Goal: Task Accomplishment & Management: Use online tool/utility

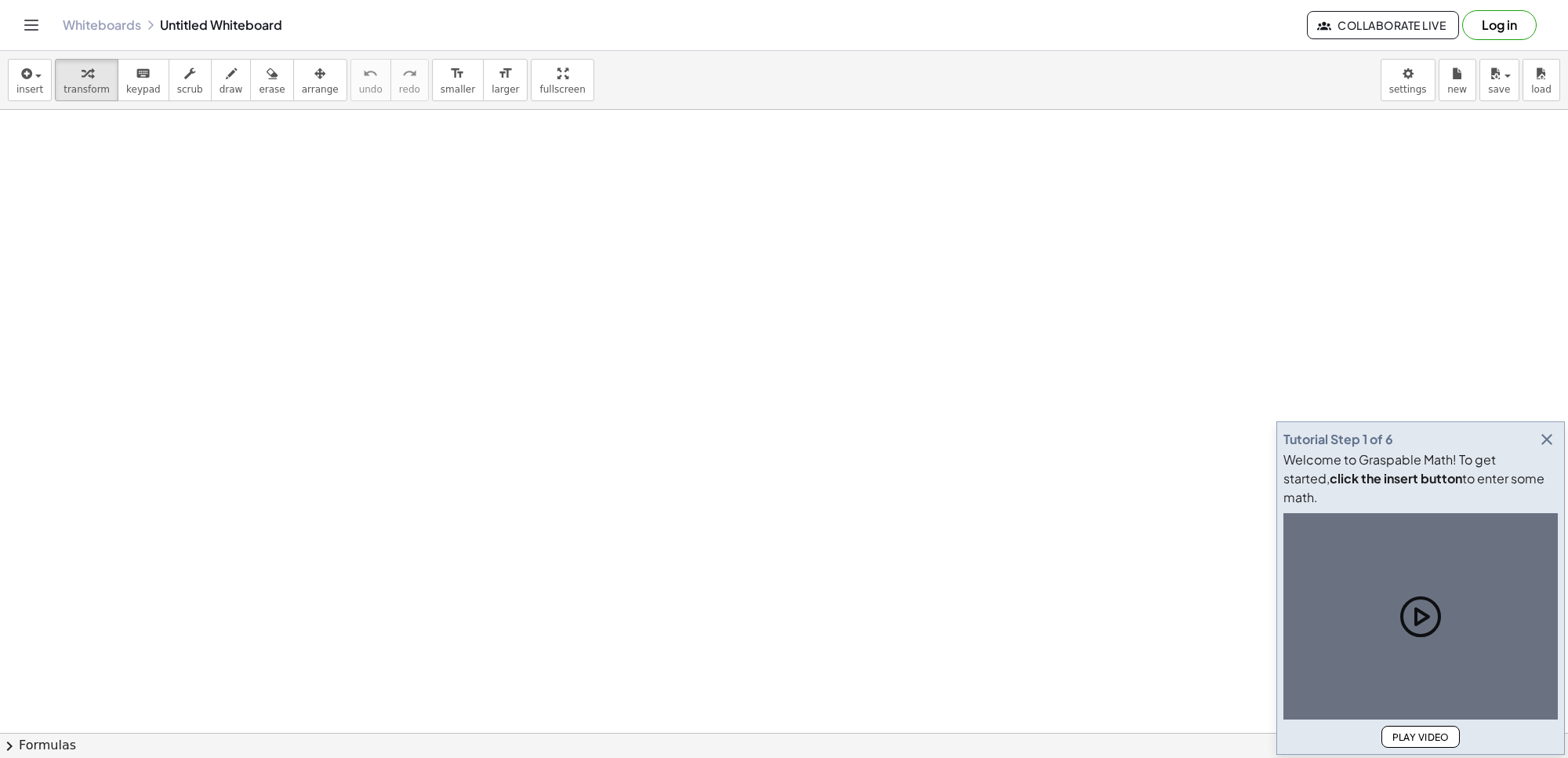
click at [1543, 449] on icon "button" at bounding box center [1547, 439] width 18 height 18
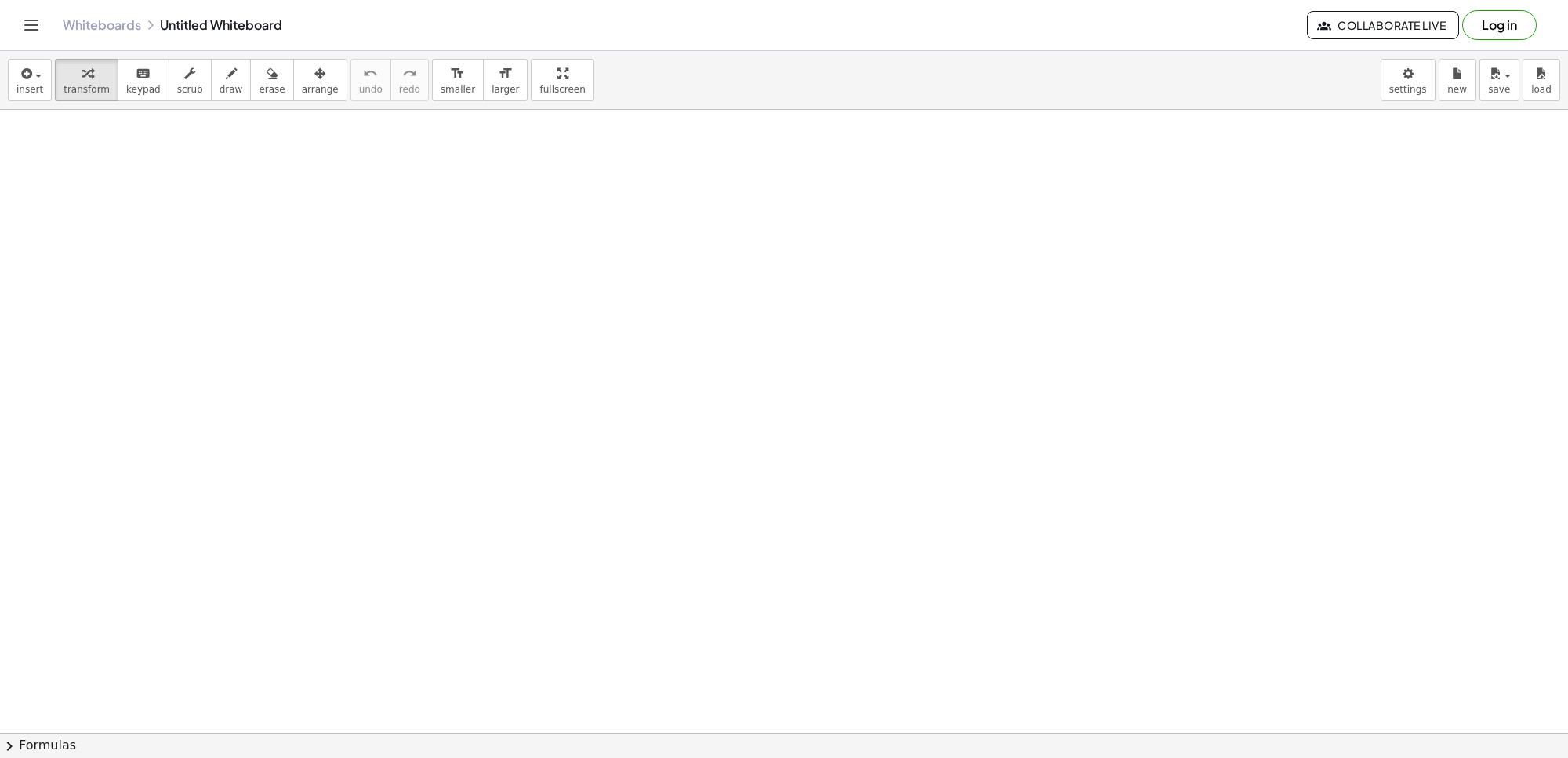
drag, startPoint x: 915, startPoint y: 76, endPoint x: 839, endPoint y: 217, distance: 160.2
click at [841, 210] on div "insert select one: Math Expression Function Text Youtube Video Graphing Geometr…" at bounding box center [784, 405] width 1568 height 707
drag, startPoint x: 839, startPoint y: 217, endPoint x: 836, endPoint y: 227, distance: 10.4
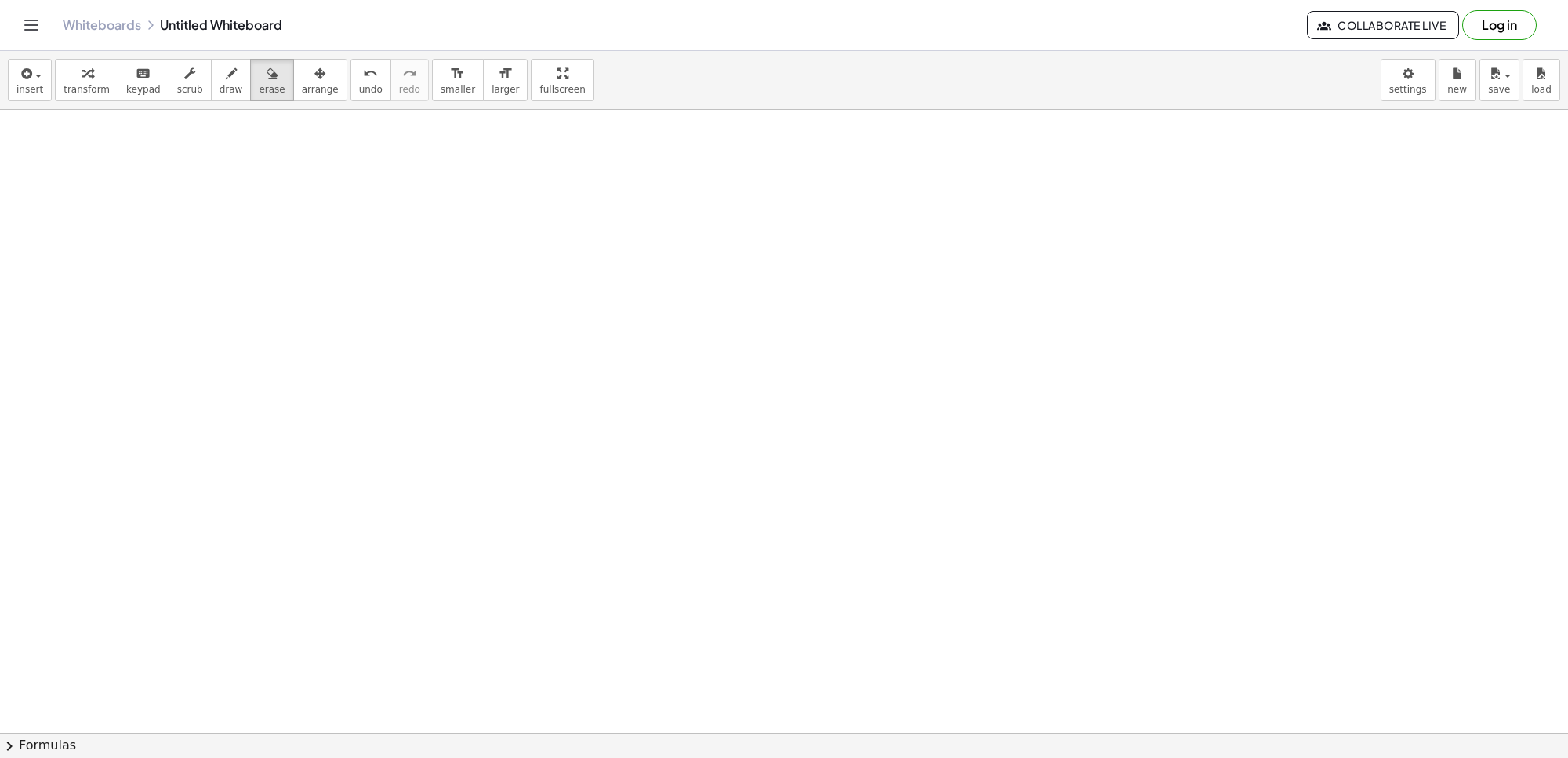
drag, startPoint x: 321, startPoint y: 688, endPoint x: 449, endPoint y: 591, distance: 160.6
drag, startPoint x: 566, startPoint y: 493, endPoint x: 690, endPoint y: 414, distance: 147.0
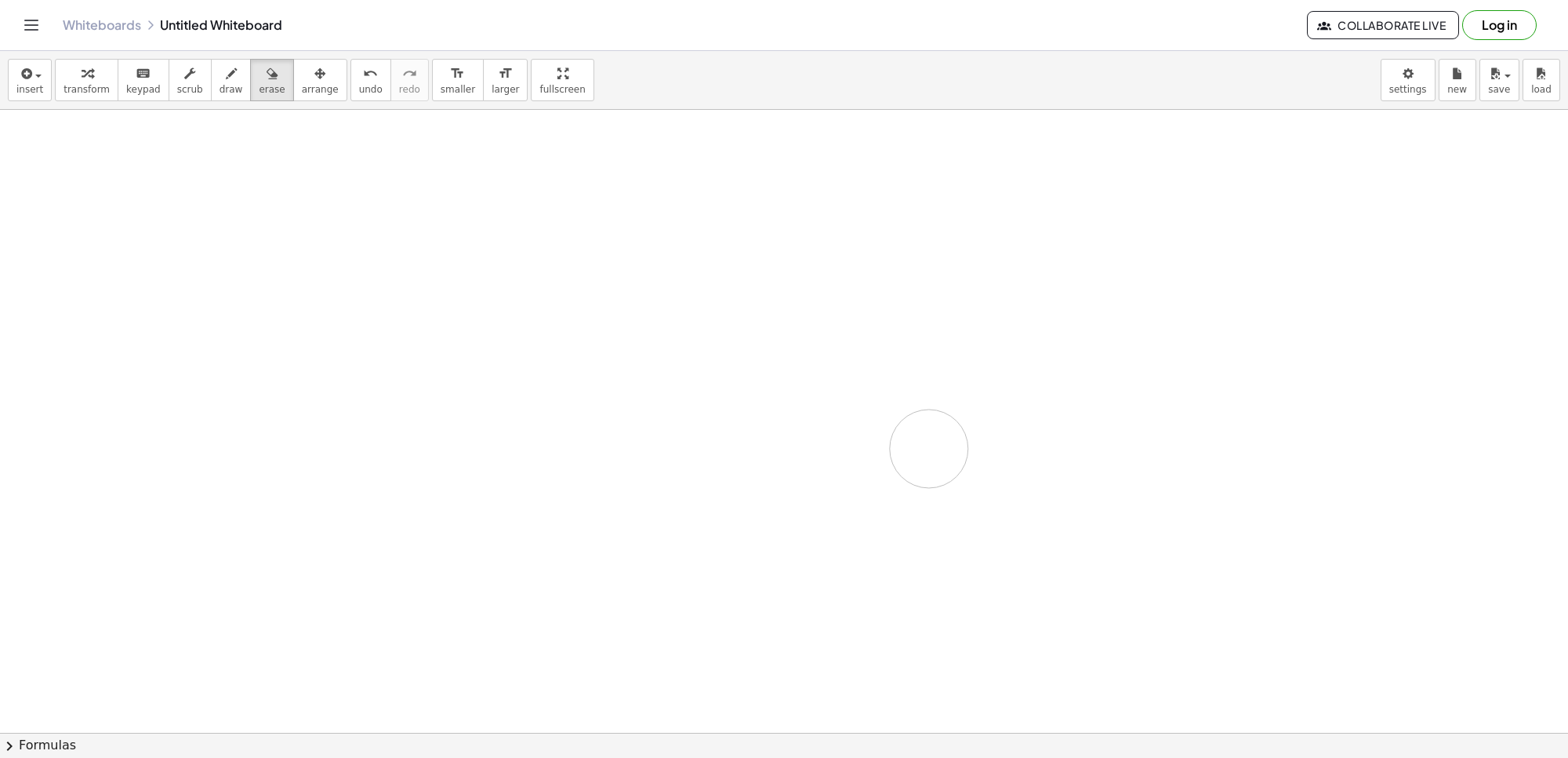
drag, startPoint x: 711, startPoint y: 459, endPoint x: 726, endPoint y: 441, distance: 23.4
click at [34, 84] on span "insert" at bounding box center [30, 89] width 27 height 11
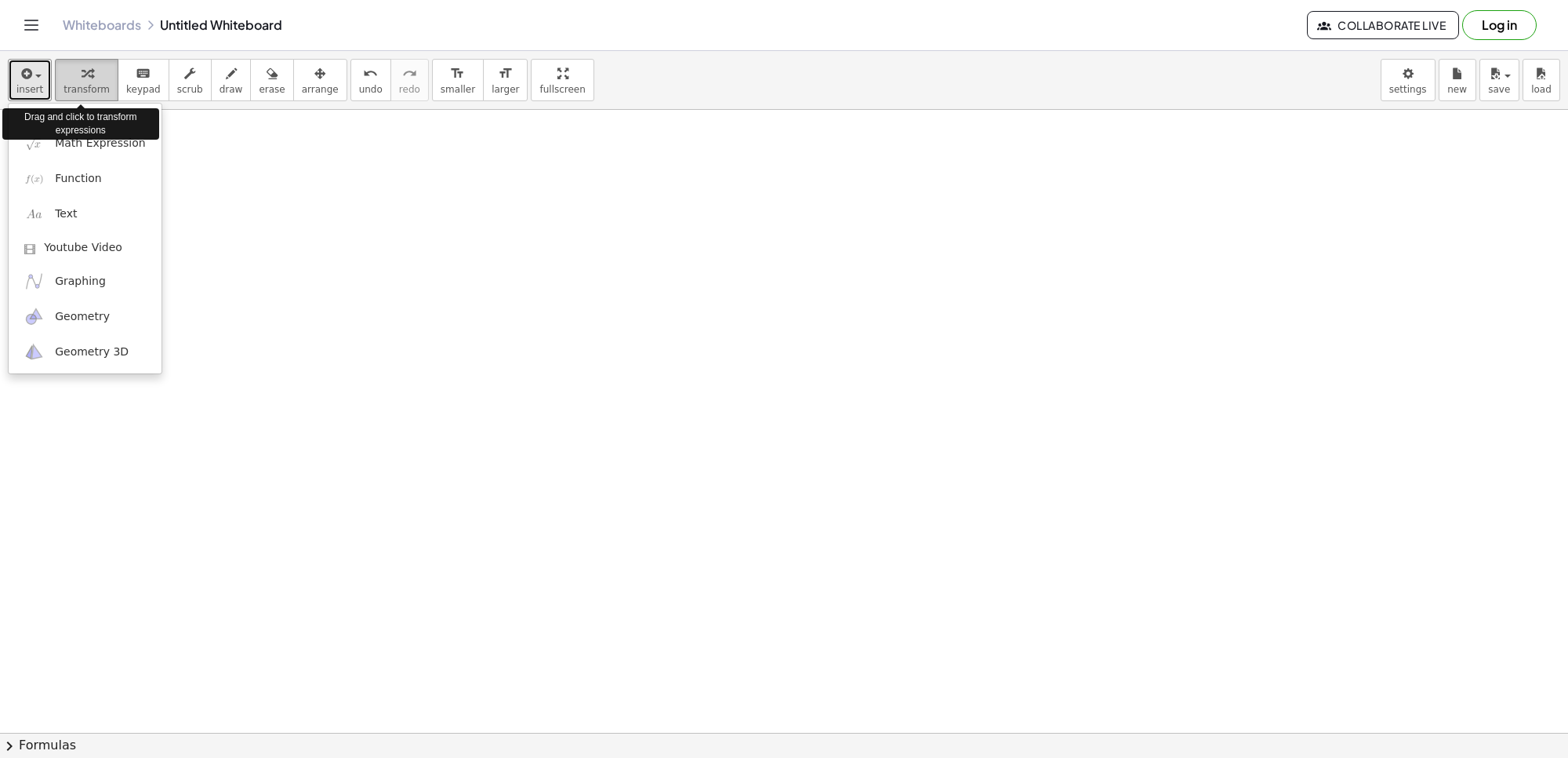
click at [91, 78] on div "button" at bounding box center [86, 73] width 46 height 18
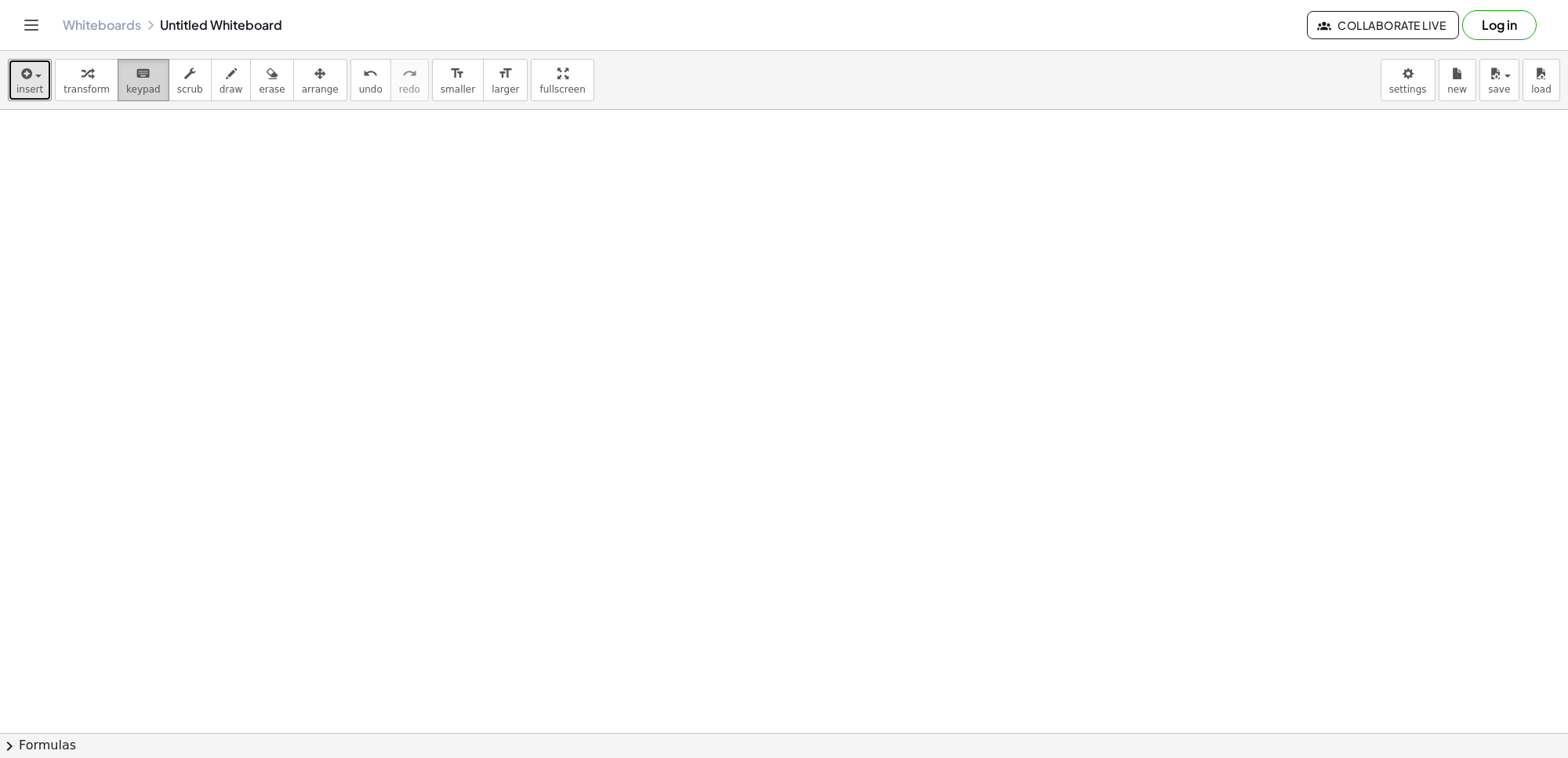
click at [136, 66] on icon "keyboard" at bounding box center [143, 74] width 15 height 18
click at [211, 65] on button "draw" at bounding box center [231, 80] width 41 height 42
drag, startPoint x: 280, startPoint y: 223, endPoint x: 303, endPoint y: 295, distance: 75.6
drag, startPoint x: 357, startPoint y: 193, endPoint x: 349, endPoint y: 265, distance: 72.4
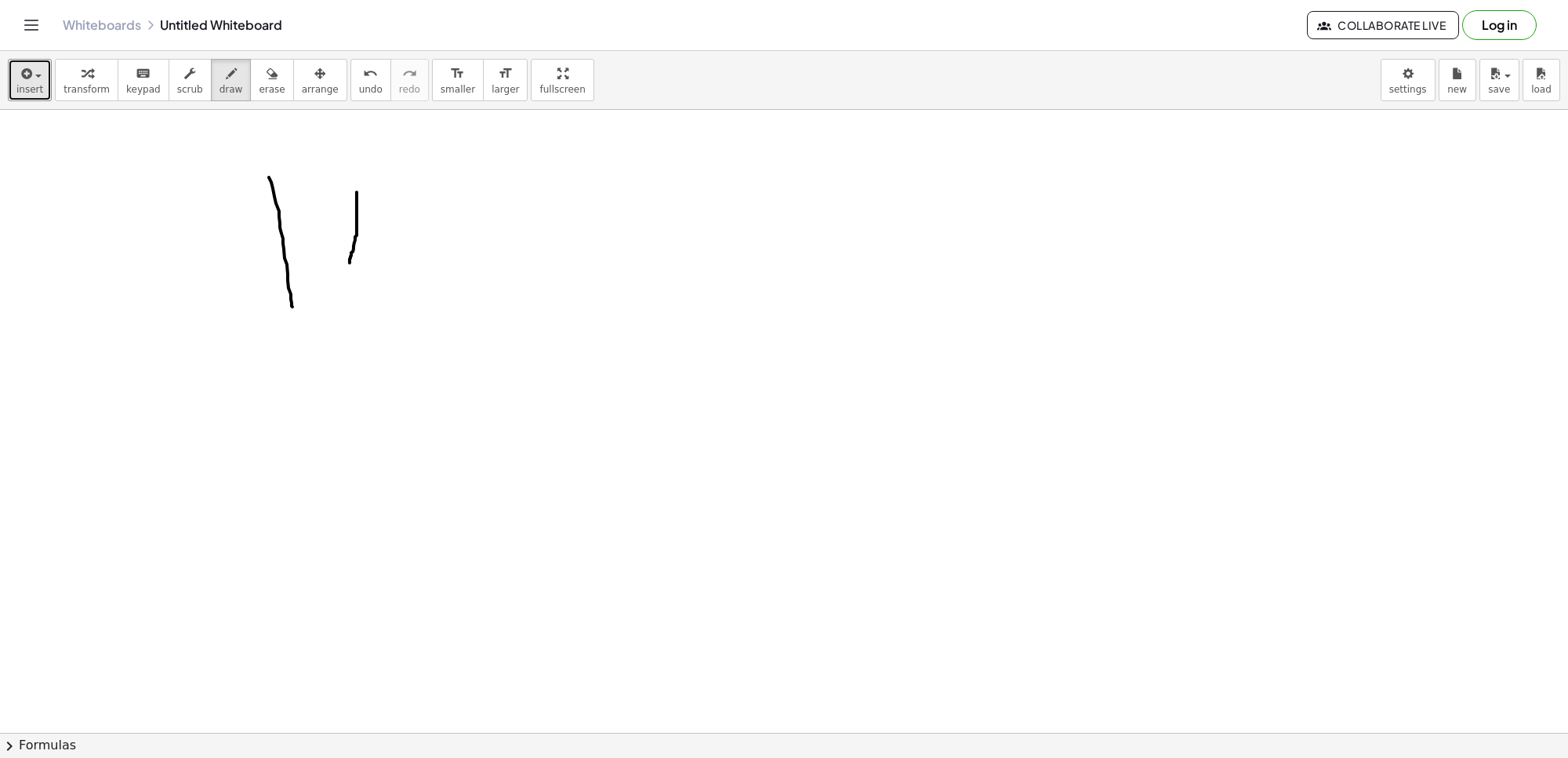
drag, startPoint x: 269, startPoint y: 234, endPoint x: 373, endPoint y: 244, distance: 104.5
drag, startPoint x: 342, startPoint y: 271, endPoint x: 341, endPoint y: 298, distance: 27.0
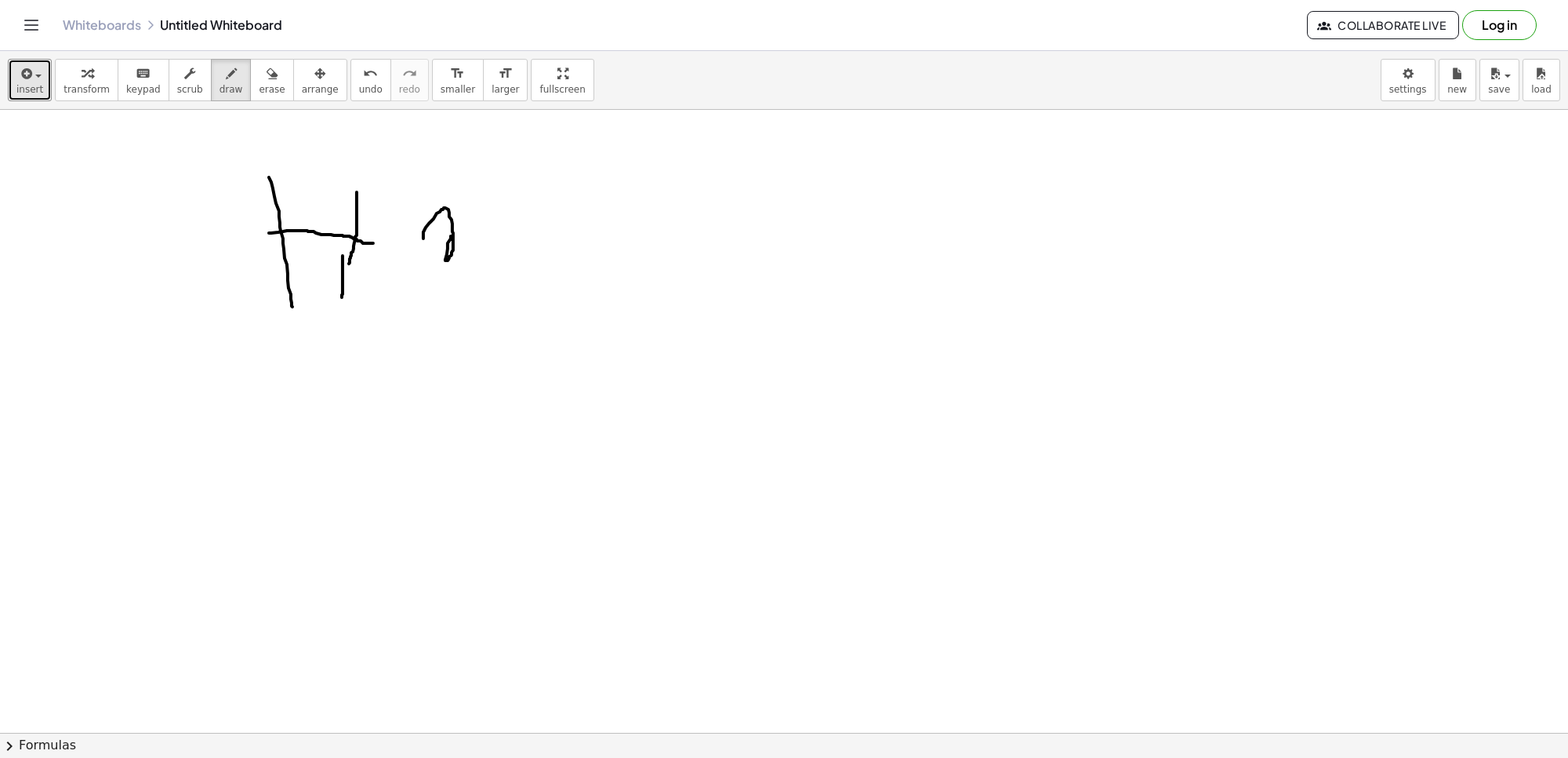
drag, startPoint x: 429, startPoint y: 224, endPoint x: 471, endPoint y: 206, distance: 45.7
drag, startPoint x: 475, startPoint y: 205, endPoint x: 482, endPoint y: 316, distance: 111.2
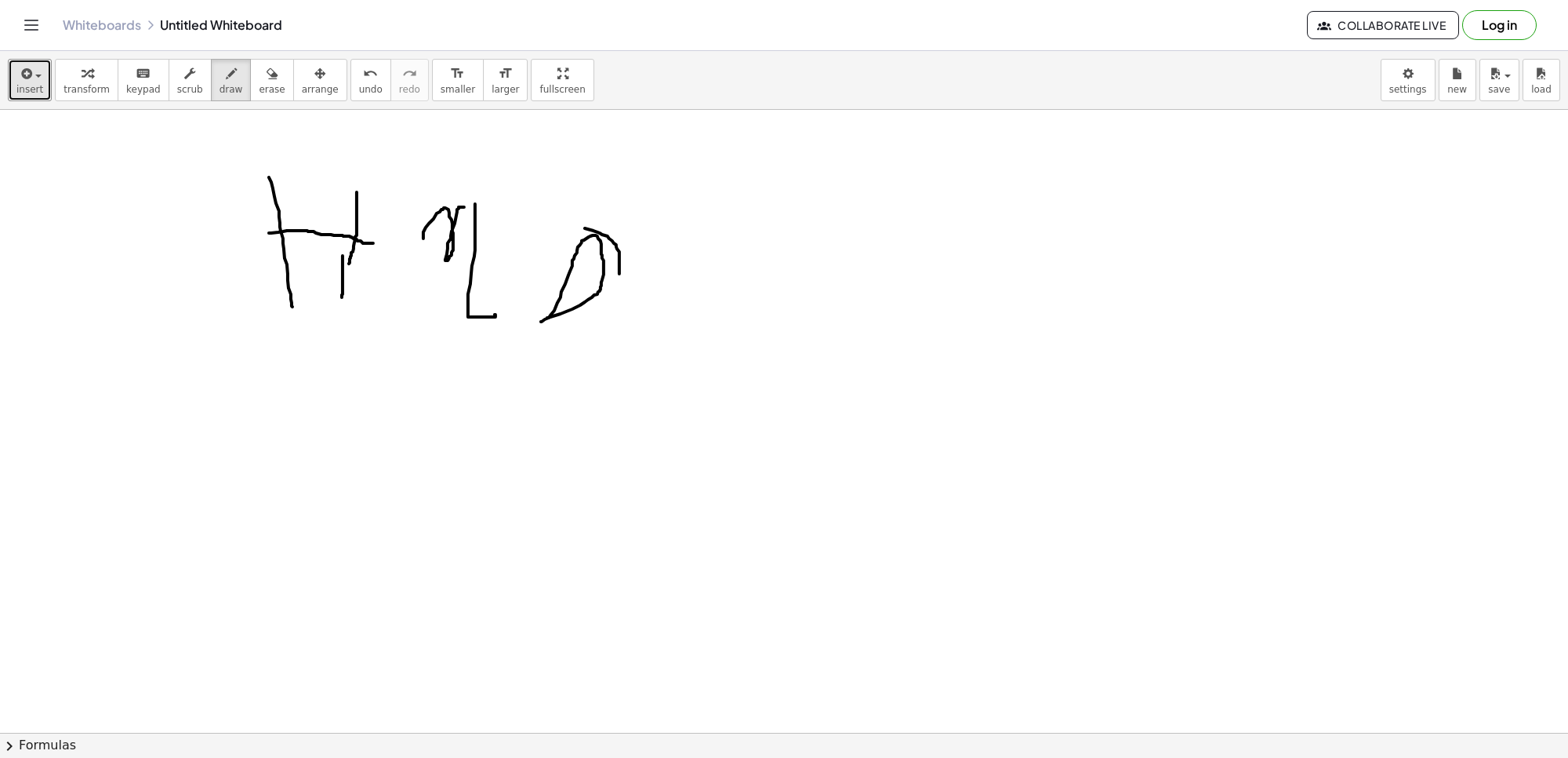
drag, startPoint x: 585, startPoint y: 229, endPoint x: 636, endPoint y: 296, distance: 84.2
click at [211, 96] on button "draw" at bounding box center [231, 80] width 41 height 42
click at [267, 76] on icon "button" at bounding box center [272, 74] width 11 height 18
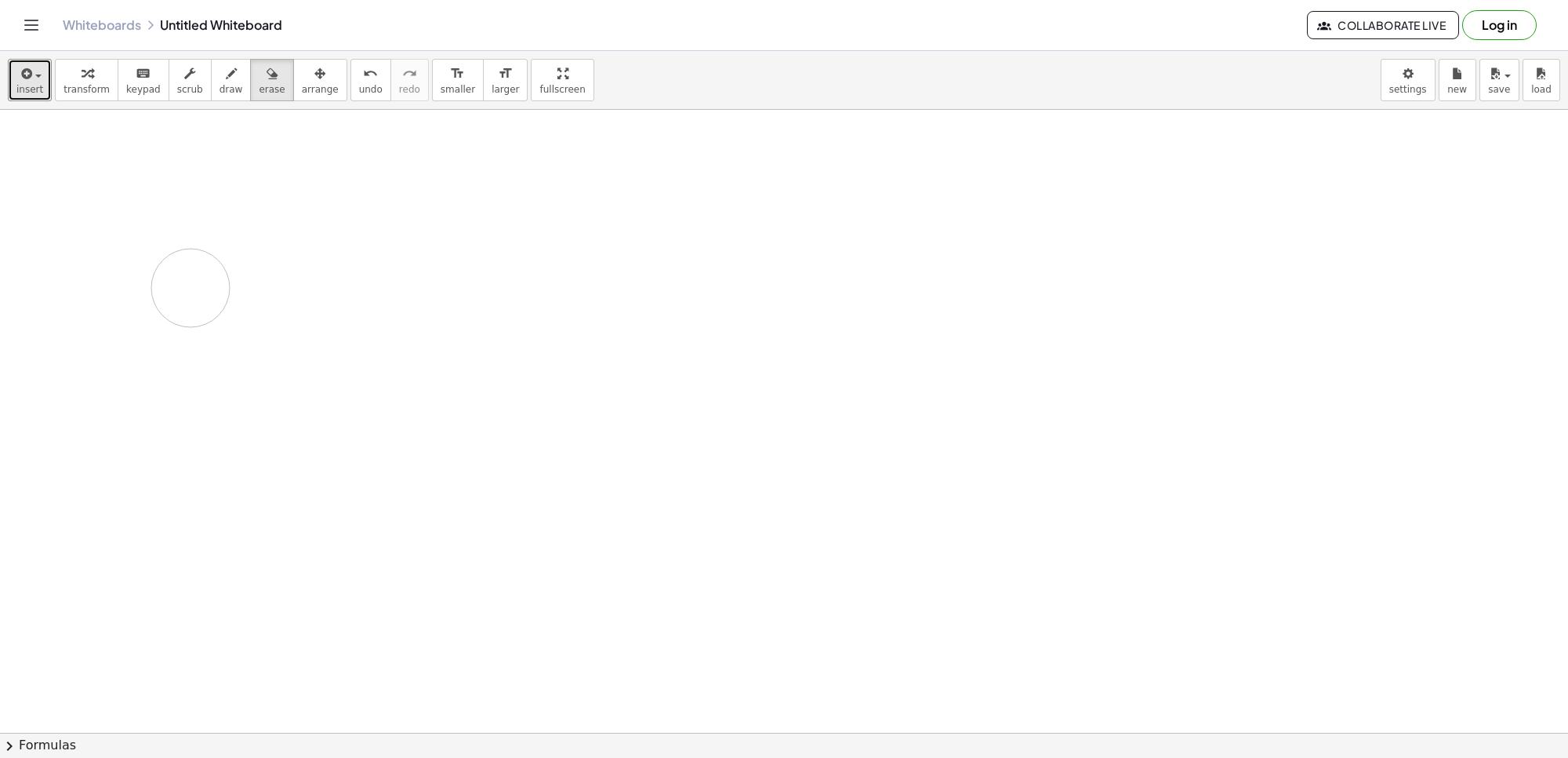
drag, startPoint x: 230, startPoint y: 225, endPoint x: 1367, endPoint y: 92, distance: 1144.8
drag, startPoint x: 1127, startPoint y: 261, endPoint x: 788, endPoint y: 248, distance: 339.2
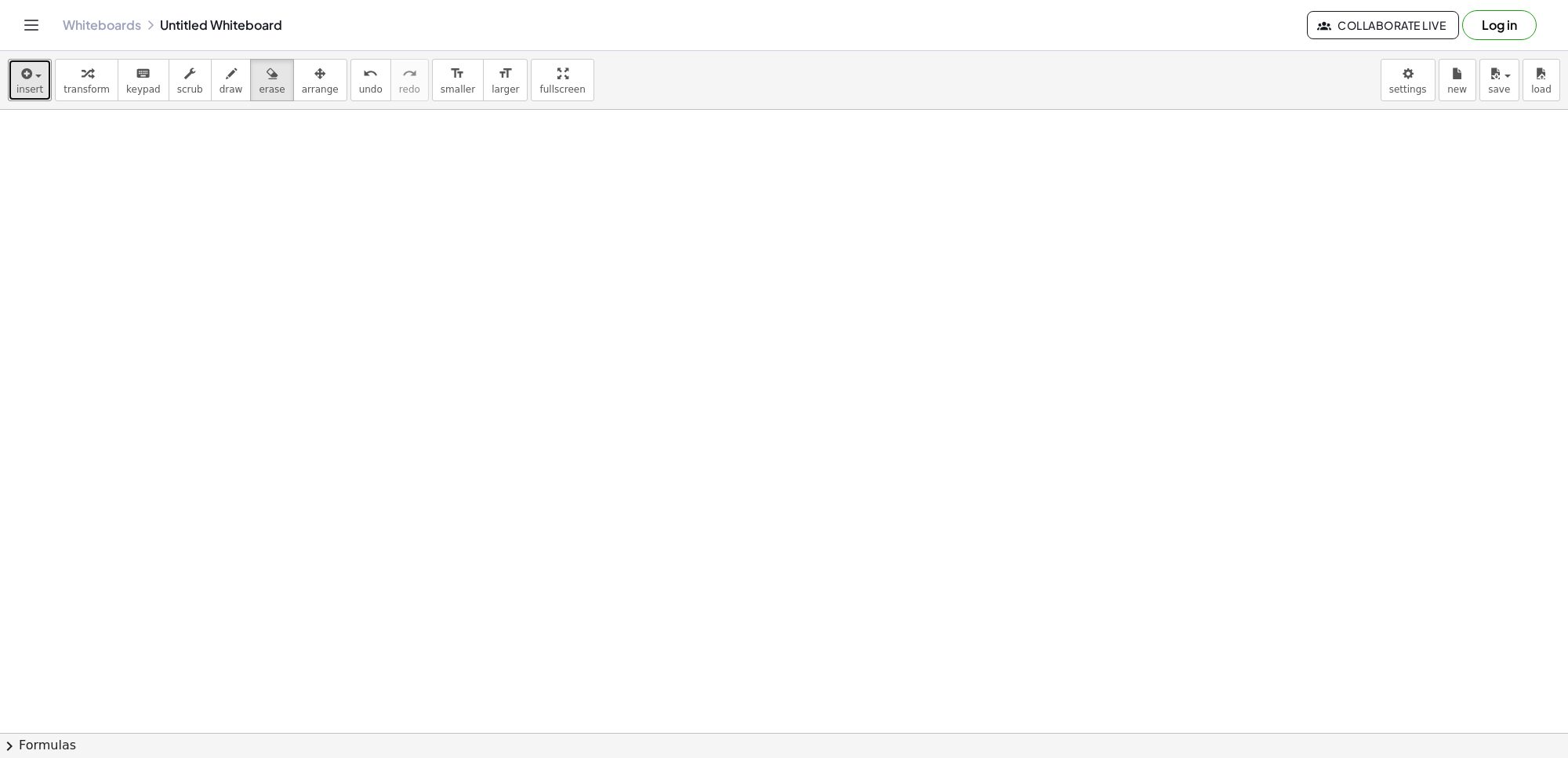
scroll to position [196, 0]
click at [220, 89] on span "draw" at bounding box center [232, 89] width 23 height 11
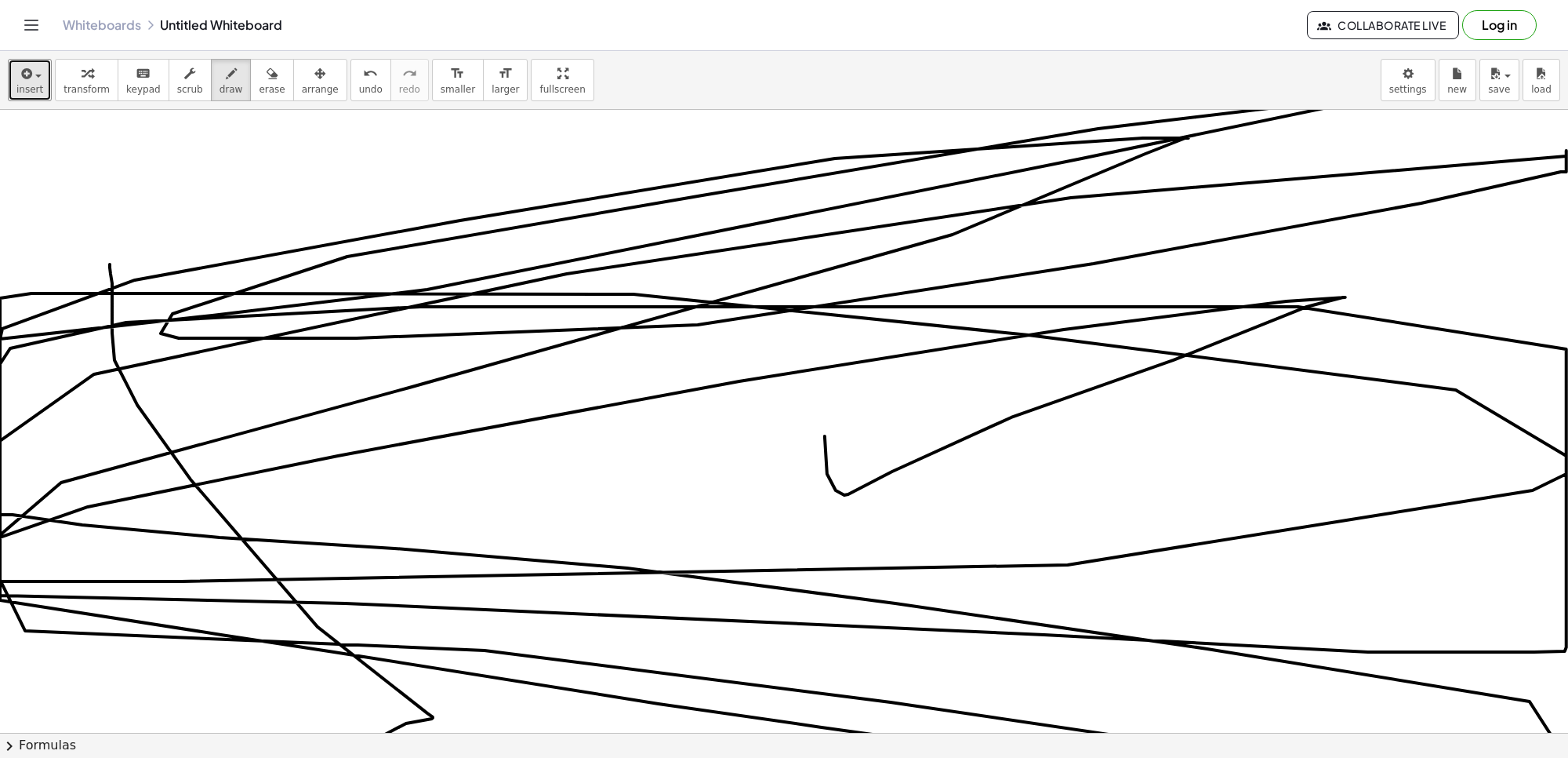
drag, startPoint x: 110, startPoint y: 269, endPoint x: 714, endPoint y: 366, distance: 611.7
click at [776, 352] on div at bounding box center [784, 536] width 1568 height 1246
click at [234, 52] on div "insert select one: Math Expression Function Text Youtube Video Graphing Geometr…" at bounding box center [784, 81] width 1568 height 59
click at [269, 123] on div at bounding box center [786, 536] width 1572 height 1246
drag, startPoint x: 260, startPoint y: 87, endPoint x: 269, endPoint y: 88, distance: 9.1
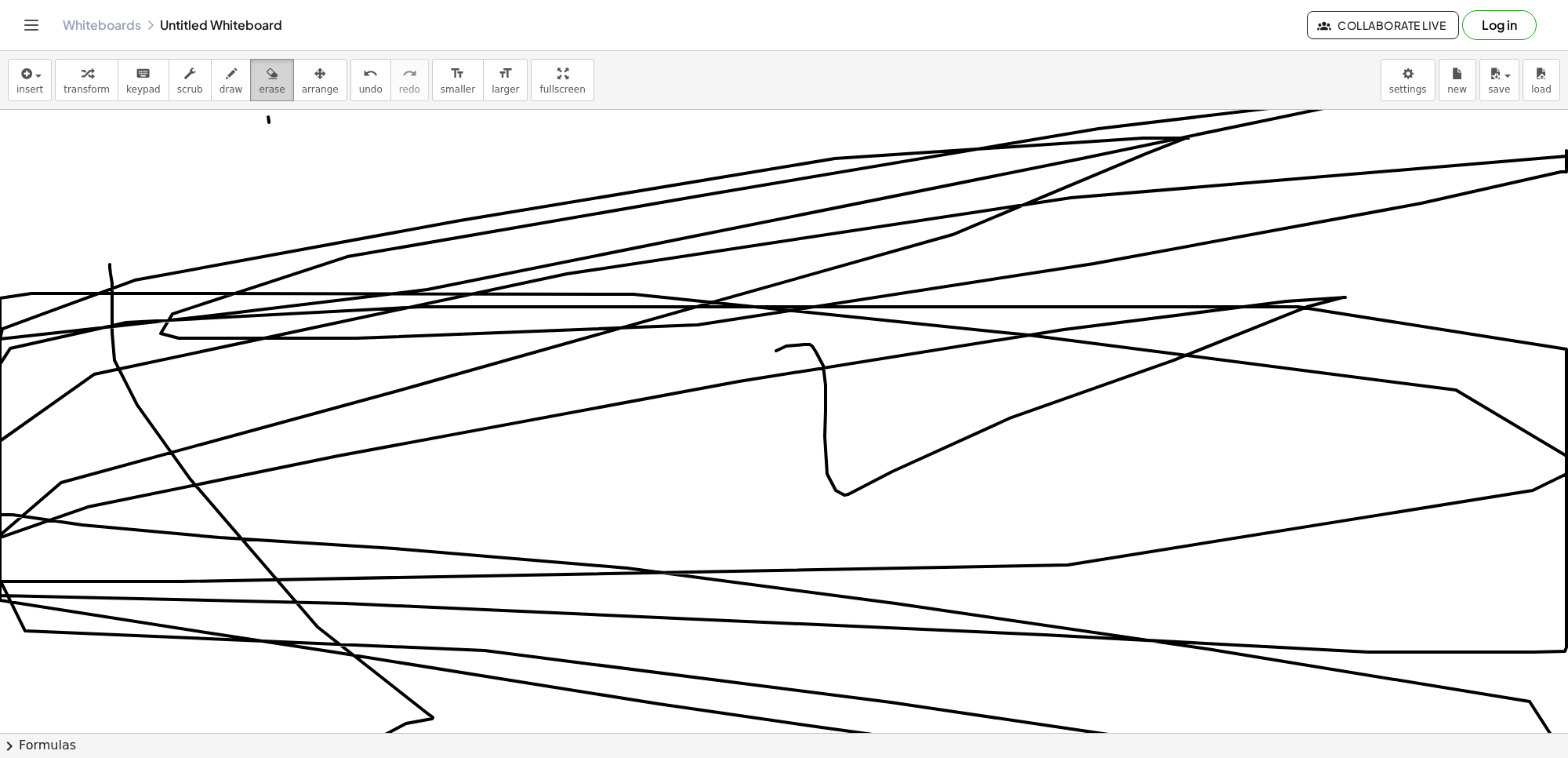
click at [269, 88] on button "erase" at bounding box center [271, 80] width 43 height 42
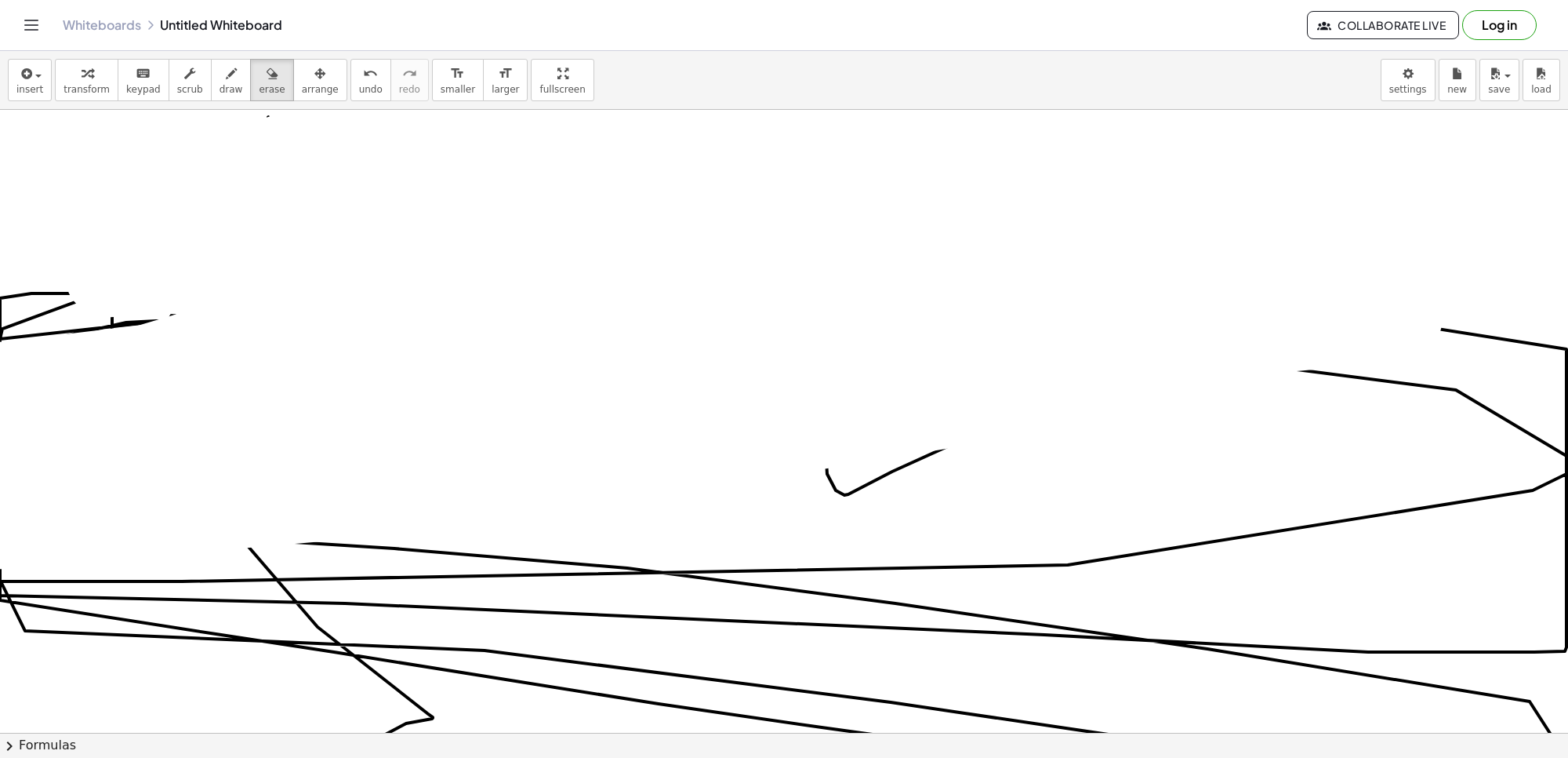
drag, startPoint x: 104, startPoint y: 277, endPoint x: 877, endPoint y: 246, distance: 773.6
click at [1114, 182] on div at bounding box center [786, 536] width 1572 height 1246
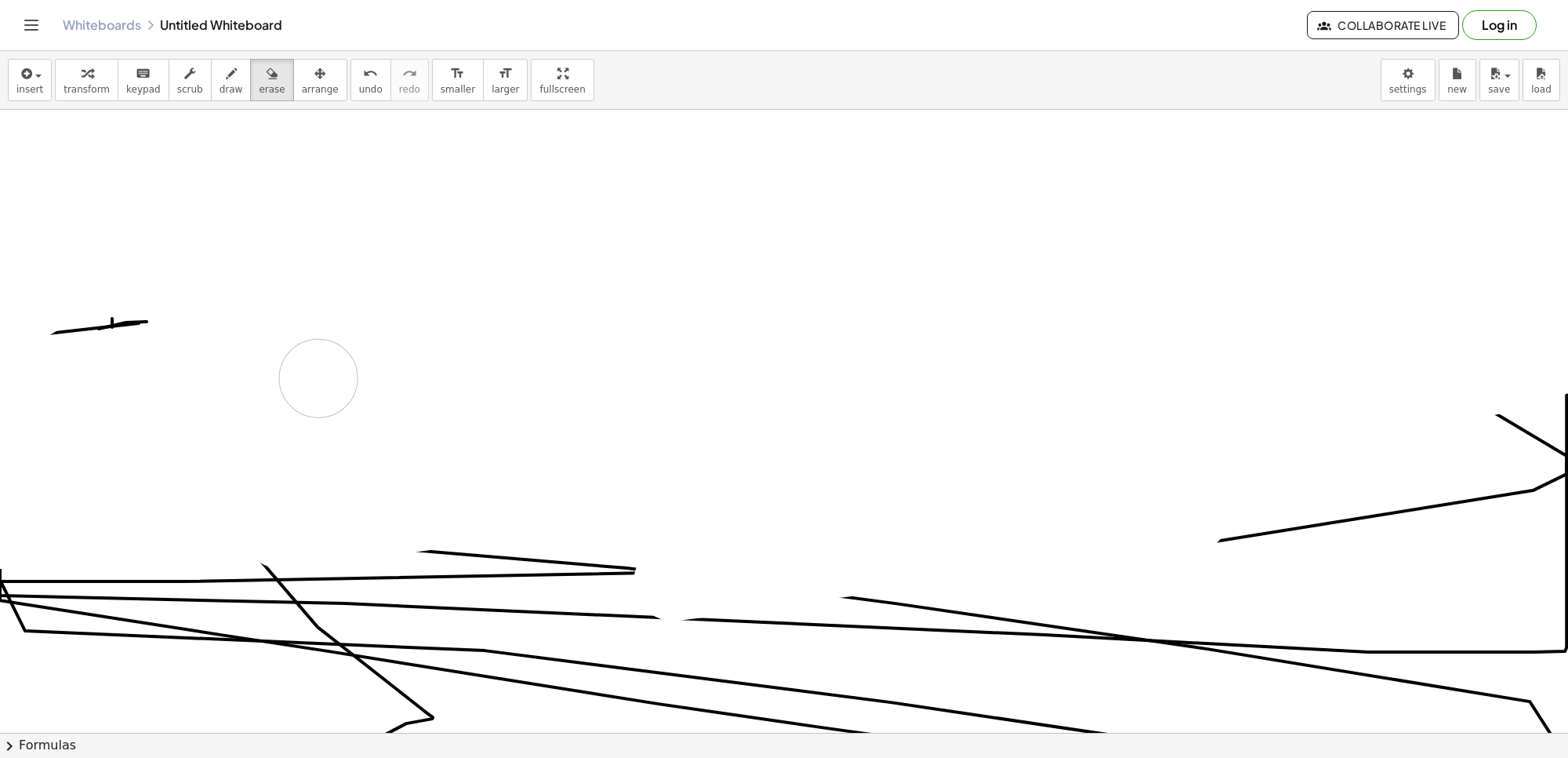
drag, startPoint x: 872, startPoint y: 468, endPoint x: 99, endPoint y: 370, distance: 779.2
click at [236, 390] on div at bounding box center [786, 536] width 1572 height 1246
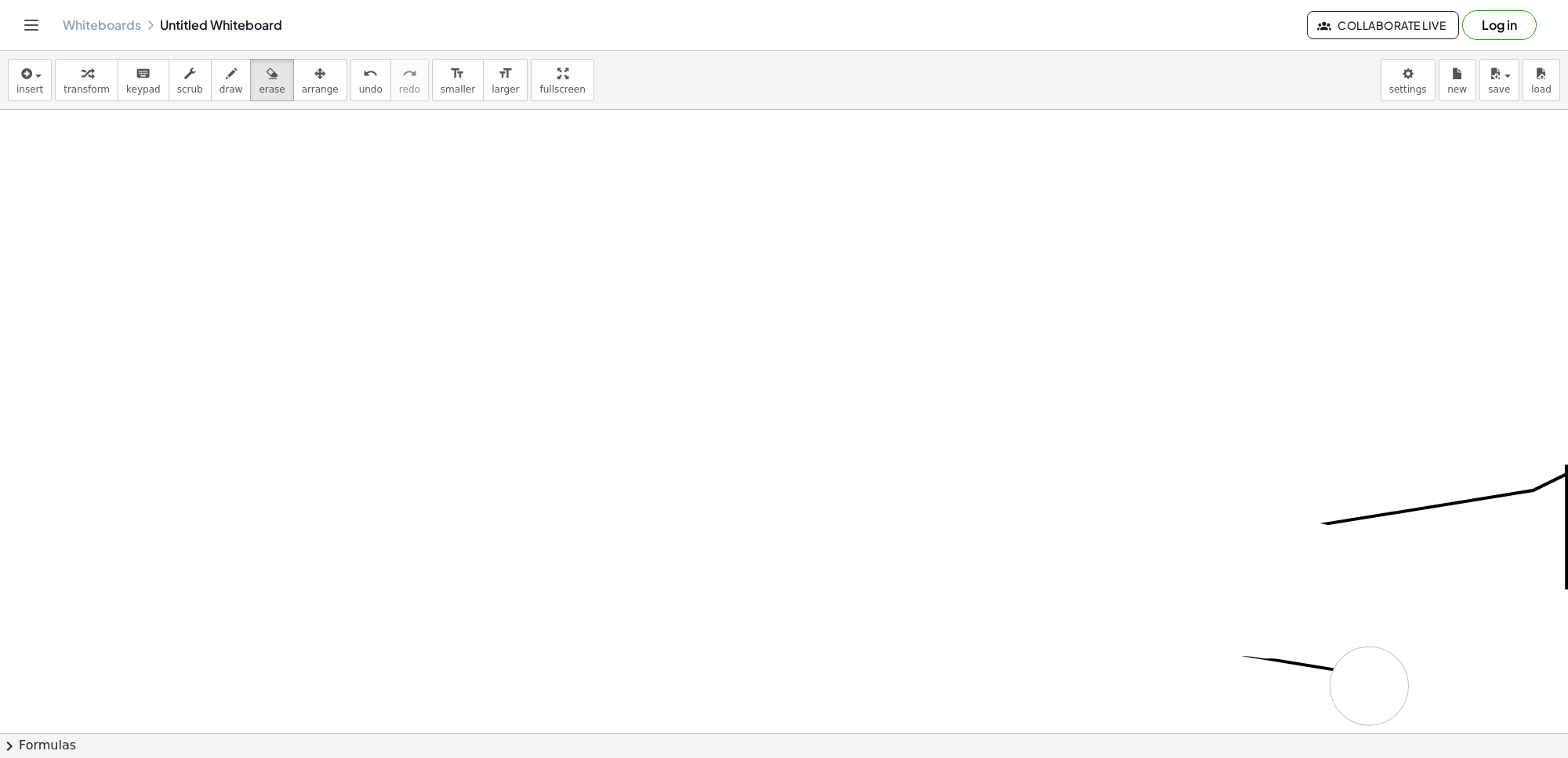
drag, startPoint x: 299, startPoint y: 280, endPoint x: 1062, endPoint y: 710, distance: 875.8
click at [1232, 708] on div at bounding box center [786, 536] width 1572 height 1246
drag, startPoint x: 1123, startPoint y: 682, endPoint x: 1566, endPoint y: 444, distance: 502.9
click at [1566, 444] on div "×" at bounding box center [784, 421] width 1568 height 623
drag, startPoint x: 596, startPoint y: 420, endPoint x: 667, endPoint y: 327, distance: 117.0
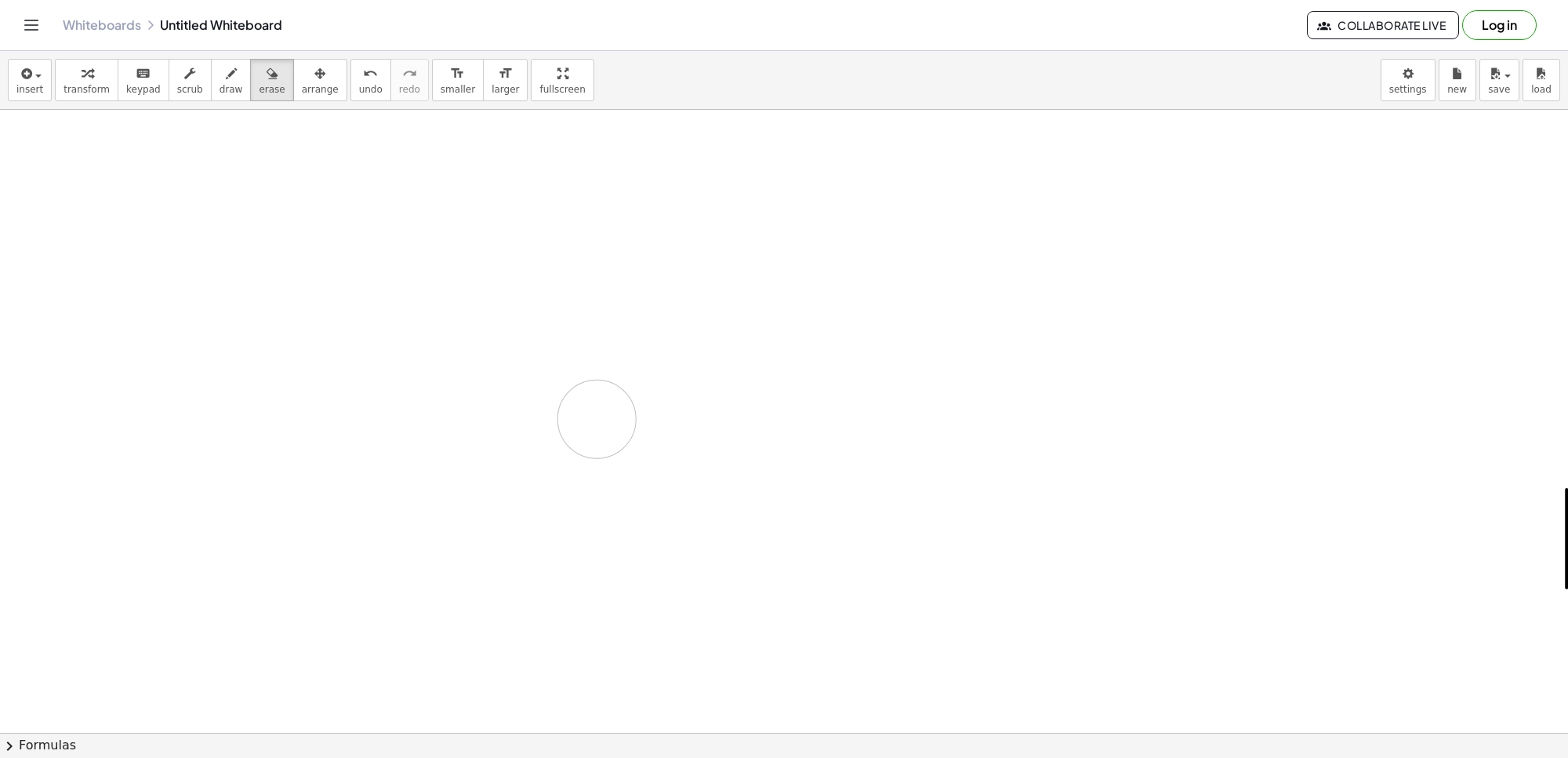
click at [597, 389] on div at bounding box center [786, 536] width 1572 height 1246
drag, startPoint x: 518, startPoint y: 508, endPoint x: 475, endPoint y: 506, distance: 43.0
click at [475, 506] on div at bounding box center [786, 536] width 1572 height 1246
click at [302, 77] on div "button" at bounding box center [320, 73] width 37 height 18
click at [306, 185] on div at bounding box center [786, 536] width 1572 height 1246
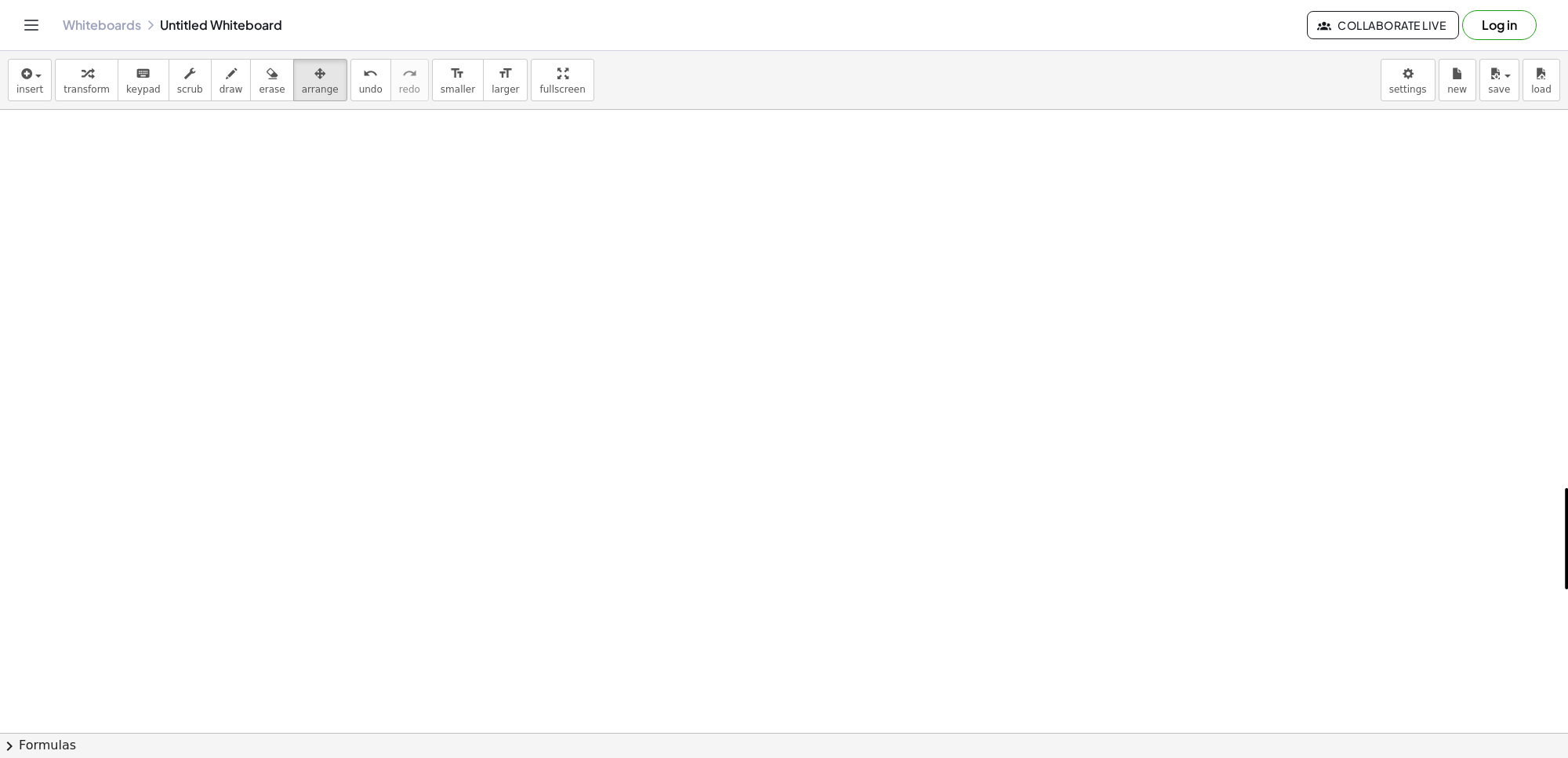
drag, startPoint x: 306, startPoint y: 185, endPoint x: 632, endPoint y: 194, distance: 326.1
click at [641, 221] on div at bounding box center [786, 536] width 1572 height 1246
drag, startPoint x: 270, startPoint y: 206, endPoint x: 274, endPoint y: 12, distance: 194.0
click at [270, 204] on div at bounding box center [786, 536] width 1572 height 1246
click at [226, 87] on button "draw" at bounding box center [231, 80] width 41 height 42
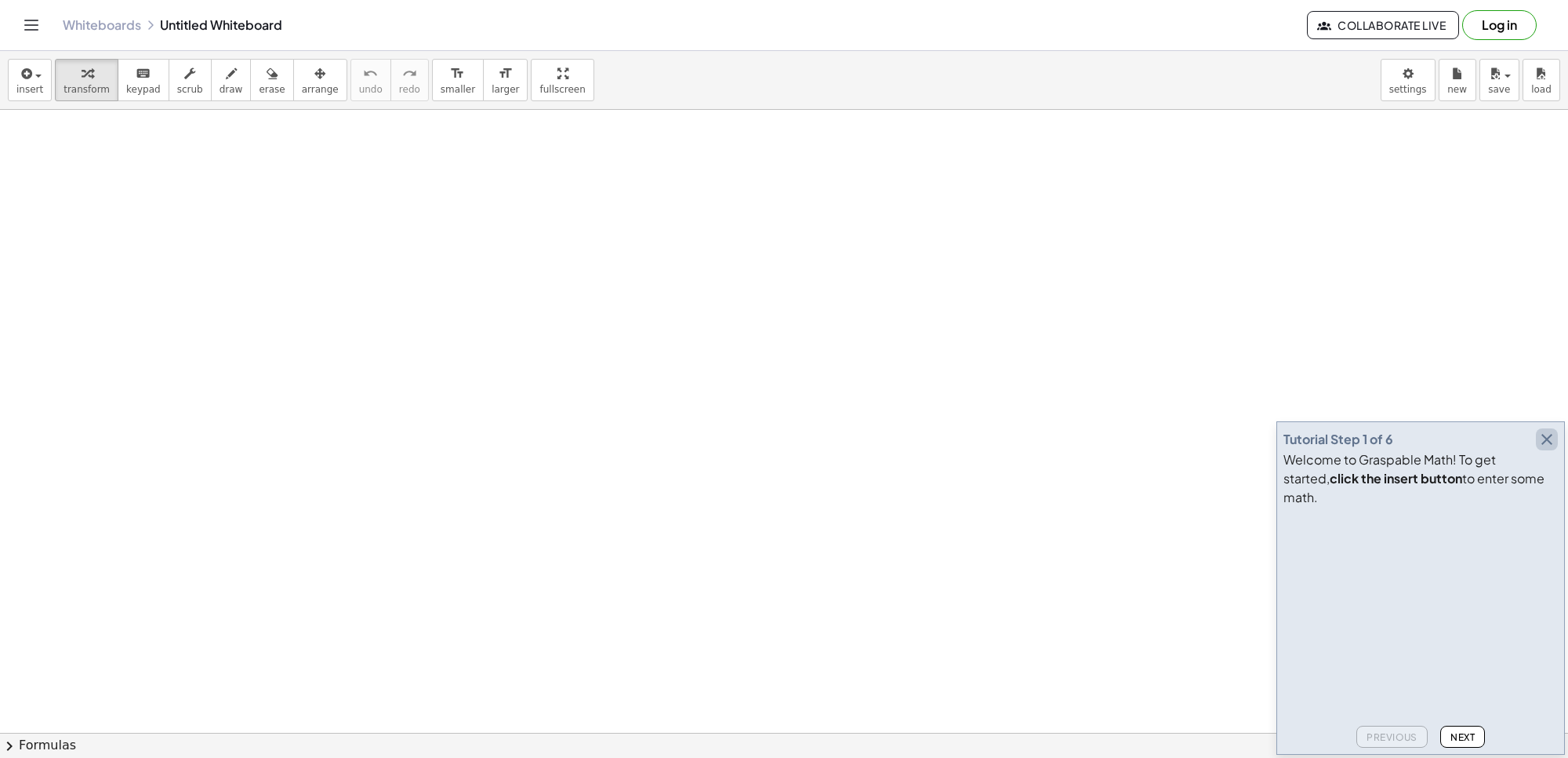
click at [1551, 448] on icon "button" at bounding box center [1547, 439] width 18 height 18
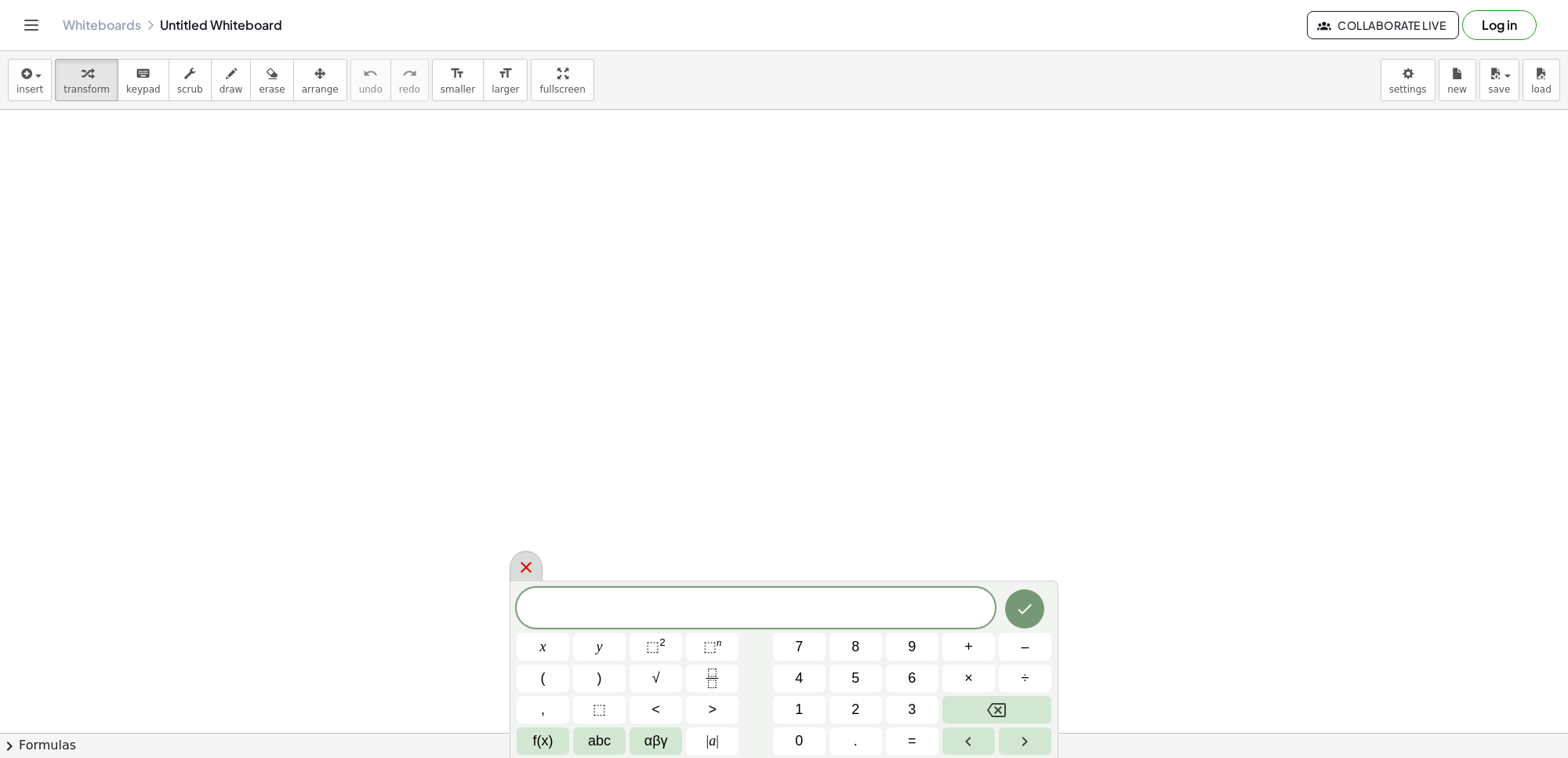
click at [537, 558] on div at bounding box center [526, 566] width 33 height 30
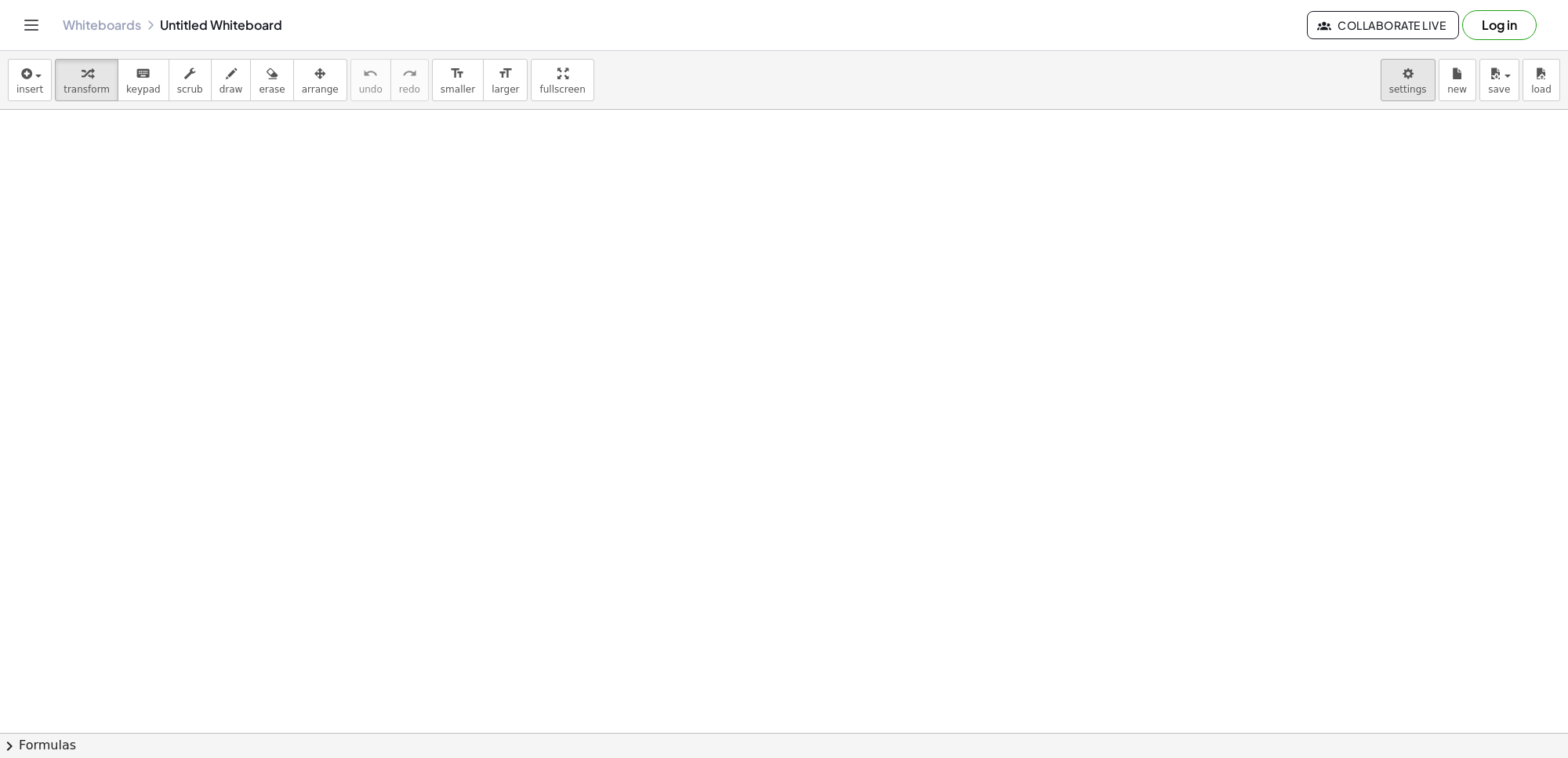
click at [1404, 95] on body "Graspable Math Activities Get Started Activity Bank Assigned Work Classes White…" at bounding box center [784, 379] width 1568 height 758
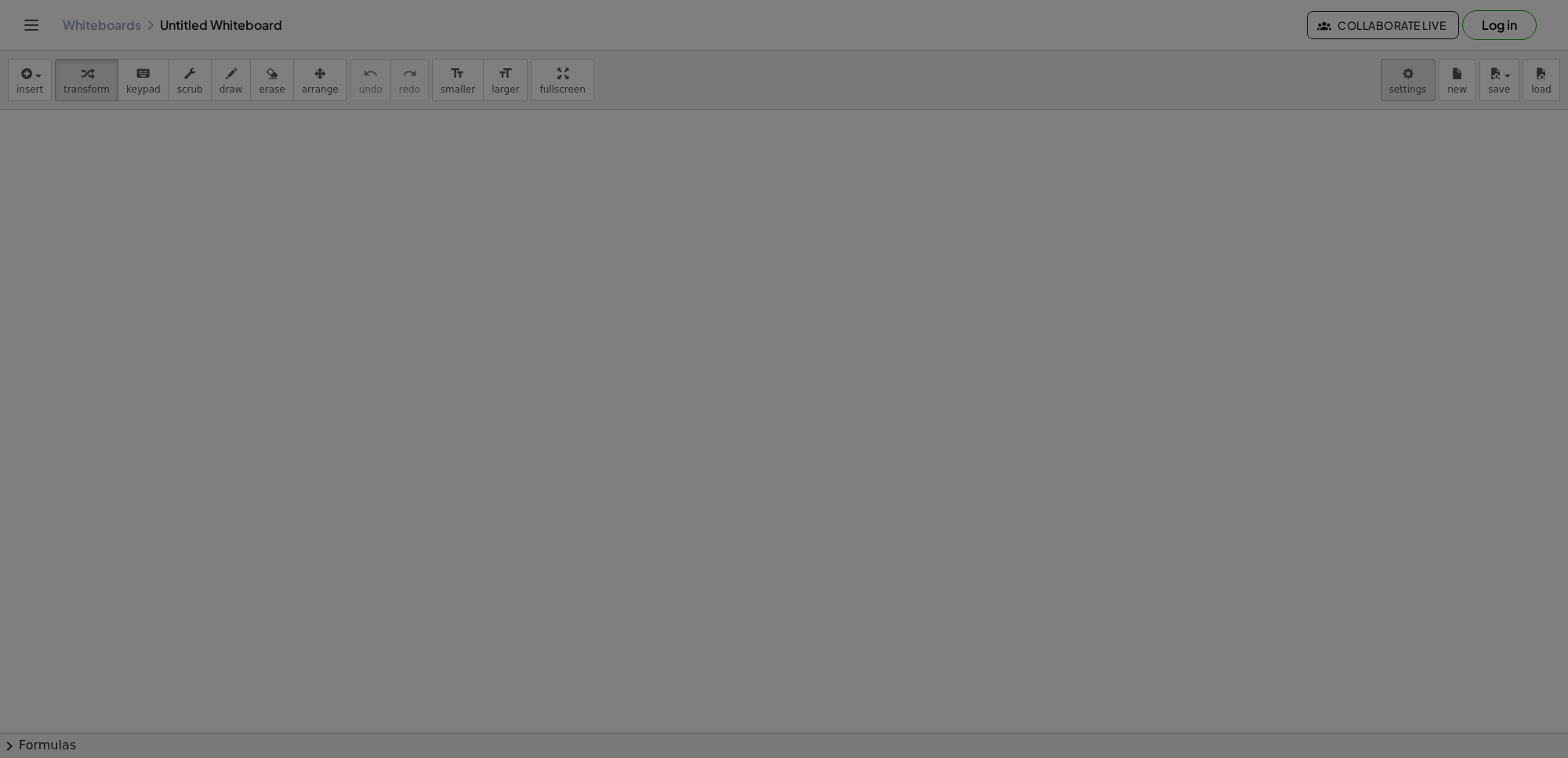
click at [1417, 79] on div at bounding box center [784, 379] width 1568 height 758
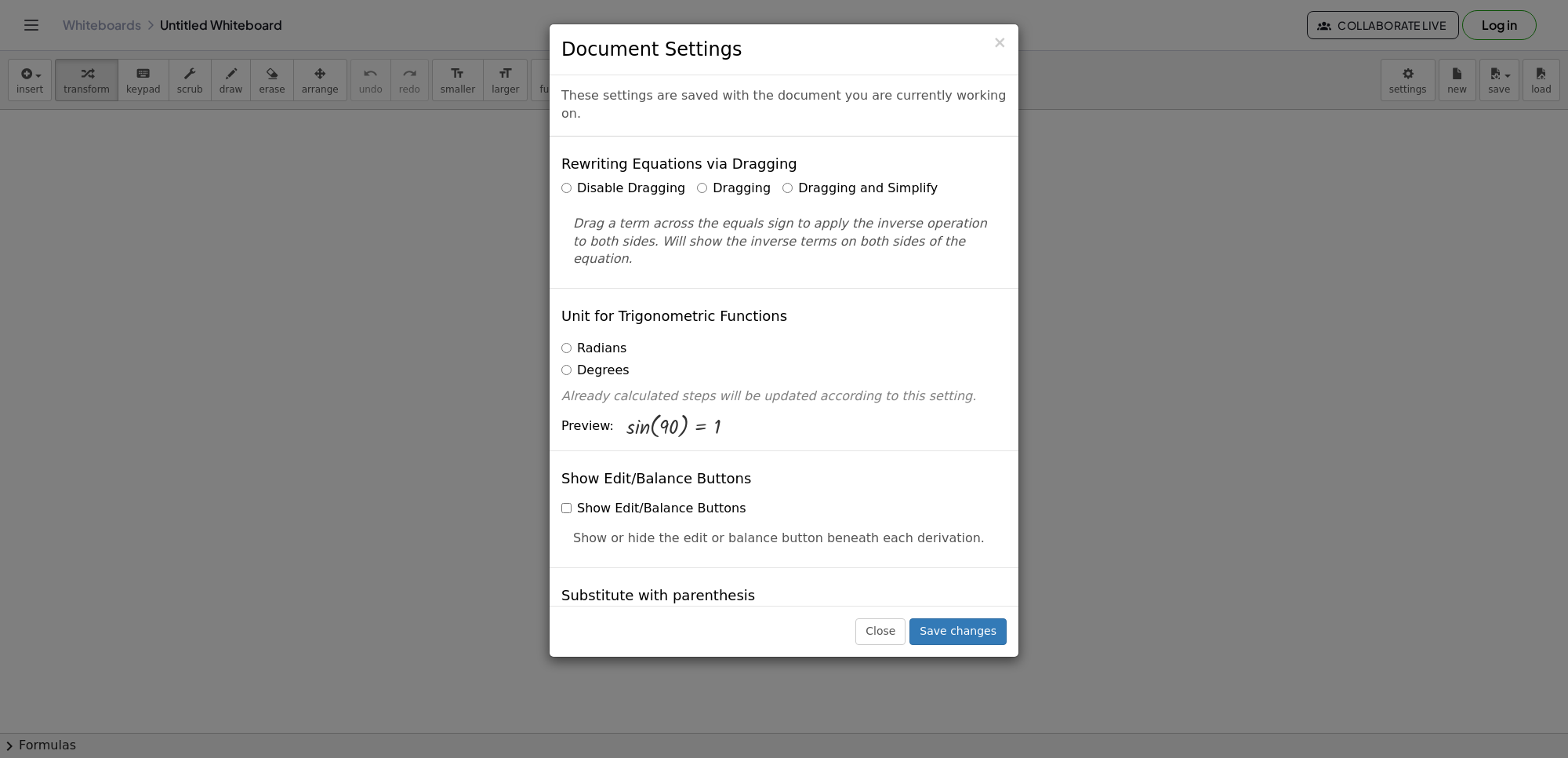
click at [757, 180] on div "Disable Dragging Dragging Dragging and Simplify" at bounding box center [784, 188] width 445 height 18
click at [767, 157] on div "Rewriting Equations via Dragging Disable Dragging Dragging Dragging and Simplif…" at bounding box center [784, 212] width 469 height 151
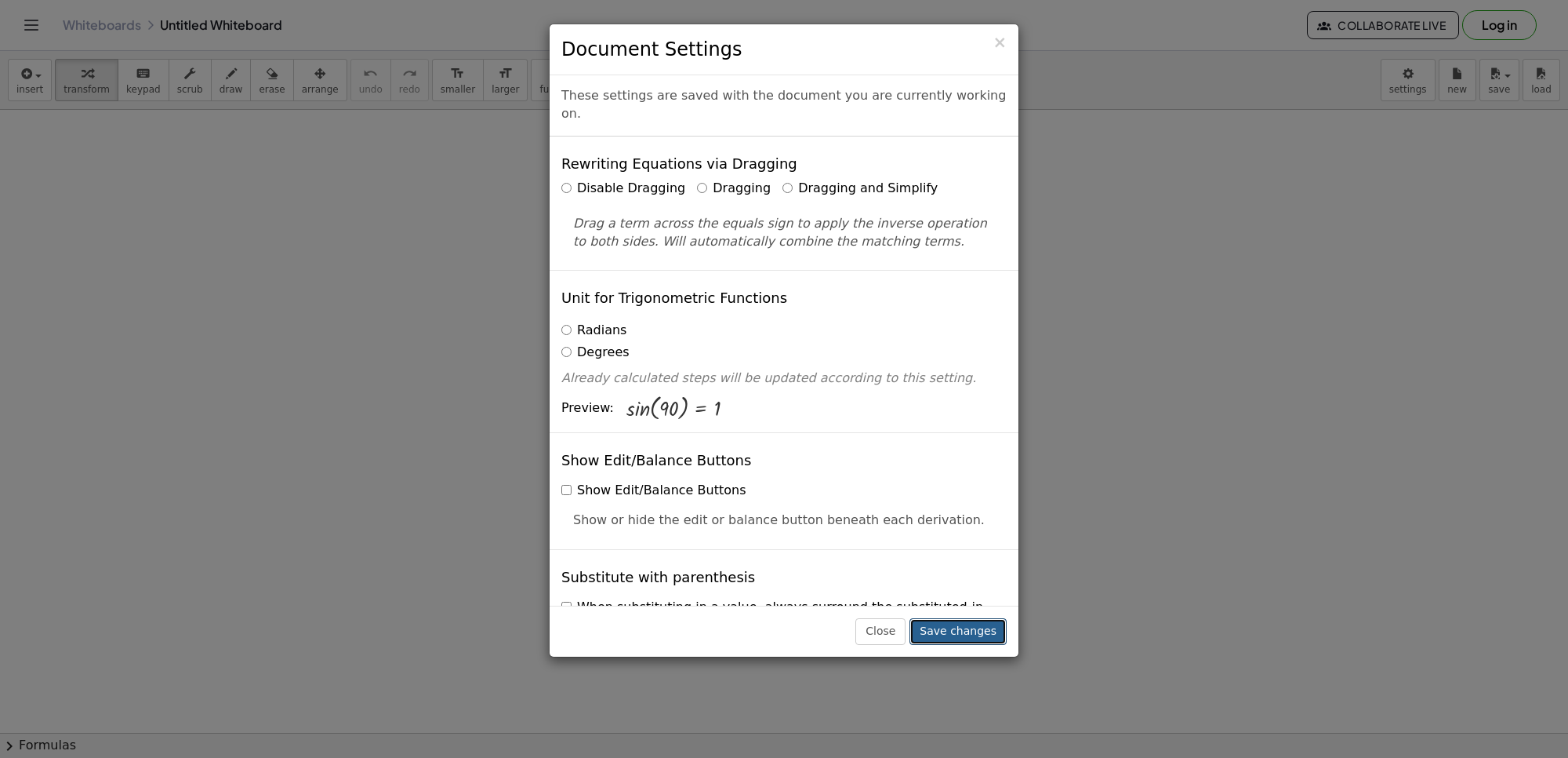
drag, startPoint x: 956, startPoint y: 640, endPoint x: 962, endPoint y: 628, distance: 13.4
click at [959, 638] on button "Save changes" at bounding box center [958, 631] width 97 height 27
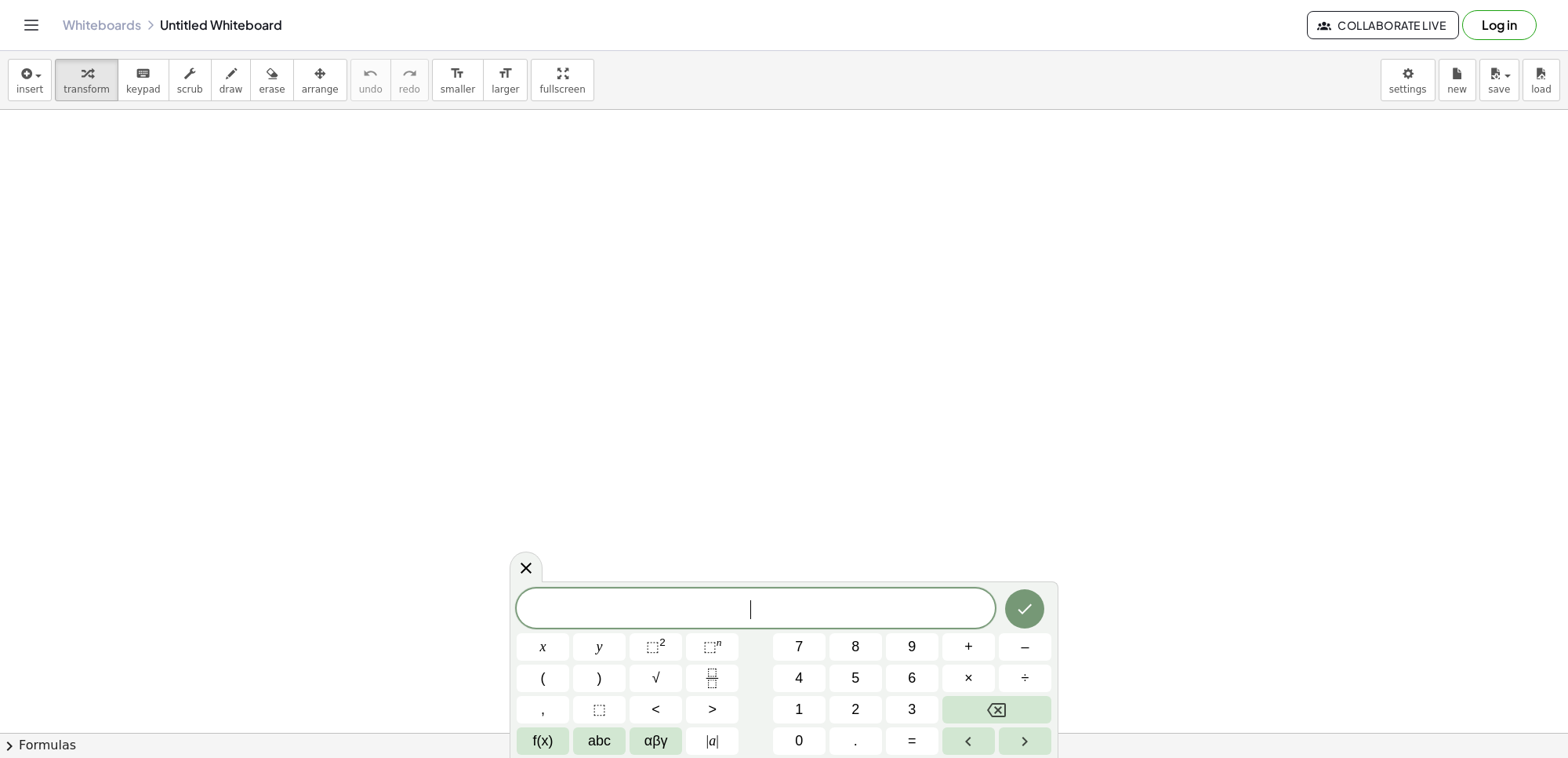
drag, startPoint x: 762, startPoint y: 455, endPoint x: 774, endPoint y: 429, distance: 28.6
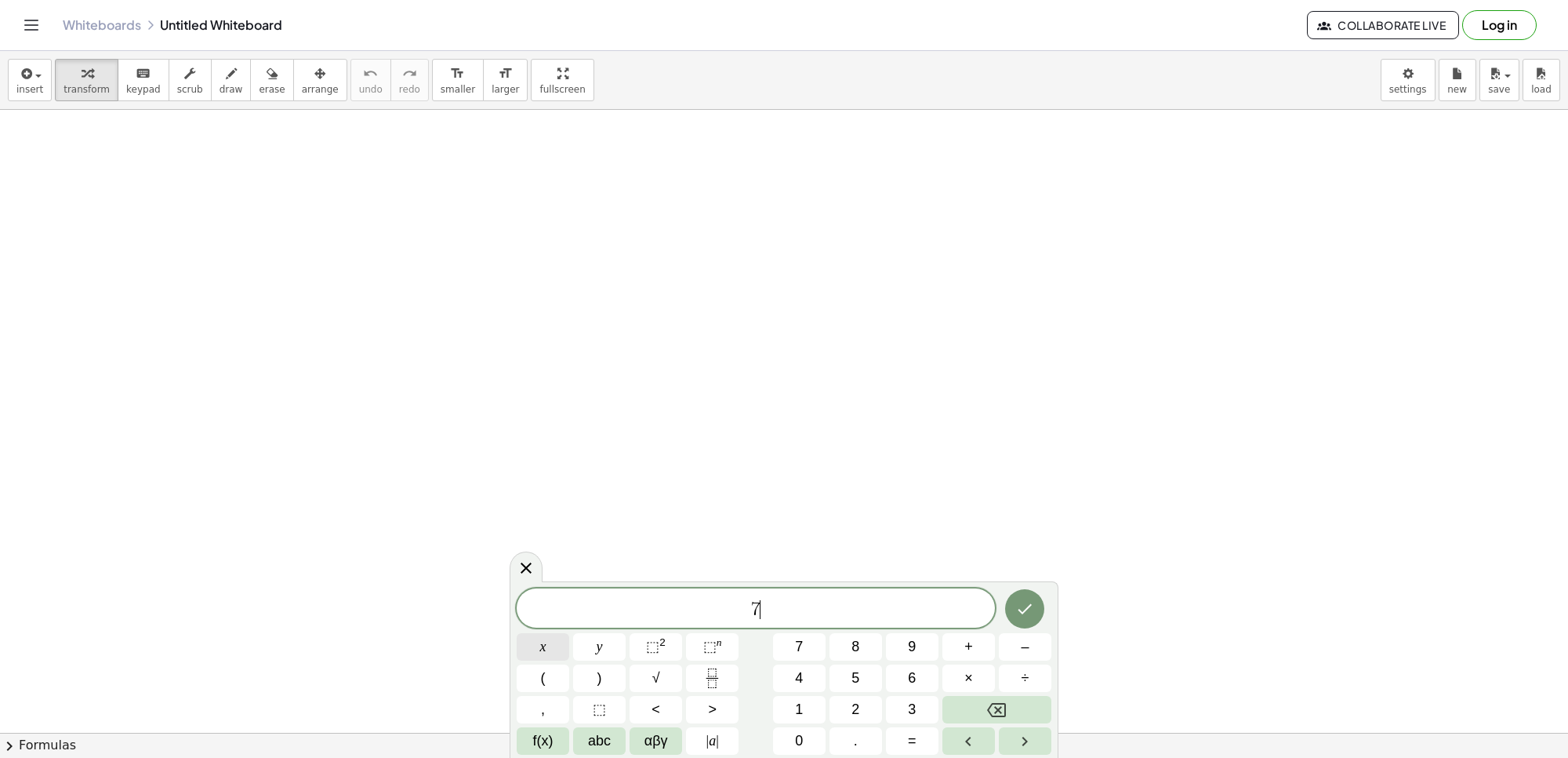
click at [518, 642] on button "x" at bounding box center [543, 646] width 53 height 28
click at [911, 738] on span "=" at bounding box center [912, 740] width 8 height 21
click at [1019, 617] on icon "Done" at bounding box center [1024, 609] width 18 height 18
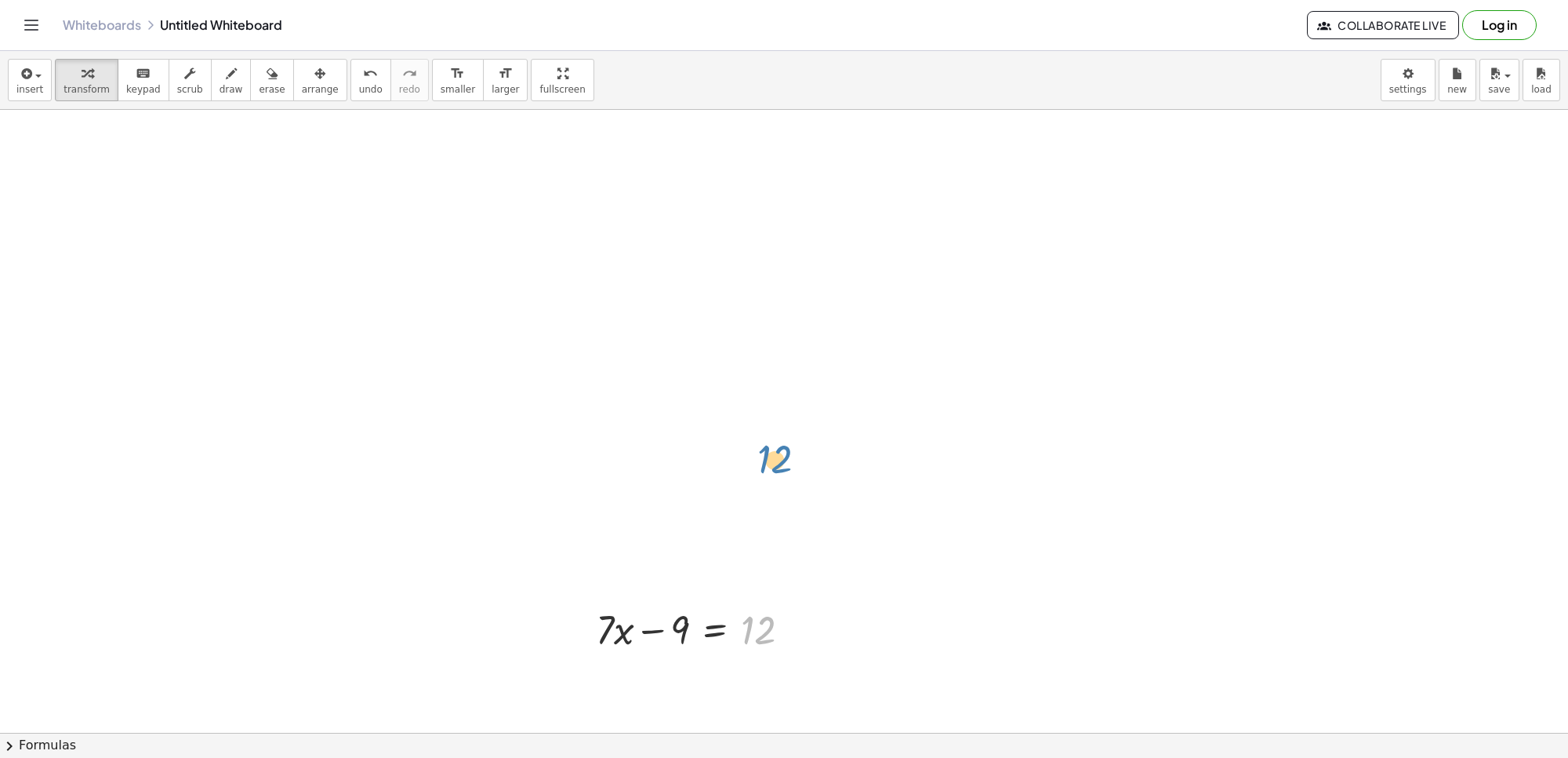
drag, startPoint x: 741, startPoint y: 637, endPoint x: 754, endPoint y: 522, distance: 115.7
click at [318, 94] on button "arrange" at bounding box center [320, 80] width 54 height 42
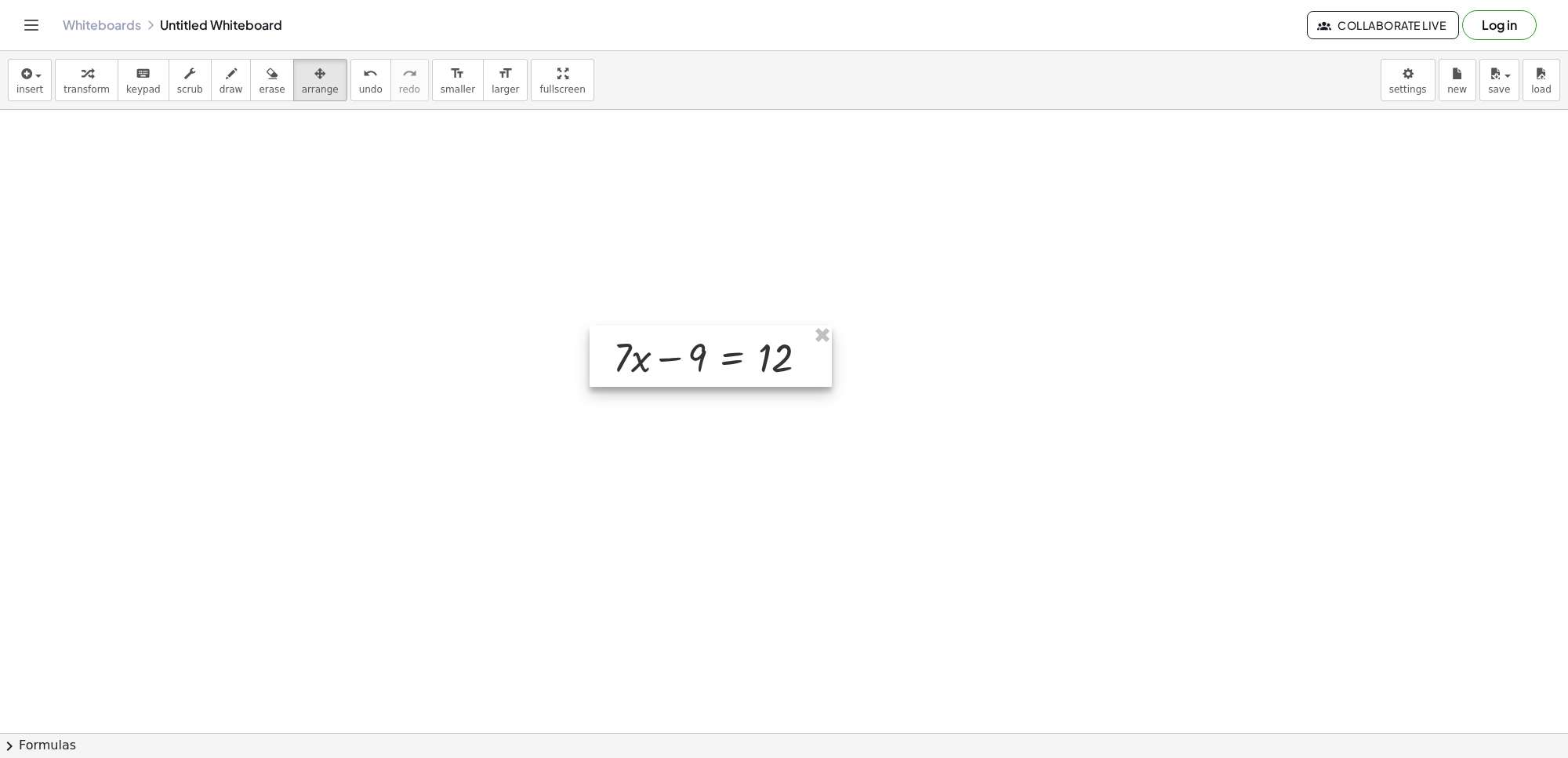
drag, startPoint x: 633, startPoint y: 624, endPoint x: 651, endPoint y: 352, distance: 272.6
click at [651, 352] on div at bounding box center [711, 356] width 242 height 61
click at [96, 90] on span "transform" at bounding box center [86, 89] width 46 height 11
drag, startPoint x: 680, startPoint y: 353, endPoint x: 826, endPoint y: 354, distance: 146.0
click at [826, 354] on div at bounding box center [716, 357] width 222 height 54
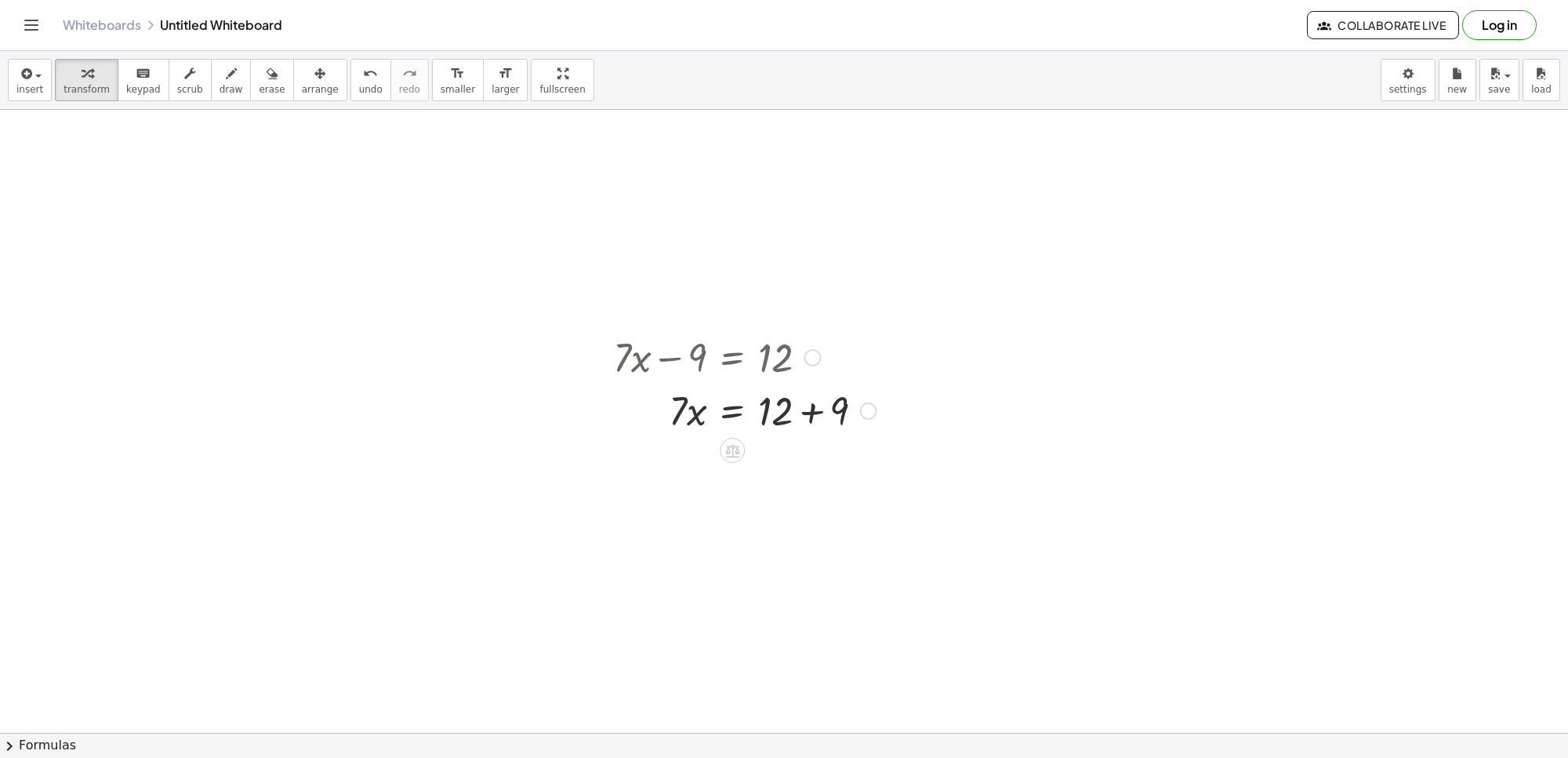
click at [805, 413] on div at bounding box center [745, 410] width 279 height 54
drag, startPoint x: 675, startPoint y: 452, endPoint x: 774, endPoint y: 484, distance: 104.0
click at [785, 484] on div at bounding box center [745, 463] width 279 height 54
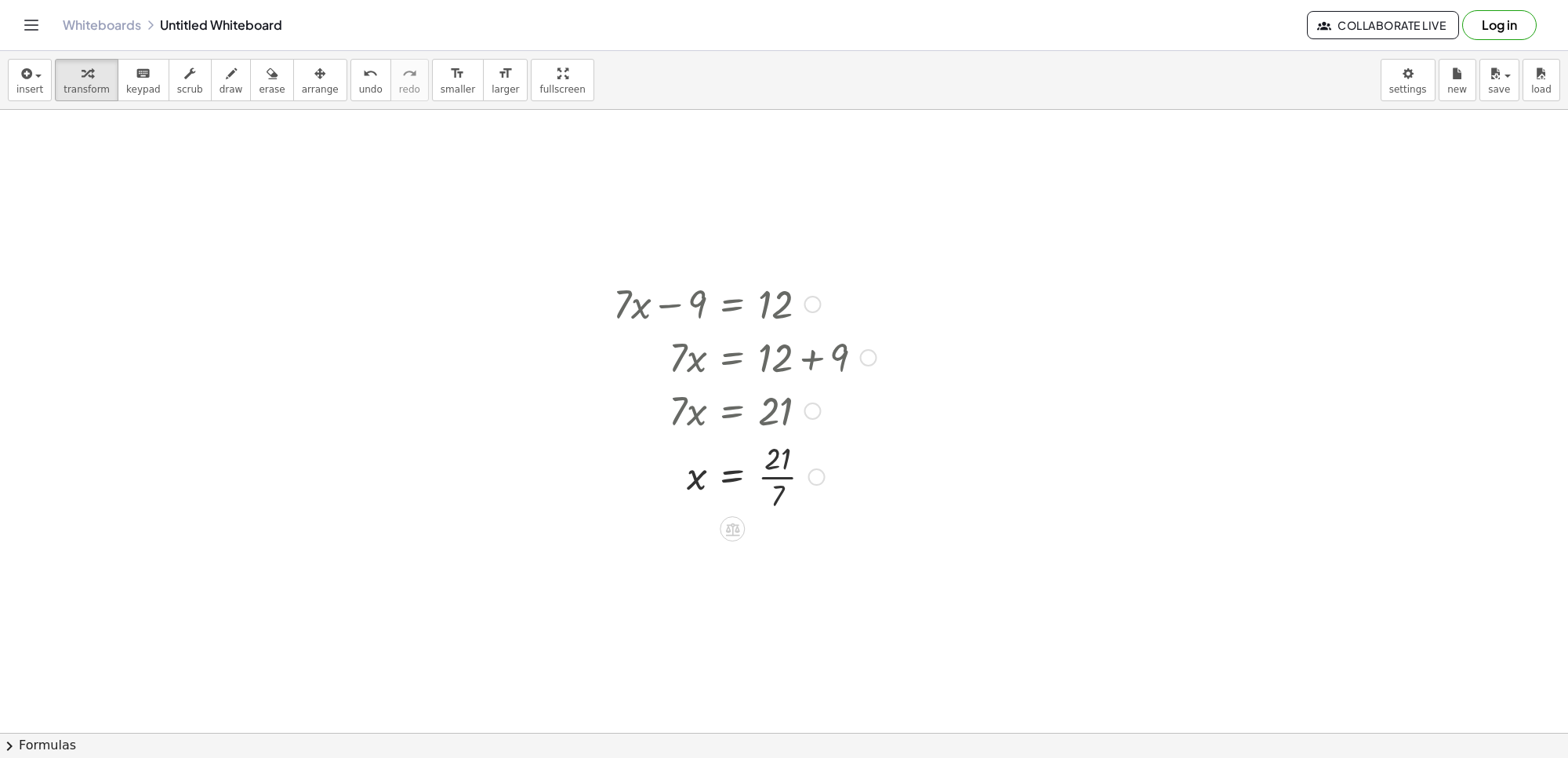
scroll to position [98, 0]
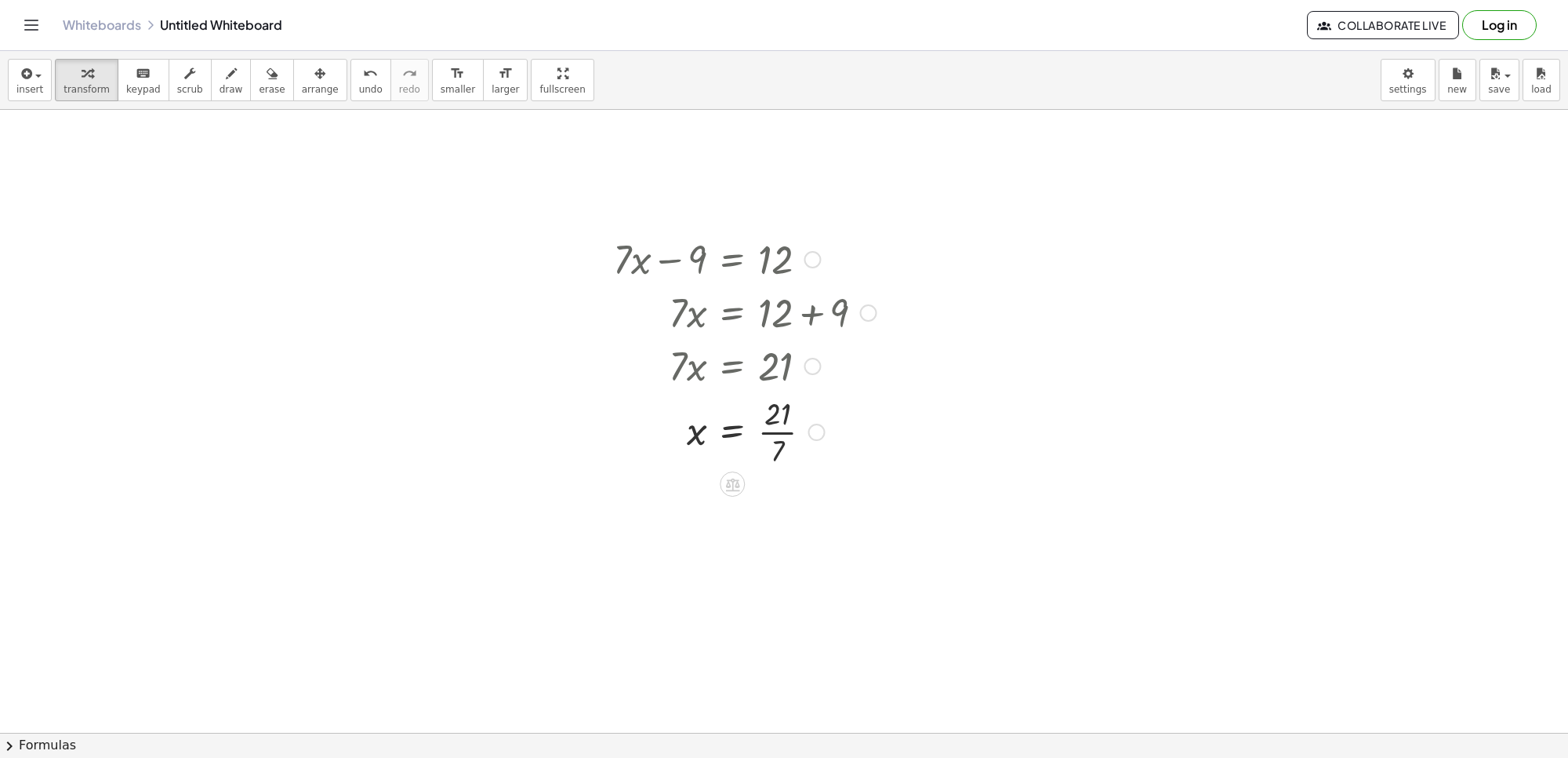
click at [779, 426] on div at bounding box center [745, 430] width 279 height 78
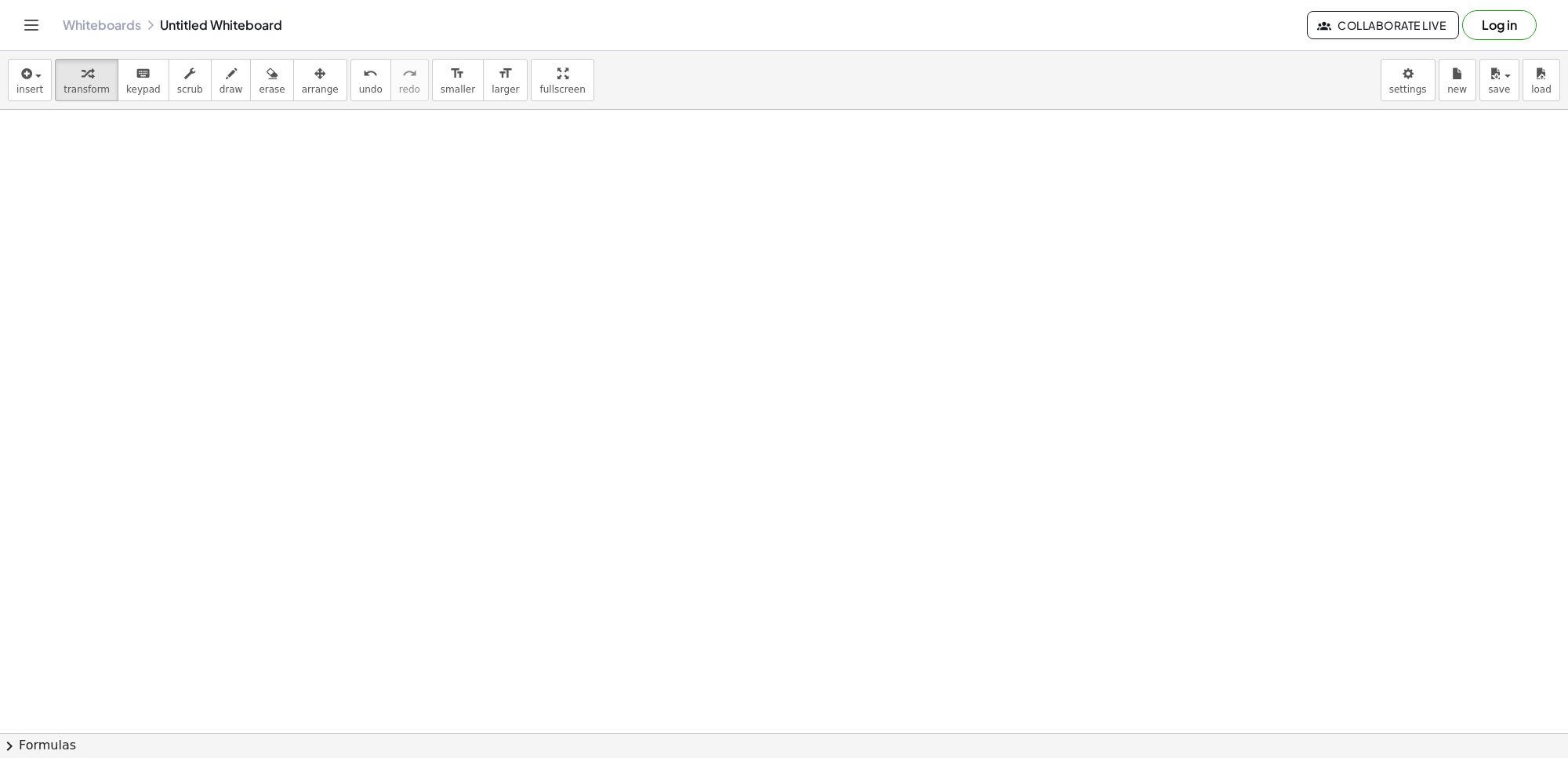
scroll to position [687, 0]
click at [745, 346] on div at bounding box center [784, 97] width 1568 height 1347
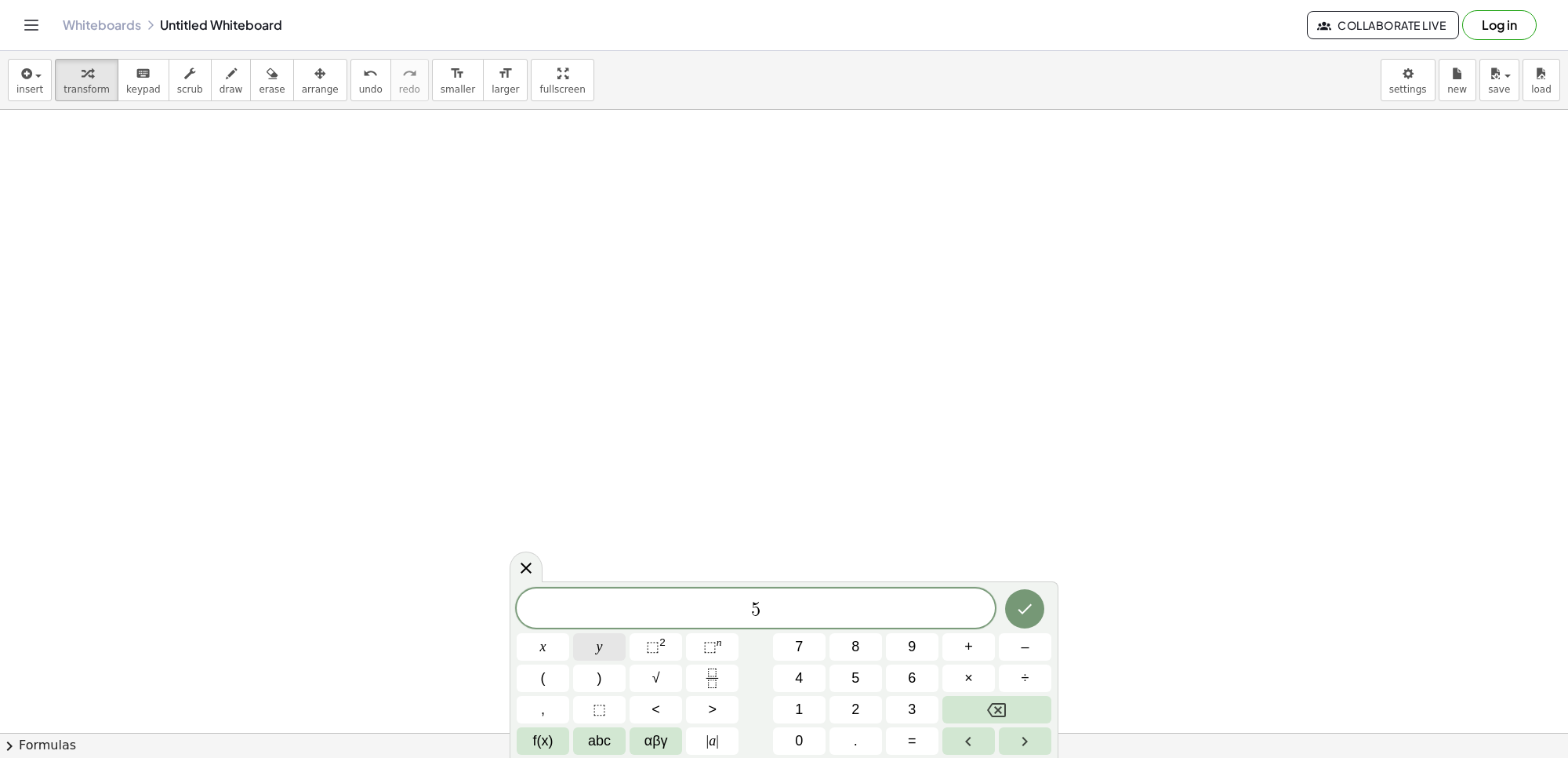
click at [591, 649] on button "y" at bounding box center [599, 646] width 53 height 28
click at [911, 746] on span "=" at bounding box center [912, 740] width 8 height 21
click at [1003, 649] on button "–" at bounding box center [1025, 646] width 53 height 28
click at [1005, 601] on div at bounding box center [1025, 609] width 53 height 41
drag, startPoint x: 1027, startPoint y: 579, endPoint x: 1035, endPoint y: 582, distance: 8.5
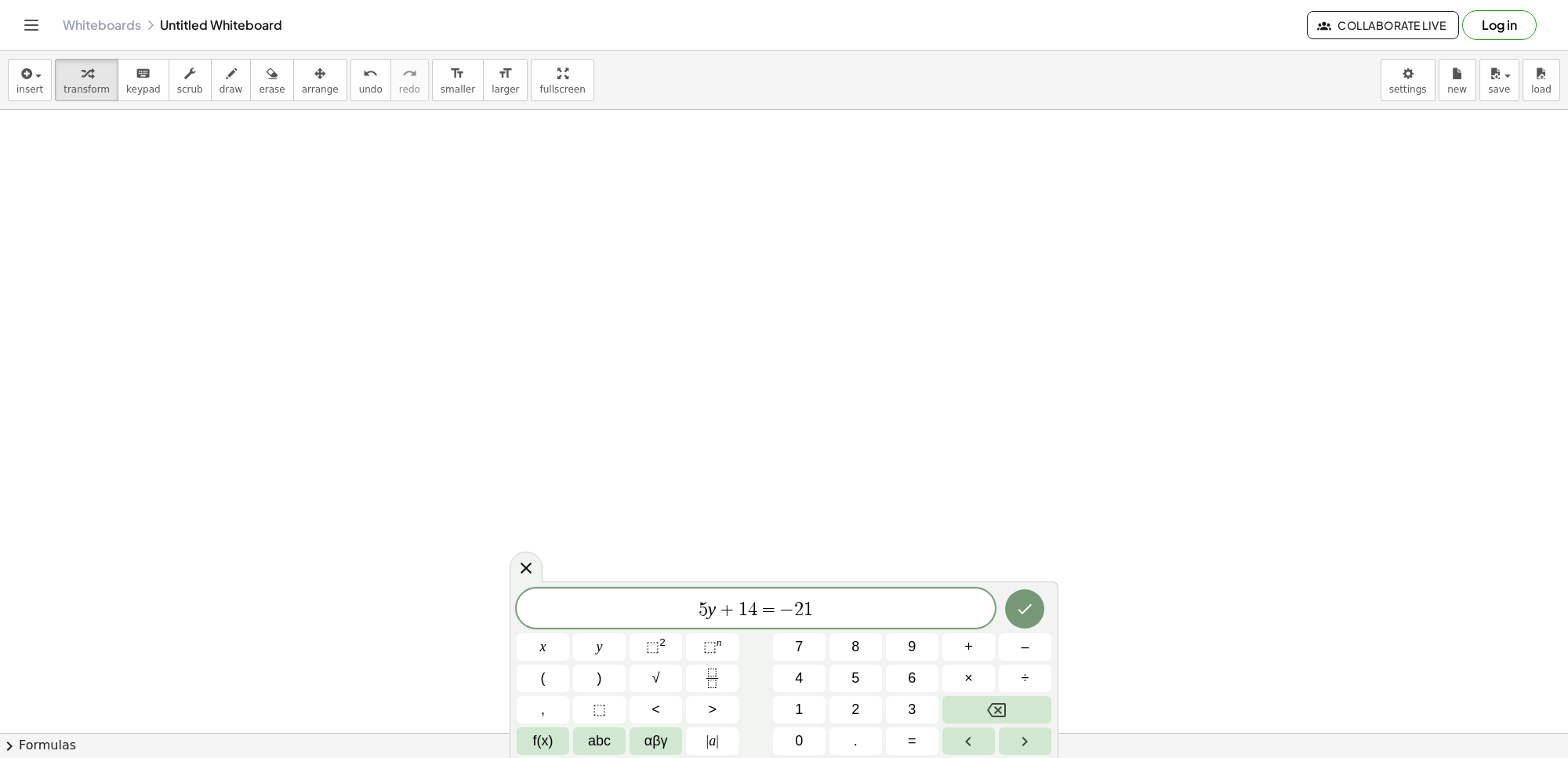
click at [1032, 581] on body "Graspable Math Activities Get Started Activity Bank Assigned Work Classes White…" at bounding box center [784, 379] width 1568 height 758
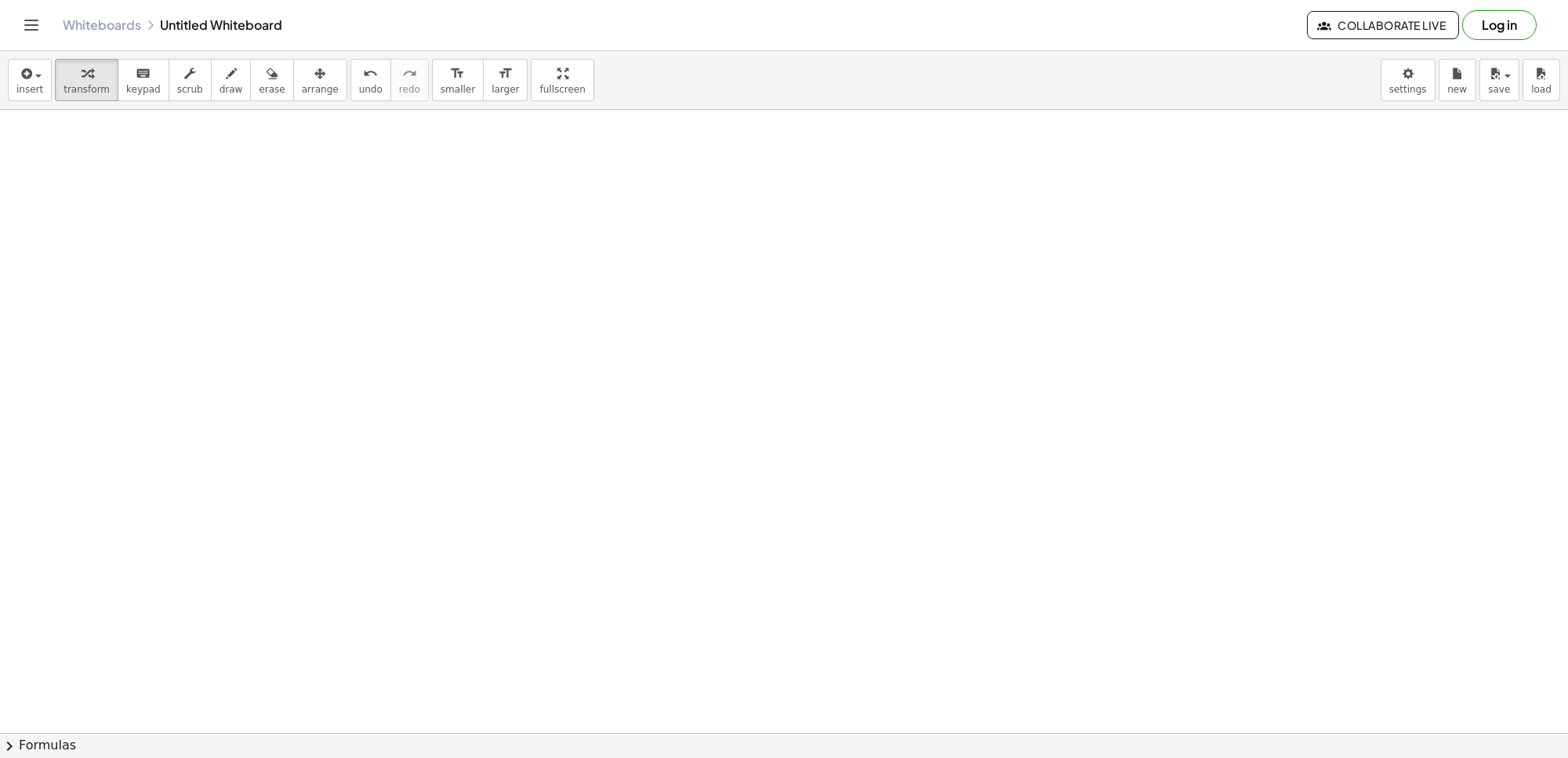
scroll to position [622, 0]
click at [714, 386] on div at bounding box center [784, 421] width 1568 height 1867
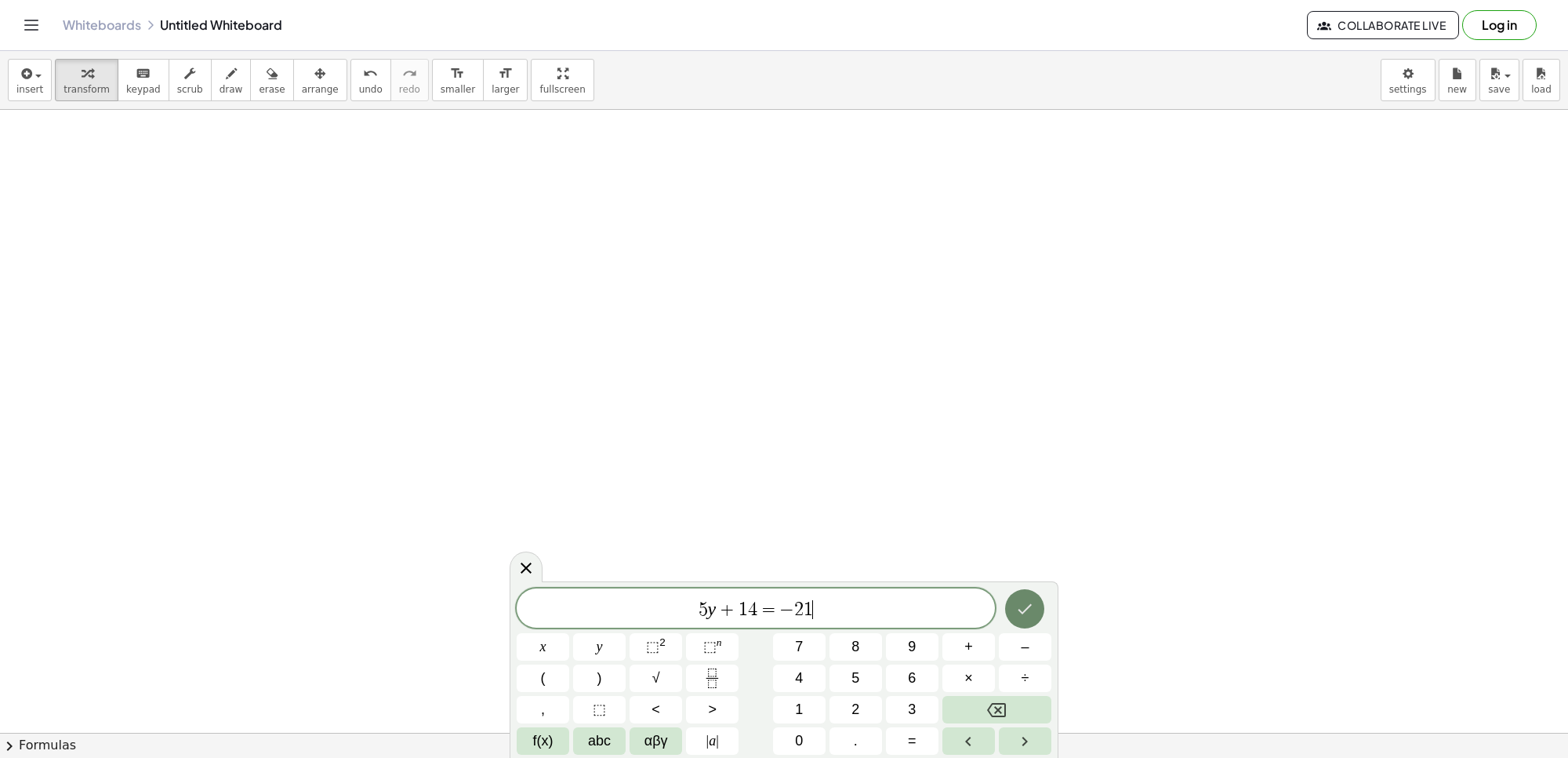
click at [1010, 594] on button "Done" at bounding box center [1024, 609] width 39 height 39
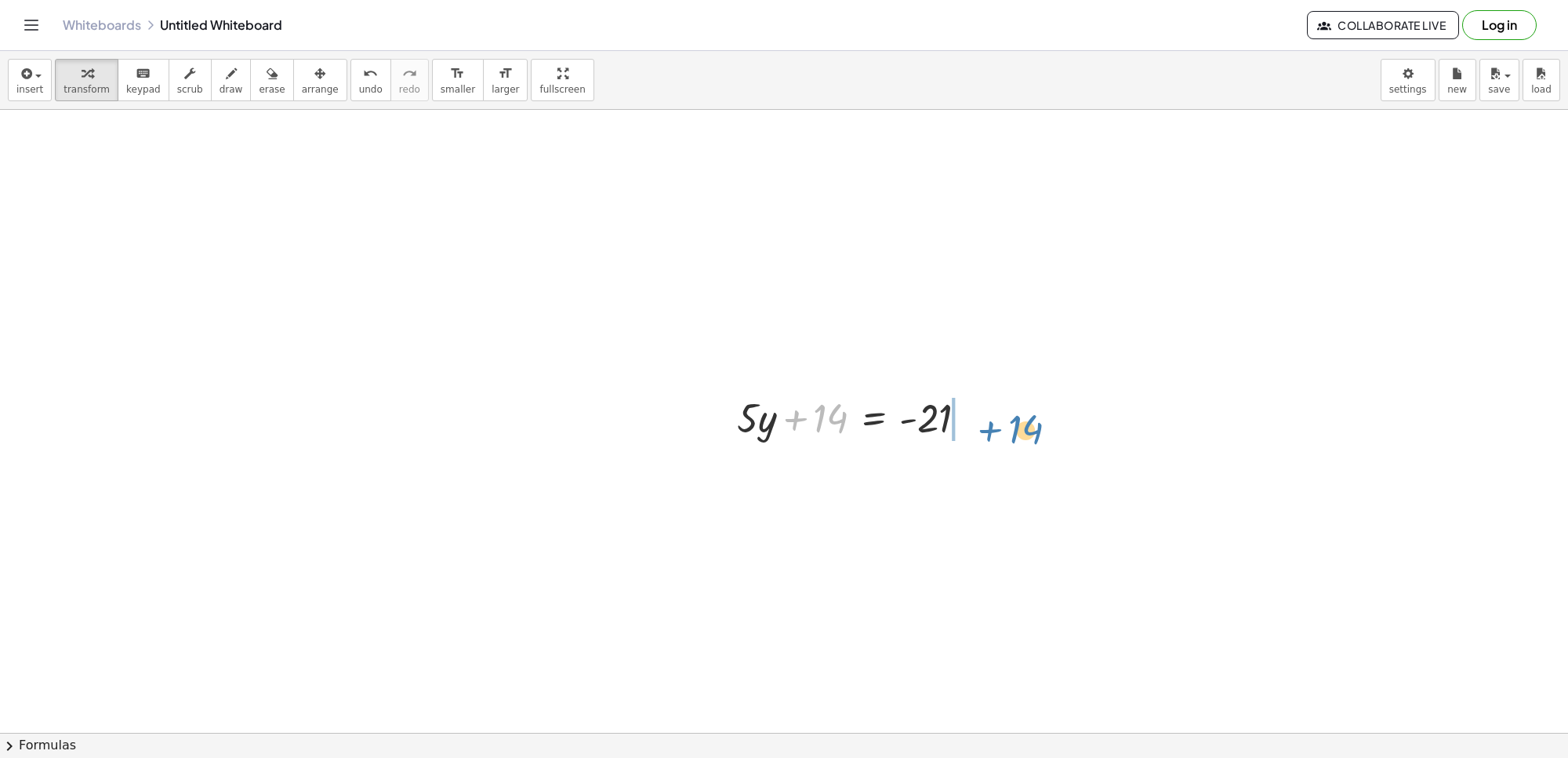
drag, startPoint x: 821, startPoint y: 417, endPoint x: 1017, endPoint y: 428, distance: 196.3
click at [955, 468] on div at bounding box center [899, 470] width 341 height 54
click at [990, 463] on div at bounding box center [899, 470] width 341 height 54
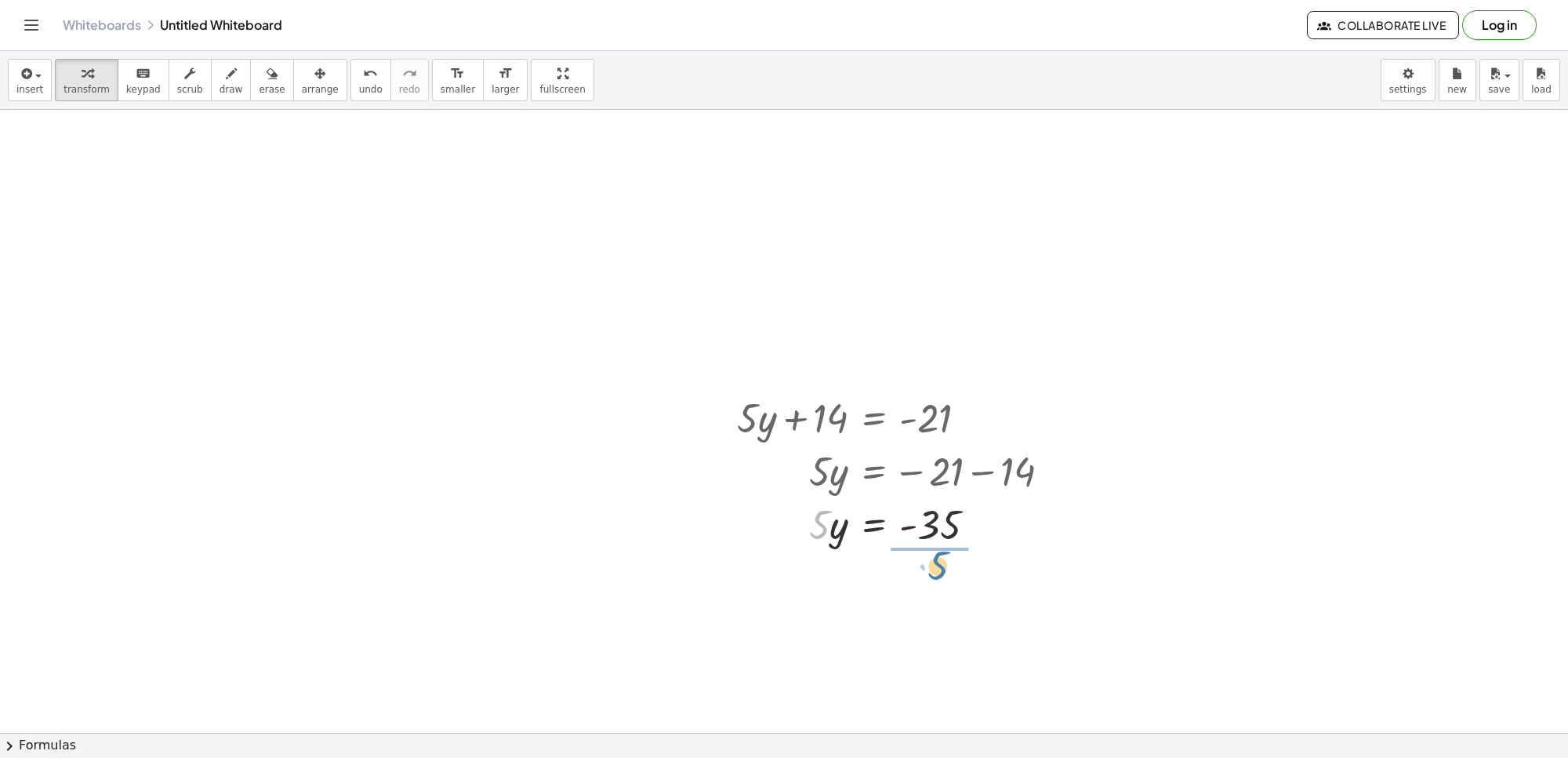
drag, startPoint x: 809, startPoint y: 512, endPoint x: 931, endPoint y: 538, distance: 124.7
click at [931, 546] on div at bounding box center [899, 524] width 341 height 54
drag, startPoint x: 941, startPoint y: 585, endPoint x: 943, endPoint y: 577, distance: 8.2
click at [941, 585] on div at bounding box center [899, 588] width 341 height 78
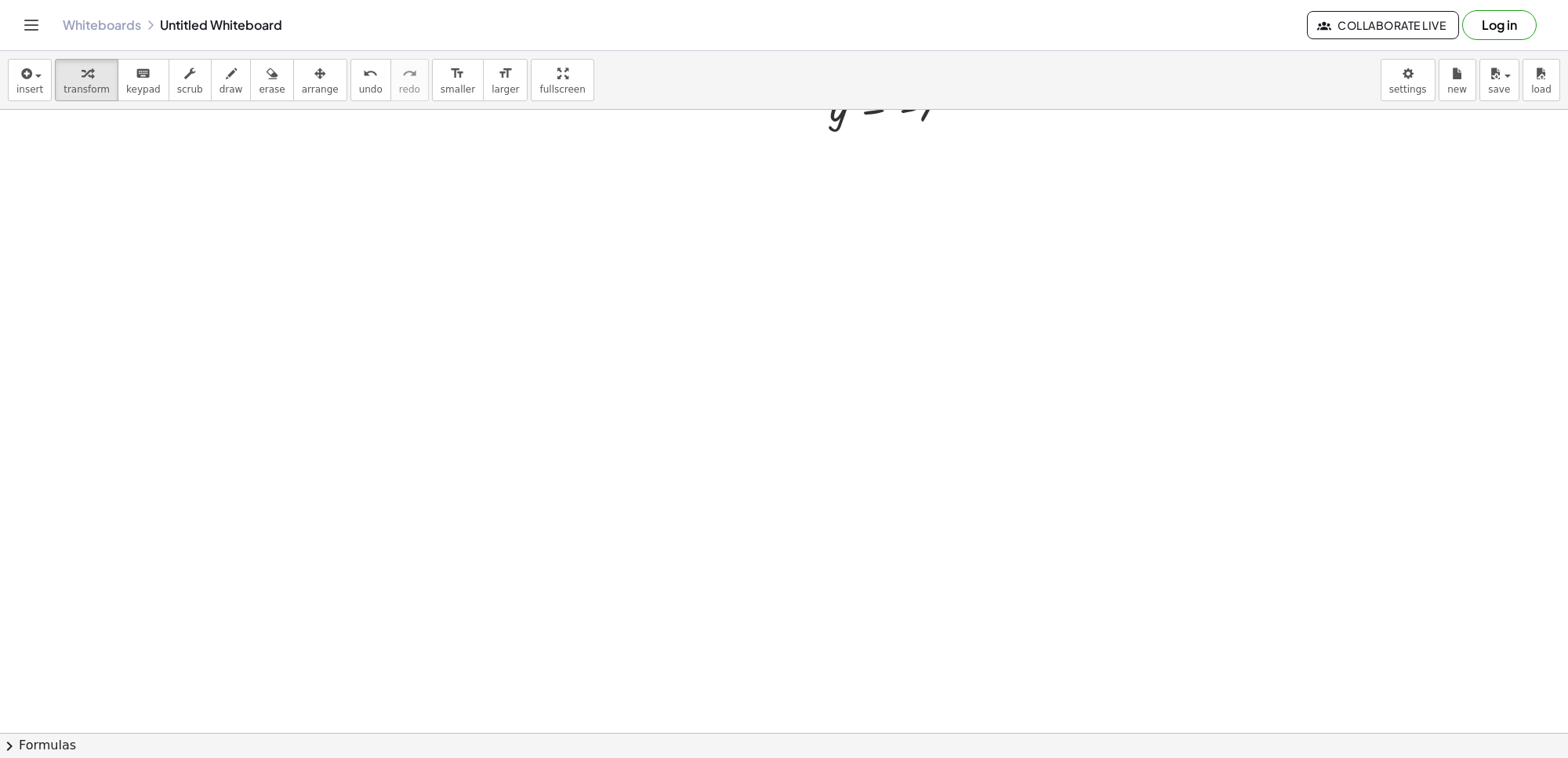
scroll to position [1210, 0]
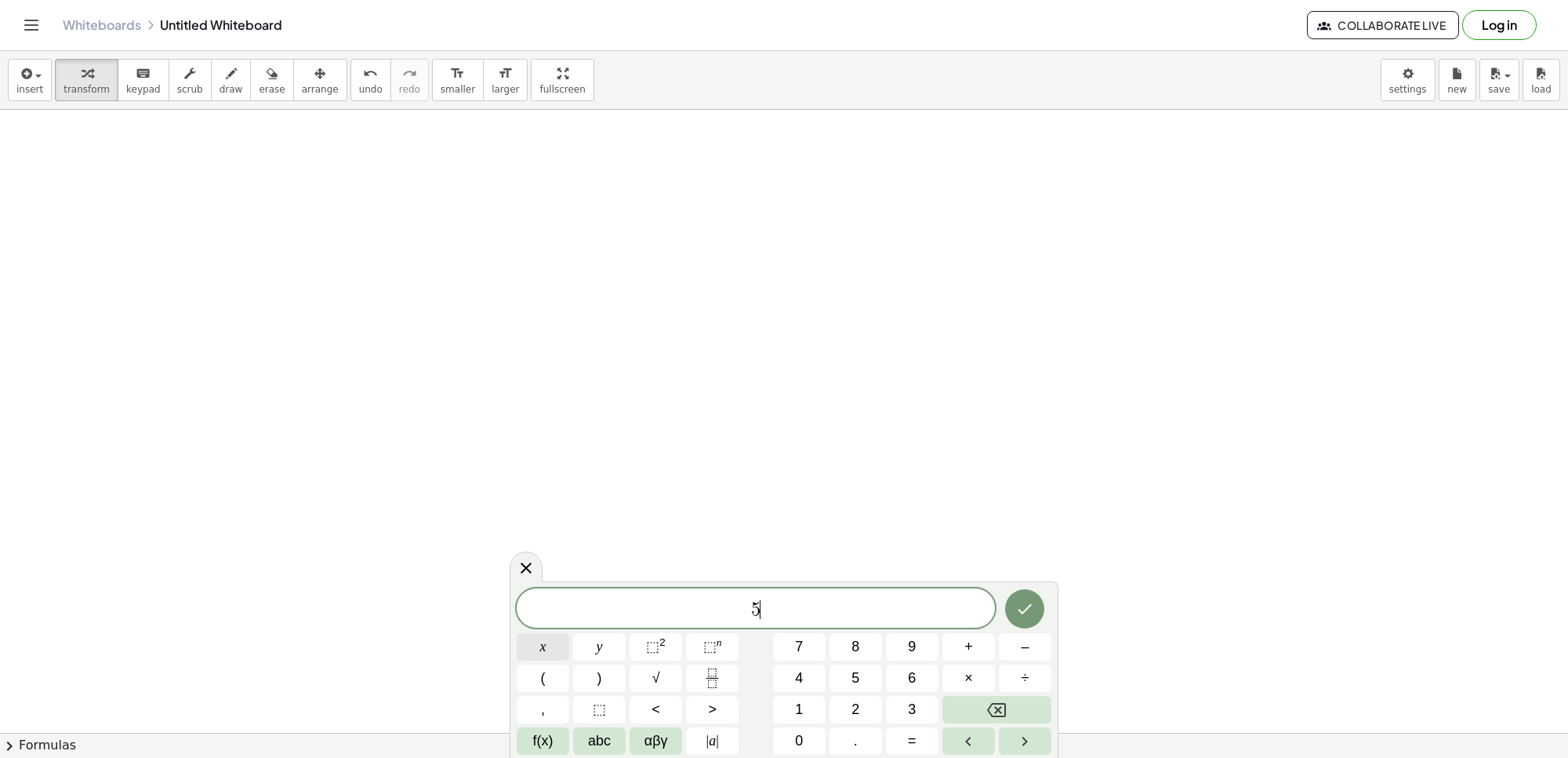
click at [545, 637] on span "x" at bounding box center [543, 646] width 6 height 21
click at [898, 746] on button "=" at bounding box center [912, 740] width 53 height 28
click at [1024, 612] on icon "Done" at bounding box center [1025, 609] width 14 height 10
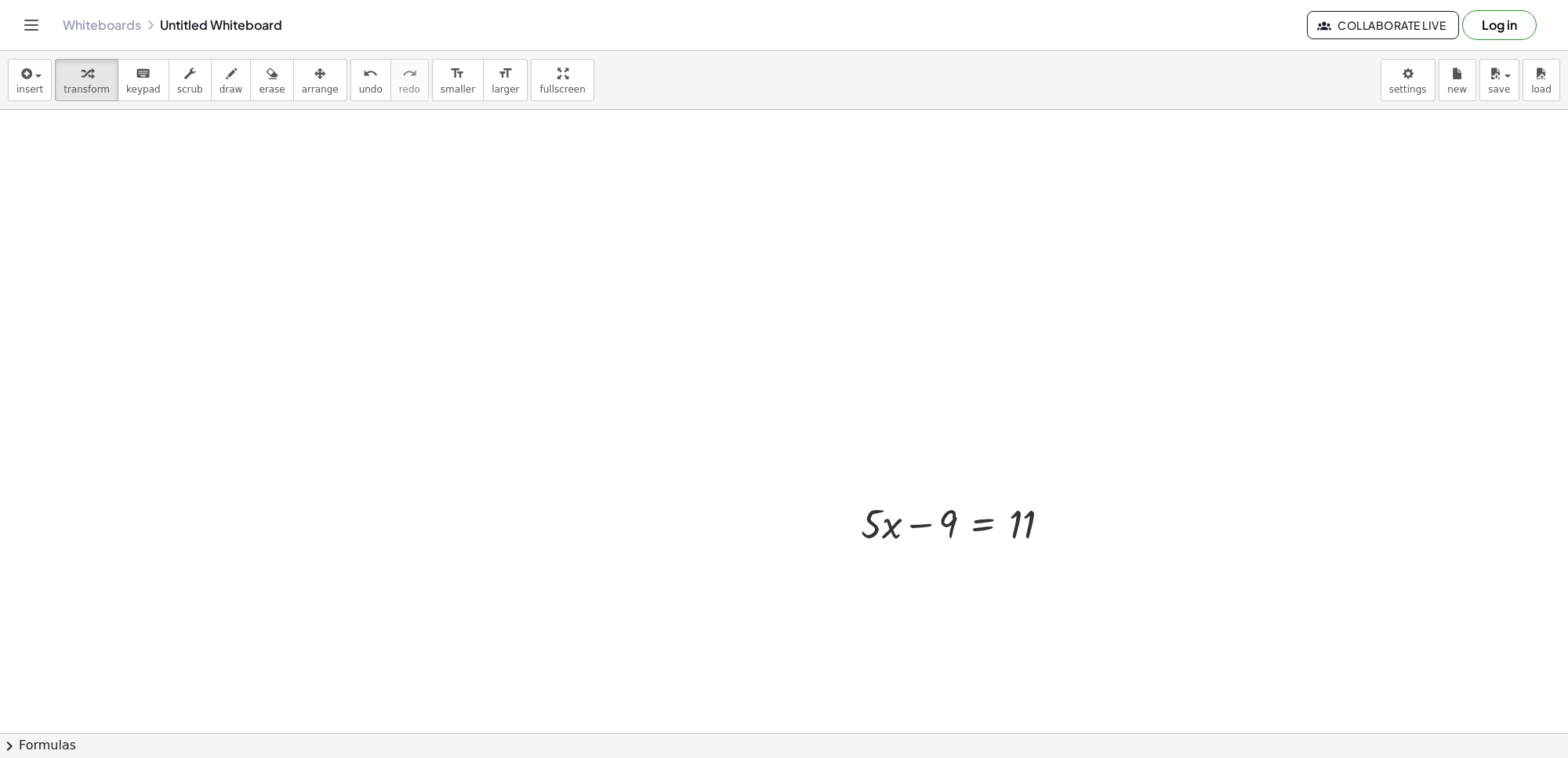
scroll to position [1245, 0]
click at [318, 94] on button "arrange" at bounding box center [320, 80] width 54 height 42
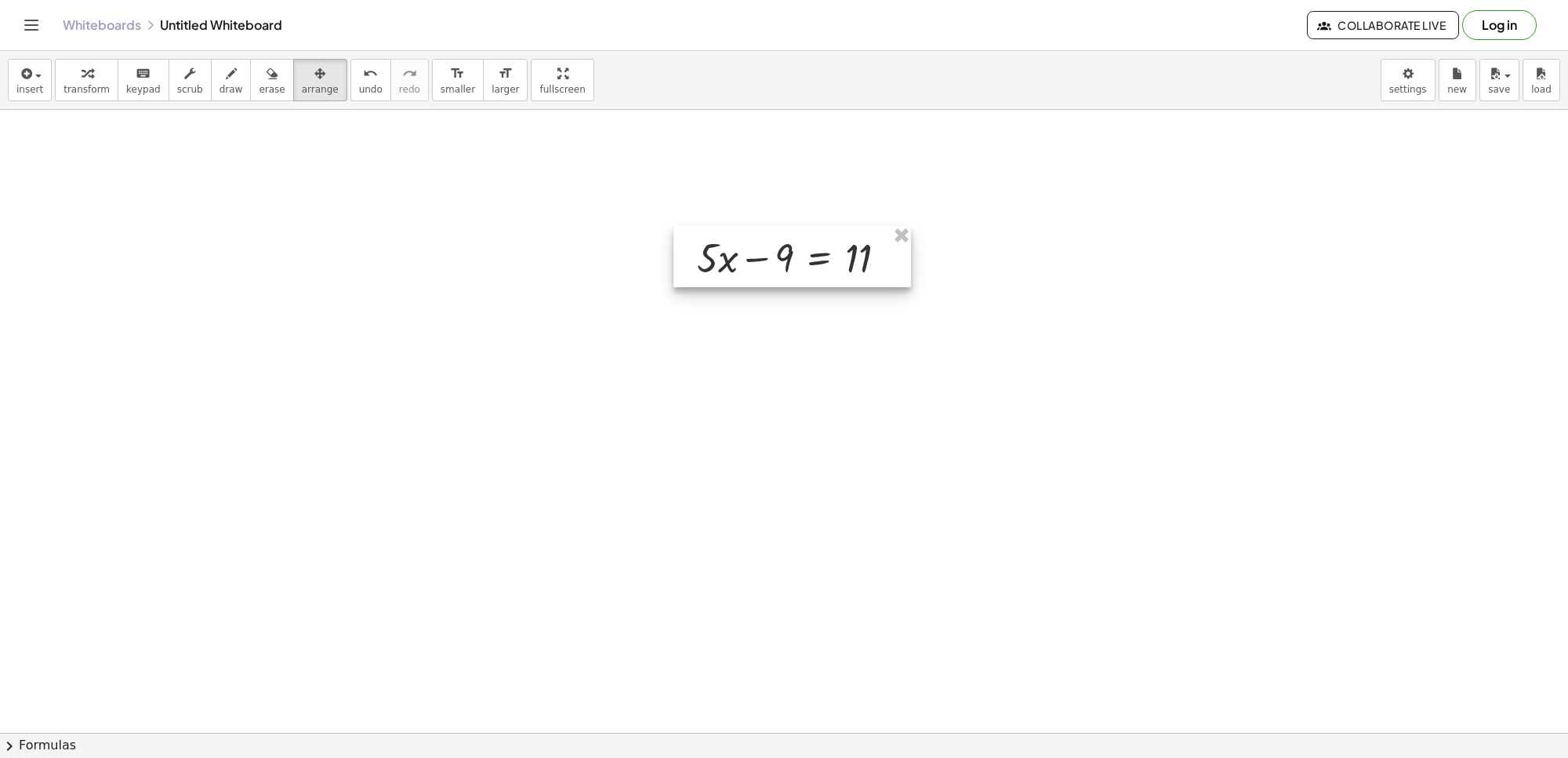
drag, startPoint x: 862, startPoint y: 446, endPoint x: 727, endPoint y: 258, distance: 231.4
click at [727, 258] on div at bounding box center [792, 256] width 237 height 61
click at [94, 89] on span "transform" at bounding box center [86, 89] width 46 height 11
drag, startPoint x: 788, startPoint y: 260, endPoint x: 906, endPoint y: 269, distance: 118.3
click at [906, 269] on div at bounding box center [799, 257] width 218 height 54
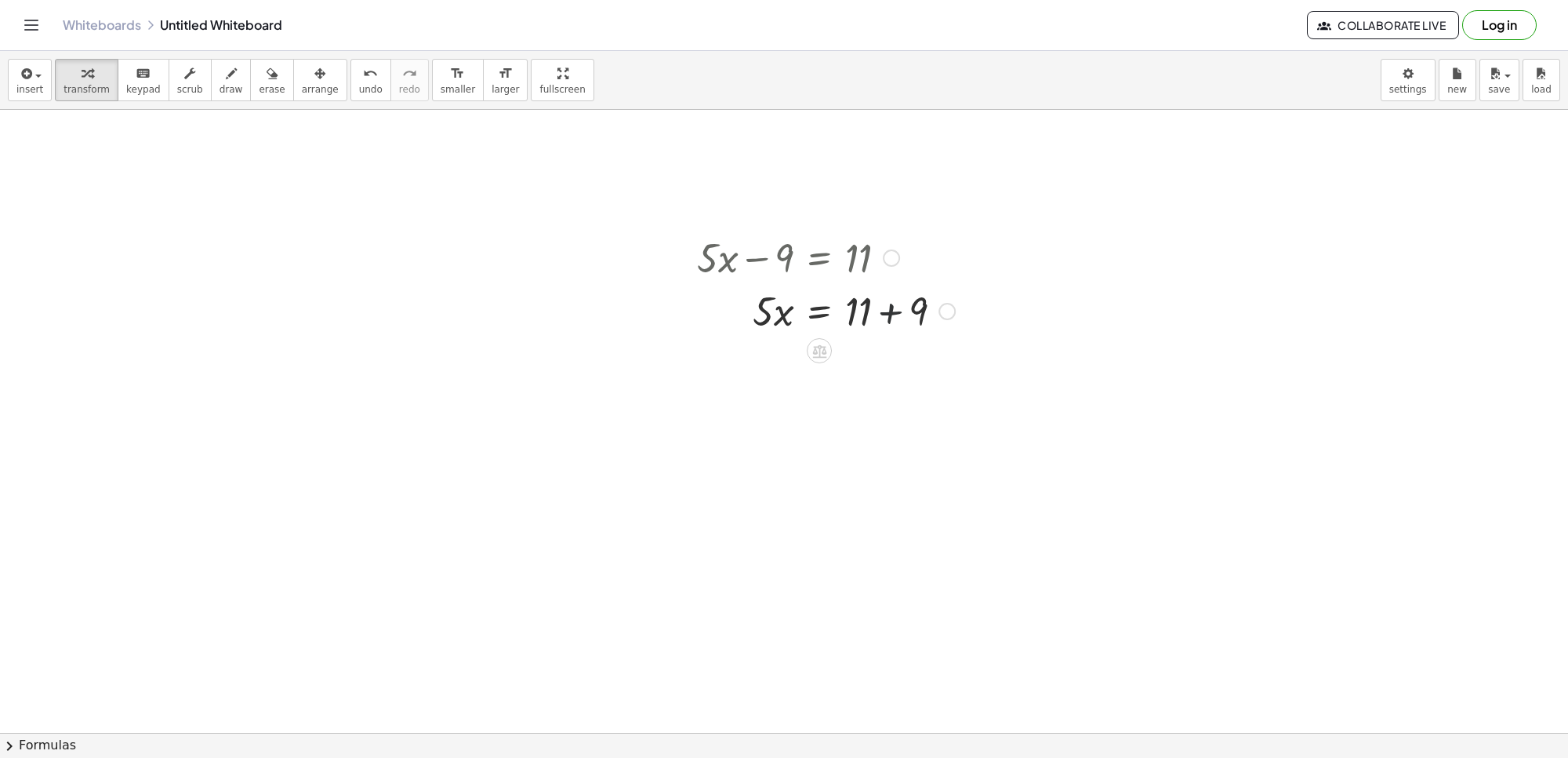
click at [882, 319] on div at bounding box center [826, 310] width 273 height 54
drag, startPoint x: 761, startPoint y: 365, endPoint x: 862, endPoint y: 369, distance: 101.1
click at [862, 369] on div at bounding box center [826, 363] width 273 height 54
click at [857, 432] on div at bounding box center [826, 429] width 273 height 78
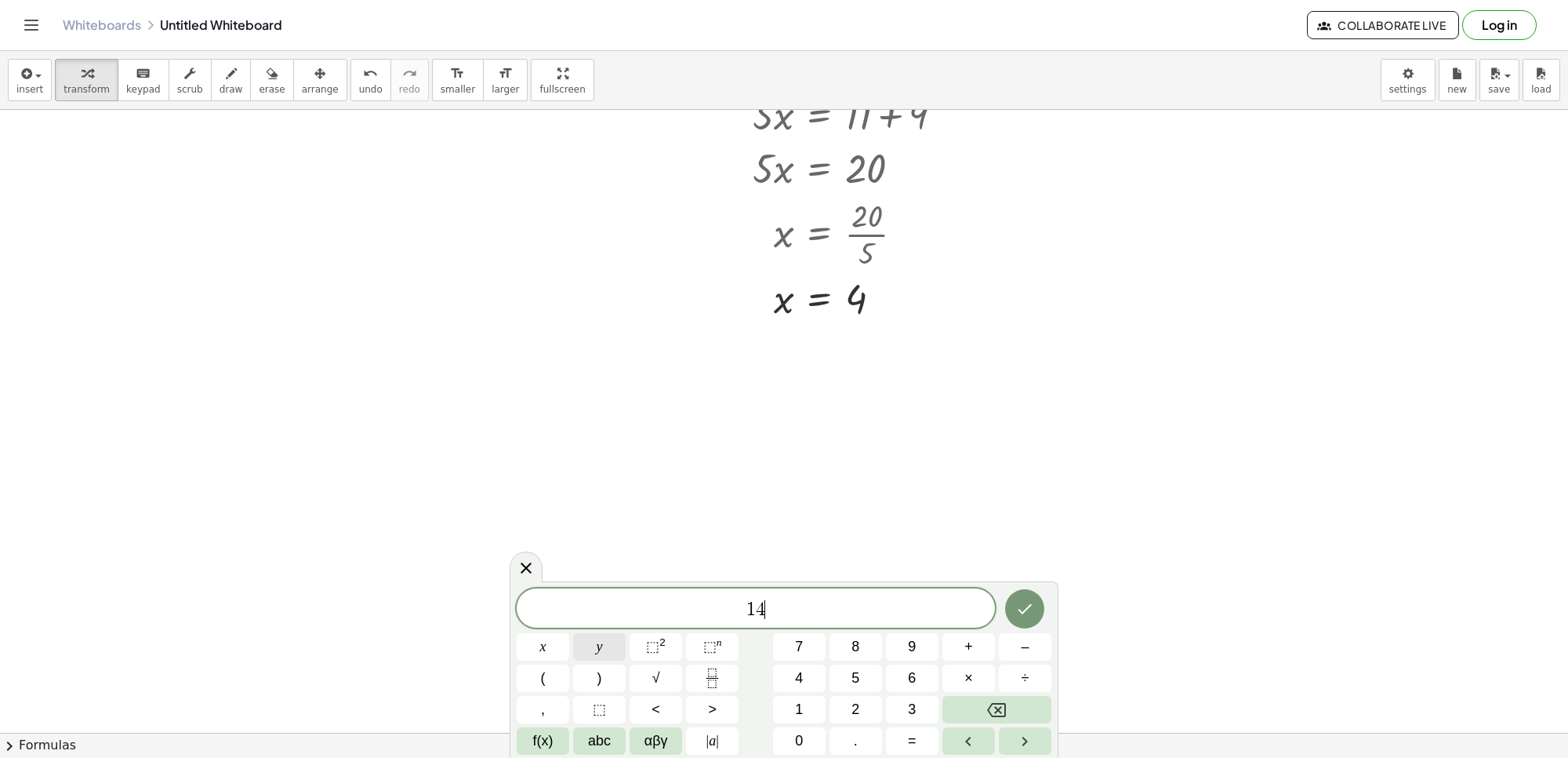
click at [584, 637] on button "y" at bounding box center [599, 646] width 53 height 28
click at [891, 747] on button "=" at bounding box center [912, 740] width 53 height 28
click at [1033, 618] on button "Done" at bounding box center [1024, 609] width 39 height 39
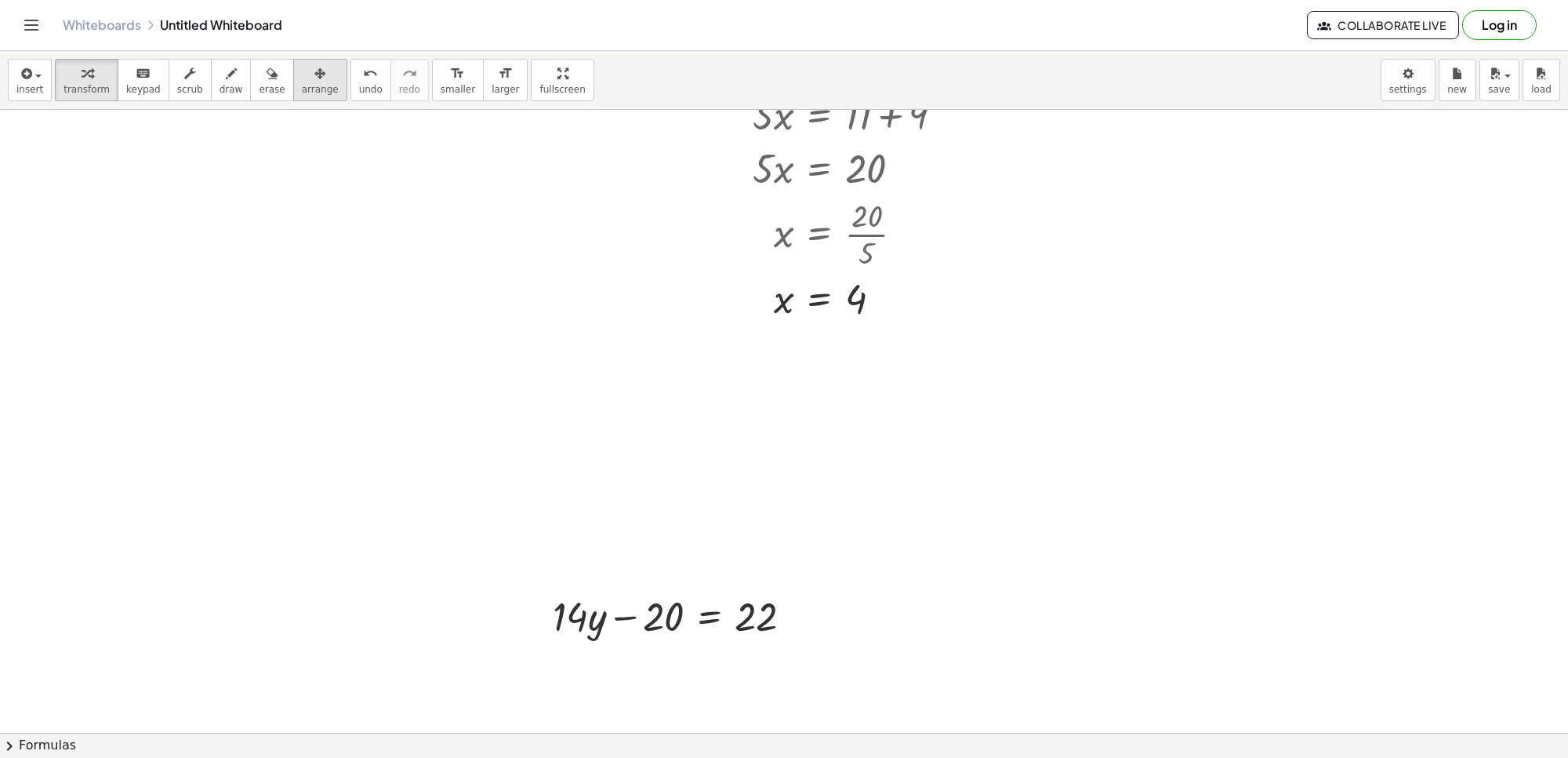
click at [315, 79] on icon "button" at bounding box center [320, 74] width 11 height 18
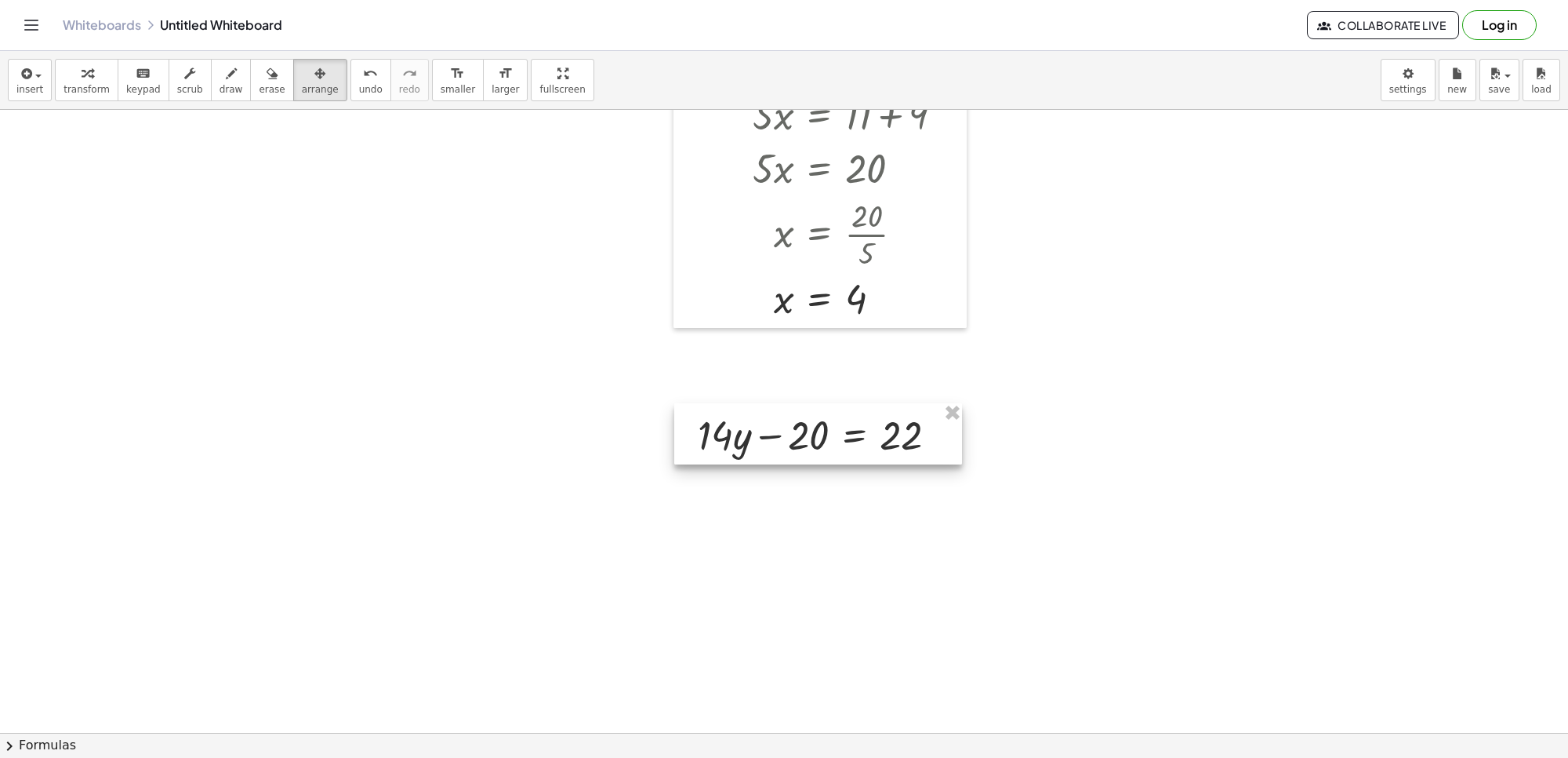
drag, startPoint x: 710, startPoint y: 625, endPoint x: 855, endPoint y: 444, distance: 231.9
click at [855, 444] on div at bounding box center [818, 433] width 288 height 61
click at [102, 91] on button "transform" at bounding box center [86, 80] width 64 height 42
drag, startPoint x: 786, startPoint y: 432, endPoint x: 946, endPoint y: 442, distance: 160.3
click at [946, 442] on div at bounding box center [824, 434] width 268 height 54
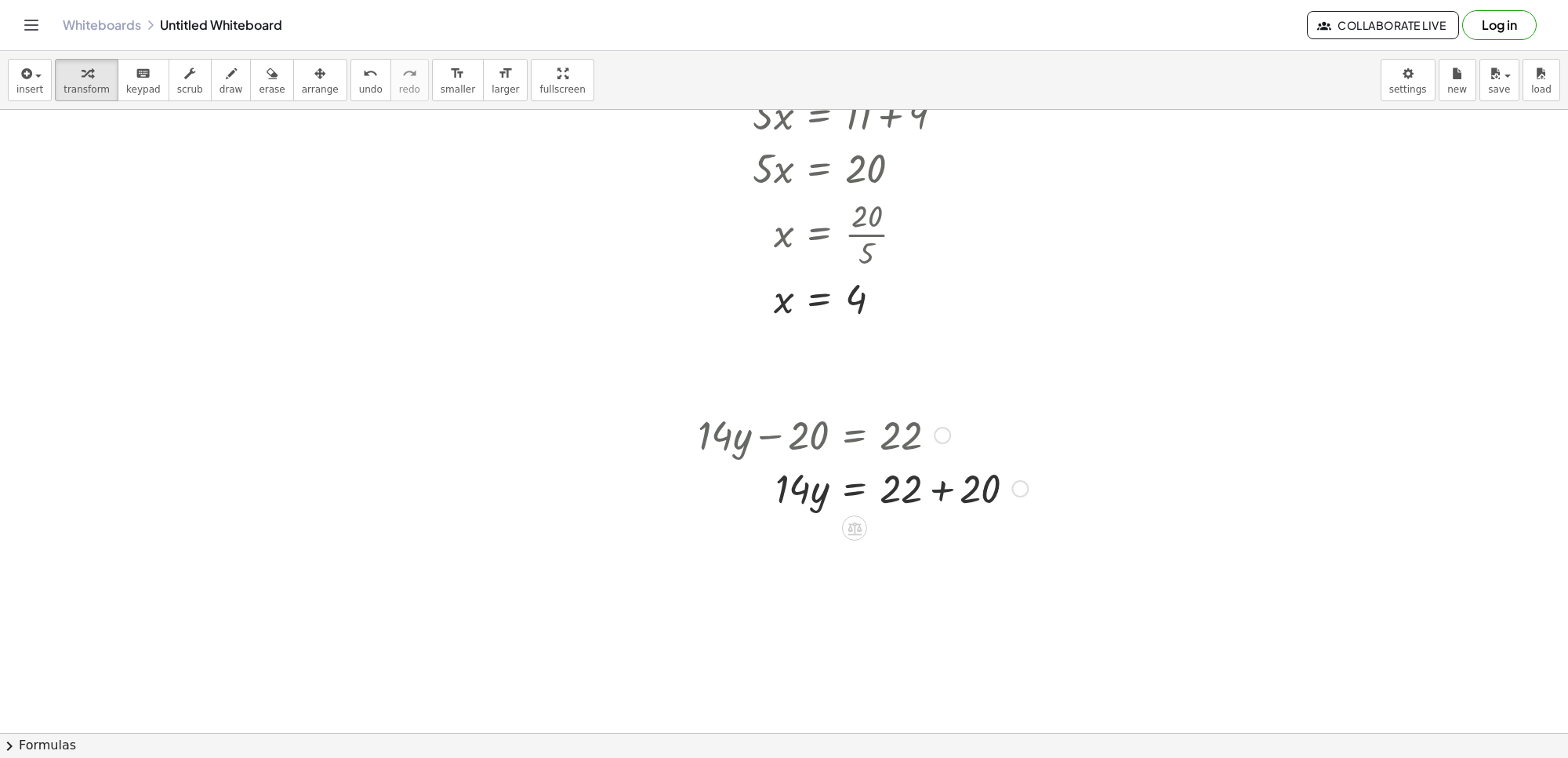
click at [934, 487] on div at bounding box center [862, 488] width 346 height 54
drag, startPoint x: 782, startPoint y: 522, endPoint x: 898, endPoint y: 551, distance: 119.6
click at [914, 559] on div at bounding box center [862, 541] width 346 height 54
click at [893, 605] on div at bounding box center [862, 606] width 346 height 78
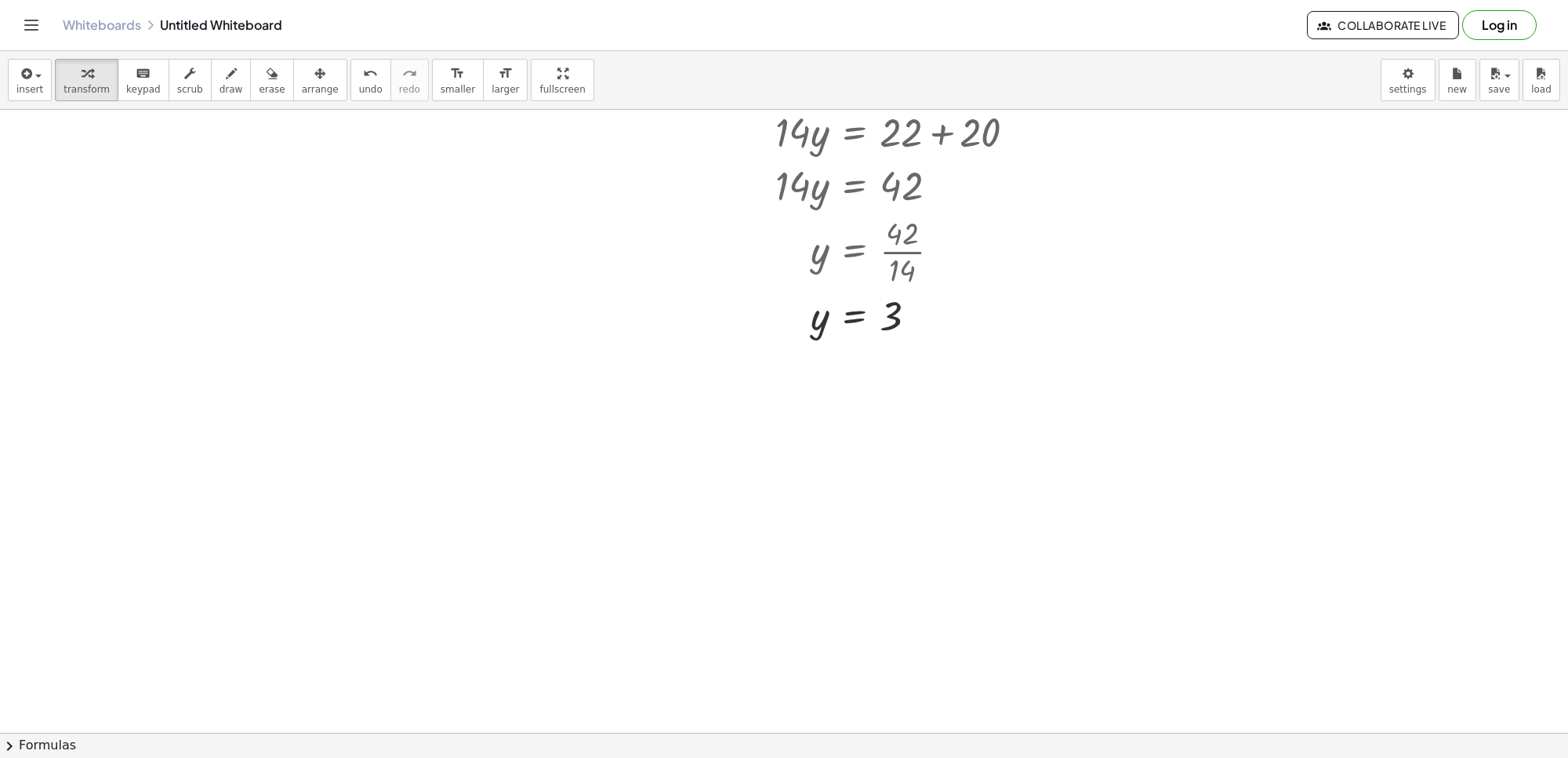
scroll to position [1867, 0]
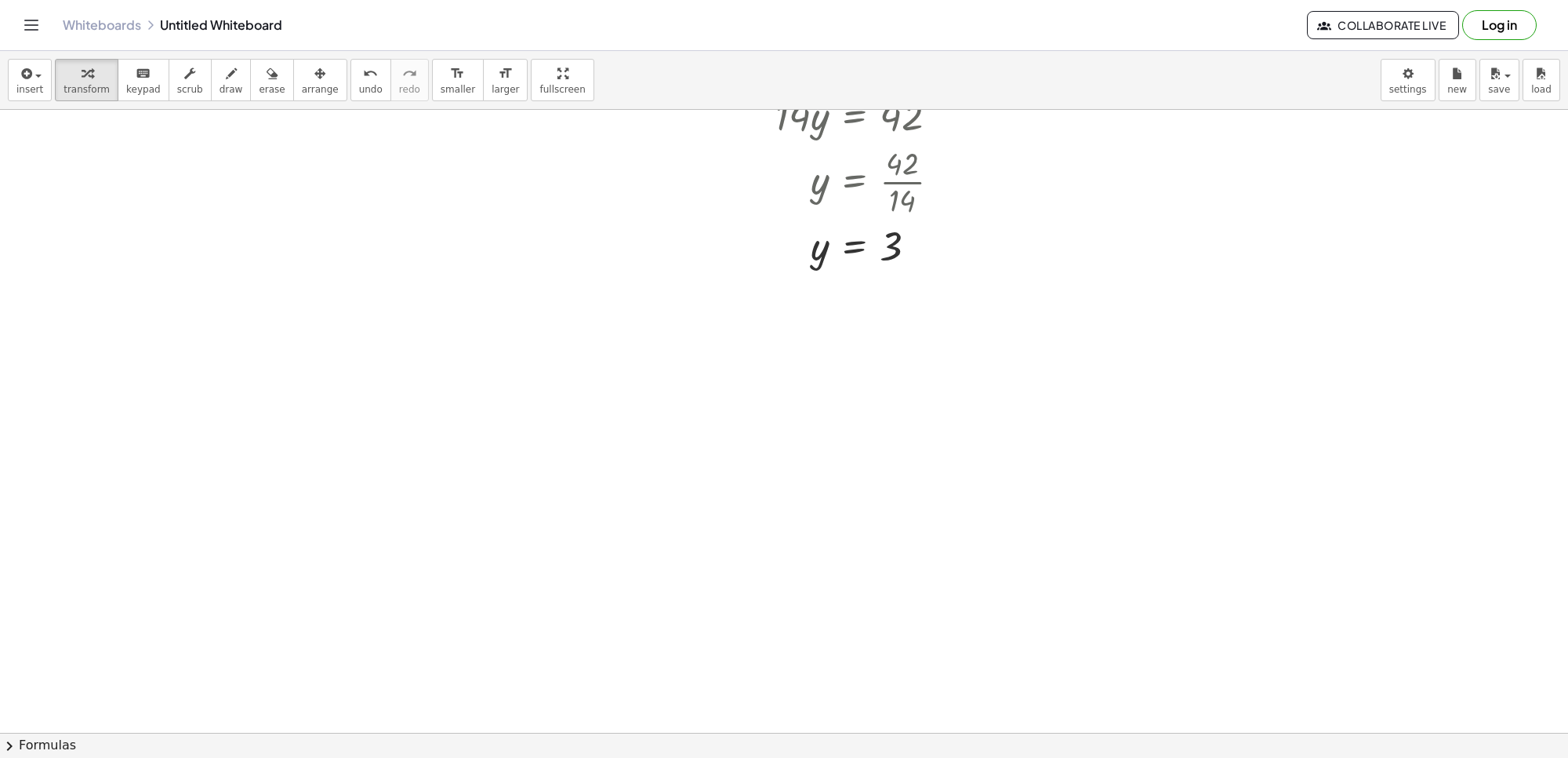
drag, startPoint x: 753, startPoint y: 425, endPoint x: 747, endPoint y: 418, distance: 9.2
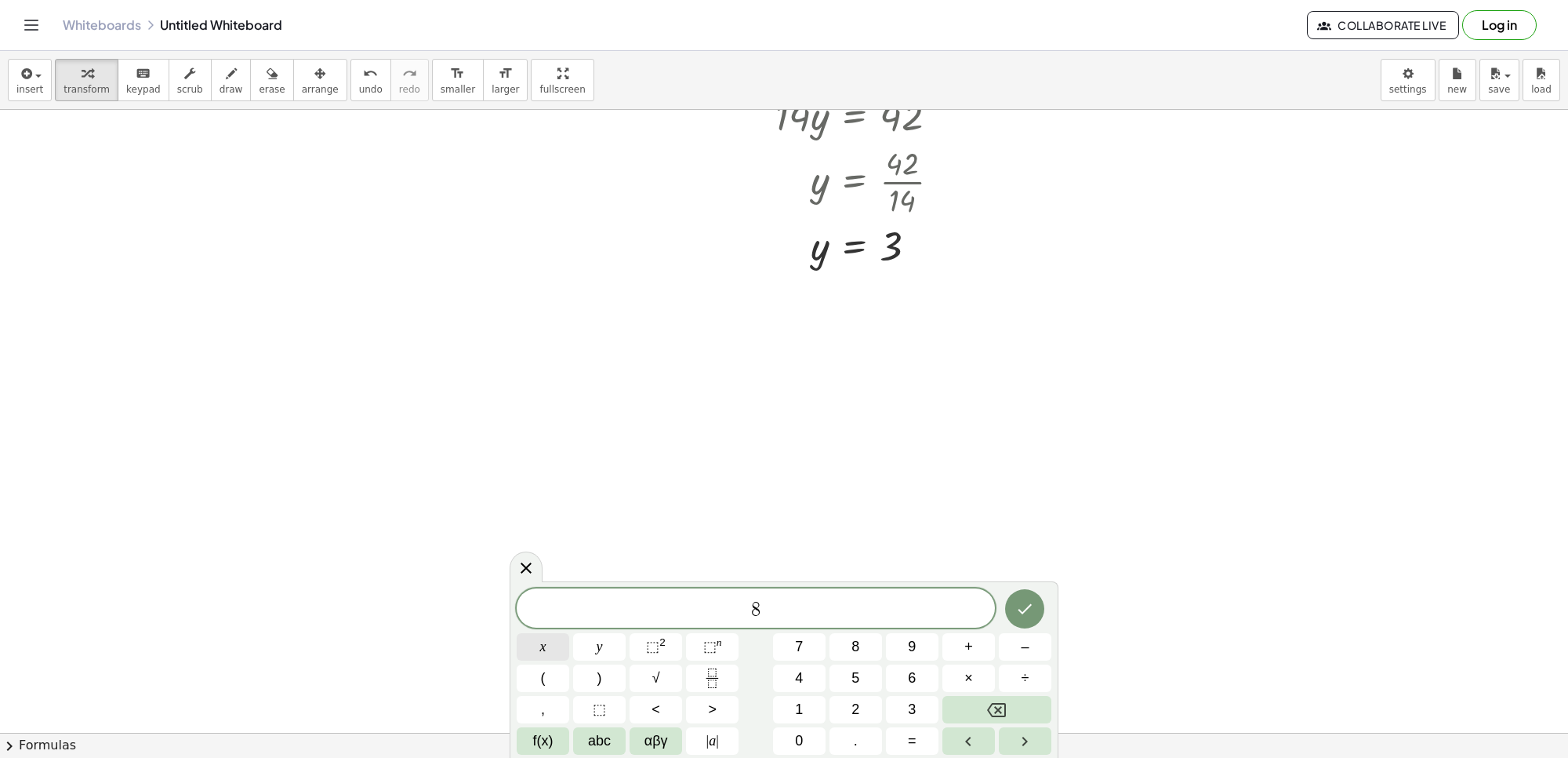
click at [522, 645] on button "x" at bounding box center [543, 646] width 53 height 28
click at [921, 753] on button "=" at bounding box center [912, 740] width 53 height 28
click at [1033, 601] on icon "Done" at bounding box center [1024, 609] width 18 height 18
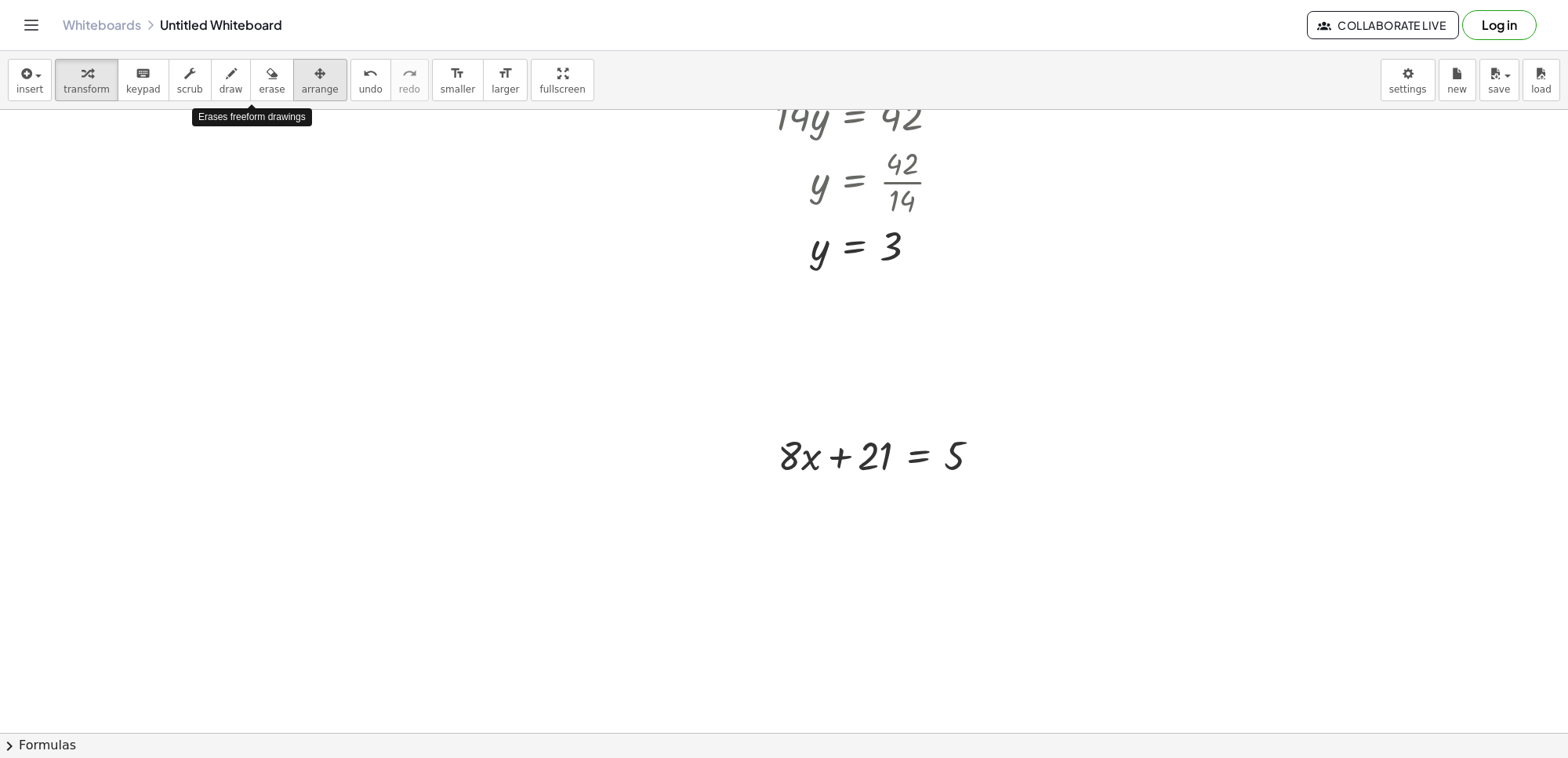
click at [302, 76] on div "button" at bounding box center [320, 73] width 37 height 18
drag, startPoint x: 834, startPoint y: 472, endPoint x: 821, endPoint y: 437, distance: 37.3
click at [827, 452] on div at bounding box center [879, 454] width 250 height 61
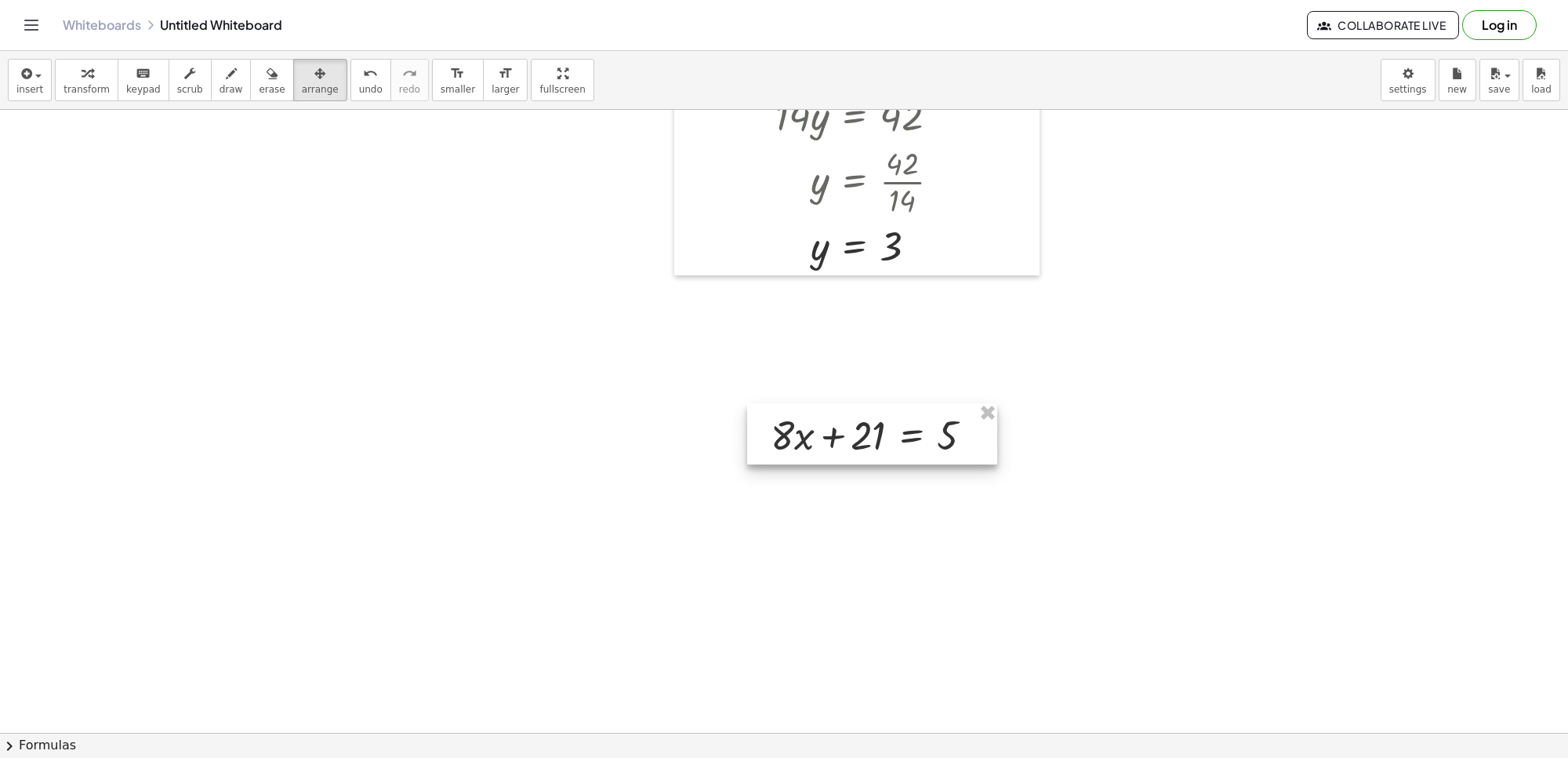
click at [820, 436] on div at bounding box center [873, 433] width 250 height 61
drag, startPoint x: 812, startPoint y: 432, endPoint x: 812, endPoint y: 410, distance: 22.0
click at [812, 410] on div at bounding box center [873, 412] width 250 height 61
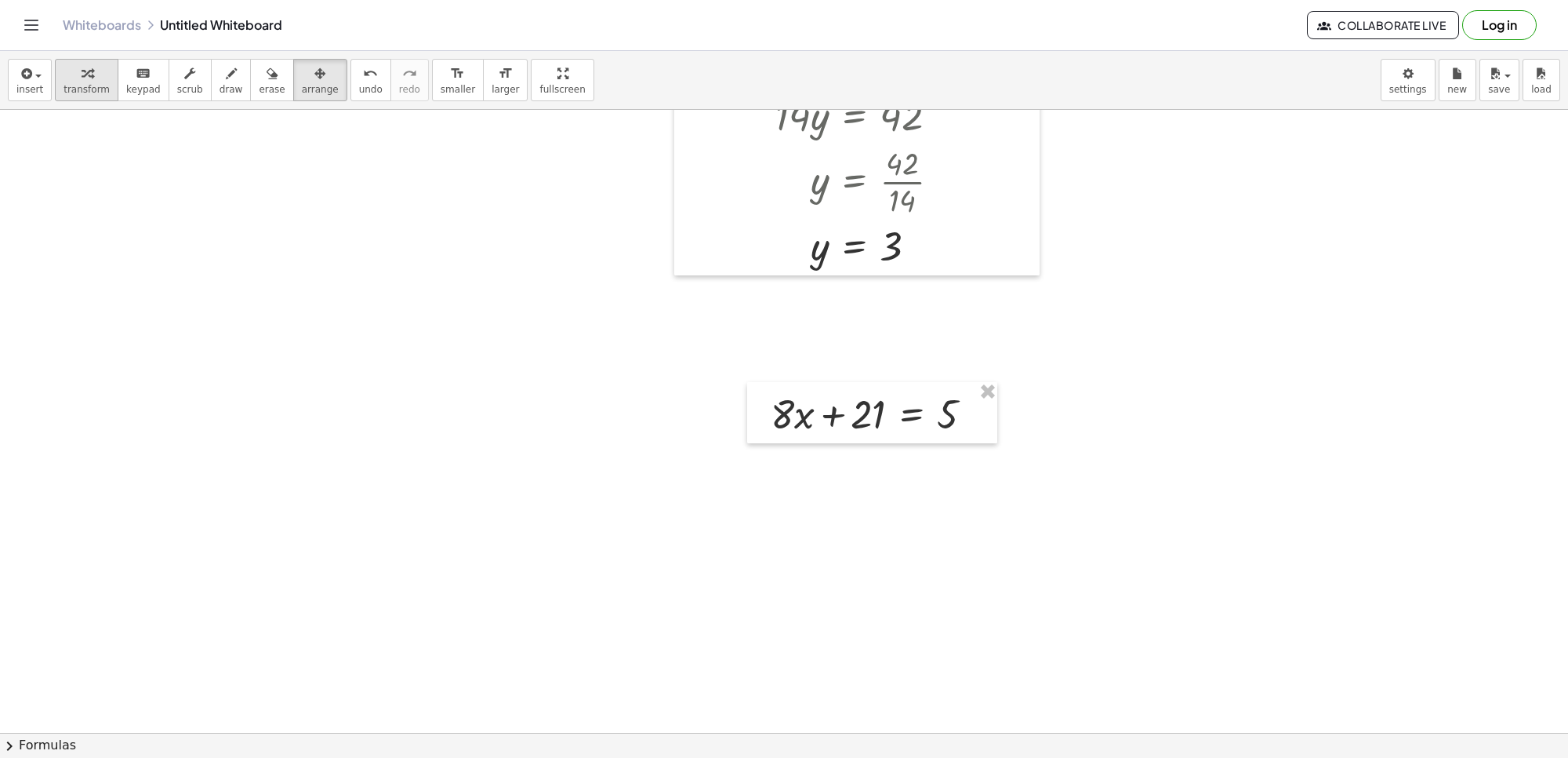
click at [103, 88] on button "transform" at bounding box center [86, 80] width 64 height 42
drag, startPoint x: 869, startPoint y: 424, endPoint x: 986, endPoint y: 409, distance: 118.0
click at [987, 412] on div at bounding box center [878, 413] width 231 height 54
click at [973, 473] on div at bounding box center [914, 466] width 302 height 54
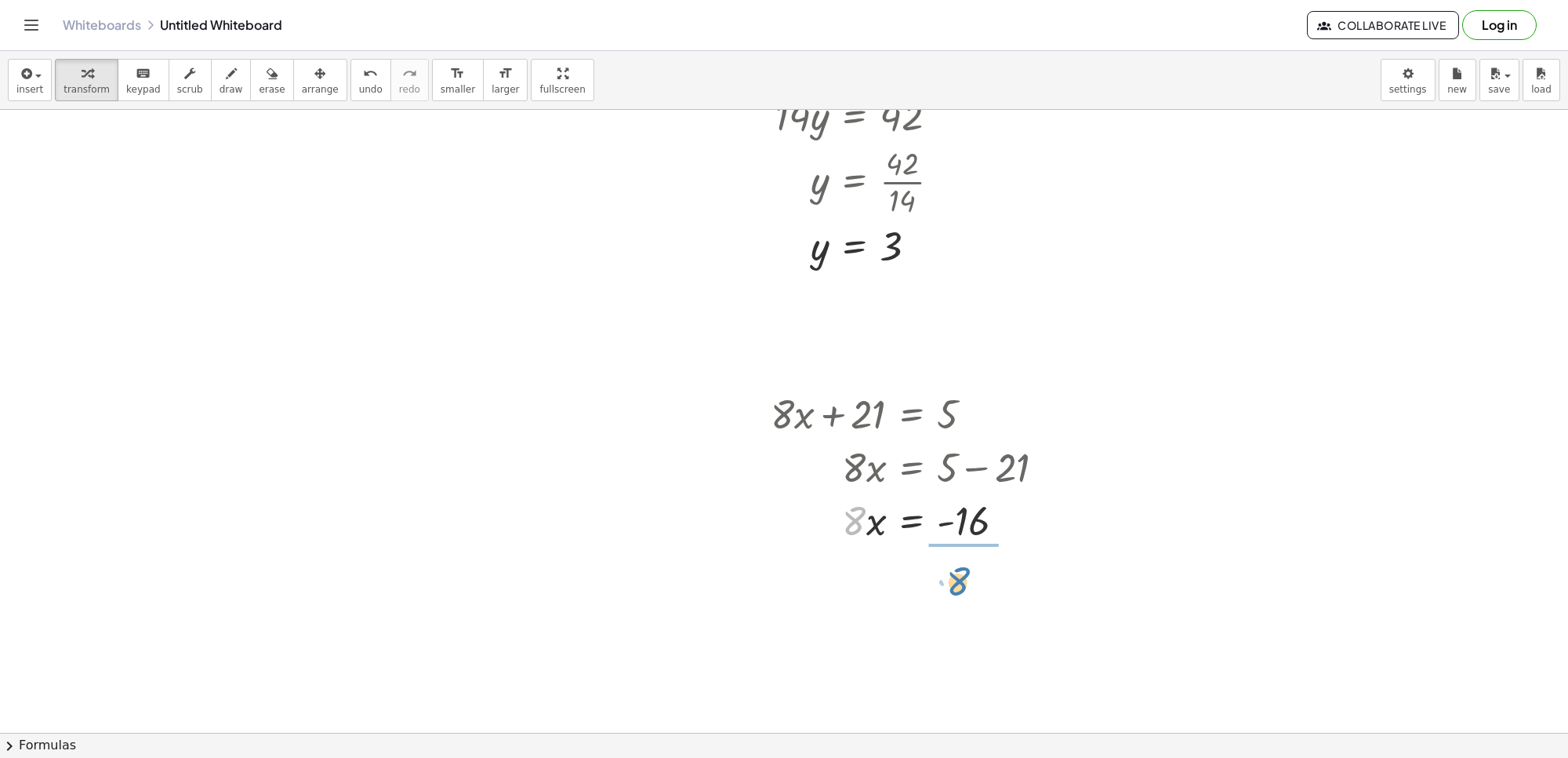
drag, startPoint x: 855, startPoint y: 498, endPoint x: 950, endPoint y: 556, distance: 111.3
click at [977, 588] on div at bounding box center [914, 584] width 302 height 78
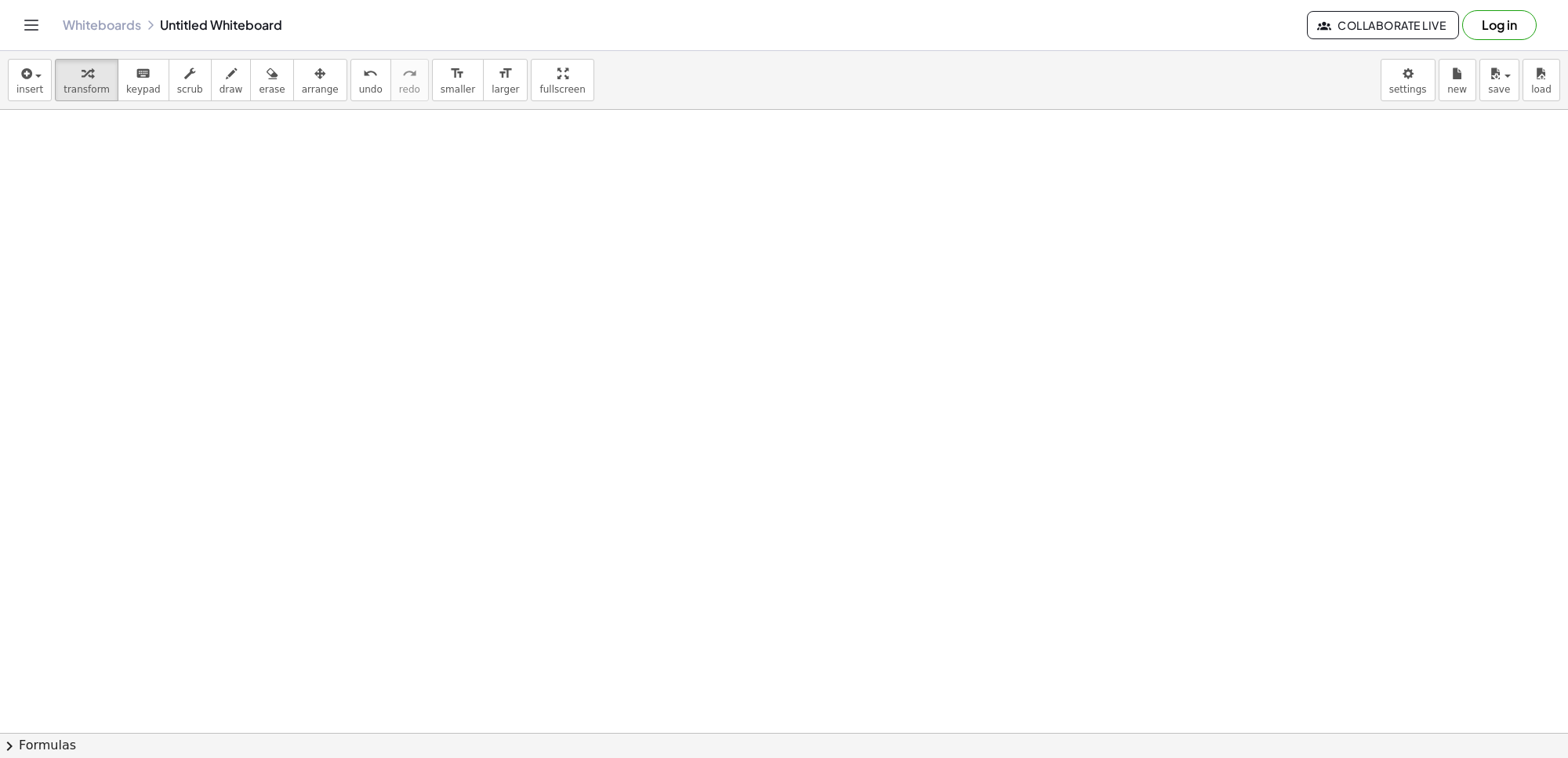
scroll to position [2392, 0]
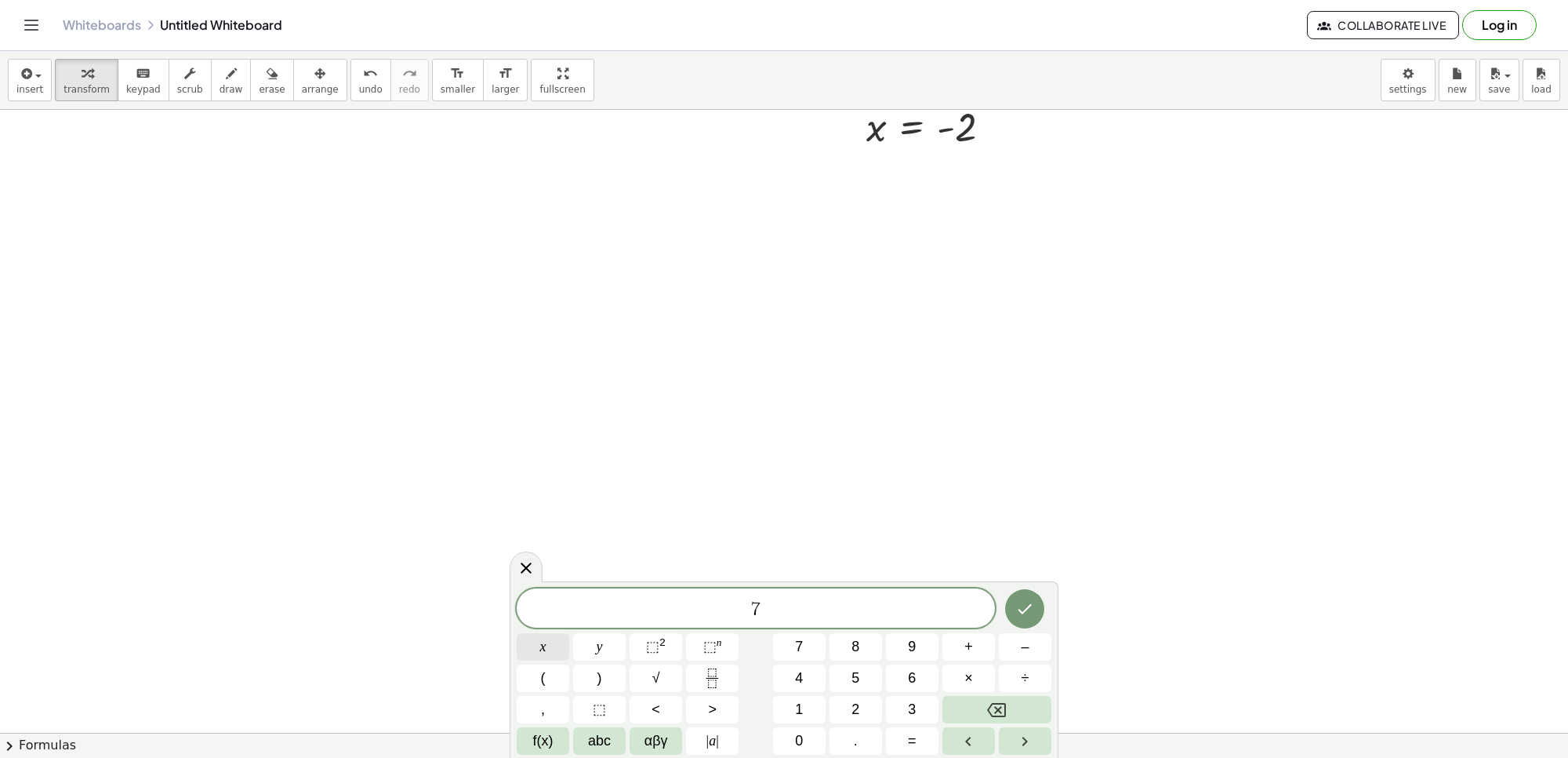
click at [563, 653] on button "x" at bounding box center [543, 646] width 53 height 28
click at [605, 633] on button "y" at bounding box center [599, 646] width 53 height 28
click at [894, 741] on button "=" at bounding box center [912, 740] width 53 height 28
click at [1010, 613] on button "Done" at bounding box center [1024, 609] width 39 height 39
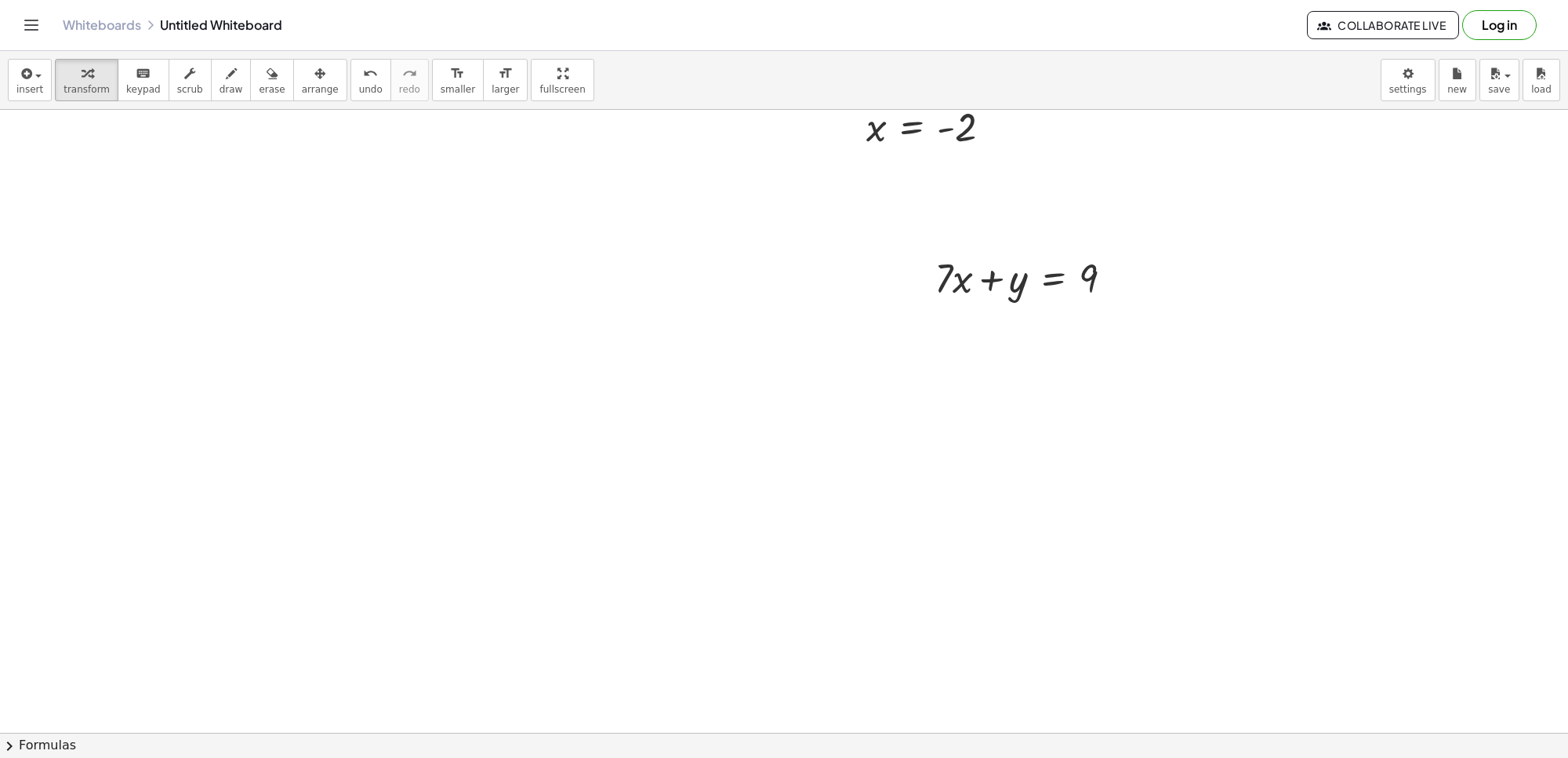
drag, startPoint x: 300, startPoint y: 90, endPoint x: 1086, endPoint y: 557, distance: 914.3
click at [302, 91] on span "arrange" at bounding box center [320, 89] width 37 height 11
drag, startPoint x: 963, startPoint y: 311, endPoint x: 805, endPoint y: 255, distance: 167.6
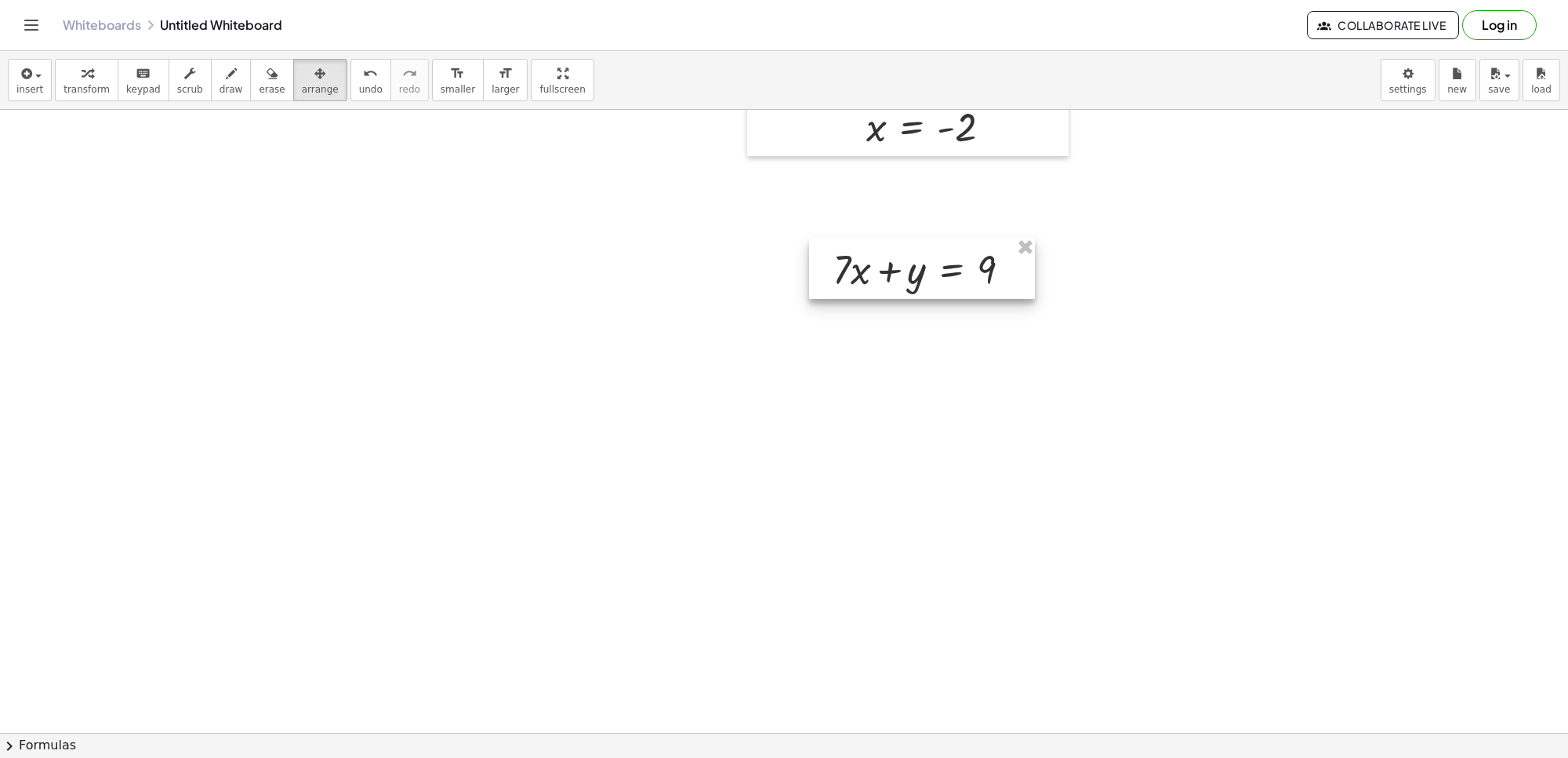
drag, startPoint x: 1061, startPoint y: 291, endPoint x: 959, endPoint y: 282, distance: 102.4
click at [959, 282] on div at bounding box center [922, 268] width 226 height 61
click at [101, 97] on button "transform" at bounding box center [86, 80] width 64 height 42
drag, startPoint x: 836, startPoint y: 259, endPoint x: 1029, endPoint y: 261, distance: 193.0
click at [1029, 261] on div at bounding box center [928, 269] width 206 height 54
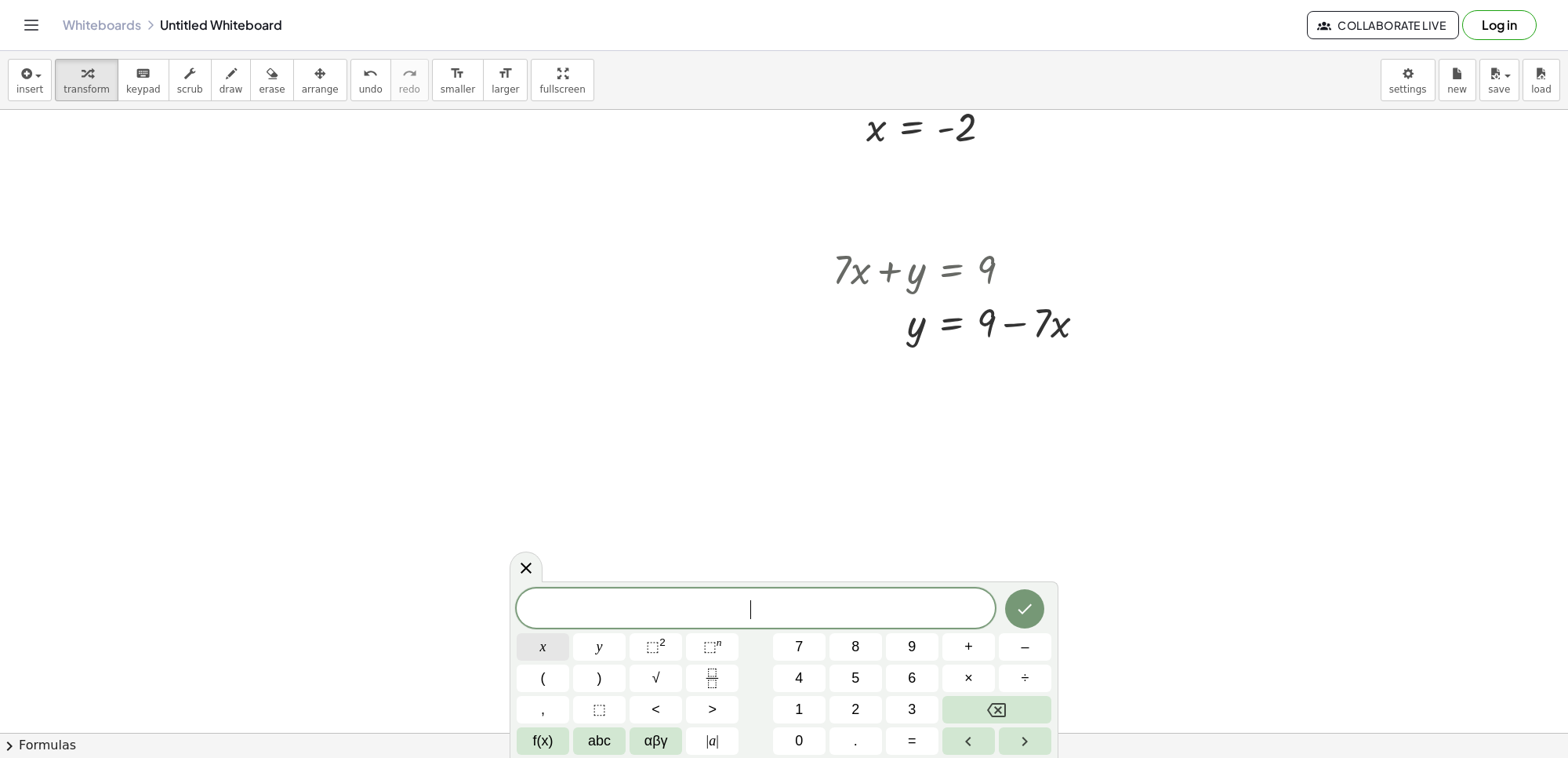
click at [551, 633] on button "x" at bounding box center [543, 646] width 53 height 28
click at [617, 659] on button "y" at bounding box center [599, 646] width 53 height 28
click at [908, 744] on button "=" at bounding box center [912, 740] width 53 height 28
click at [1010, 601] on button "Done" at bounding box center [1024, 609] width 39 height 39
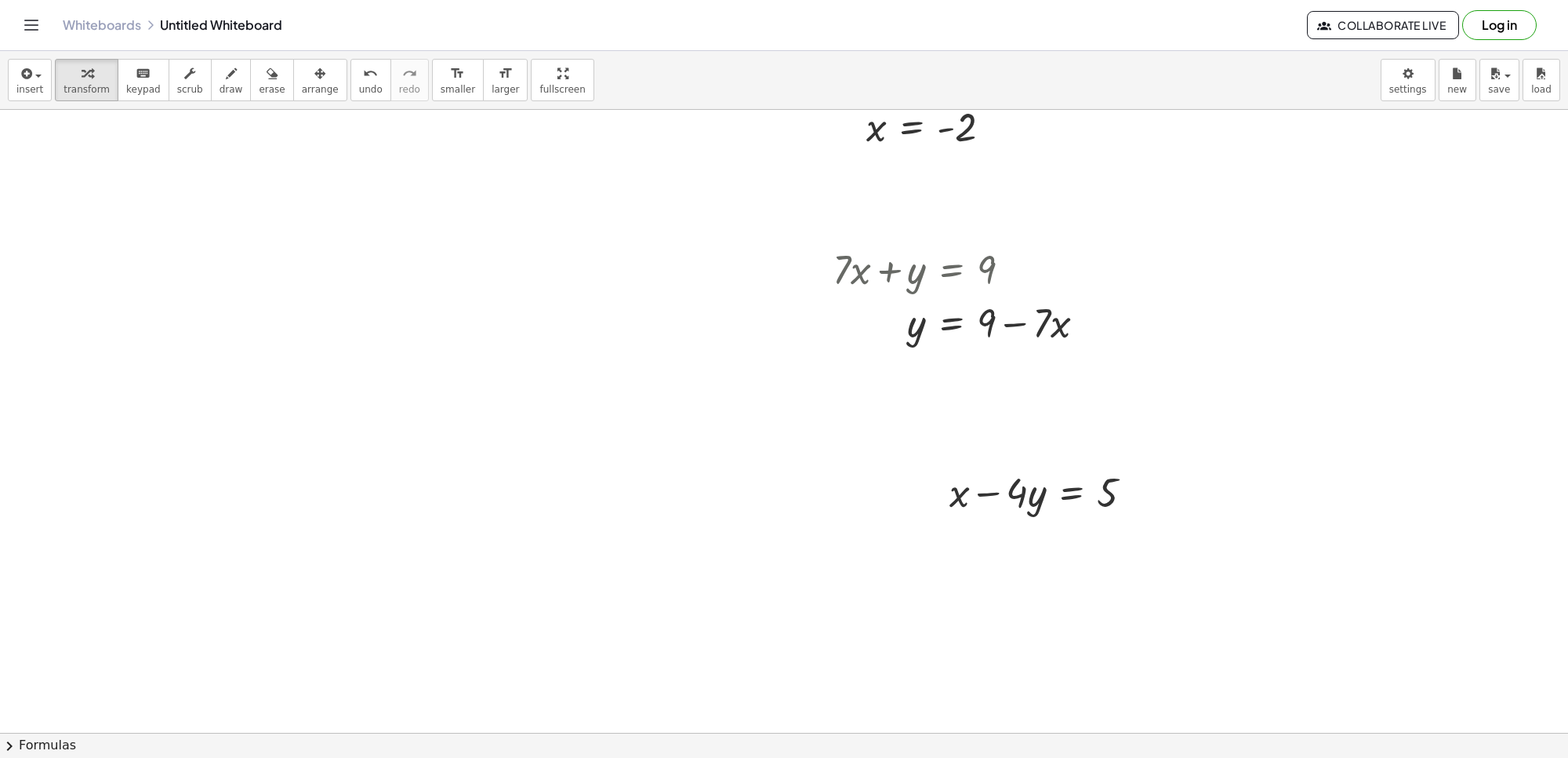
drag, startPoint x: 279, startPoint y: 80, endPoint x: 714, endPoint y: 327, distance: 500.2
click at [294, 104] on div "insert select one: Math Expression Function Text Youtube Video Graphing Geometr…" at bounding box center [784, 81] width 1568 height 59
drag, startPoint x: 1061, startPoint y: 526, endPoint x: 923, endPoint y: 502, distance: 140.1
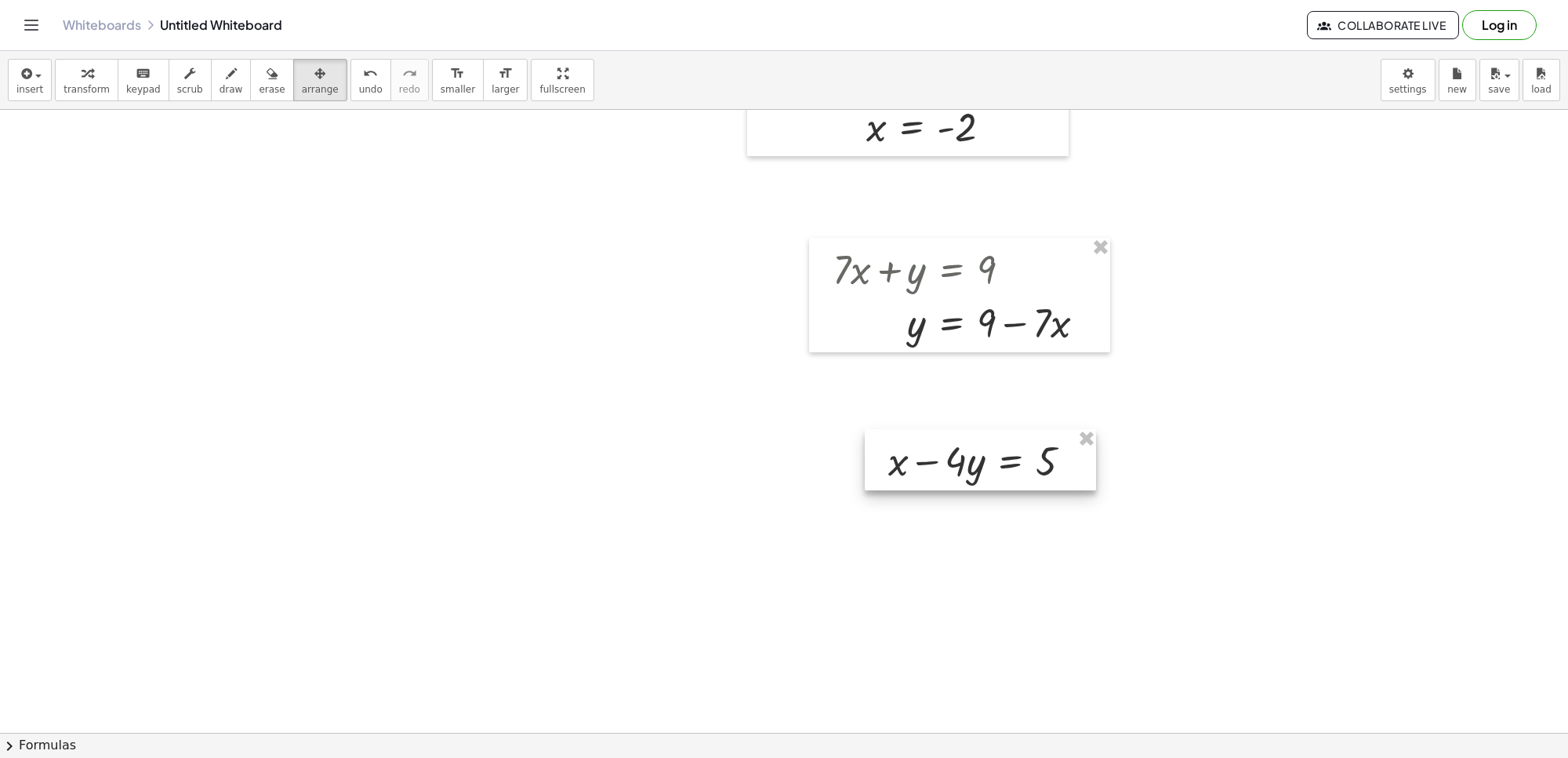
drag, startPoint x: 930, startPoint y: 492, endPoint x: 852, endPoint y: 425, distance: 102.8
click at [865, 452] on div at bounding box center [981, 459] width 232 height 61
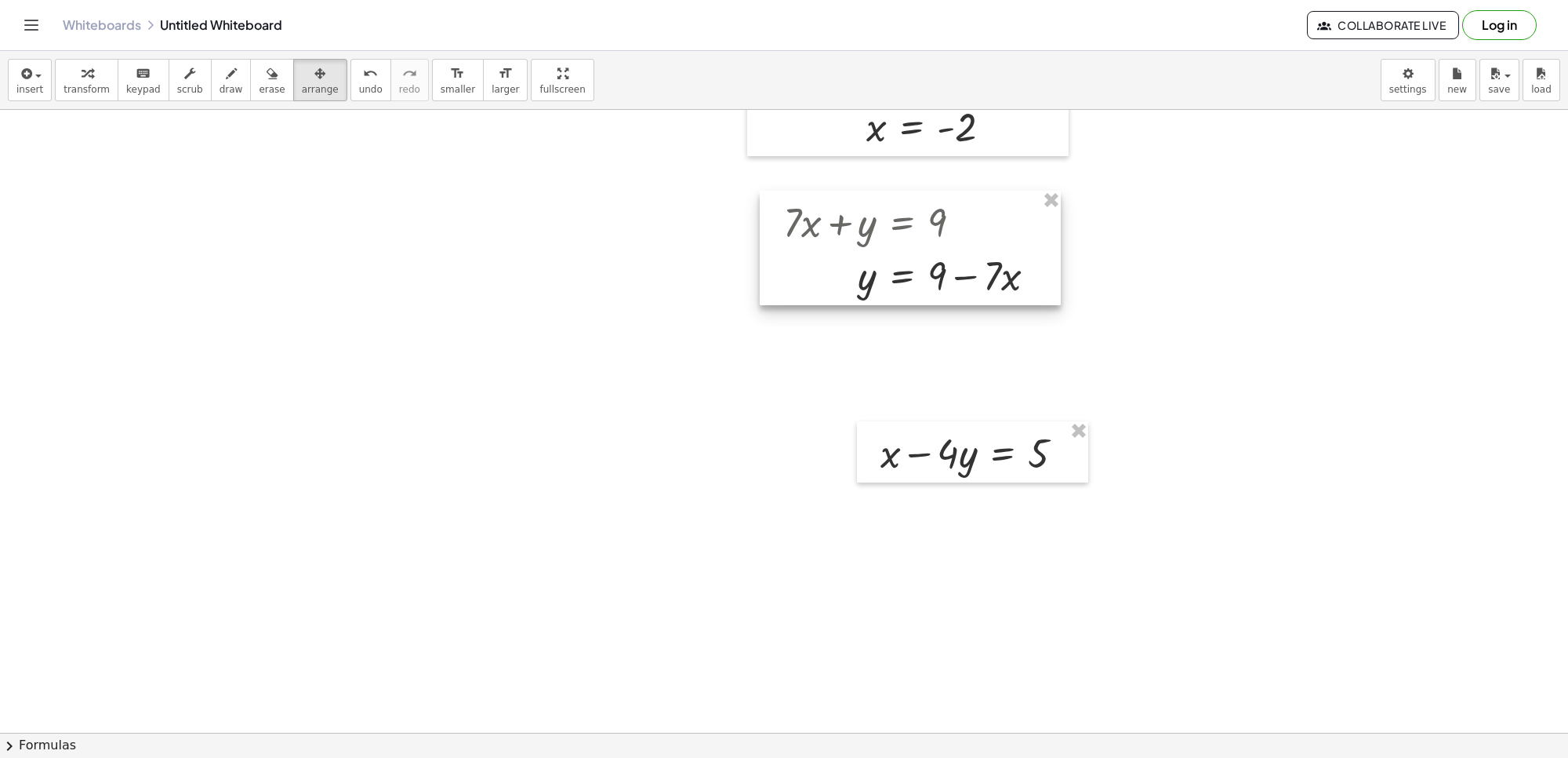
drag, startPoint x: 840, startPoint y: 310, endPoint x: 790, endPoint y: 263, distance: 68.6
click at [790, 263] on div at bounding box center [910, 248] width 301 height 114
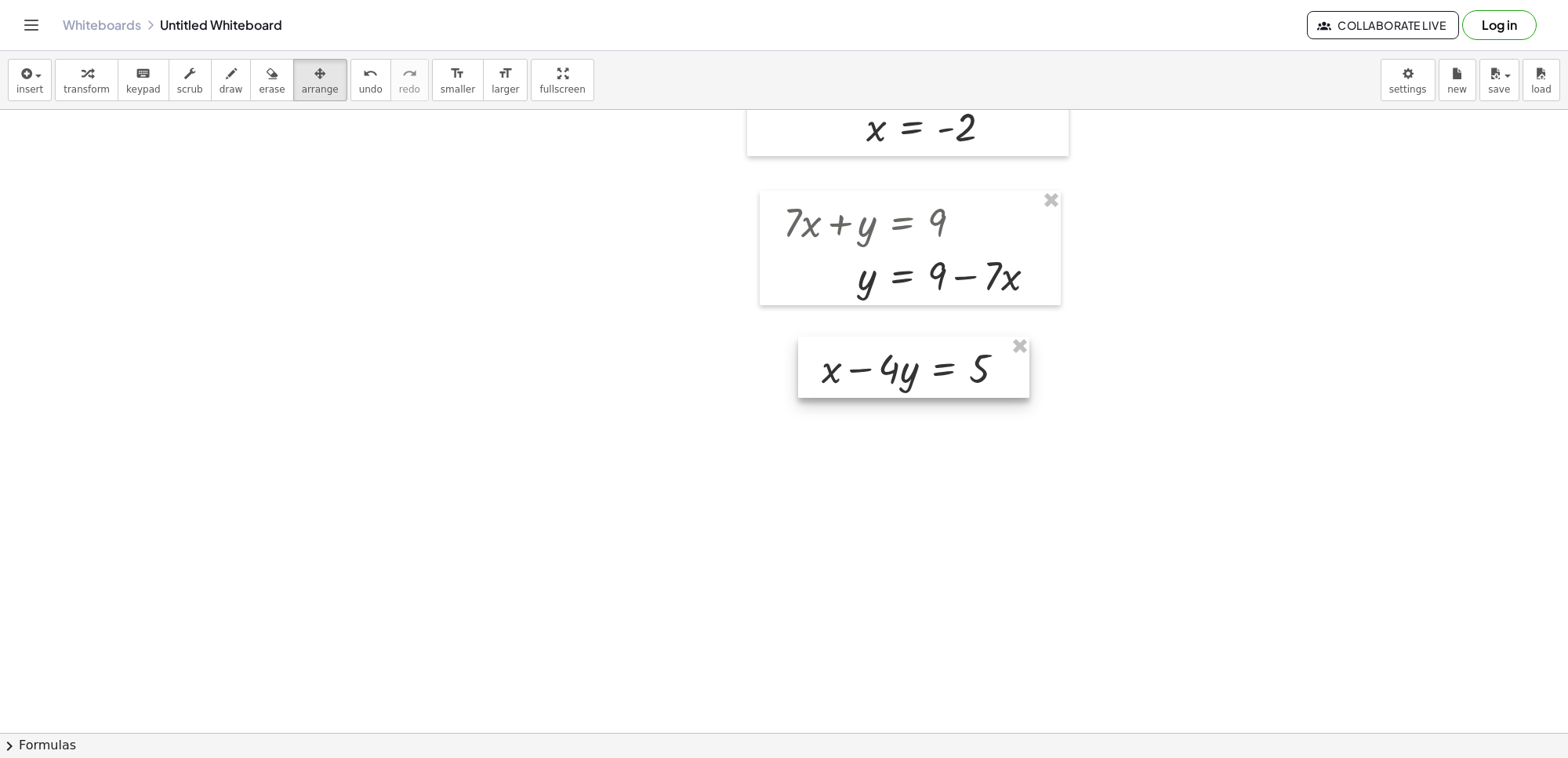
drag, startPoint x: 883, startPoint y: 453, endPoint x: 802, endPoint y: 374, distance: 113.1
click at [824, 369] on div at bounding box center [914, 367] width 232 height 61
drag, startPoint x: 637, startPoint y: 425, endPoint x: 550, endPoint y: 378, distance: 98.9
click at [85, 80] on icon "button" at bounding box center [86, 74] width 11 height 18
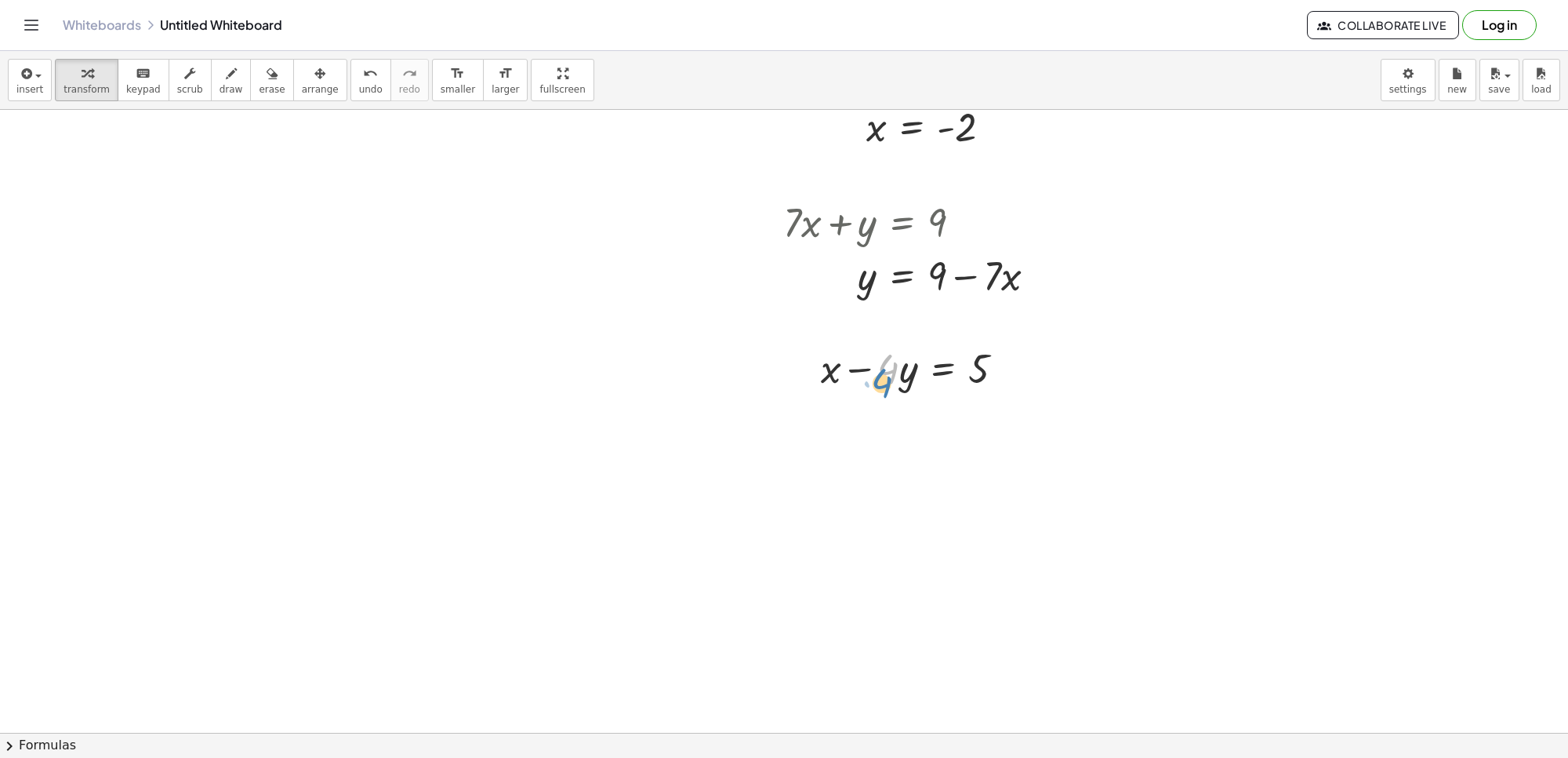
drag, startPoint x: 888, startPoint y: 369, endPoint x: 880, endPoint y: 378, distance: 12.0
click at [881, 382] on div at bounding box center [919, 368] width 211 height 54
click at [914, 359] on div at bounding box center [919, 368] width 211 height 54
drag, startPoint x: 893, startPoint y: 366, endPoint x: 903, endPoint y: 373, distance: 12.2
click at [903, 373] on div at bounding box center [919, 368] width 211 height 54
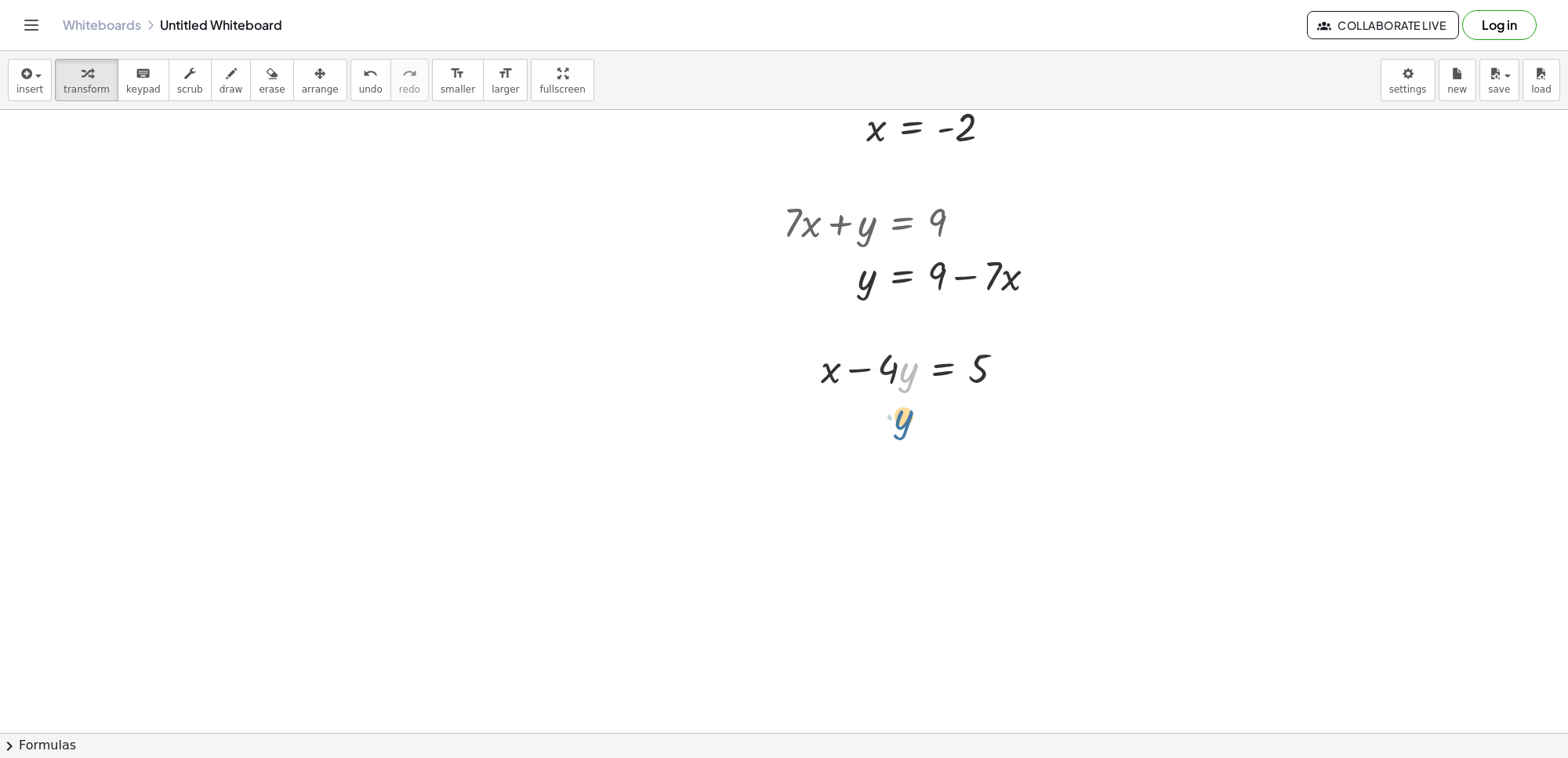
drag, startPoint x: 904, startPoint y: 373, endPoint x: 909, endPoint y: 363, distance: 11.2
click at [909, 363] on div at bounding box center [919, 368] width 211 height 54
drag, startPoint x: 904, startPoint y: 366, endPoint x: 879, endPoint y: 370, distance: 25.3
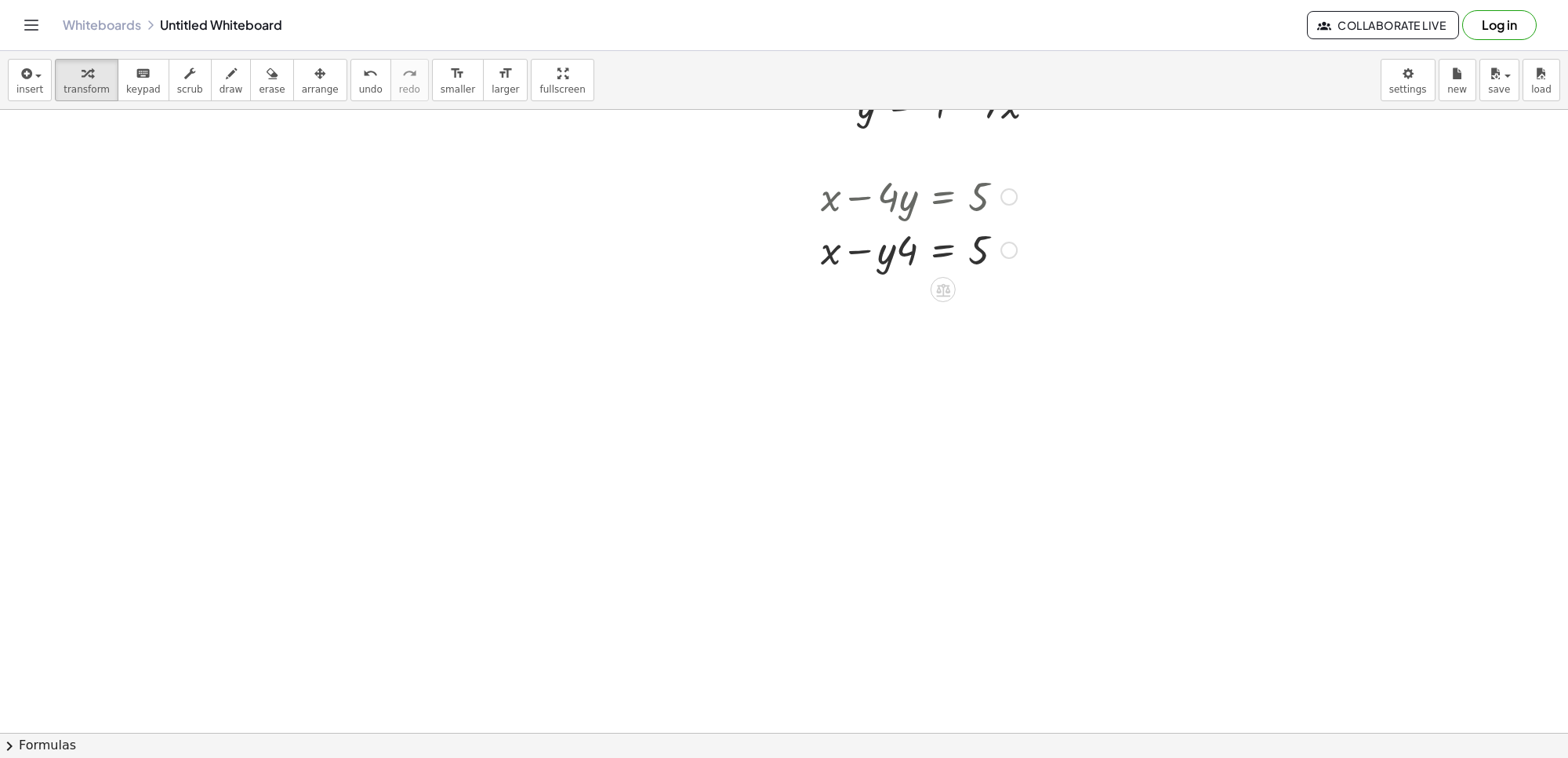
scroll to position [2685, 0]
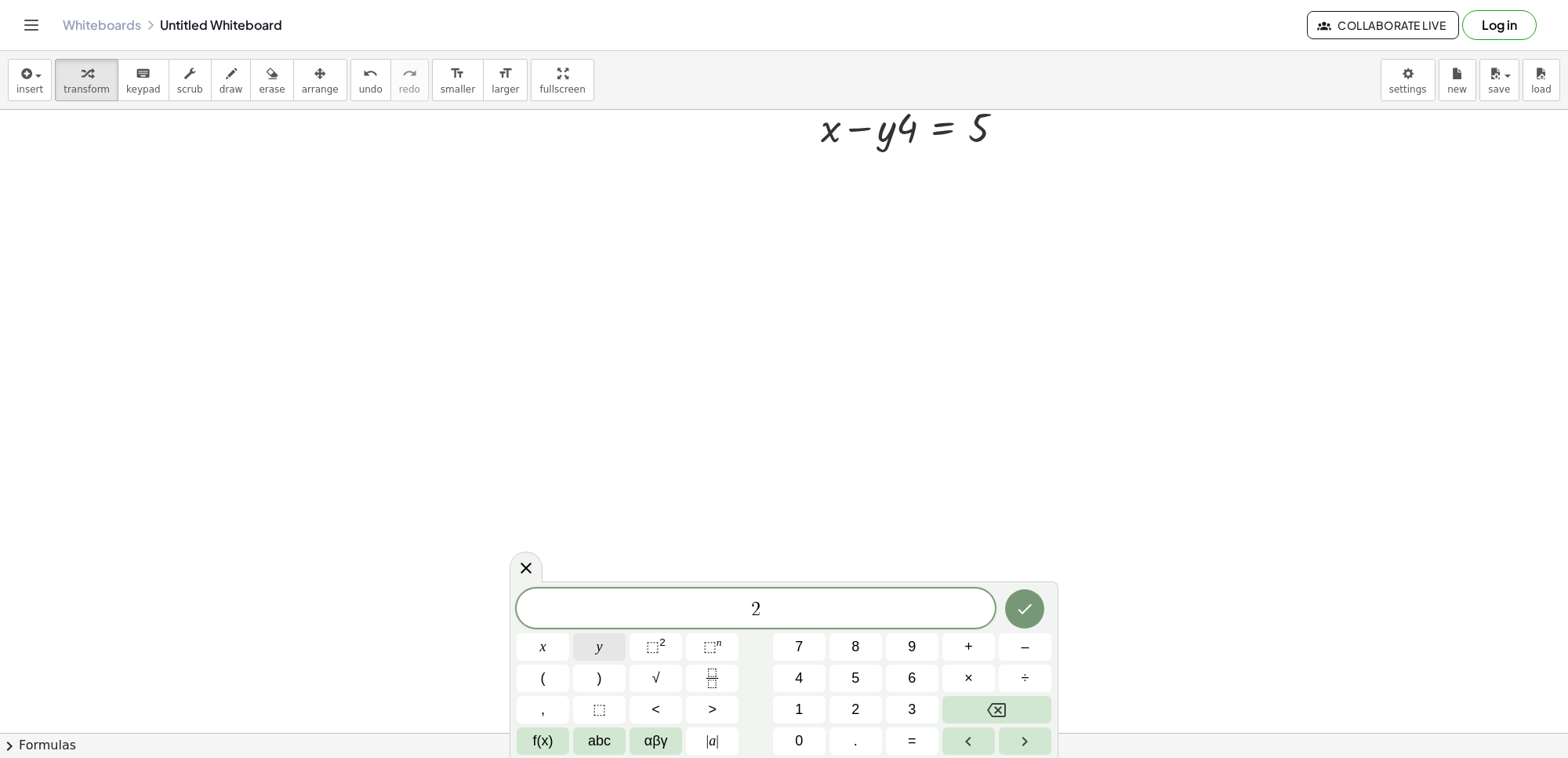
click at [586, 647] on button "y" at bounding box center [599, 646] width 53 height 28
click at [535, 650] on button "x" at bounding box center [543, 646] width 53 height 28
click at [891, 738] on button "=" at bounding box center [912, 740] width 53 height 28
click at [1017, 616] on icon "Done" at bounding box center [1024, 609] width 18 height 18
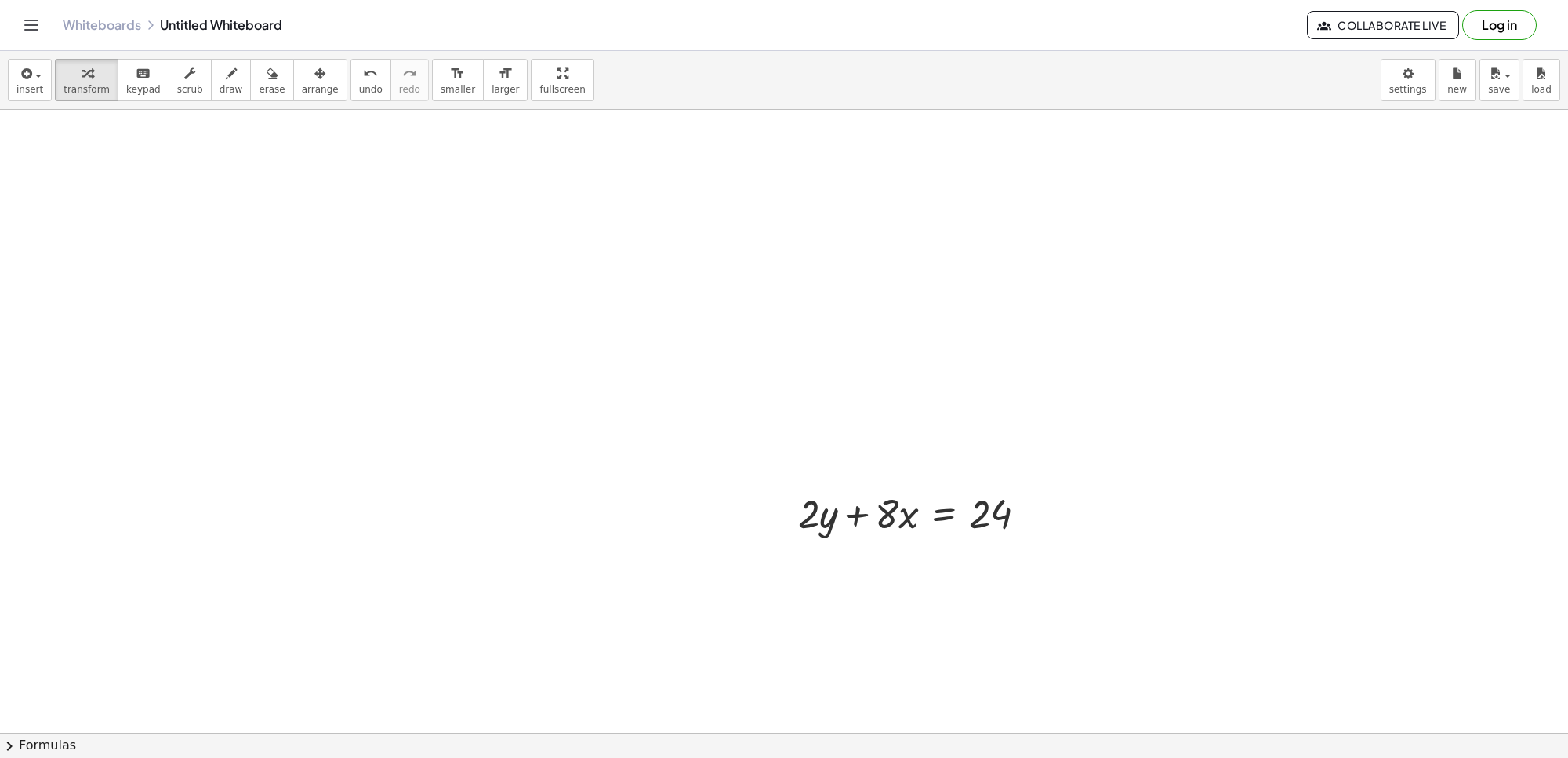
scroll to position [2882, 0]
drag, startPoint x: 883, startPoint y: 389, endPoint x: 869, endPoint y: 369, distance: 24.4
click at [869, 379] on div at bounding box center [919, 391] width 258 height 54
drag, startPoint x: 899, startPoint y: 387, endPoint x: 899, endPoint y: 374, distance: 13.0
click at [899, 374] on div at bounding box center [919, 391] width 258 height 54
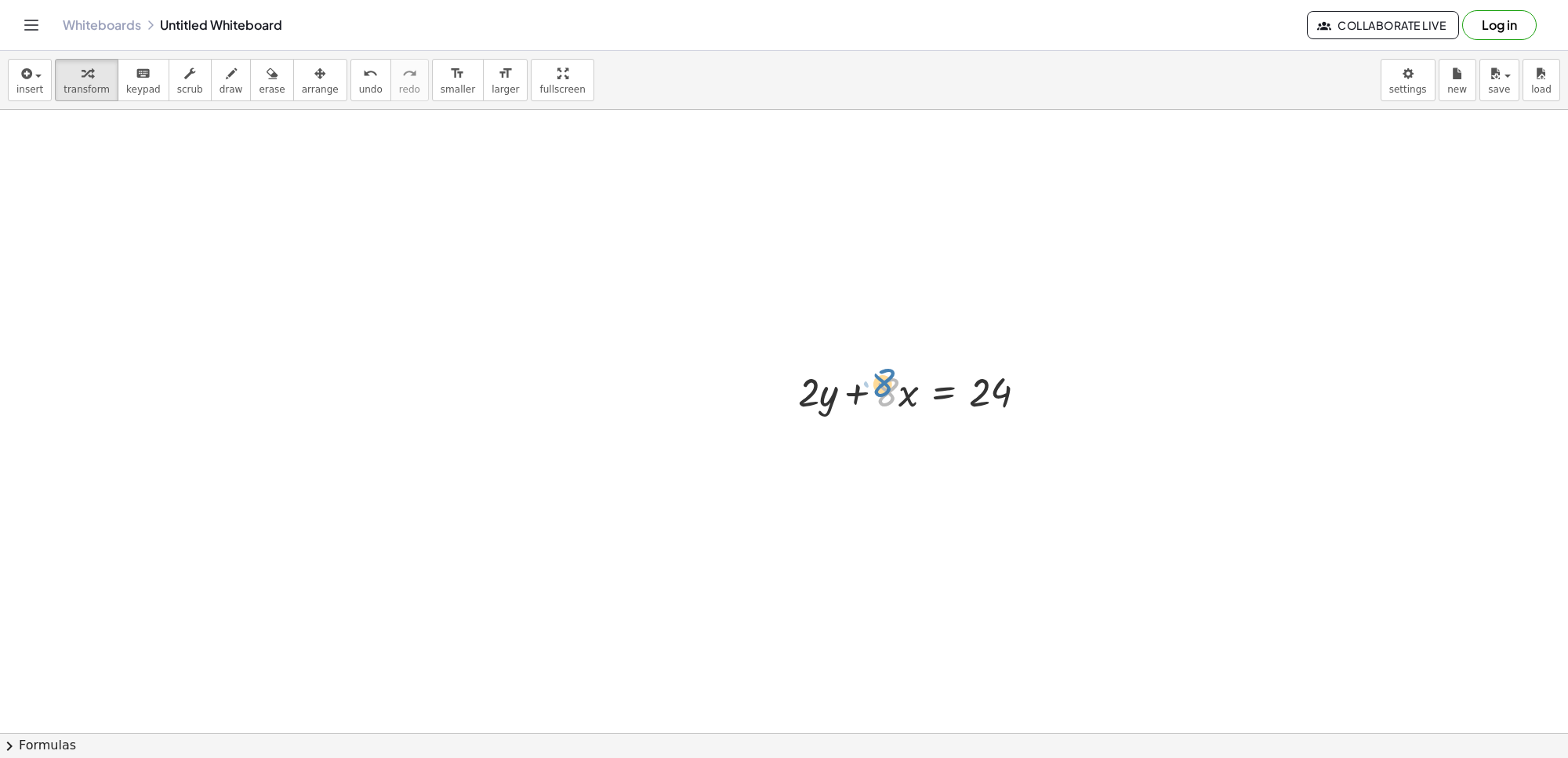
drag, startPoint x: 895, startPoint y: 375, endPoint x: 893, endPoint y: 366, distance: 9.2
click at [893, 366] on div at bounding box center [919, 391] width 258 height 54
drag, startPoint x: 899, startPoint y: 378, endPoint x: 894, endPoint y: 366, distance: 13.0
click at [904, 367] on div at bounding box center [919, 391] width 258 height 54
drag, startPoint x: 883, startPoint y: 393, endPoint x: 888, endPoint y: 378, distance: 15.8
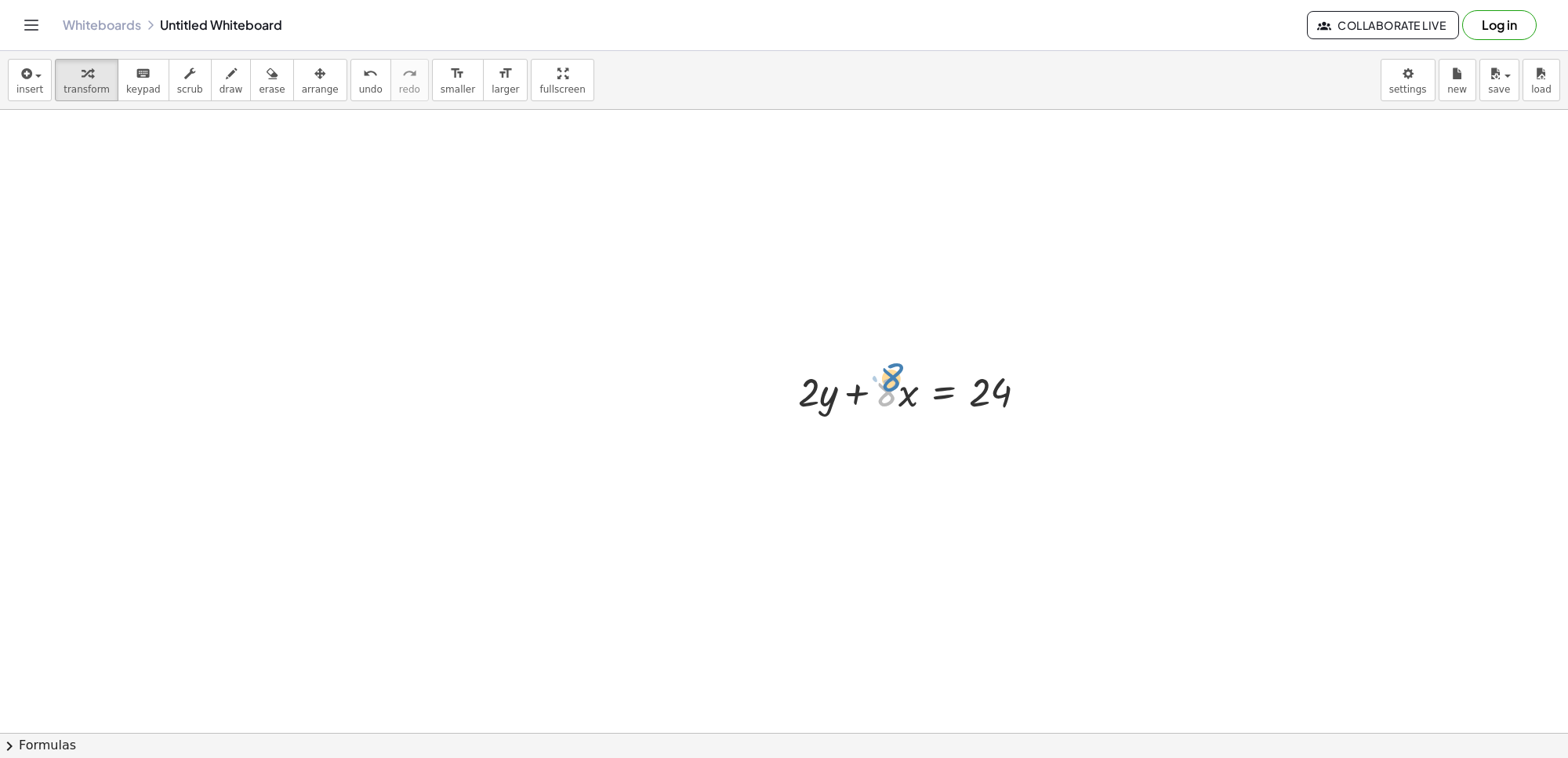
click at [888, 378] on div at bounding box center [919, 391] width 258 height 54
drag, startPoint x: 847, startPoint y: 402, endPoint x: 836, endPoint y: 395, distance: 13.0
click at [836, 395] on div at bounding box center [919, 391] width 258 height 54
click at [877, 396] on div at bounding box center [919, 391] width 258 height 54
drag, startPoint x: 898, startPoint y: 398, endPoint x: 883, endPoint y: 385, distance: 19.8
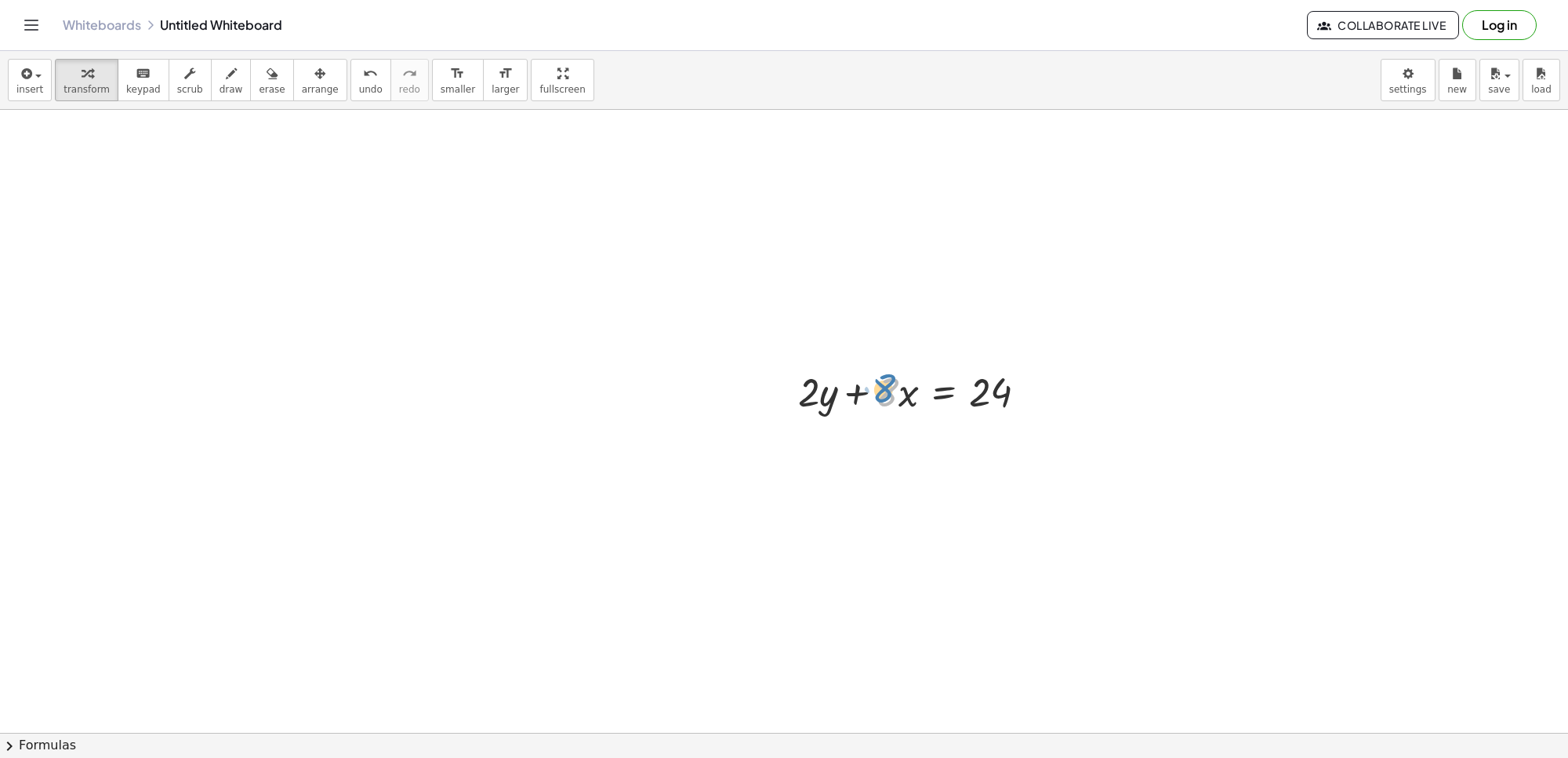
click at [888, 390] on div at bounding box center [919, 391] width 258 height 54
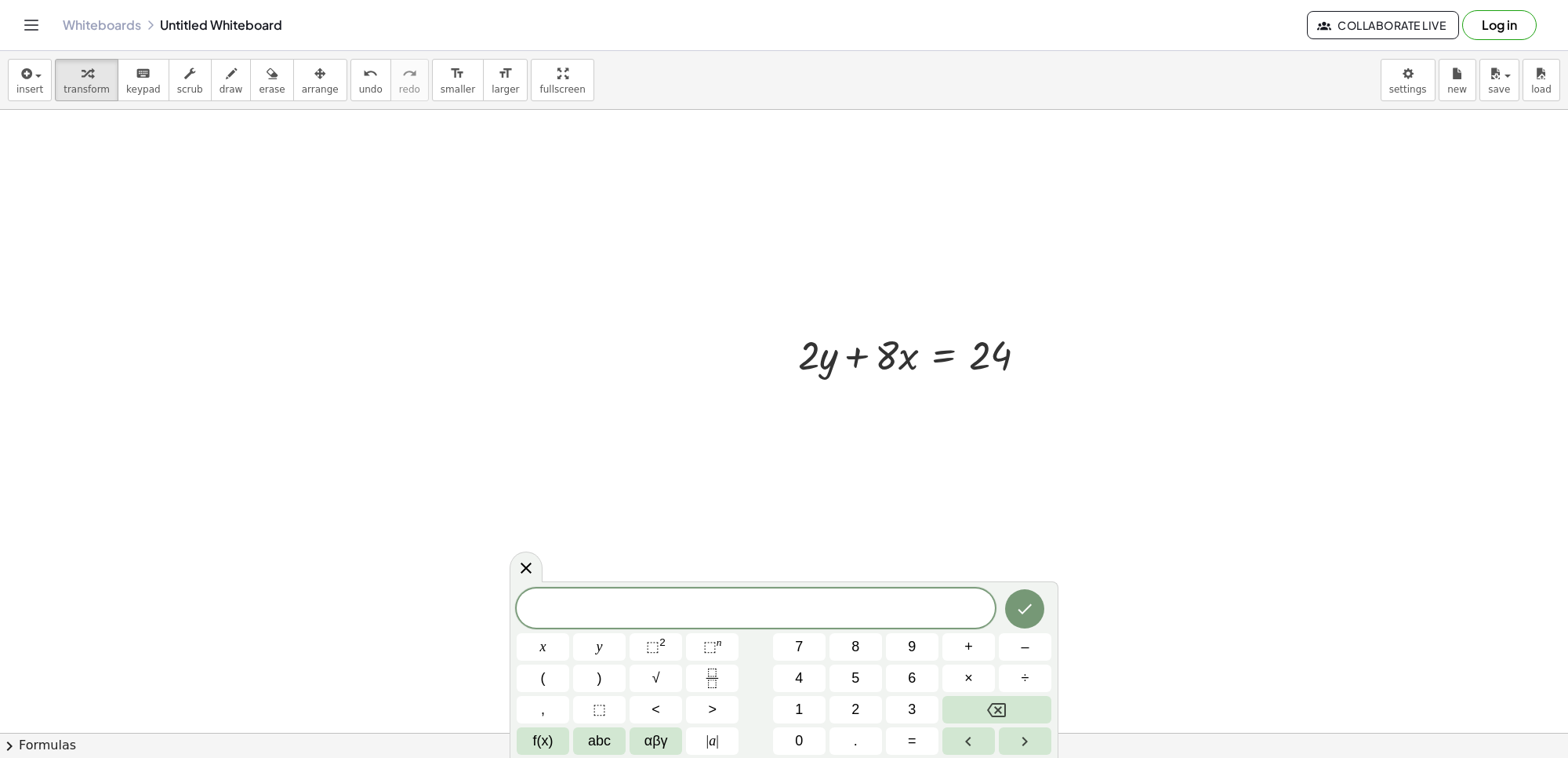
scroll to position [2916, 0]
drag, startPoint x: 890, startPoint y: 384, endPoint x: 1094, endPoint y: 369, distance: 204.6
click at [1094, 369] on div at bounding box center [1048, 357] width 314 height 54
click at [1094, 369] on div at bounding box center [997, 357] width 414 height 54
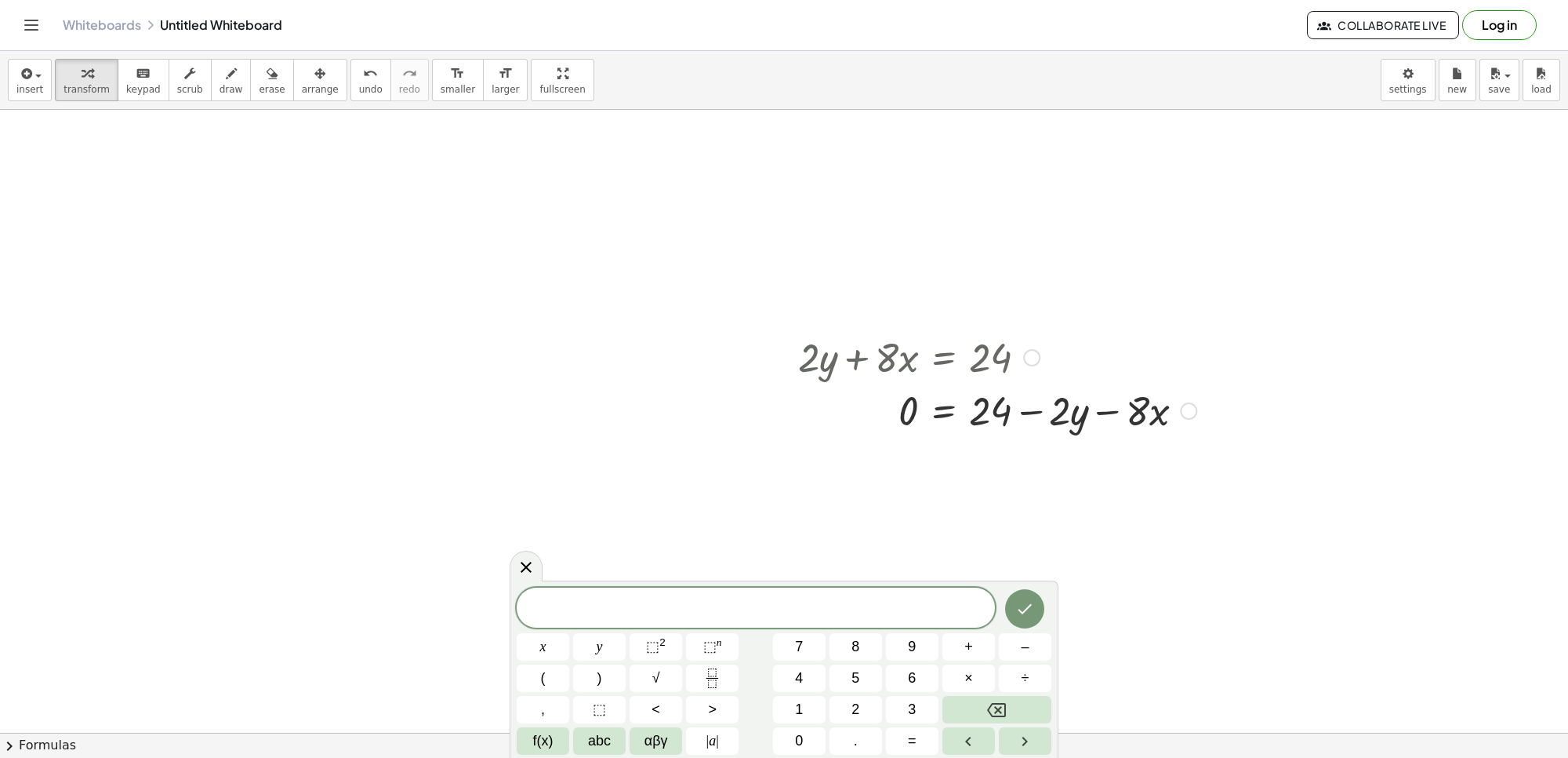
drag, startPoint x: 1094, startPoint y: 369, endPoint x: 1102, endPoint y: 398, distance: 30.1
click at [944, 358] on div "+ · 2 · y + · 8 · x = 24 · 2 · y · 8 · x = 24 0 + − −" at bounding box center [944, 358] width 0 height 0
click at [1103, 402] on div at bounding box center [997, 410] width 414 height 54
click at [1044, 409] on div at bounding box center [997, 410] width 414 height 54
click at [949, 408] on div at bounding box center [997, 410] width 414 height 54
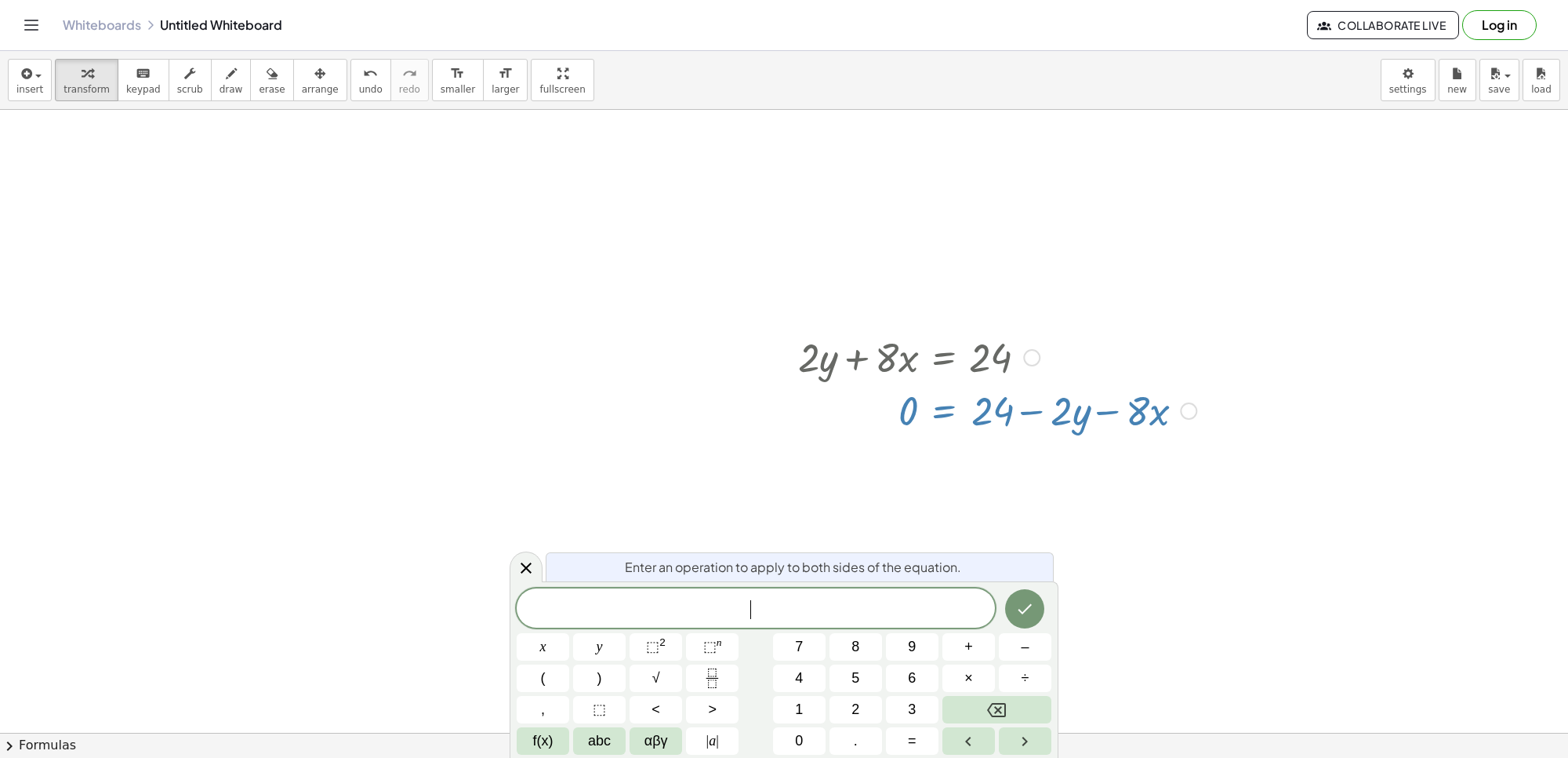
drag, startPoint x: 962, startPoint y: 400, endPoint x: 1001, endPoint y: 394, distance: 39.5
click at [993, 395] on div at bounding box center [997, 410] width 414 height 54
drag, startPoint x: 1001, startPoint y: 394, endPoint x: 981, endPoint y: 401, distance: 21.2
click at [981, 401] on div at bounding box center [997, 410] width 414 height 54
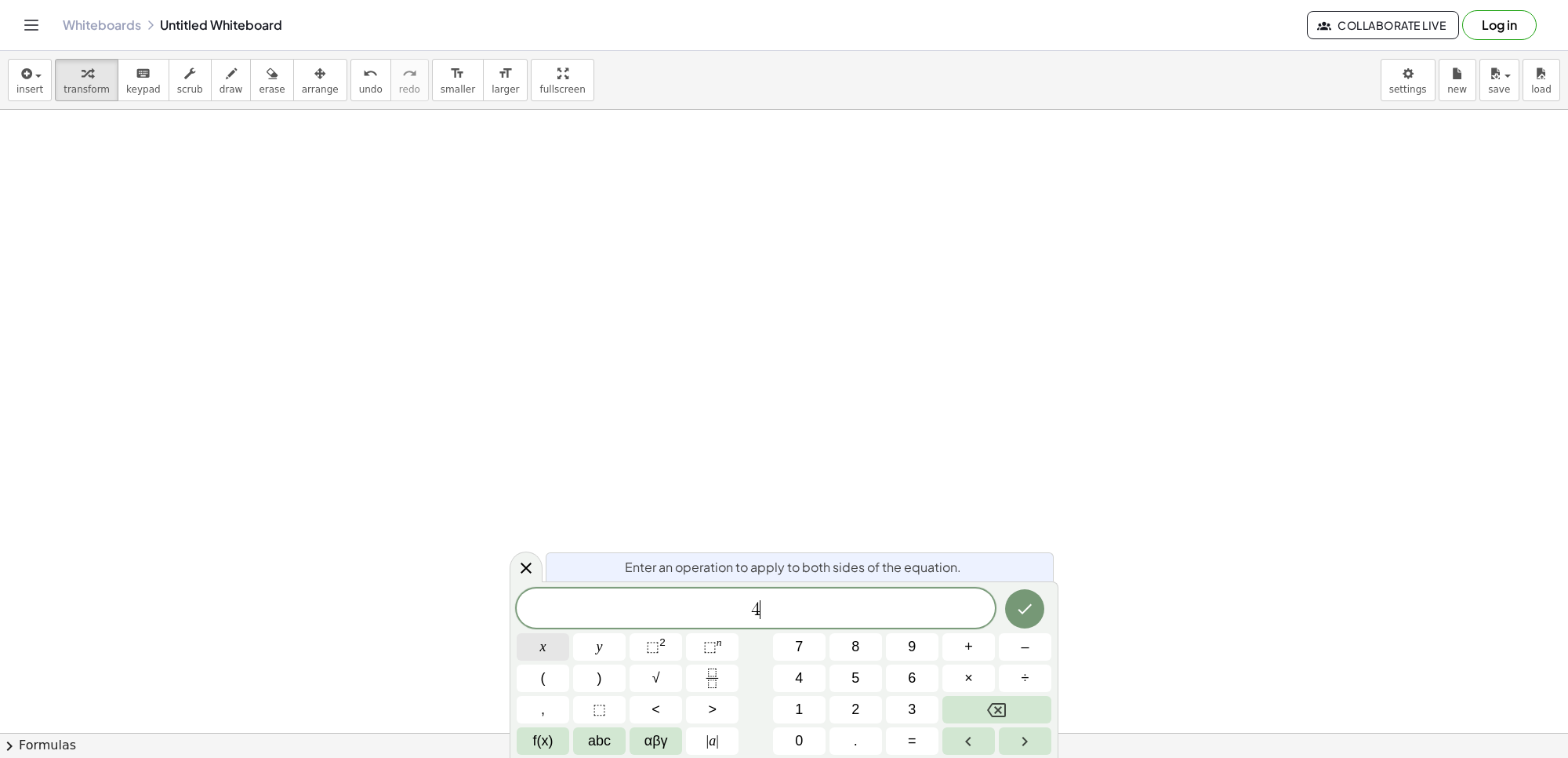
click at [535, 645] on button "x" at bounding box center [543, 646] width 53 height 28
click at [590, 644] on button "y" at bounding box center [599, 646] width 53 height 28
click at [900, 747] on button "=" at bounding box center [912, 740] width 53 height 28
click at [1020, 597] on button "Done" at bounding box center [1024, 609] width 39 height 39
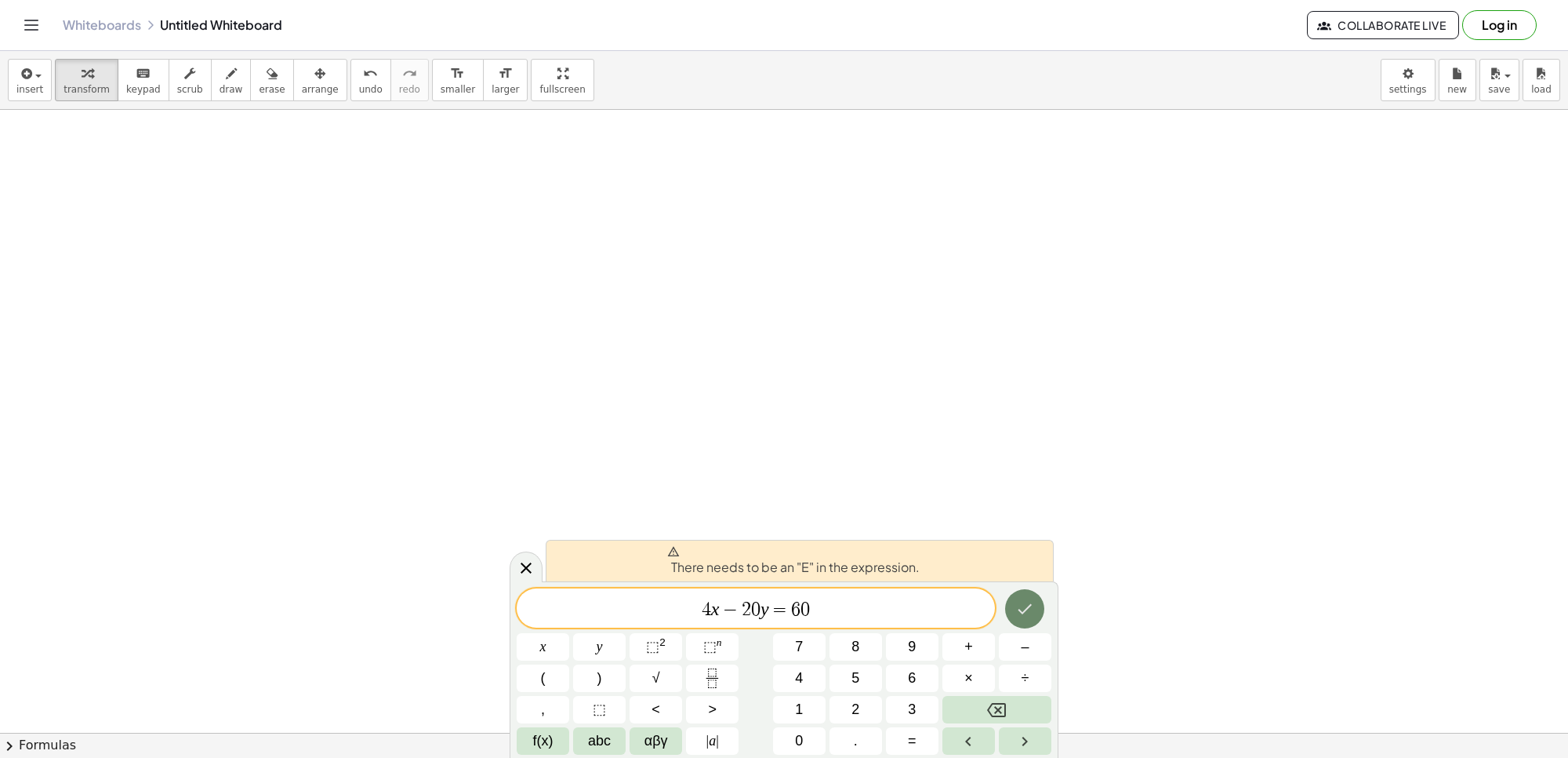
click at [1024, 605] on icon "Done" at bounding box center [1024, 609] width 18 height 18
click at [1020, 609] on icon "Done" at bounding box center [1024, 609] width 18 height 18
click at [1028, 614] on icon "Done" at bounding box center [1024, 609] width 18 height 18
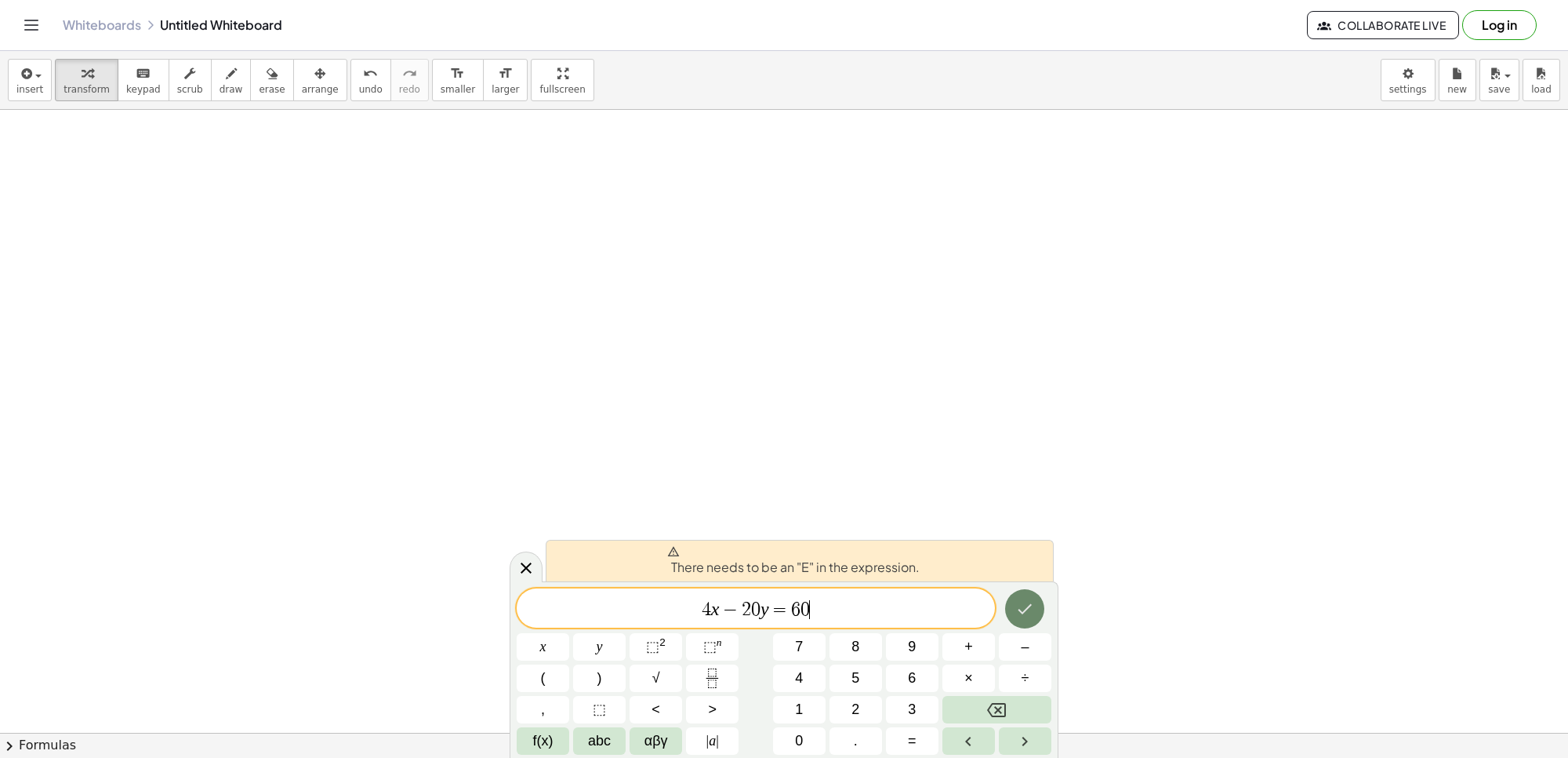
click at [1032, 603] on icon "Done" at bounding box center [1024, 609] width 18 height 18
click at [1039, 593] on div at bounding box center [1025, 609] width 53 height 41
click at [1043, 585] on div "There needs to be an "E" in the expression. 4 x − 2 0 y = 6 0 ​ x y ⬚ 2 ⬚ n 7 8…" at bounding box center [784, 670] width 549 height 176
drag, startPoint x: 1043, startPoint y: 578, endPoint x: 1045, endPoint y: 561, distance: 17.1
click at [1045, 567] on div "There needs to be an "E" in the expression." at bounding box center [800, 561] width 508 height 42
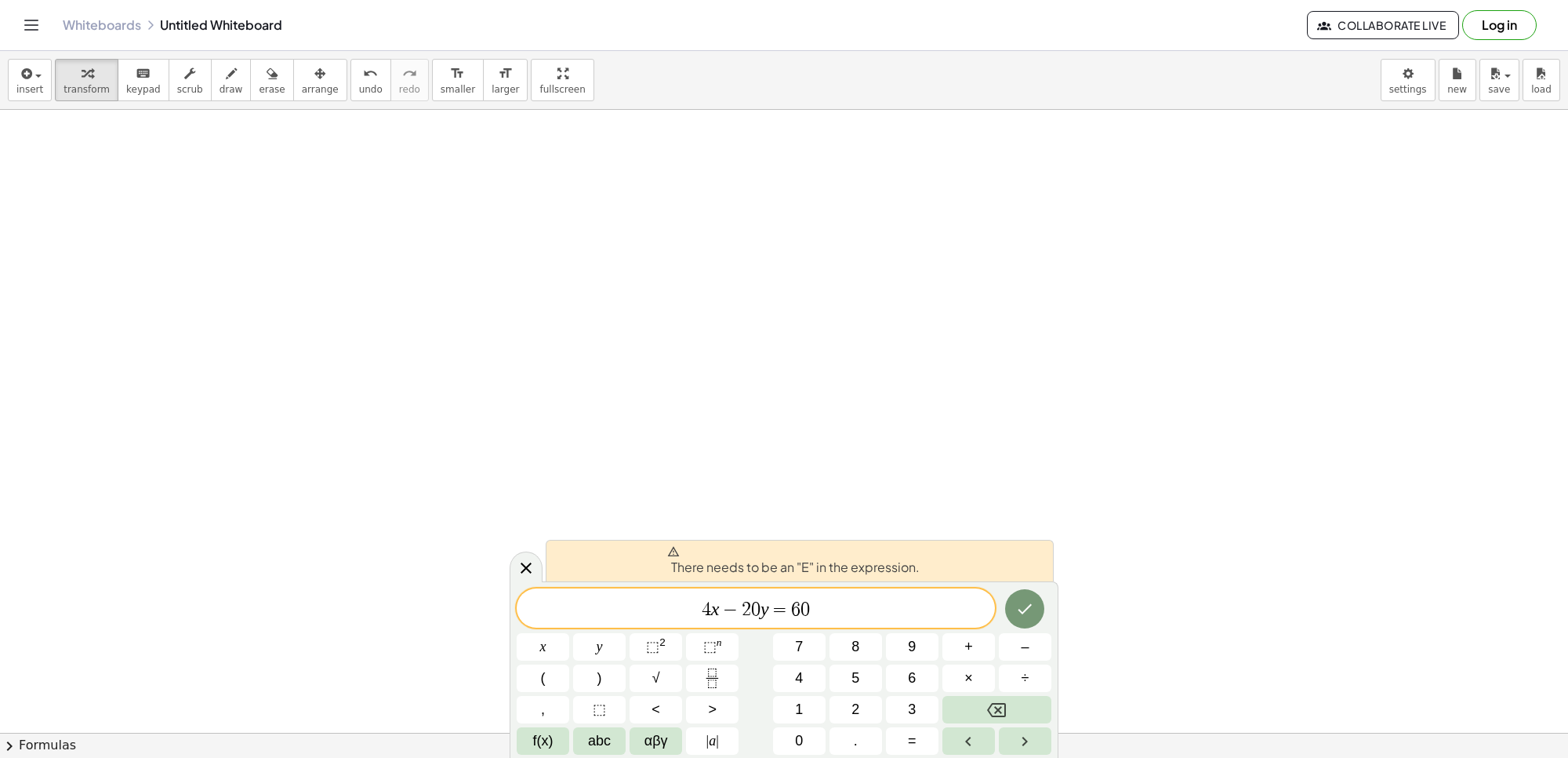
click at [1045, 558] on div "There needs to be an "E" in the expression." at bounding box center [800, 561] width 508 height 42
click at [945, 606] on span "4 x − 2 0 y = 6 0 ​" at bounding box center [756, 609] width 478 height 22
click at [1032, 608] on icon "Done" at bounding box center [1024, 609] width 18 height 18
click at [750, 609] on span "4 x − 2 0 y = 6 0 ​" at bounding box center [756, 609] width 478 height 22
click at [738, 609] on span "−" at bounding box center [730, 609] width 23 height 18
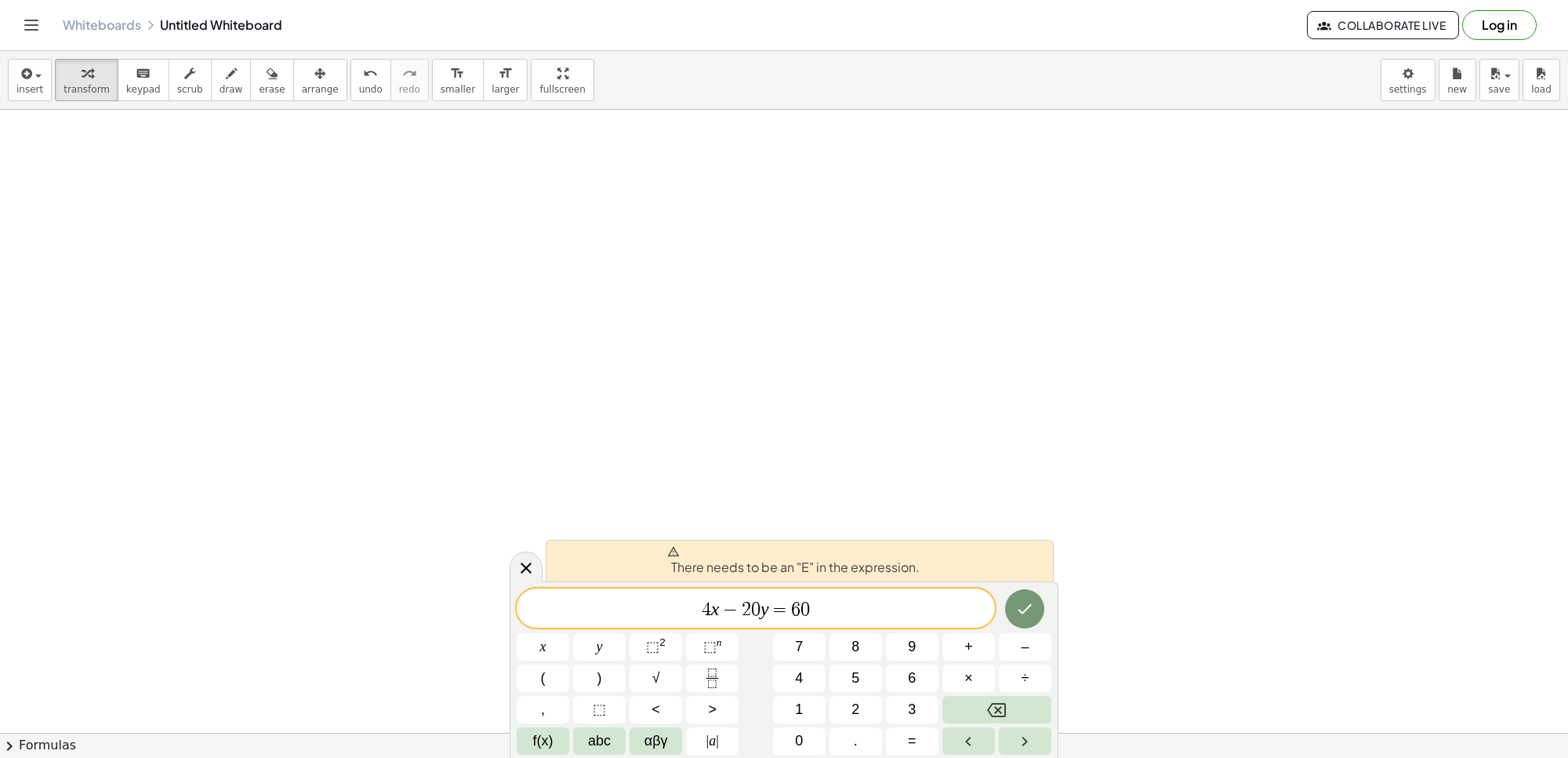
click at [738, 609] on span "−" at bounding box center [730, 609] width 23 height 18
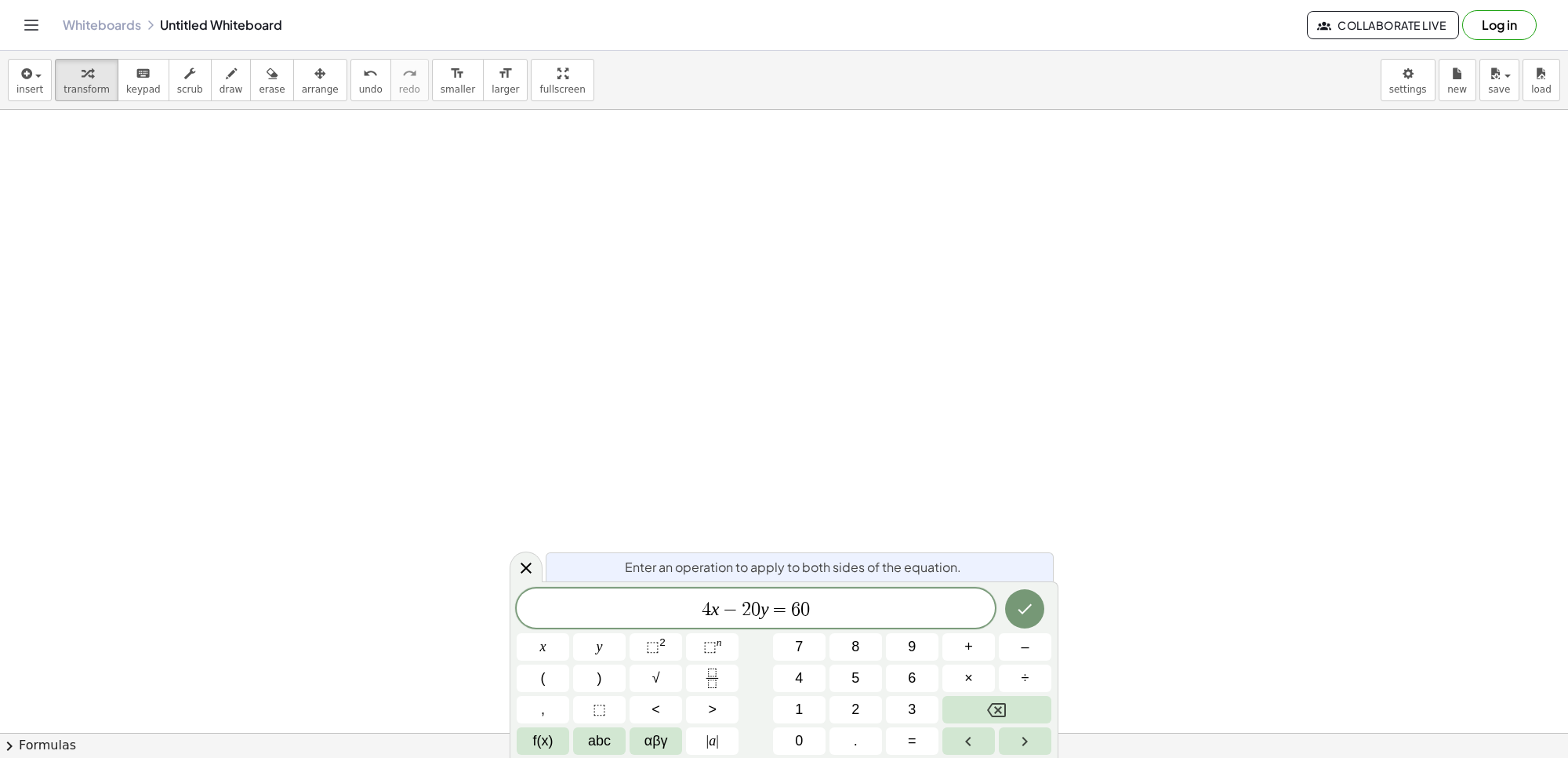
click at [1004, 606] on div at bounding box center [1025, 609] width 53 height 41
click at [1010, 608] on button "Done" at bounding box center [1024, 609] width 39 height 39
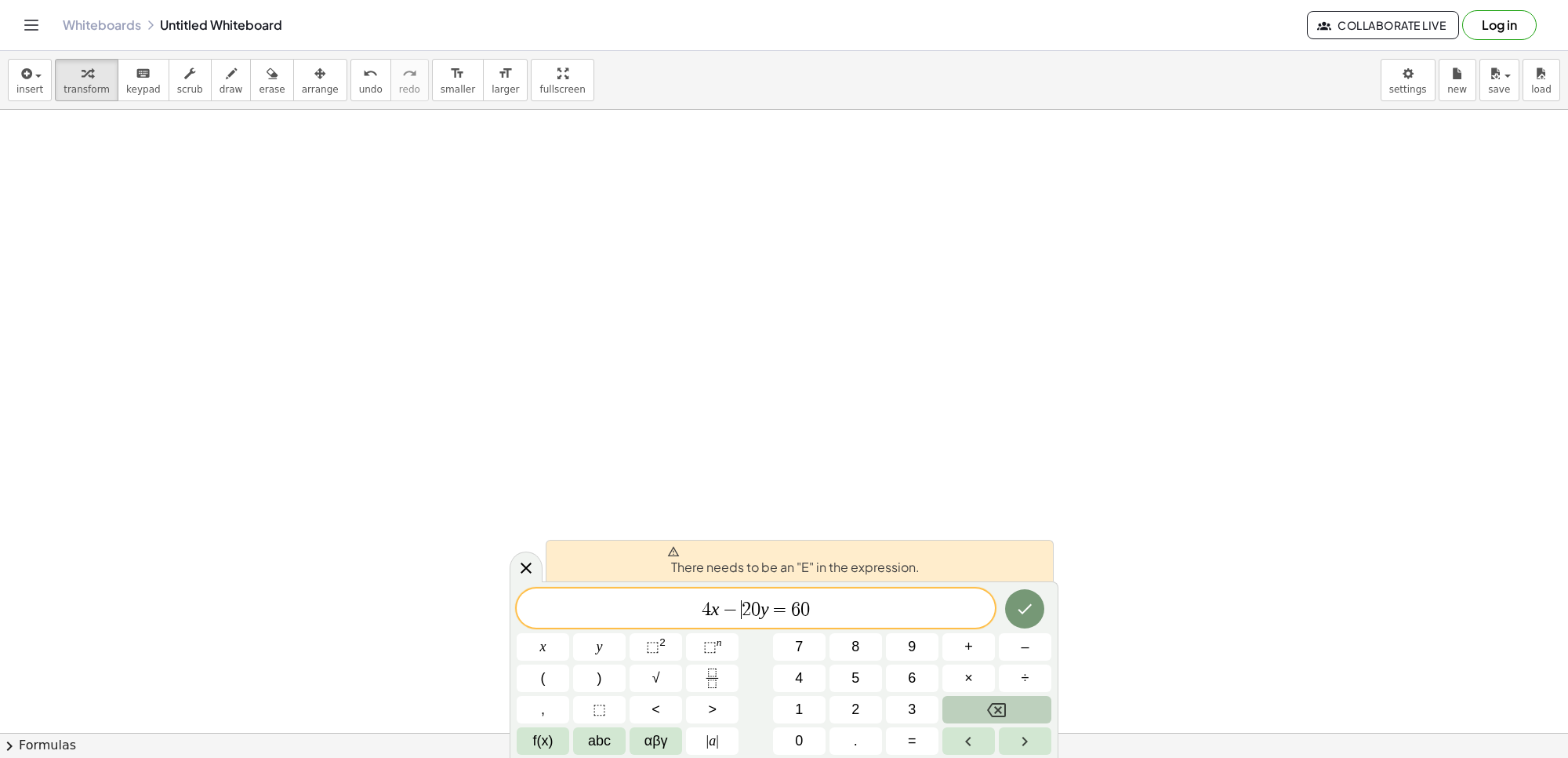
click at [992, 706] on icon "Backspace" at bounding box center [997, 710] width 18 height 18
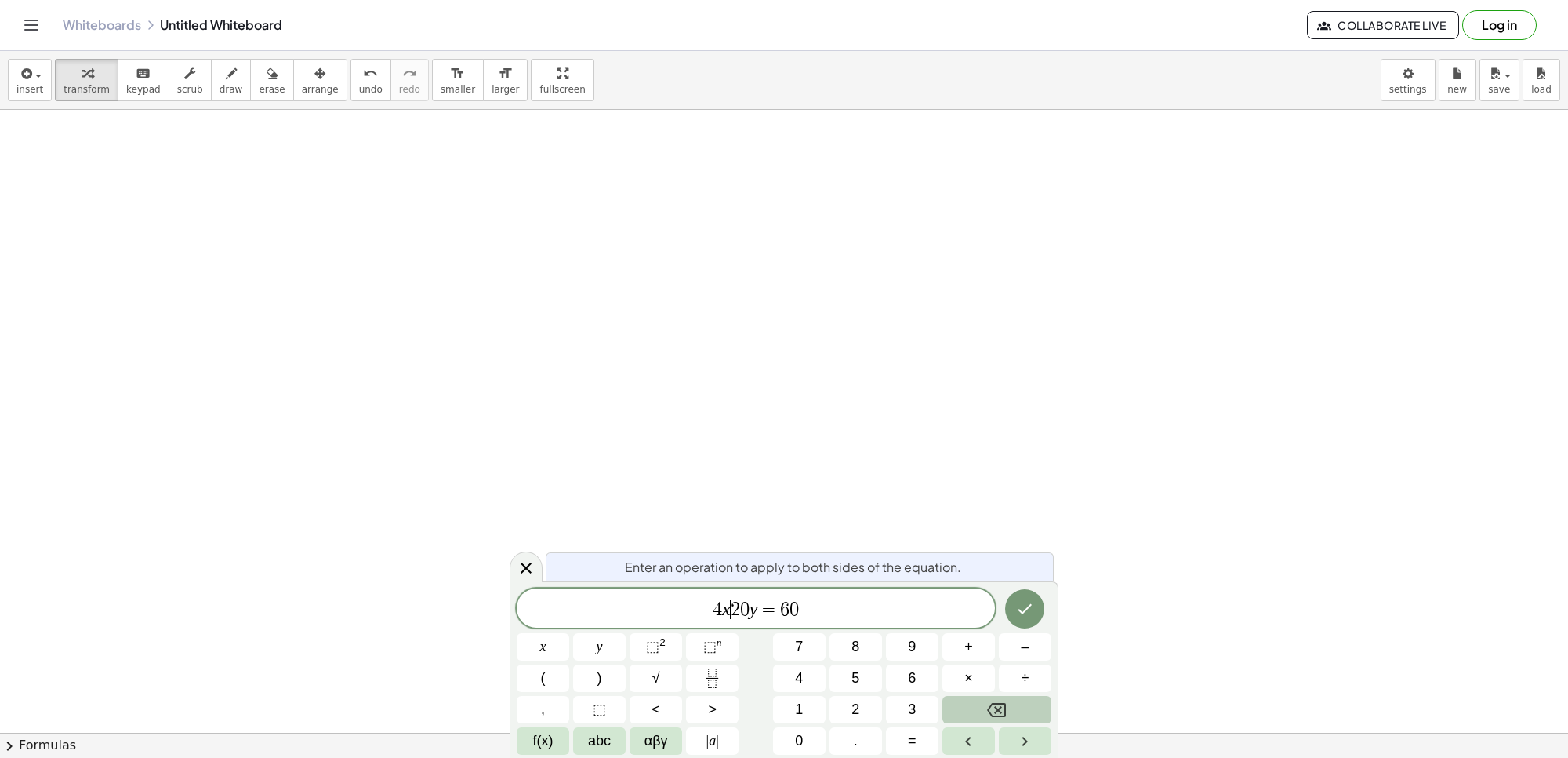
click at [992, 706] on icon "Backspace" at bounding box center [997, 710] width 18 height 18
click at [1001, 701] on icon "Backspace" at bounding box center [997, 710] width 18 height 18
click at [821, 582] on div "Enter an operation to apply to both sides of the equation." at bounding box center [800, 567] width 508 height 29
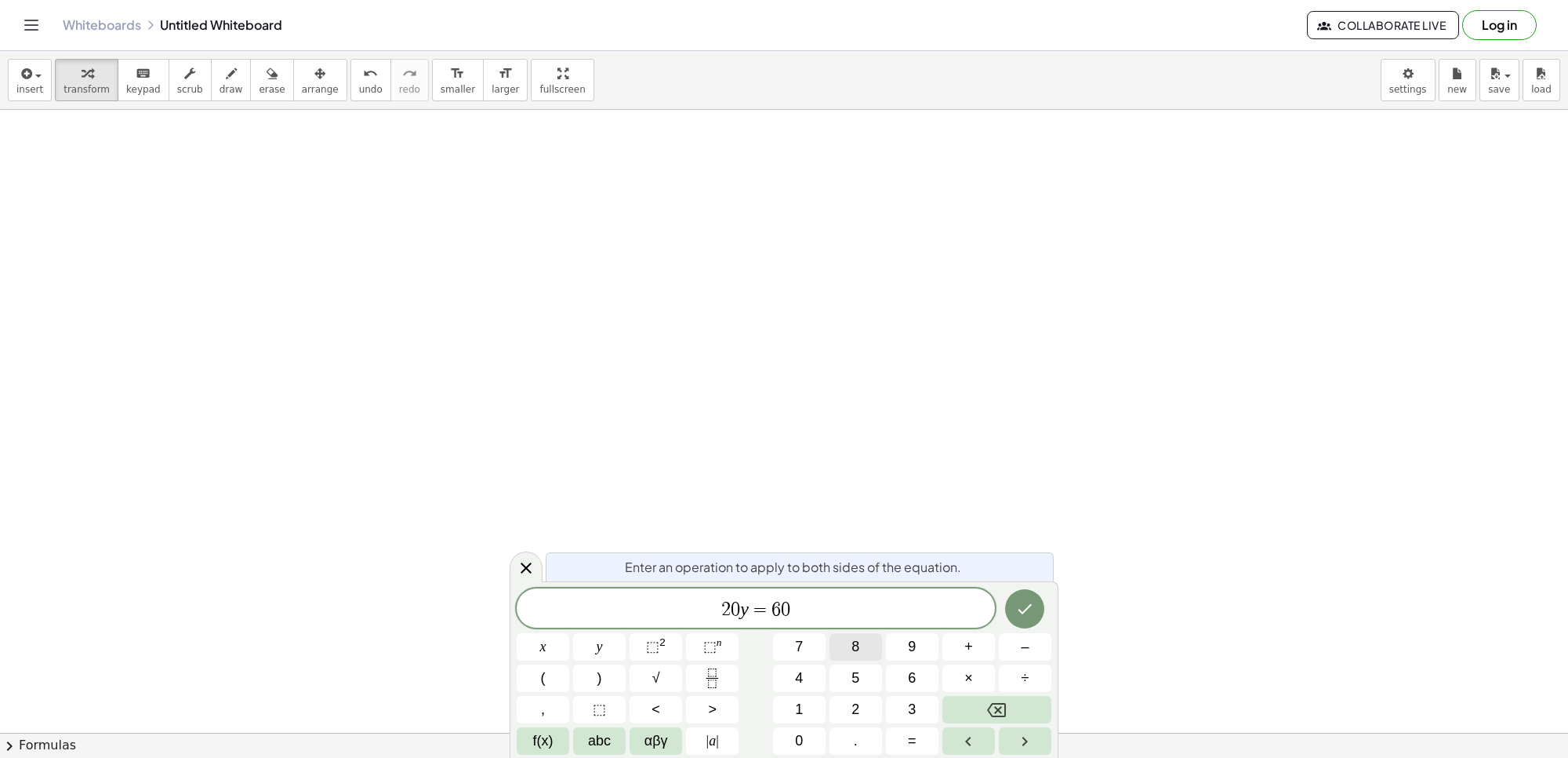
click at [835, 647] on button "8" at bounding box center [856, 646] width 53 height 28
click at [840, 619] on span "8 2 0 y = 6 0 ​" at bounding box center [756, 609] width 478 height 22
drag, startPoint x: 510, startPoint y: 640, endPoint x: 518, endPoint y: 634, distance: 10.0
click at [518, 634] on div "Enter an operation to apply to both sides of the equation. − 2 x y ⬚ 2 ⬚ n 7 8 …" at bounding box center [784, 670] width 549 height 176
click at [518, 634] on button "x" at bounding box center [543, 646] width 53 height 28
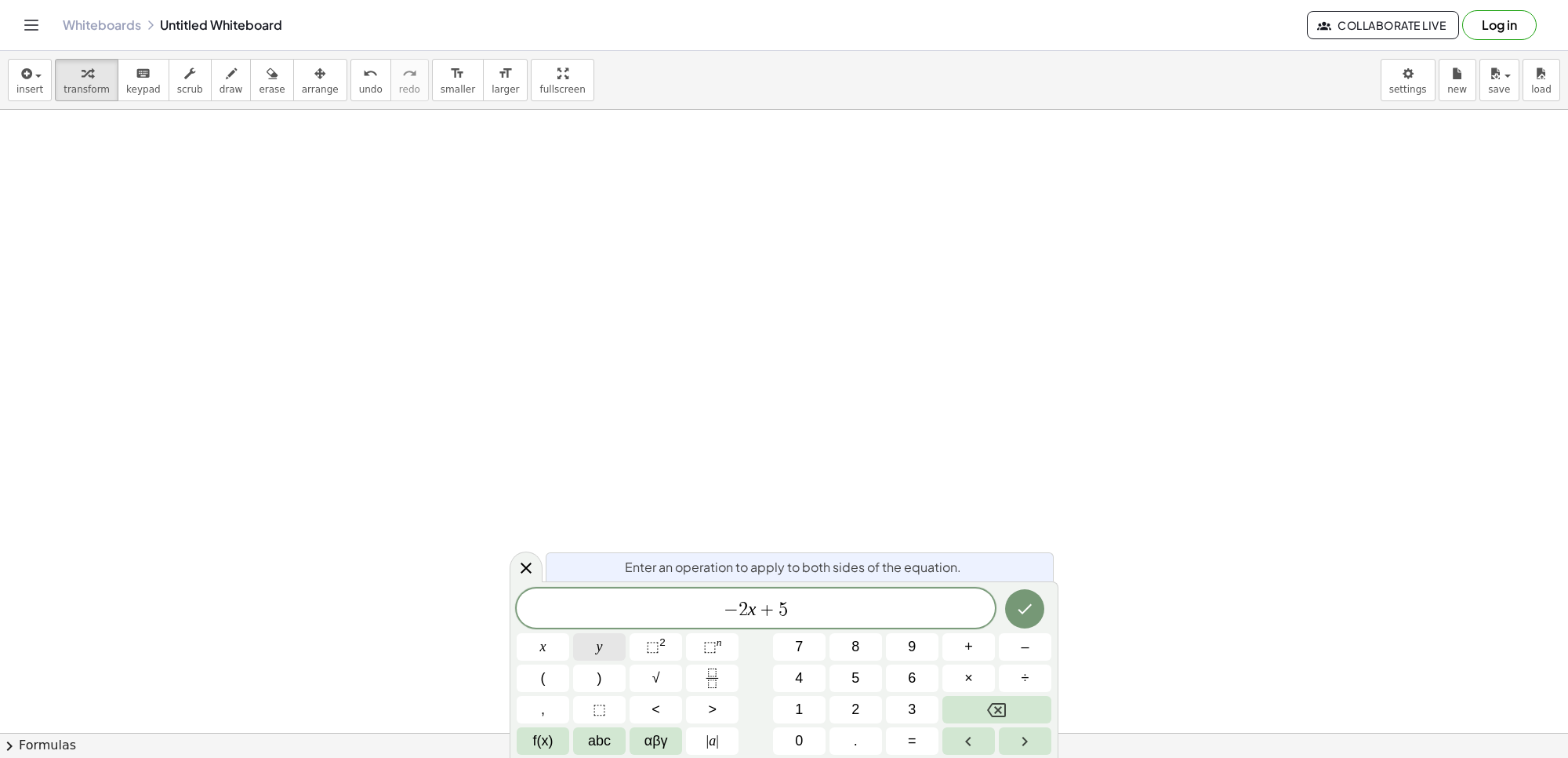
click at [667, 684] on div "− 2 x + 5 ​ x y ⬚ 2 ⬚ n 7 8 9 + – ( ) √ 4 5 6 × ÷ , ⬚ < > 1 2 3 f(x) abc αβγ | …" at bounding box center [784, 672] width 534 height 166
click at [609, 642] on button "y" at bounding box center [599, 646] width 53 height 28
click at [903, 738] on button "=" at bounding box center [912, 740] width 53 height 28
click at [918, 699] on button "3" at bounding box center [912, 709] width 53 height 28
click at [1028, 590] on div "Enter an operation to apply to both sides of the equation. − 2 x + 5 y = 3 x y …" at bounding box center [784, 670] width 549 height 176
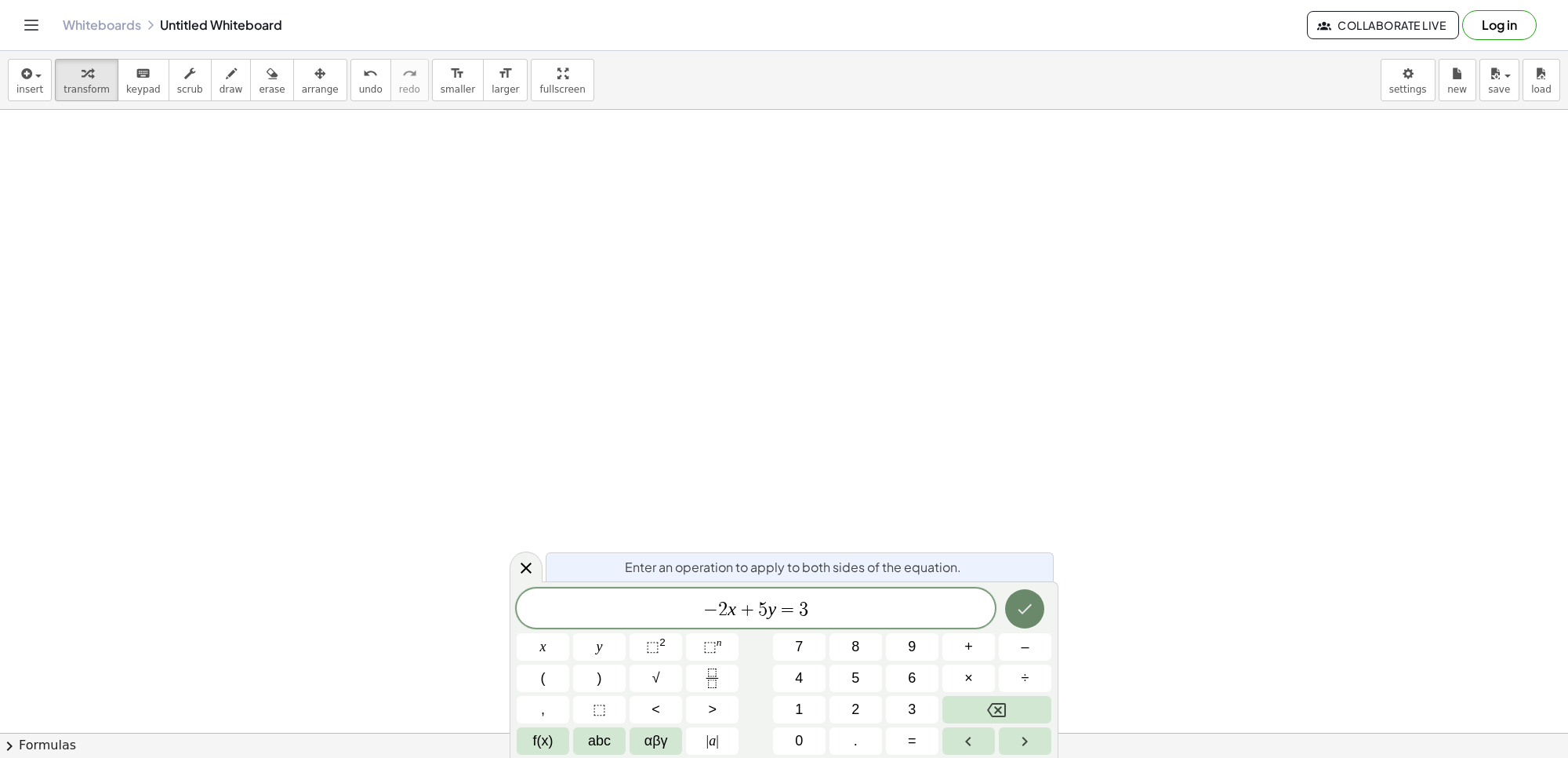
click at [1024, 603] on button "Done" at bounding box center [1024, 609] width 39 height 39
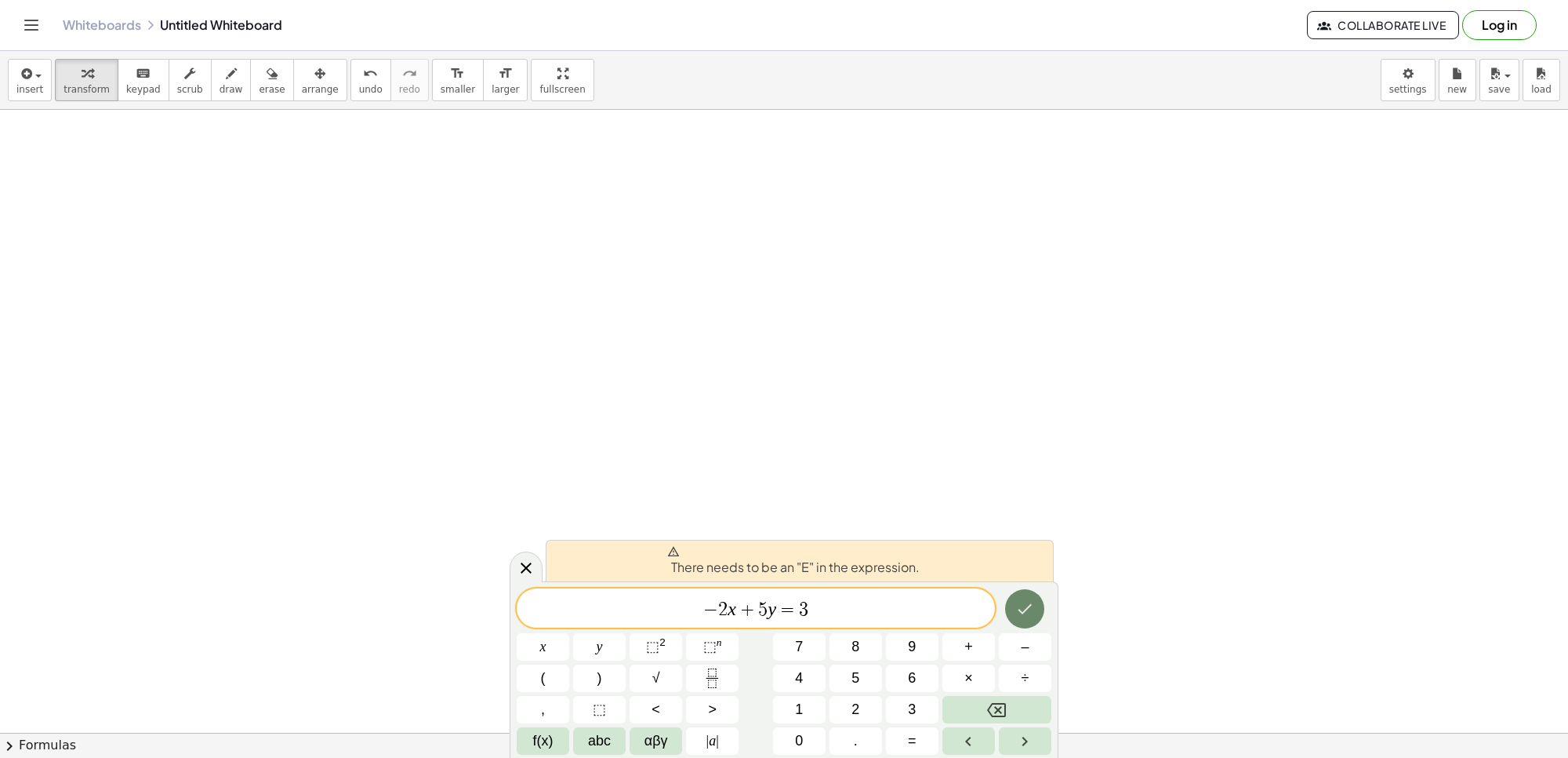
click at [1024, 606] on icon "Done" at bounding box center [1024, 609] width 18 height 18
click at [1025, 606] on icon "Done" at bounding box center [1024, 609] width 18 height 18
click at [1025, 605] on icon "Done" at bounding box center [1024, 609] width 18 height 18
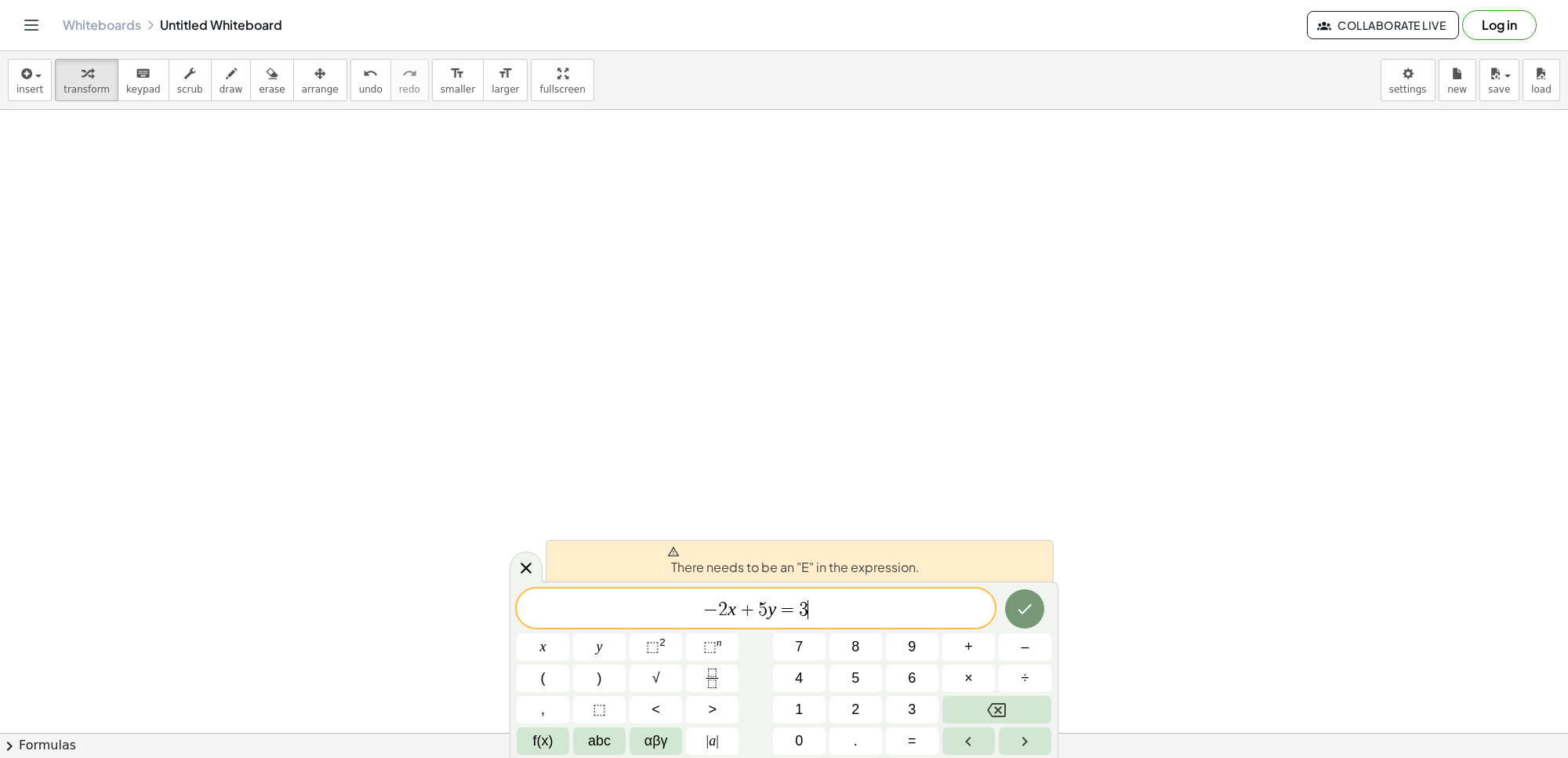
click at [830, 608] on span "− 2 x + 5 y = 3 ​" at bounding box center [756, 609] width 478 height 22
click at [1018, 604] on icon "Done" at bounding box center [1024, 609] width 18 height 18
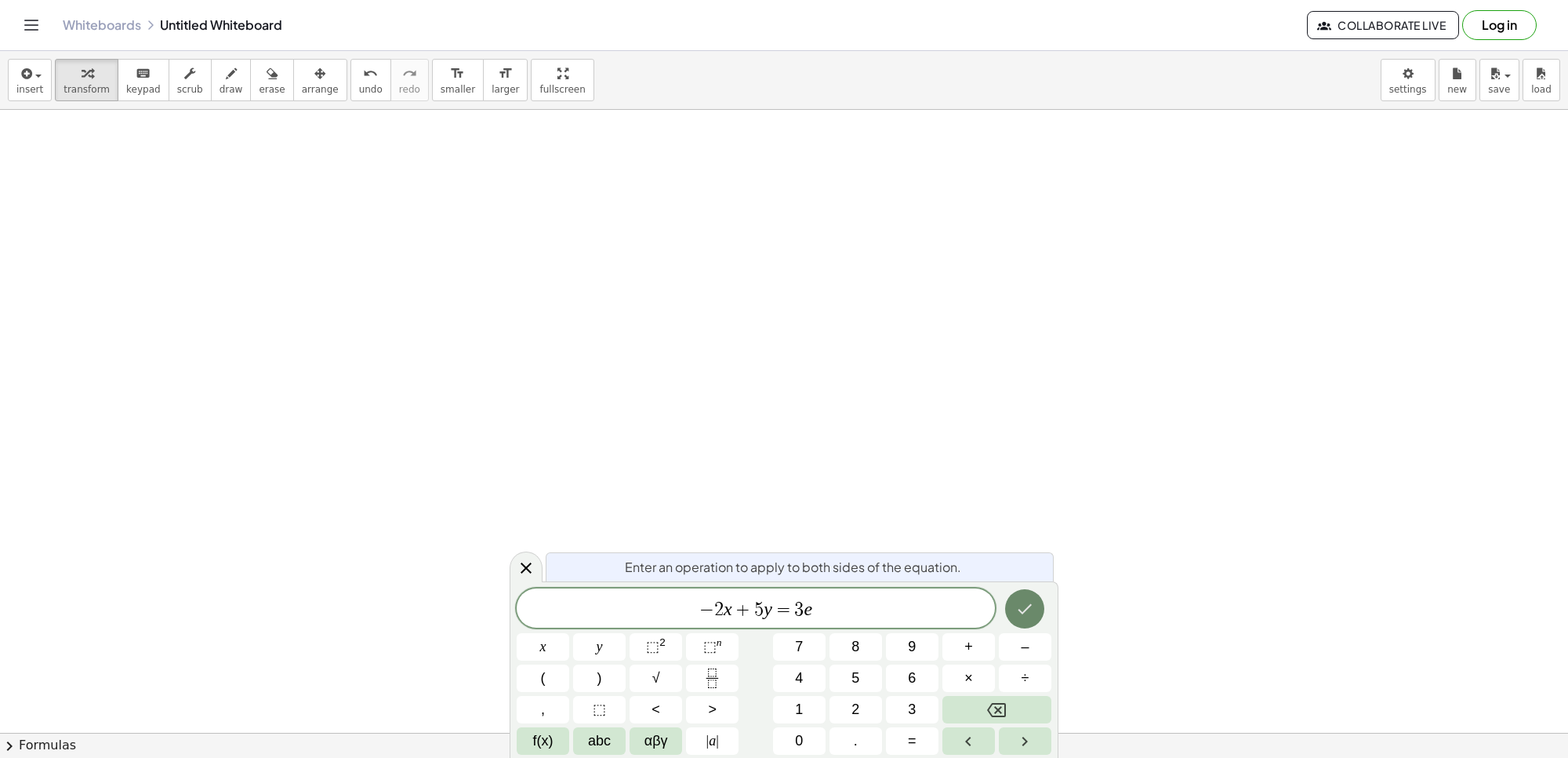
click at [1018, 603] on icon "Done" at bounding box center [1024, 609] width 18 height 18
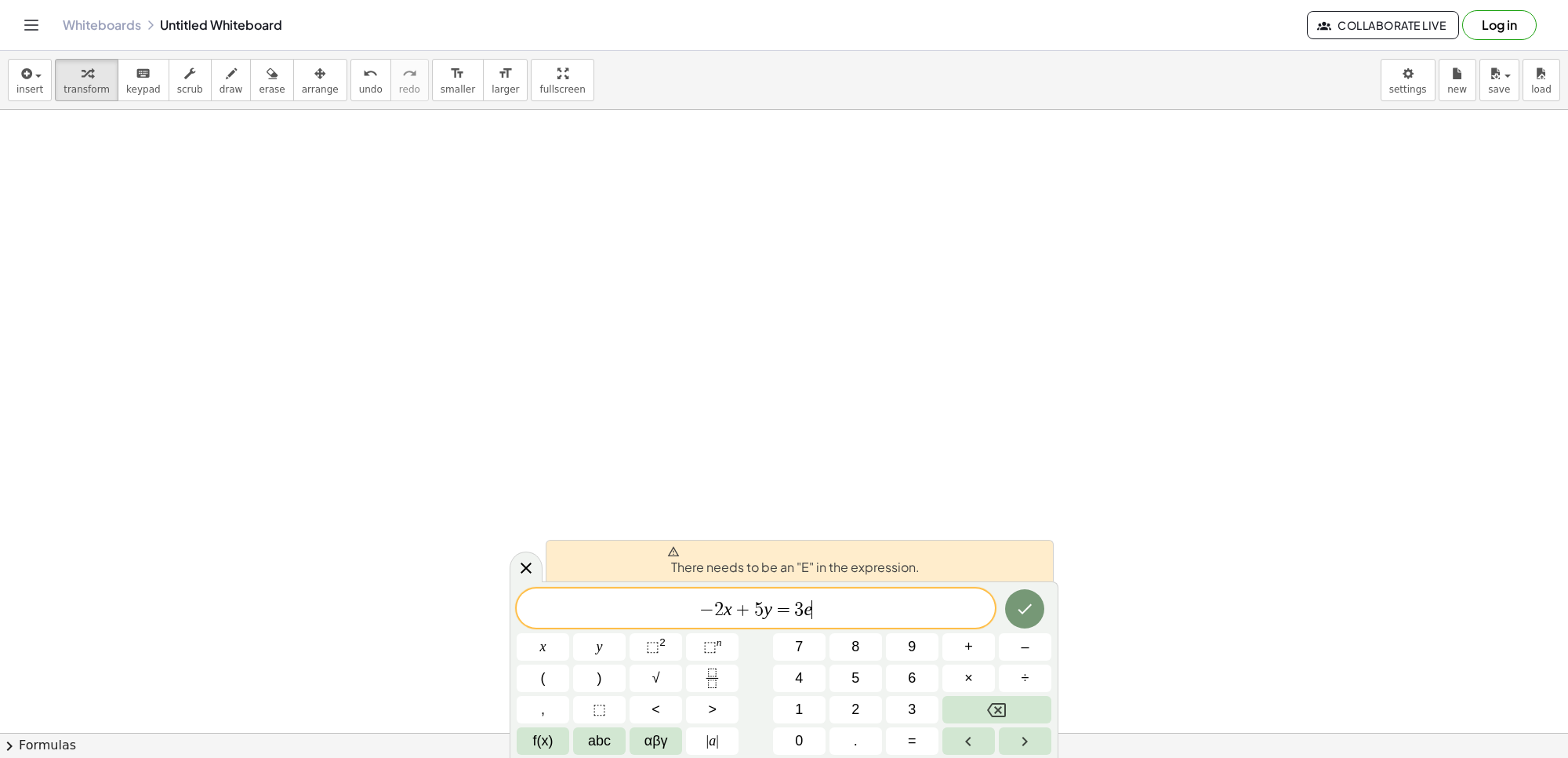
drag, startPoint x: 829, startPoint y: 600, endPoint x: 858, endPoint y: 588, distance: 31.4
click at [831, 599] on span "− 2 x + 5 y = 3 e ​" at bounding box center [756, 609] width 478 height 22
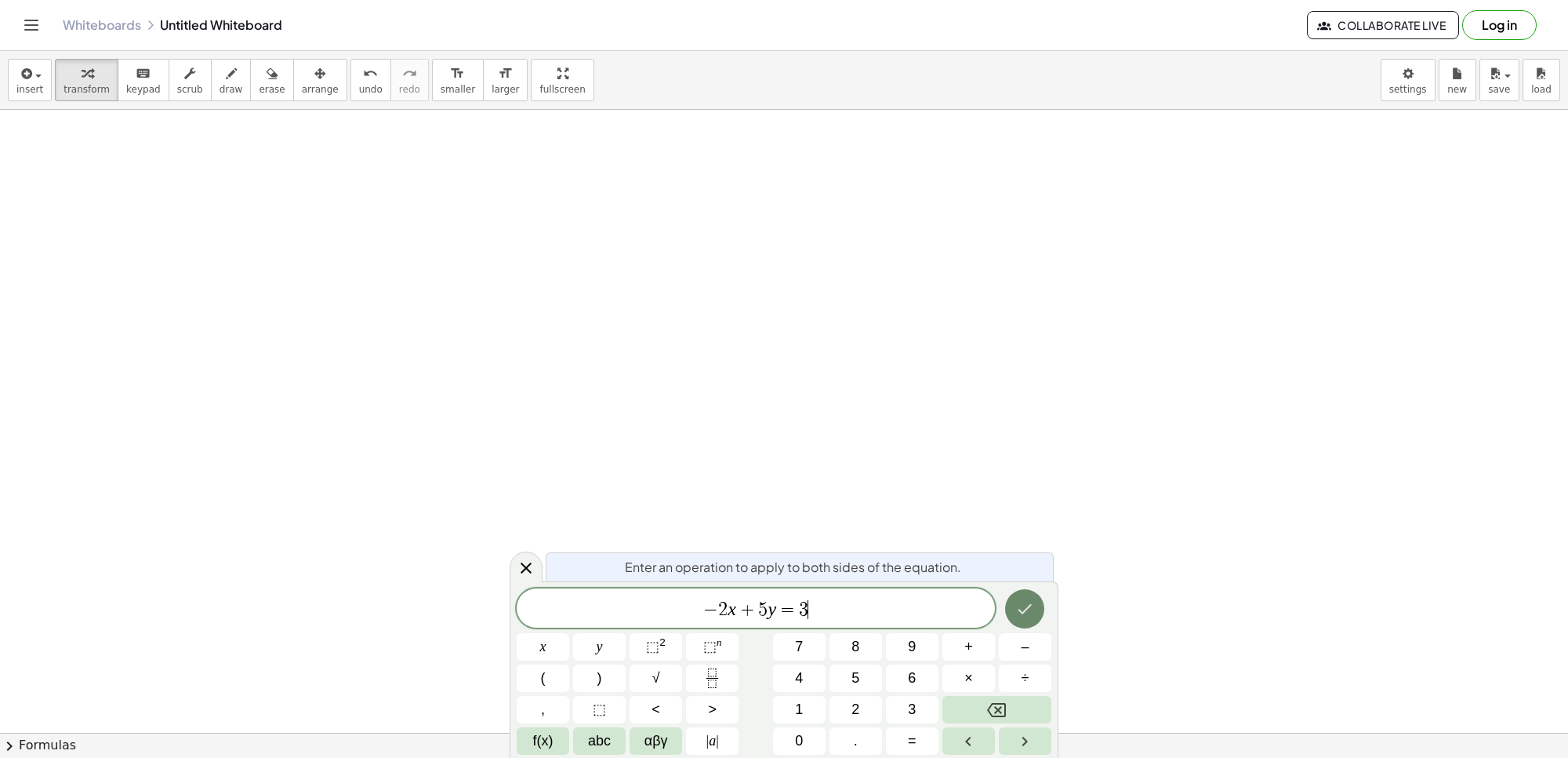
click at [1021, 582] on div "Enter an operation to apply to both sides of the equation. − 2 x + 5 y = 3 ​ x …" at bounding box center [784, 670] width 549 height 176
click at [1028, 609] on icon "Done" at bounding box center [1025, 609] width 14 height 10
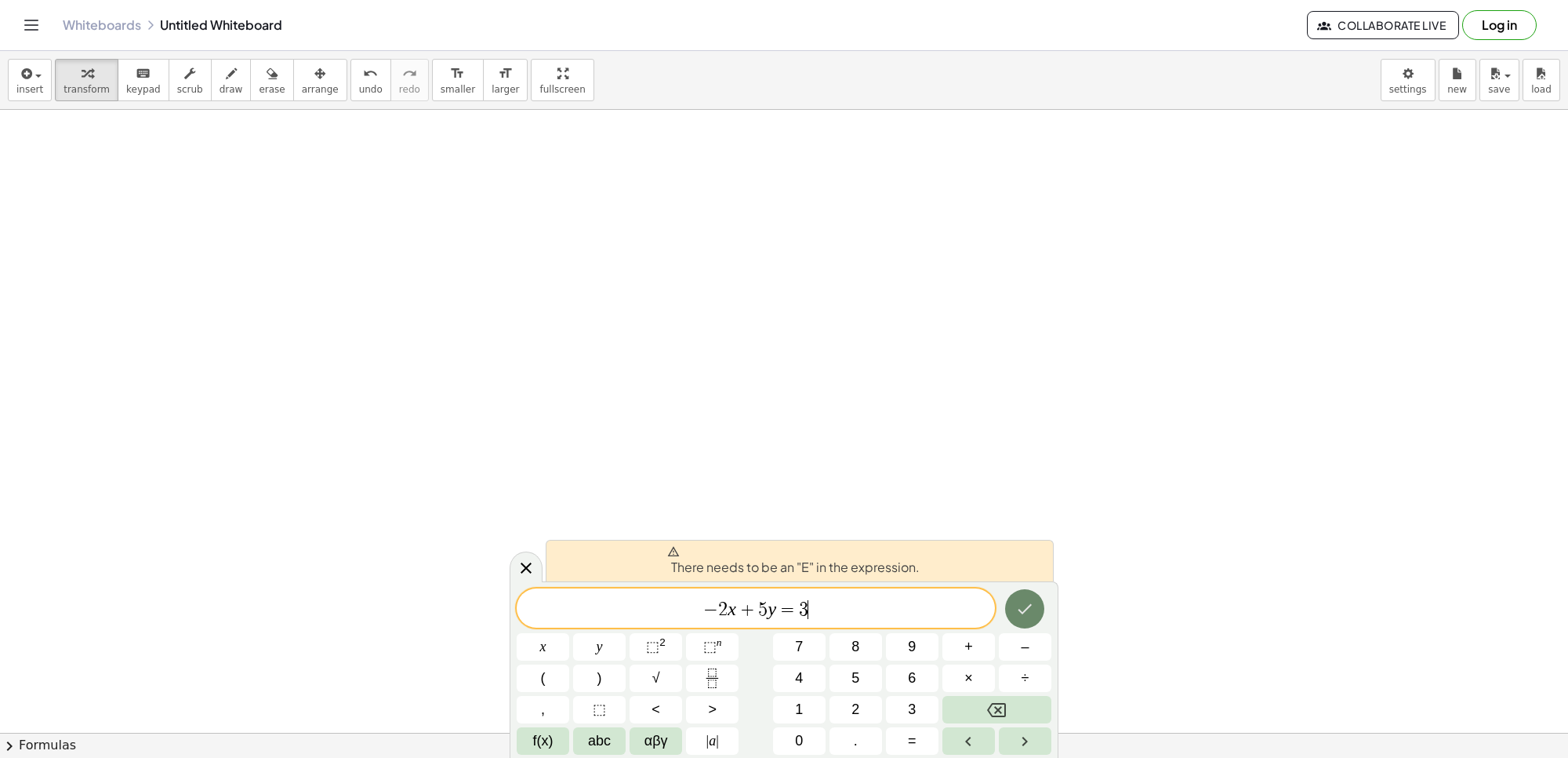
click at [1028, 609] on icon "Done" at bounding box center [1025, 609] width 14 height 10
click at [1028, 606] on icon "Done" at bounding box center [1025, 609] width 14 height 10
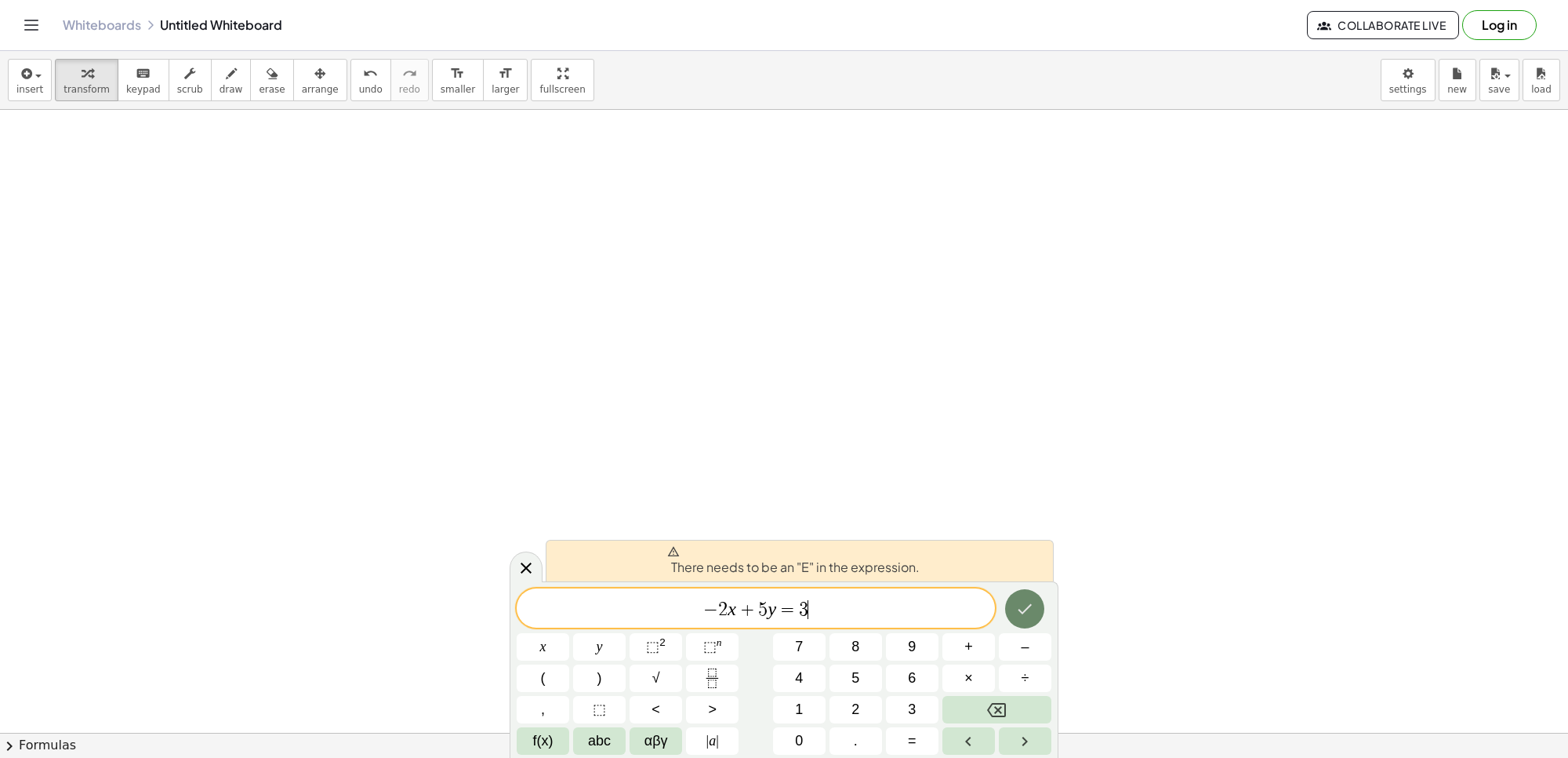
click at [1028, 606] on icon "Done" at bounding box center [1025, 609] width 14 height 10
click at [1025, 610] on icon "Done" at bounding box center [1025, 609] width 14 height 10
click at [1029, 614] on icon "Done" at bounding box center [1024, 609] width 18 height 18
click at [1029, 614] on icon "Done" at bounding box center [1024, 609] width 18 height 18
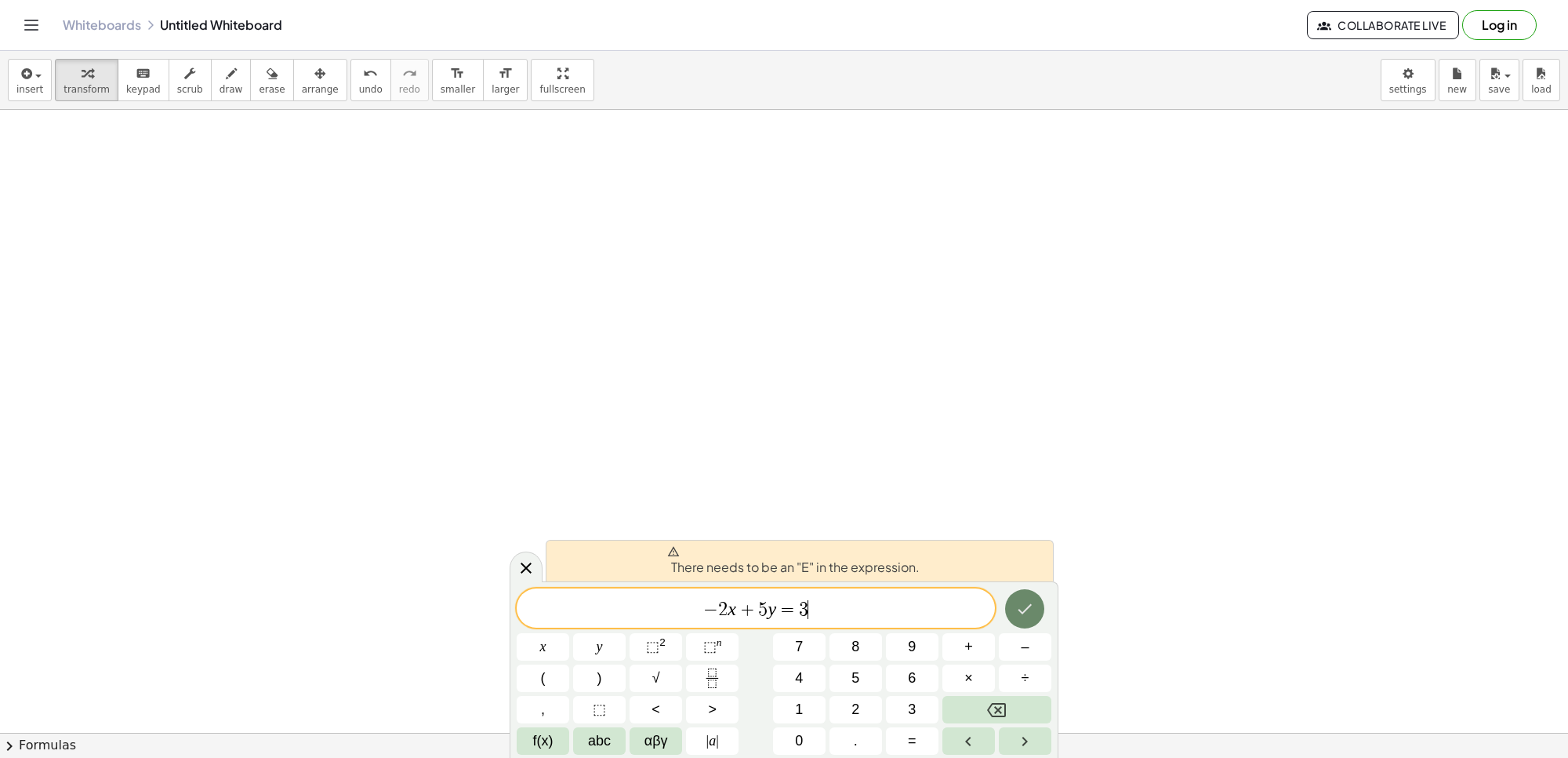
click at [1032, 600] on icon "Done" at bounding box center [1024, 609] width 18 height 18
click at [527, 562] on icon at bounding box center [526, 567] width 18 height 18
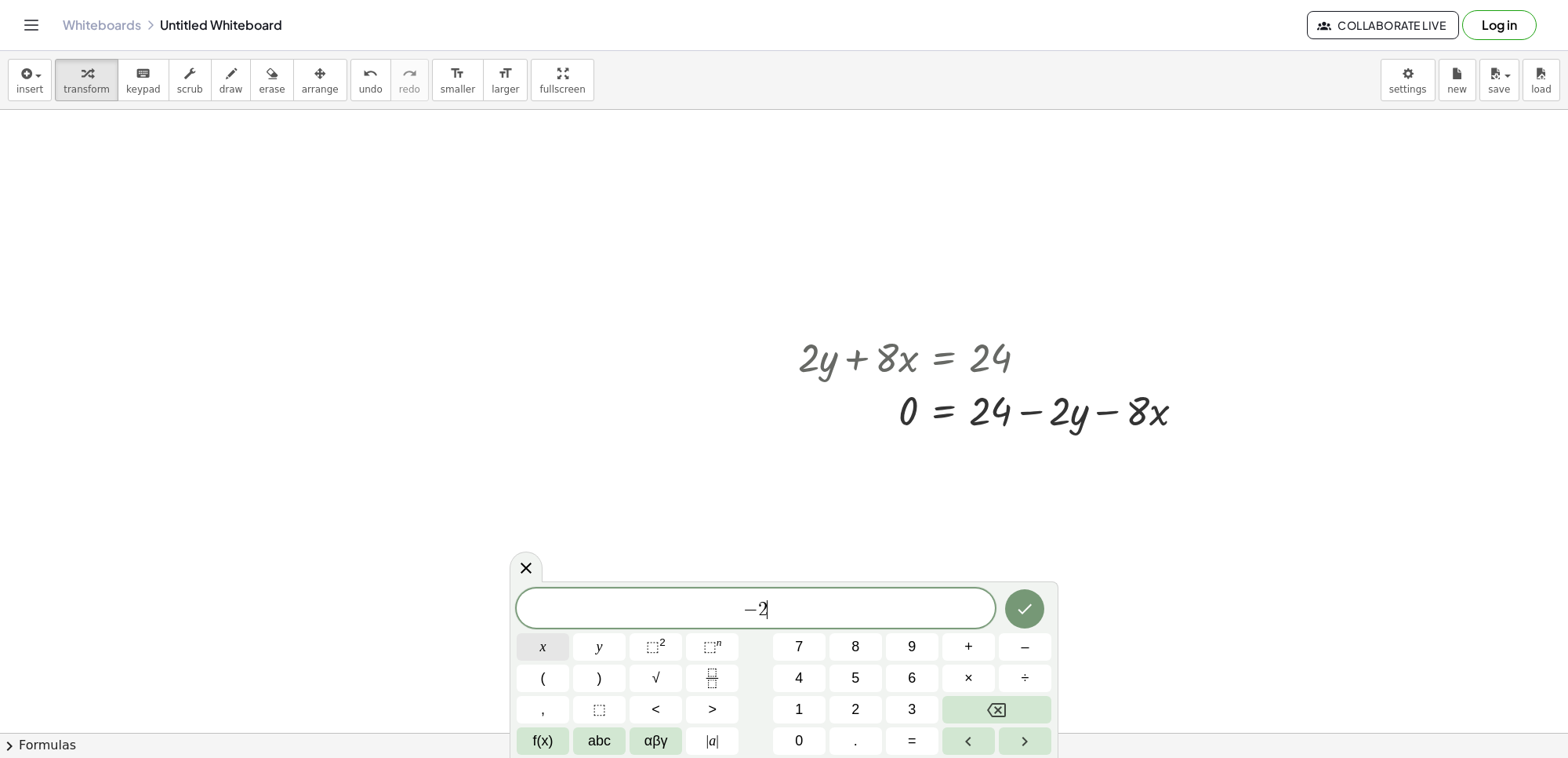
click at [561, 652] on button "x" at bounding box center [543, 646] width 53 height 28
click at [621, 648] on button "y" at bounding box center [599, 646] width 53 height 28
click at [915, 748] on span "=" at bounding box center [912, 740] width 8 height 21
click at [911, 706] on span "3" at bounding box center [911, 709] width 8 height 21
click at [1039, 604] on div at bounding box center [1025, 609] width 53 height 41
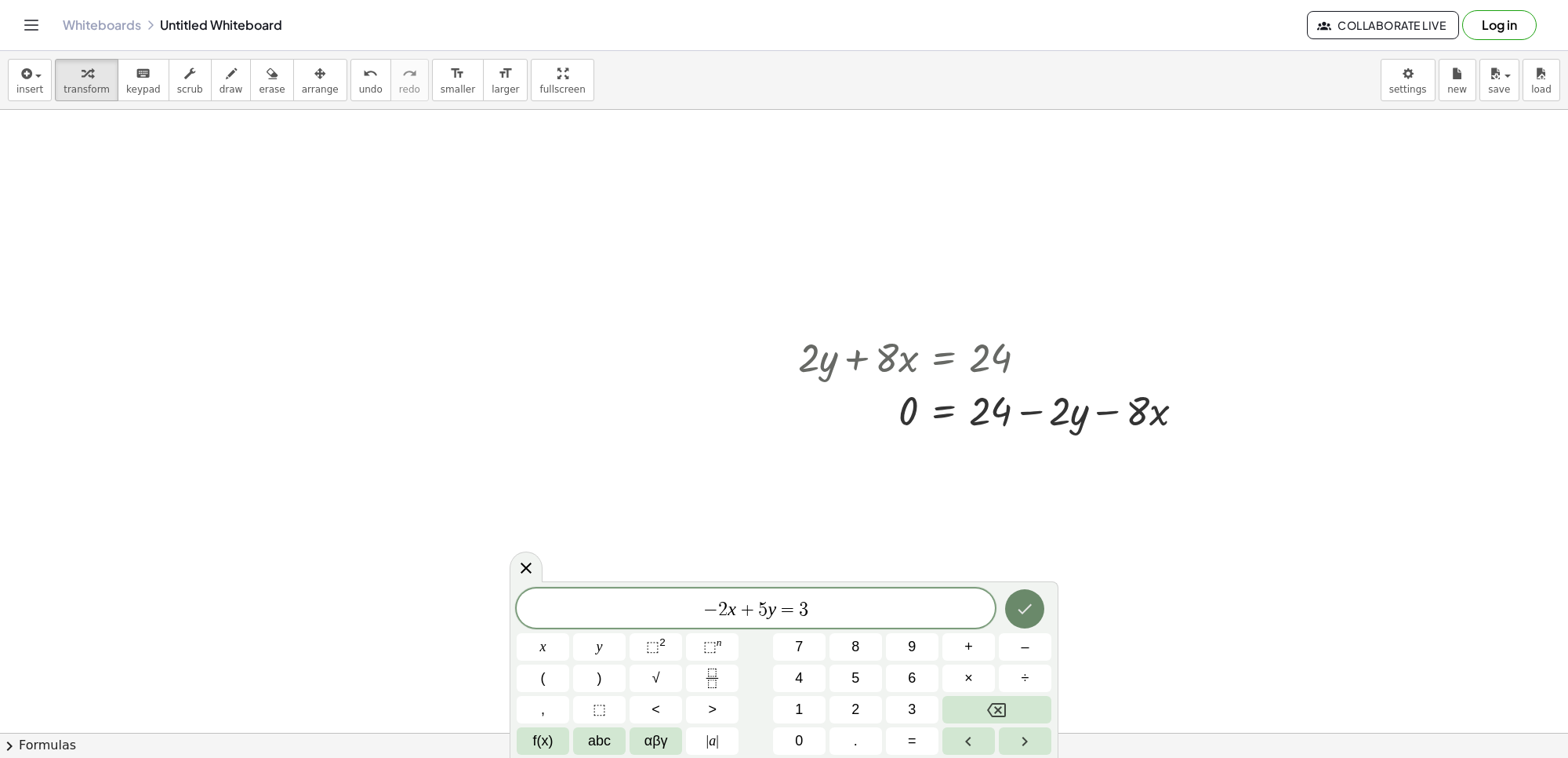
click at [1039, 605] on button "Done" at bounding box center [1024, 609] width 39 height 39
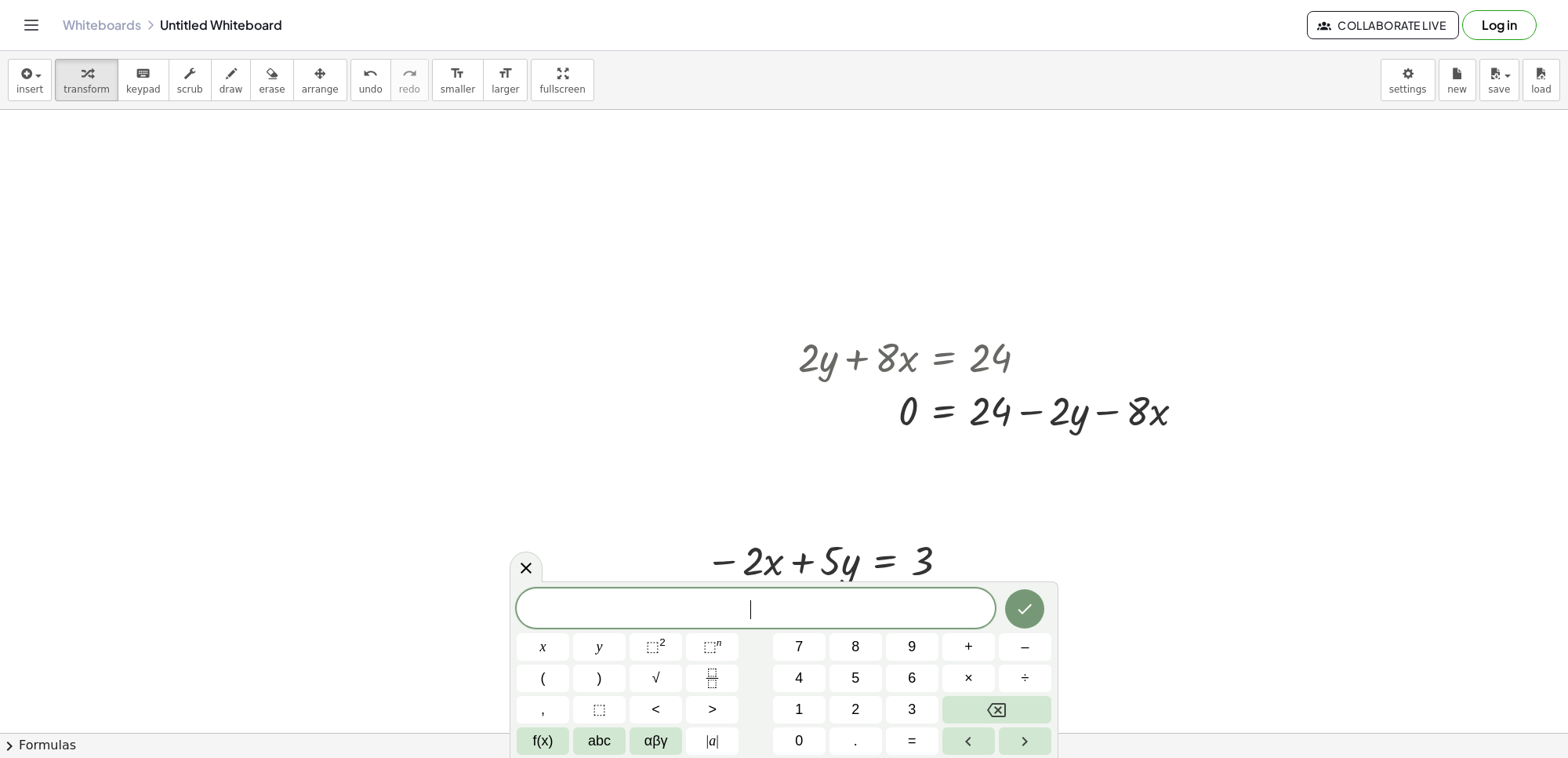
drag, startPoint x: 973, startPoint y: 506, endPoint x: 986, endPoint y: 512, distance: 14.3
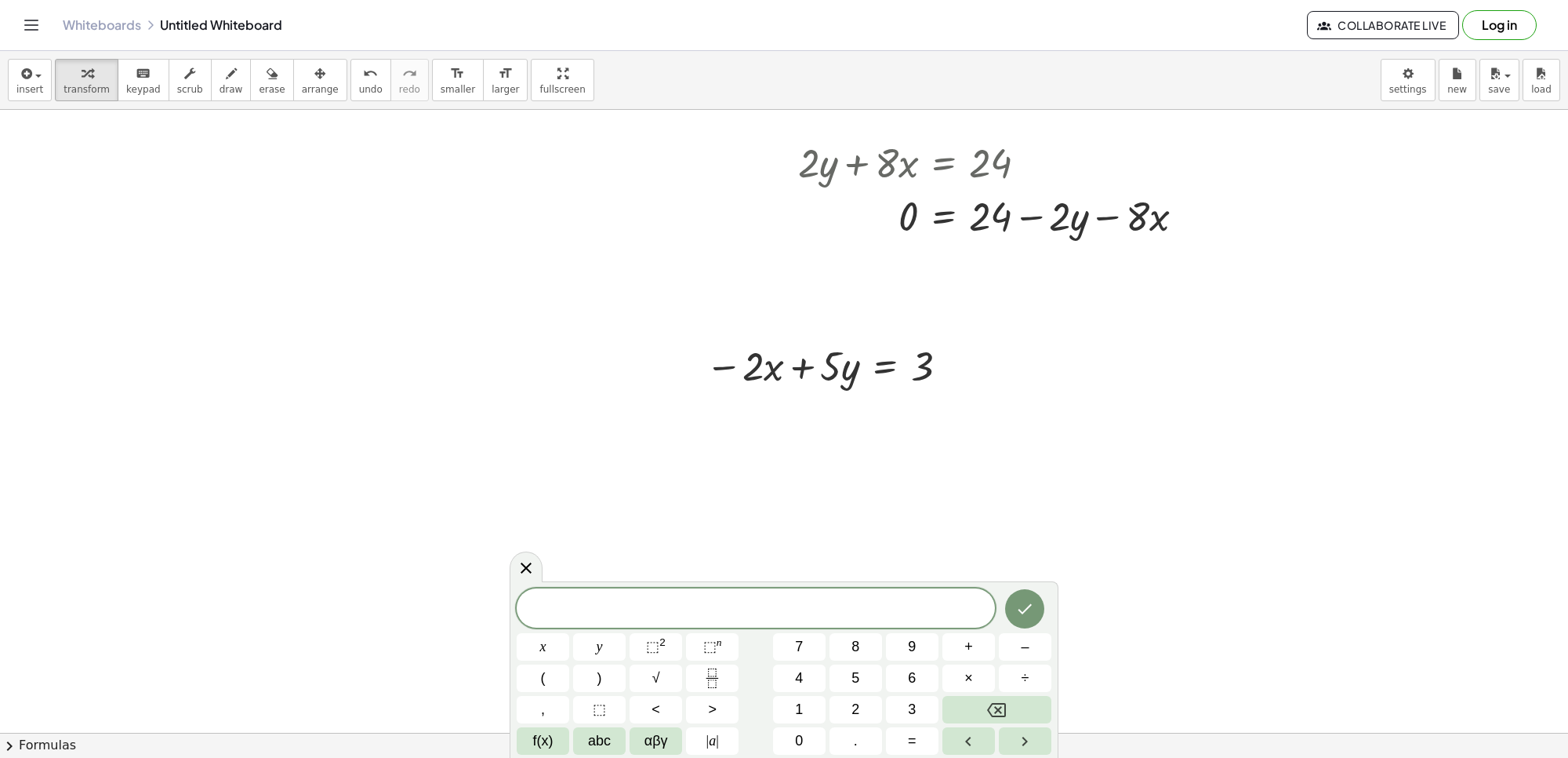
scroll to position [3113, 0]
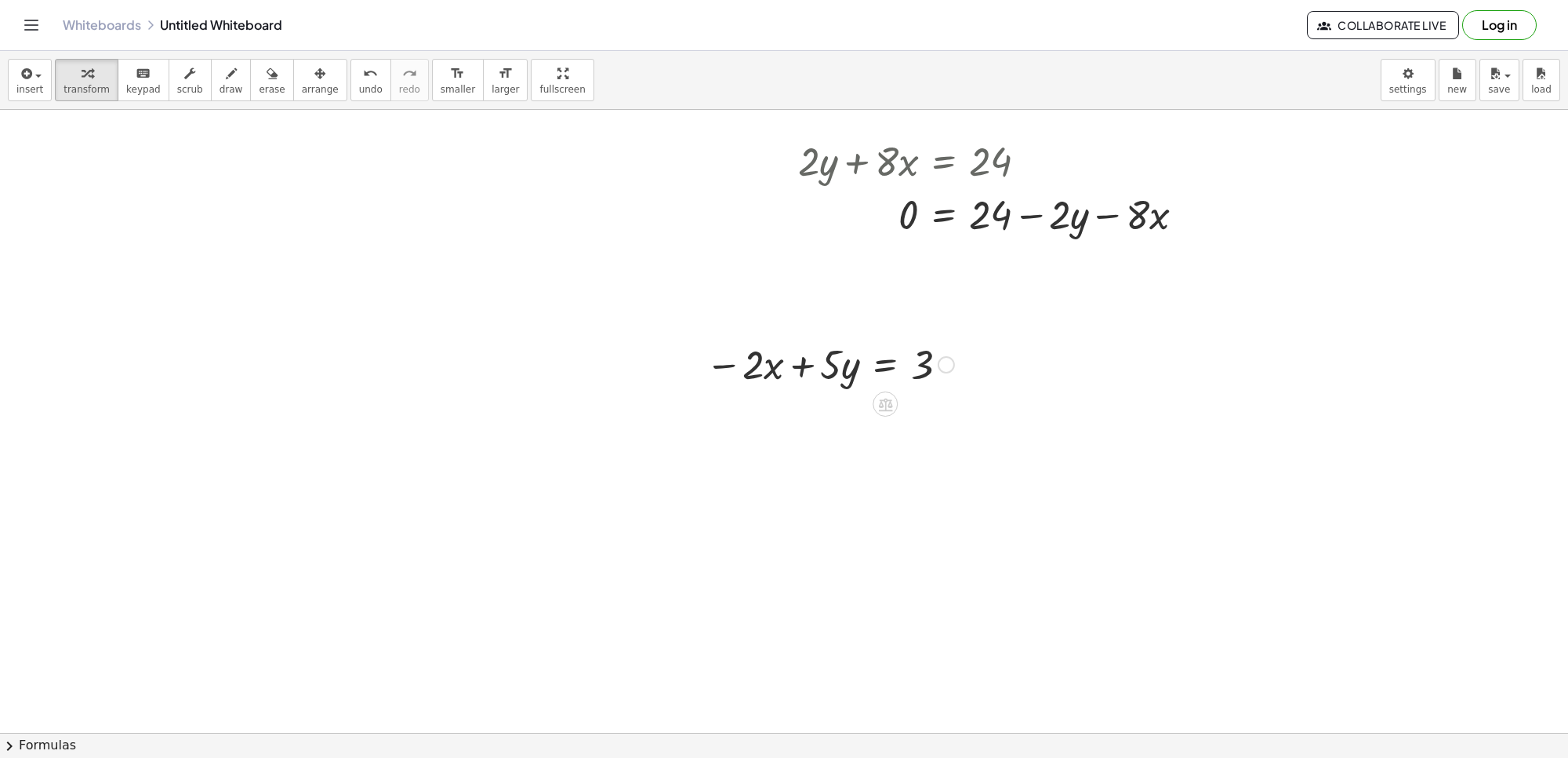
click at [810, 365] on div at bounding box center [830, 363] width 264 height 54
drag, startPoint x: 763, startPoint y: 371, endPoint x: 847, endPoint y: 369, distance: 84.0
click at [847, 369] on div at bounding box center [830, 363] width 264 height 54
drag, startPoint x: 848, startPoint y: 369, endPoint x: 797, endPoint y: 494, distance: 135.0
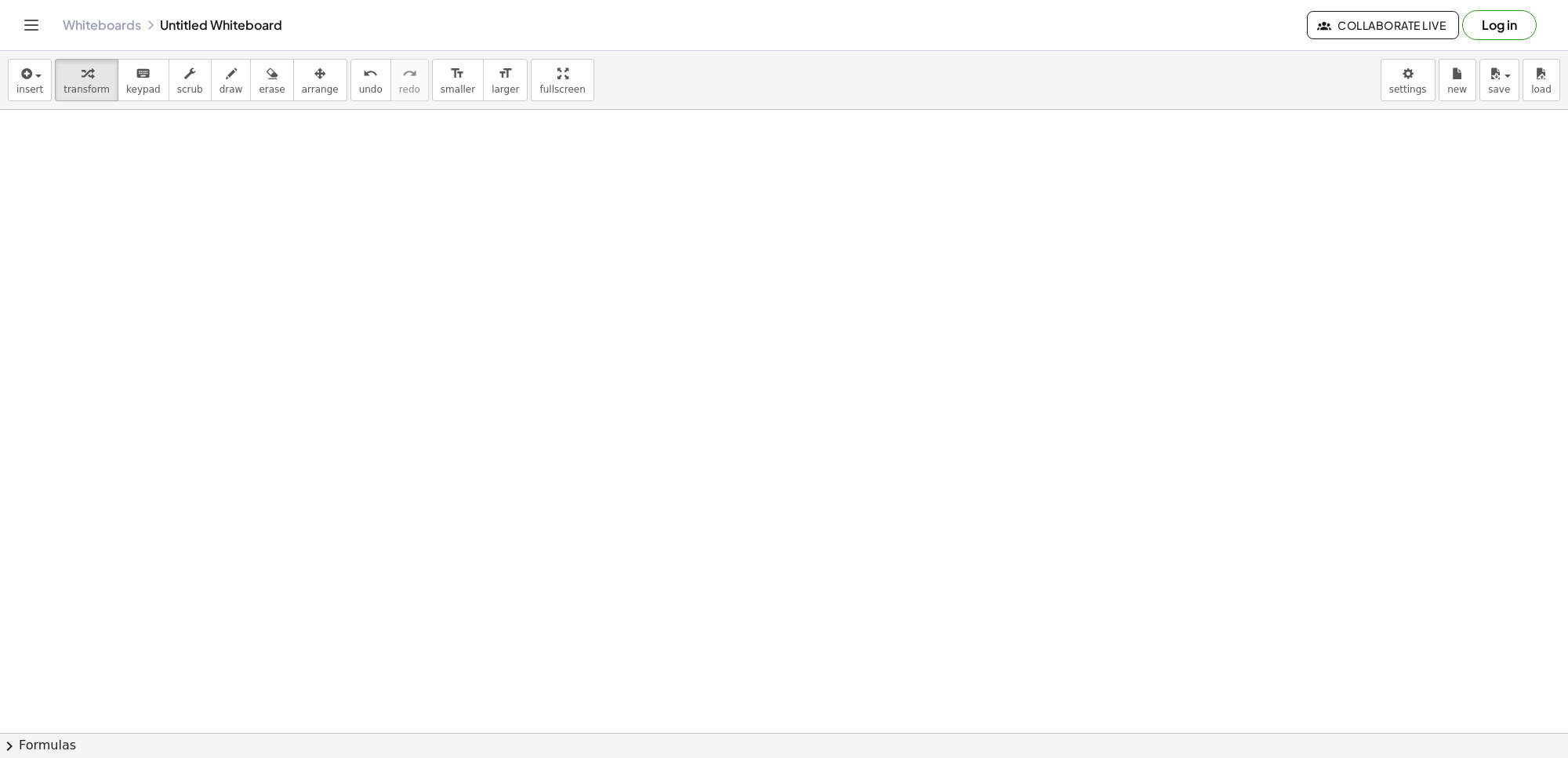
scroll to position [3406, 0]
drag, startPoint x: 214, startPoint y: 61, endPoint x: 877, endPoint y: 427, distance: 757.3
click at [249, 111] on div "insert select one: Math Expression Function Text Youtube Video Graphing Geometr…" at bounding box center [784, 405] width 1568 height 707
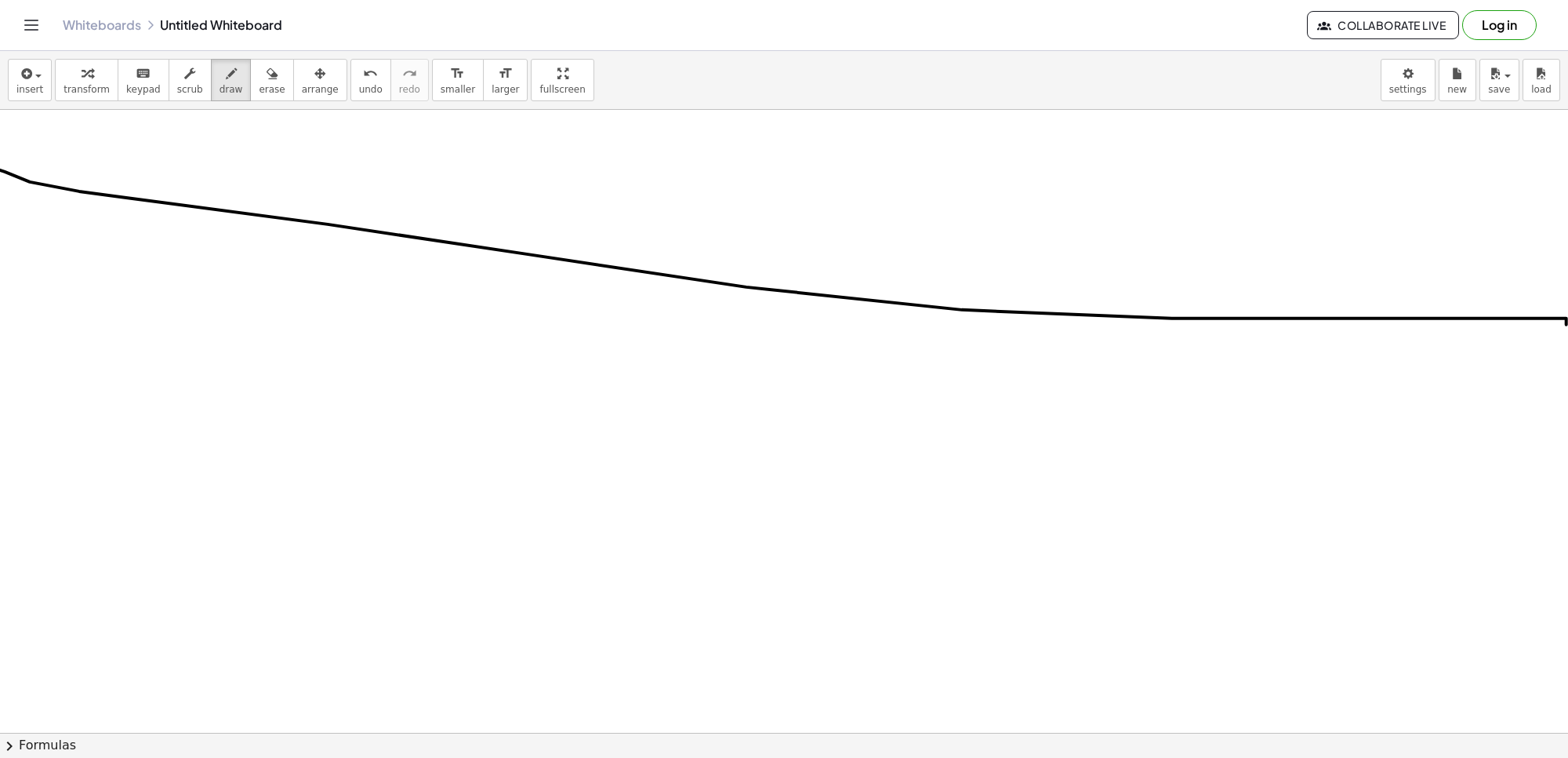
drag, startPoint x: 0, startPoint y: 171, endPoint x: 1566, endPoint y: 326, distance: 1573.7
click at [1566, 326] on div "+ · 7 · x − 9 = 12 · 7 · x = + 12 + 9 · 7 · x = 21 x = · 21 · 7 x = 3 + · 5 · y…" at bounding box center [784, 421] width 1568 height 623
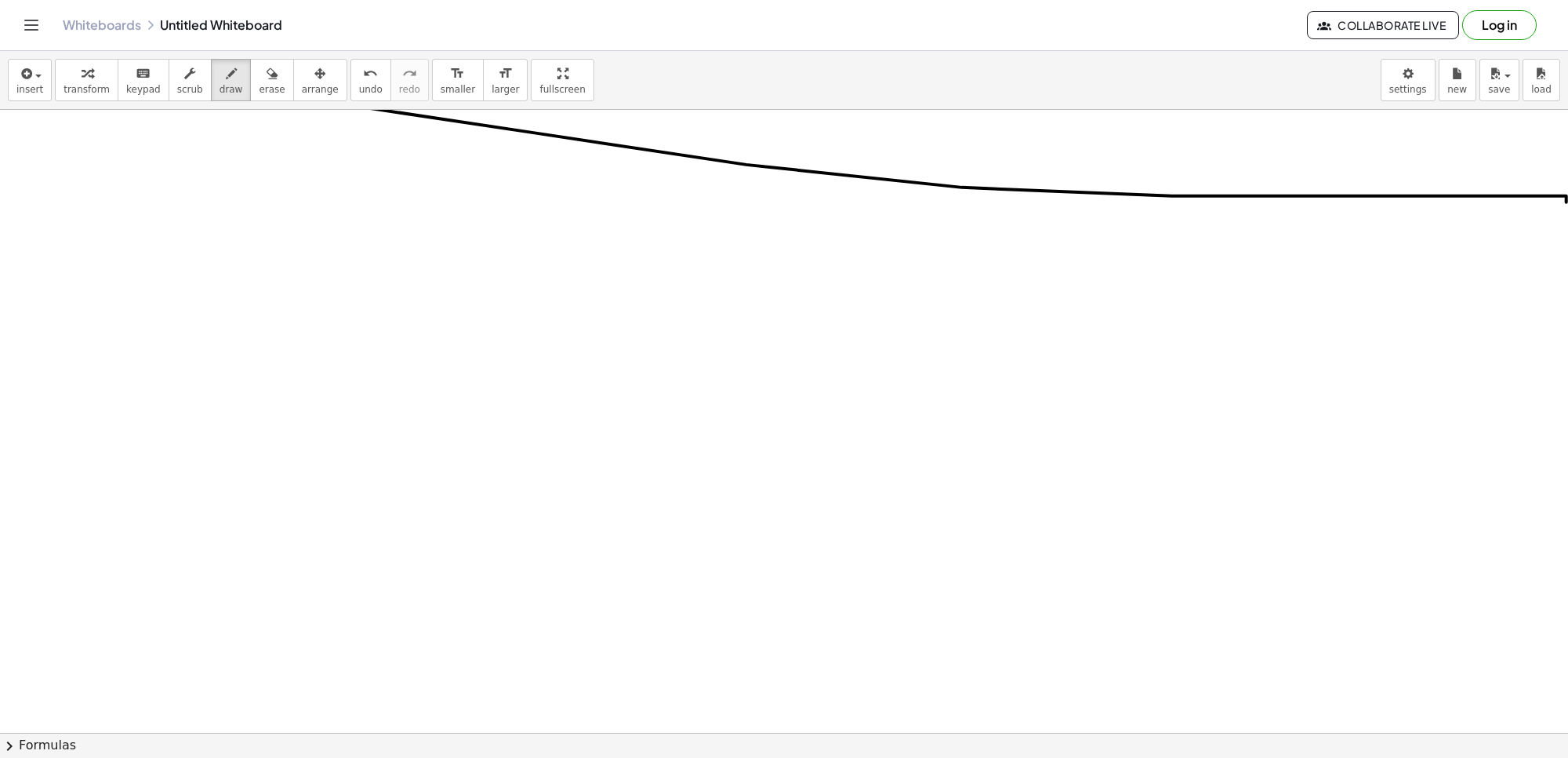
scroll to position [3701, 0]
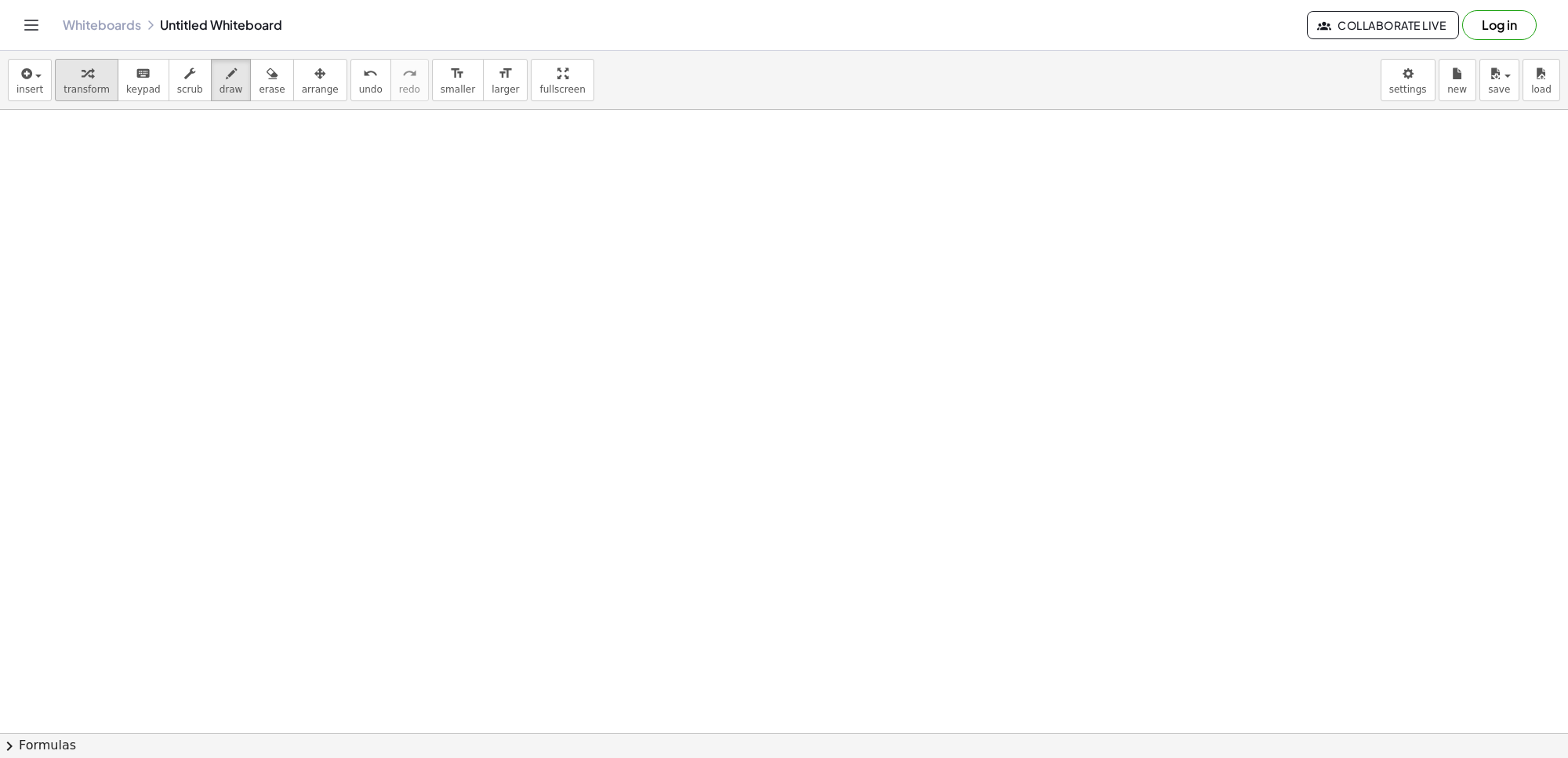
click at [81, 76] on icon "button" at bounding box center [86, 74] width 11 height 18
drag, startPoint x: 748, startPoint y: 210, endPoint x: 731, endPoint y: 248, distance: 41.6
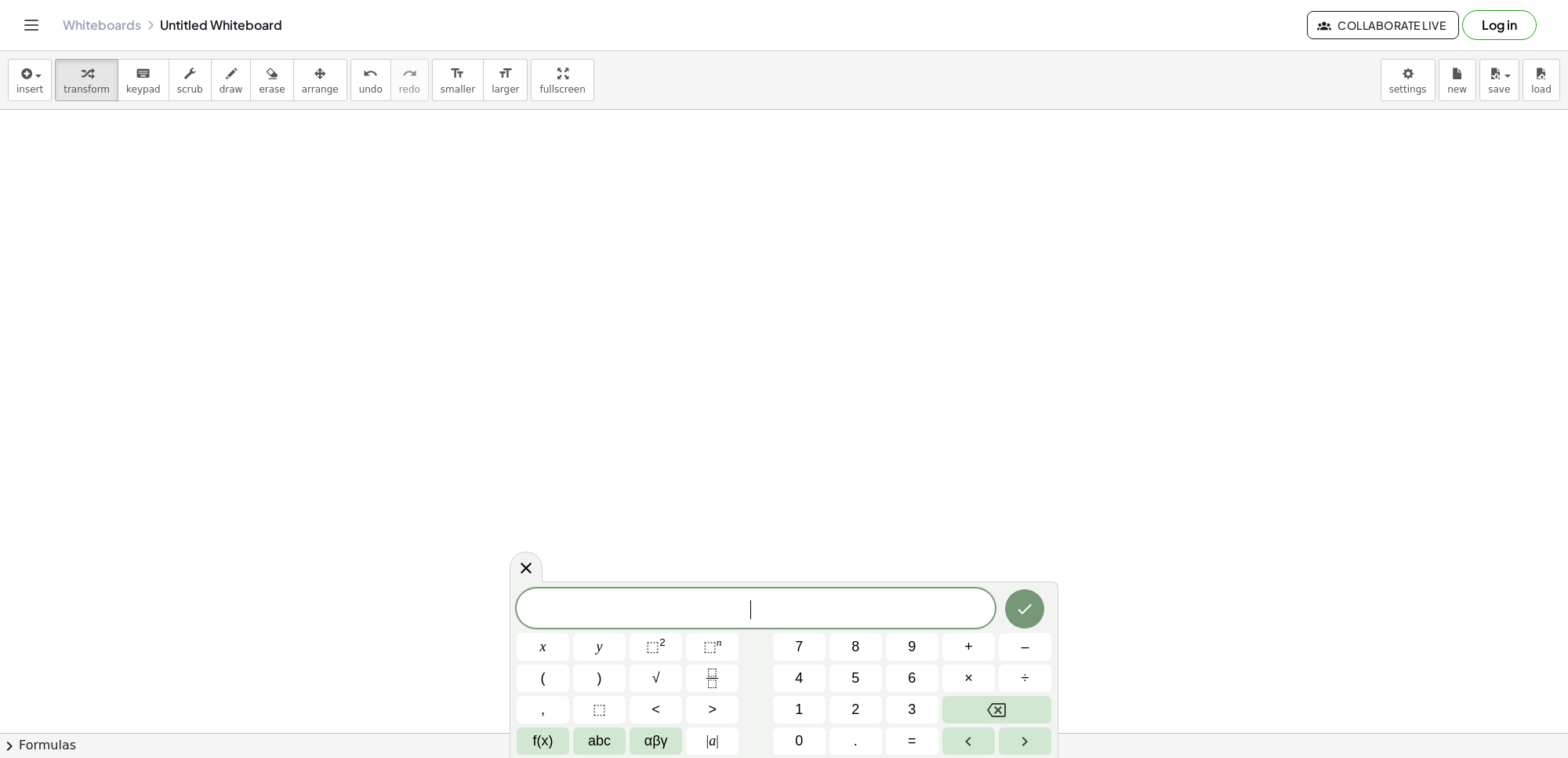
scroll to position [3651, 0]
click at [524, 652] on button "x" at bounding box center [543, 646] width 53 height 28
click at [609, 653] on button "y" at bounding box center [599, 646] width 53 height 28
click at [924, 743] on button "=" at bounding box center [912, 740] width 53 height 28
click at [1037, 593] on button "Done" at bounding box center [1024, 609] width 39 height 39
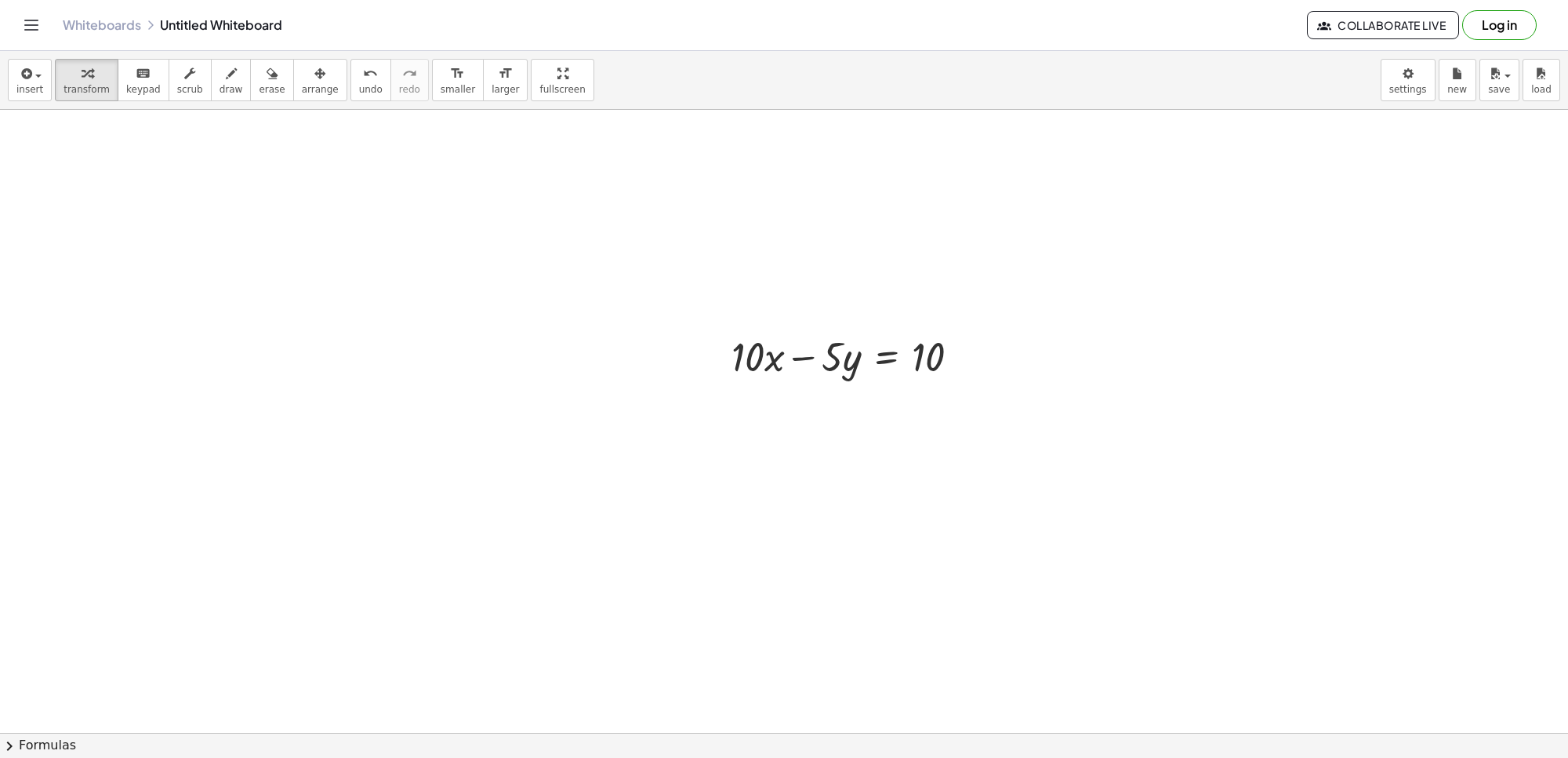
click at [310, 99] on button "arrange" at bounding box center [320, 80] width 54 height 42
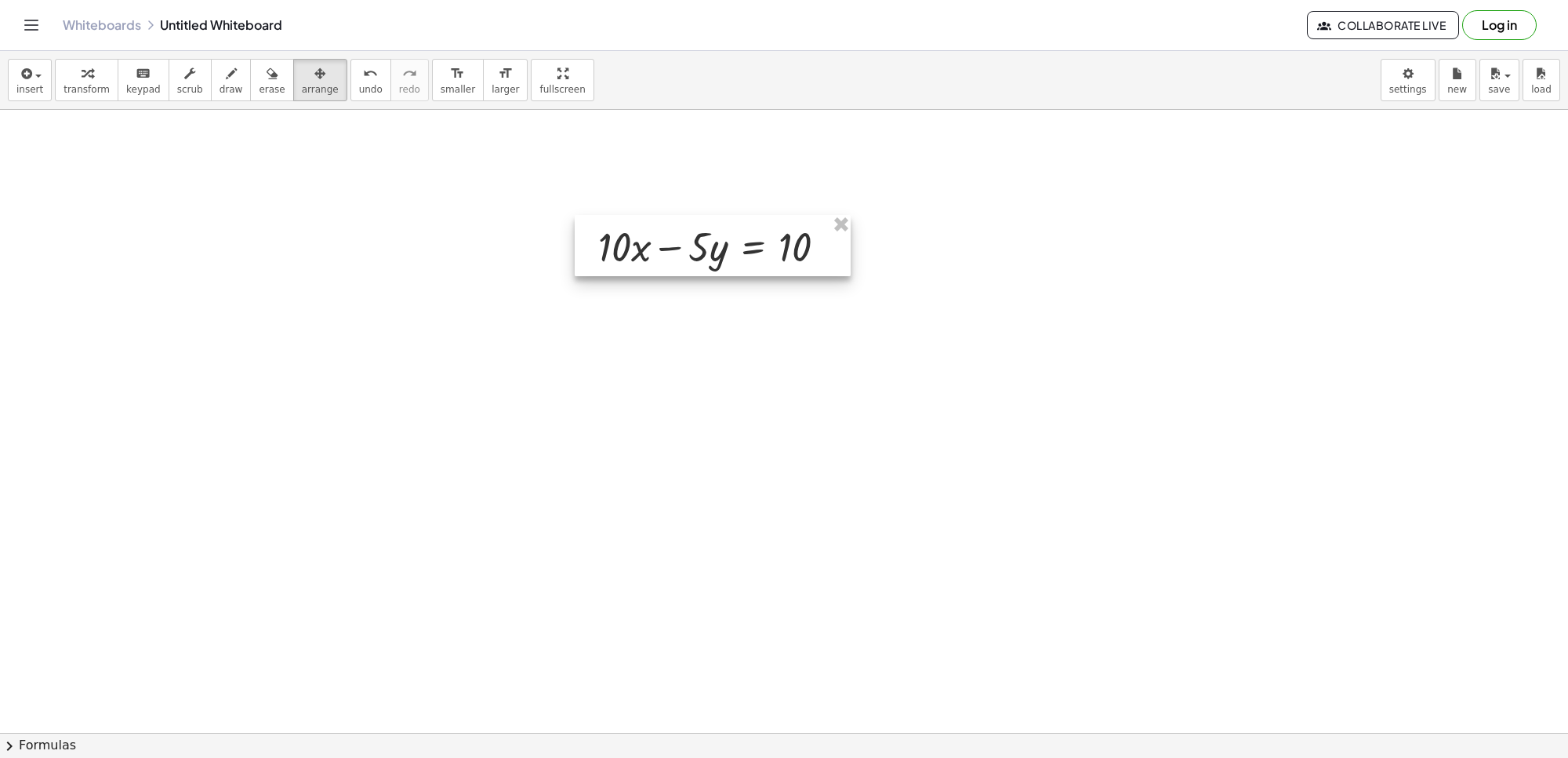
drag, startPoint x: 715, startPoint y: 369, endPoint x: 440, endPoint y: 205, distance: 320.2
click at [582, 254] on div at bounding box center [712, 245] width 276 height 61
click at [66, 88] on span "transform" at bounding box center [86, 89] width 46 height 11
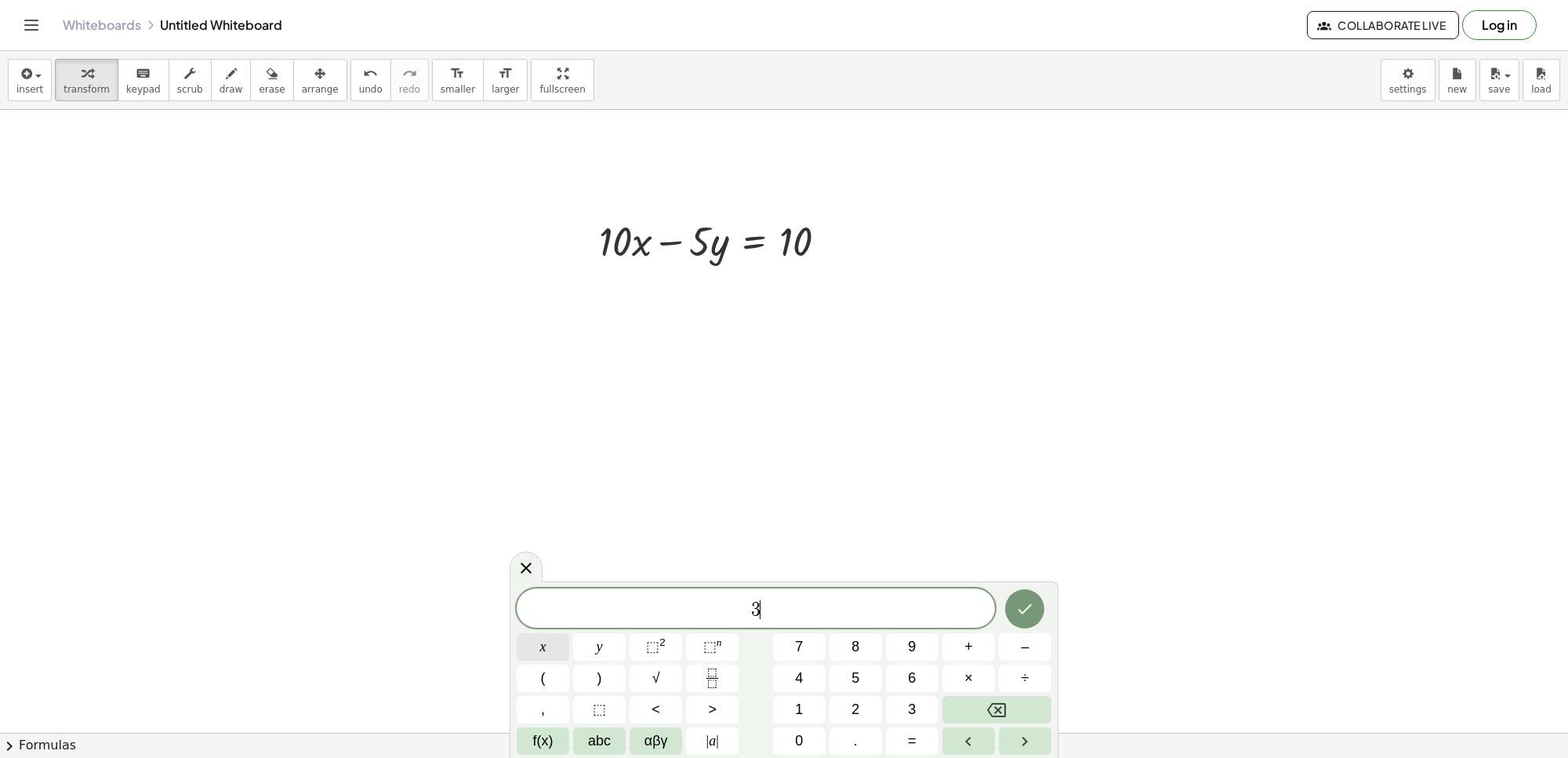
click at [546, 648] on button "x" at bounding box center [543, 646] width 53 height 28
click at [586, 648] on button "y" at bounding box center [599, 646] width 53 height 28
click at [904, 741] on button "=" at bounding box center [912, 740] width 53 height 28
click at [1020, 603] on icon "Done" at bounding box center [1024, 609] width 18 height 18
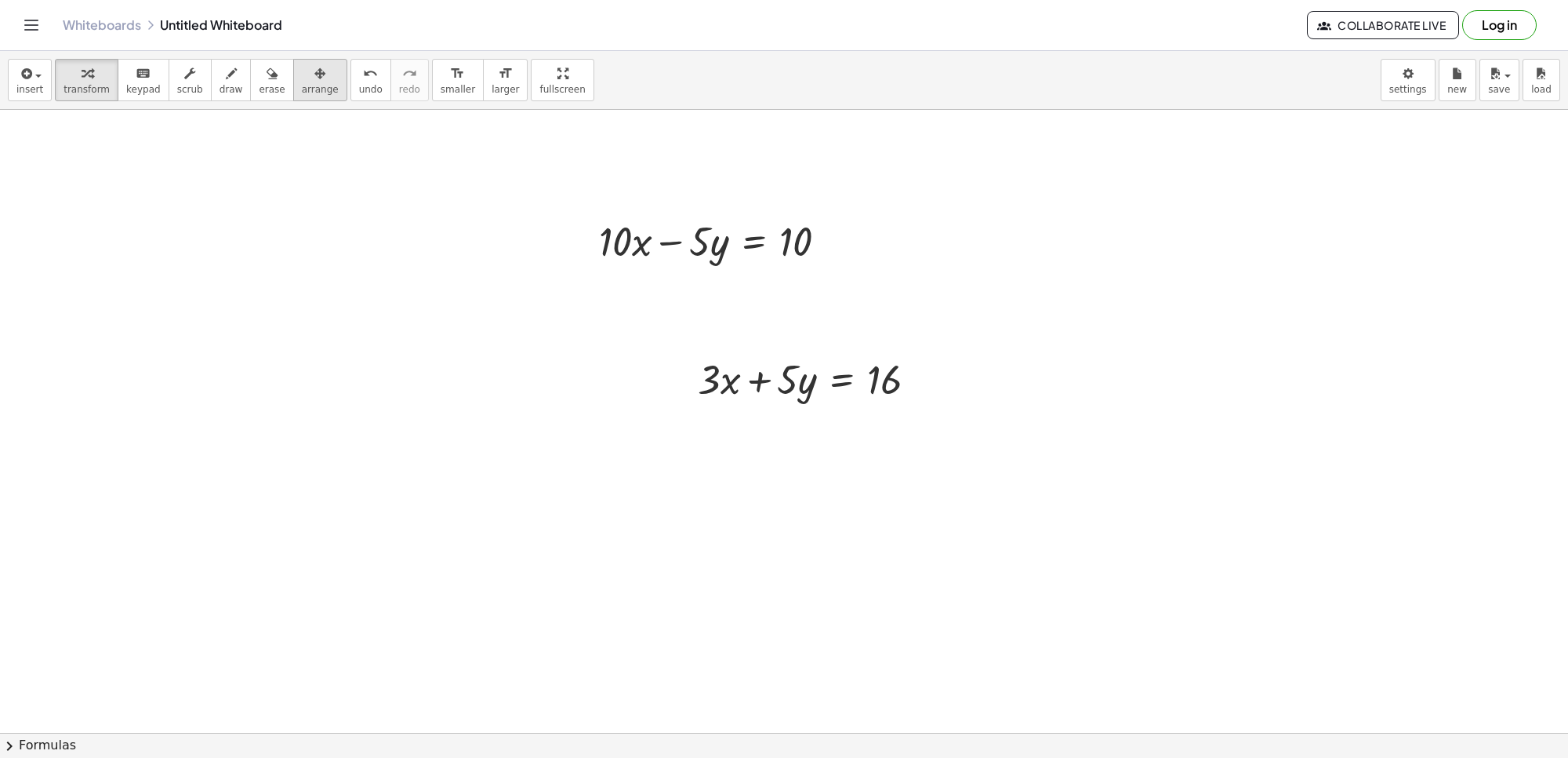
click at [307, 94] on span "arrange" at bounding box center [320, 89] width 37 height 11
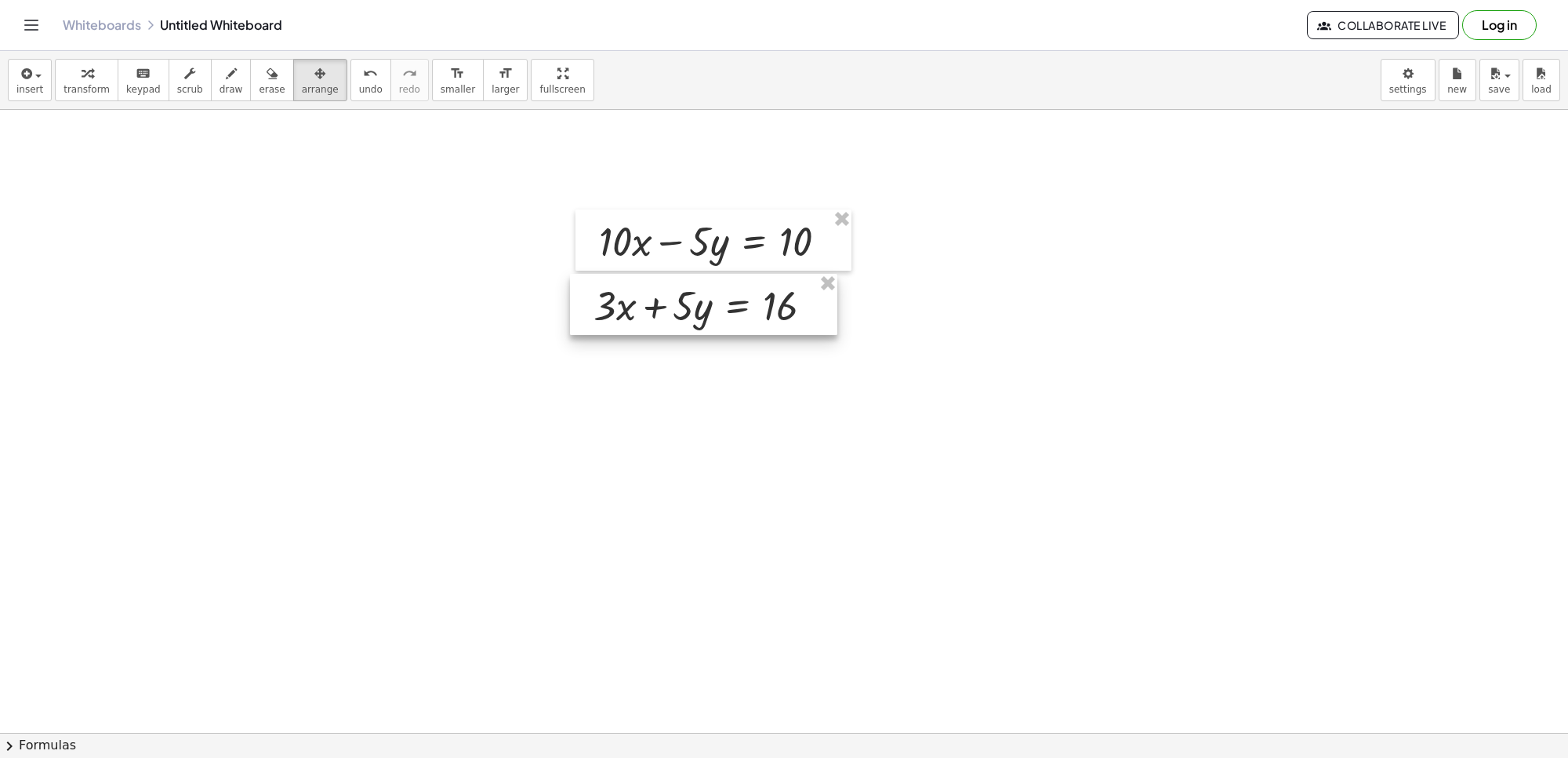
drag, startPoint x: 780, startPoint y: 381, endPoint x: 678, endPoint y: 304, distance: 127.8
click at [678, 304] on div at bounding box center [703, 304] width 268 height 61
click at [55, 64] on button "transform" at bounding box center [86, 80] width 64 height 42
click at [226, 83] on icon "button" at bounding box center [231, 74] width 11 height 18
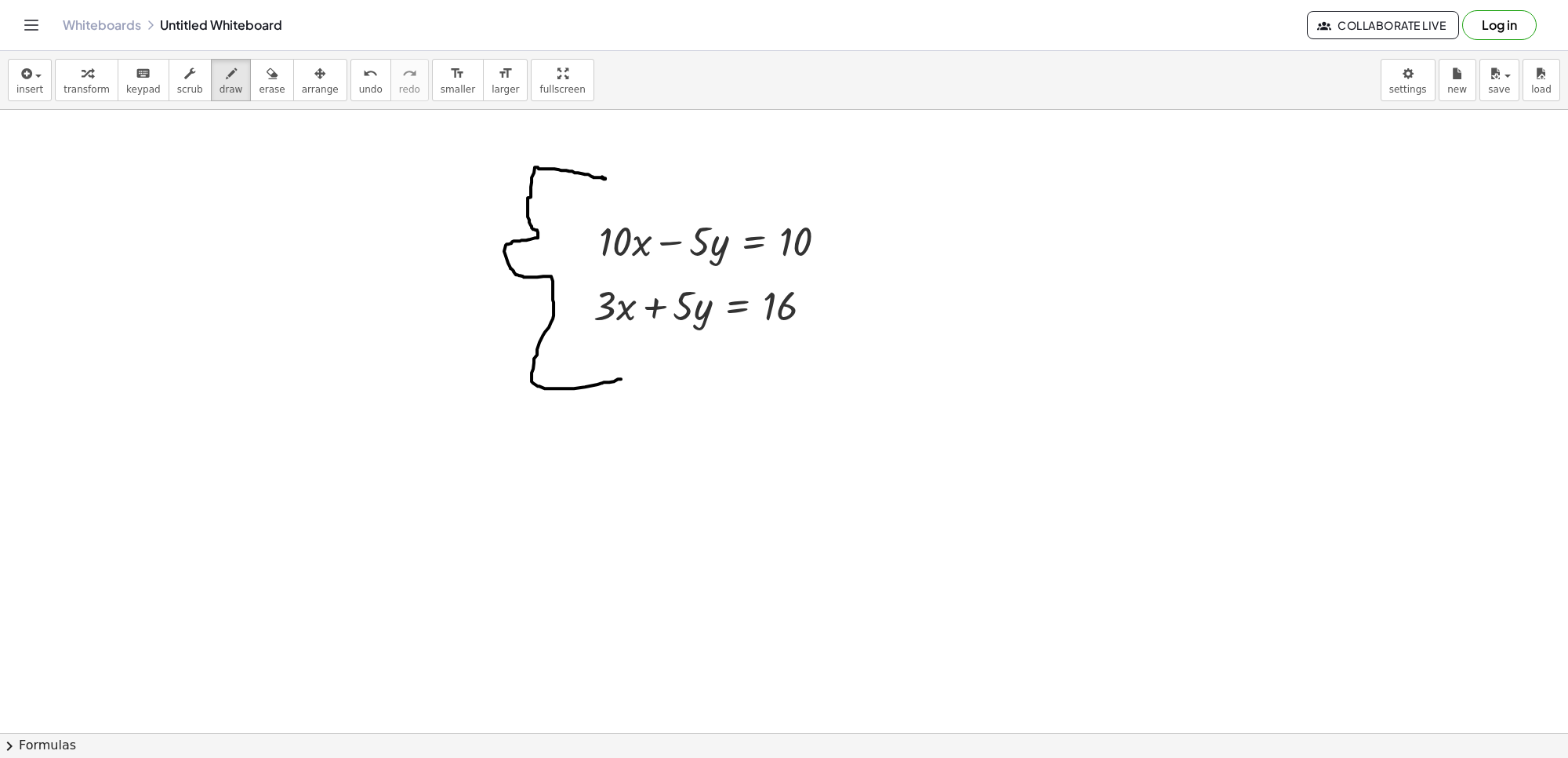
drag, startPoint x: 606, startPoint y: 179, endPoint x: 617, endPoint y: 366, distance: 187.3
drag, startPoint x: 73, startPoint y: 65, endPoint x: 116, endPoint y: 50, distance: 45.5
click at [76, 67] on div "button" at bounding box center [86, 73] width 46 height 18
click at [226, 65] on icon "button" at bounding box center [231, 74] width 11 height 18
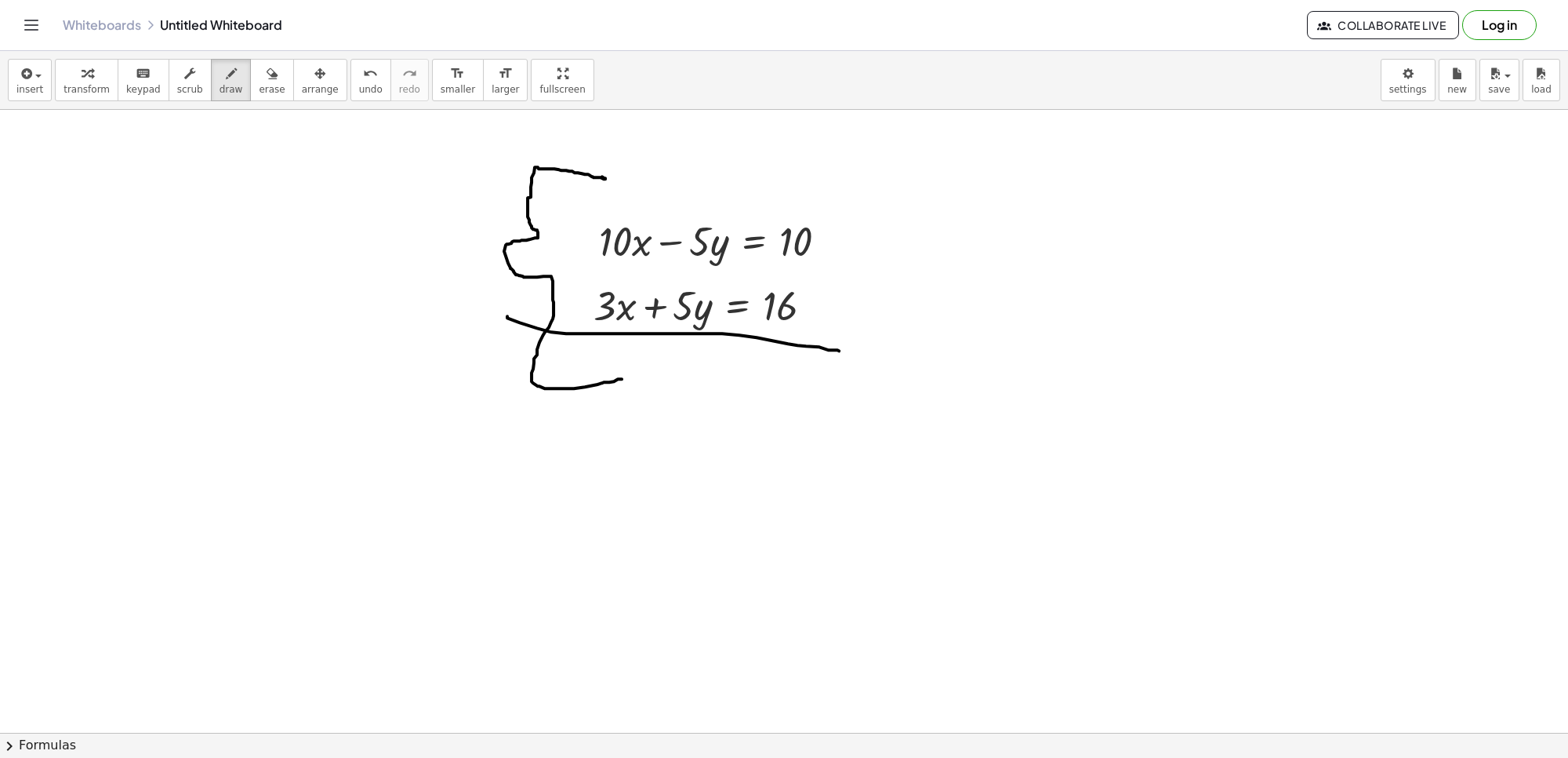
drag, startPoint x: 508, startPoint y: 316, endPoint x: 839, endPoint y: 351, distance: 332.8
drag, startPoint x: 724, startPoint y: 225, endPoint x: 537, endPoint y: 233, distance: 187.2
click at [106, 73] on button "transform" at bounding box center [86, 80] width 64 height 42
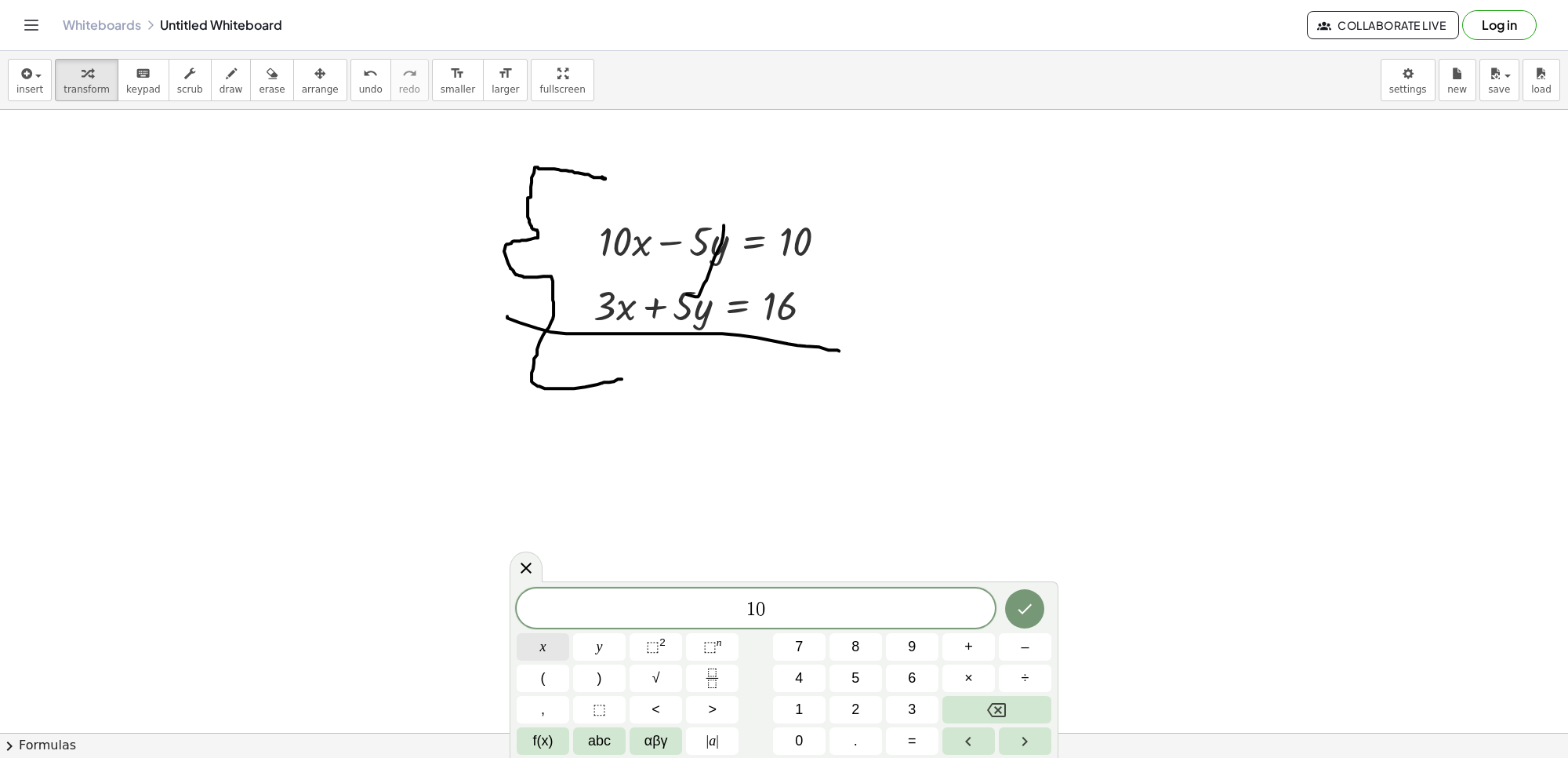
click at [549, 648] on button "x" at bounding box center [543, 646] width 53 height 28
click at [545, 636] on span "x" at bounding box center [543, 646] width 6 height 21
click at [890, 704] on button "3" at bounding box center [912, 709] width 53 height 28
click at [970, 704] on button "Backspace" at bounding box center [997, 709] width 109 height 28
click at [915, 747] on span "=" at bounding box center [912, 740] width 8 height 21
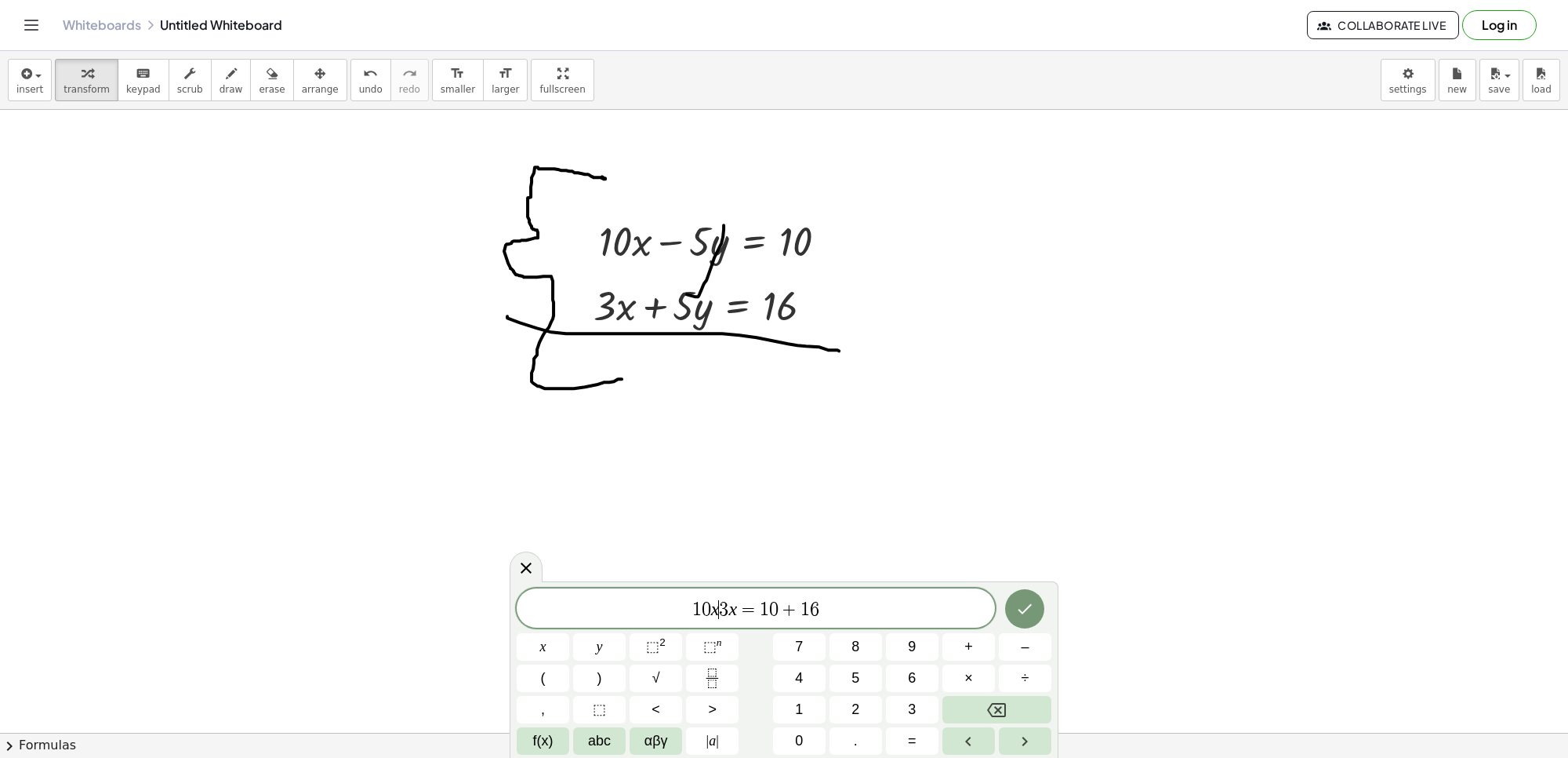
click at [717, 613] on var "x" at bounding box center [716, 609] width 8 height 20
click at [1020, 591] on button "Done" at bounding box center [1024, 609] width 39 height 39
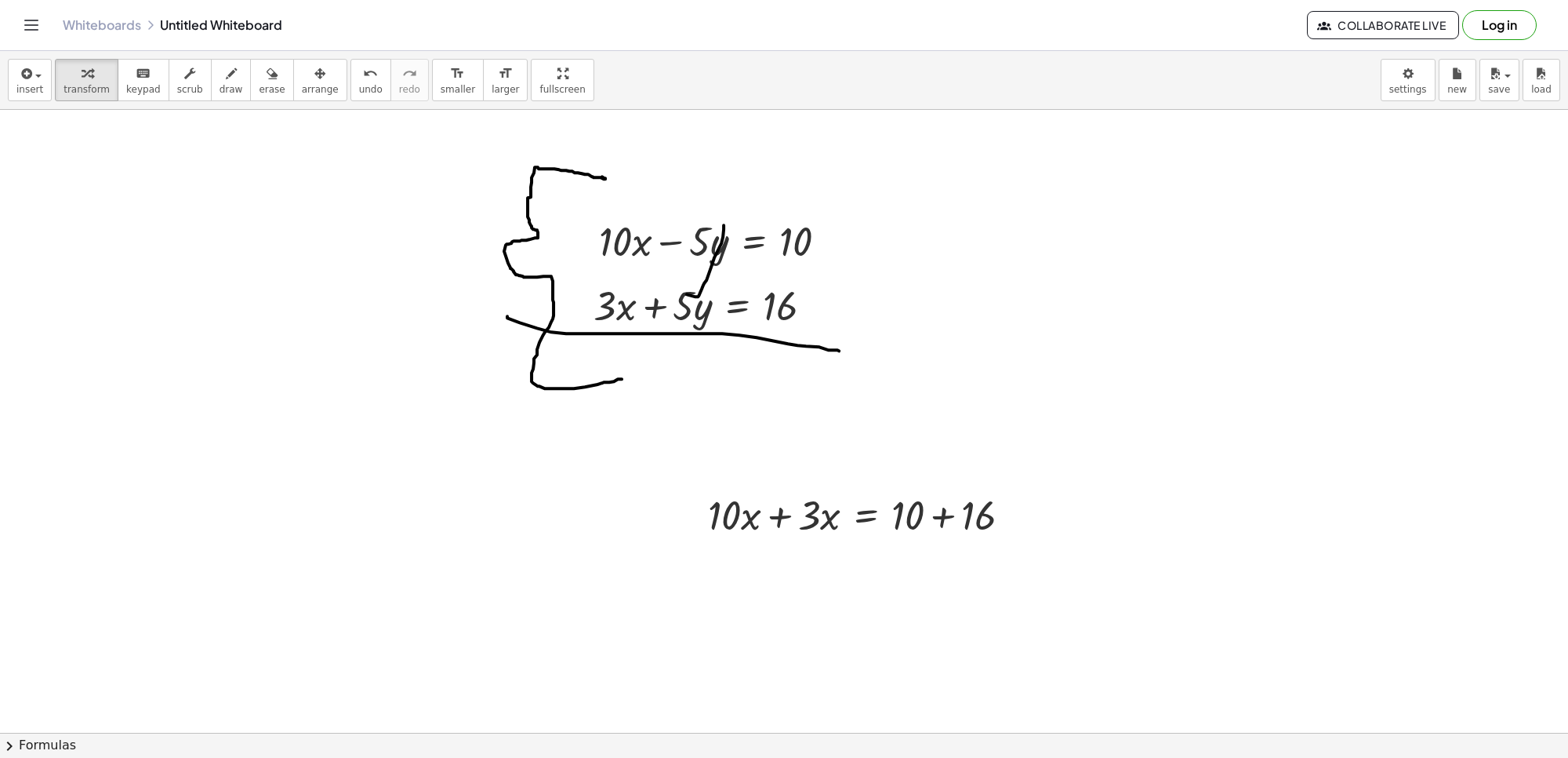
drag, startPoint x: 284, startPoint y: 76, endPoint x: 786, endPoint y: 575, distance: 707.8
click at [390, 175] on div "insert select one: Math Expression Function Text Youtube Video Graphing Geometr…" at bounding box center [784, 405] width 1568 height 707
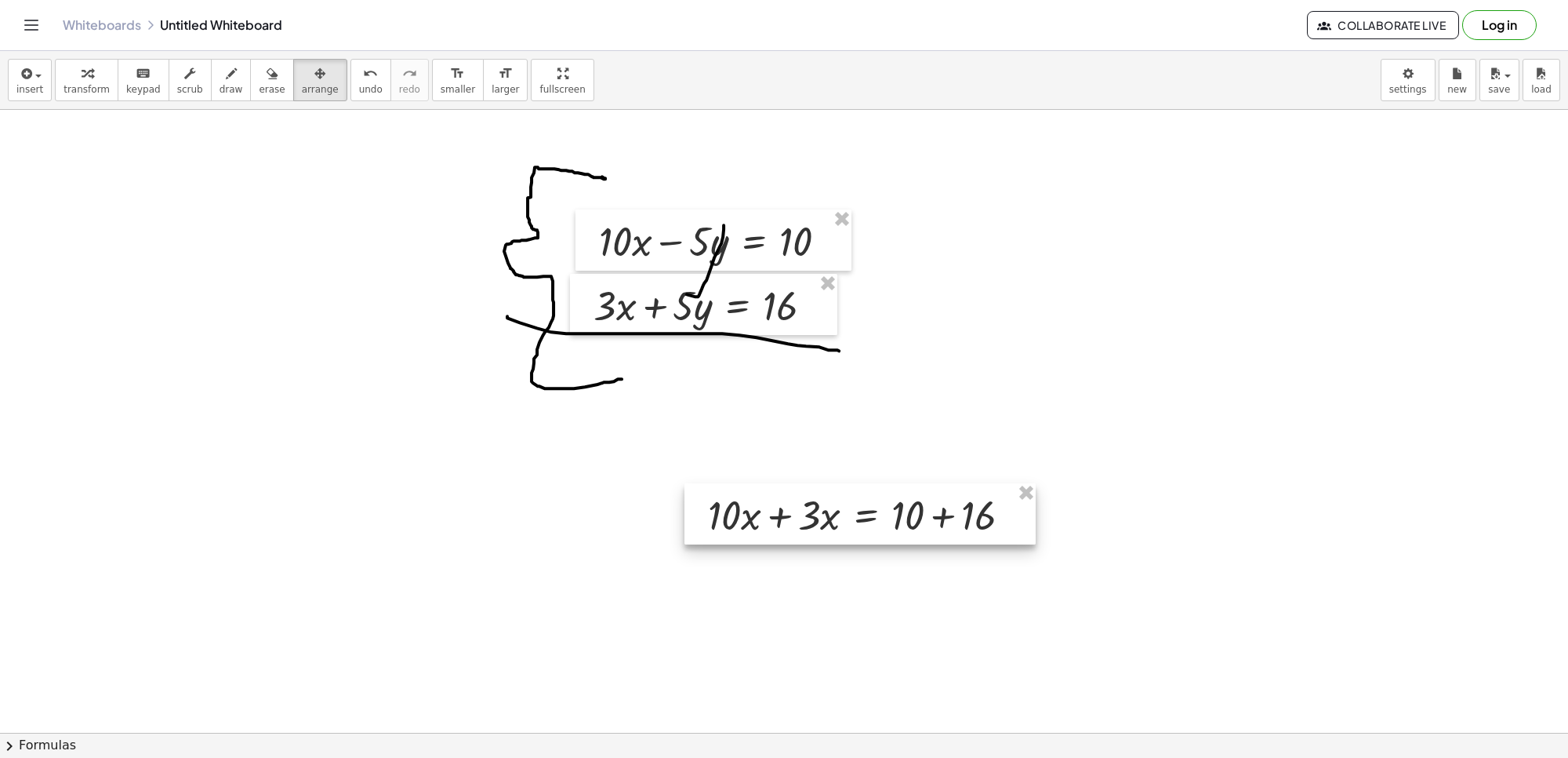
drag, startPoint x: 806, startPoint y: 586, endPoint x: 748, endPoint y: 484, distance: 117.3
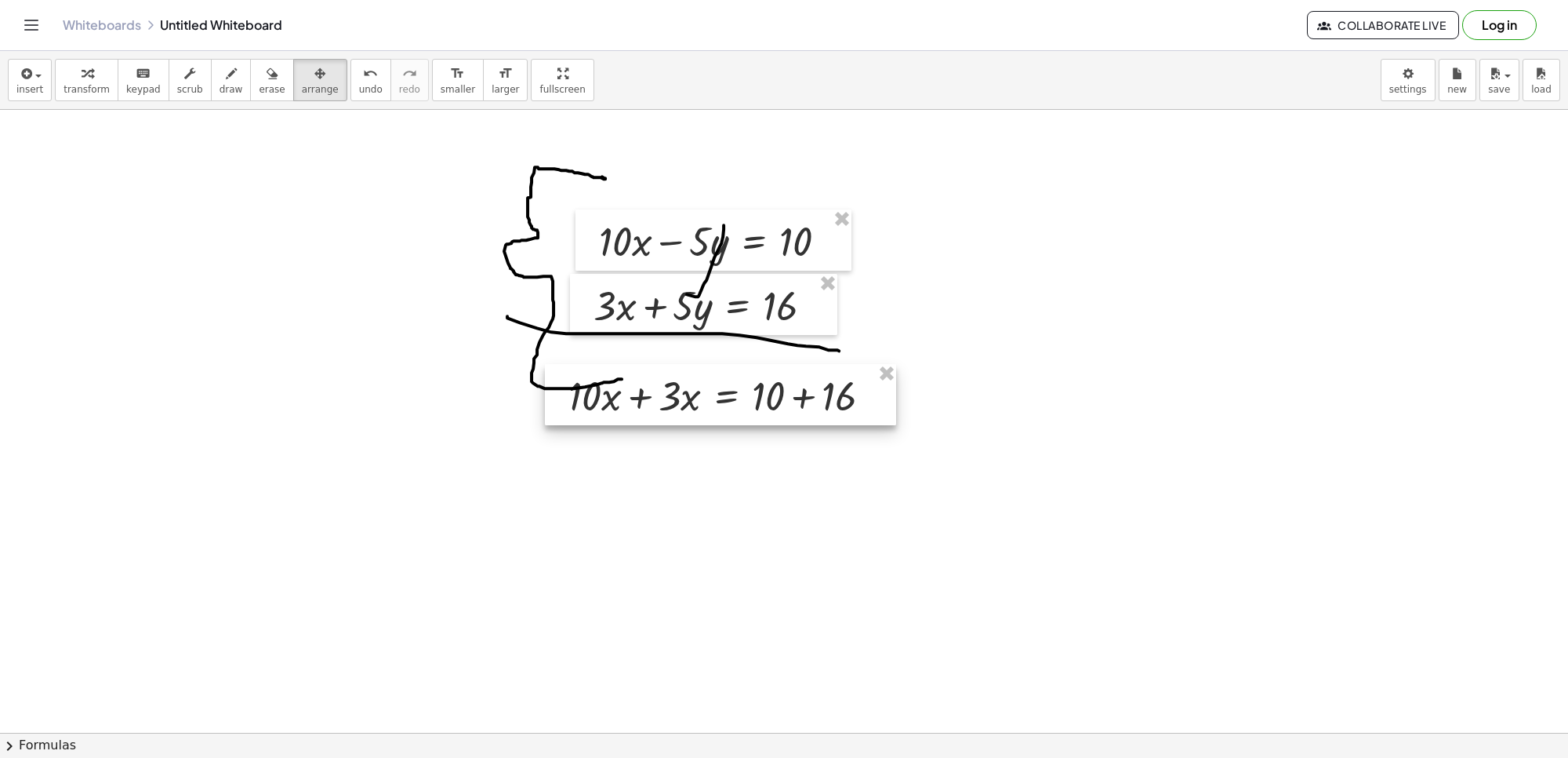
drag, startPoint x: 737, startPoint y: 541, endPoint x: 598, endPoint y: 422, distance: 183.0
click at [598, 422] on div at bounding box center [721, 395] width 352 height 61
click at [82, 60] on button "transform" at bounding box center [86, 80] width 64 height 42
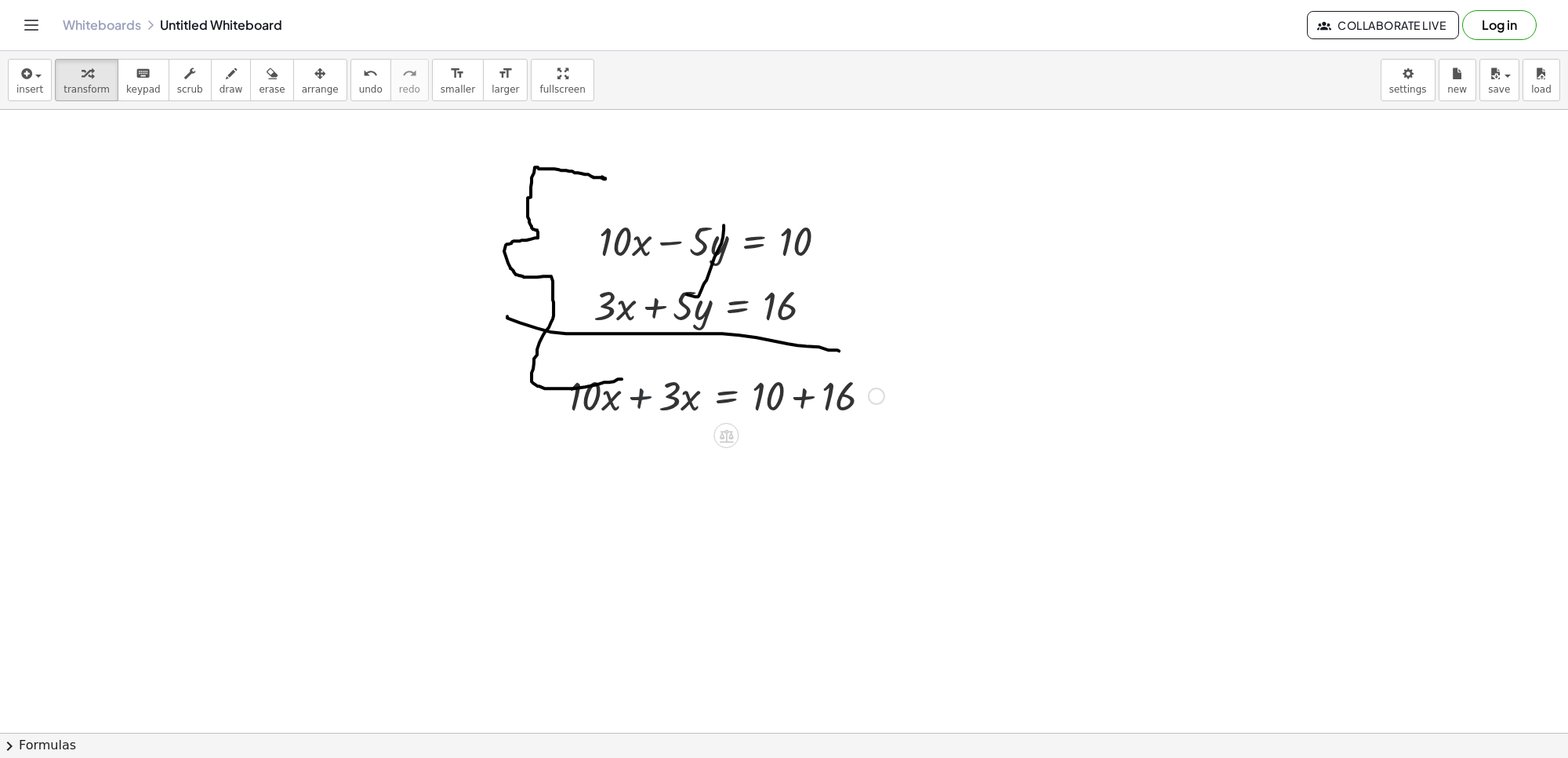
click at [633, 401] on div at bounding box center [726, 395] width 331 height 54
click at [805, 449] on div at bounding box center [726, 448] width 331 height 54
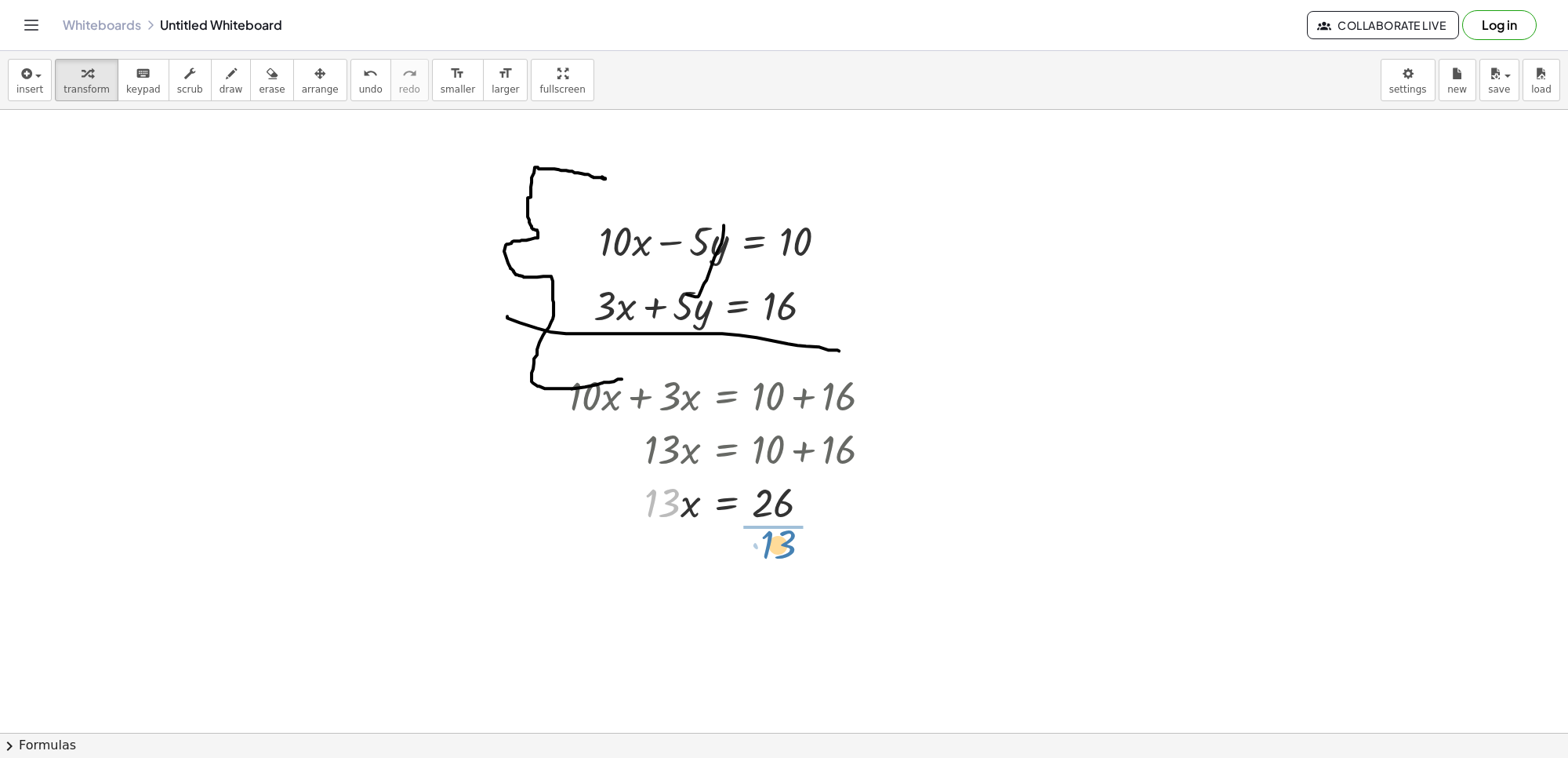
drag, startPoint x: 657, startPoint y: 490, endPoint x: 774, endPoint y: 531, distance: 124.0
click at [774, 531] on div "+ · 10 · x + · 3 · x = + 10 + 16 · 13 · x = + 10 + 16 · 13 · x = · 13 26" at bounding box center [721, 448] width 352 height 168
drag, startPoint x: 788, startPoint y: 567, endPoint x: 771, endPoint y: 399, distance: 168.9
click at [785, 557] on div at bounding box center [726, 567] width 331 height 78
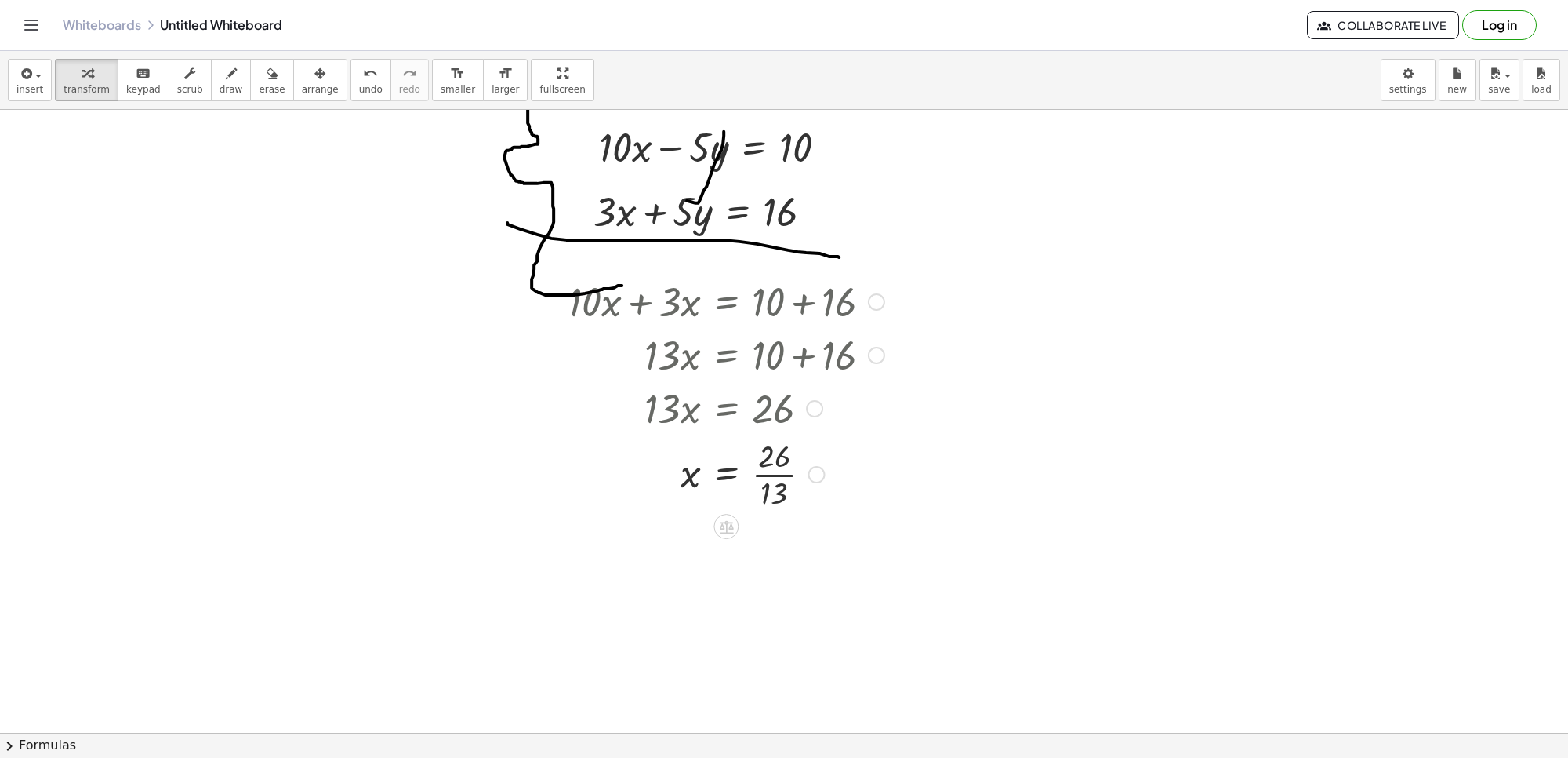
scroll to position [3749, 0]
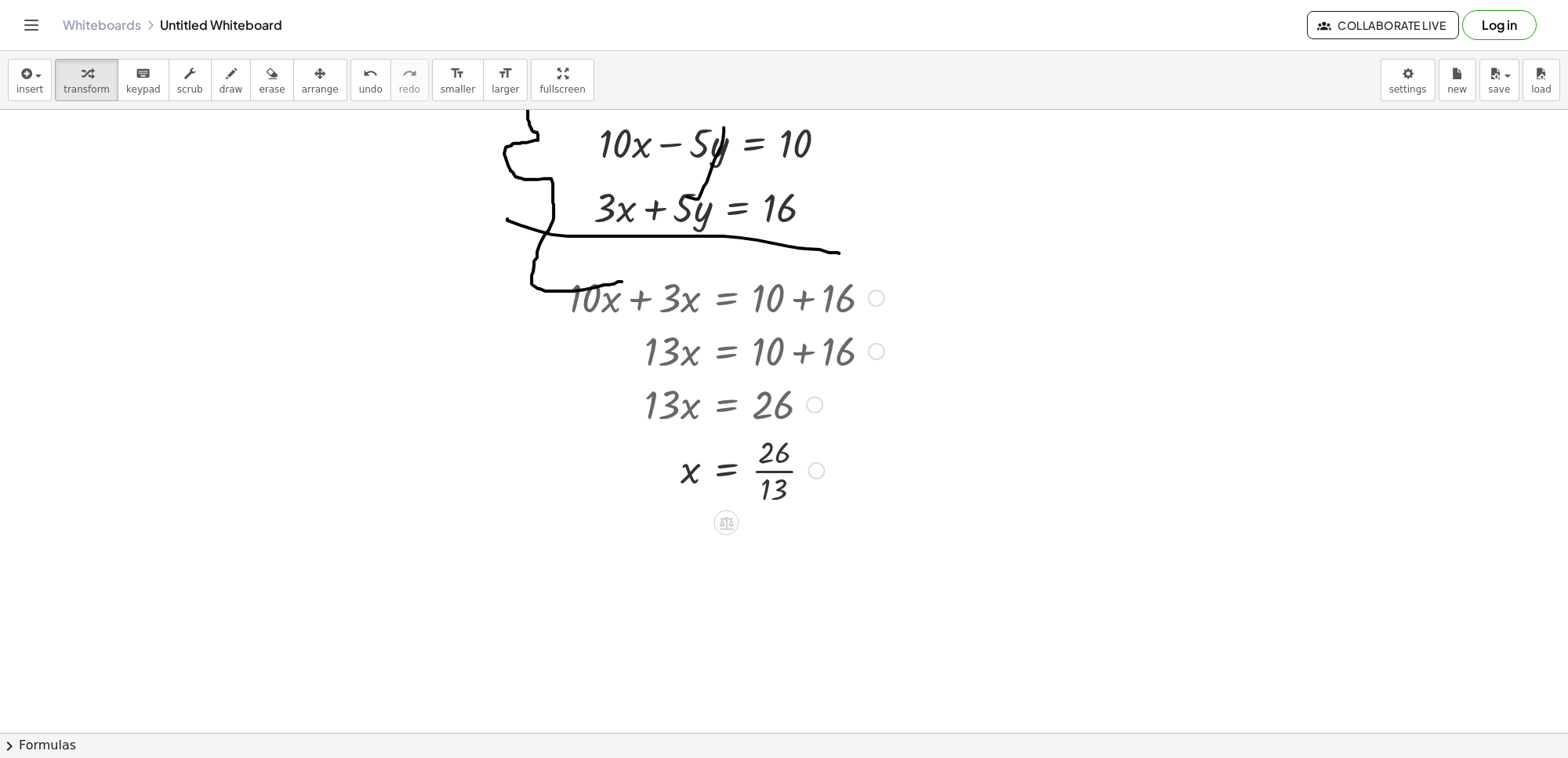
click at [769, 471] on div at bounding box center [726, 468] width 331 height 78
click at [315, 60] on button "arrange" at bounding box center [320, 80] width 54 height 42
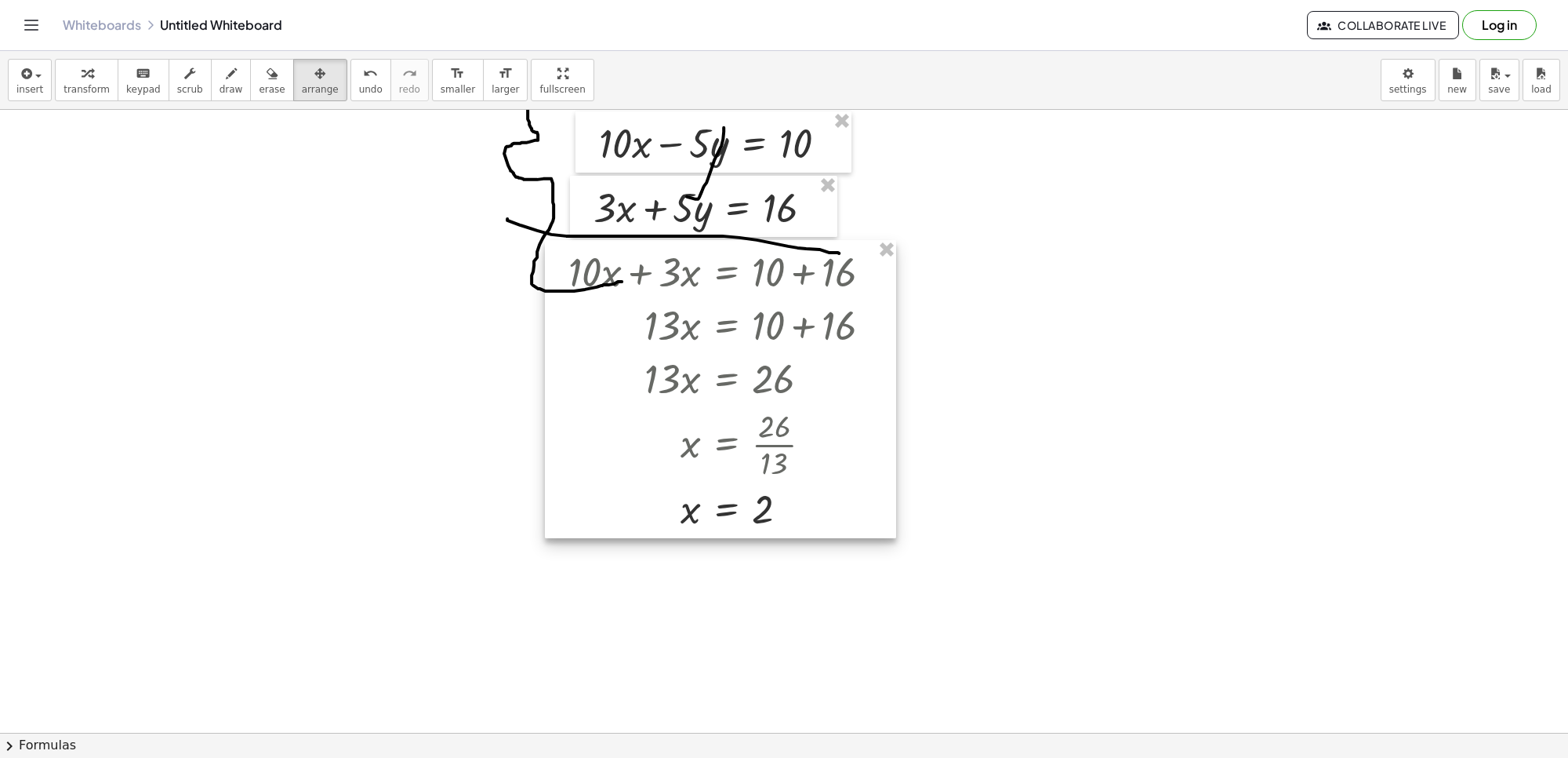
drag, startPoint x: 692, startPoint y: 343, endPoint x: 692, endPoint y: 318, distance: 25.0
click at [692, 318] on div at bounding box center [721, 389] width 352 height 298
click at [94, 76] on div "button" at bounding box center [86, 73] width 46 height 18
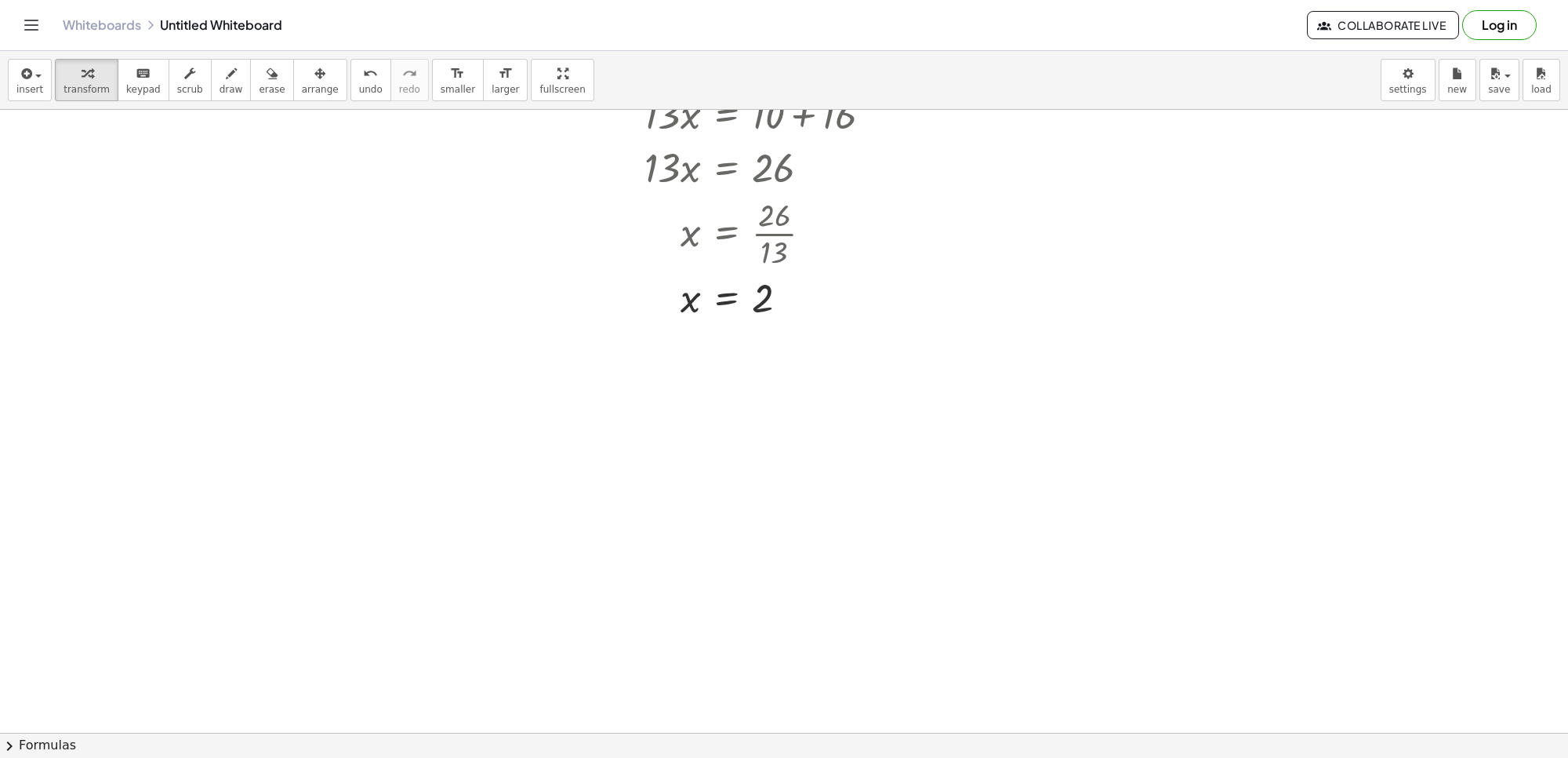
scroll to position [4043, 0]
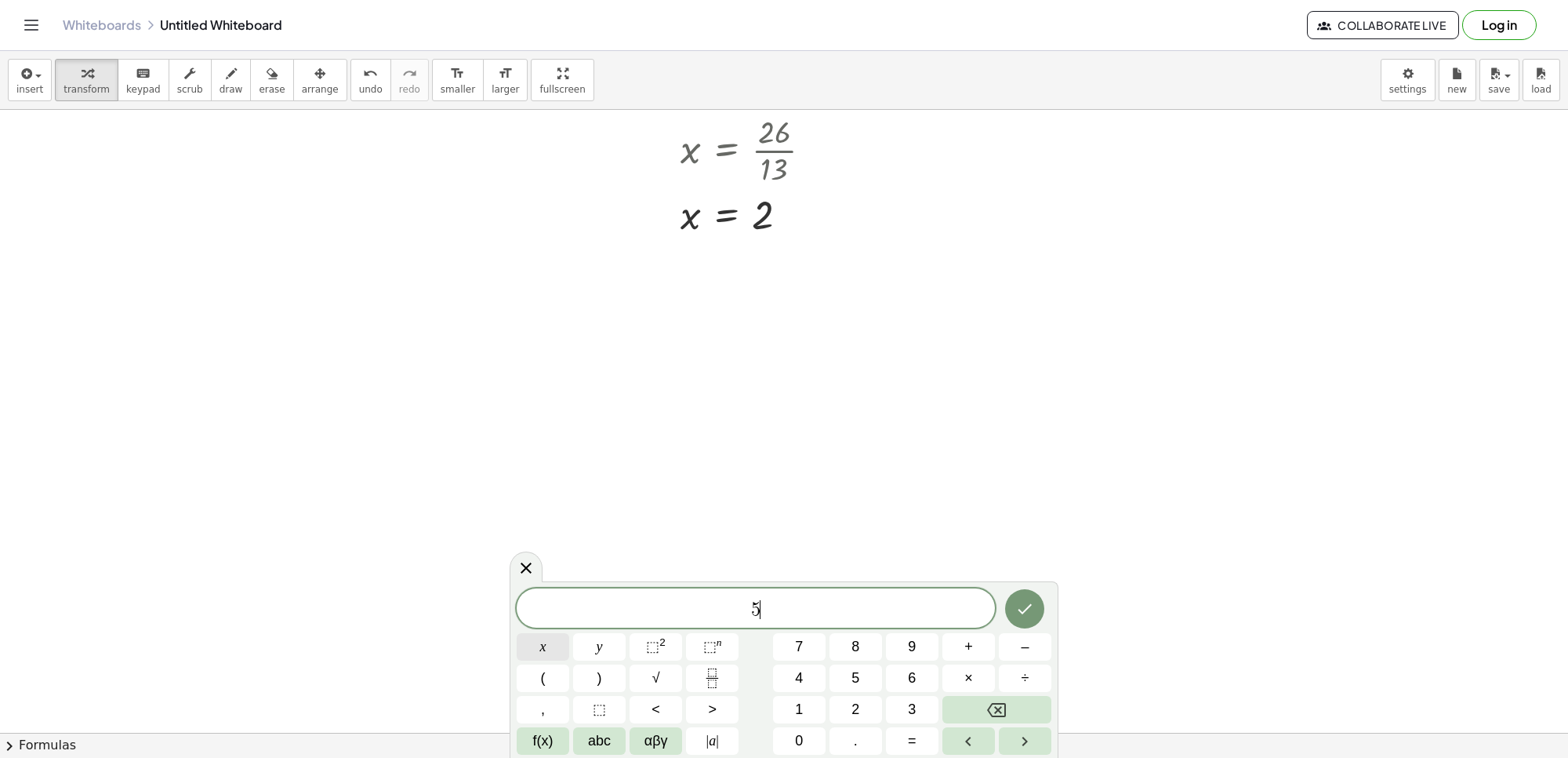
click at [540, 646] on span "x" at bounding box center [543, 646] width 6 height 21
click at [601, 641] on span "y" at bounding box center [599, 646] width 6 height 21
click at [908, 735] on span "=" at bounding box center [912, 740] width 8 height 21
click at [1024, 614] on icon "Done" at bounding box center [1025, 609] width 14 height 10
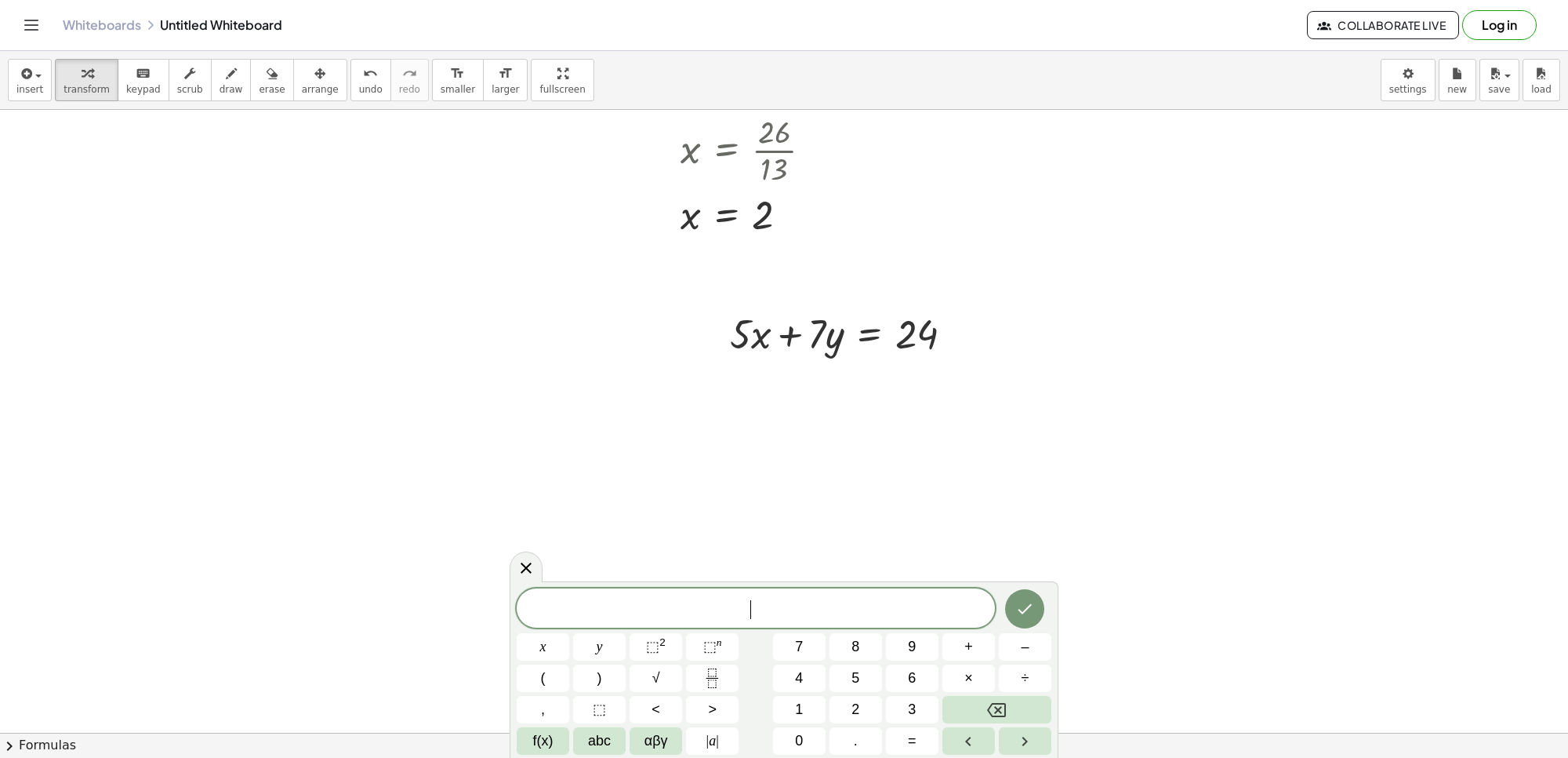
drag, startPoint x: 294, startPoint y: 67, endPoint x: 847, endPoint y: 384, distance: 637.4
click at [308, 95] on button "arrange" at bounding box center [320, 80] width 54 height 42
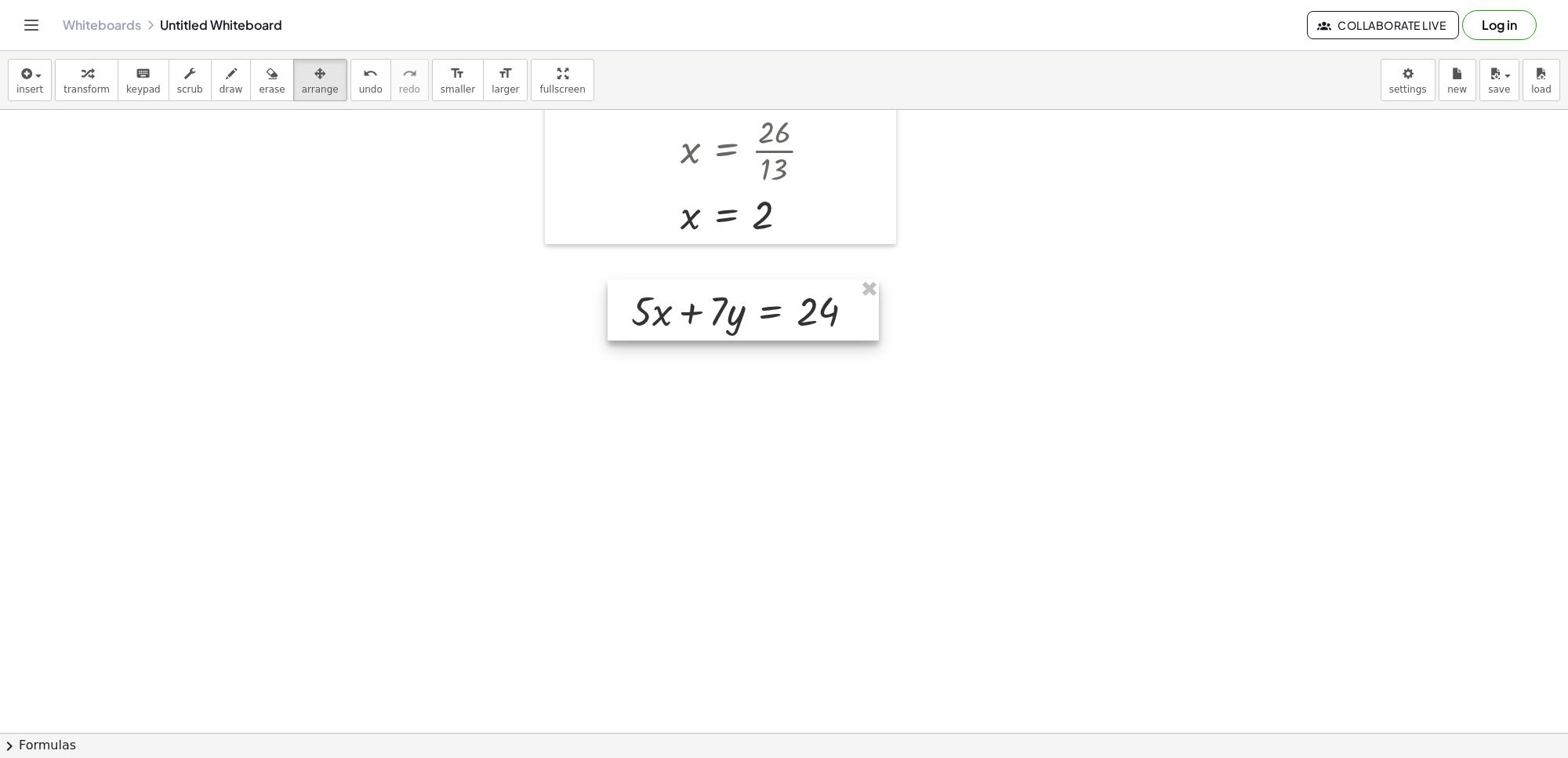
drag, startPoint x: 793, startPoint y: 334, endPoint x: 643, endPoint y: 304, distance: 153.0
click at [689, 311] on div at bounding box center [742, 310] width 271 height 61
drag, startPoint x: 53, startPoint y: 80, endPoint x: 592, endPoint y: 463, distance: 661.2
click at [55, 81] on button "transform" at bounding box center [86, 80] width 64 height 42
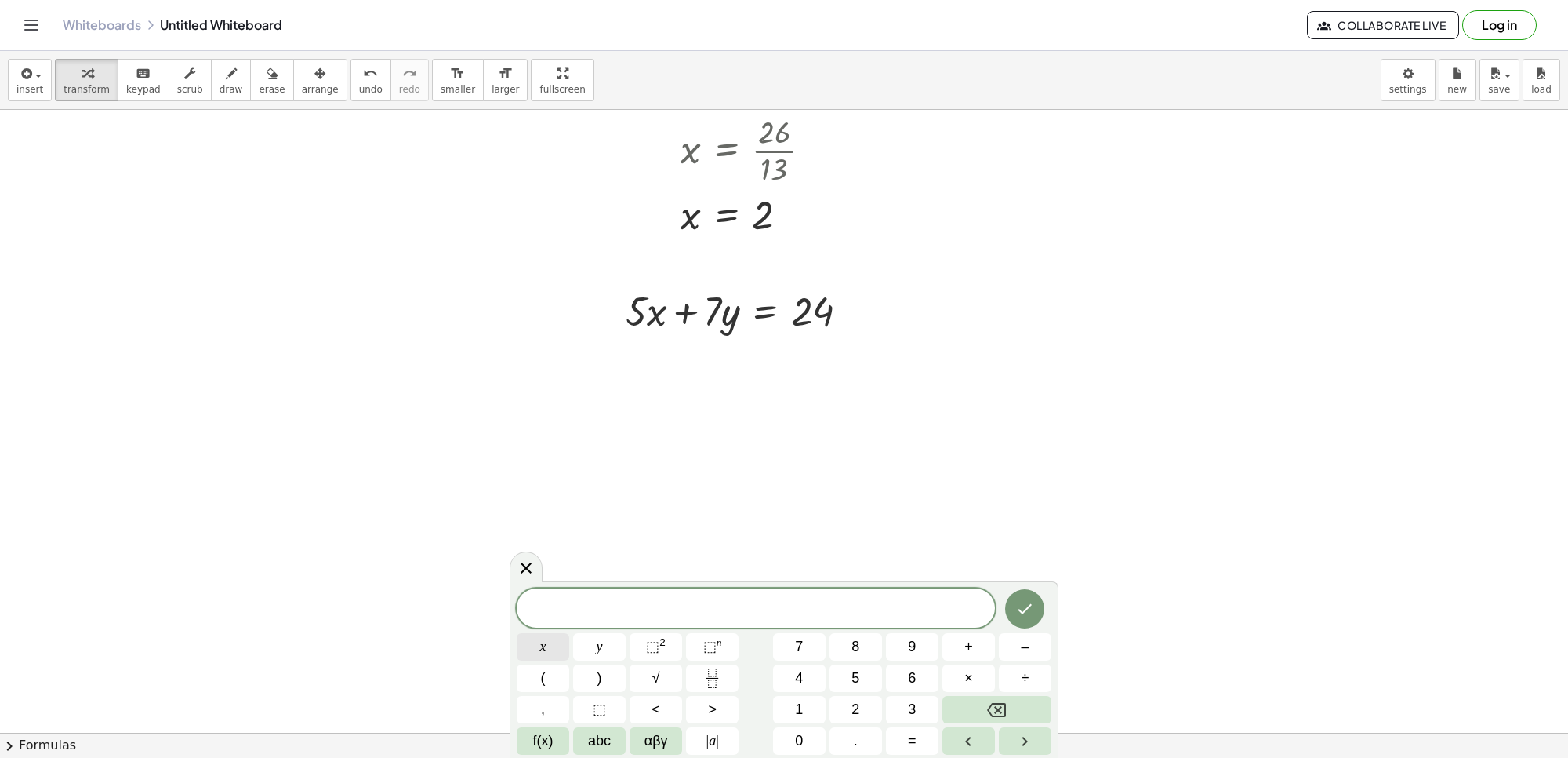
click at [534, 640] on button "x" at bounding box center [543, 646] width 53 height 28
click at [918, 734] on button "=" at bounding box center [912, 740] width 53 height 28
click at [1029, 593] on button "Done" at bounding box center [1024, 609] width 39 height 39
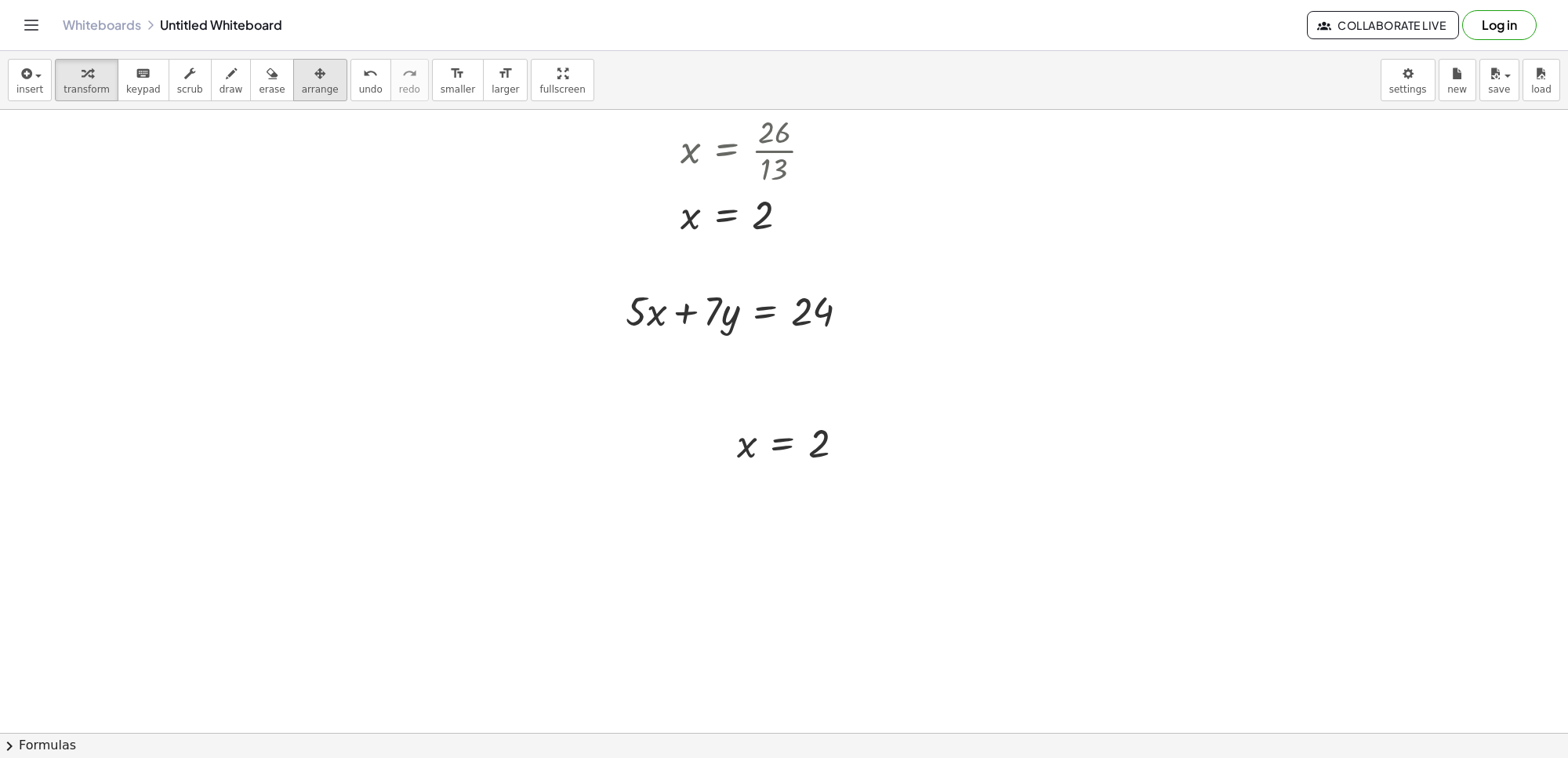
click at [302, 89] on span "arrange" at bounding box center [320, 89] width 37 height 11
drag, startPoint x: 812, startPoint y: 443, endPoint x: 1027, endPoint y: 316, distance: 249.7
click at [1027, 316] on div at bounding box center [1006, 315] width 155 height 60
click at [71, 65] on div "button" at bounding box center [86, 73] width 46 height 18
drag, startPoint x: 958, startPoint y: 323, endPoint x: 643, endPoint y: 316, distance: 315.1
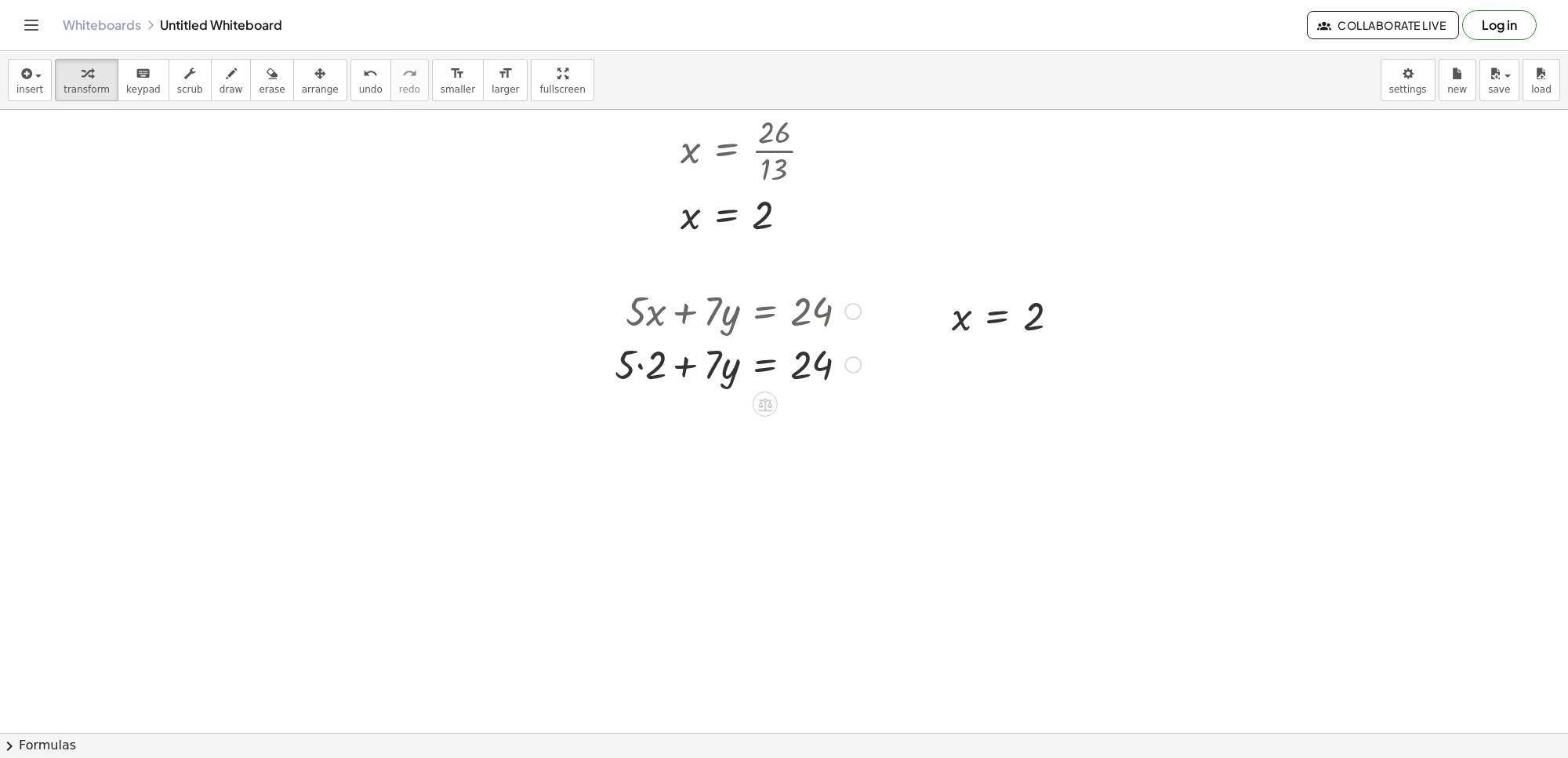
click at [636, 370] on div at bounding box center [737, 363] width 262 height 54
drag, startPoint x: 637, startPoint y: 416, endPoint x: 890, endPoint y: 416, distance: 253.0
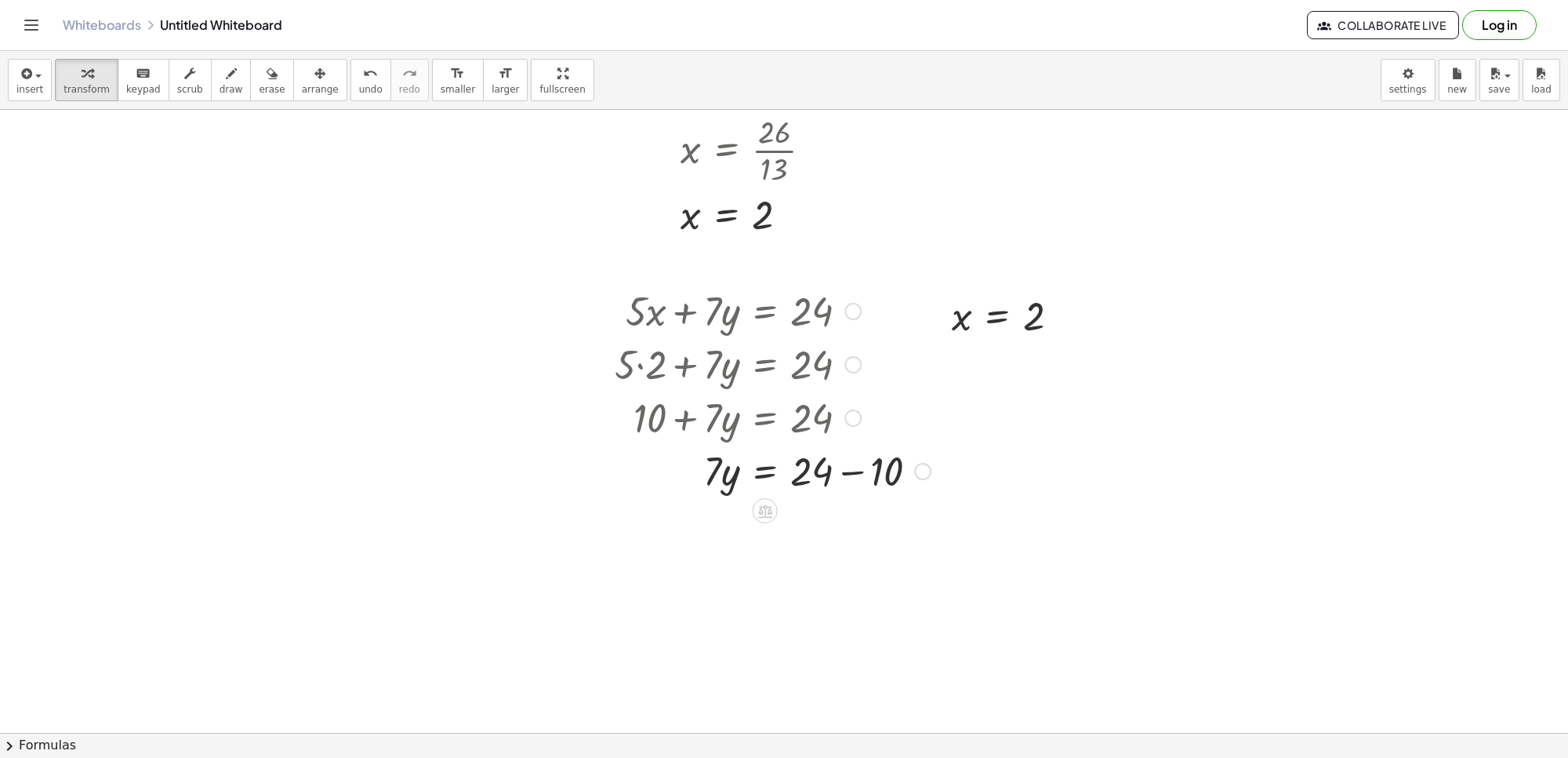
click at [849, 472] on div at bounding box center [772, 470] width 331 height 54
drag, startPoint x: 715, startPoint y: 520, endPoint x: 768, endPoint y: 504, distance: 55.4
click at [821, 587] on div at bounding box center [772, 588] width 331 height 78
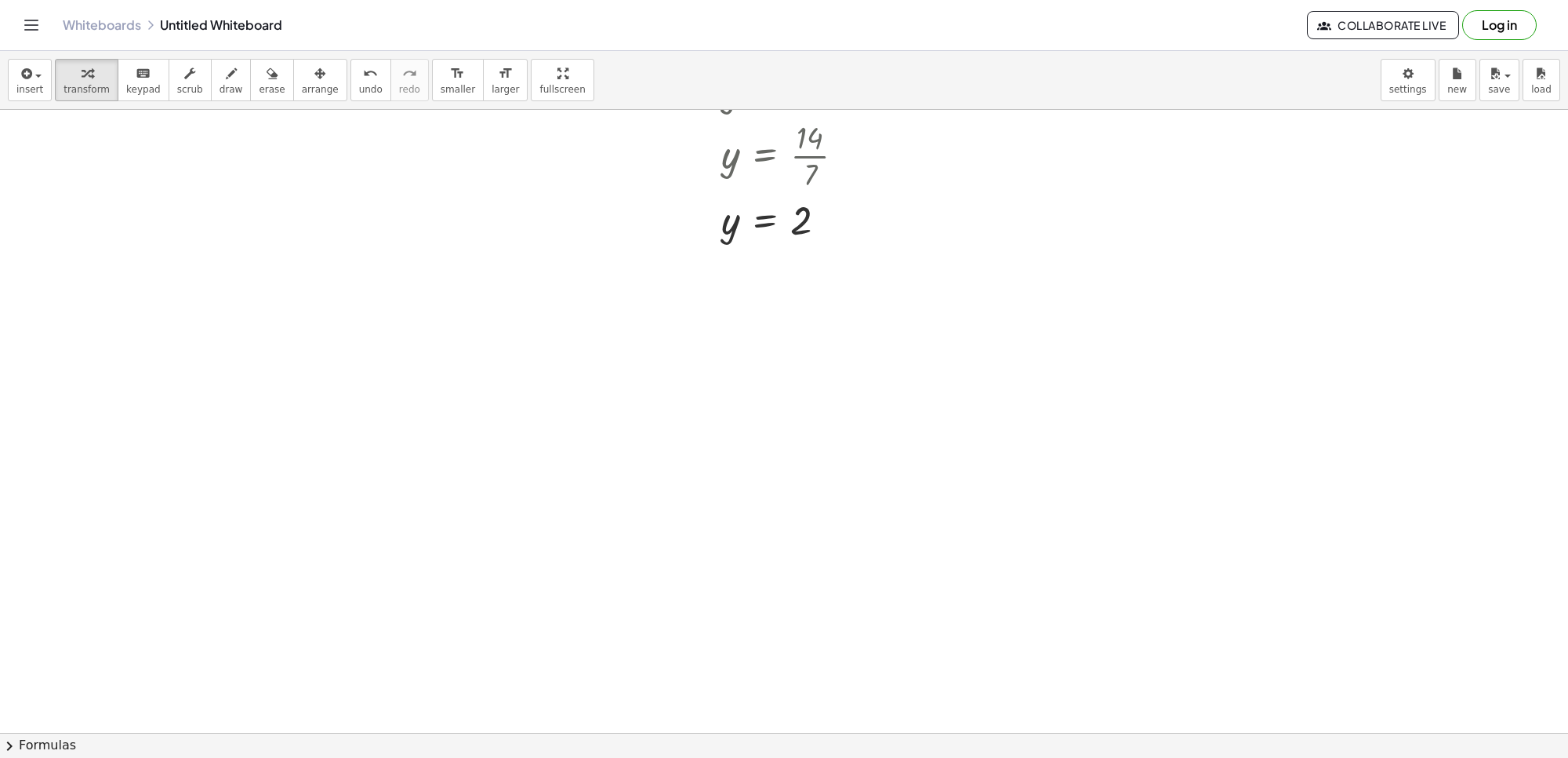
scroll to position [4470, 0]
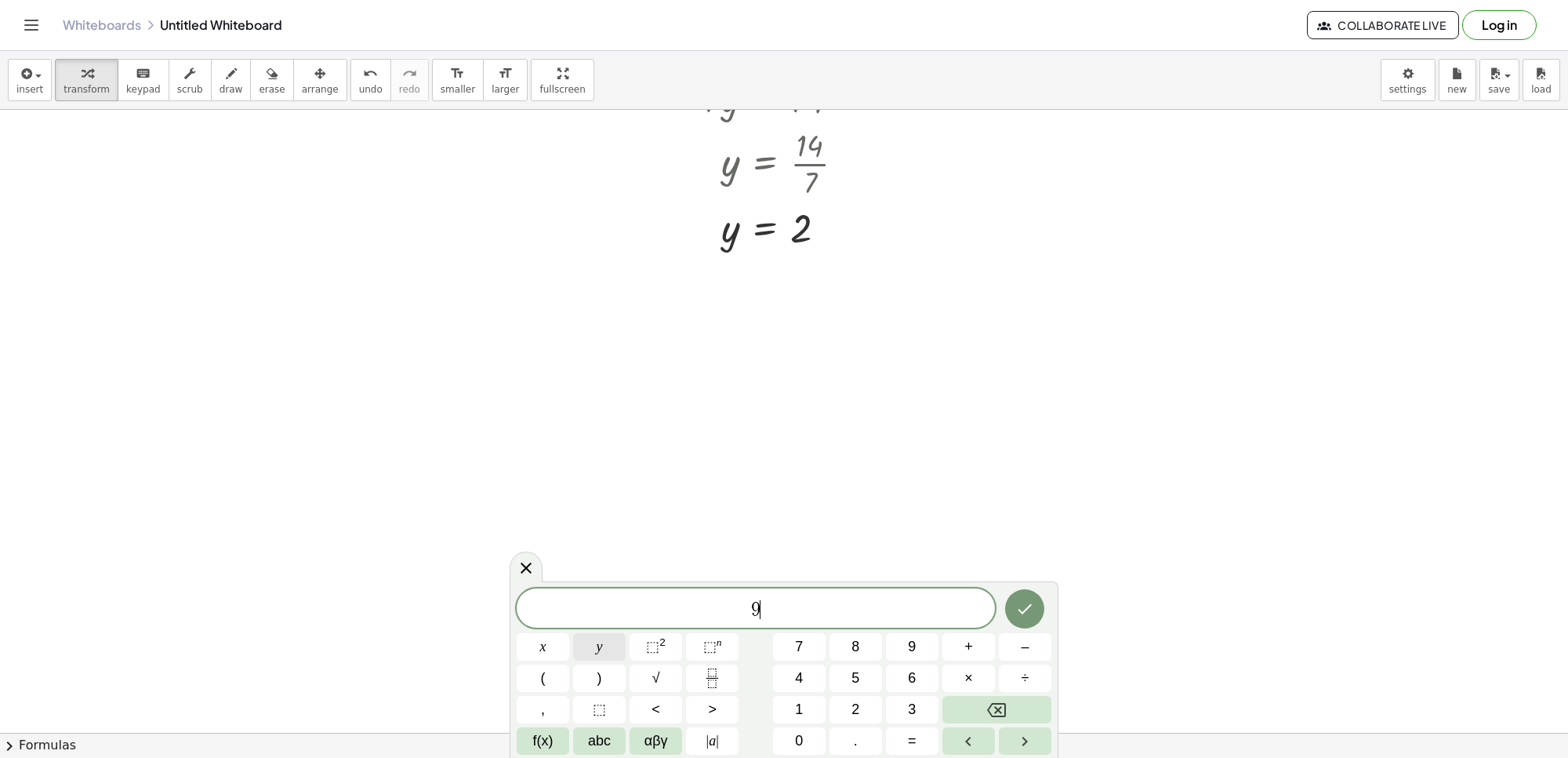
click at [614, 642] on button "y" at bounding box center [599, 646] width 53 height 28
click at [579, 646] on div "9 y − 3 ​ x y ⬚ 2 ⬚ n 7 8 9 + – ( ) √ 4 5 6 × ÷ , ⬚ < > 1 2 3 f(x) abc αβγ | a …" at bounding box center [784, 672] width 534 height 166
click at [980, 714] on button "Backspace" at bounding box center [997, 709] width 109 height 28
click at [1028, 648] on span "–" at bounding box center [1024, 646] width 8 height 21
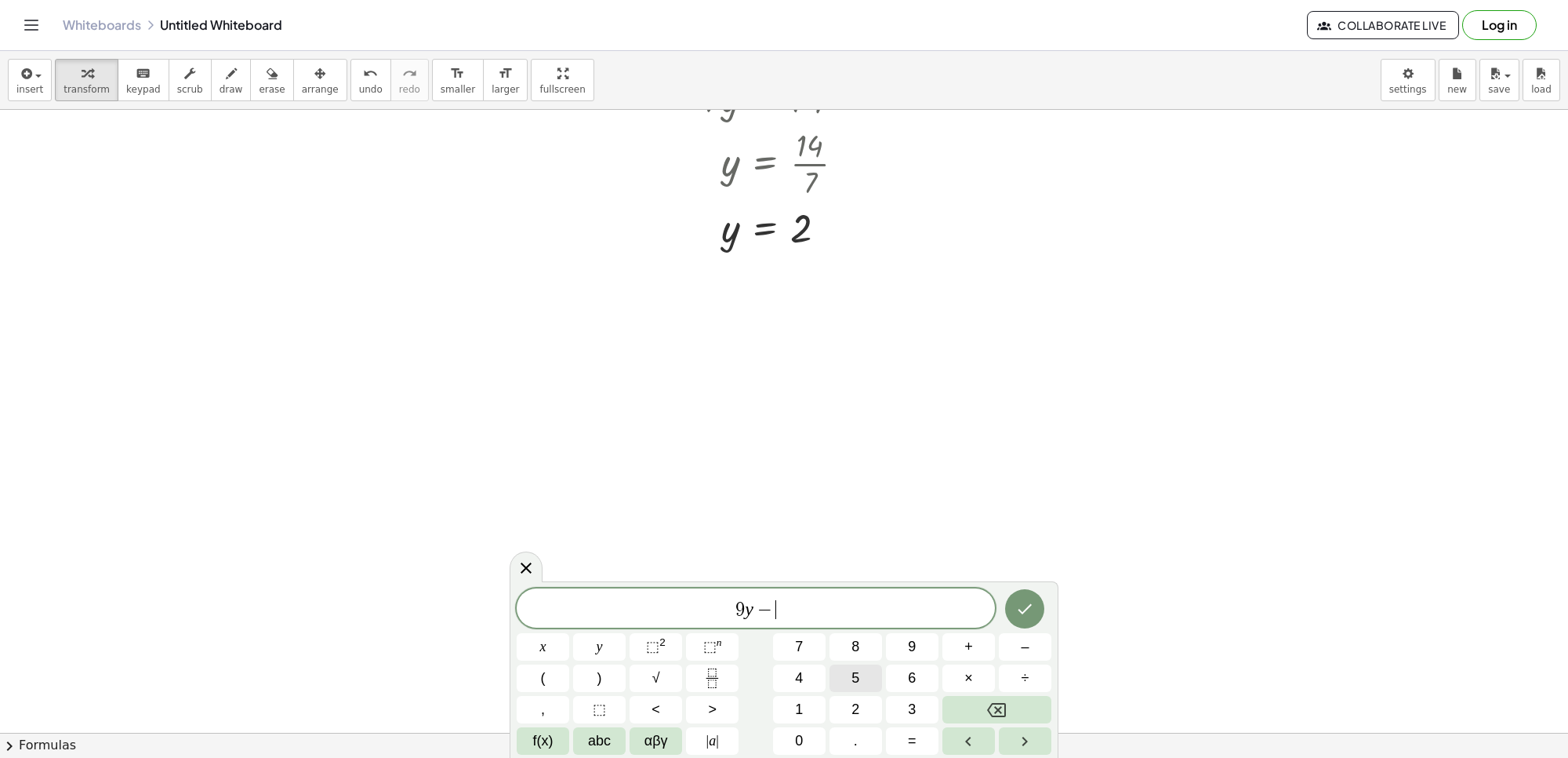
click at [861, 677] on button "5" at bounding box center [856, 678] width 53 height 28
click at [535, 654] on button "x" at bounding box center [543, 646] width 53 height 28
click at [909, 736] on button "=" at bounding box center [912, 740] width 53 height 28
click at [1039, 604] on button "Done" at bounding box center [1024, 609] width 39 height 39
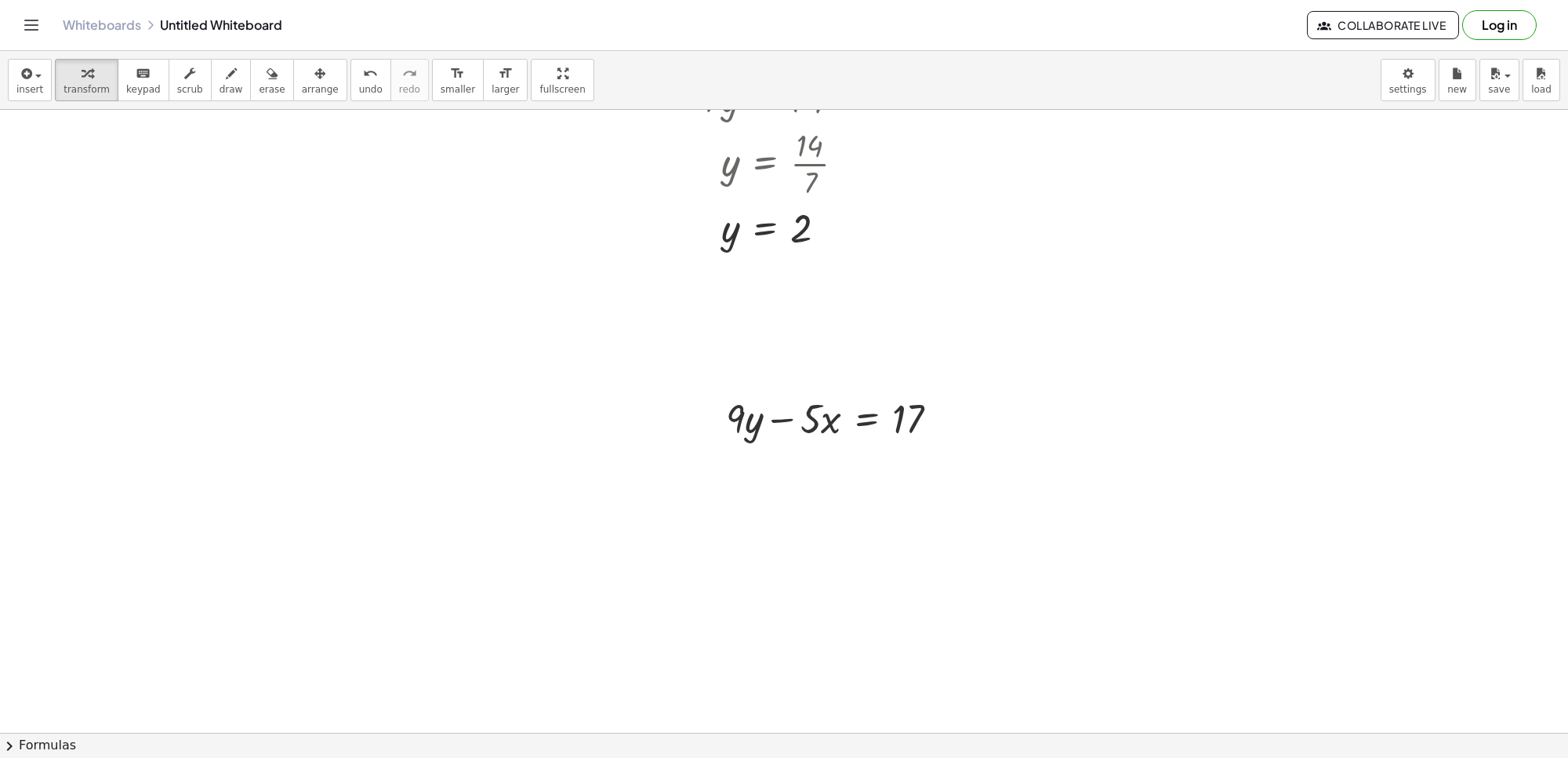
drag, startPoint x: 294, startPoint y: 84, endPoint x: 805, endPoint y: 362, distance: 581.7
click at [305, 101] on button "arrange" at bounding box center [320, 80] width 54 height 42
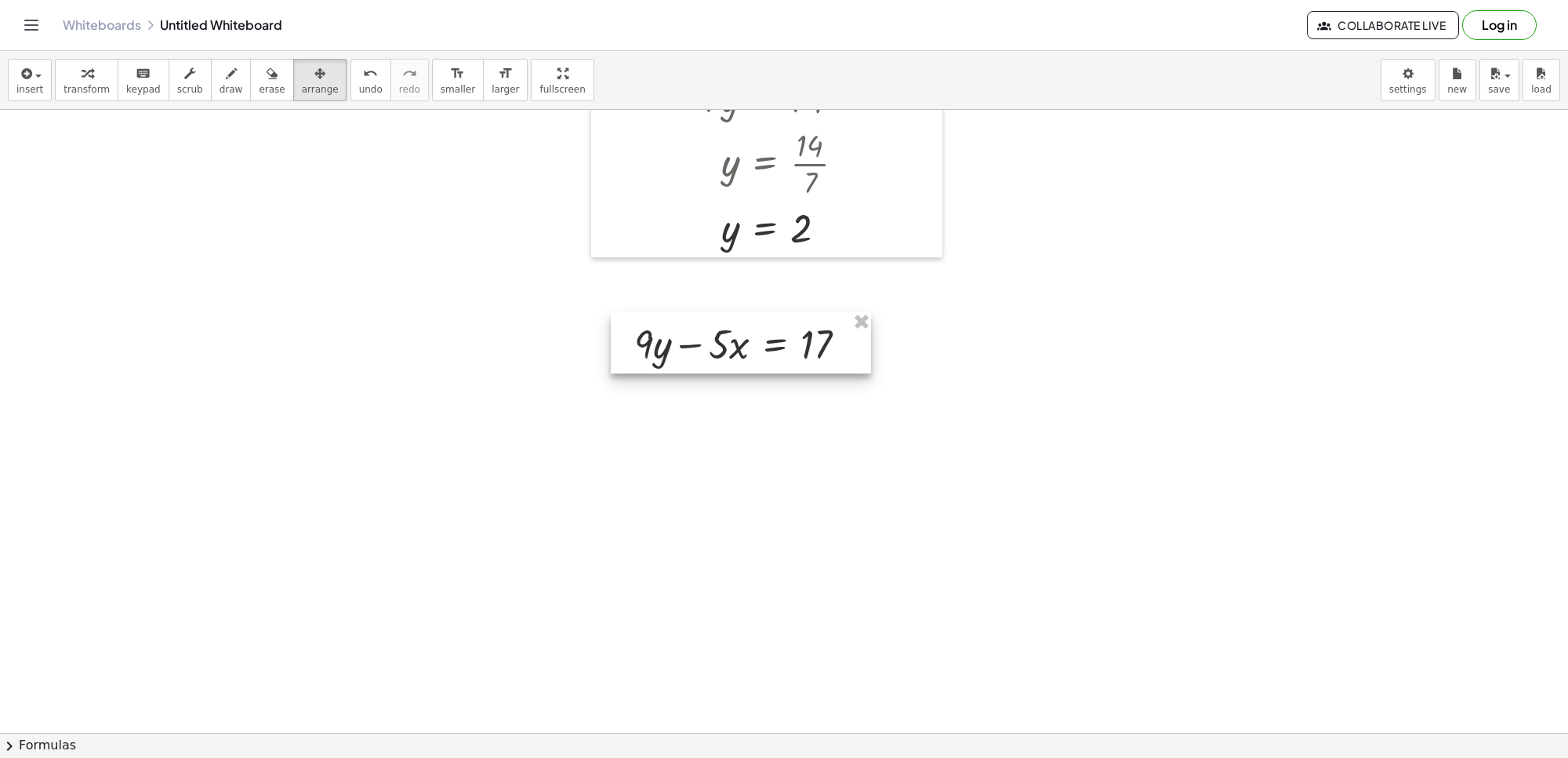
drag, startPoint x: 805, startPoint y: 362, endPoint x: 739, endPoint y: 342, distance: 69.0
click at [739, 342] on div at bounding box center [741, 342] width 260 height 61
click at [73, 76] on div "button" at bounding box center [86, 73] width 46 height 18
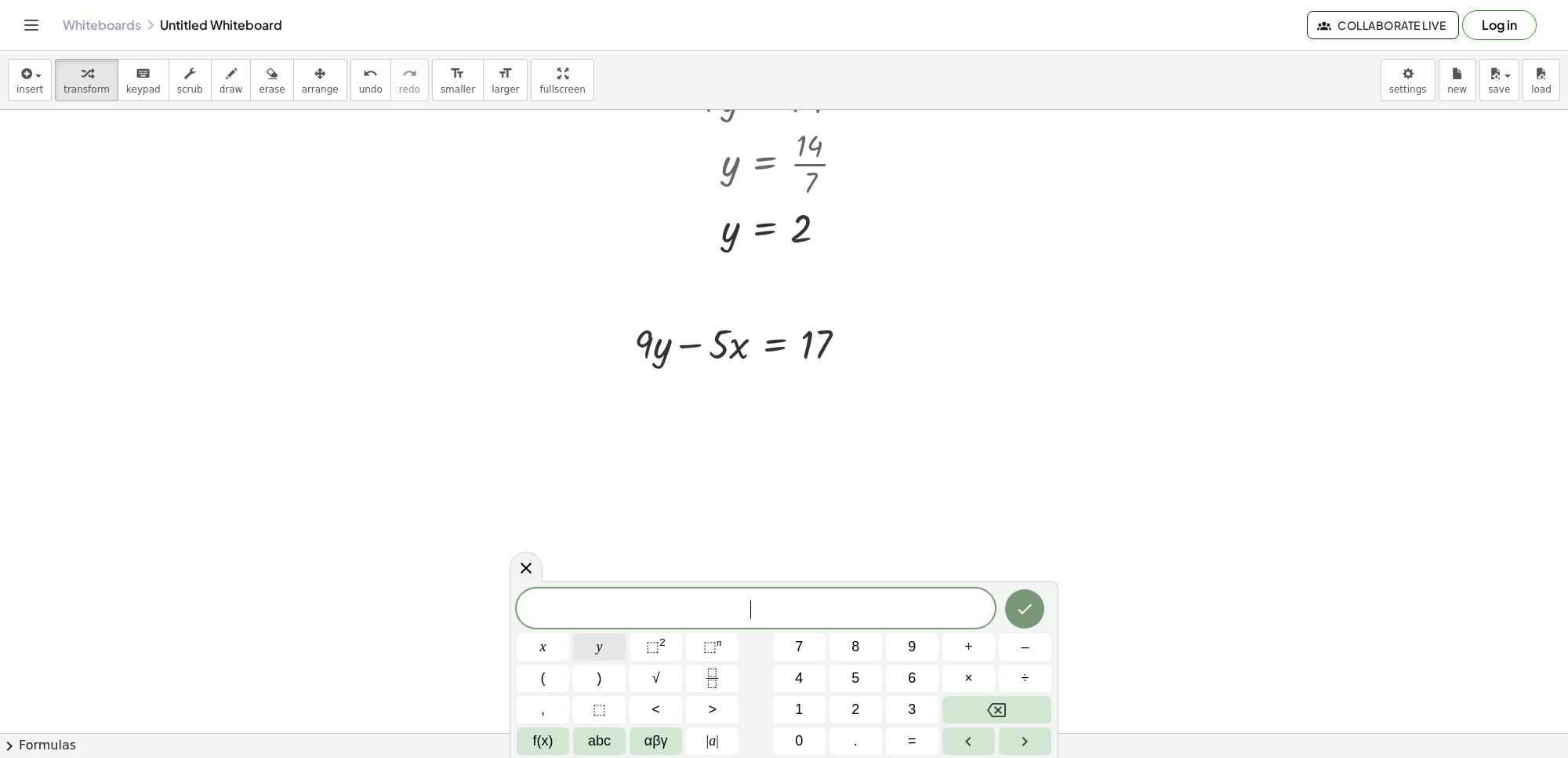
click at [610, 640] on button "y" at bounding box center [599, 646] width 53 height 28
click at [930, 738] on button "=" at bounding box center [912, 740] width 53 height 28
click at [1001, 594] on div at bounding box center [1025, 609] width 53 height 41
click at [1027, 610] on icon "Done" at bounding box center [1024, 609] width 18 height 18
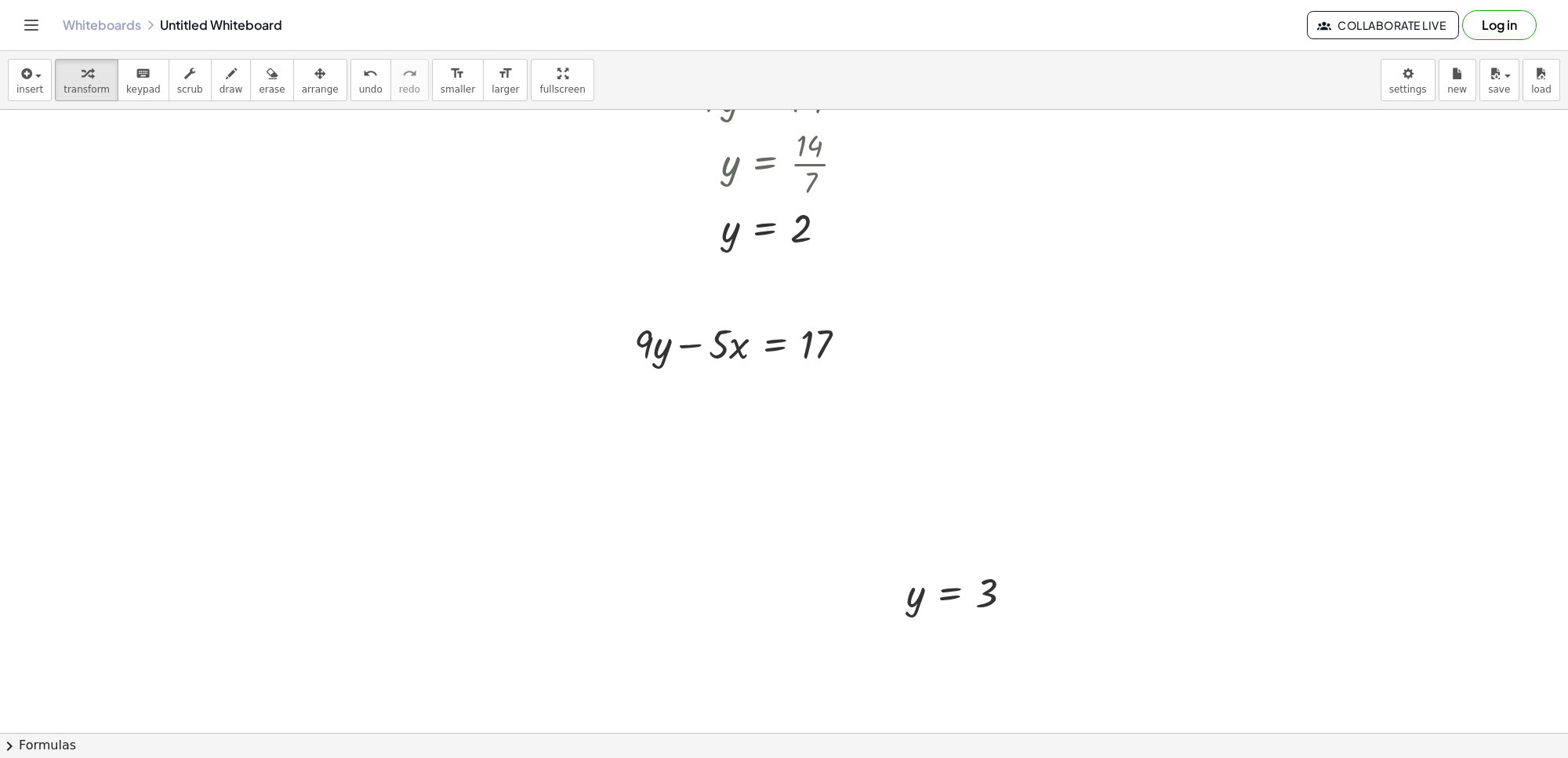
drag, startPoint x: 300, startPoint y: 71, endPoint x: 878, endPoint y: 581, distance: 770.8
click at [341, 146] on div "insert select one: Math Expression Function Text Youtube Video Graphing Geometr…" at bounding box center [784, 405] width 1568 height 707
drag, startPoint x: 857, startPoint y: 553, endPoint x: 930, endPoint y: 622, distance: 100.4
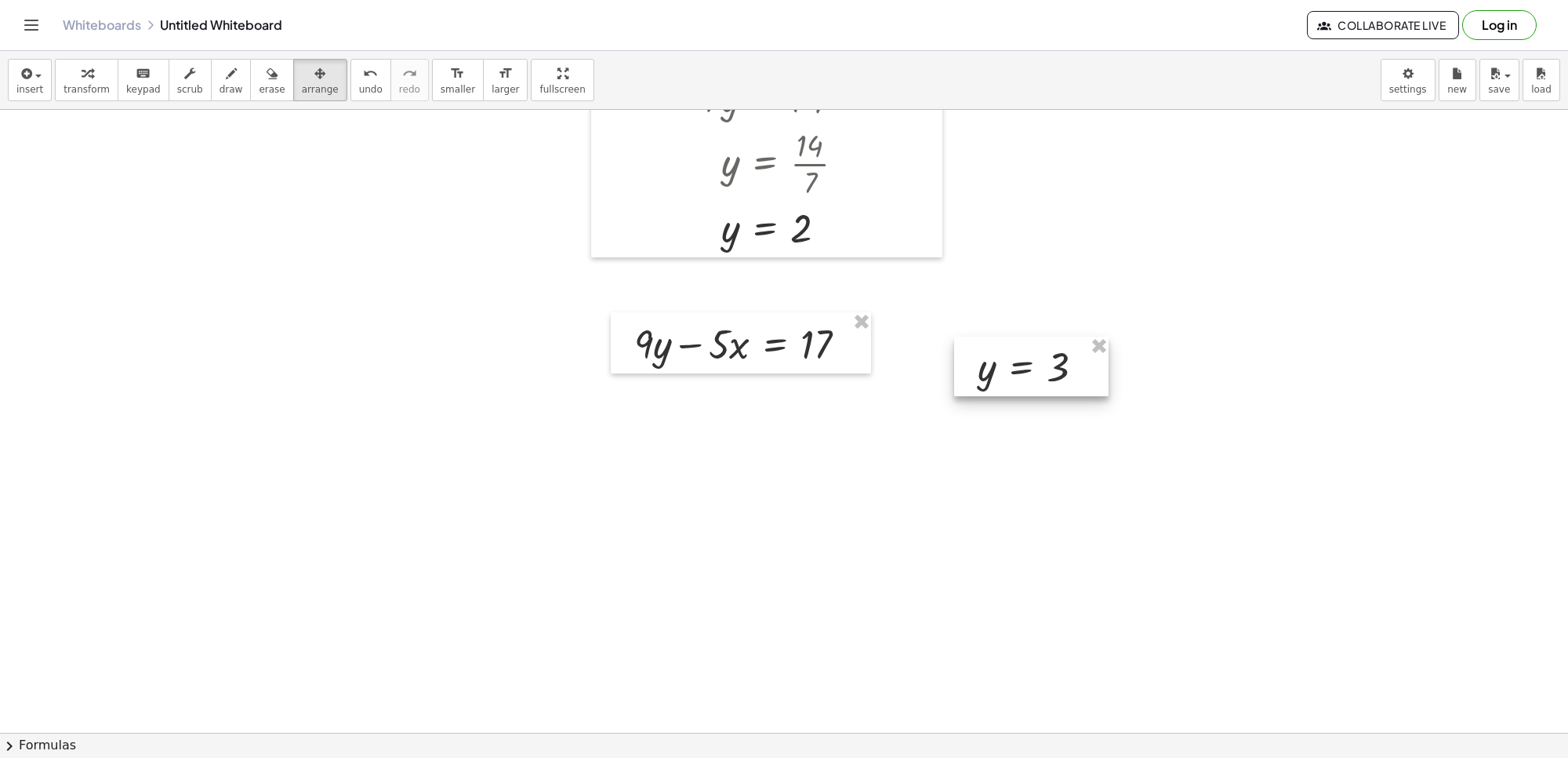
drag, startPoint x: 937, startPoint y: 599, endPoint x: 1001, endPoint y: 380, distance: 228.2
click at [1001, 382] on div at bounding box center [1031, 366] width 154 height 60
click at [95, 71] on div "button" at bounding box center [86, 73] width 46 height 18
drag, startPoint x: 984, startPoint y: 371, endPoint x: 649, endPoint y: 363, distance: 335.1
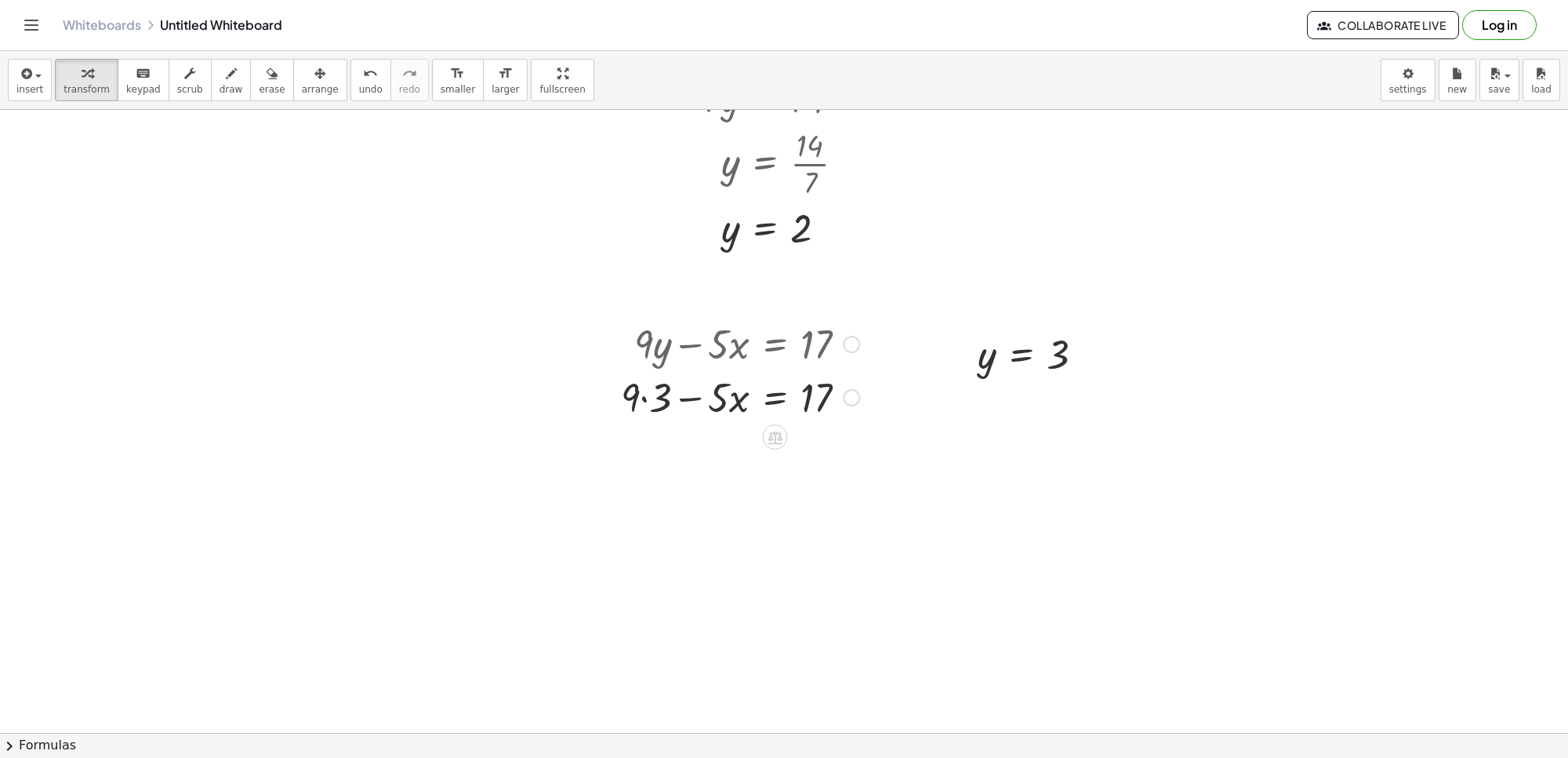
click at [647, 398] on div at bounding box center [740, 396] width 254 height 54
drag, startPoint x: 637, startPoint y: 448, endPoint x: 620, endPoint y: 446, distance: 17.1
click at [620, 446] on div "+ · 9 · y − · 5 · x = 17 + · 9 · 3 − · 5 · x = 17 + 27 + − · 5 · x = 17 27" at bounding box center [734, 396] width 273 height 168
drag, startPoint x: 669, startPoint y: 440, endPoint x: 925, endPoint y: 443, distance: 256.0
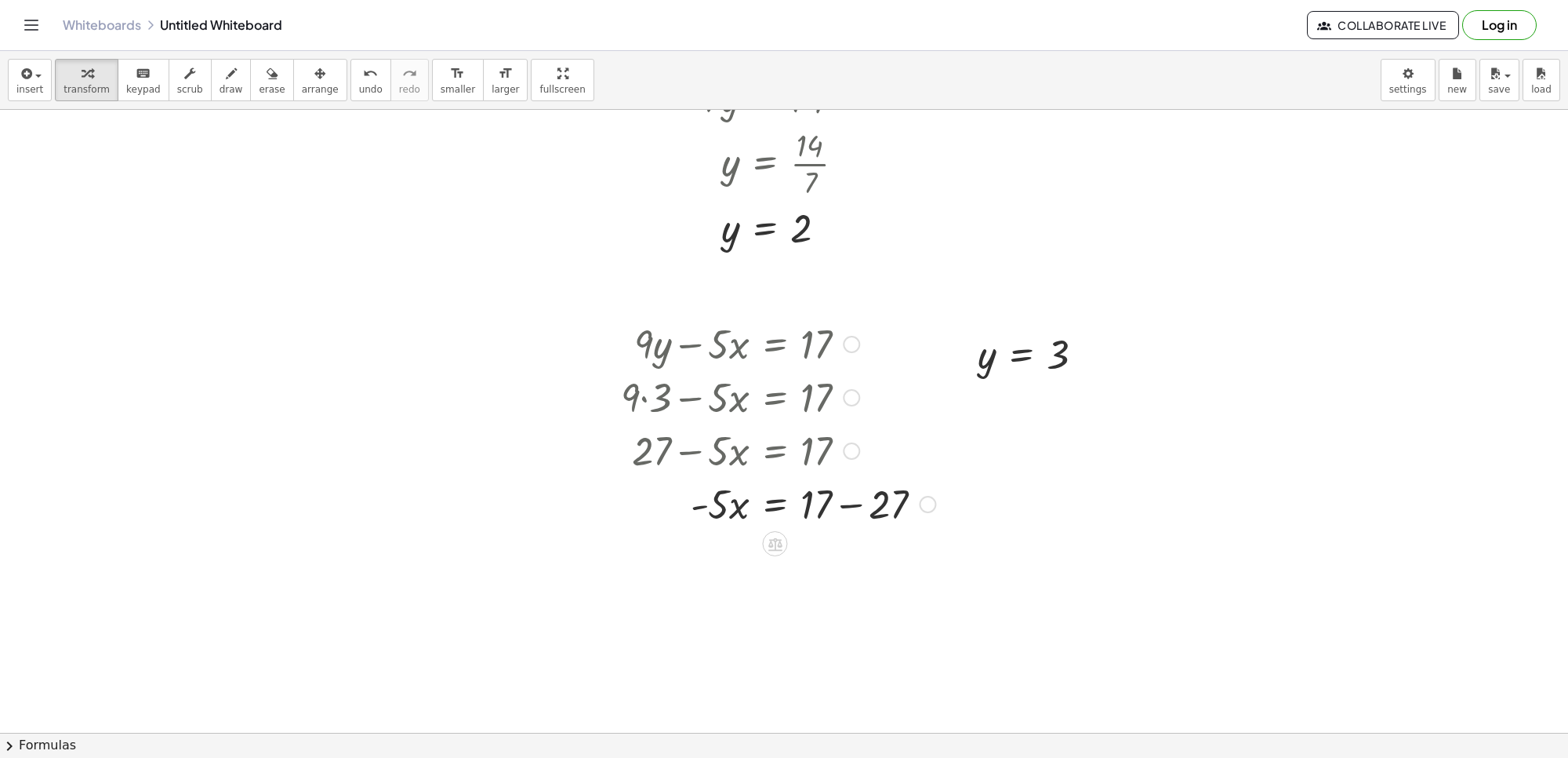
click at [853, 508] on div at bounding box center [778, 503] width 330 height 54
drag, startPoint x: 712, startPoint y: 557, endPoint x: 816, endPoint y: 567, distance: 104.5
click at [816, 567] on div at bounding box center [778, 557] width 330 height 54
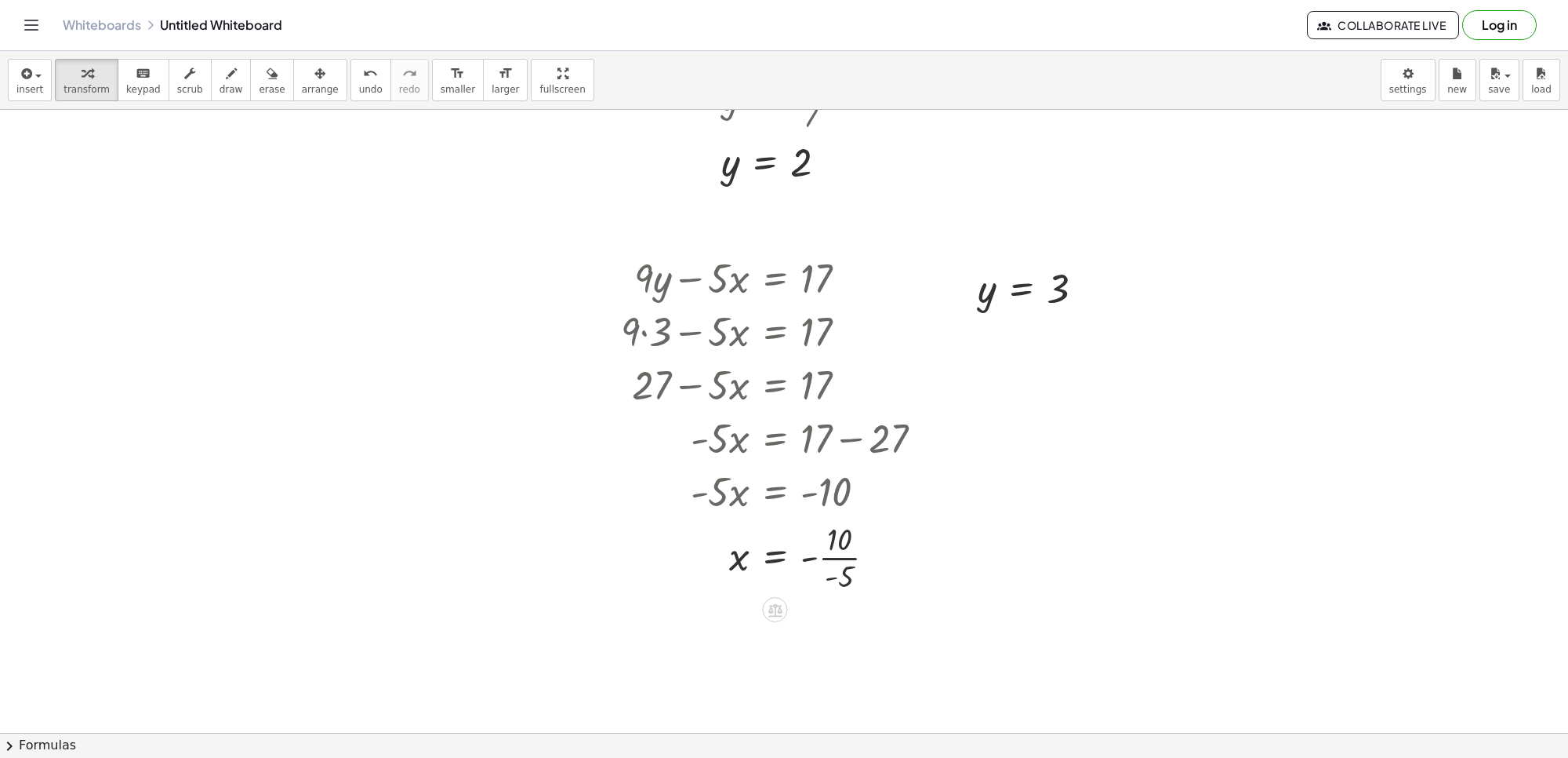
scroll to position [4567, 0]
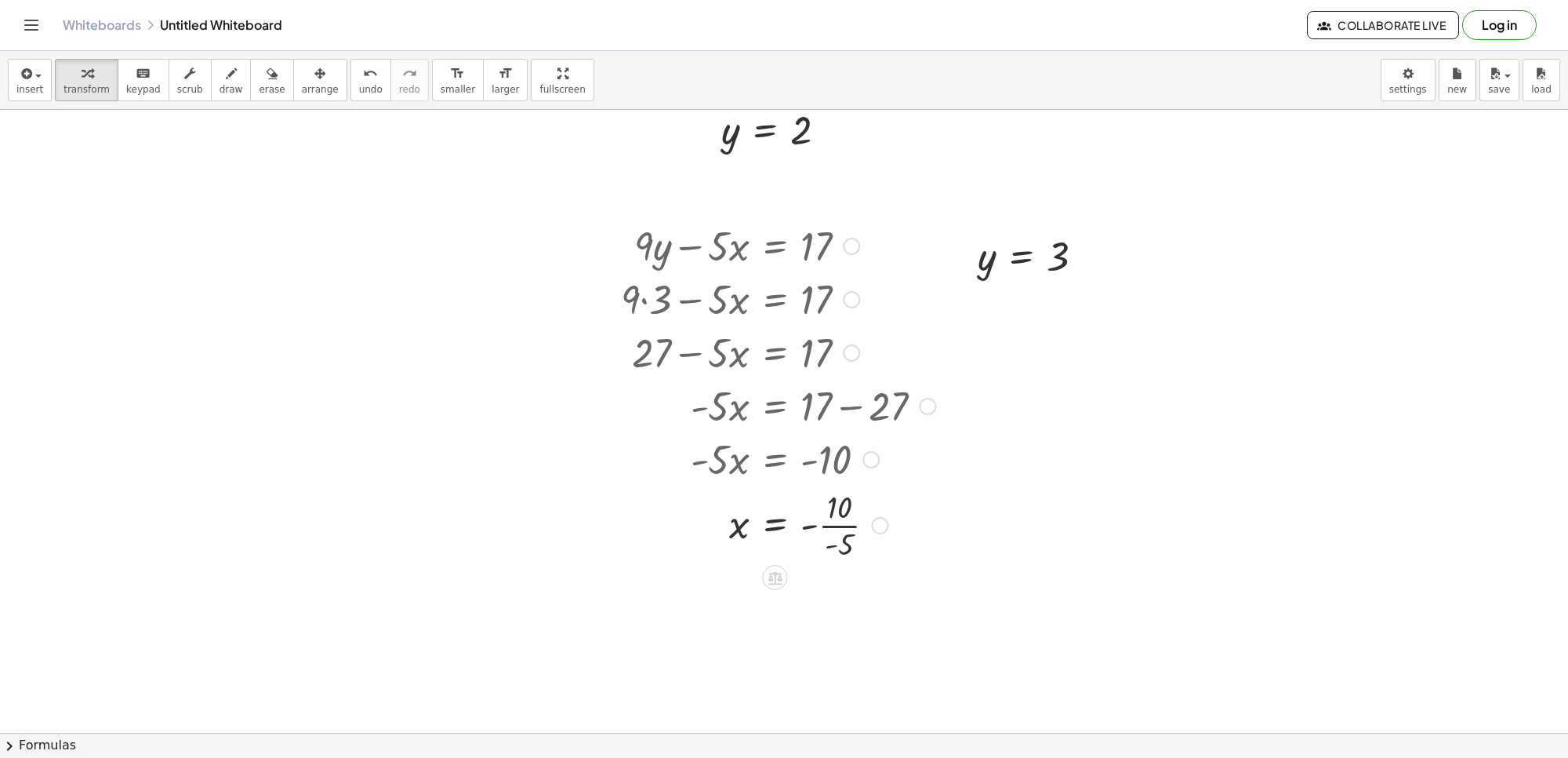
click at [843, 526] on div at bounding box center [778, 524] width 330 height 78
click at [824, 591] on div at bounding box center [778, 589] width 330 height 52
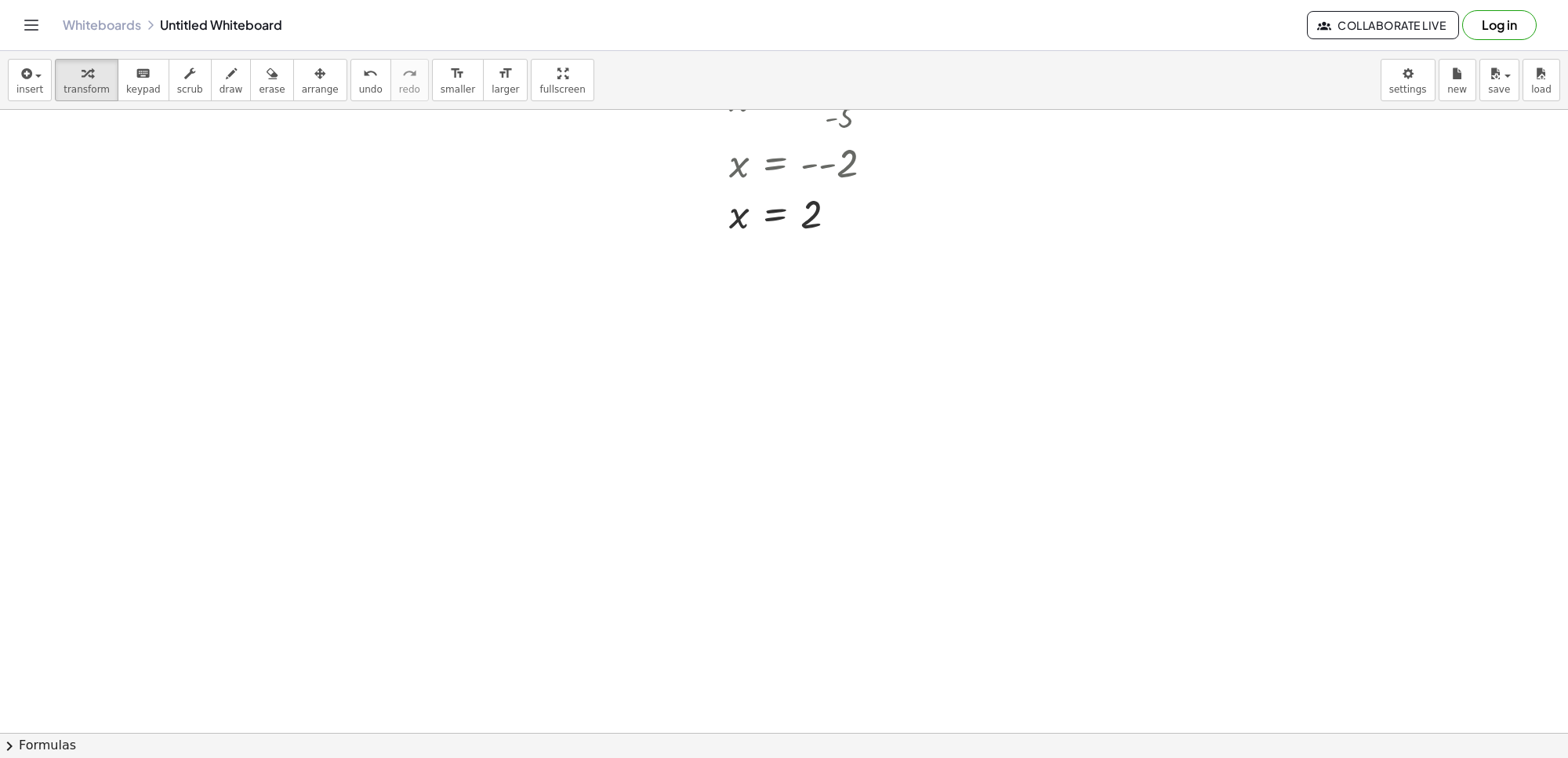
scroll to position [5387, 0]
click at [71, 80] on div "button" at bounding box center [86, 73] width 46 height 18
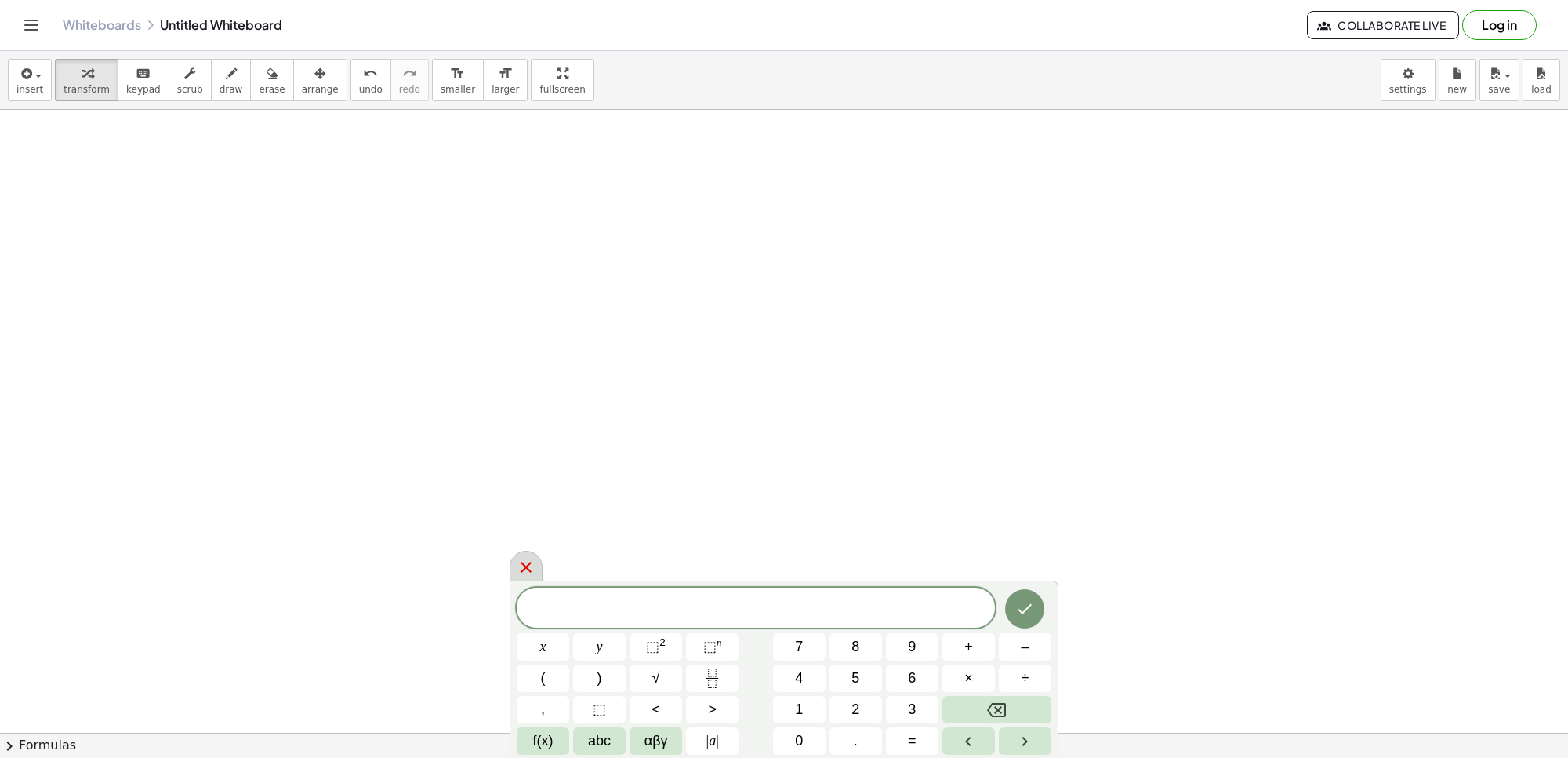
click at [537, 556] on div at bounding box center [526, 566] width 33 height 30
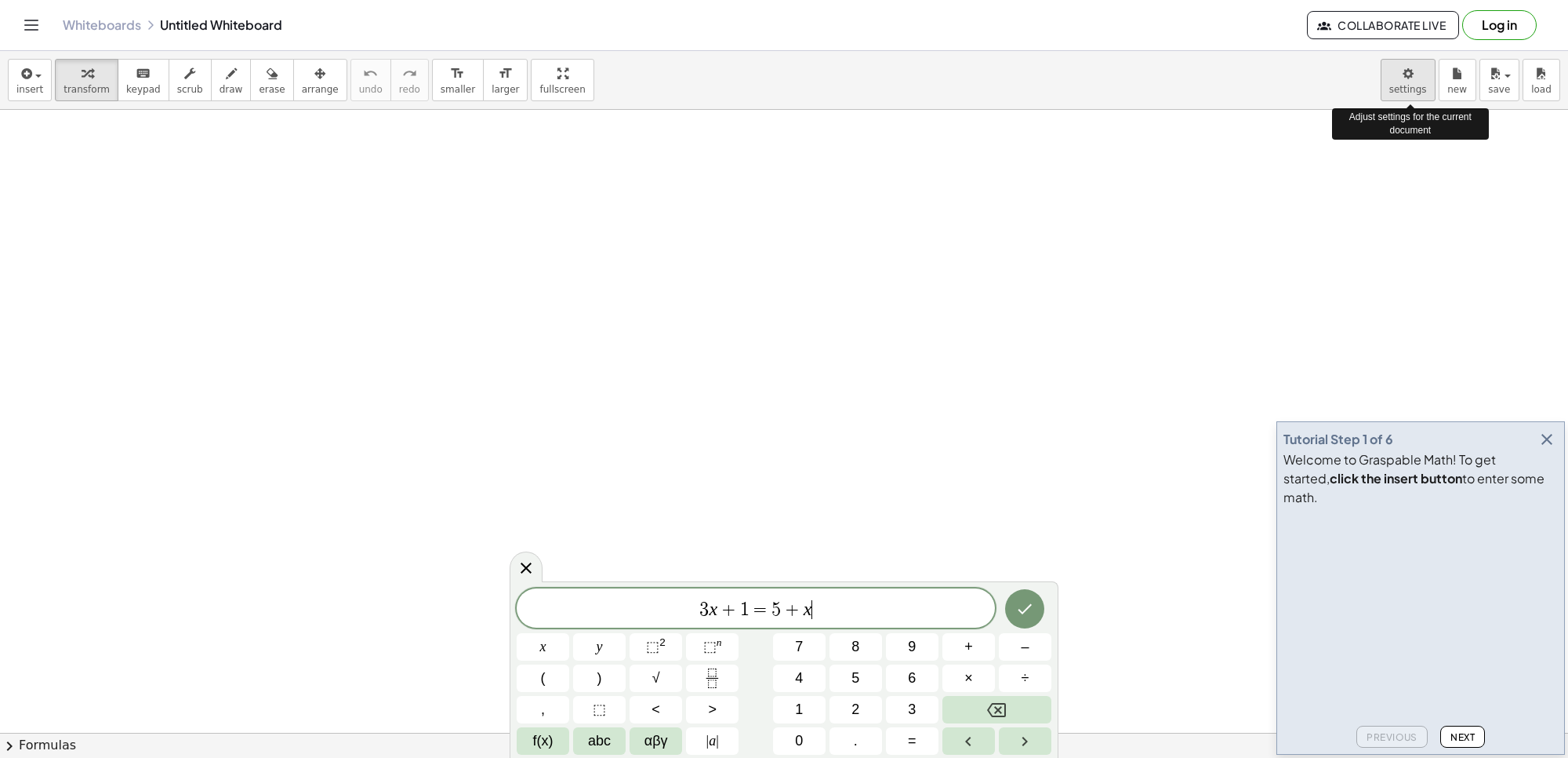
click at [1397, 76] on body "Graspable Math Activities Get Started Activity Bank Assigned Work Classes White…" at bounding box center [784, 379] width 1568 height 758
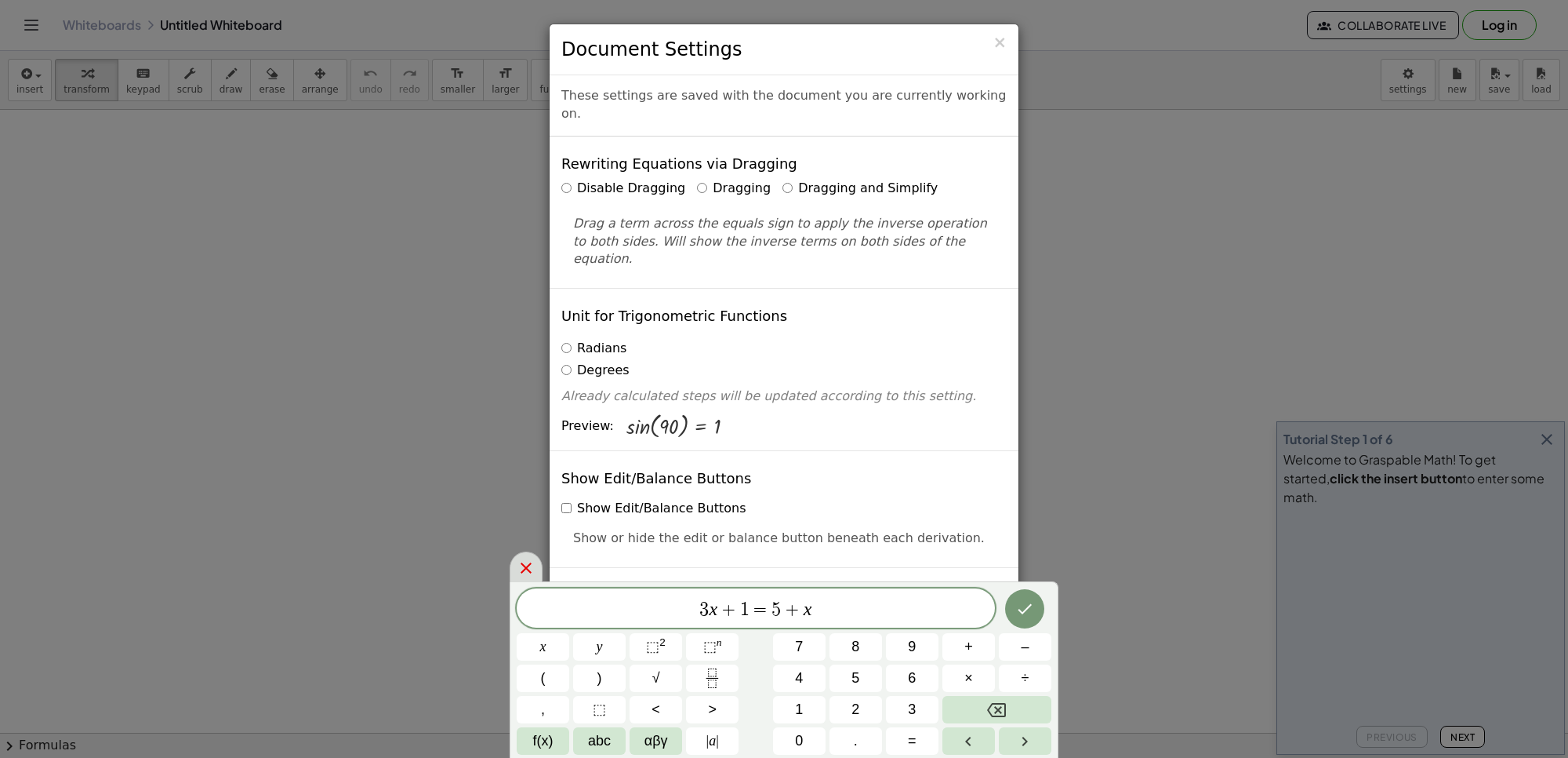
click at [518, 558] on icon at bounding box center [526, 567] width 18 height 18
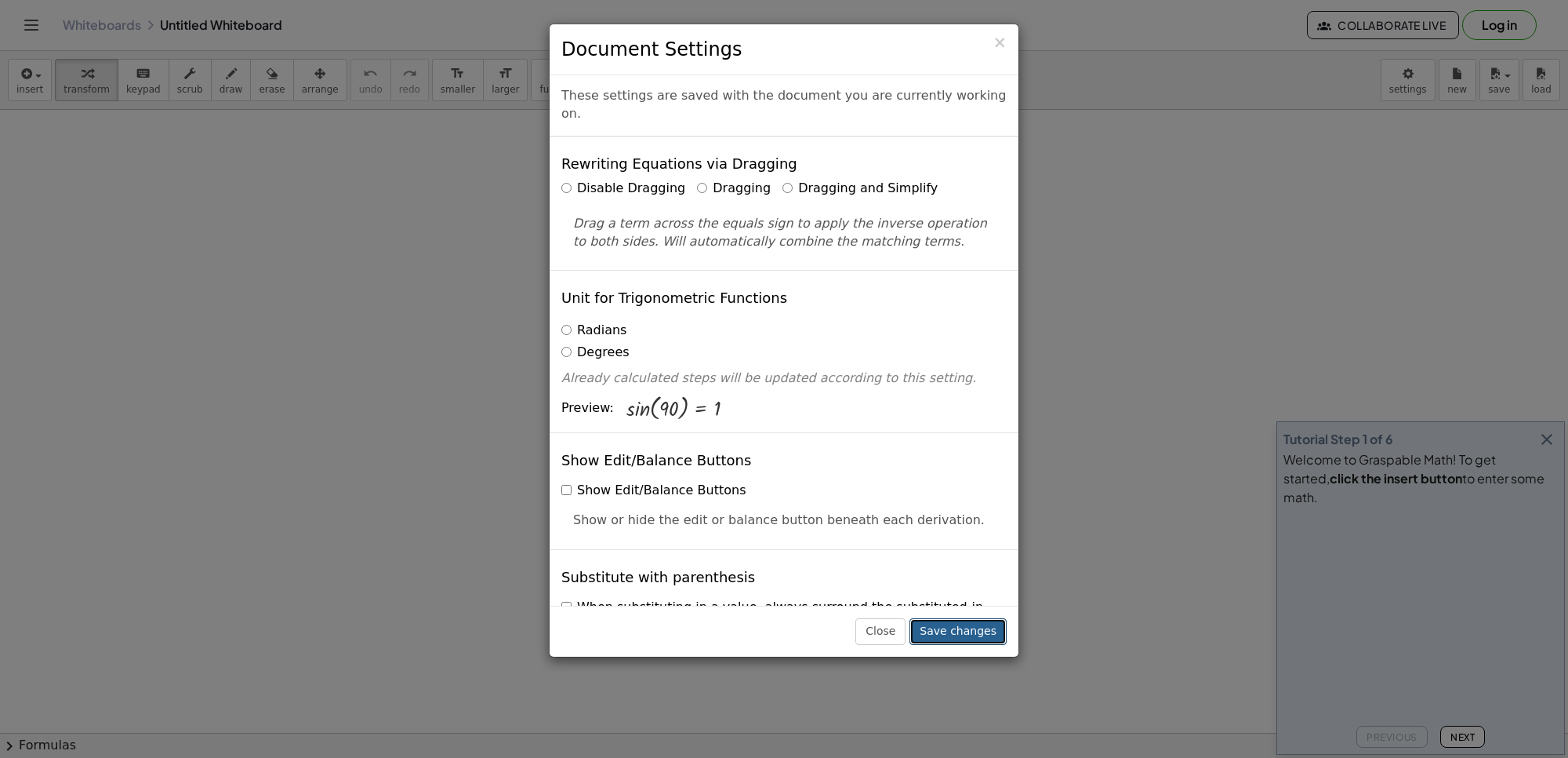
click at [989, 637] on button "Save changes" at bounding box center [958, 631] width 97 height 27
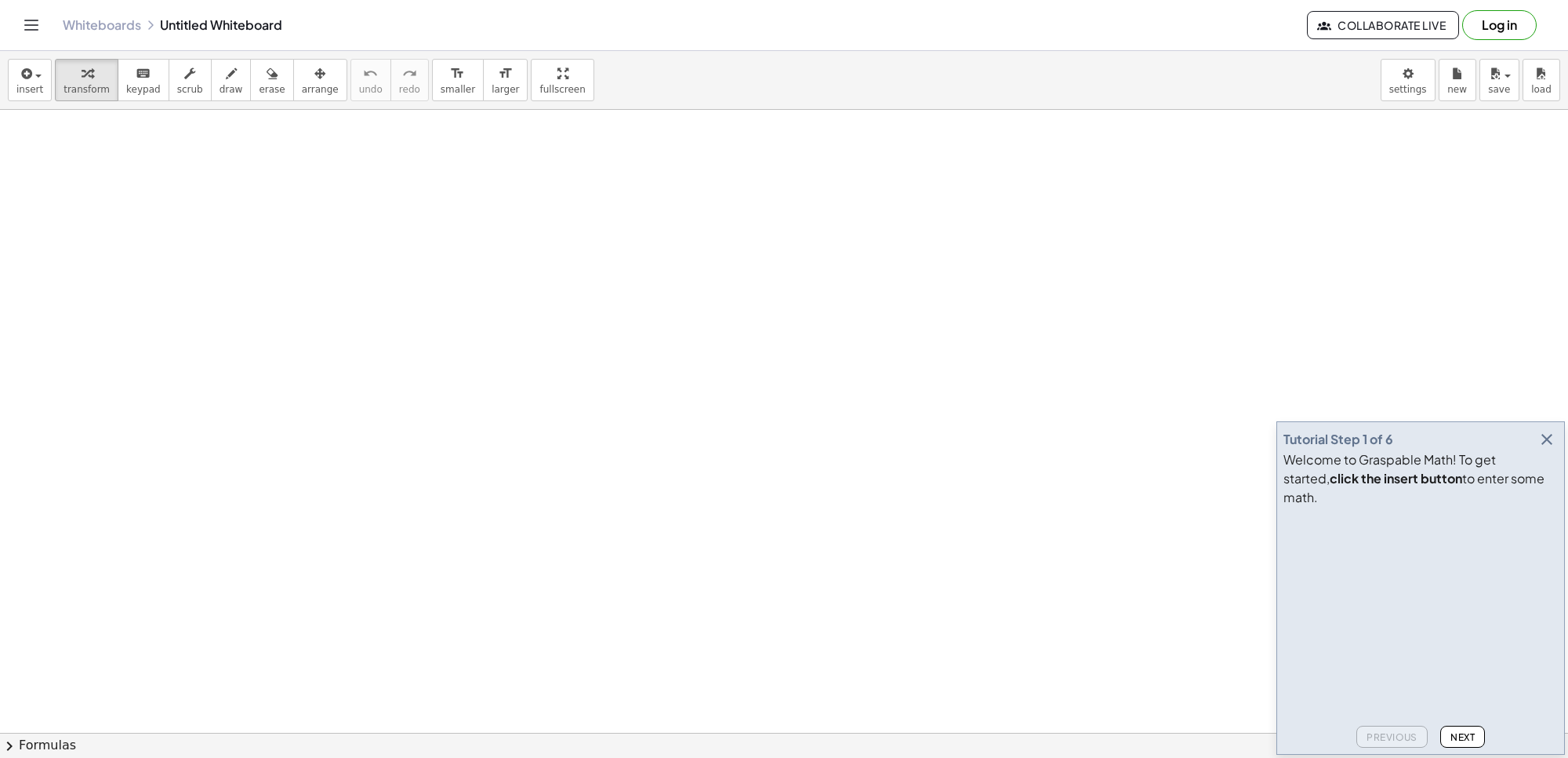
click at [1547, 449] on icon "button" at bounding box center [1547, 439] width 18 height 18
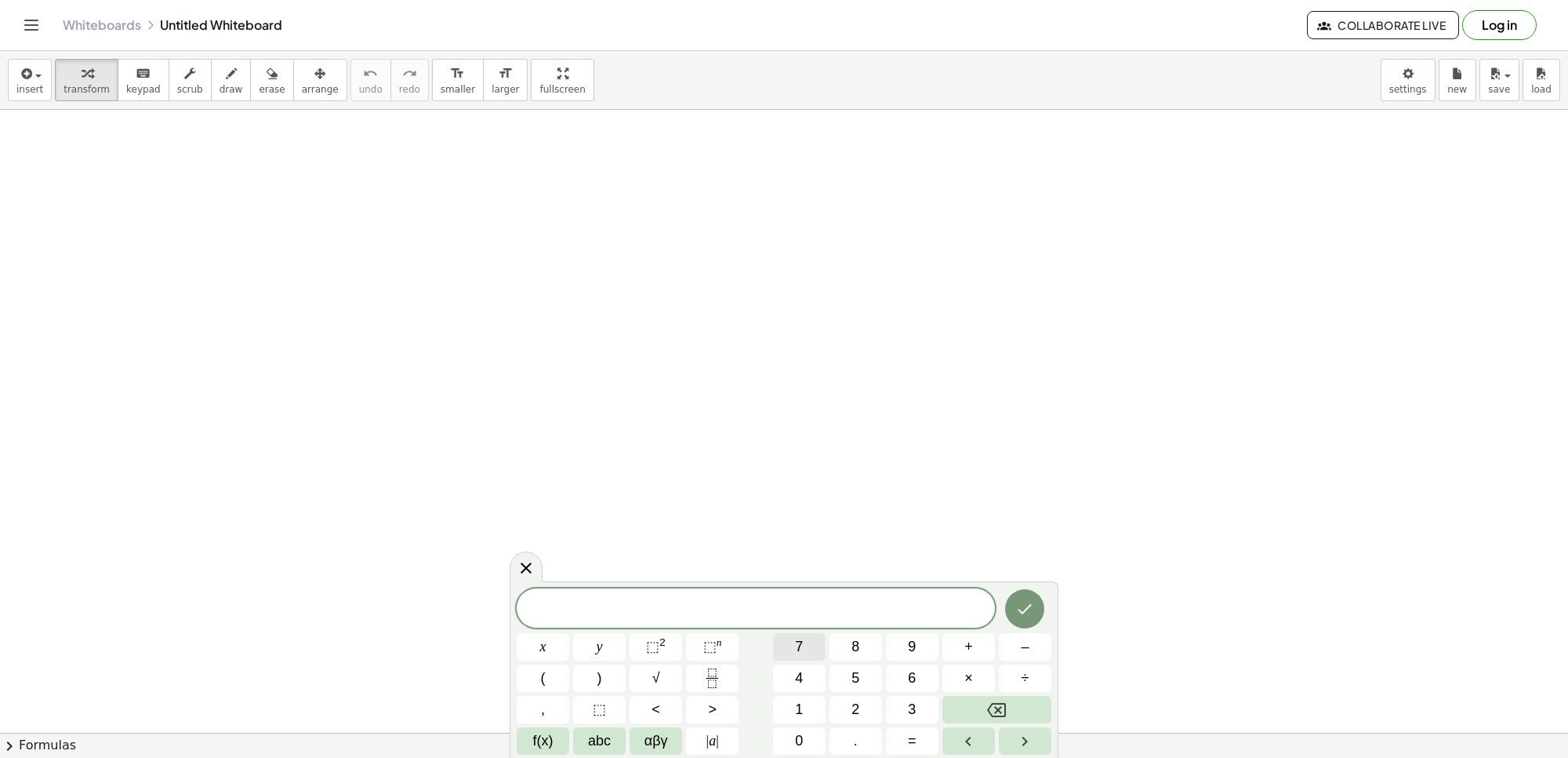
click at [800, 648] on span "7" at bounding box center [799, 646] width 8 height 21
click at [959, 678] on button "×" at bounding box center [968, 678] width 53 height 28
click at [973, 645] on button "+" at bounding box center [968, 646] width 53 height 28
click at [849, 672] on button "5" at bounding box center [856, 678] width 53 height 28
click at [916, 740] on button "=" at bounding box center [912, 740] width 53 height 28
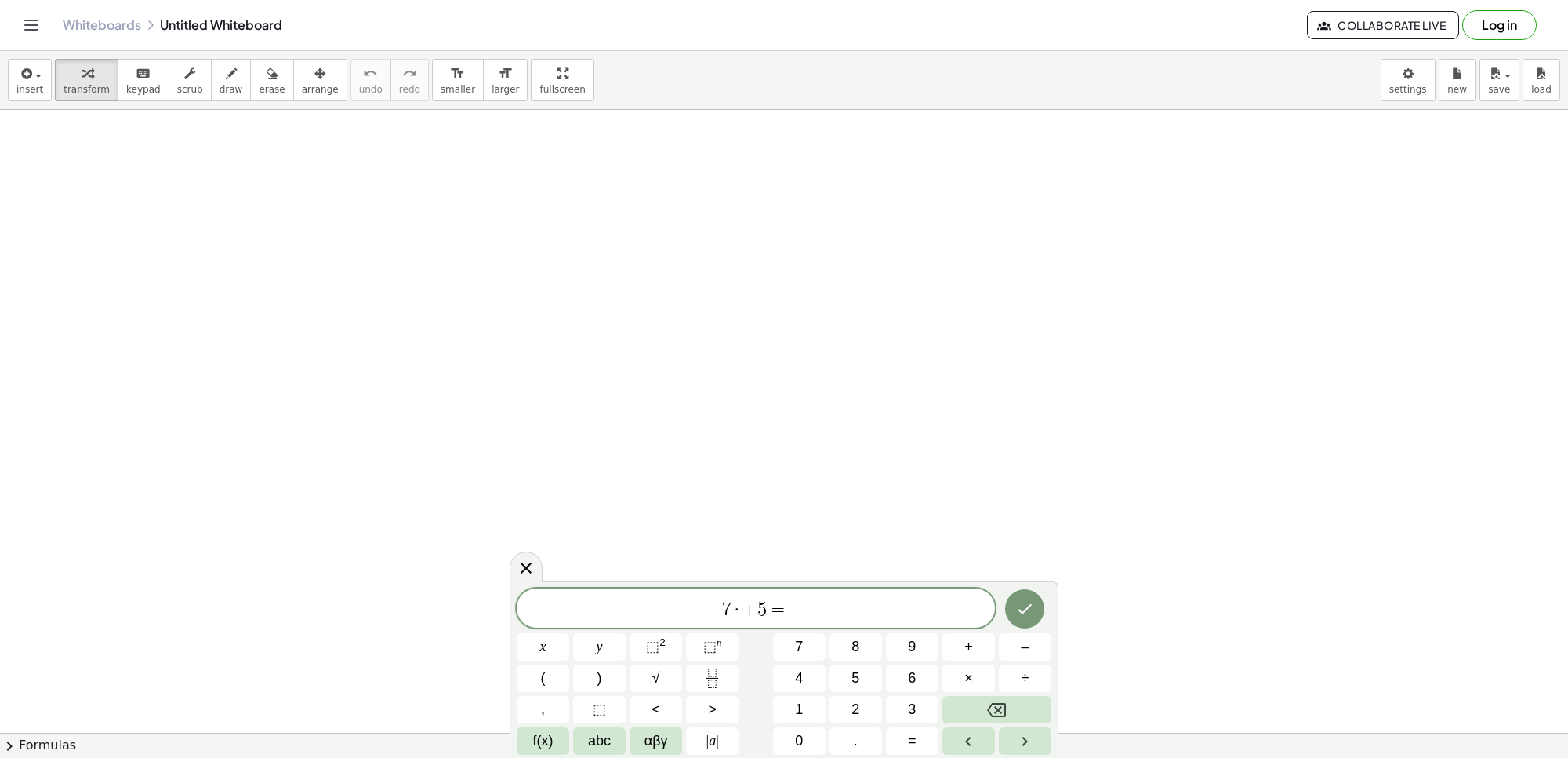
click at [737, 608] on span "·" at bounding box center [737, 609] width 11 height 18
click at [743, 609] on span "+" at bounding box center [750, 609] width 15 height 18
click at [980, 704] on button "Backspace" at bounding box center [997, 709] width 109 height 28
click at [977, 672] on button "×" at bounding box center [968, 678] width 53 height 28
click at [805, 606] on span "7 · ​ + 5 =" at bounding box center [756, 609] width 478 height 22
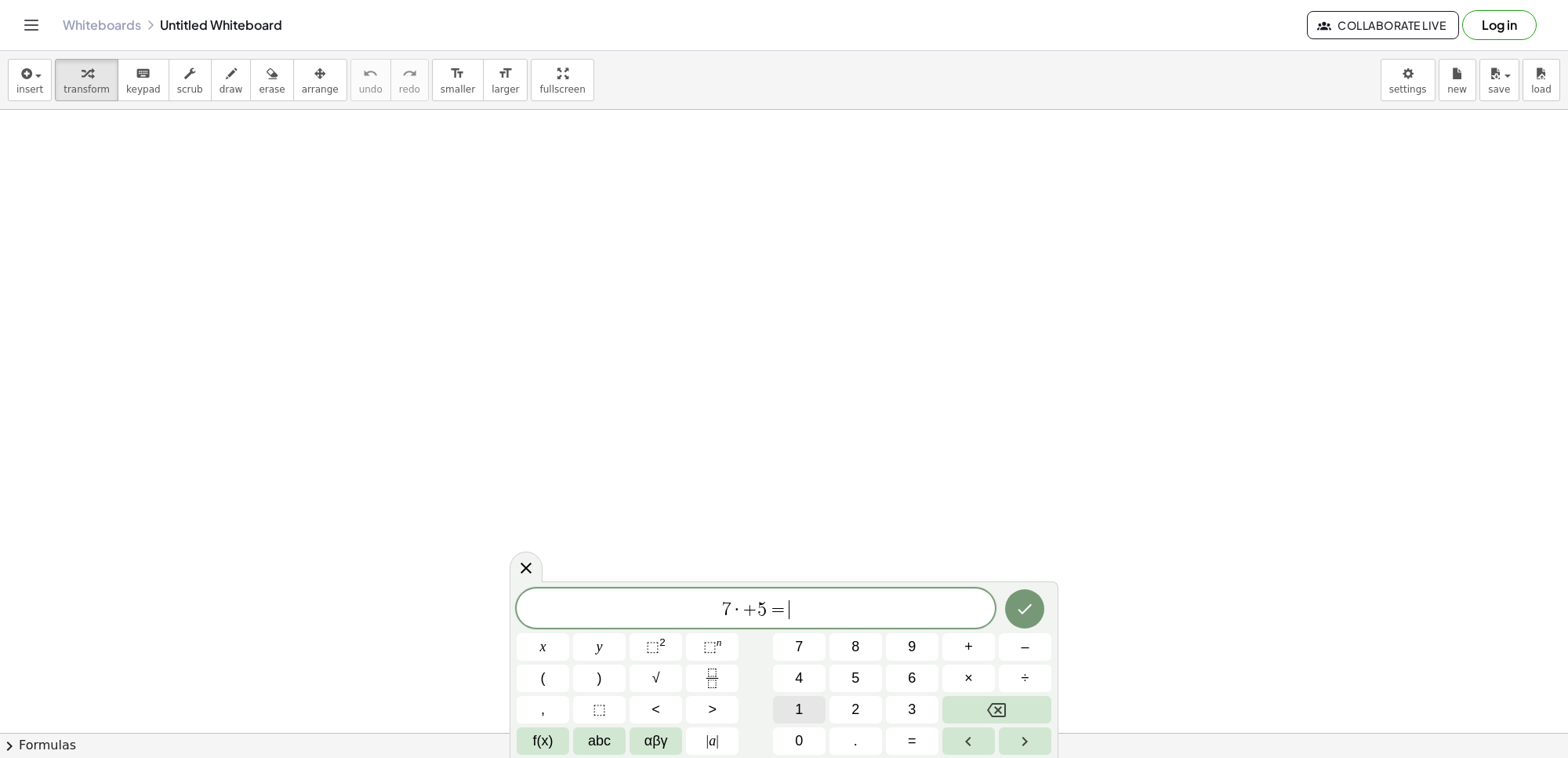
click at [788, 699] on button "1" at bounding box center [800, 709] width 53 height 28
click at [906, 641] on button "9" at bounding box center [912, 646] width 53 height 28
click at [1025, 609] on icon "Done" at bounding box center [1025, 609] width 14 height 10
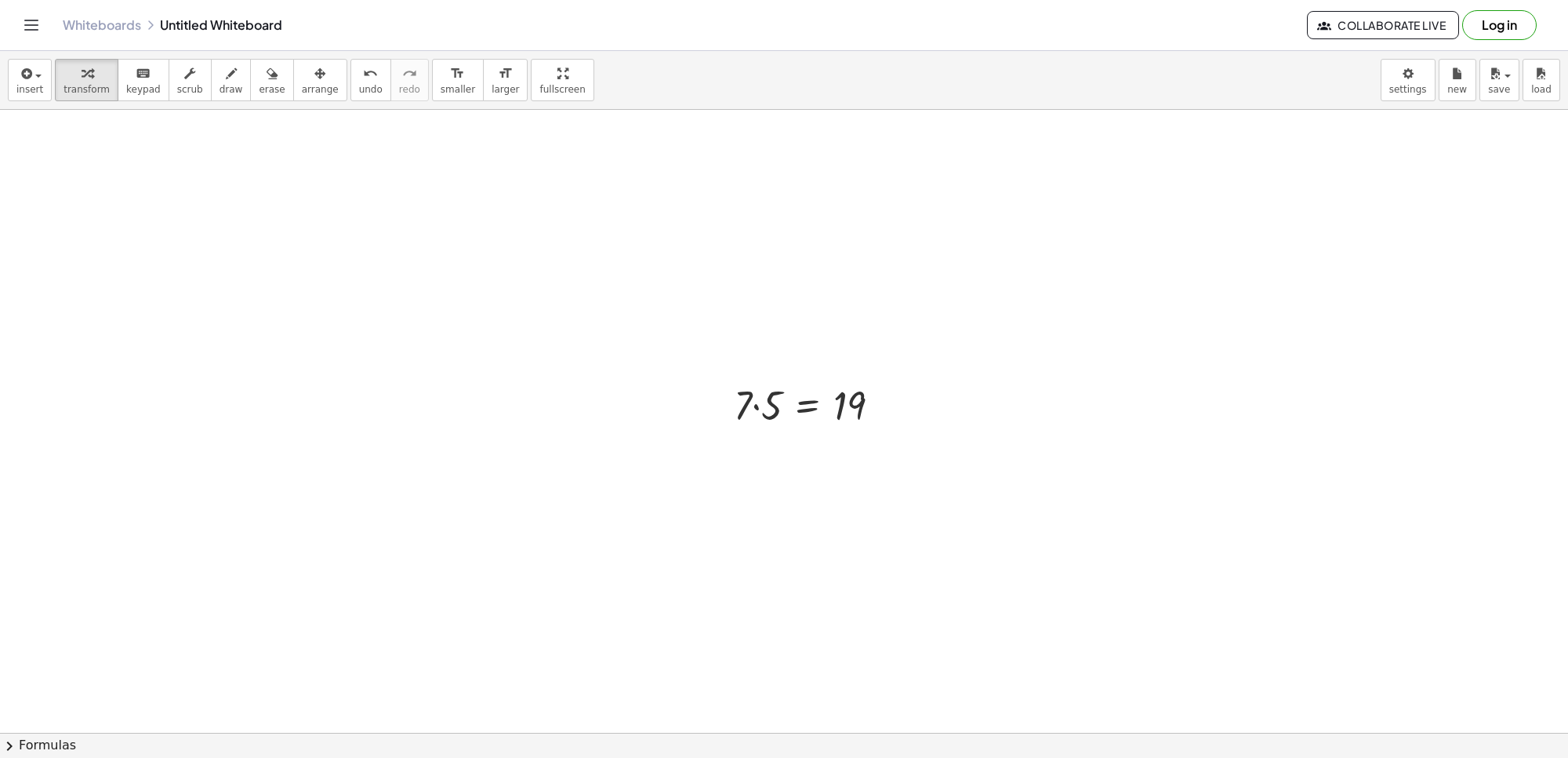
drag, startPoint x: 539, startPoint y: 83, endPoint x: 694, endPoint y: 285, distance: 254.6
click at [539, 169] on div "insert select one: Math Expression Function Text Youtube Video Graphing Geometr…" at bounding box center [784, 405] width 1568 height 707
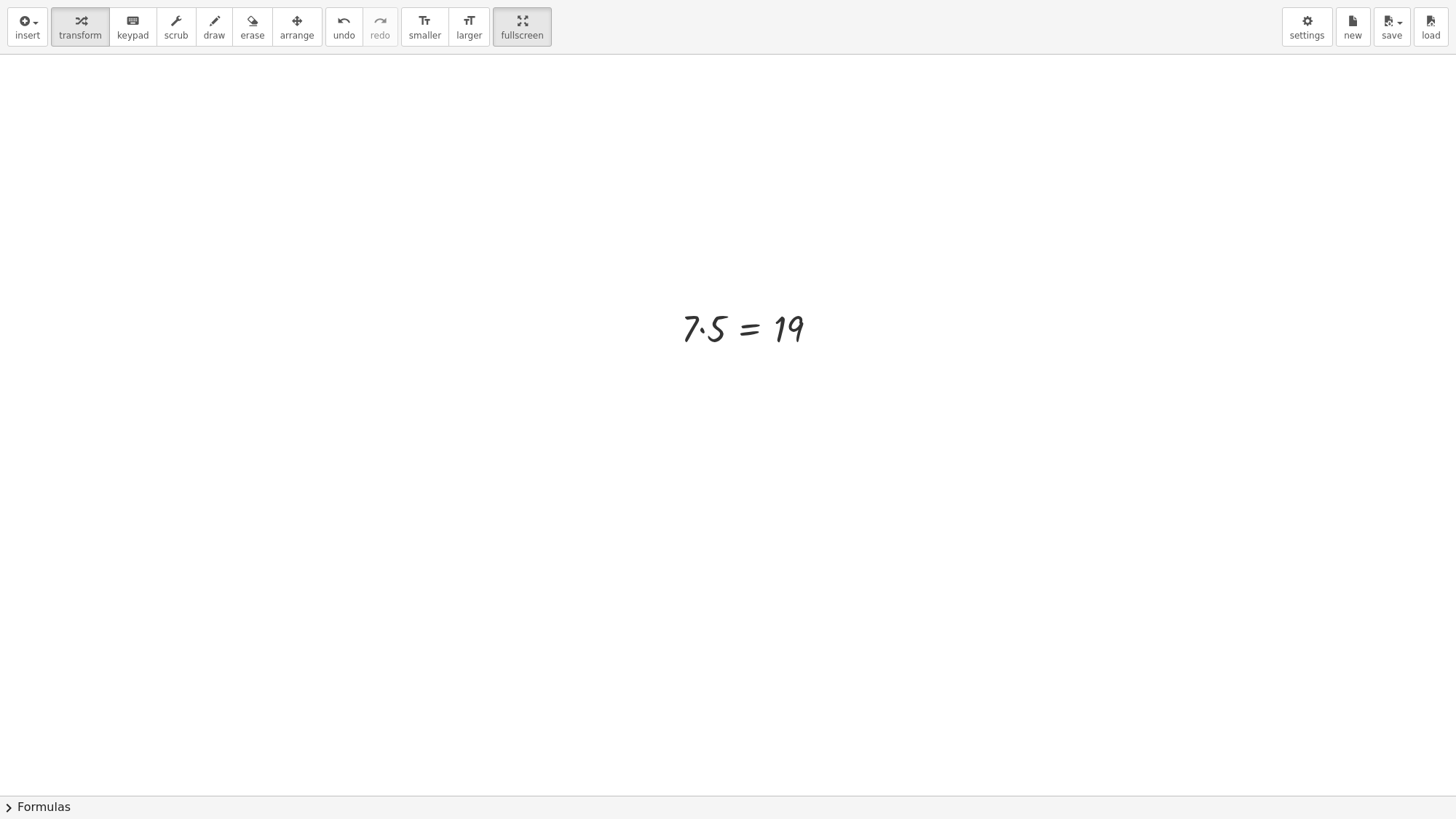
click at [415, 337] on div at bounding box center [728, 796] width 1456 height 1483
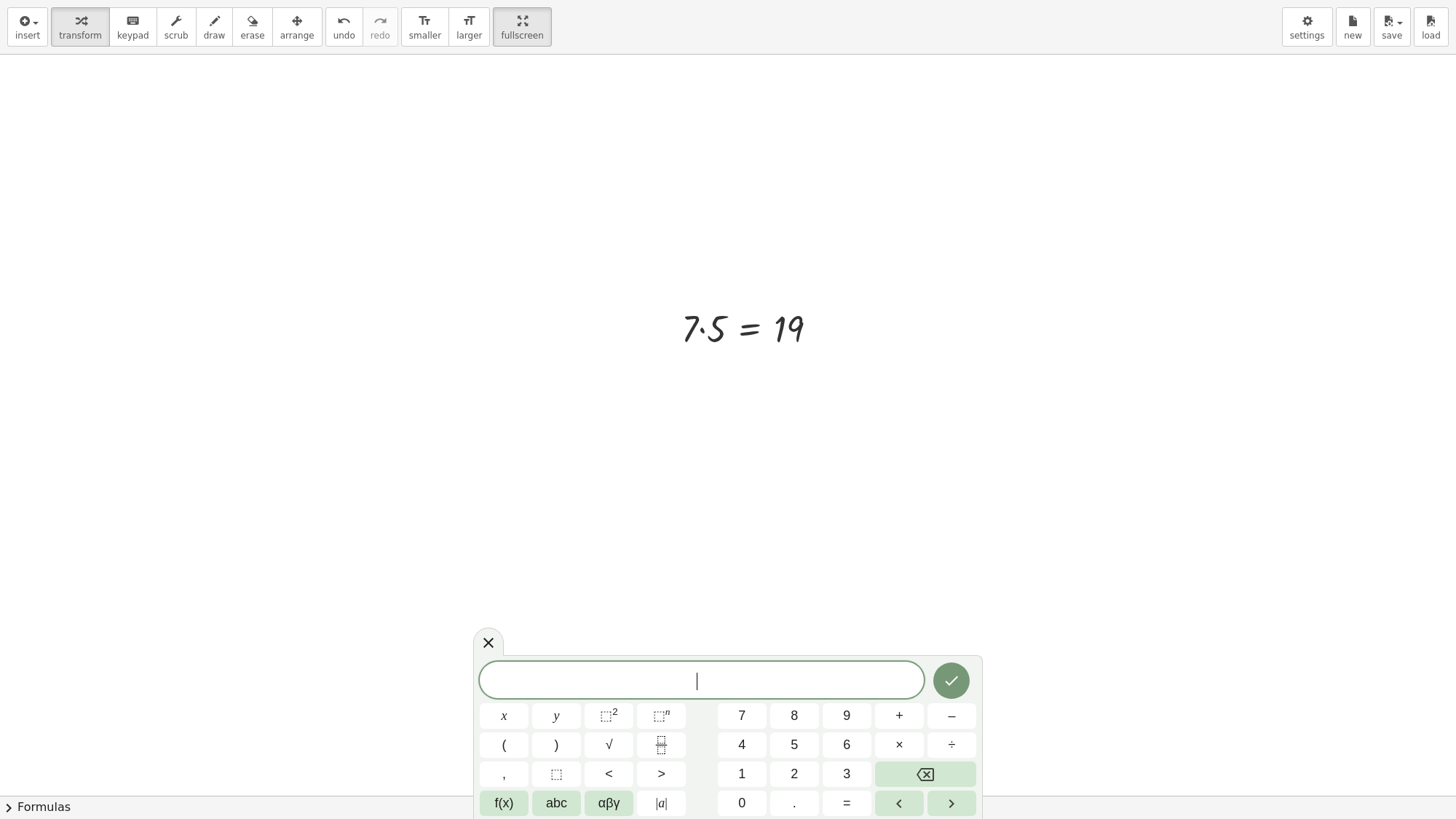
click at [415, 337] on div at bounding box center [728, 796] width 1456 height 1483
drag, startPoint x: 714, startPoint y: 326, endPoint x: 827, endPoint y: 323, distance: 113.0
click at [827, 323] on div at bounding box center [755, 328] width 162 height 50
click at [821, 380] on div at bounding box center [795, 377] width 241 height 50
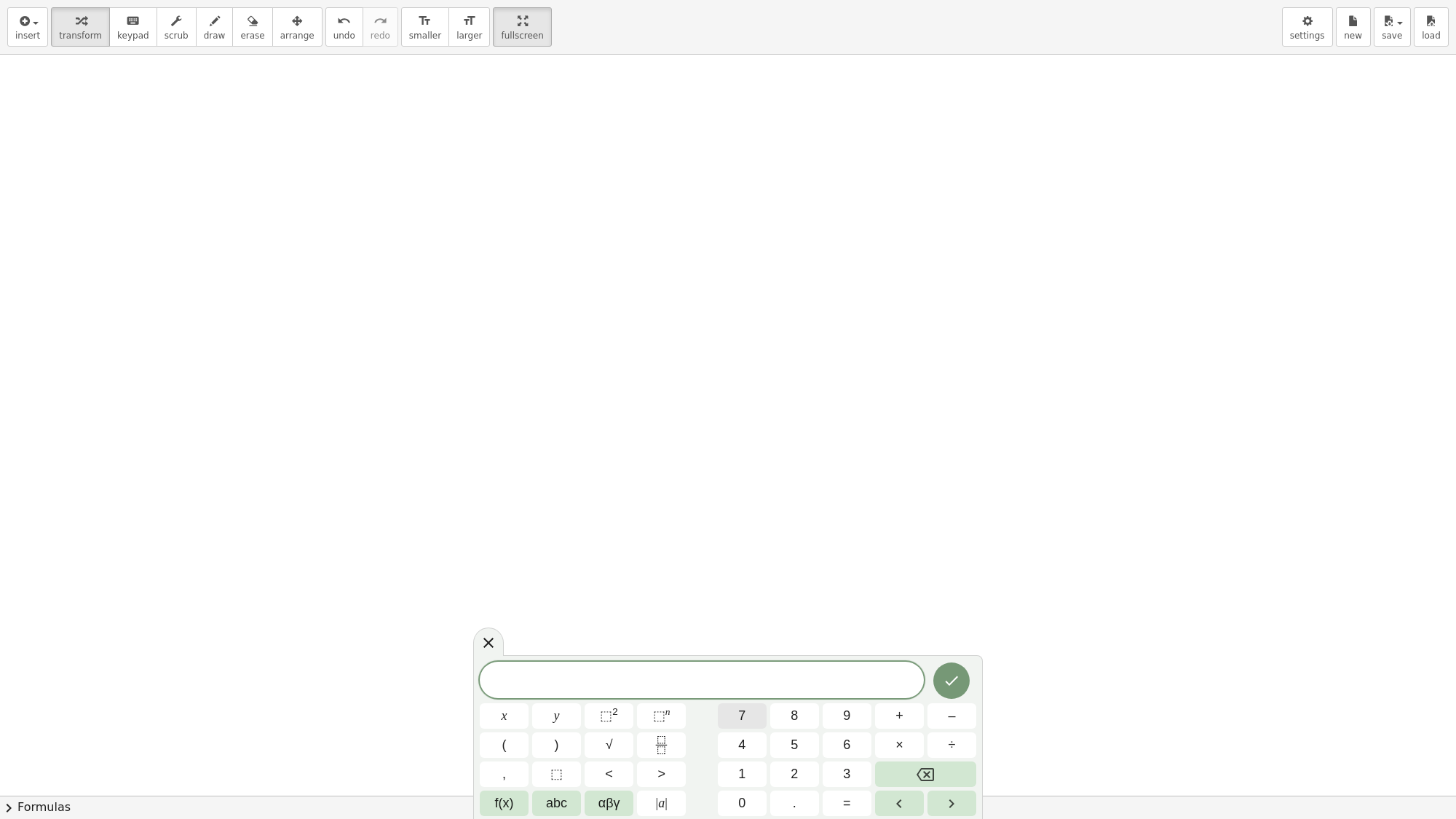
click at [741, 703] on span "7" at bounding box center [742, 716] width 7 height 19
click at [494, 703] on button "x" at bounding box center [504, 716] width 49 height 26
click at [741, 703] on span "1" at bounding box center [742, 774] width 7 height 19
click at [557, 703] on button "y" at bounding box center [556, 716] width 49 height 26
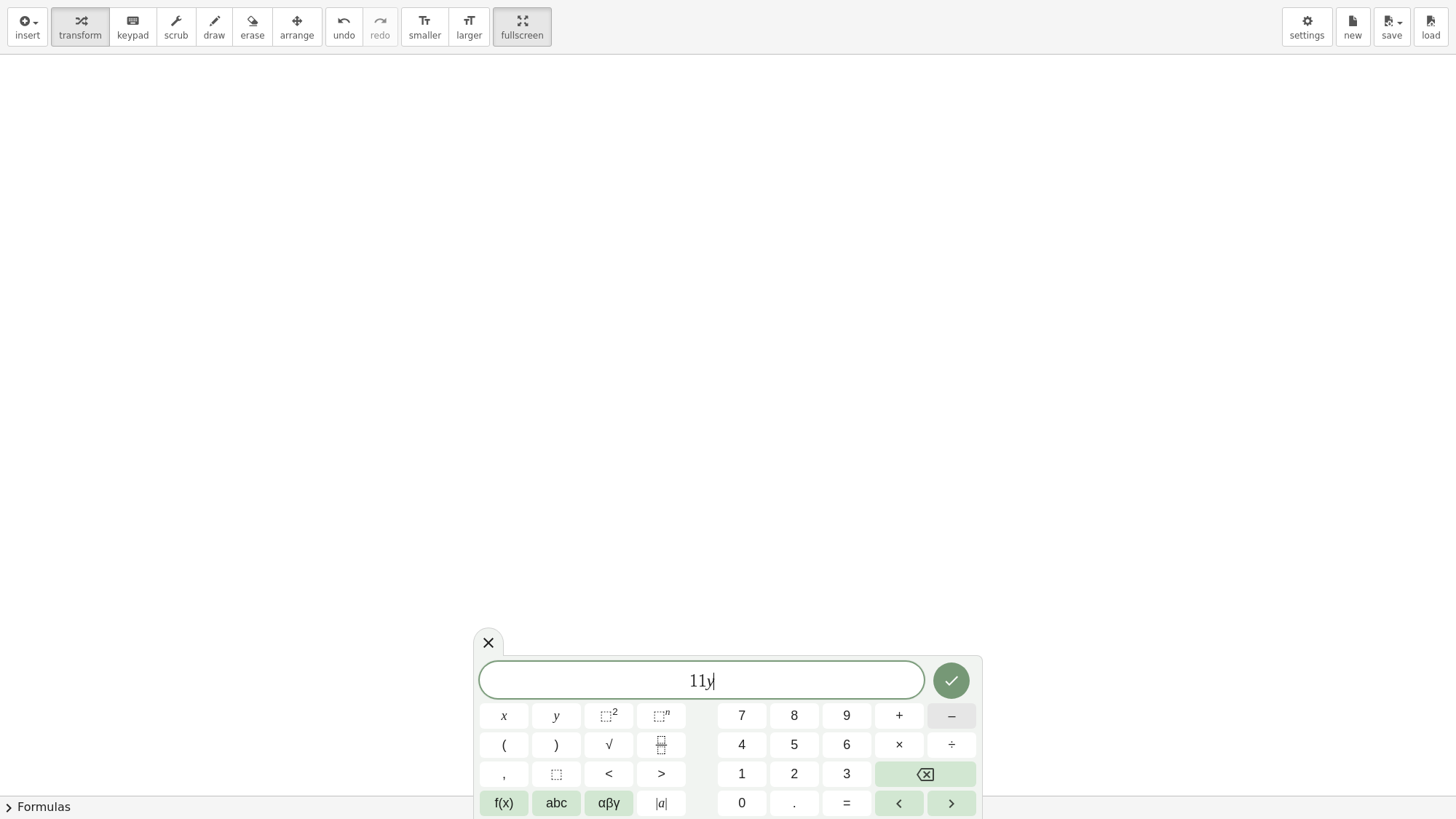
click at [948, 703] on span "–" at bounding box center [951, 716] width 7 height 19
click at [799, 703] on button "2" at bounding box center [795, 775] width 49 height 26
click at [799, 703] on button "5" at bounding box center [795, 745] width 49 height 26
click at [857, 703] on button "=" at bounding box center [847, 803] width 49 height 26
click at [788, 703] on button "8" at bounding box center [795, 716] width 49 height 26
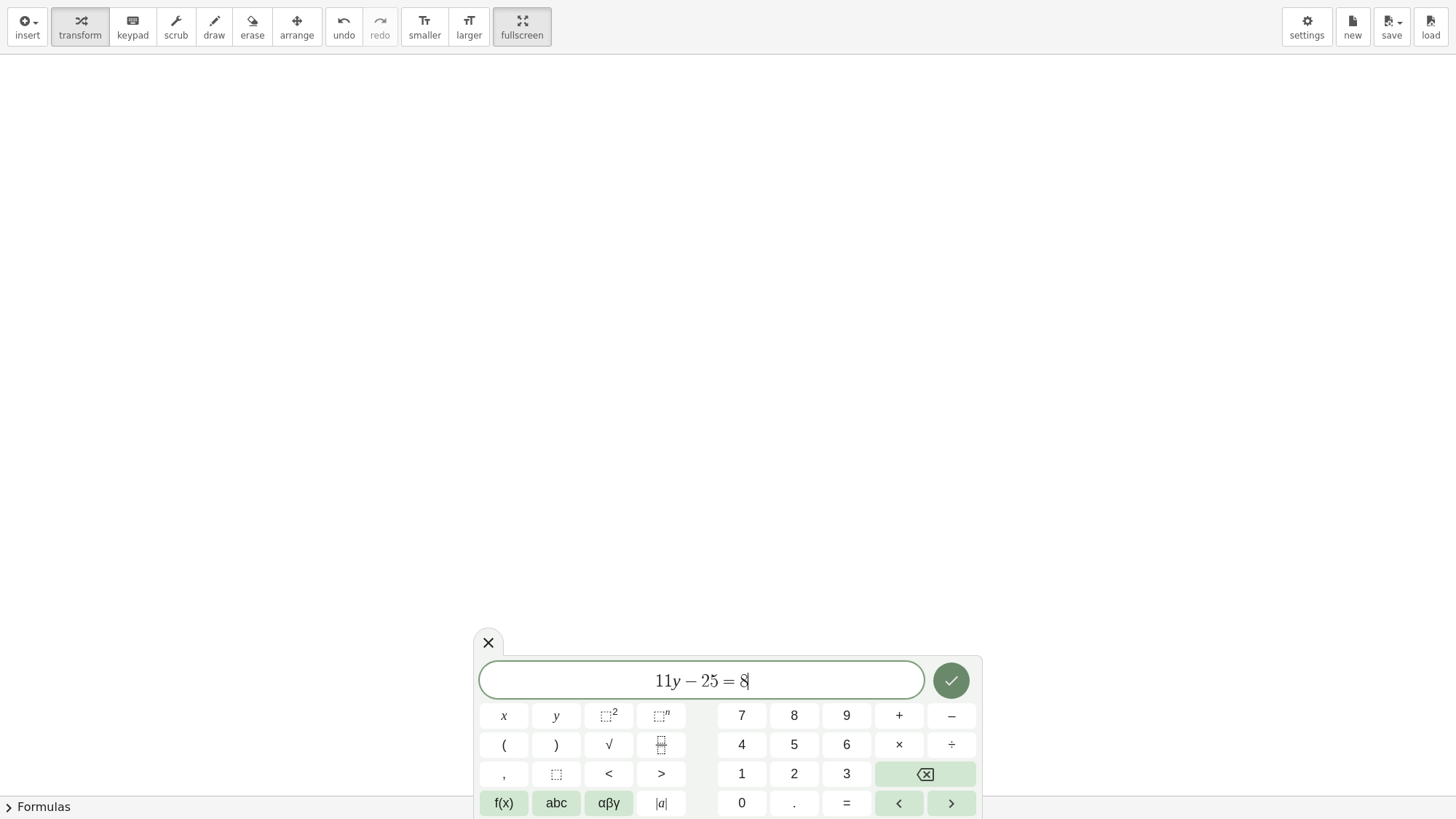
click at [954, 677] on icon "Done" at bounding box center [951, 681] width 17 height 17
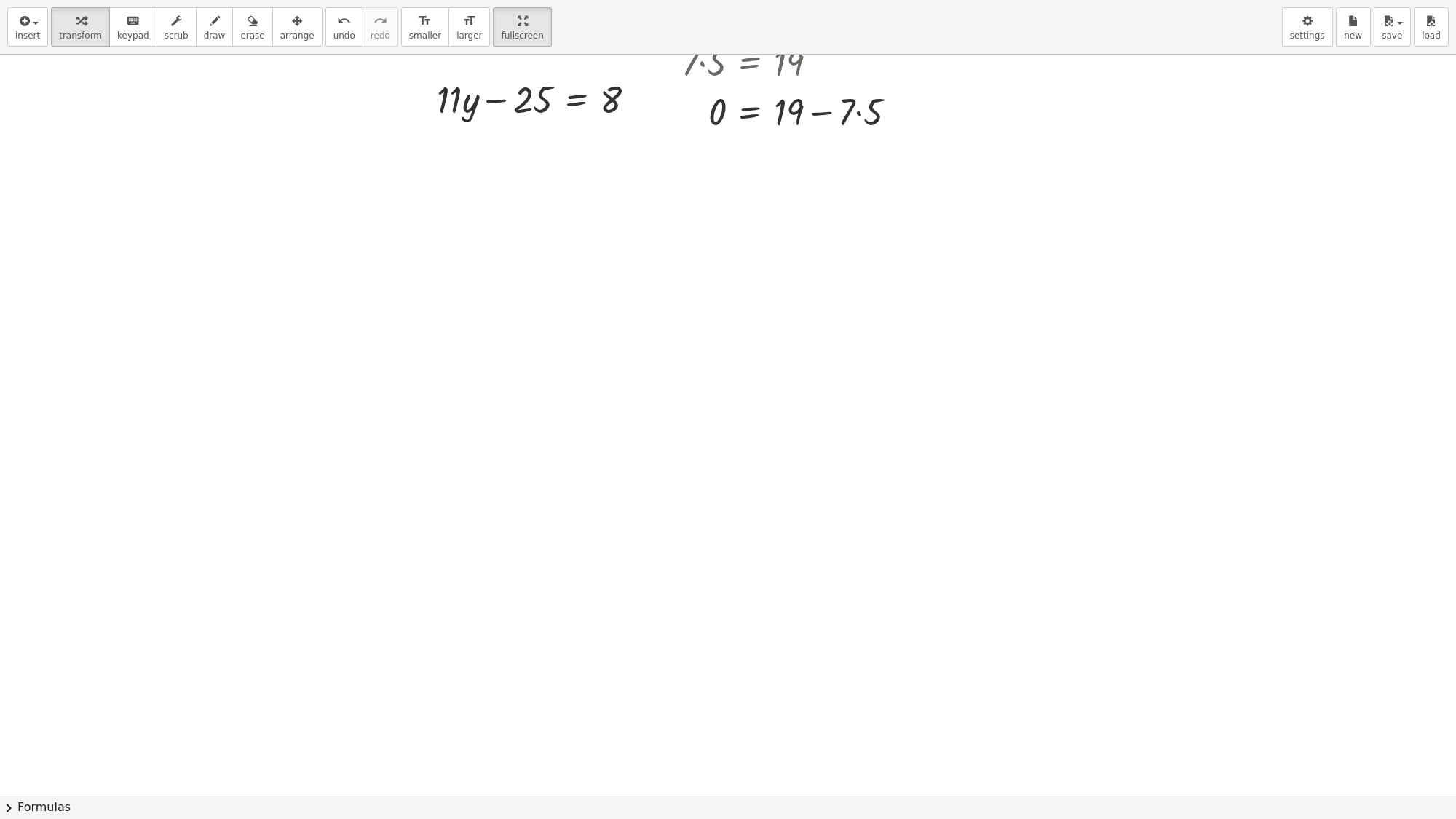
scroll to position [0, 0]
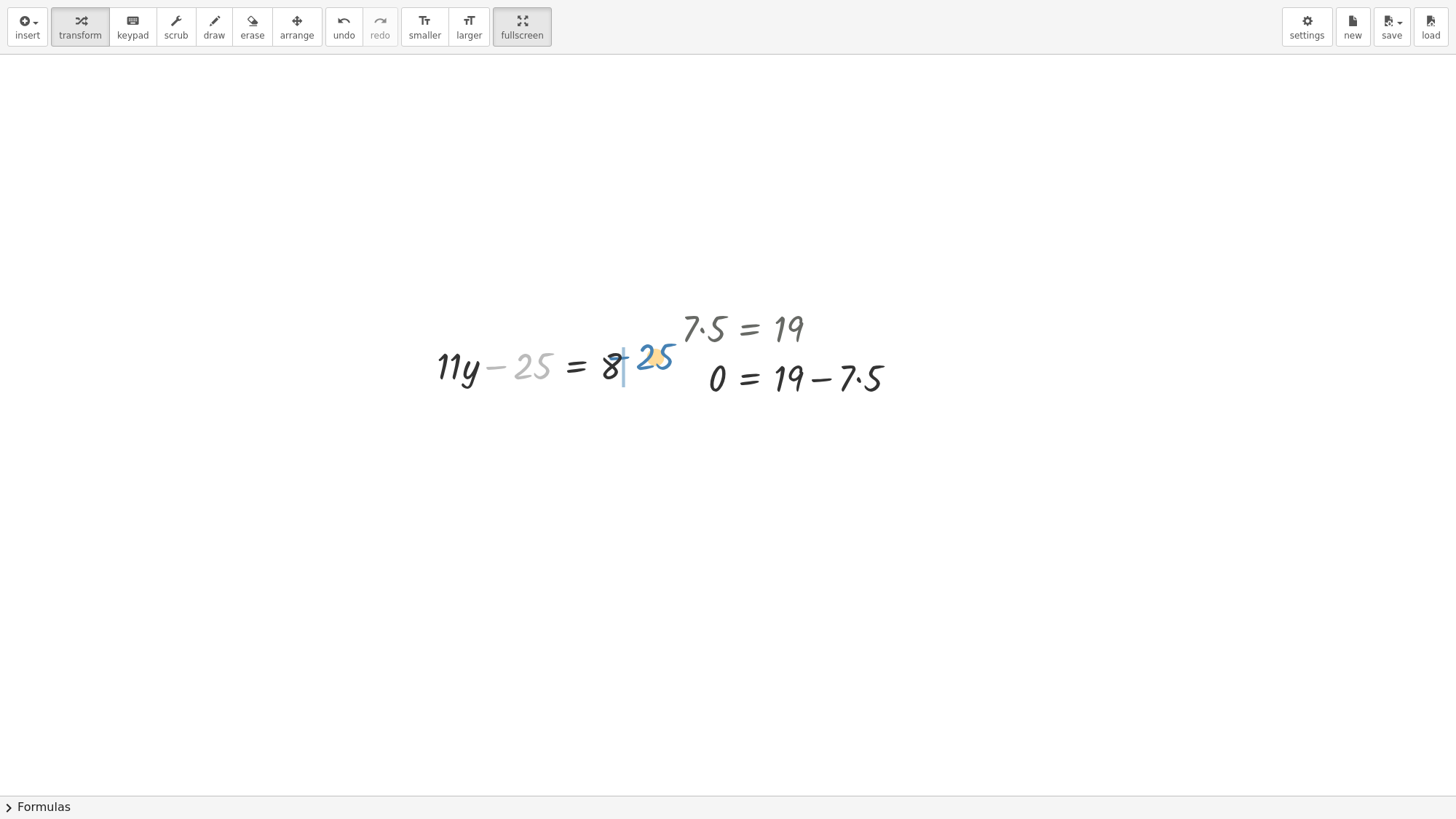
drag, startPoint x: 528, startPoint y: 366, endPoint x: 657, endPoint y: 364, distance: 129.0
drag, startPoint x: 608, startPoint y: 373, endPoint x: 653, endPoint y: 373, distance: 45.0
click at [653, 373] on div at bounding box center [615, 365] width 225 height 50
drag, startPoint x: 517, startPoint y: 370, endPoint x: 630, endPoint y: 415, distance: 121.6
click at [619, 368] on div at bounding box center [602, 365] width 147 height 72
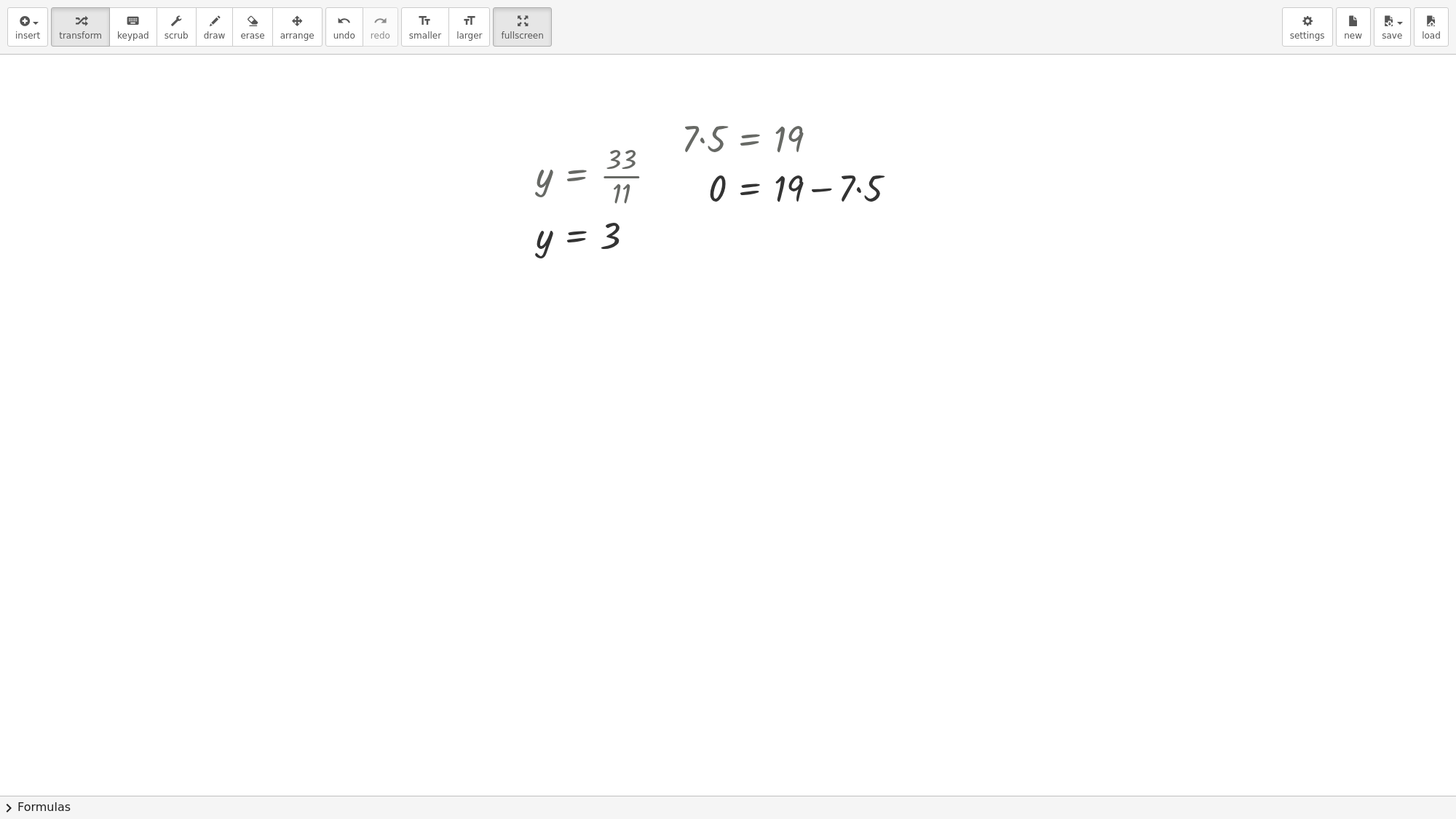
scroll to position [182, 0]
click at [824, 549] on div at bounding box center [728, 613] width 1456 height 1483
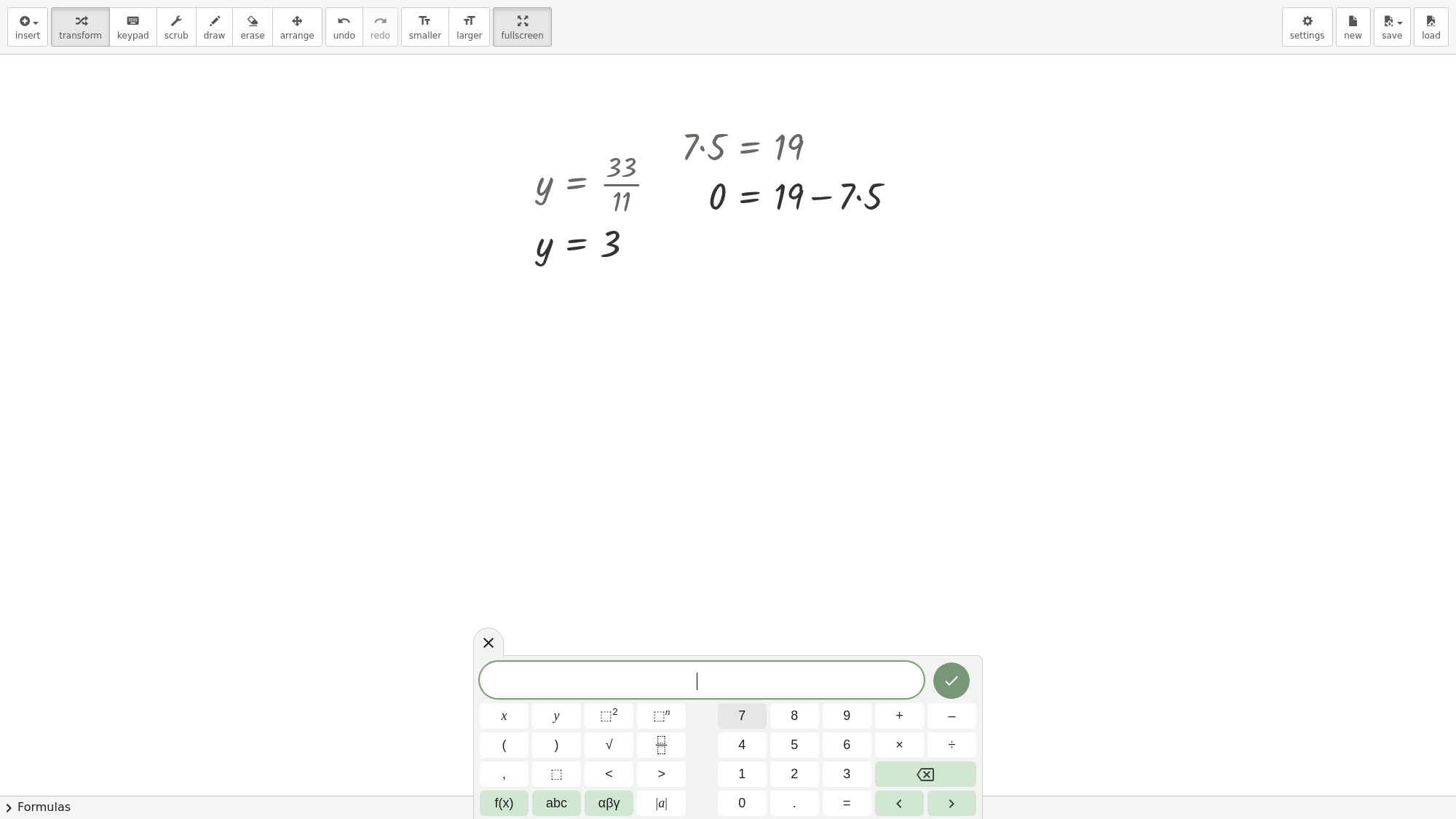
click at [726, 703] on button "7" at bounding box center [742, 716] width 49 height 26
click at [503, 703] on span "x" at bounding box center [504, 716] width 5 height 19
click at [903, 703] on span "+" at bounding box center [900, 716] width 8 height 19
click at [794, 703] on button "2" at bounding box center [795, 775] width 49 height 26
click at [855, 703] on button "6" at bounding box center [847, 745] width 49 height 26
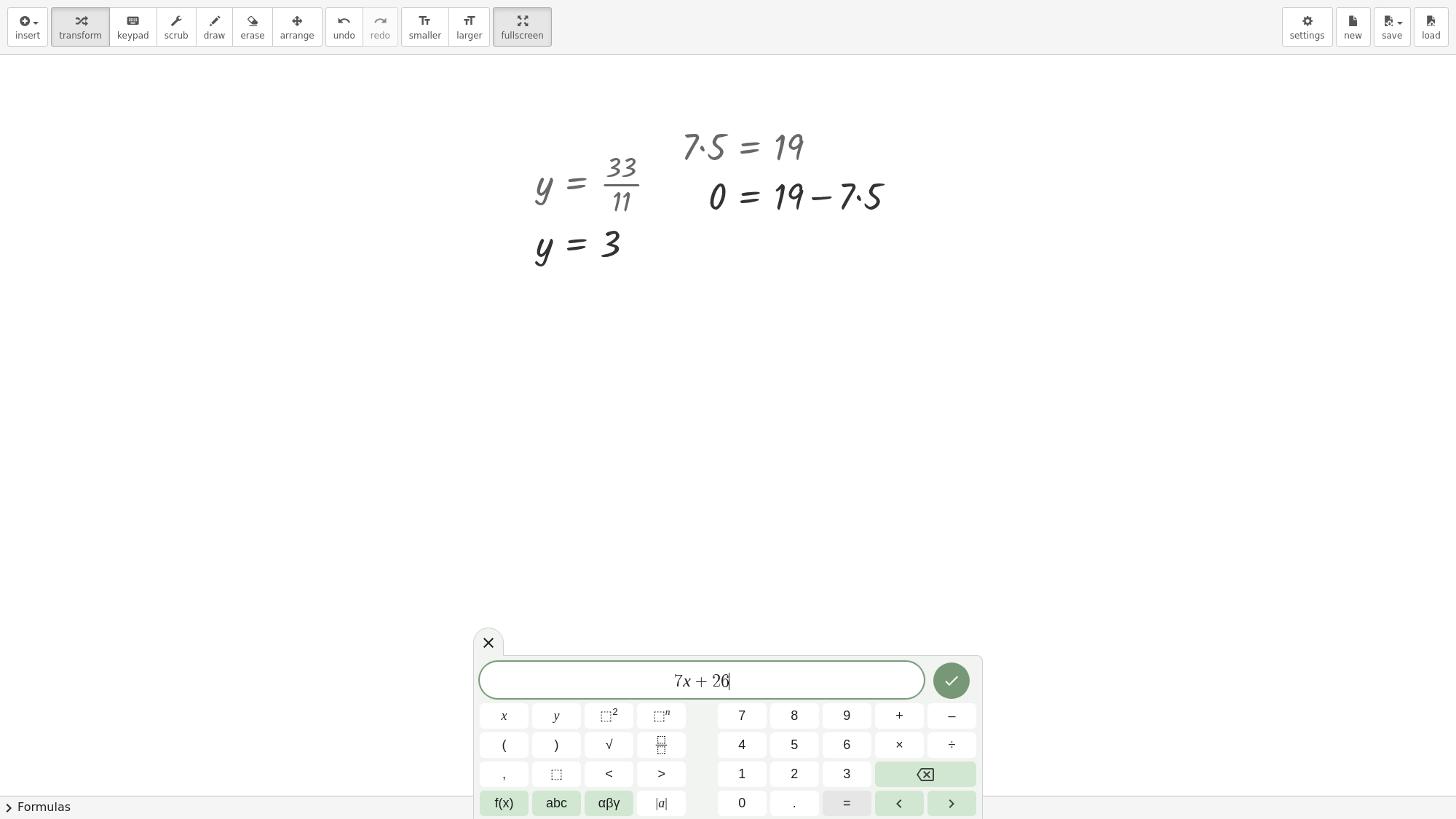
click at [846, 703] on span "=" at bounding box center [847, 803] width 8 height 19
click at [954, 703] on span "–" at bounding box center [951, 716] width 7 height 19
click at [750, 703] on button "1" at bounding box center [742, 775] width 49 height 26
click at [849, 703] on span "6" at bounding box center [846, 745] width 7 height 19
click at [954, 676] on icon "Done" at bounding box center [951, 681] width 17 height 17
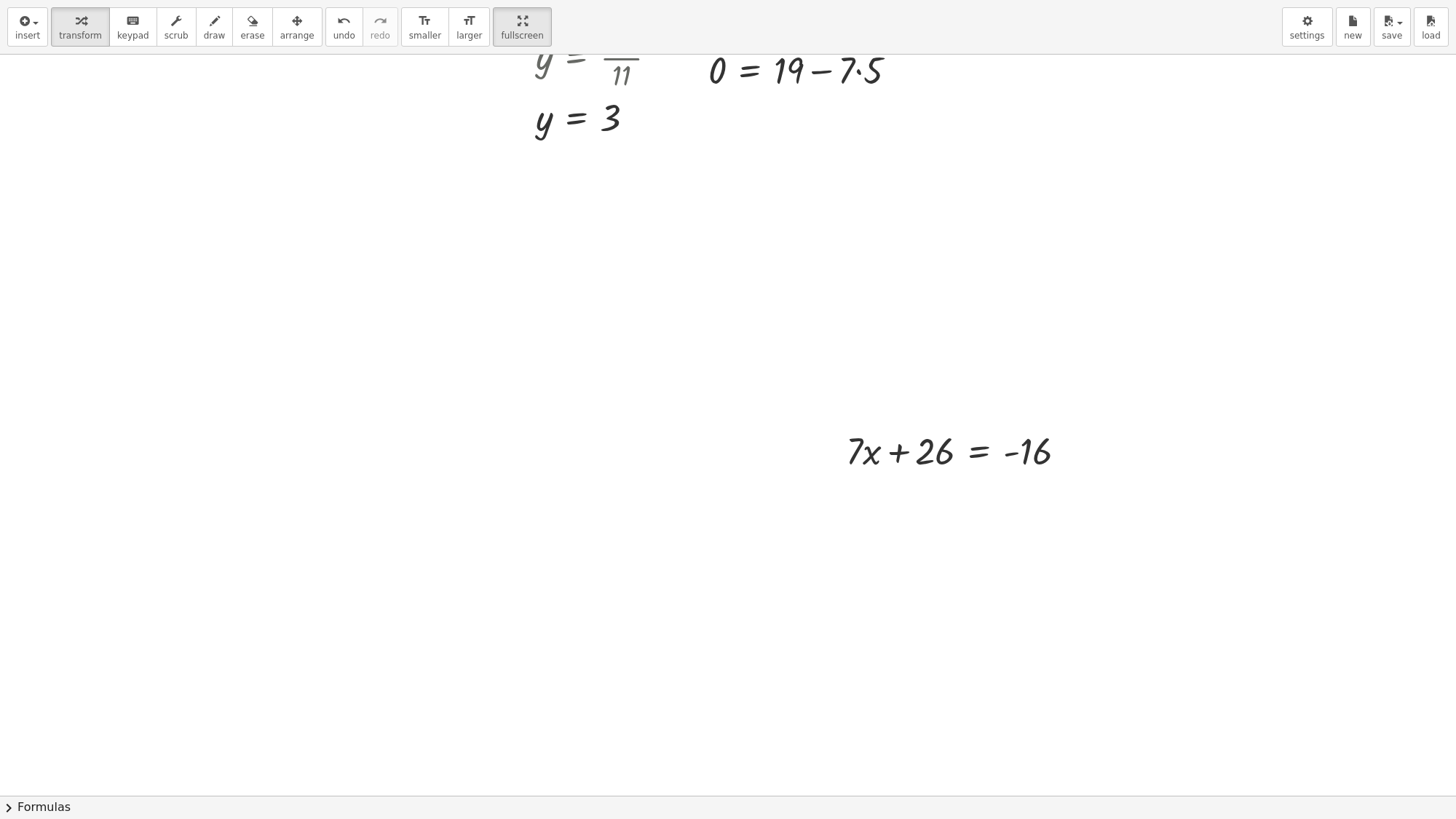
scroll to position [364, 0]
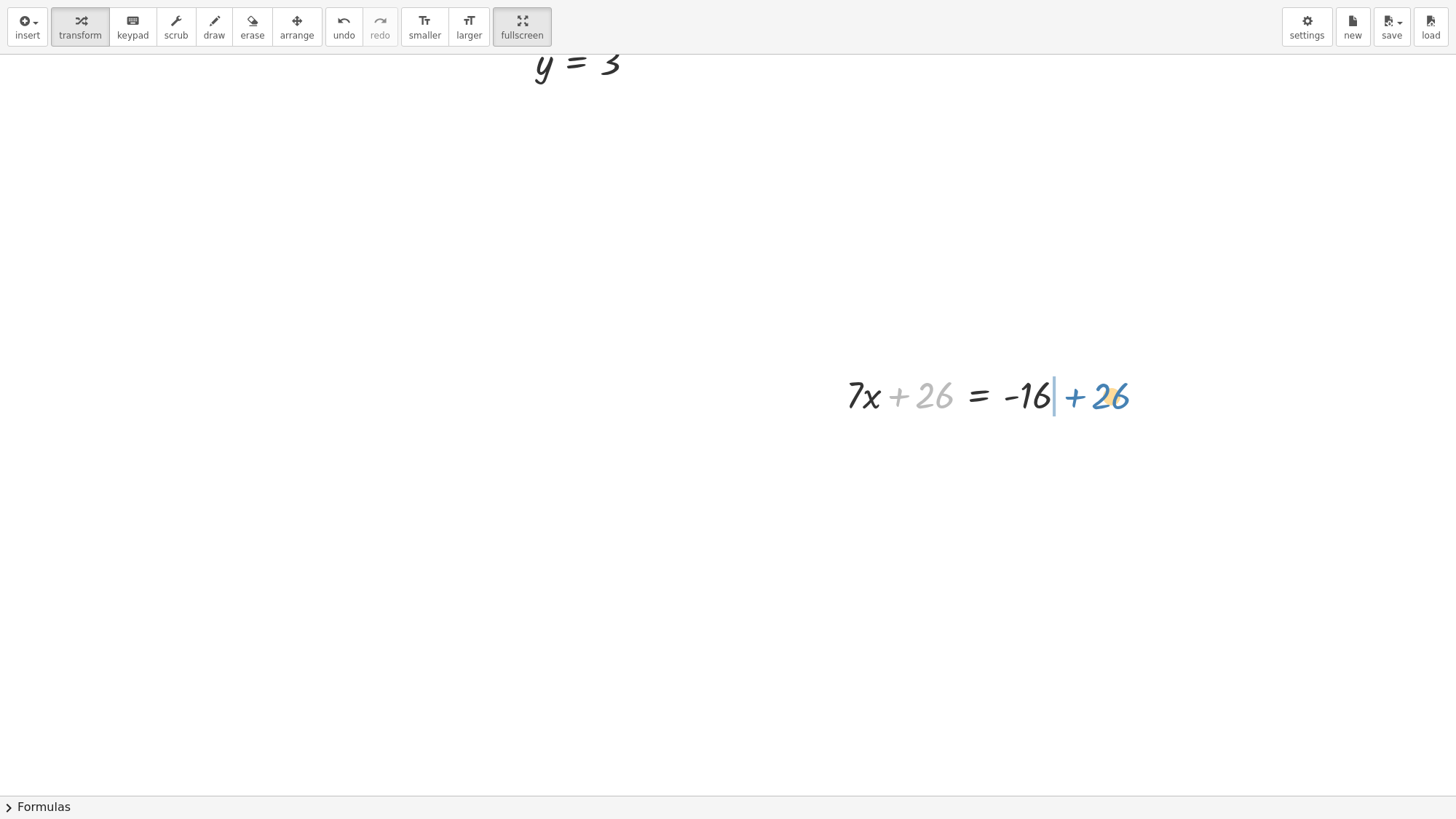
drag, startPoint x: 941, startPoint y: 395, endPoint x: 1119, endPoint y: 394, distance: 178.0
click at [1081, 447] on div at bounding box center [1005, 443] width 332 height 50
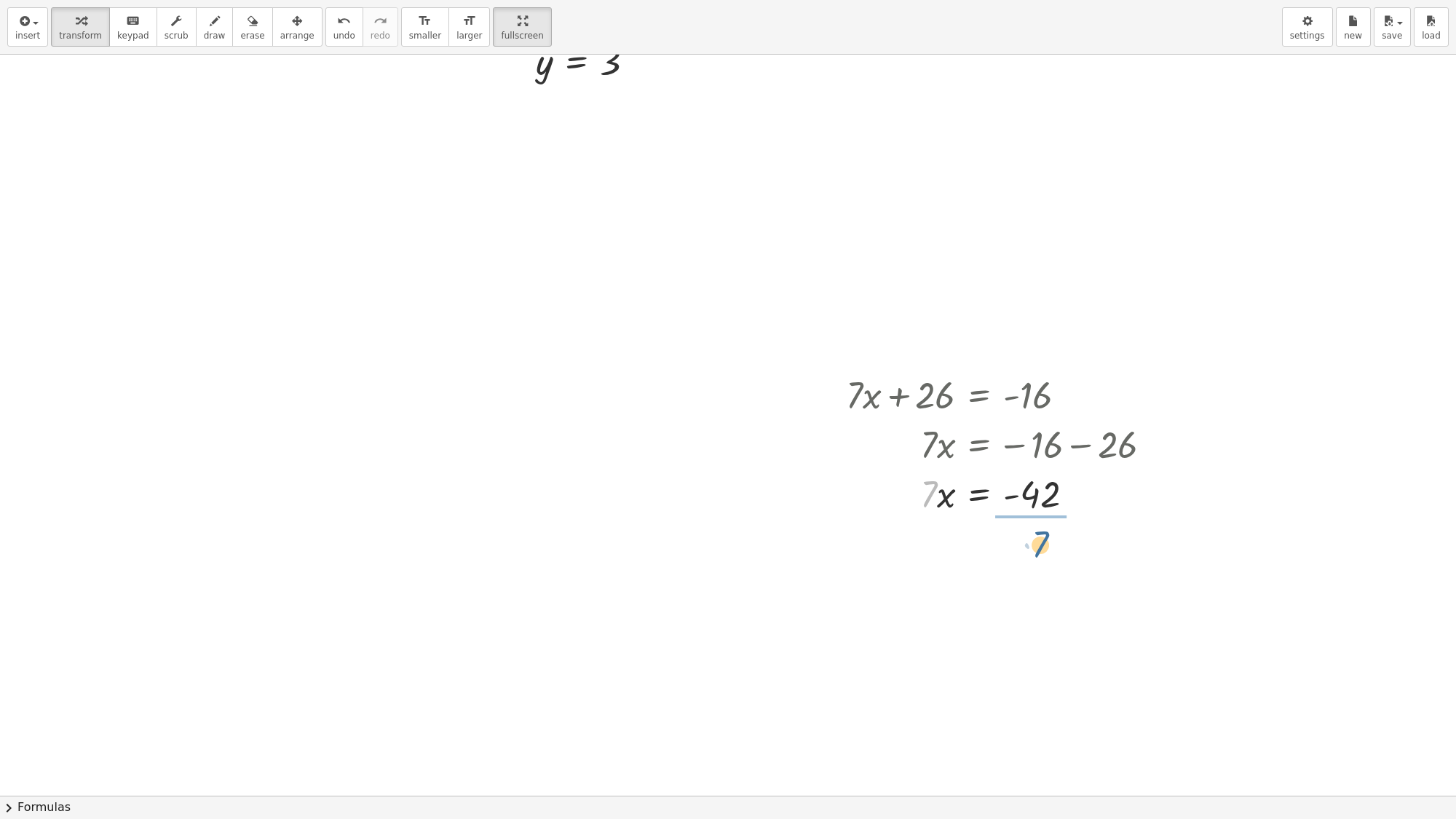
drag, startPoint x: 929, startPoint y: 490, endPoint x: 1049, endPoint y: 528, distance: 125.9
click at [1040, 556] on div at bounding box center [1005, 554] width 332 height 72
click at [321, 532] on div at bounding box center [728, 432] width 1456 height 1483
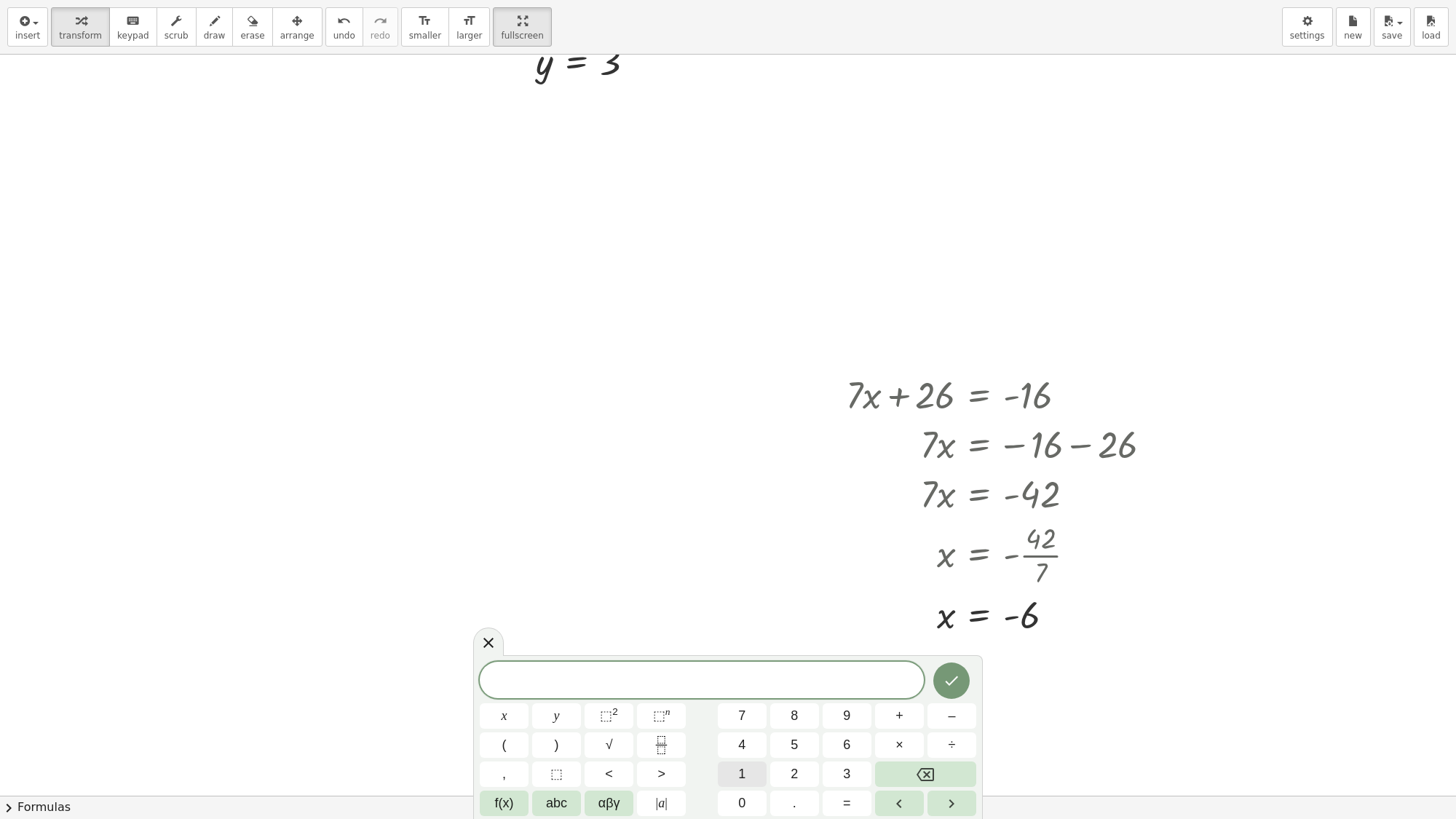
click at [746, 703] on button "1" at bounding box center [742, 775] width 49 height 26
click at [750, 703] on button "4" at bounding box center [742, 745] width 49 height 26
click at [568, 703] on button "y" at bounding box center [556, 716] width 49 height 26
click at [949, 703] on span "–" at bounding box center [951, 716] width 7 height 19
click at [831, 703] on button "3" at bounding box center [847, 775] width 49 height 26
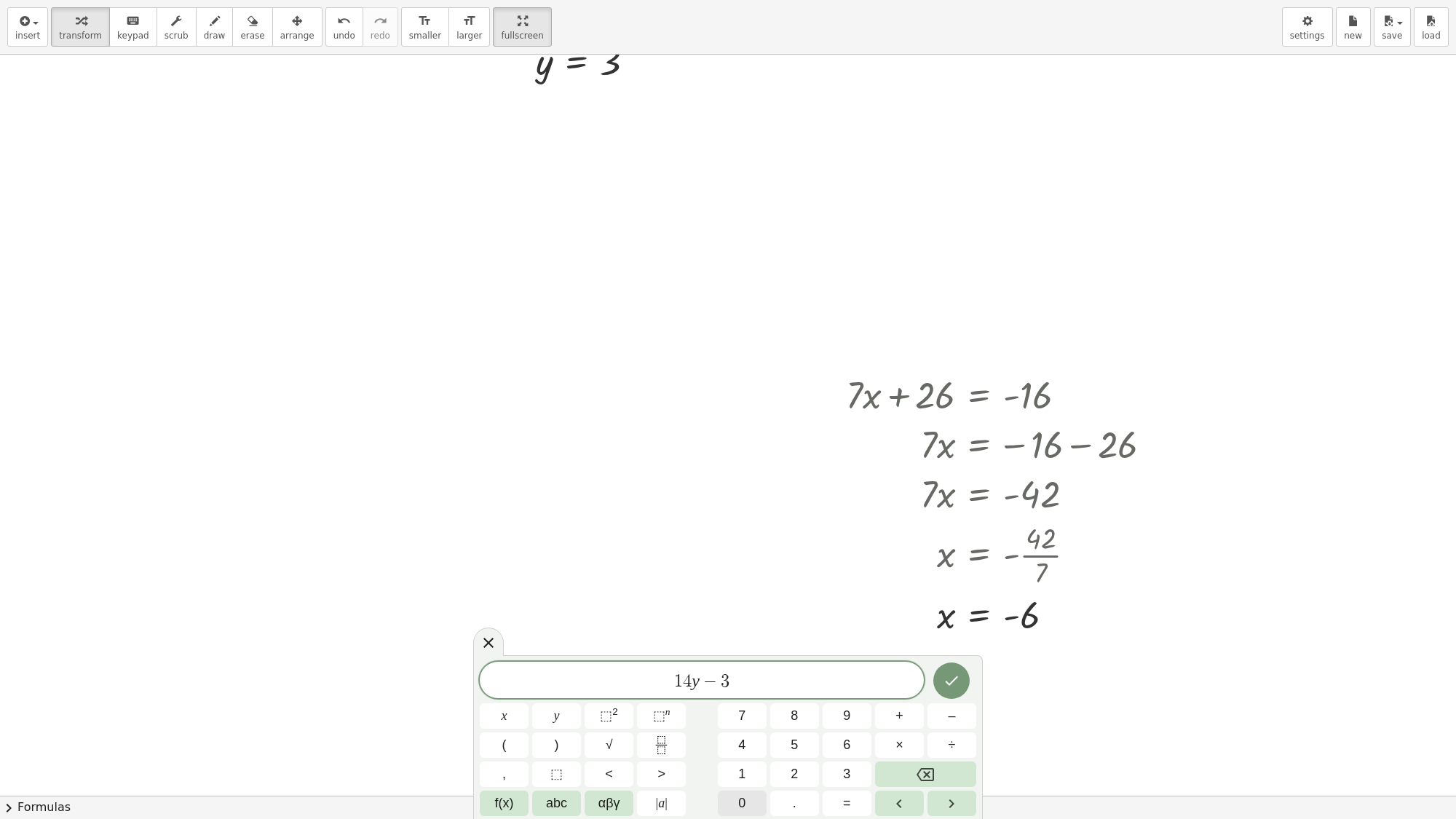
click at [732, 703] on button "0" at bounding box center [742, 803] width 49 height 26
click at [851, 703] on button "=" at bounding box center [847, 803] width 49 height 26
click at [792, 703] on span "2" at bounding box center [794, 774] width 7 height 19
click at [838, 703] on button "6" at bounding box center [847, 745] width 49 height 26
click at [964, 683] on button "Done" at bounding box center [951, 681] width 37 height 37
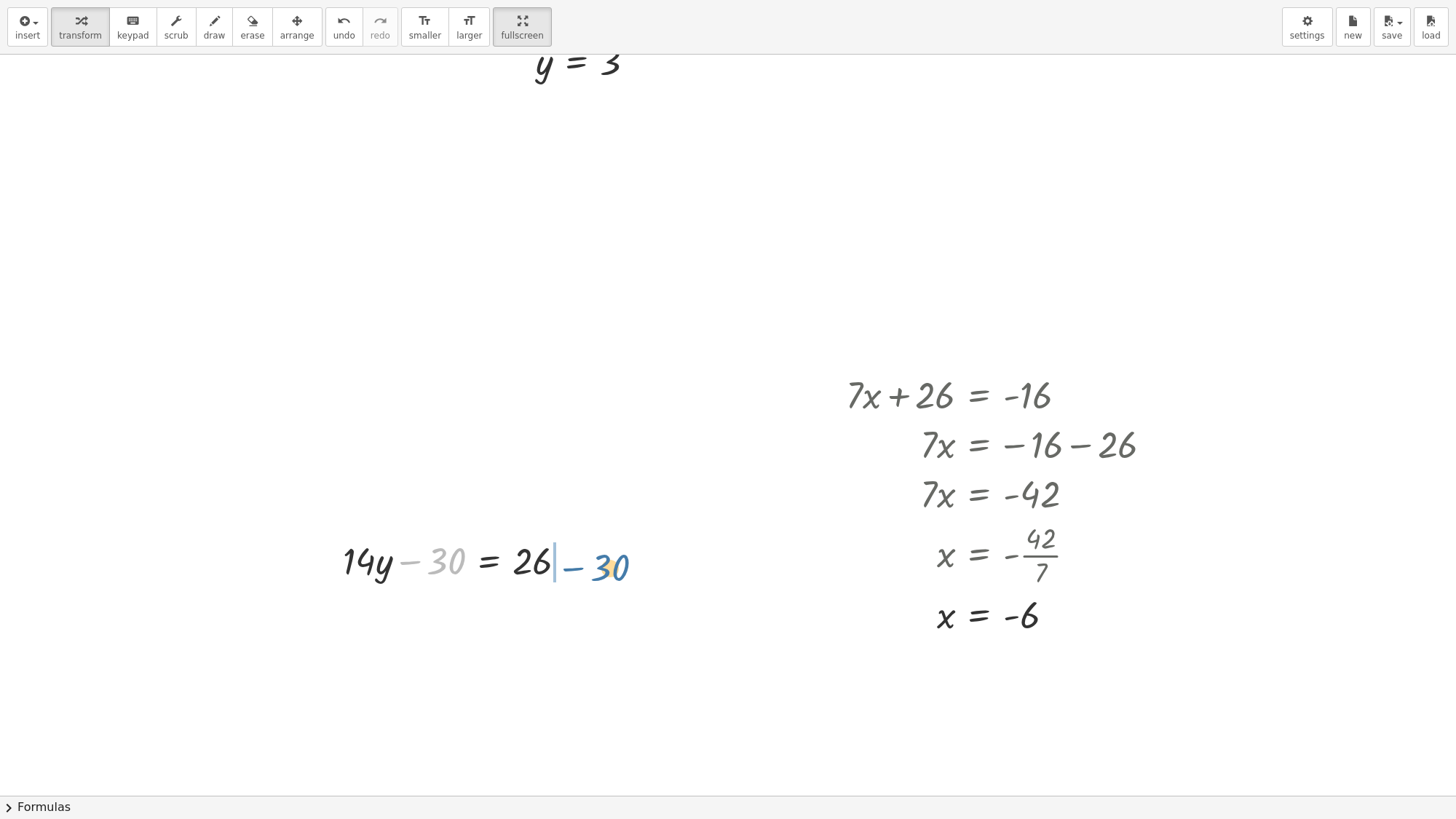
drag, startPoint x: 456, startPoint y: 555, endPoint x: 642, endPoint y: 556, distance: 186.0
click at [641, 560] on div "· 7 · 5 = 19 · 7 · 5 = 19 0 + − + · 11 · y − 25 = 8 · 11 · y = + 8 + 25 · 11 · …" at bounding box center [728, 432] width 1456 height 1483
drag, startPoint x: 438, startPoint y: 564, endPoint x: 653, endPoint y: 572, distance: 215.1
drag, startPoint x: 442, startPoint y: 560, endPoint x: 612, endPoint y: 548, distance: 170.4
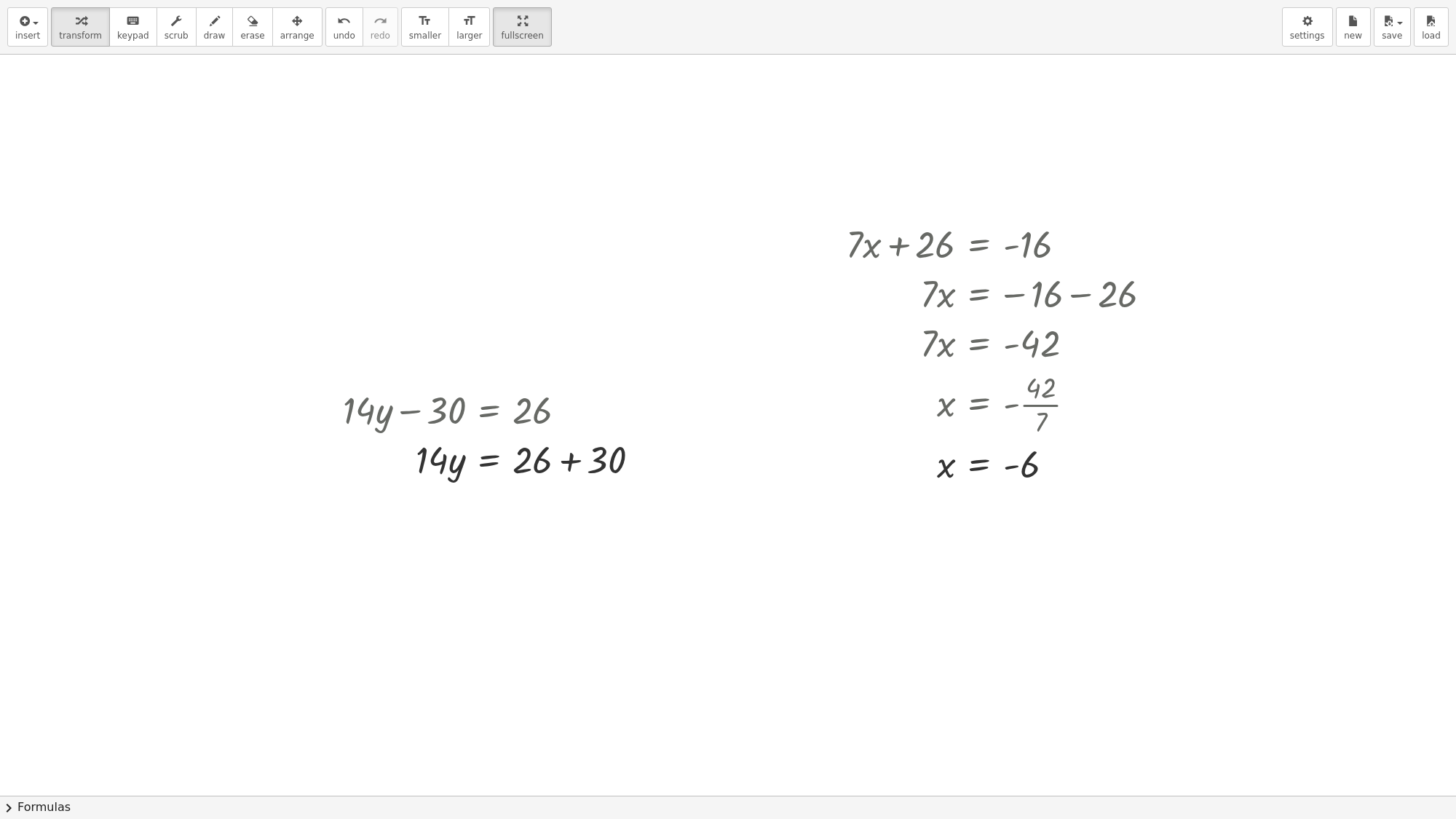
scroll to position [546, 0]
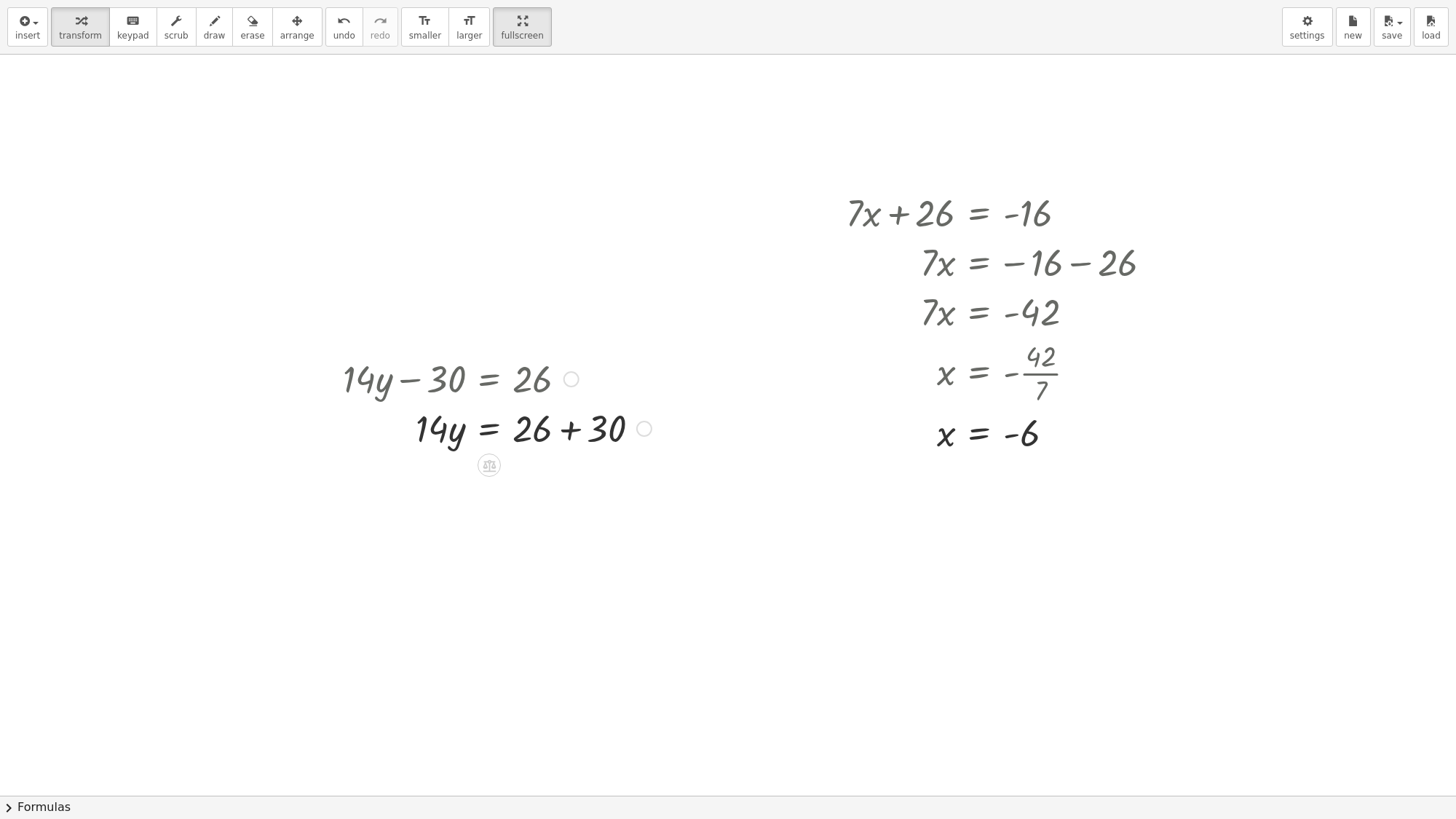
click at [569, 429] on div at bounding box center [497, 428] width 323 height 50
drag, startPoint x: 433, startPoint y: 475, endPoint x: 537, endPoint y: 514, distance: 111.1
click at [533, 540] on div at bounding box center [497, 538] width 323 height 72
click at [770, 631] on div at bounding box center [728, 249] width 1456 height 1483
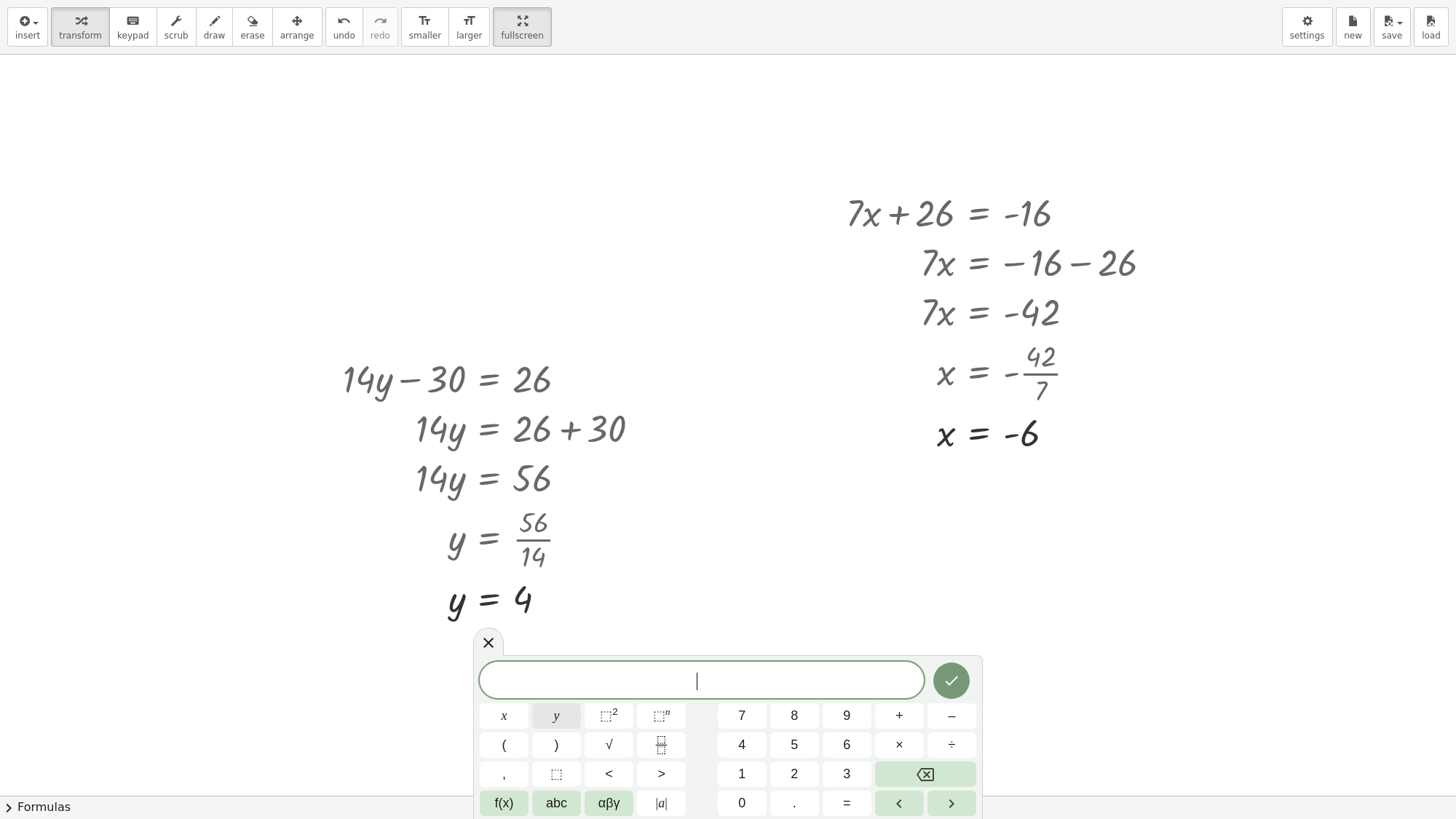
click at [548, 703] on button "y" at bounding box center [556, 716] width 49 height 26
click at [951, 703] on span "–" at bounding box center [951, 716] width 7 height 19
click at [799, 703] on button "5" at bounding box center [795, 745] width 49 height 26
click at [507, 703] on button "x" at bounding box center [504, 716] width 49 height 26
click at [855, 703] on button "=" at bounding box center [847, 803] width 49 height 26
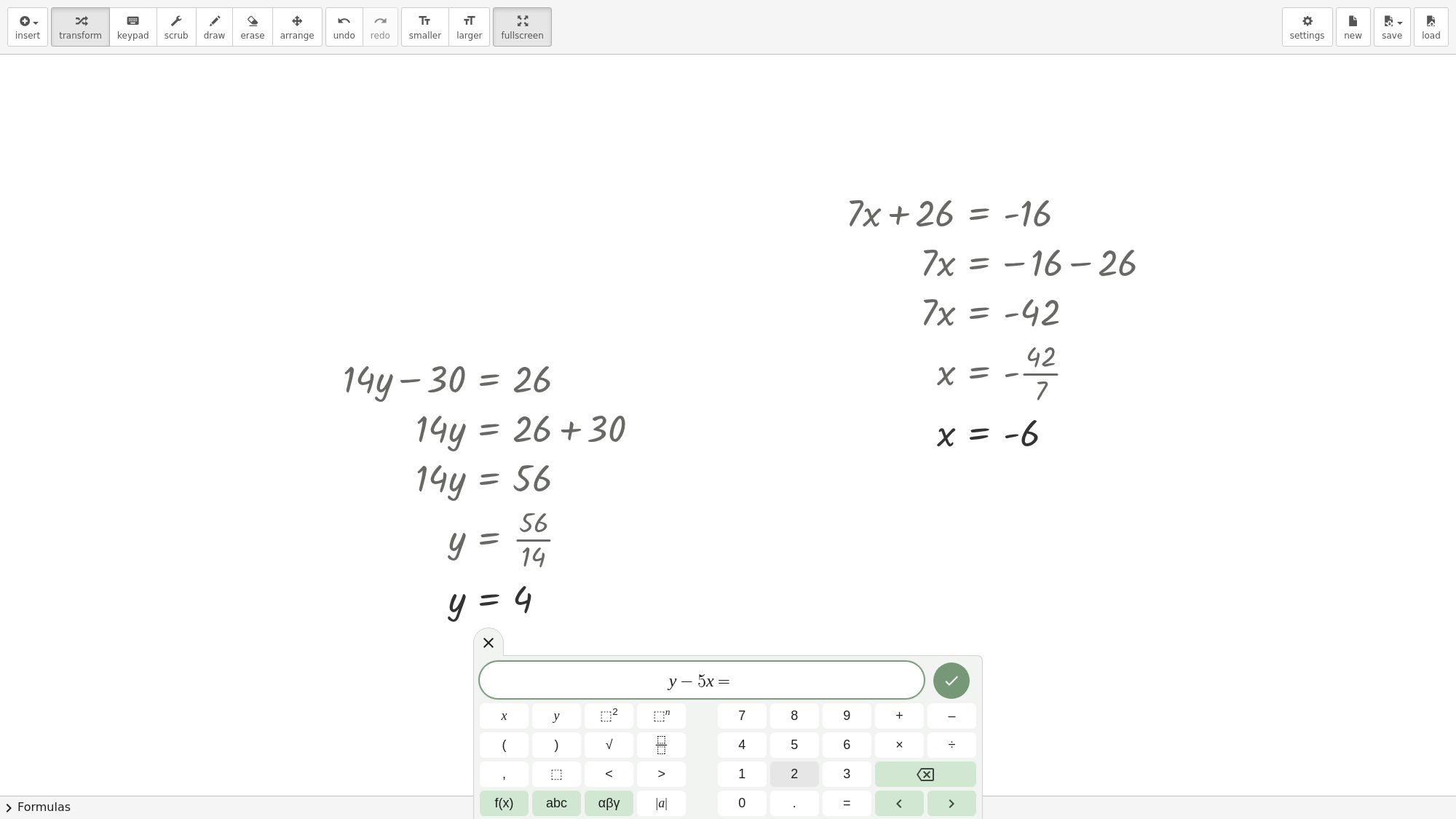
click at [803, 703] on button "2" at bounding box center [795, 775] width 49 height 26
click at [954, 681] on icon "Done" at bounding box center [952, 681] width 13 height 9
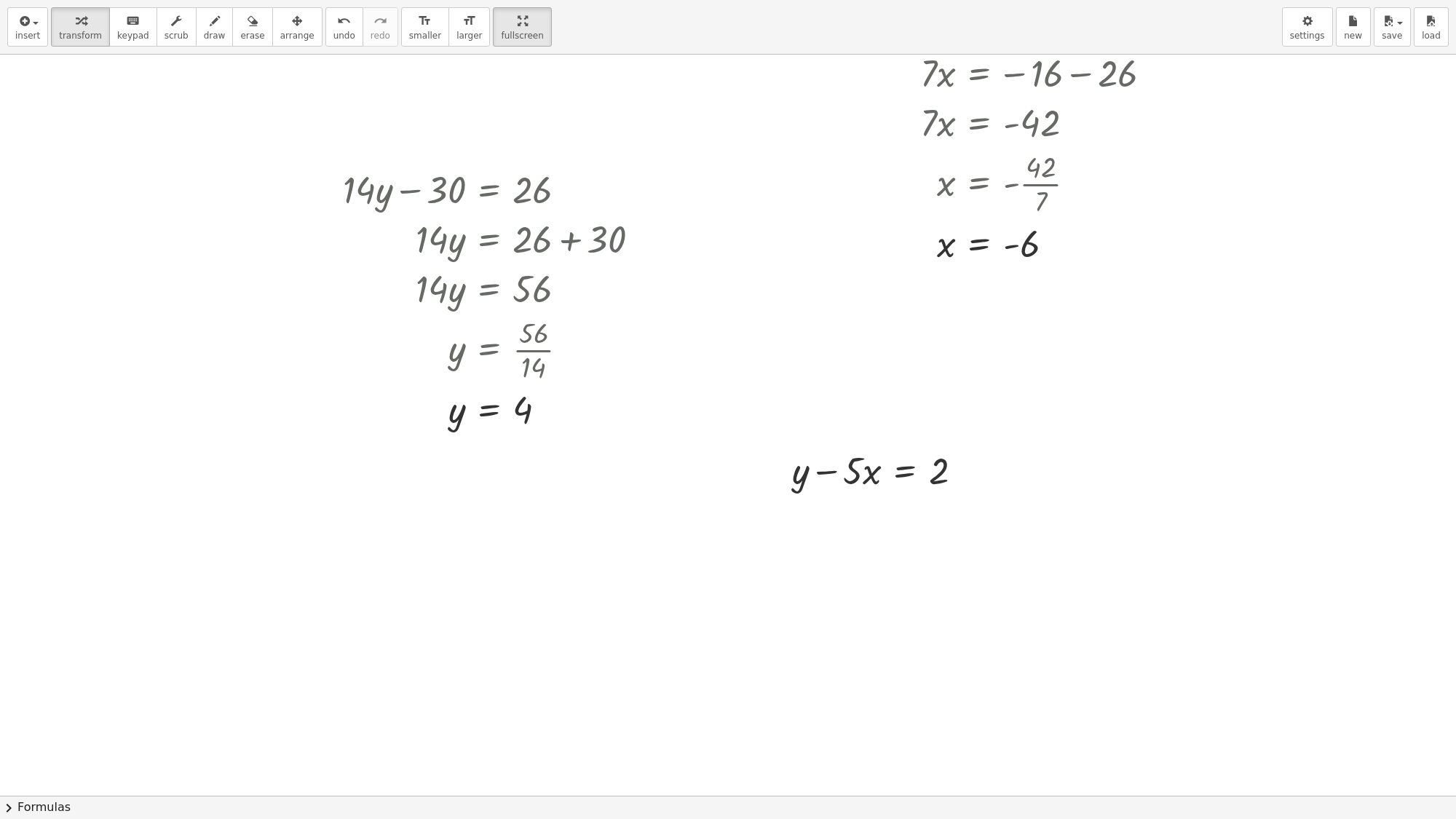
scroll to position [741, 0]
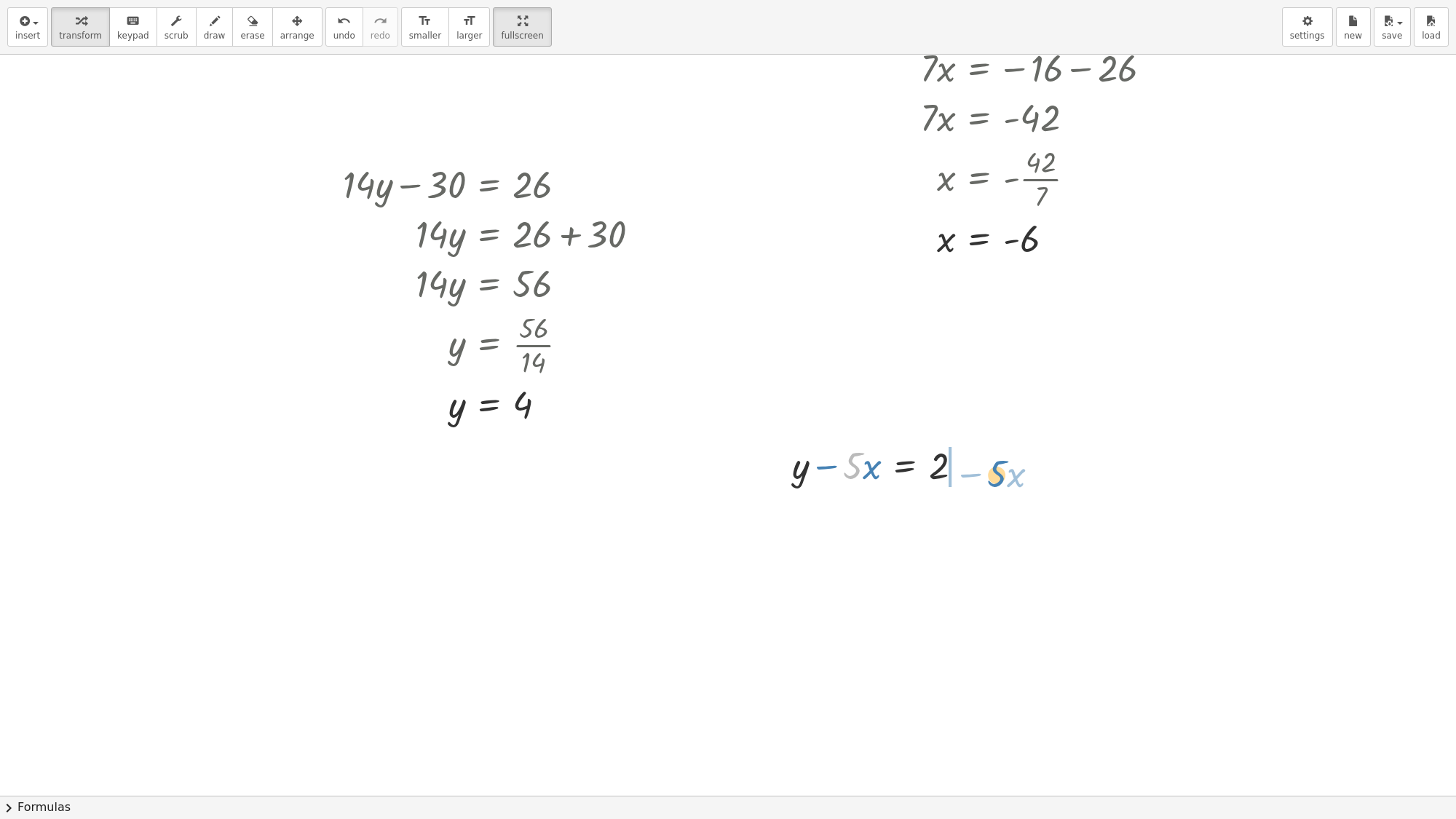
drag, startPoint x: 855, startPoint y: 467, endPoint x: 1002, endPoint y: 466, distance: 147.0
click at [566, 648] on div at bounding box center [728, 425] width 1456 height 2222
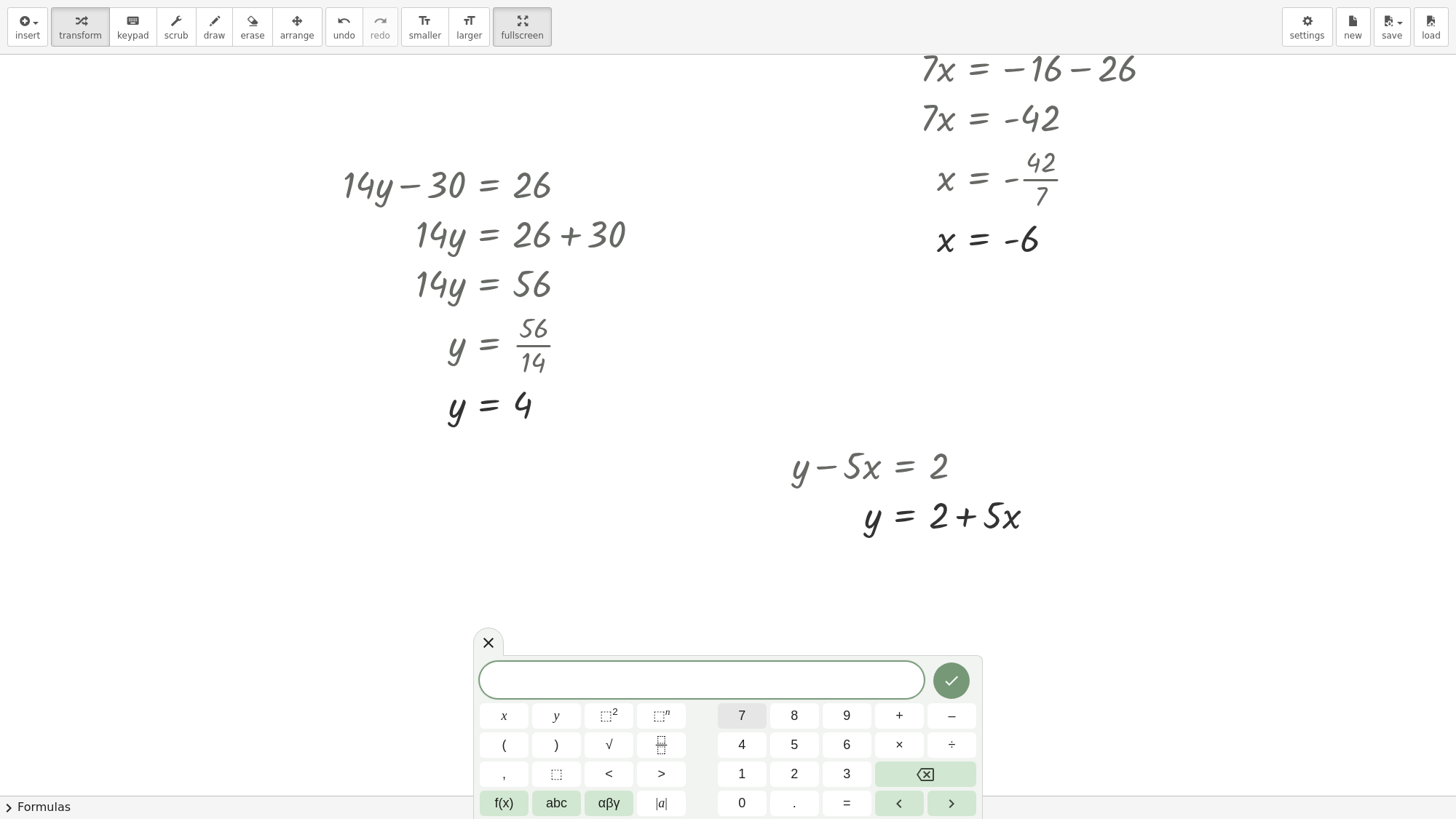
click at [732, 703] on button "7" at bounding box center [742, 716] width 49 height 26
click at [566, 703] on button "y" at bounding box center [556, 716] width 49 height 26
click at [907, 703] on button "+" at bounding box center [899, 716] width 49 height 26
click at [499, 703] on button "x" at bounding box center [504, 716] width 49 height 26
click at [834, 703] on button "=" at bounding box center [847, 803] width 49 height 26
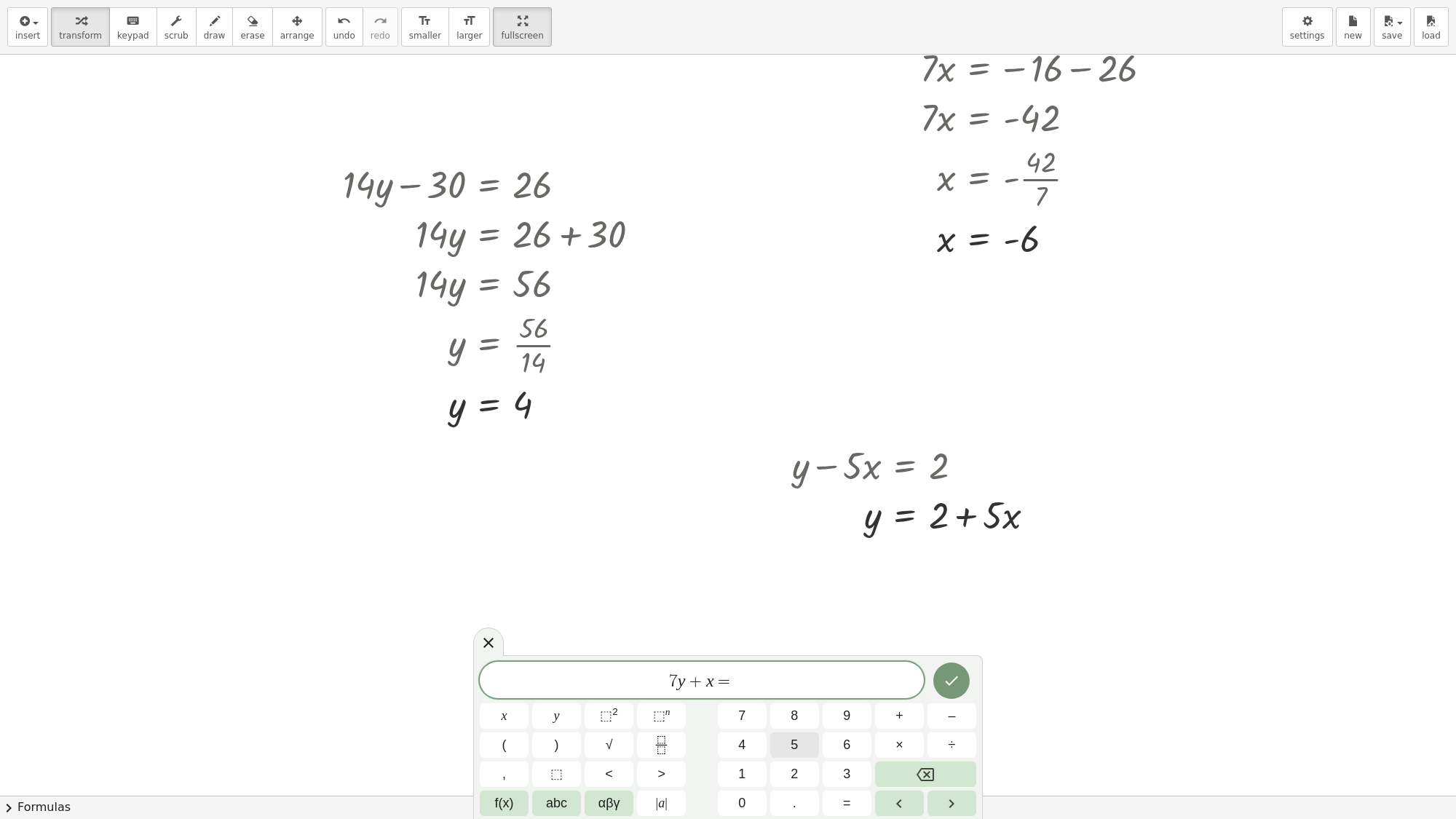
click at [799, 703] on button "5" at bounding box center [795, 745] width 49 height 26
click at [945, 671] on button "Done" at bounding box center [951, 681] width 37 height 37
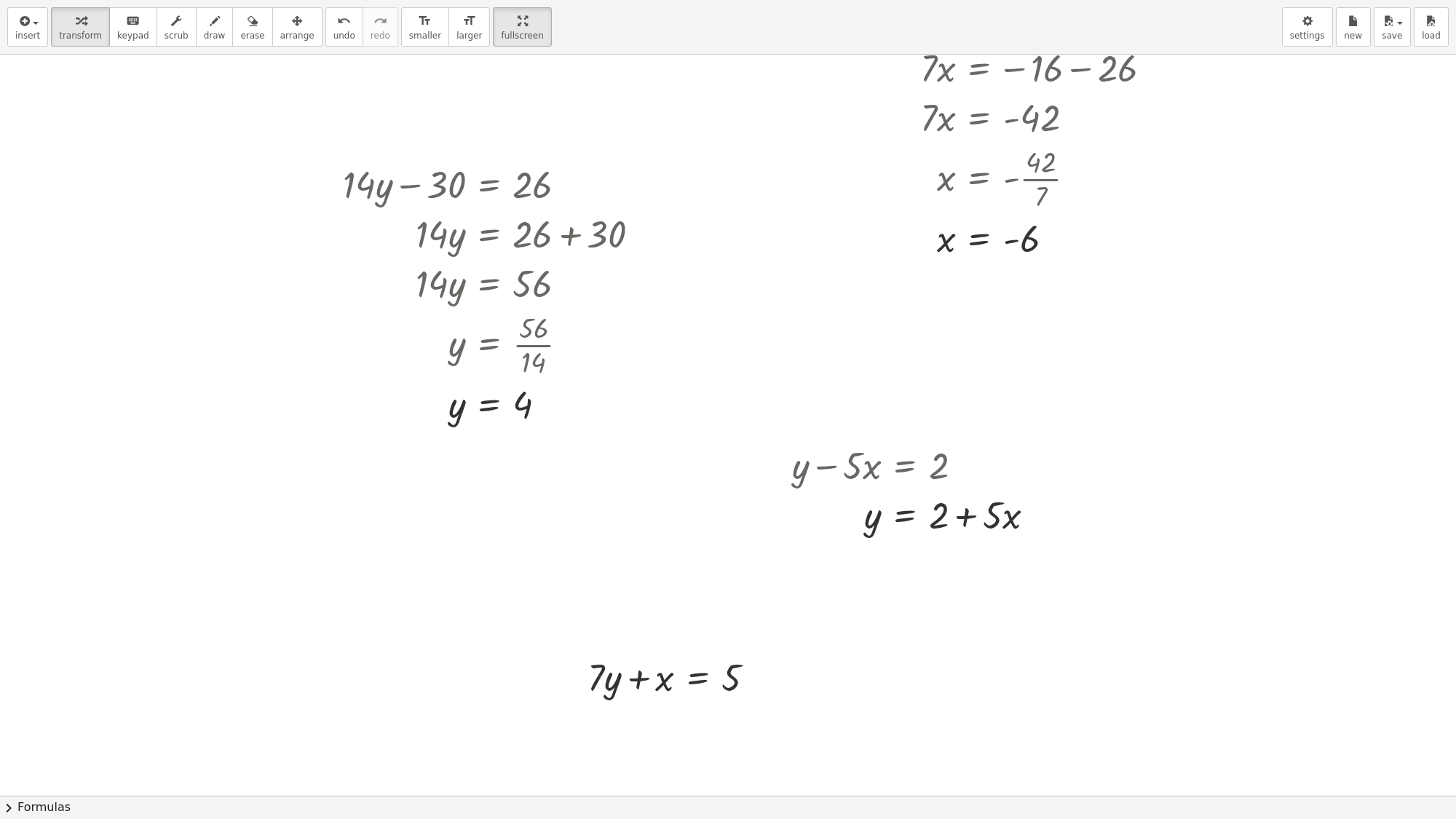
scroll to position [1014, 0]
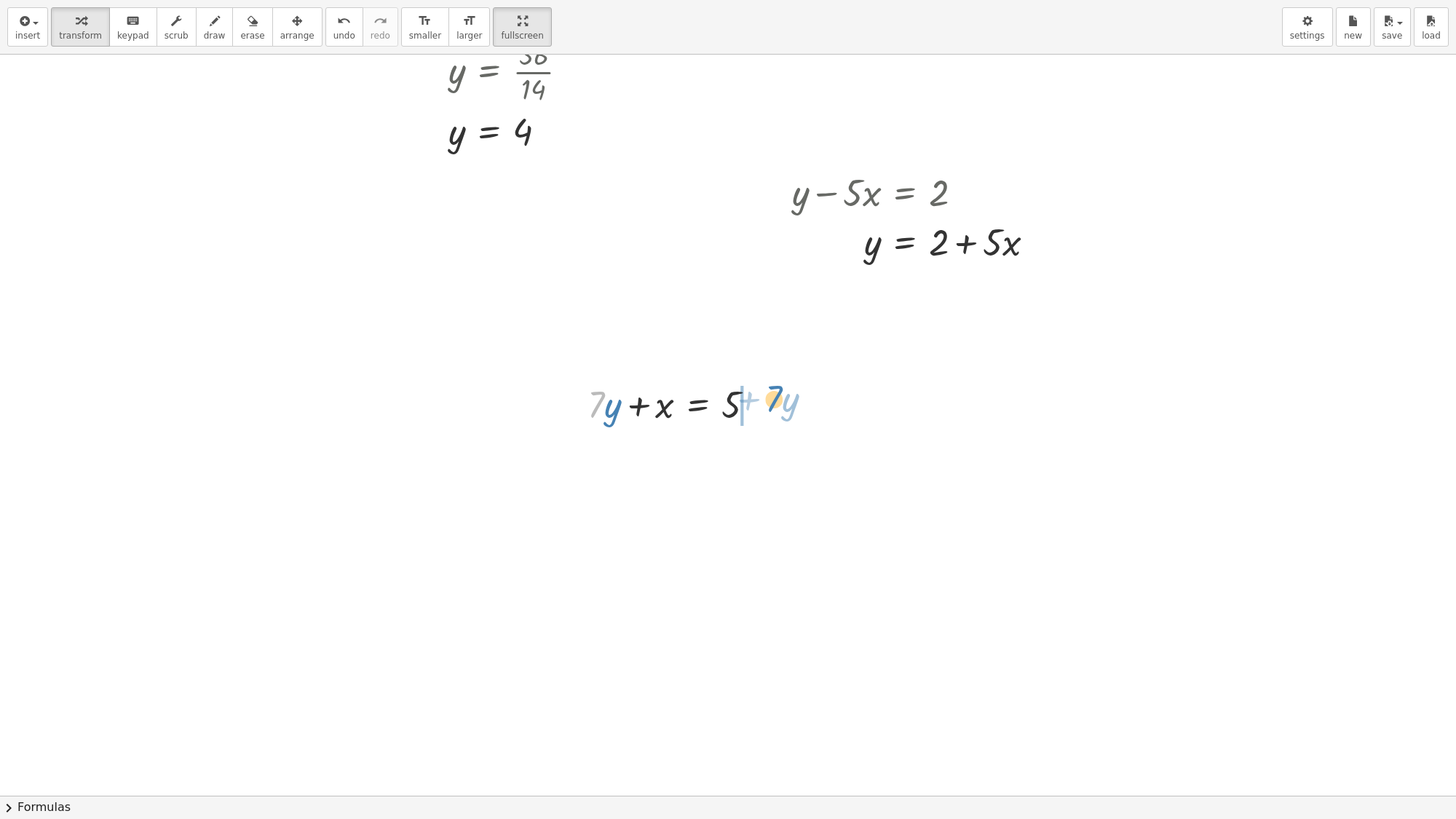
drag, startPoint x: 594, startPoint y: 411, endPoint x: 775, endPoint y: 404, distance: 181.1
click at [295, 580] on div at bounding box center [728, 152] width 1456 height 2222
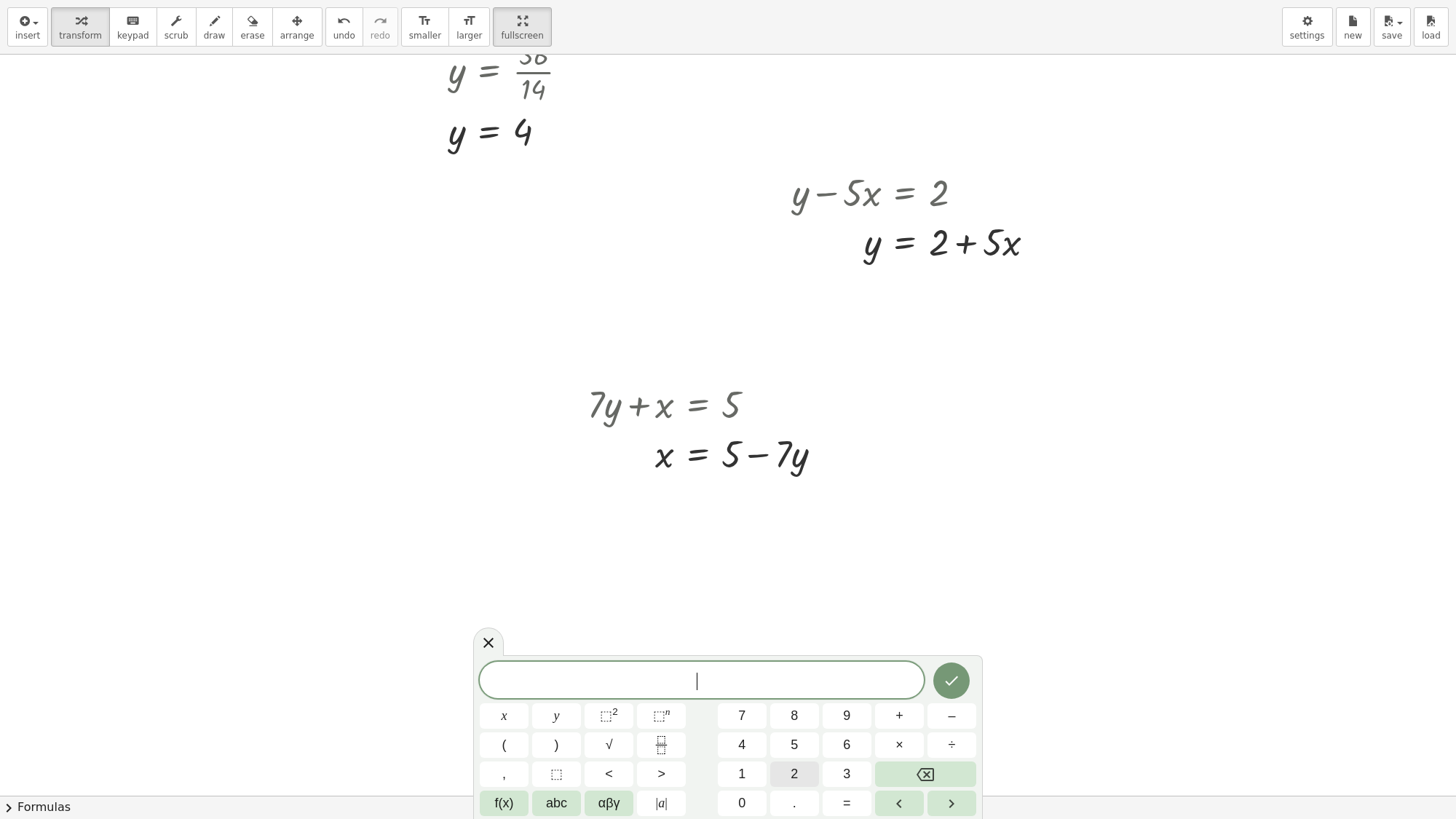
click at [798, 703] on button "2" at bounding box center [795, 775] width 49 height 26
click at [506, 703] on button "x" at bounding box center [504, 716] width 49 height 26
click at [926, 703] on icon "Backspace" at bounding box center [925, 775] width 17 height 13
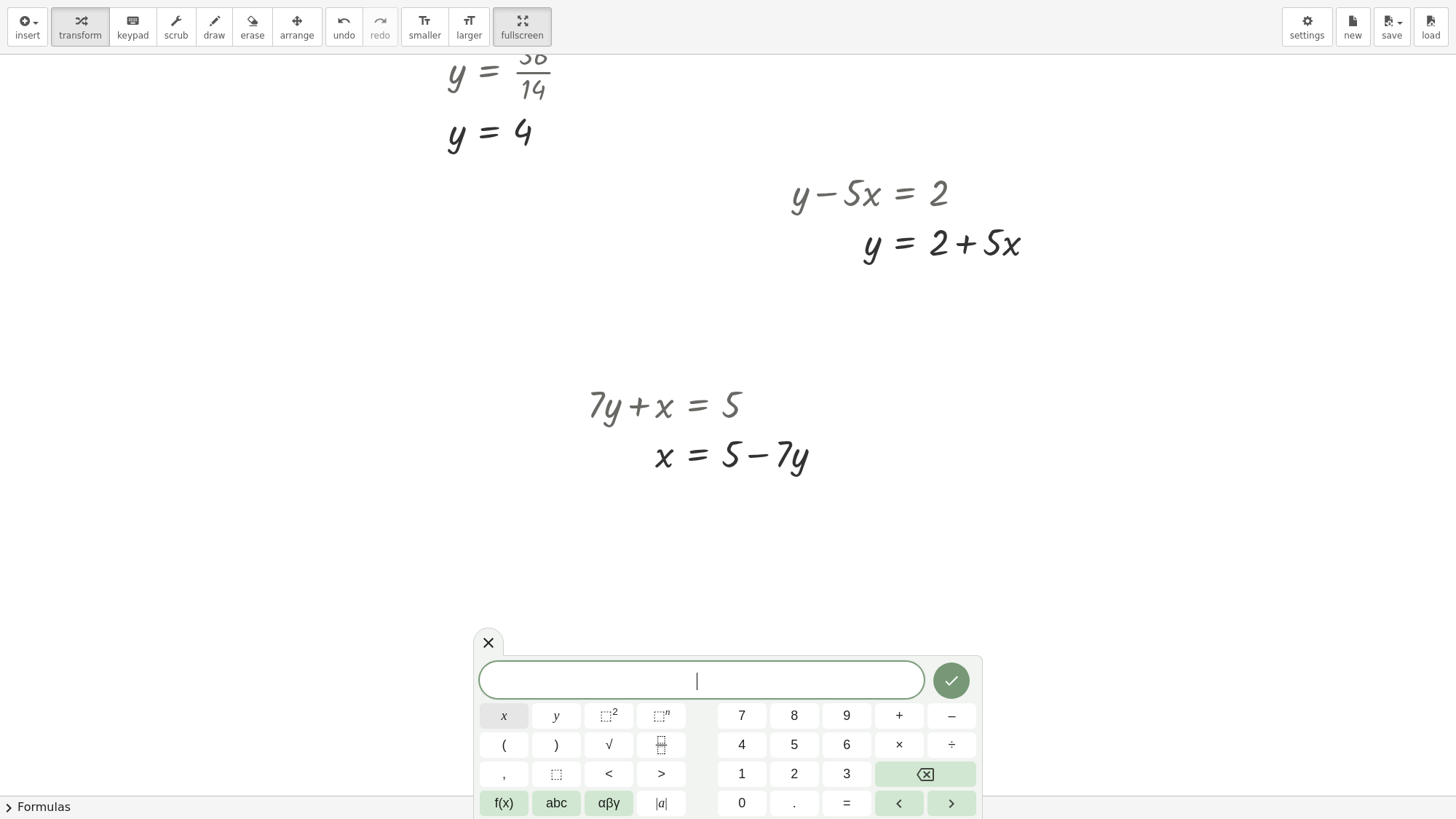
click at [495, 703] on button "x" at bounding box center [504, 716] width 49 height 26
click at [922, 703] on icon "Backspace" at bounding box center [925, 775] width 17 height 17
click at [791, 703] on span "2" at bounding box center [794, 774] width 7 height 19
click at [508, 703] on button "x" at bounding box center [504, 716] width 49 height 26
click at [948, 703] on span "–" at bounding box center [951, 716] width 7 height 19
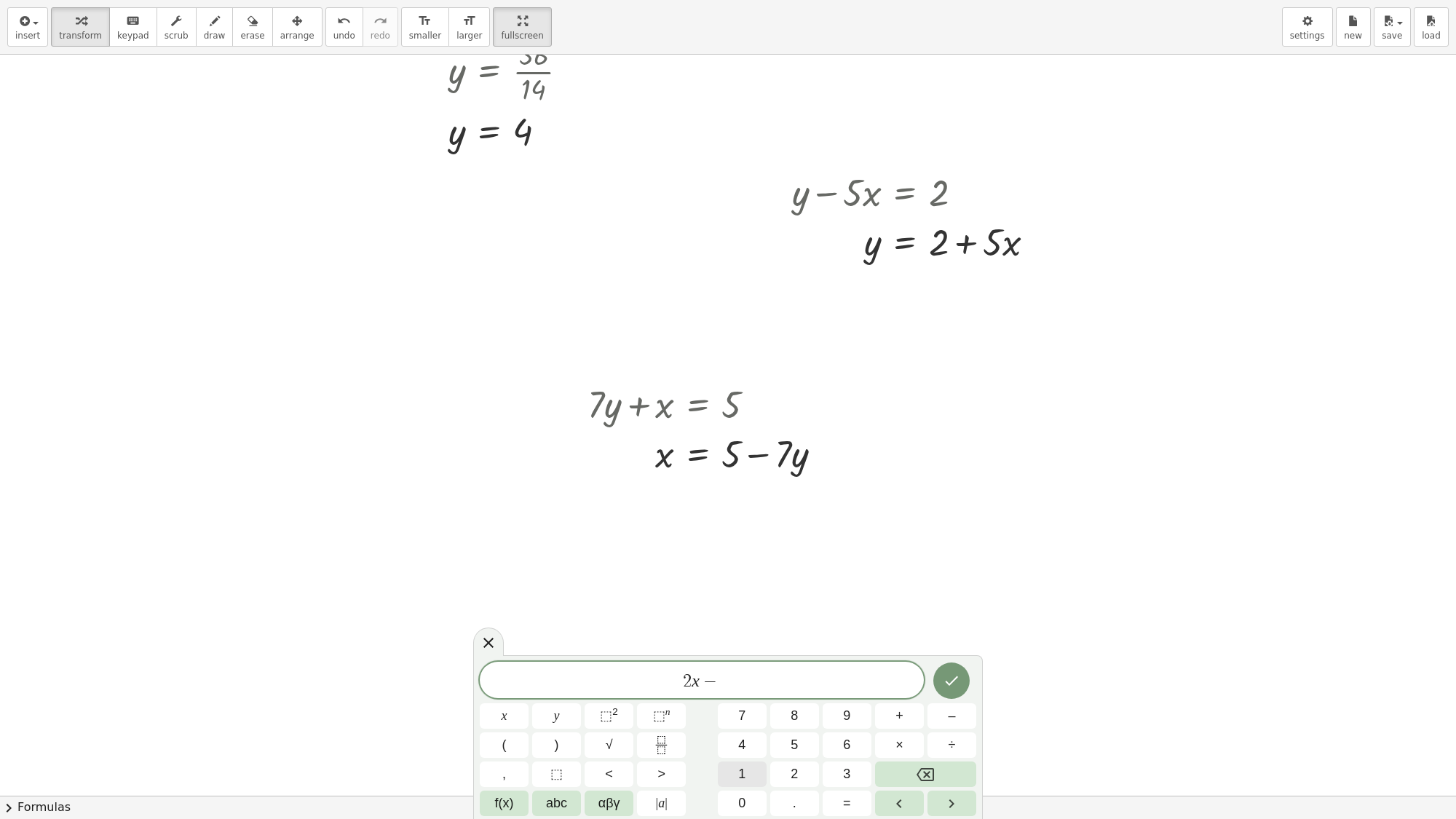
click at [754, 703] on button "1" at bounding box center [742, 775] width 49 height 26
click at [740, 703] on span "0" at bounding box center [742, 803] width 7 height 19
click at [542, 703] on button "y" at bounding box center [556, 716] width 49 height 26
click at [841, 703] on button "=" at bounding box center [847, 803] width 49 height 26
click at [803, 703] on button "2" at bounding box center [795, 775] width 49 height 26
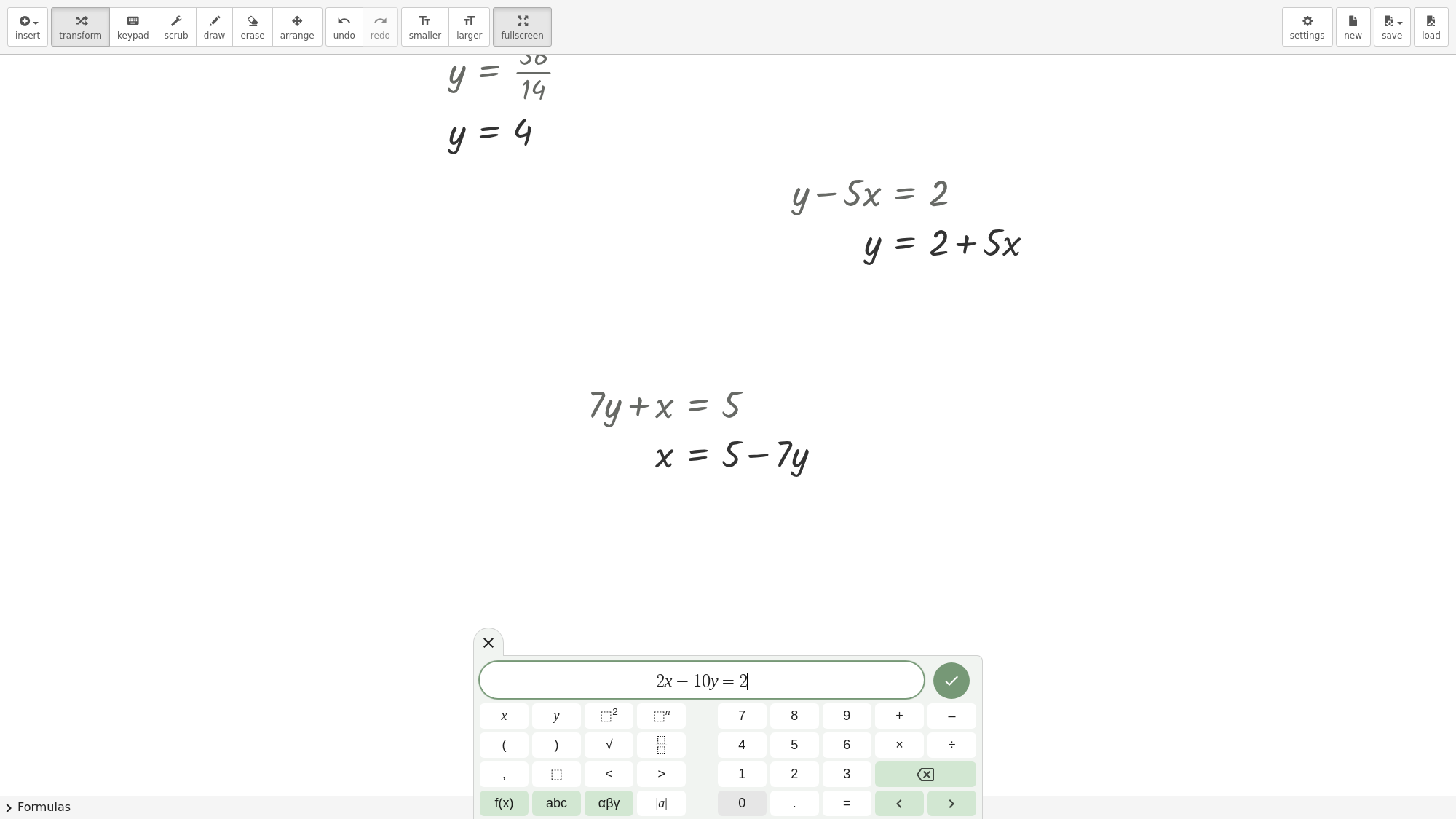
click at [750, 703] on button "0" at bounding box center [742, 803] width 49 height 26
click at [956, 679] on icon "Done" at bounding box center [952, 681] width 13 height 9
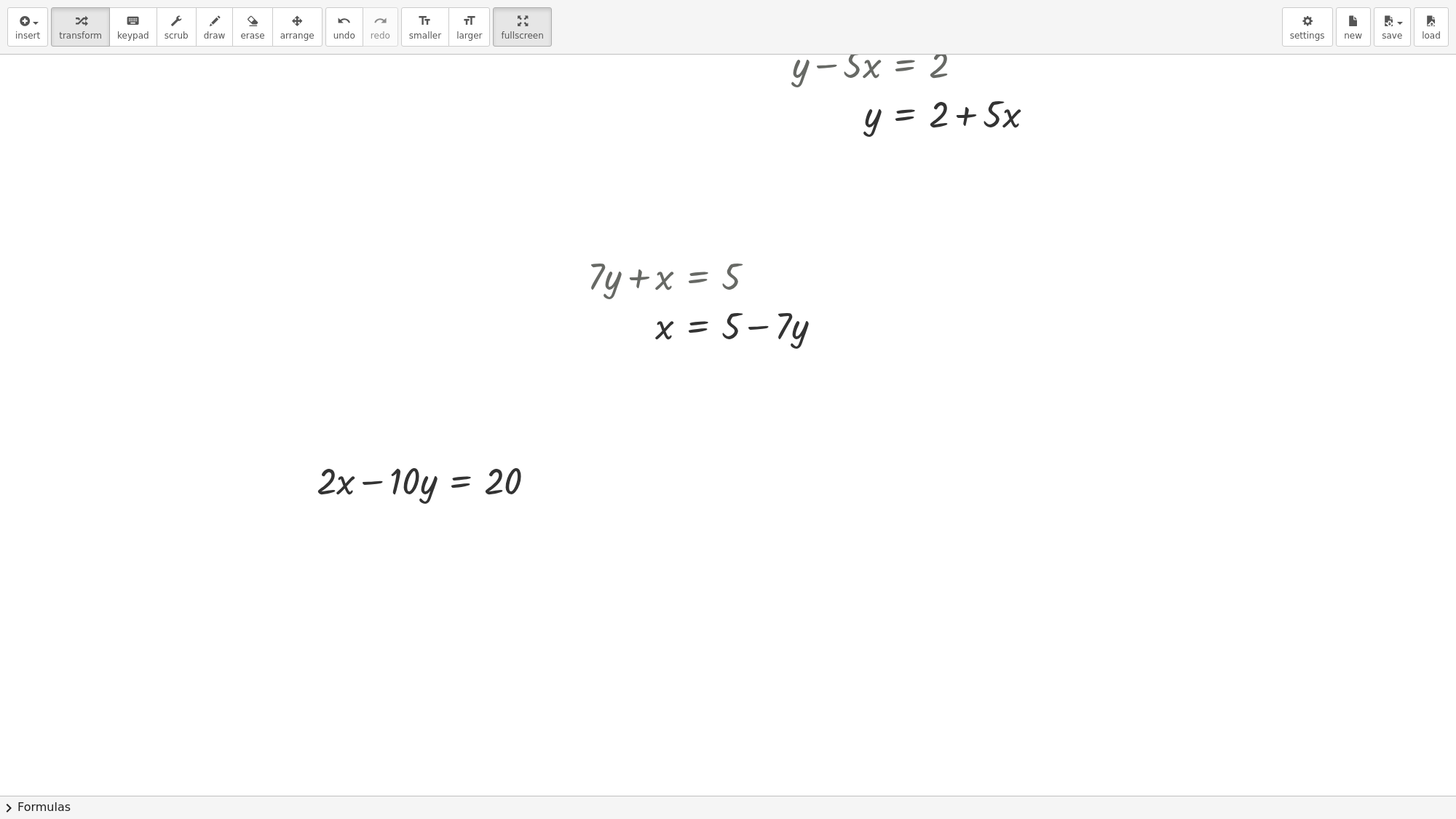
scroll to position [1287, 0]
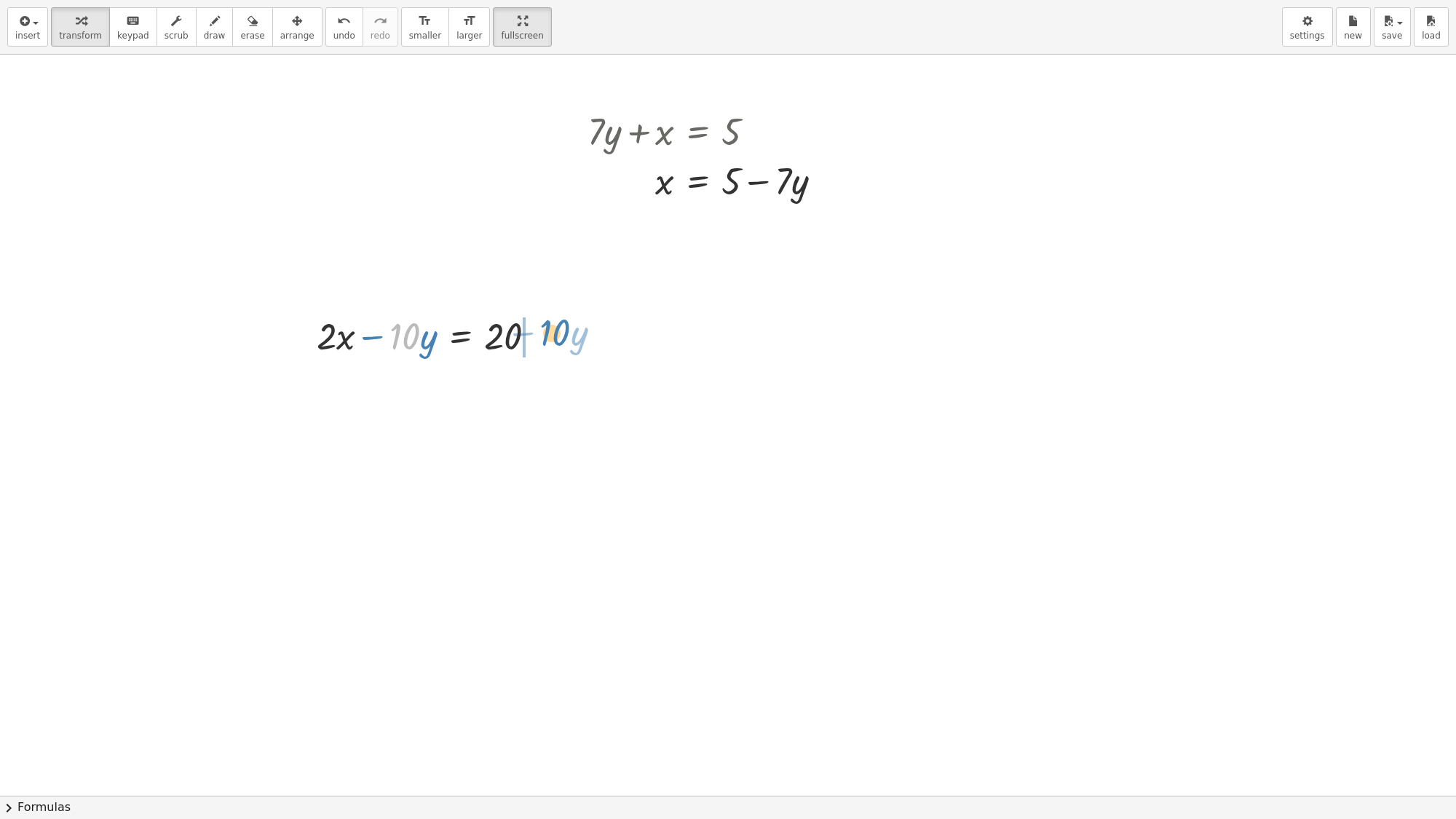
drag, startPoint x: 407, startPoint y: 336, endPoint x: 573, endPoint y: 332, distance: 166.0
drag, startPoint x: 407, startPoint y: 395, endPoint x: 534, endPoint y: 437, distance: 133.8
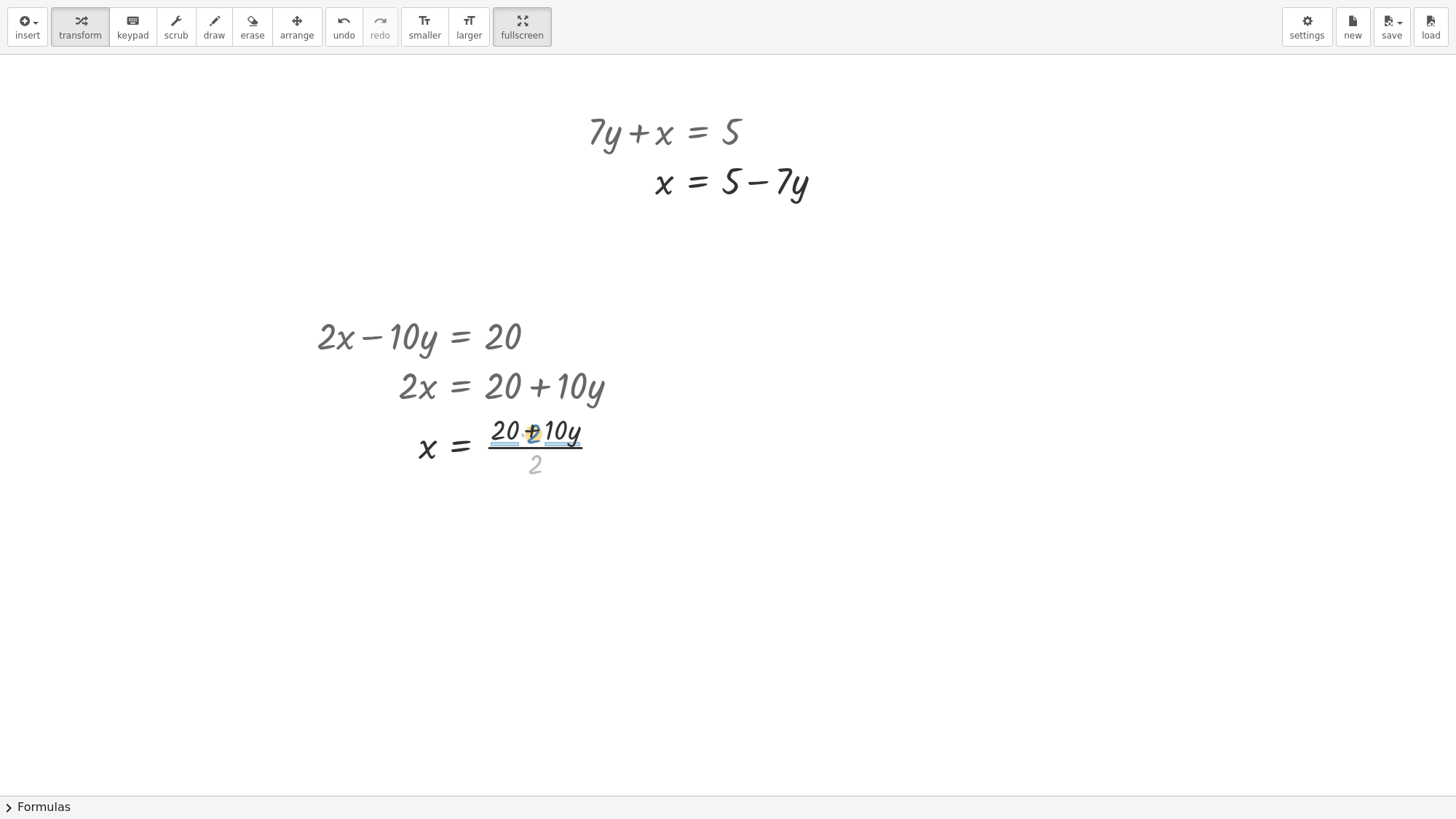
drag, startPoint x: 534, startPoint y: 462, endPoint x: 532, endPoint y: 432, distance: 30.1
click at [532, 432] on div at bounding box center [473, 445] width 328 height 72
click at [499, 521] on div at bounding box center [474, 518] width 330 height 72
click at [572, 595] on div at bounding box center [474, 591] width 330 height 72
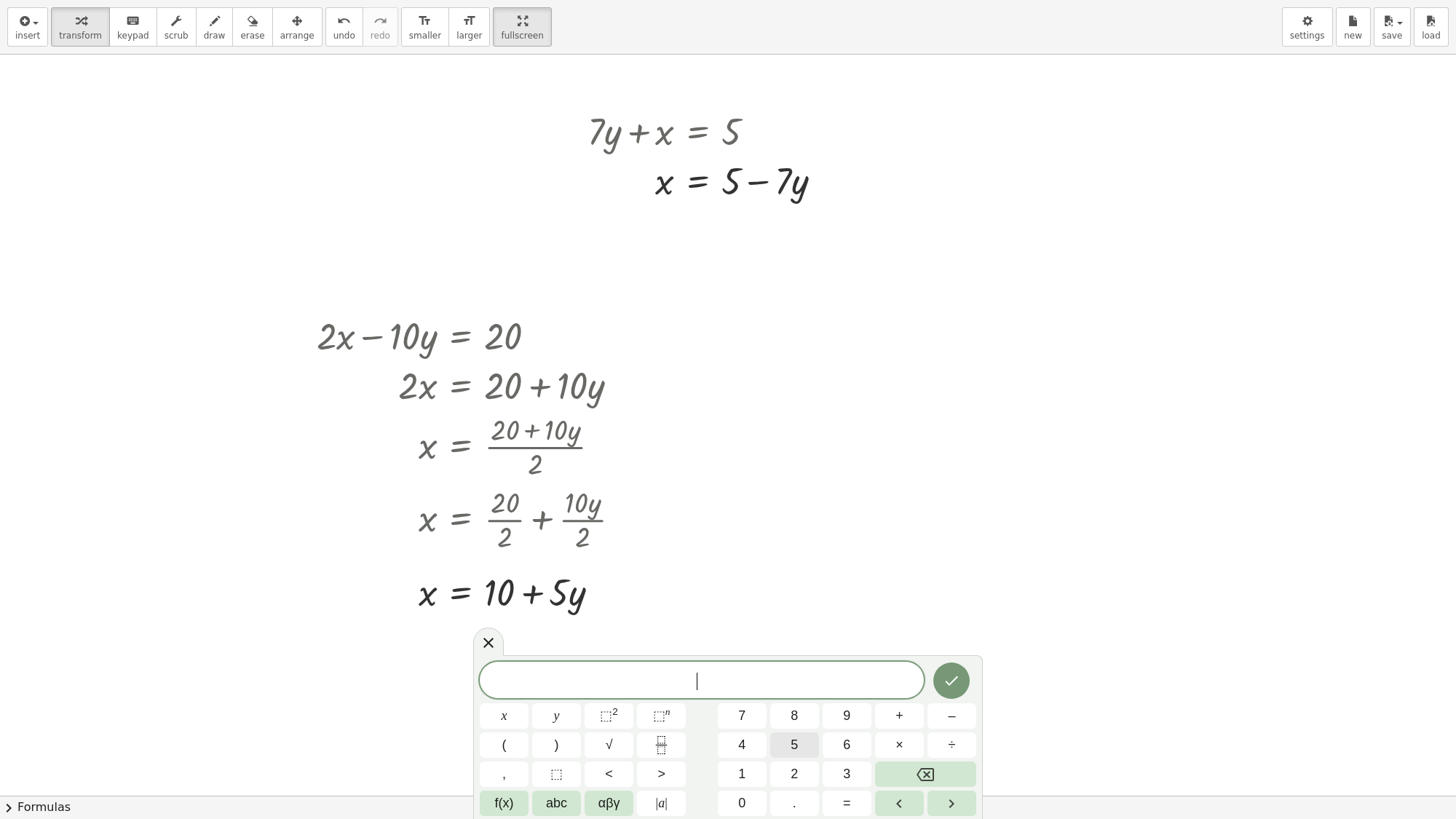
click at [788, 703] on button "5" at bounding box center [795, 745] width 49 height 26
click at [554, 703] on button "y" at bounding box center [556, 716] width 49 height 26
click at [945, 703] on button "–" at bounding box center [952, 716] width 49 height 26
click at [791, 703] on span "2" at bounding box center [794, 774] width 7 height 19
click at [746, 703] on button "0" at bounding box center [742, 803] width 49 height 26
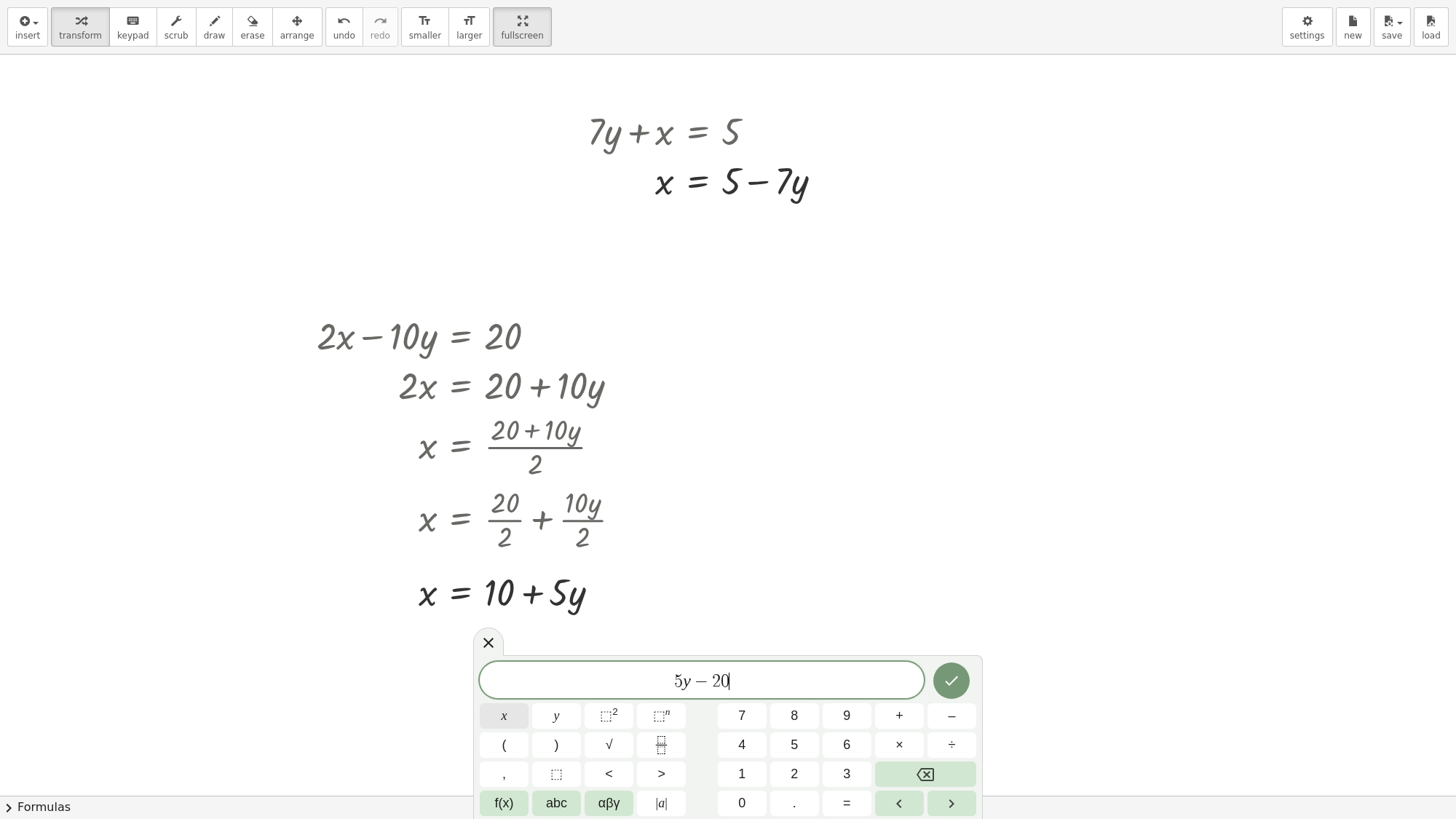
click at [506, 703] on span "x" at bounding box center [504, 716] width 5 height 19
click at [829, 703] on button "=" at bounding box center [847, 803] width 49 height 26
click at [837, 703] on button "6" at bounding box center [847, 745] width 49 height 26
click at [744, 703] on span "0" at bounding box center [742, 803] width 7 height 19
click at [964, 675] on button "Done" at bounding box center [951, 681] width 37 height 37
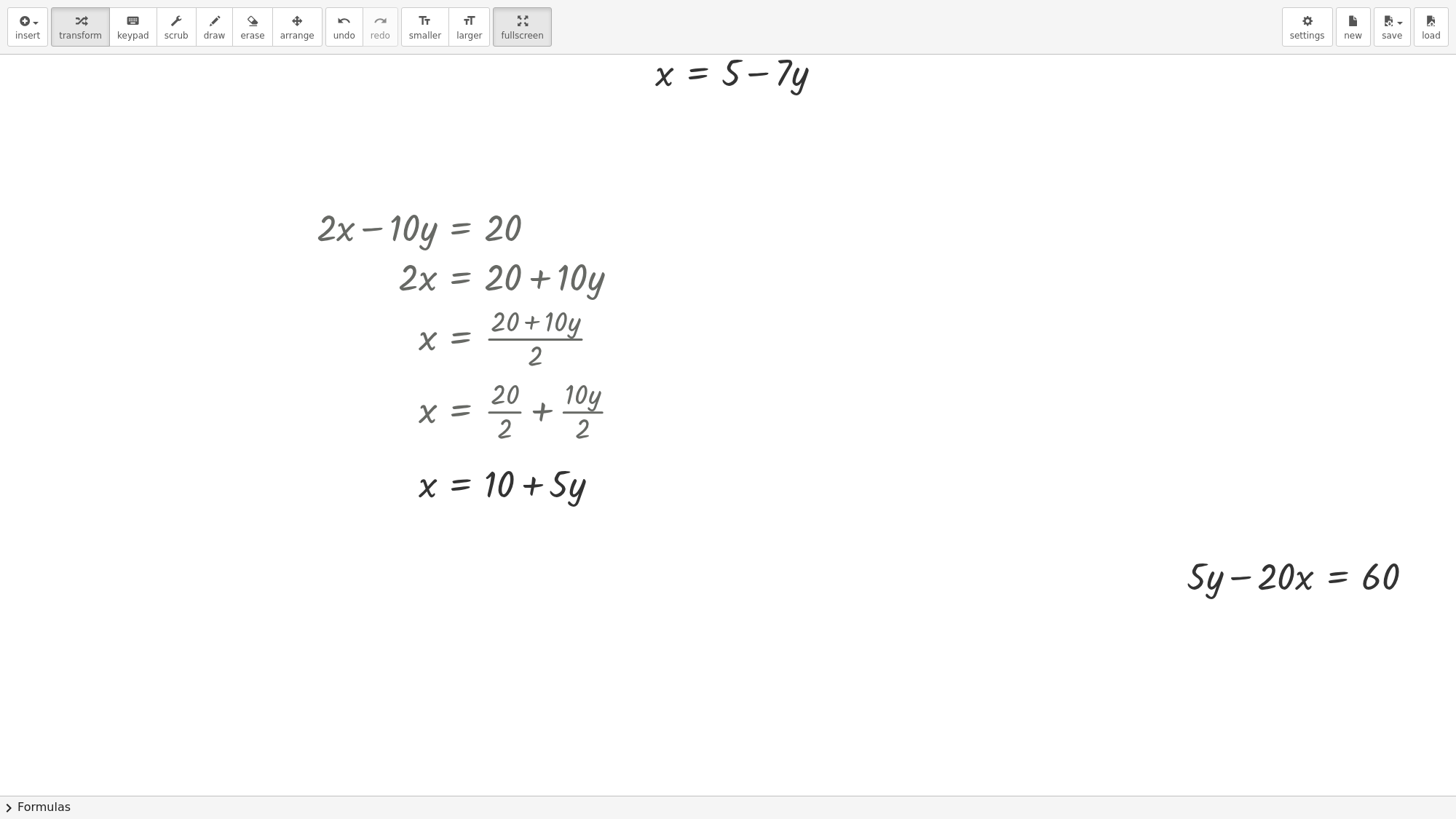
scroll to position [1482, 0]
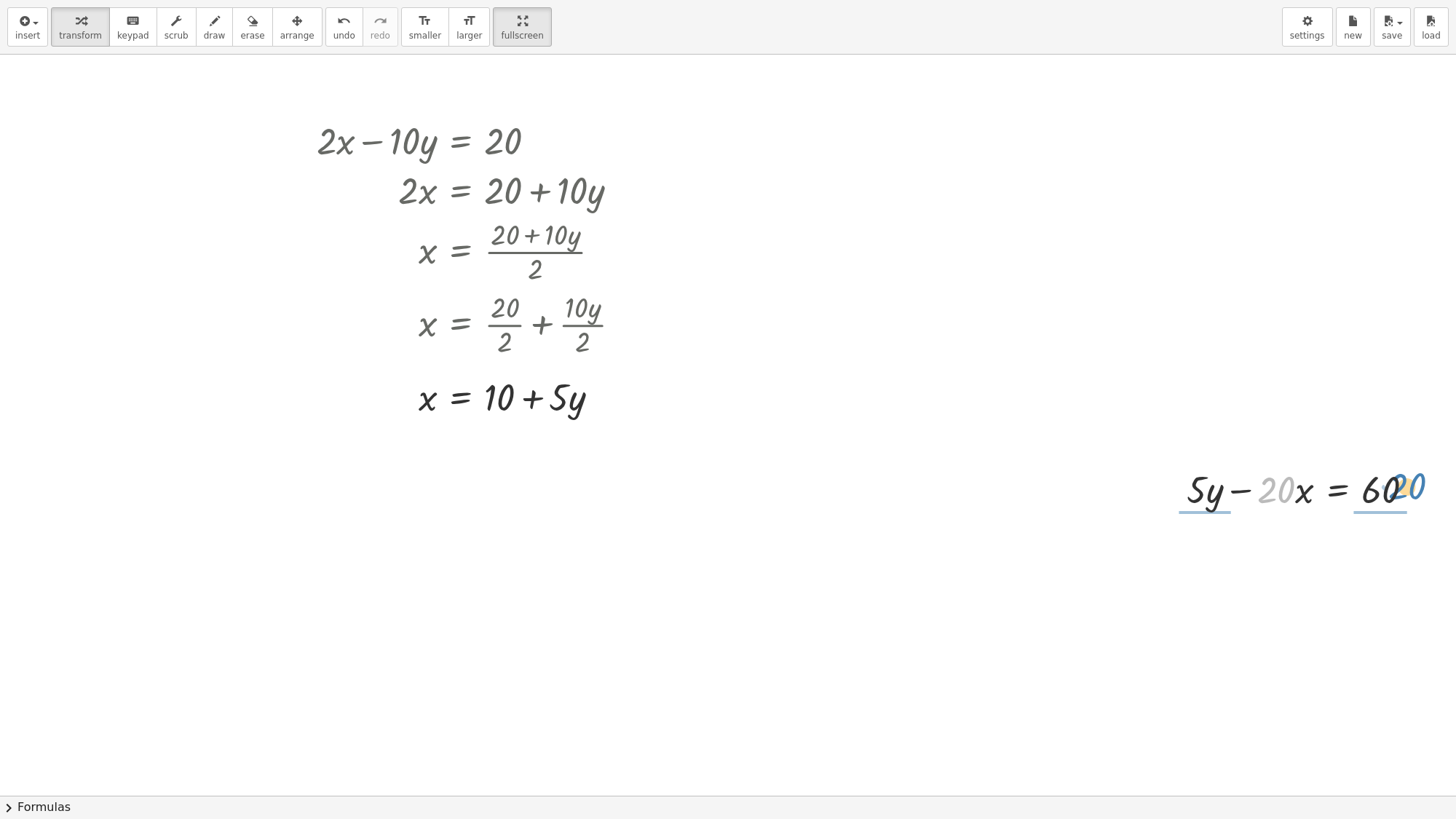
drag, startPoint x: 1272, startPoint y: 492, endPoint x: 1410, endPoint y: 489, distance: 138.0
click at [1407, 489] on div at bounding box center [1306, 489] width 253 height 50
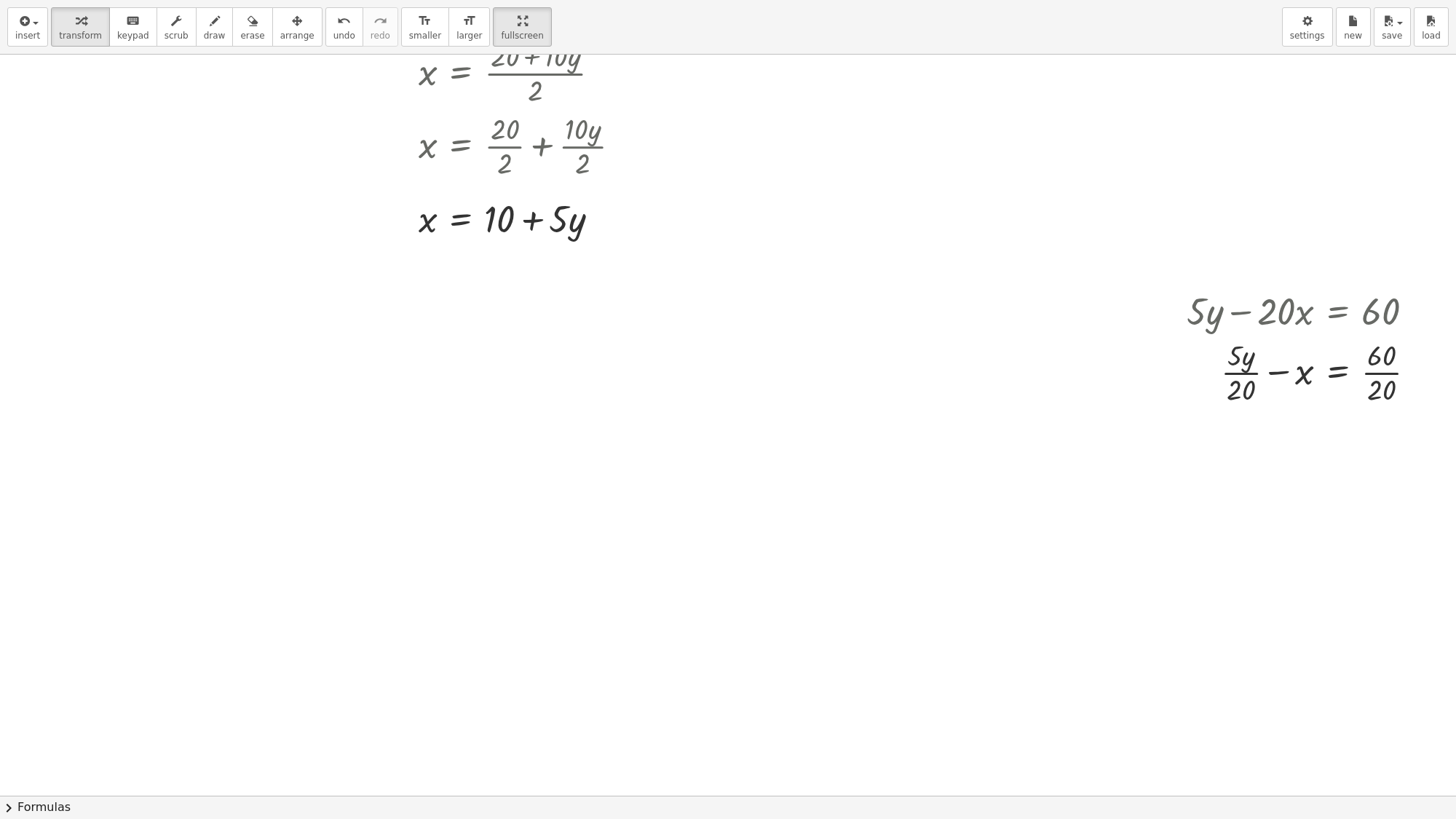
scroll to position [1664, 0]
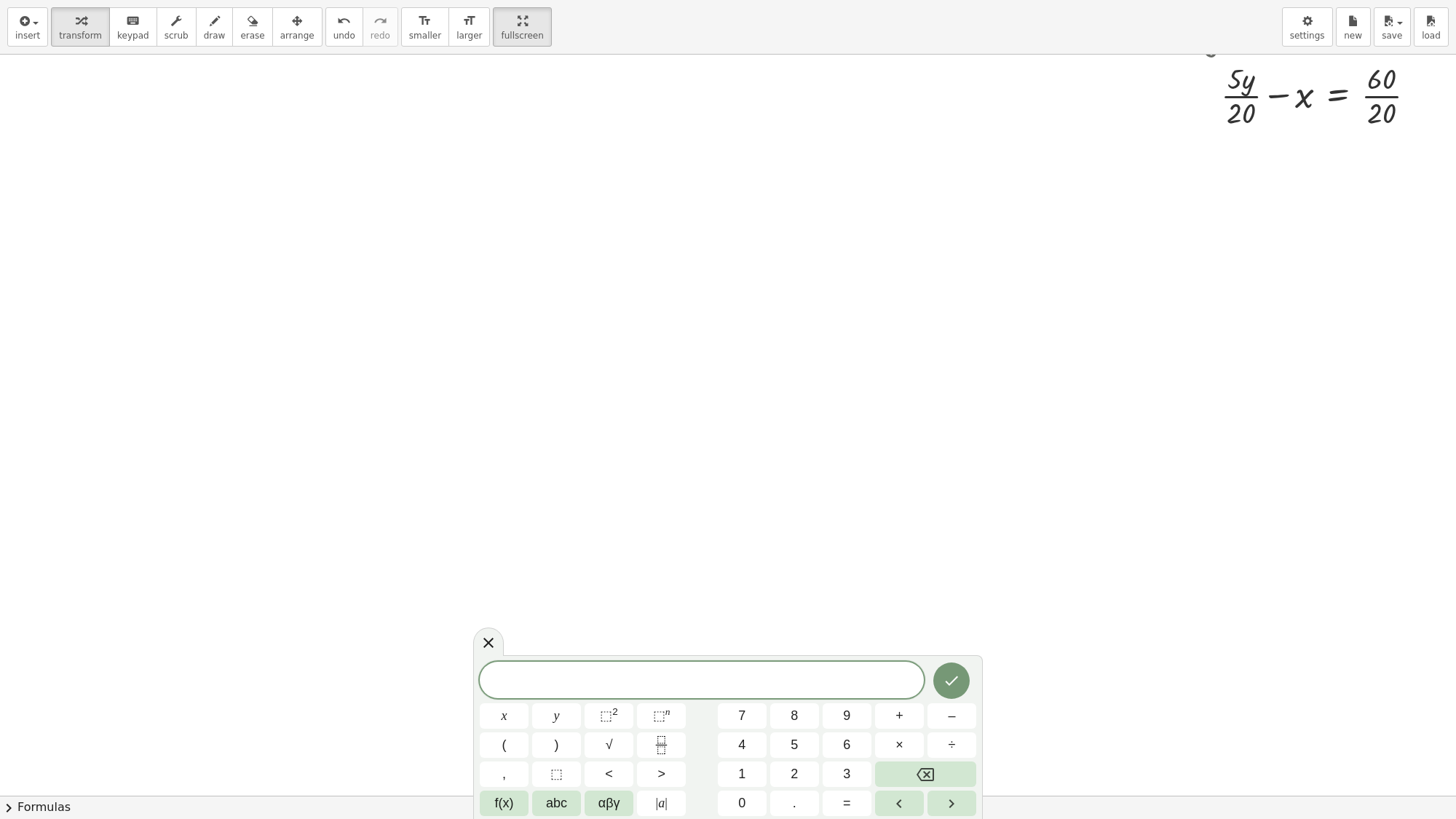
scroll to position [2028, 0]
click at [940, 703] on button "–" at bounding box center [952, 716] width 49 height 26
click at [843, 703] on span "3" at bounding box center [846, 774] width 7 height 19
click at [496, 703] on button "x" at bounding box center [504, 716] width 49 height 26
click at [908, 703] on button "+" at bounding box center [899, 716] width 49 height 26
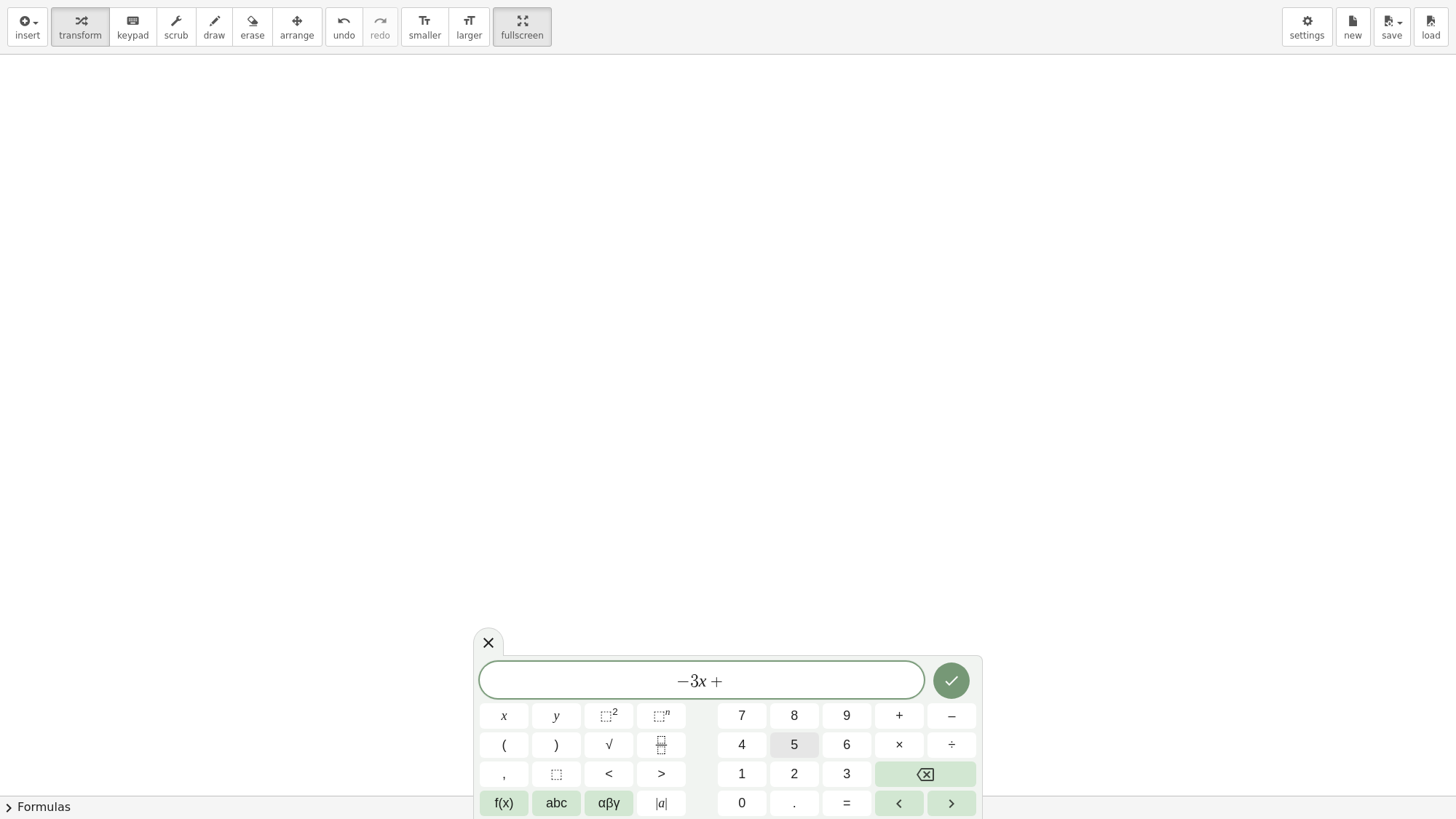
click at [798, 703] on button "5" at bounding box center [795, 745] width 49 height 26
click at [566, 703] on button "y" at bounding box center [556, 716] width 49 height 26
click at [855, 703] on button "=" at bounding box center [847, 803] width 49 height 26
click at [837, 703] on button "9" at bounding box center [847, 716] width 49 height 26
click at [951, 683] on icon "Done" at bounding box center [952, 681] width 13 height 9
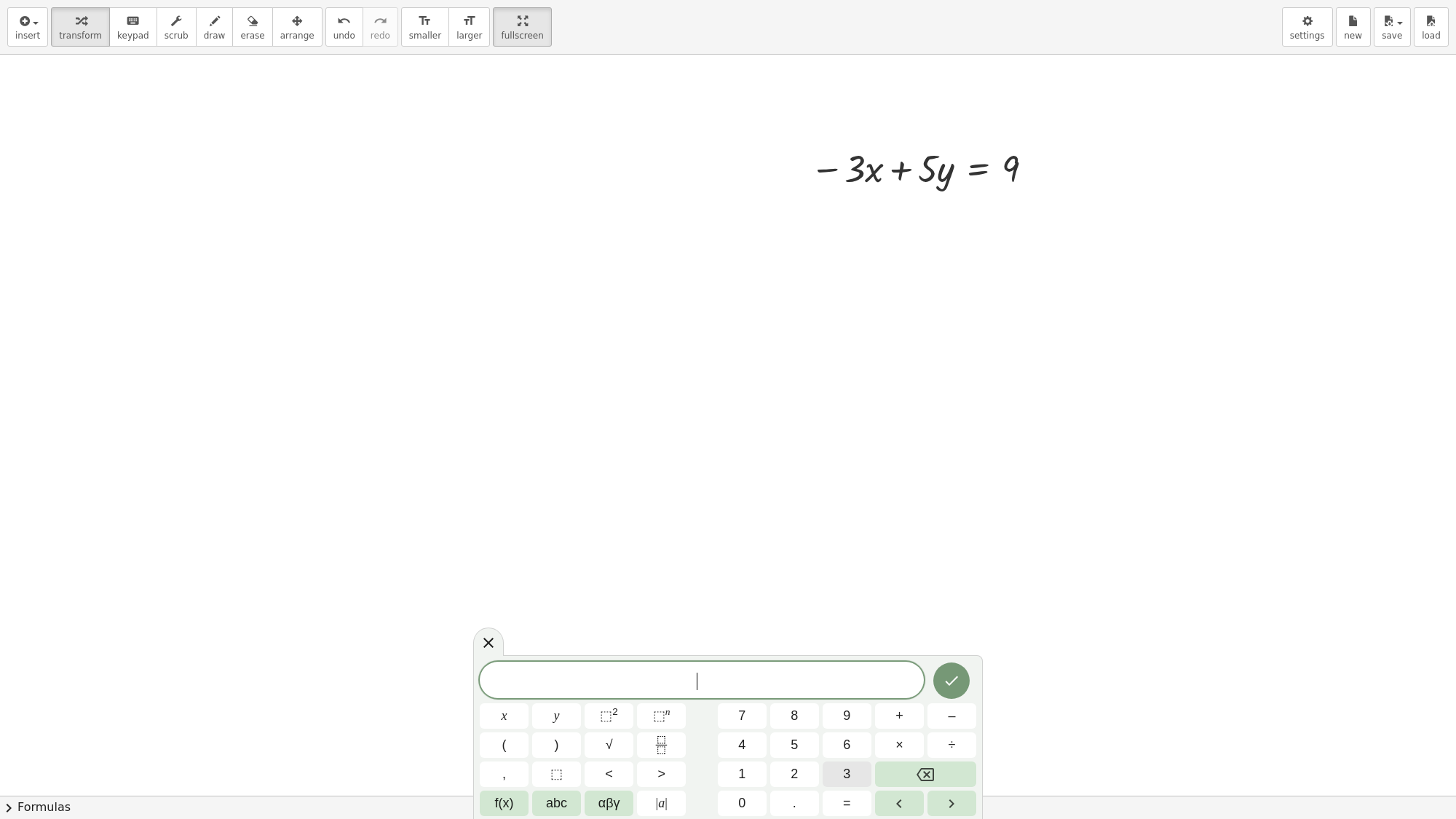
click at [838, 703] on button "3" at bounding box center [847, 775] width 49 height 26
click at [504, 703] on span "x" at bounding box center [504, 716] width 5 height 19
click at [890, 703] on button "+" at bounding box center [899, 716] width 49 height 26
click at [751, 703] on button "1" at bounding box center [742, 775] width 49 height 26
click at [742, 703] on span "0" at bounding box center [742, 803] width 7 height 19
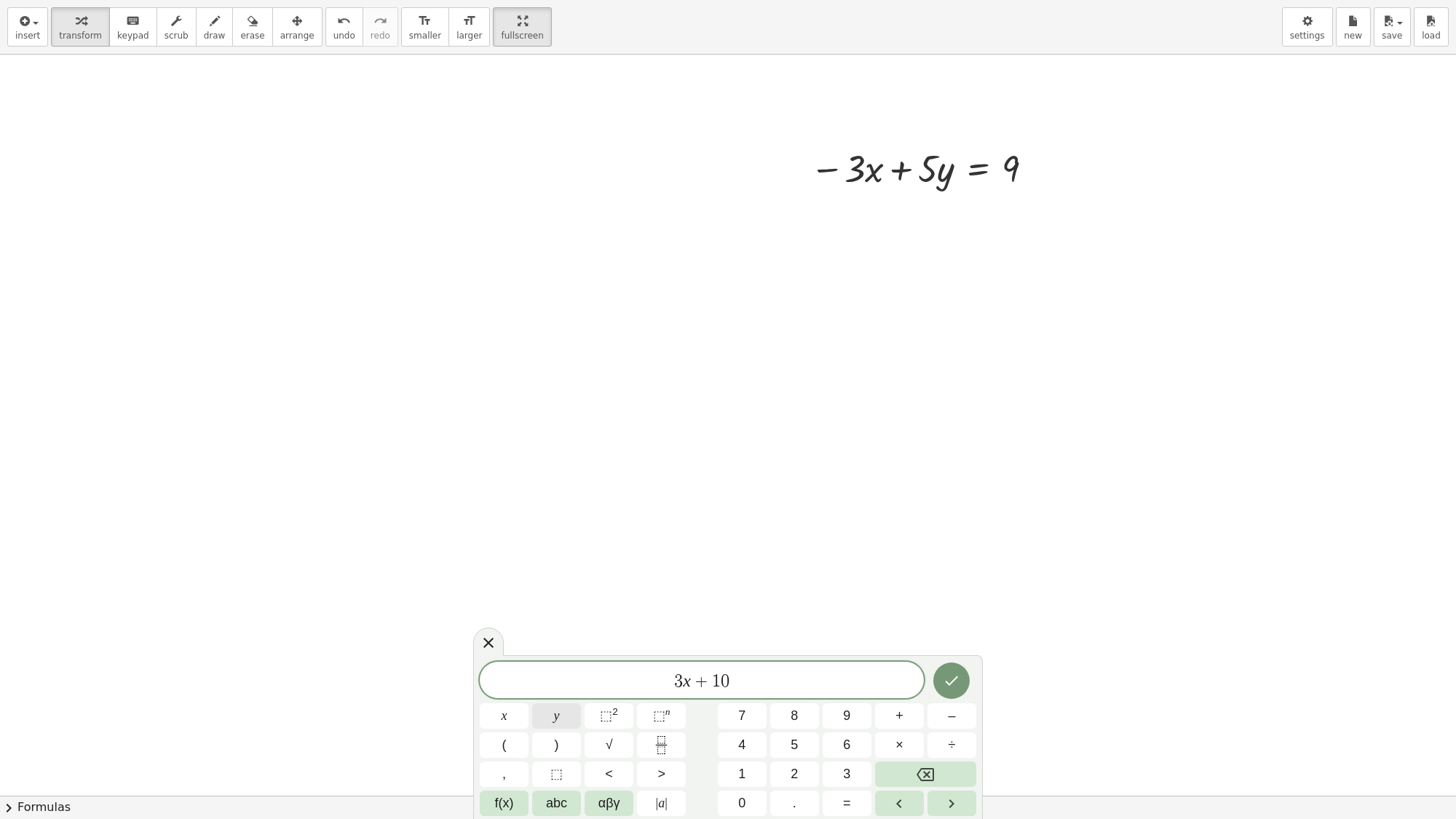
click at [566, 703] on button "y" at bounding box center [556, 716] width 49 height 26
click at [853, 703] on button "=" at bounding box center [847, 803] width 49 height 26
click at [836, 703] on button "3" at bounding box center [847, 775] width 49 height 26
click at [845, 703] on span "9" at bounding box center [846, 716] width 7 height 19
click at [961, 682] on button "Done" at bounding box center [951, 681] width 37 height 37
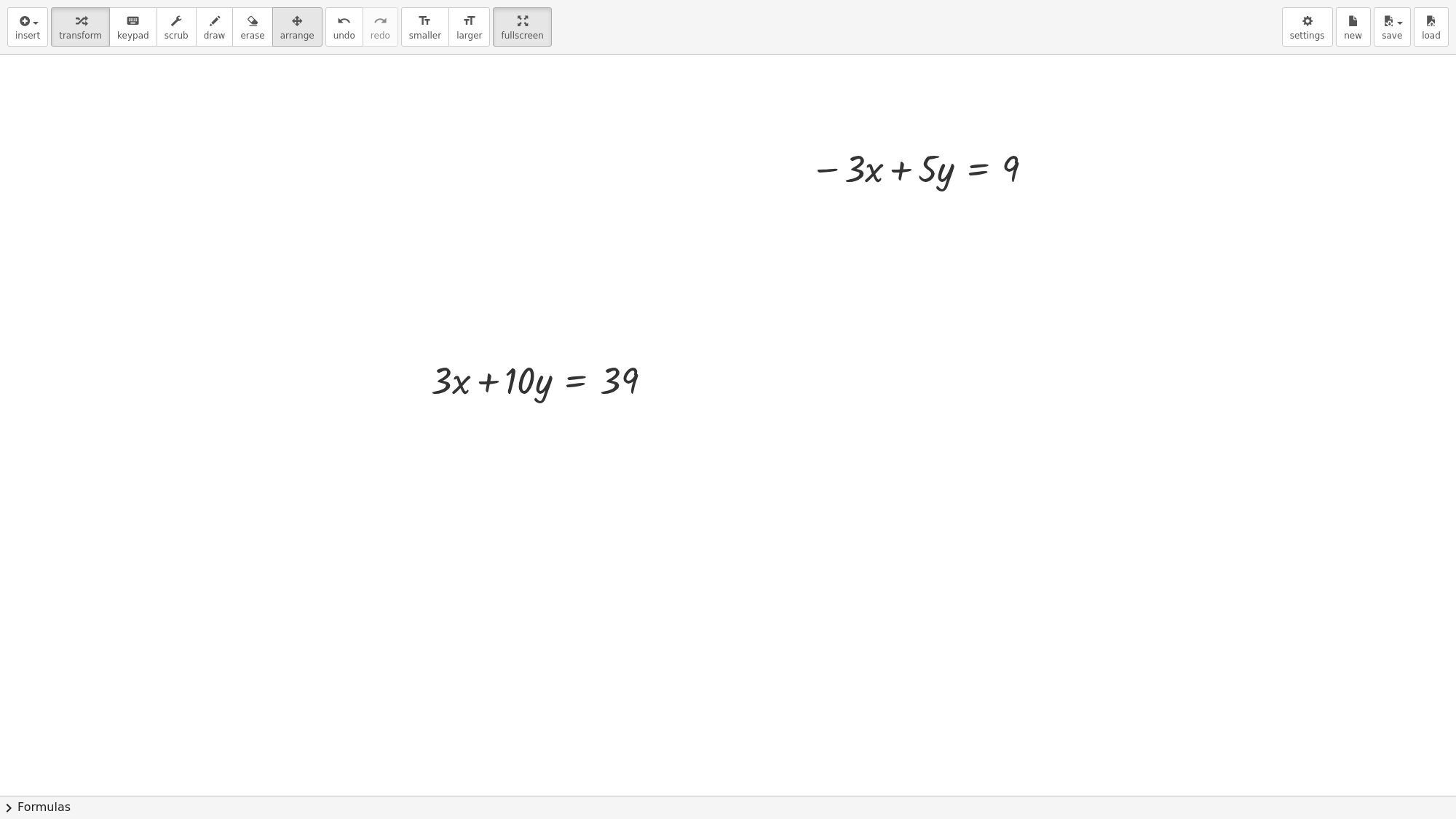
click at [280, 26] on div "button" at bounding box center [298, 20] width 34 height 17
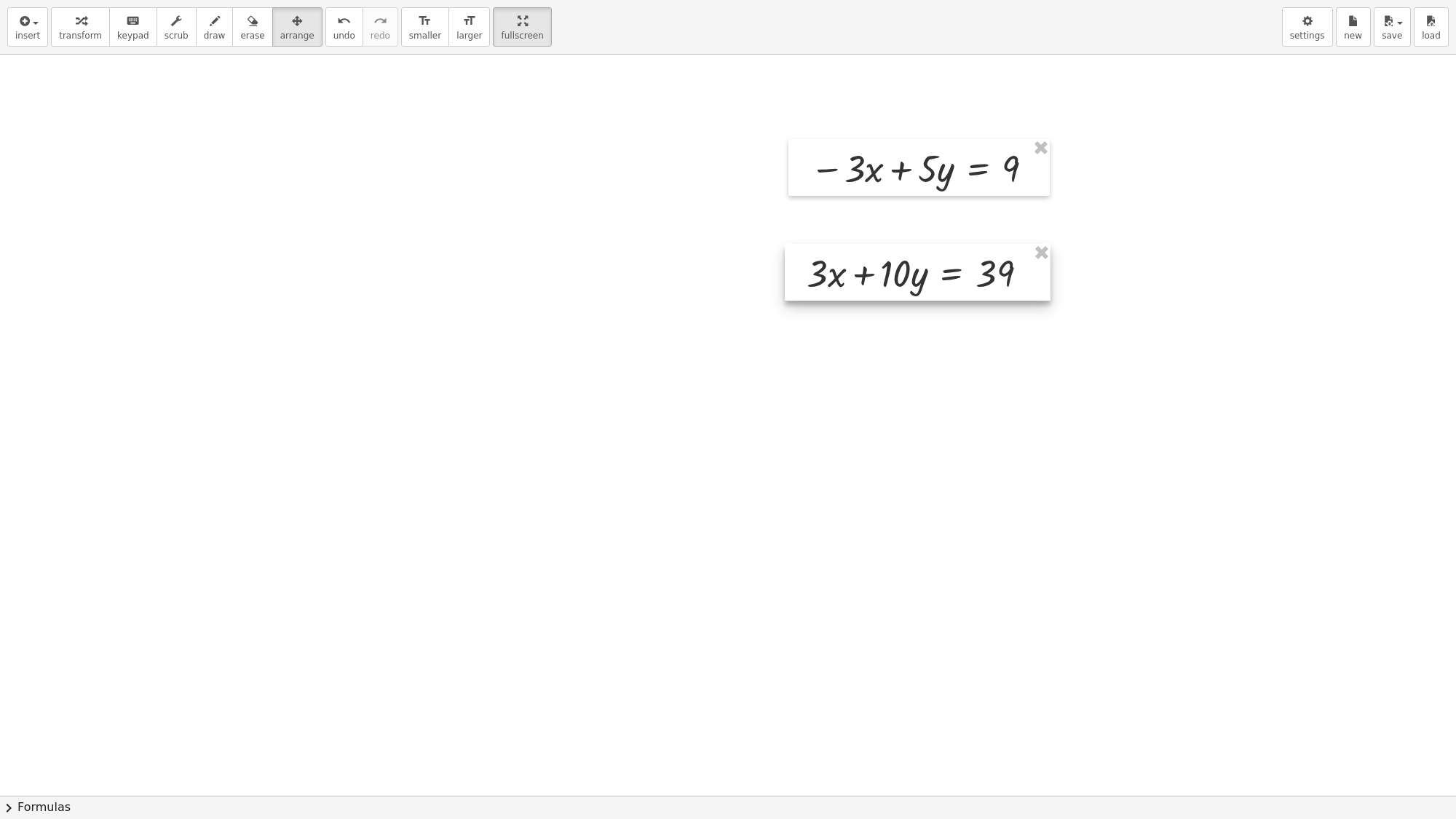
drag, startPoint x: 516, startPoint y: 380, endPoint x: 897, endPoint y: 266, distance: 397.7
click at [890, 272] on div at bounding box center [918, 272] width 266 height 57
click at [84, 34] on span "transform" at bounding box center [80, 35] width 43 height 10
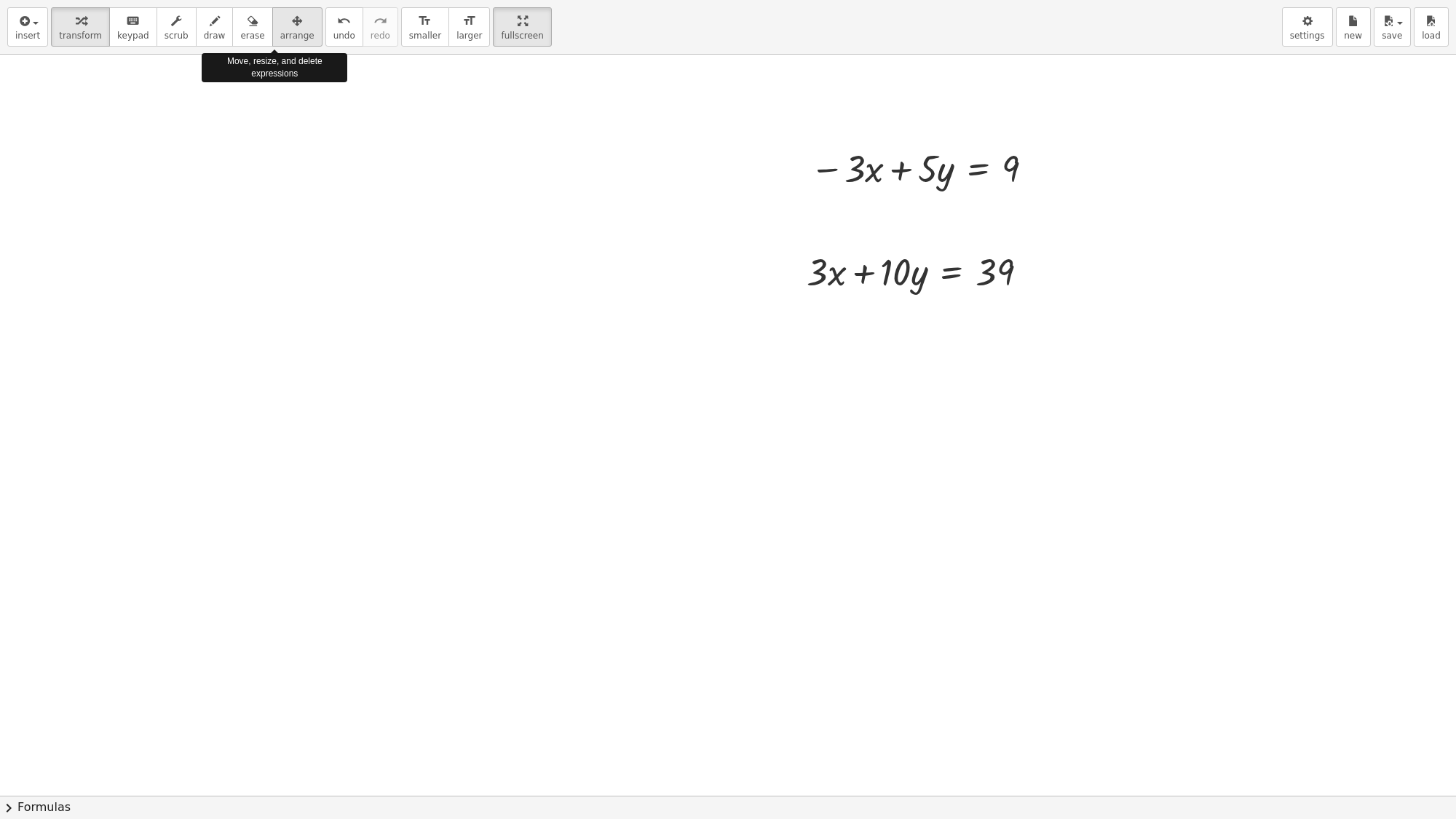
click at [280, 33] on span "arrange" at bounding box center [298, 35] width 34 height 10
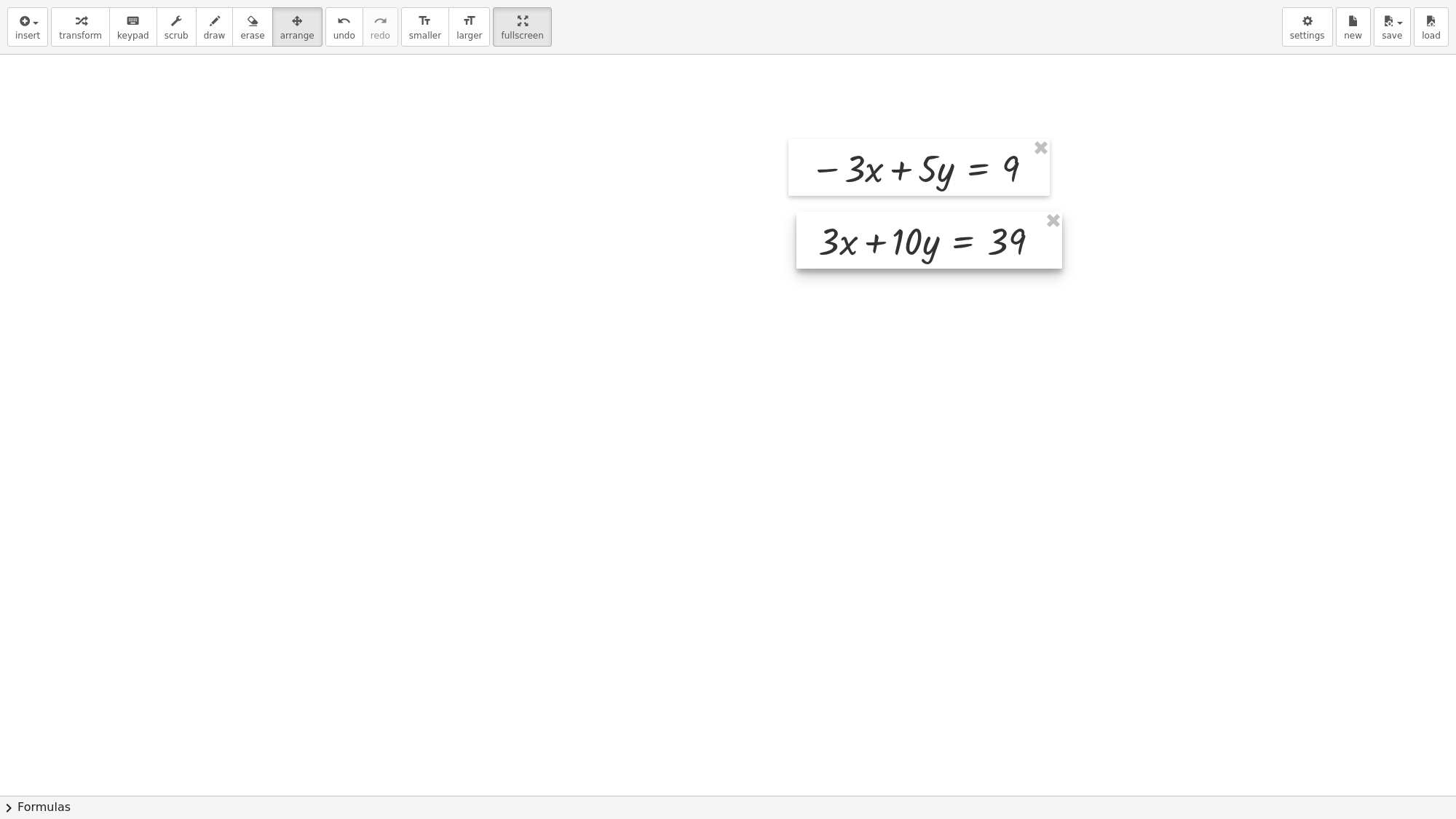
drag, startPoint x: 874, startPoint y: 278, endPoint x: 886, endPoint y: 248, distance: 32.3
click at [886, 248] on div at bounding box center [929, 240] width 266 height 57
click at [76, 19] on icon "button" at bounding box center [80, 21] width 10 height 17
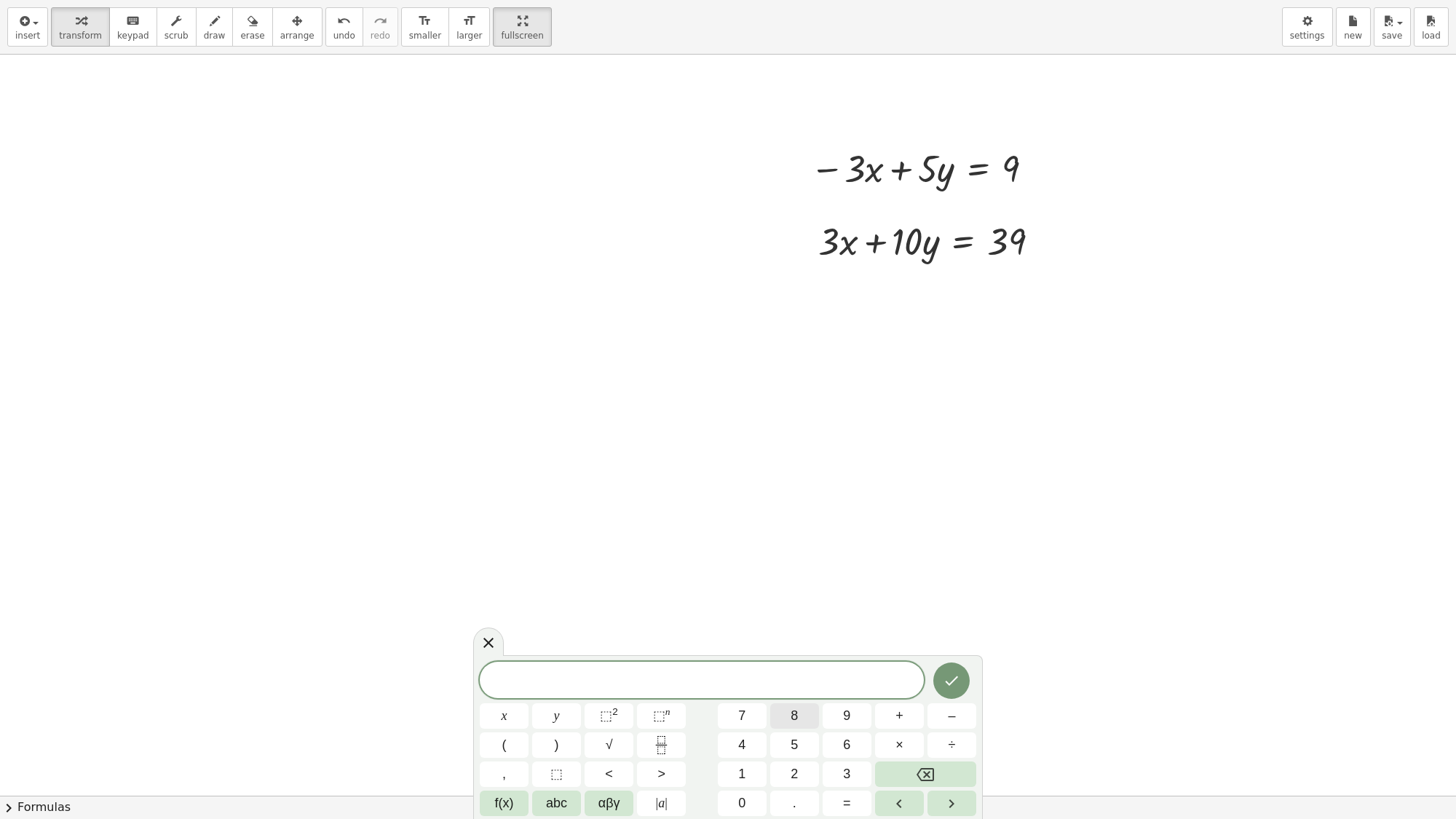
click at [801, 703] on button "5" at bounding box center [795, 745] width 49 height 26
click at [566, 703] on button "y" at bounding box center [556, 716] width 49 height 26
click at [903, 703] on span "+" at bounding box center [900, 716] width 8 height 19
click at [746, 703] on button "1" at bounding box center [742, 775] width 49 height 26
click at [746, 703] on button "0" at bounding box center [742, 803] width 49 height 26
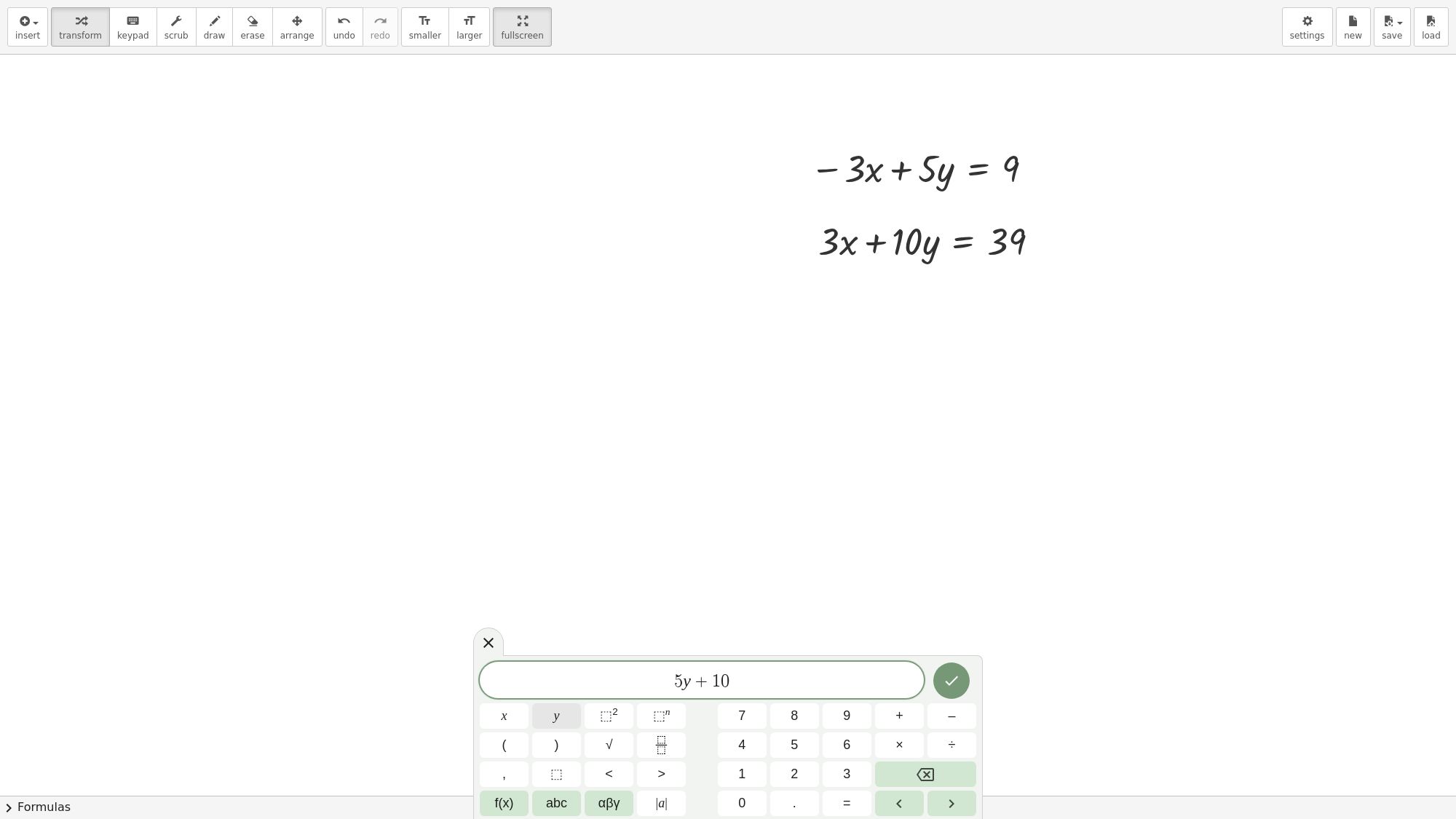
click at [561, 703] on button "y" at bounding box center [556, 716] width 49 height 26
click at [848, 703] on span "=" at bounding box center [847, 803] width 8 height 19
click at [844, 703] on span "6" at bounding box center [846, 745] width 7 height 19
click at [900, 703] on span "+" at bounding box center [900, 716] width 8 height 19
click at [854, 703] on button "3" at bounding box center [847, 775] width 49 height 26
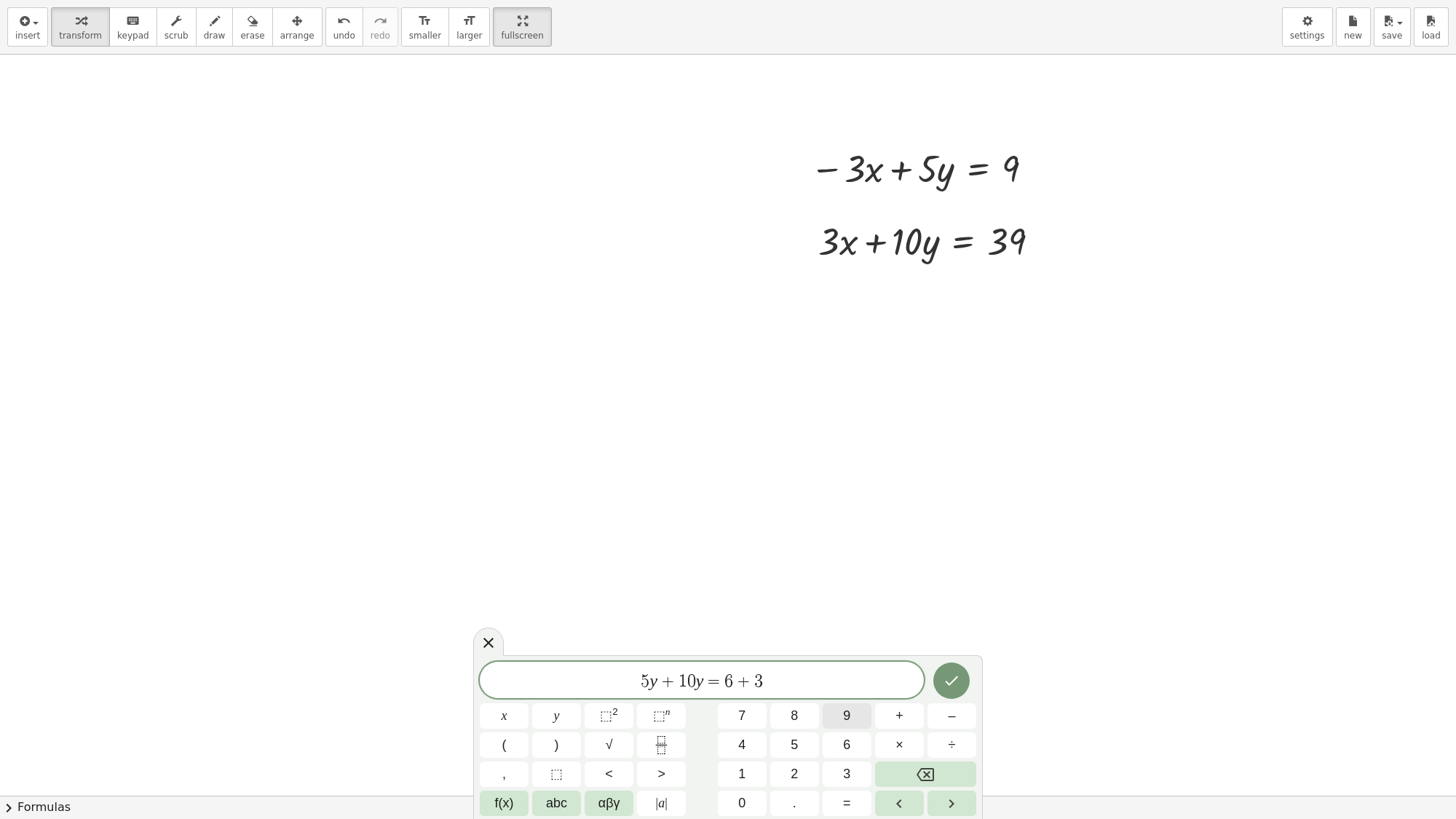
click at [861, 703] on button "9" at bounding box center [847, 716] width 49 height 26
click at [950, 678] on icon "Done" at bounding box center [951, 681] width 17 height 17
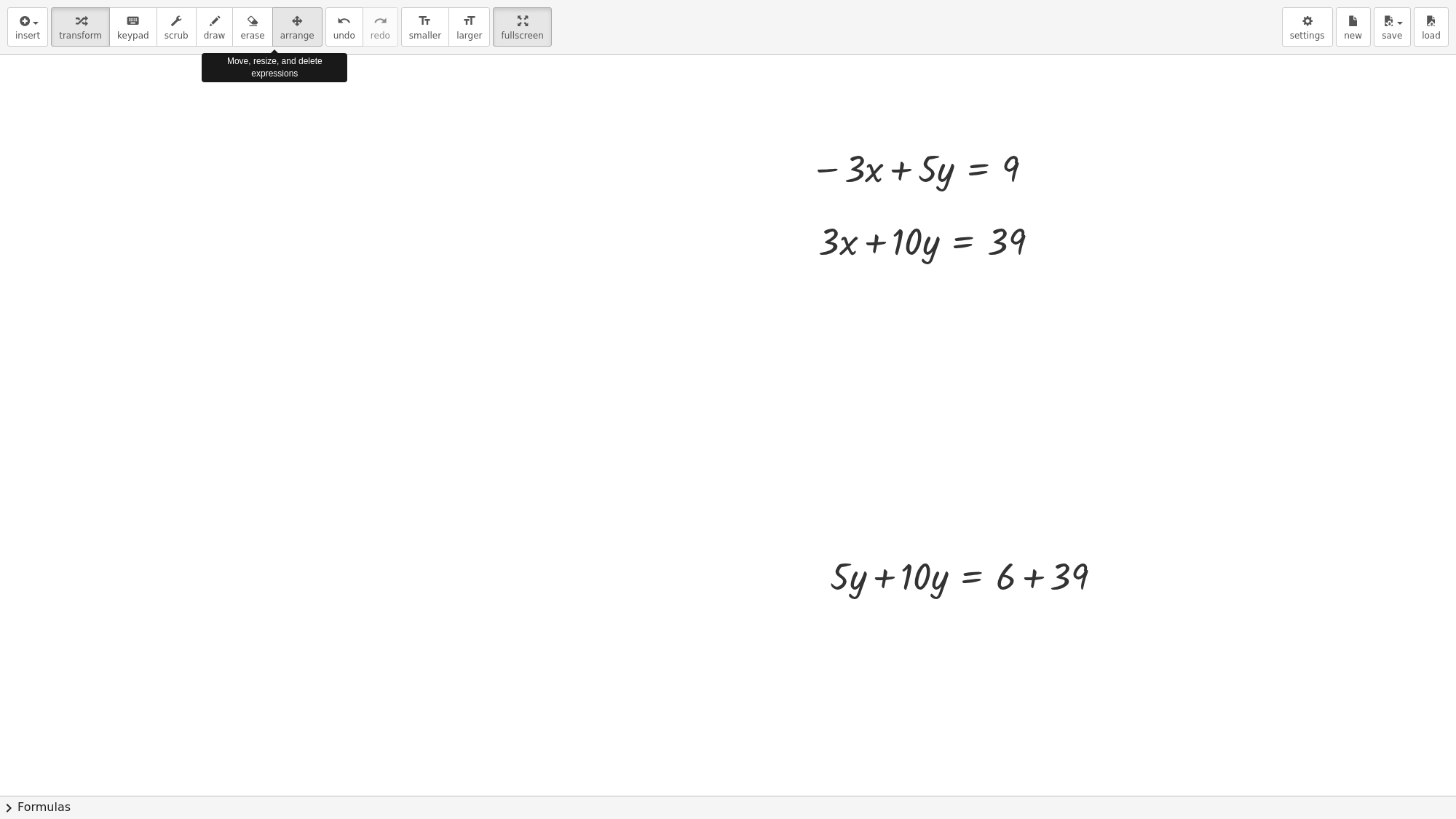
click at [283, 29] on button "arrange" at bounding box center [298, 26] width 50 height 39
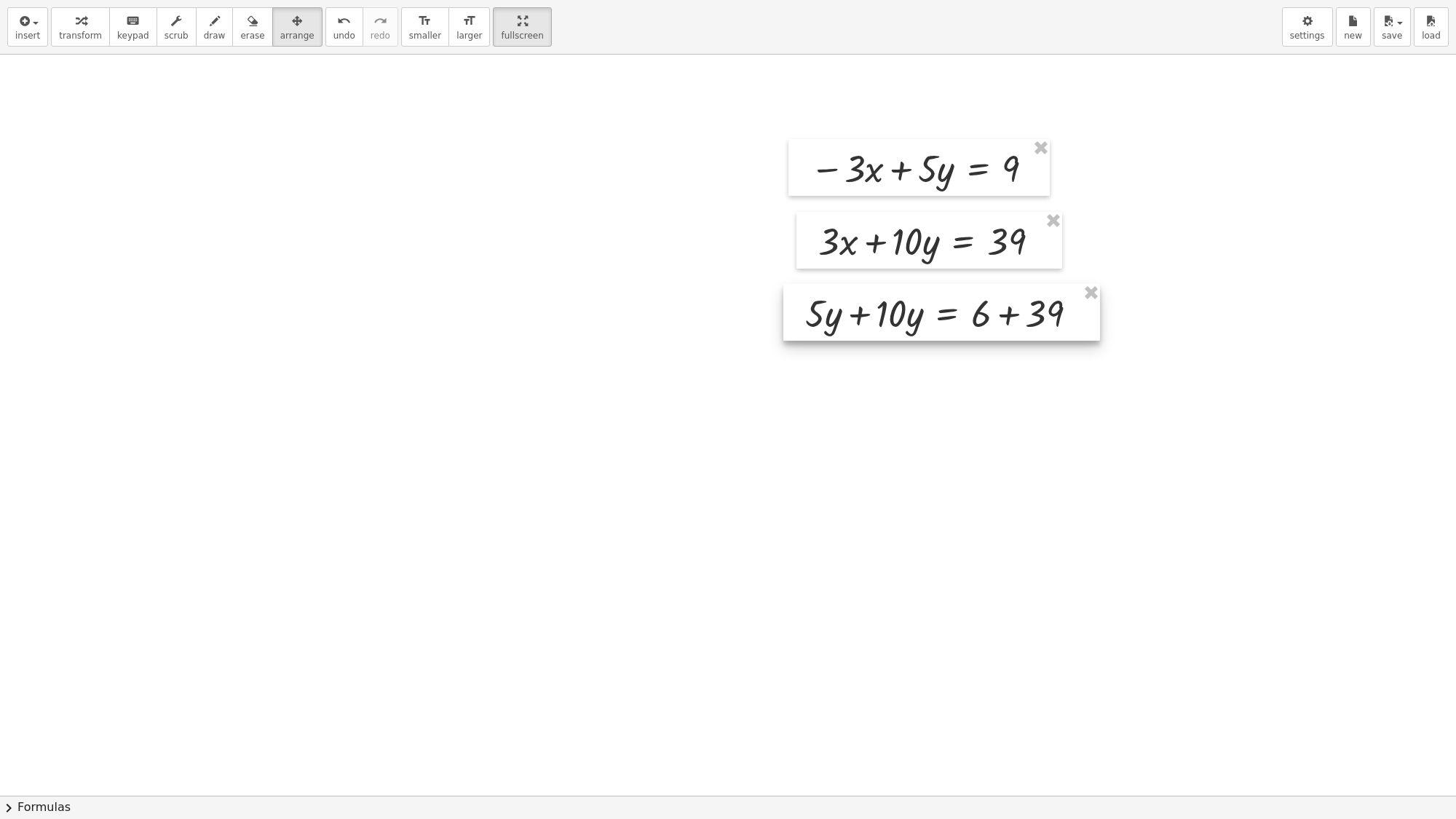
drag, startPoint x: 911, startPoint y: 570, endPoint x: 887, endPoint y: 307, distance: 264.1
click at [887, 307] on div at bounding box center [942, 312] width 317 height 57
click at [84, 33] on span "transform" at bounding box center [80, 35] width 43 height 10
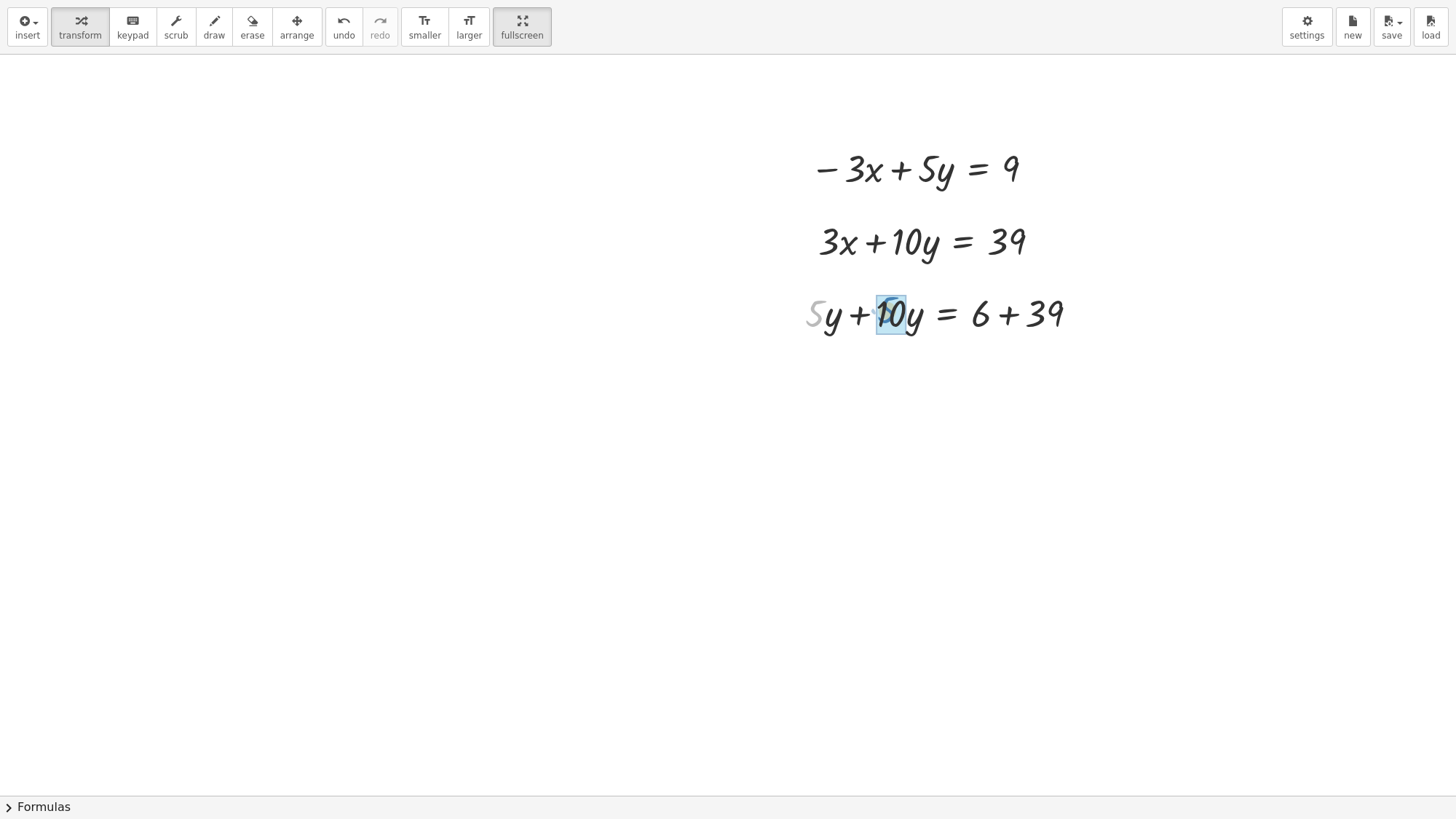
drag, startPoint x: 816, startPoint y: 321, endPoint x: 889, endPoint y: 317, distance: 73.1
drag, startPoint x: 814, startPoint y: 324, endPoint x: 893, endPoint y: 309, distance: 80.4
click at [893, 310] on div at bounding box center [935, 312] width 324 height 50
drag, startPoint x: 816, startPoint y: 310, endPoint x: 929, endPoint y: 317, distance: 113.2
click at [929, 317] on div at bounding box center [935, 312] width 324 height 50
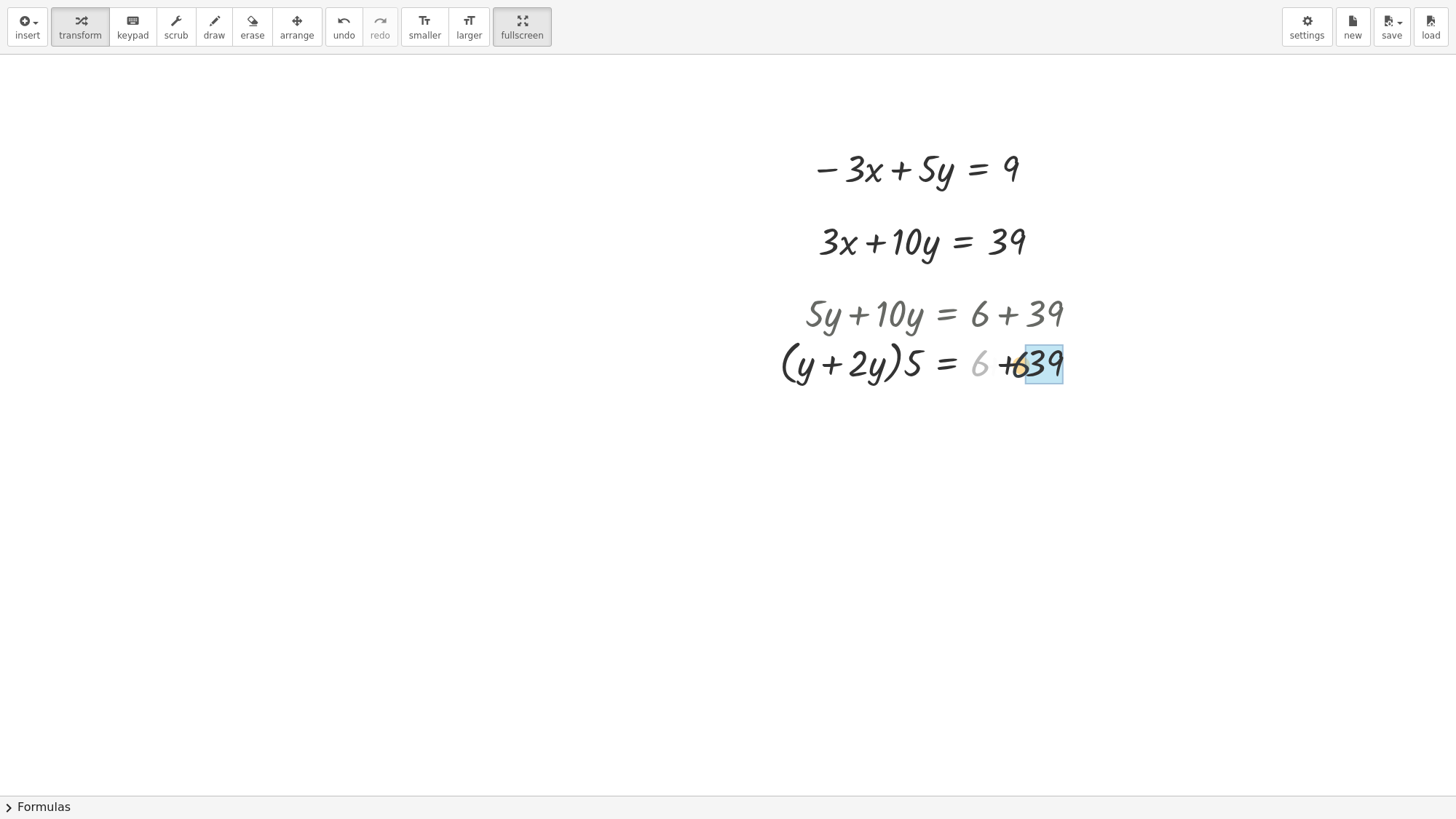
drag, startPoint x: 978, startPoint y: 368, endPoint x: 1045, endPoint y: 369, distance: 67.0
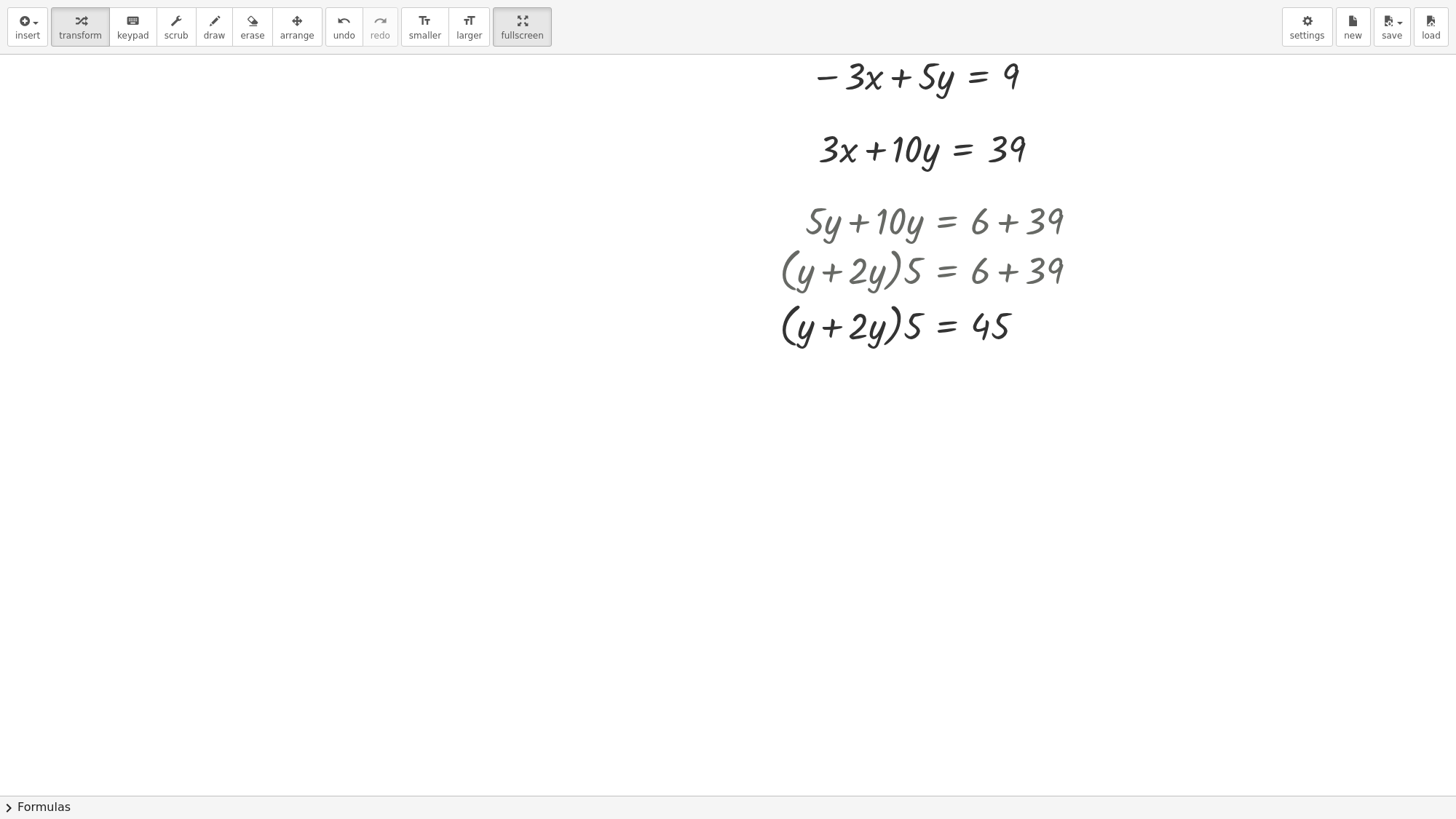
scroll to position [2211, 0]
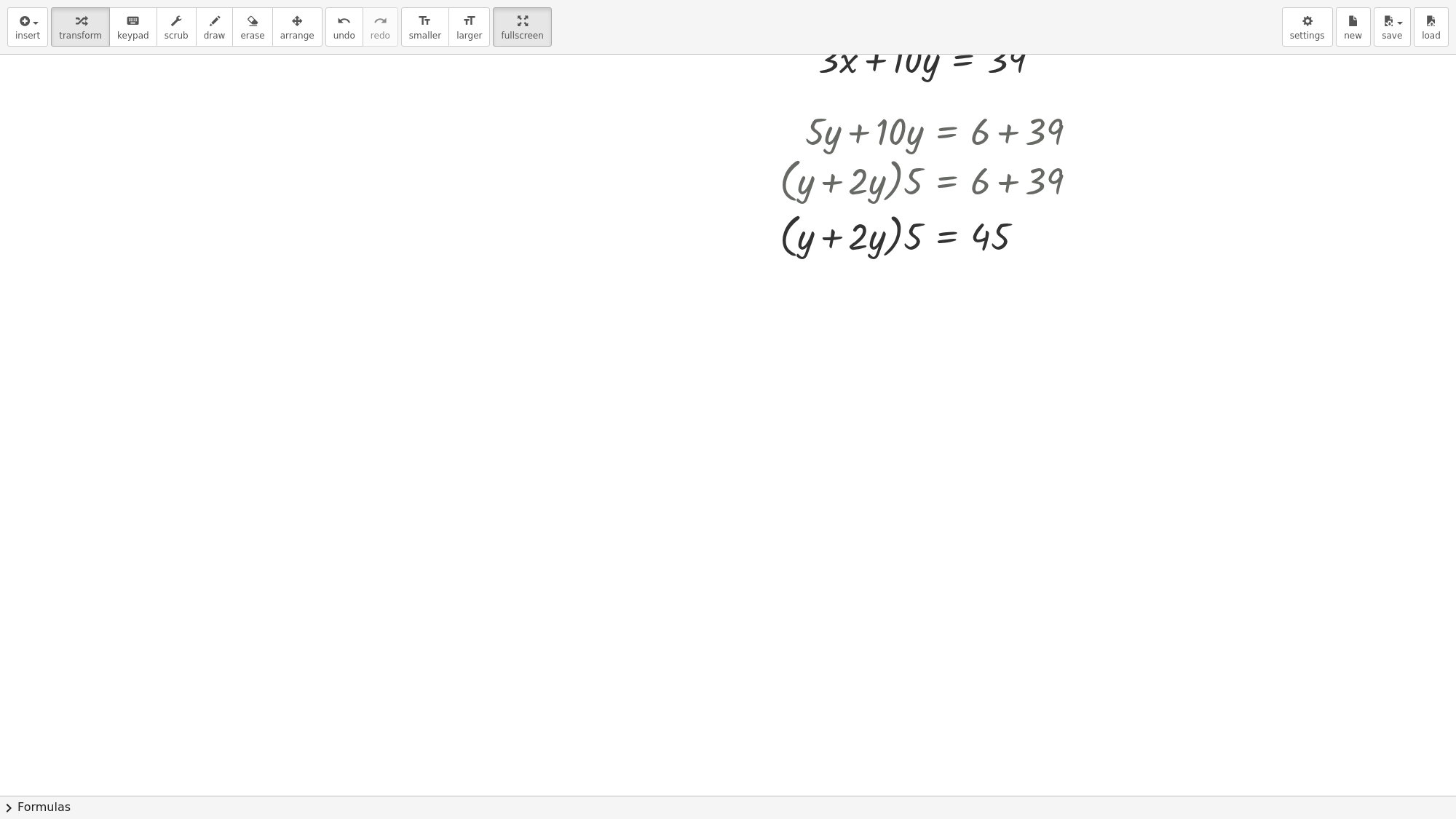
drag, startPoint x: 703, startPoint y: 510, endPoint x: 712, endPoint y: 500, distance: 13.5
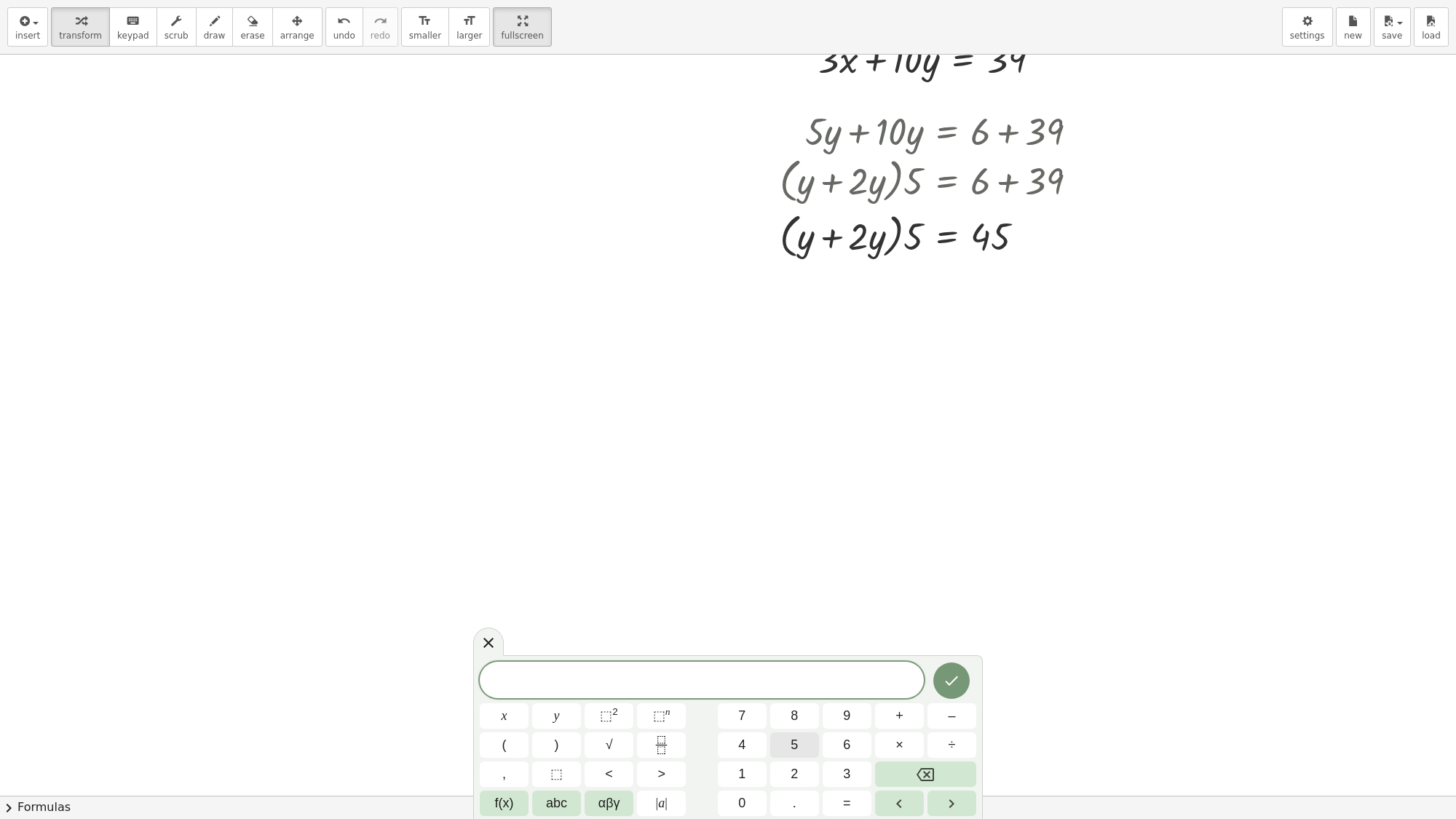
click at [788, 703] on button "5" at bounding box center [795, 745] width 49 height 26
click at [506, 703] on span "x" at bounding box center [504, 716] width 5 height 19
click at [941, 703] on button "–" at bounding box center [952, 716] width 49 height 26
click at [751, 703] on button "7" at bounding box center [742, 716] width 49 height 26
click at [561, 703] on button "y" at bounding box center [556, 716] width 49 height 26
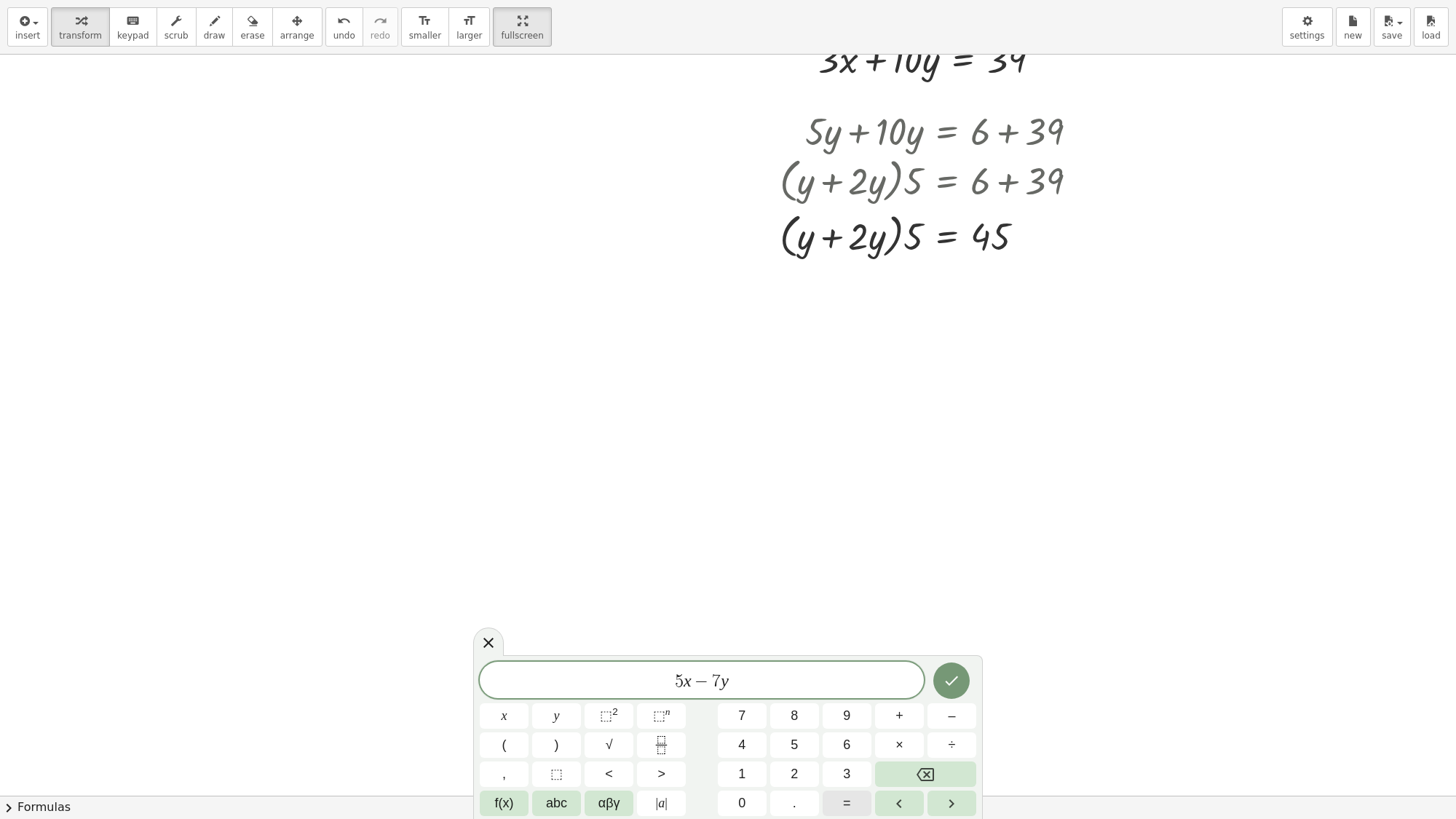
click at [862, 703] on button "=" at bounding box center [847, 803] width 49 height 26
click at [968, 703] on button "–" at bounding box center [952, 716] width 49 height 26
click at [752, 703] on button "4" at bounding box center [742, 745] width 49 height 26
click at [945, 680] on icon "Done" at bounding box center [951, 681] width 17 height 17
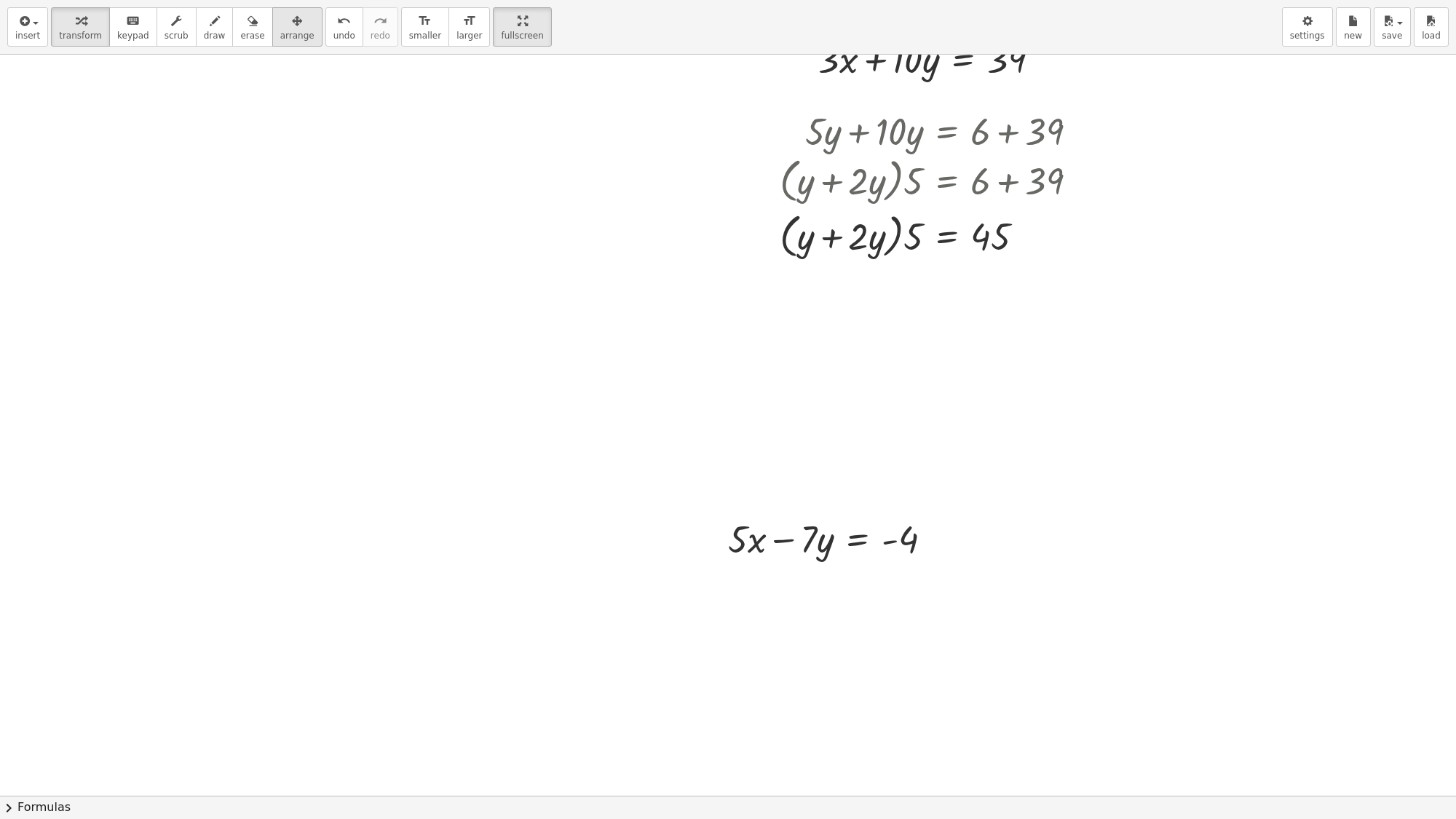
click at [292, 26] on icon "button" at bounding box center [297, 21] width 10 height 17
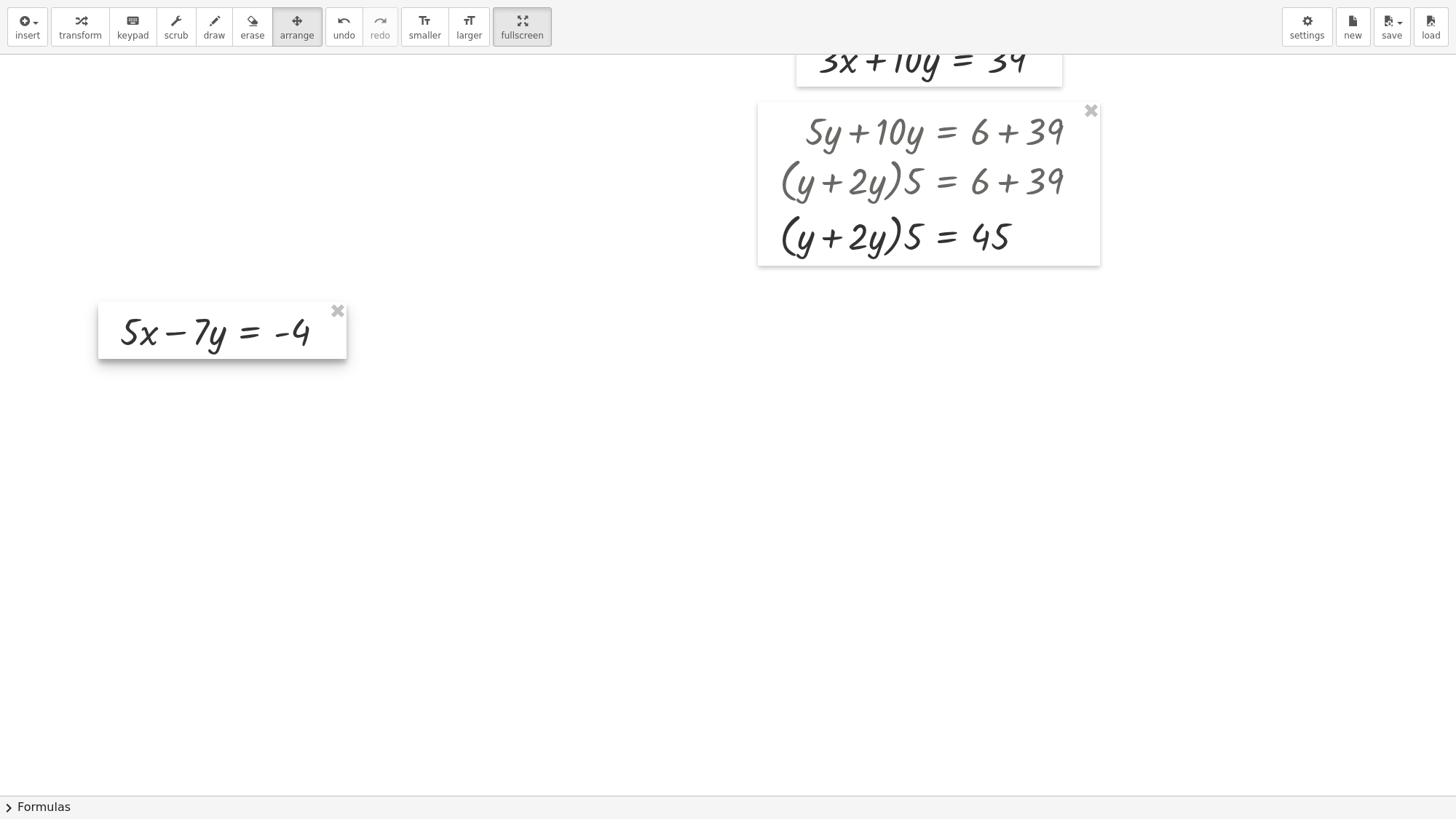
drag, startPoint x: 803, startPoint y: 540, endPoint x: 183, endPoint y: 331, distance: 654.3
click at [183, 331] on div at bounding box center [222, 330] width 249 height 57
click at [71, 30] on span "transform" at bounding box center [80, 35] width 43 height 10
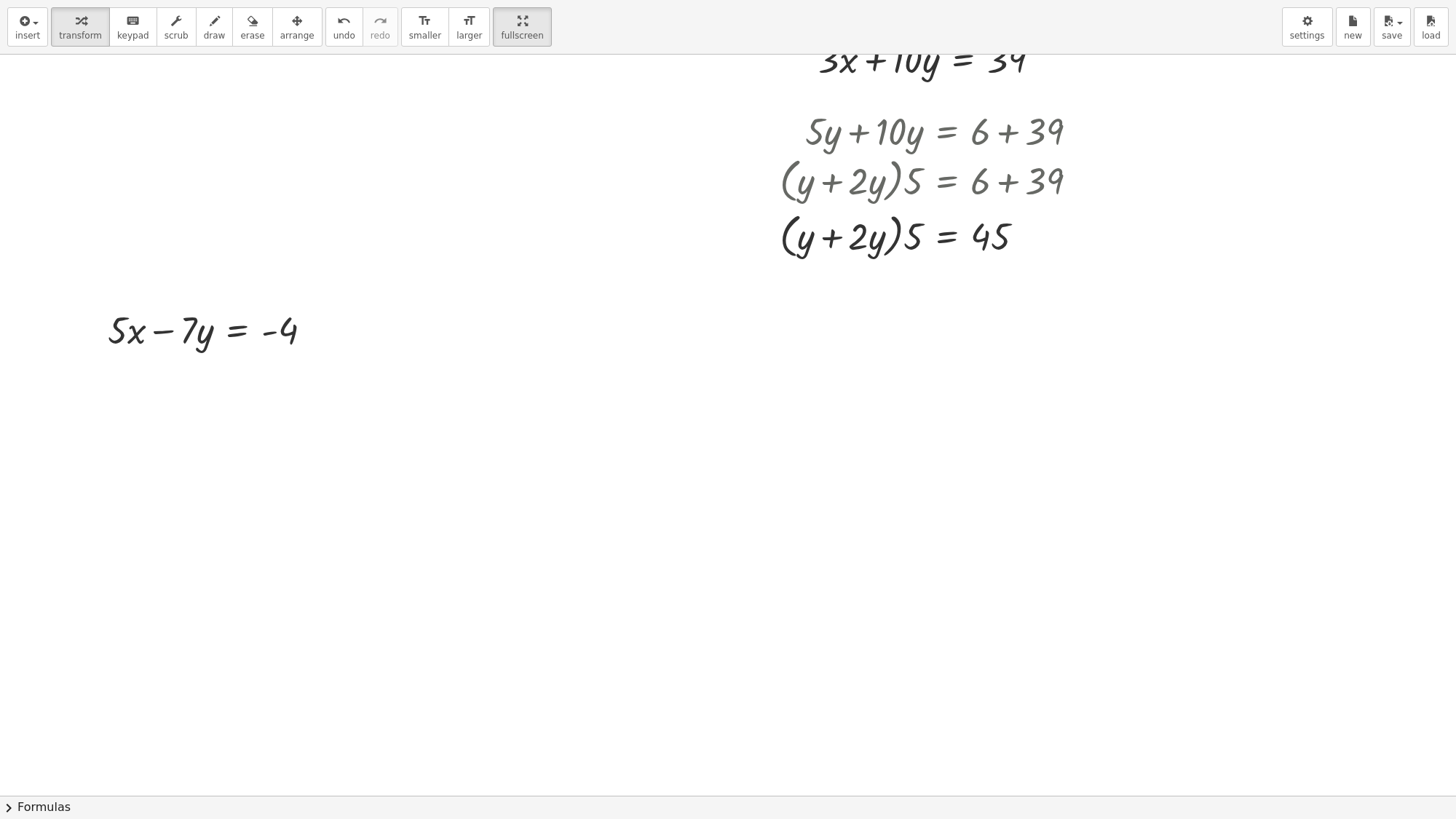
click at [814, 703] on button "chevron_right Formulas" at bounding box center [728, 808] width 1456 height 23
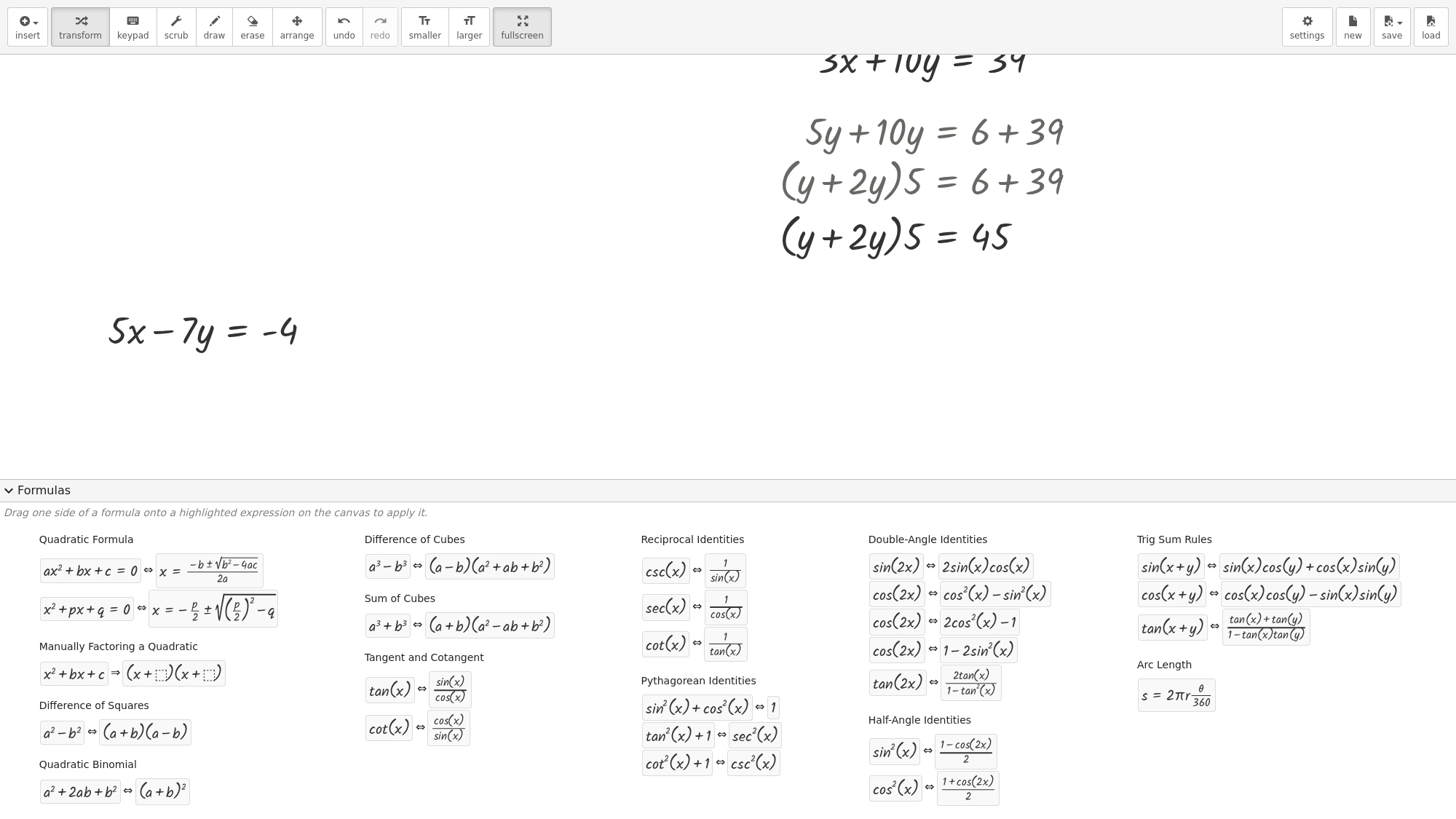
click at [940, 625] on div "+ · 2 · cos ( , x ) 2 − 1" at bounding box center [980, 622] width 82 height 28
click at [940, 625] on div "+ · 2 · cos ( , x ) 2 − 1" at bounding box center [980, 622] width 80 height 26
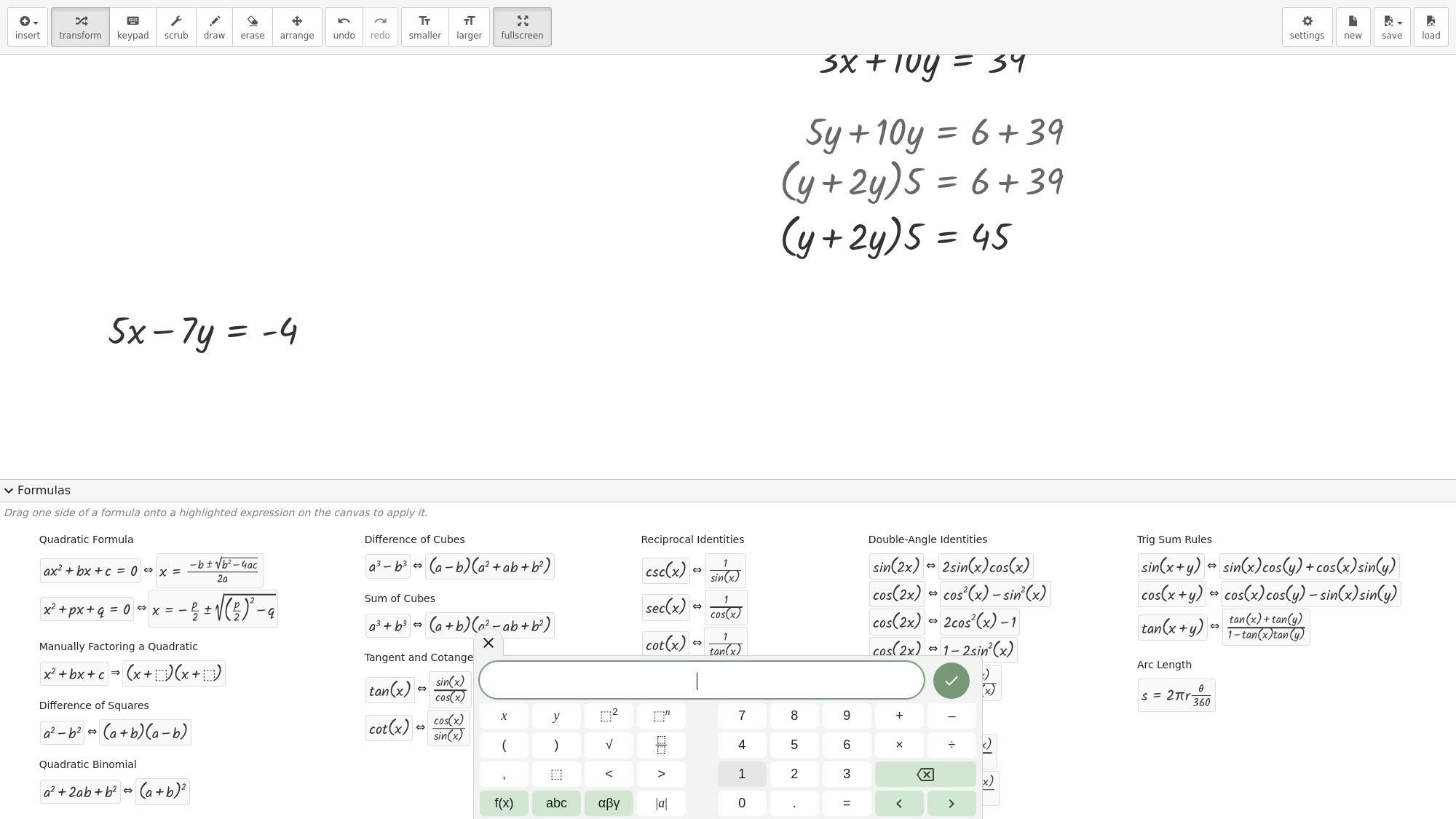
click at [746, 703] on button "1" at bounding box center [742, 775] width 49 height 26
click at [734, 703] on div "1 x y ⬚ 2 ⬚ n 7 8 9 + – ( ) √ 4 5 6 × ÷ , ⬚ < > 1 2 3 f(x) abc αβγ | a | 0 . =" at bounding box center [728, 737] width 509 height 164
click at [739, 703] on span "0" at bounding box center [742, 803] width 7 height 19
click at [513, 703] on button "x" at bounding box center [504, 716] width 49 height 26
click at [899, 703] on span "+" at bounding box center [900, 716] width 8 height 19
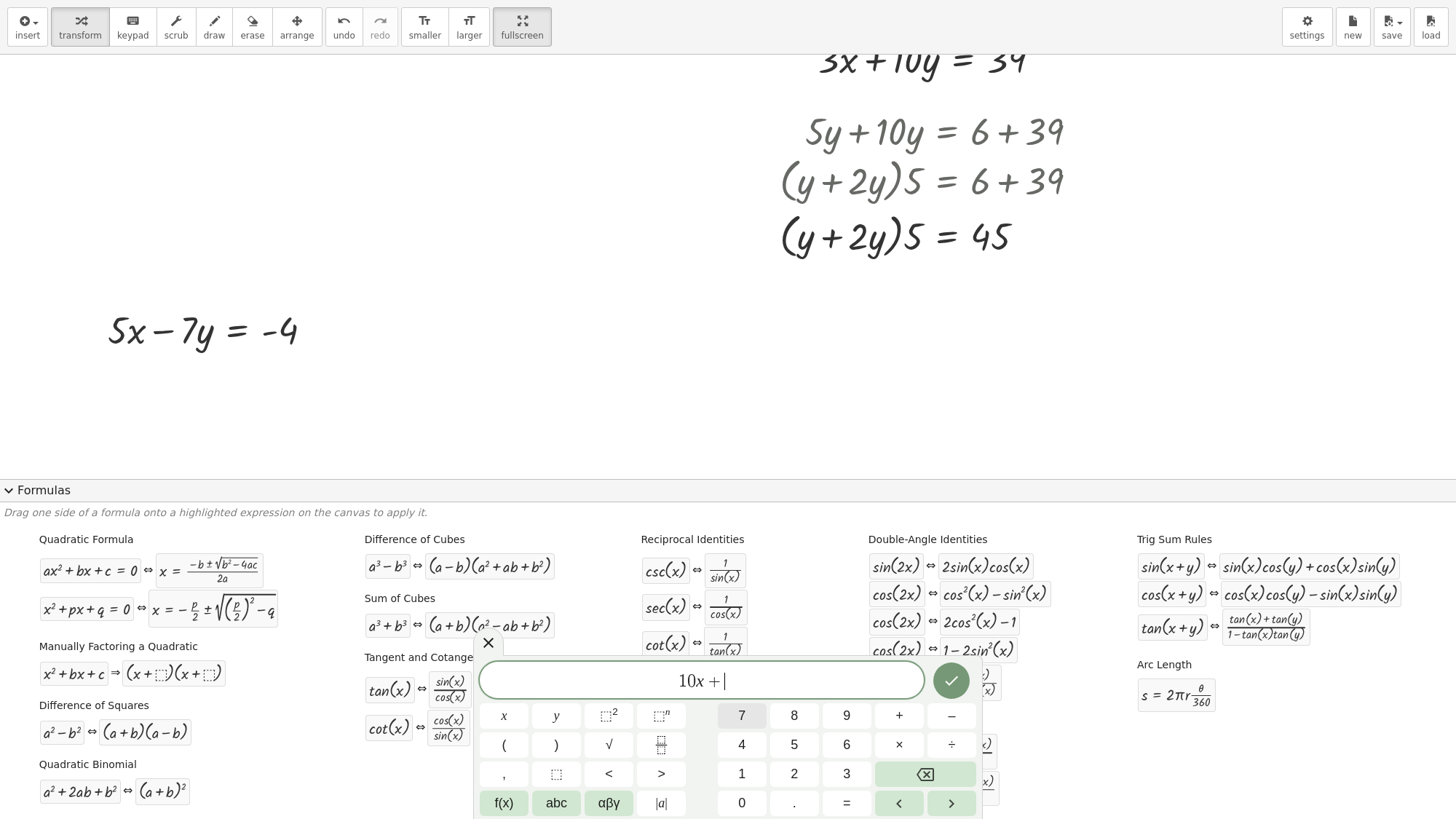
click at [739, 703] on span "7" at bounding box center [742, 716] width 7 height 19
click at [570, 703] on button "y" at bounding box center [556, 716] width 49 height 26
click at [5, 483] on span "expand_more" at bounding box center [9, 491] width 17 height 17
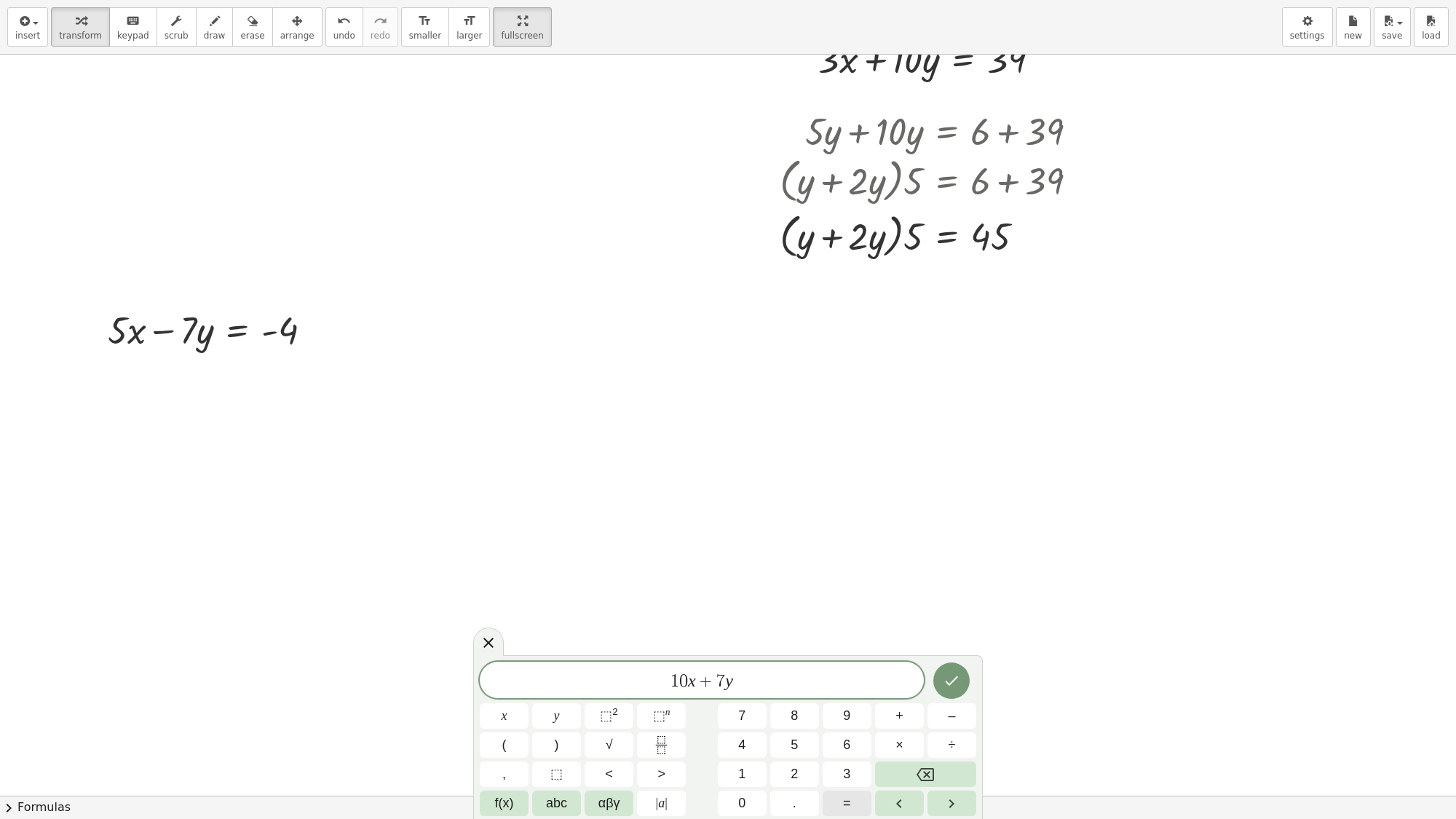
click at [840, 703] on button "=" at bounding box center [847, 803] width 49 height 26
click at [844, 703] on span "3" at bounding box center [846, 774] width 7 height 19
click at [742, 703] on span "4" at bounding box center [742, 745] width 7 height 19
click at [958, 667] on button "Done" at bounding box center [951, 681] width 37 height 37
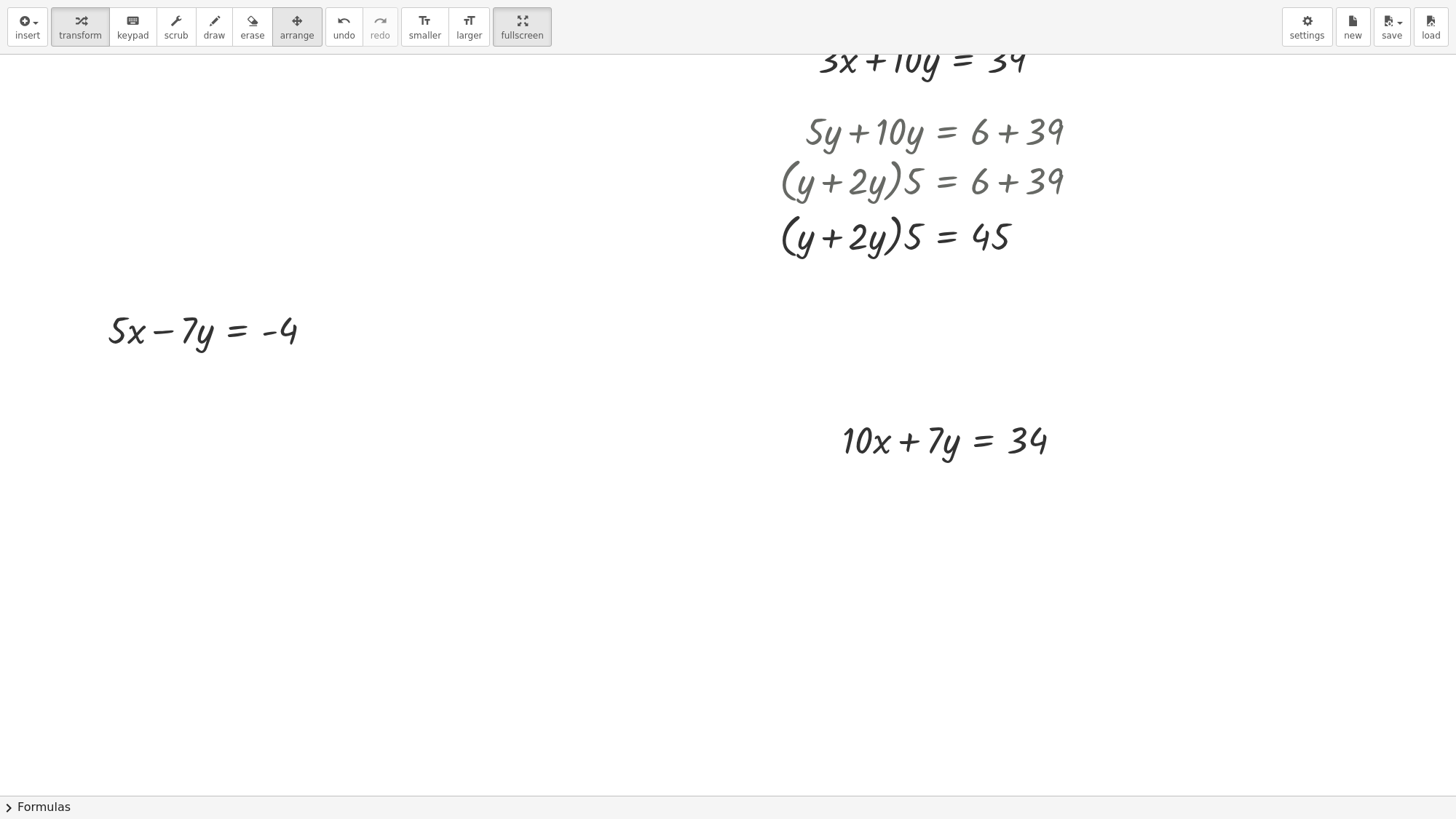
click at [284, 42] on button "arrange" at bounding box center [298, 26] width 50 height 39
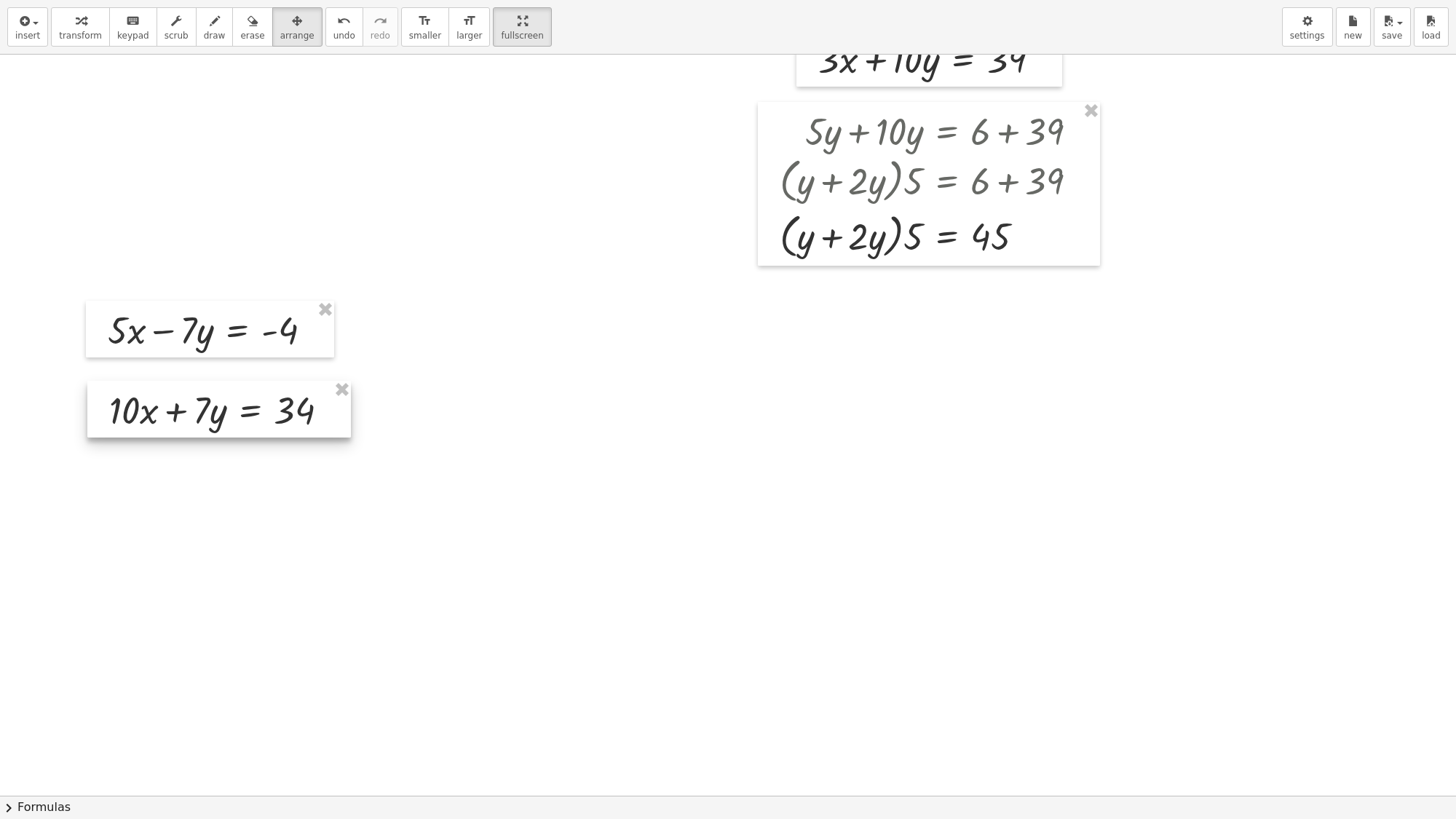
drag, startPoint x: 927, startPoint y: 442, endPoint x: 194, endPoint y: 412, distance: 733.6
click at [194, 412] on div at bounding box center [219, 409] width 263 height 57
click at [91, 30] on span "transform" at bounding box center [80, 35] width 43 height 10
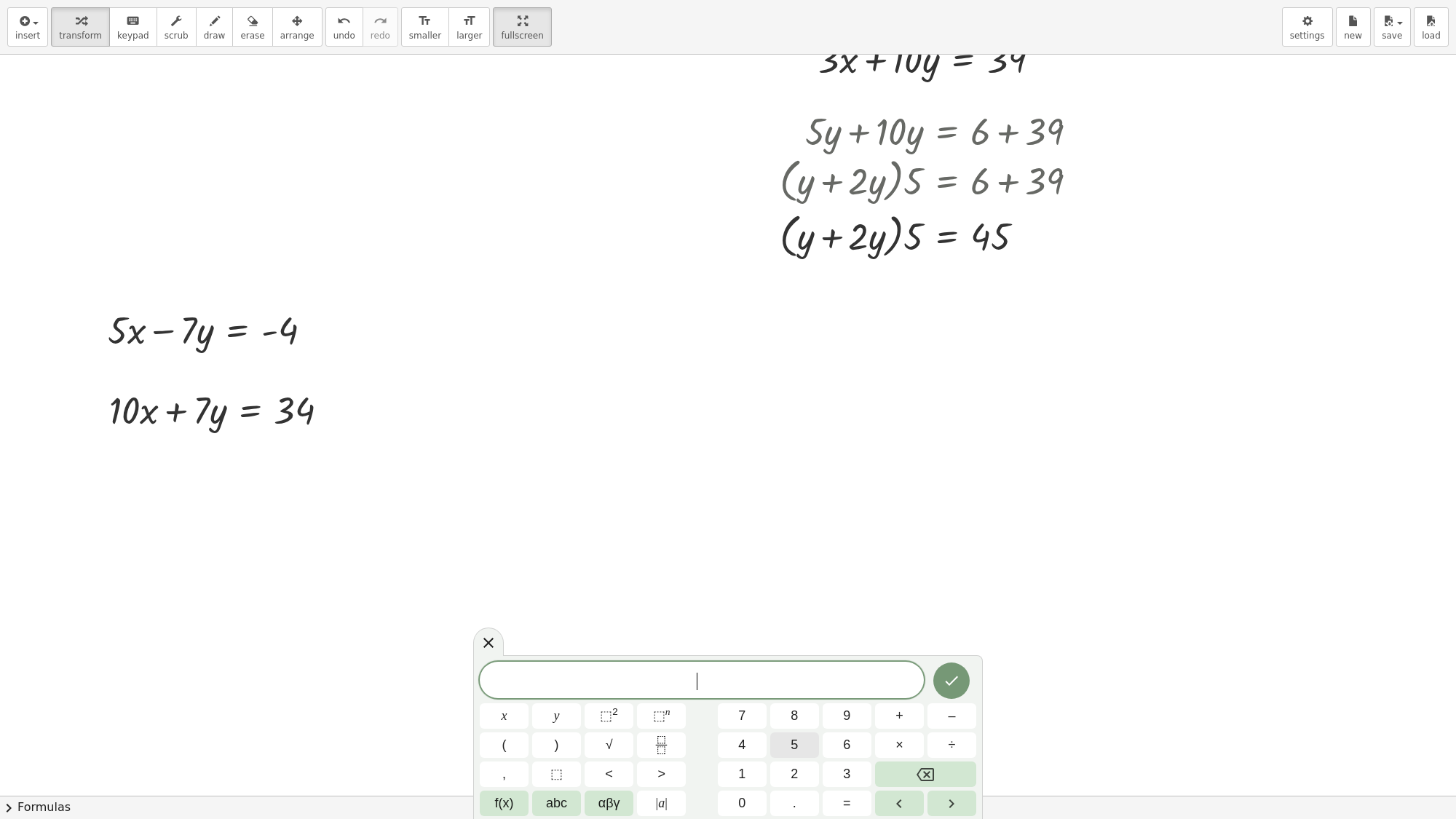
click at [788, 703] on button "5" at bounding box center [795, 745] width 49 height 26
click at [512, 703] on button "x" at bounding box center [504, 716] width 49 height 26
click at [896, 703] on span "+" at bounding box center [900, 716] width 8 height 19
click at [739, 703] on span "1" at bounding box center [742, 774] width 7 height 19
click at [739, 703] on span "0" at bounding box center [742, 803] width 7 height 19
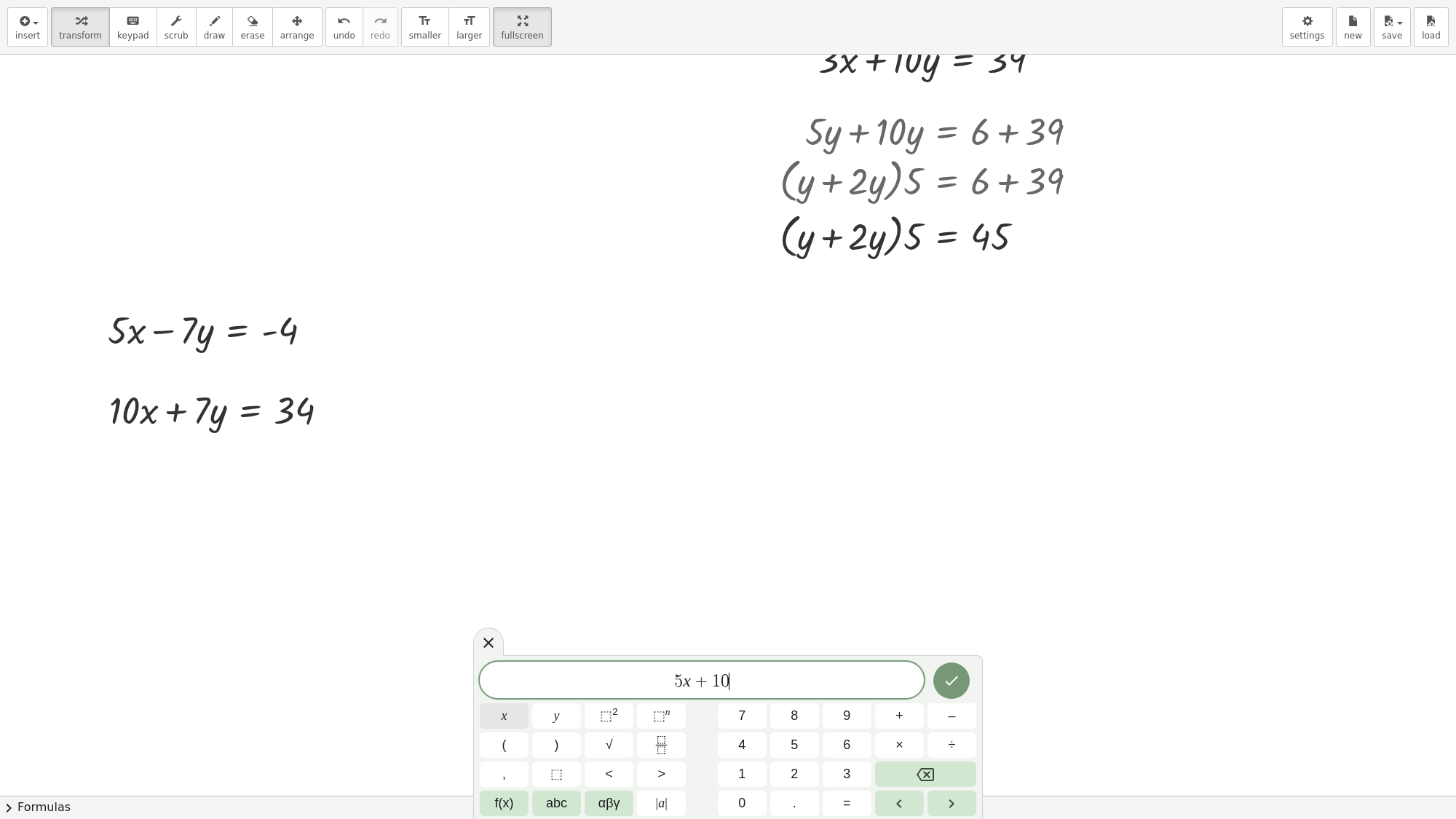
click at [519, 703] on button "x" at bounding box center [504, 716] width 49 height 26
click at [839, 703] on button "=" at bounding box center [847, 803] width 49 height 26
click at [948, 703] on span "–" at bounding box center [951, 716] width 7 height 19
click at [742, 703] on span "4" at bounding box center [742, 745] width 7 height 19
click at [901, 703] on span "+" at bounding box center [900, 716] width 8 height 19
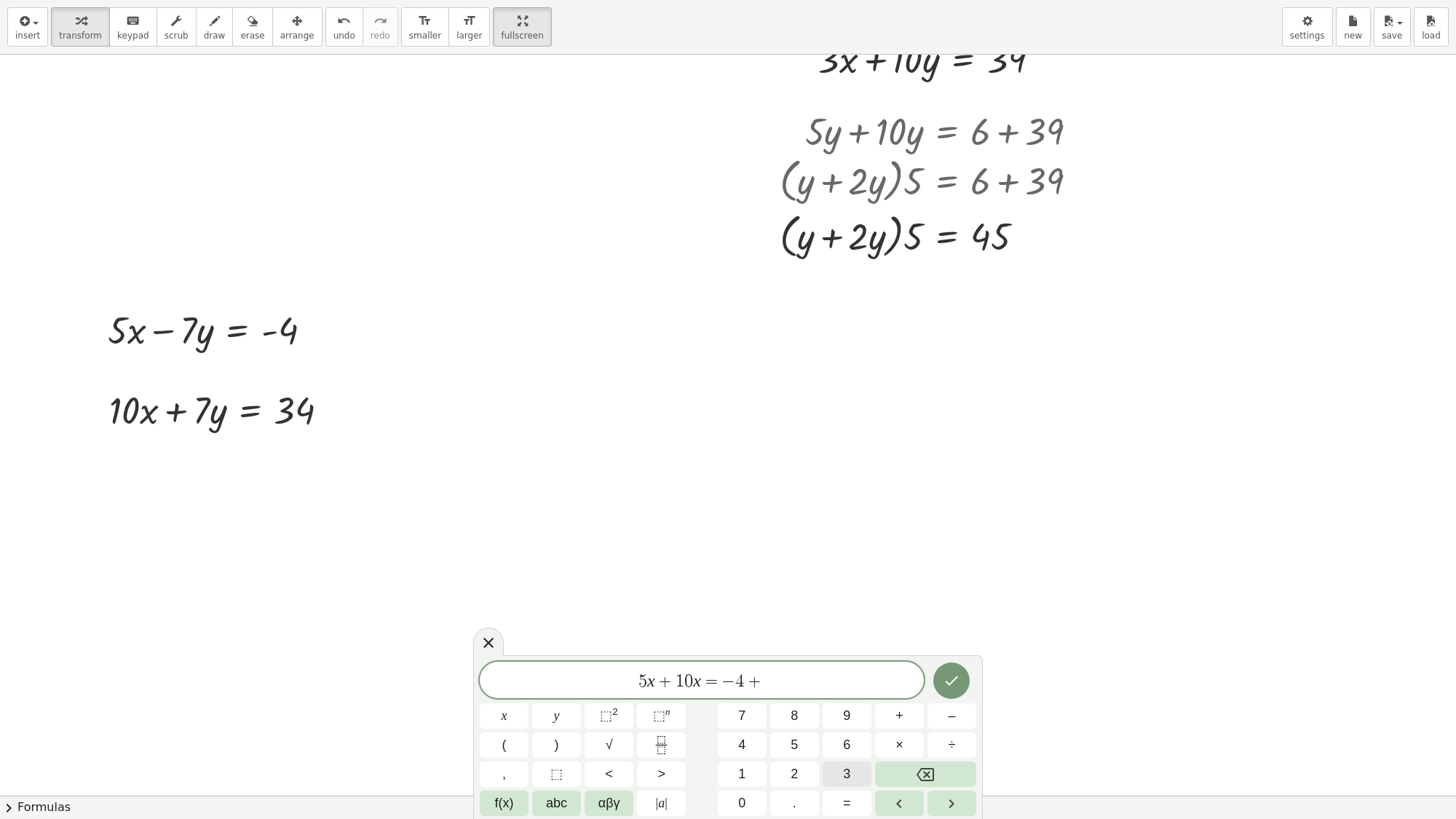
click at [845, 703] on span "3" at bounding box center [846, 774] width 7 height 19
click at [751, 703] on button "4" at bounding box center [742, 745] width 49 height 26
click at [947, 672] on icon "Done" at bounding box center [951, 681] width 17 height 17
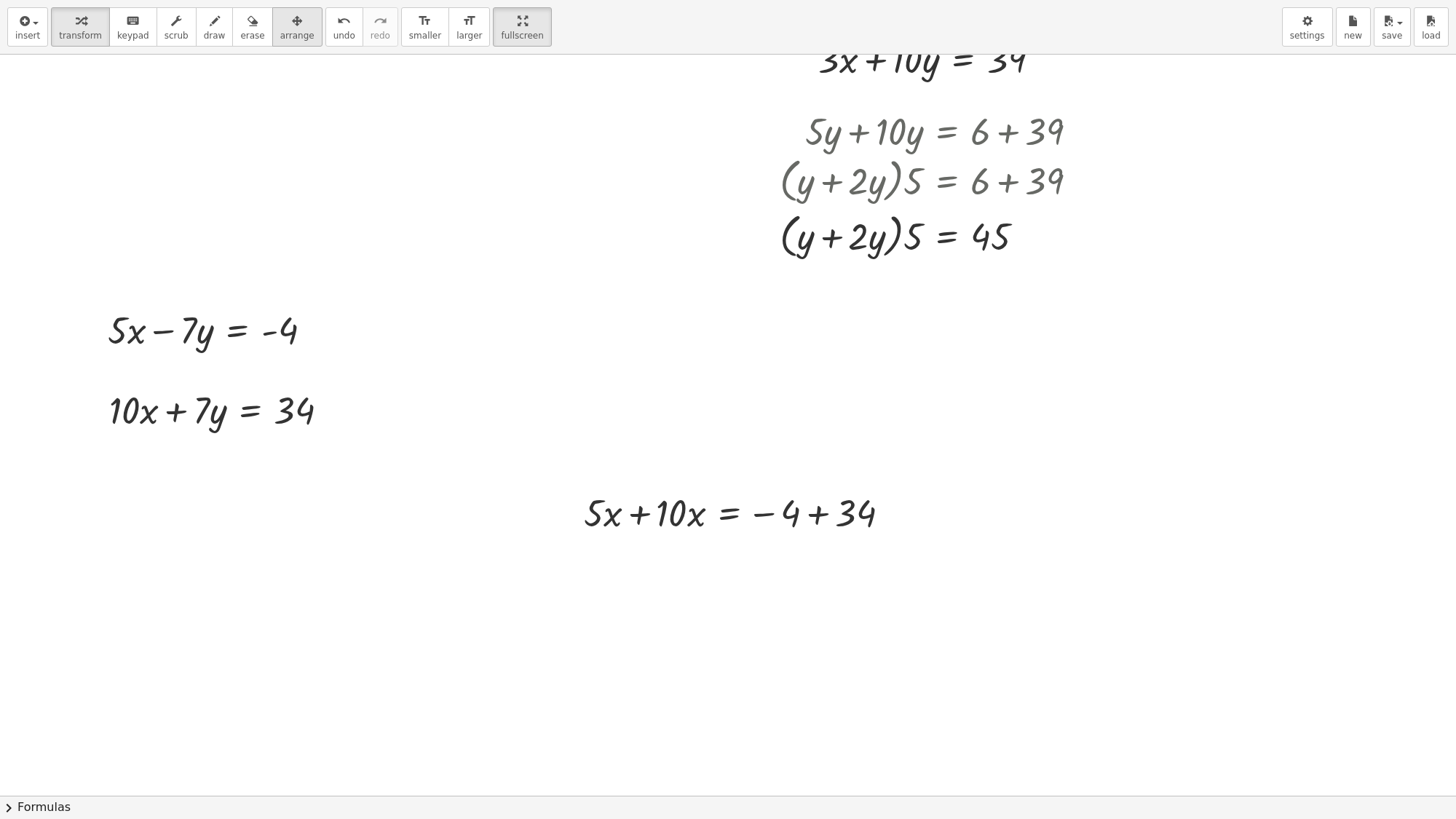
click at [280, 34] on span "arrange" at bounding box center [298, 35] width 34 height 10
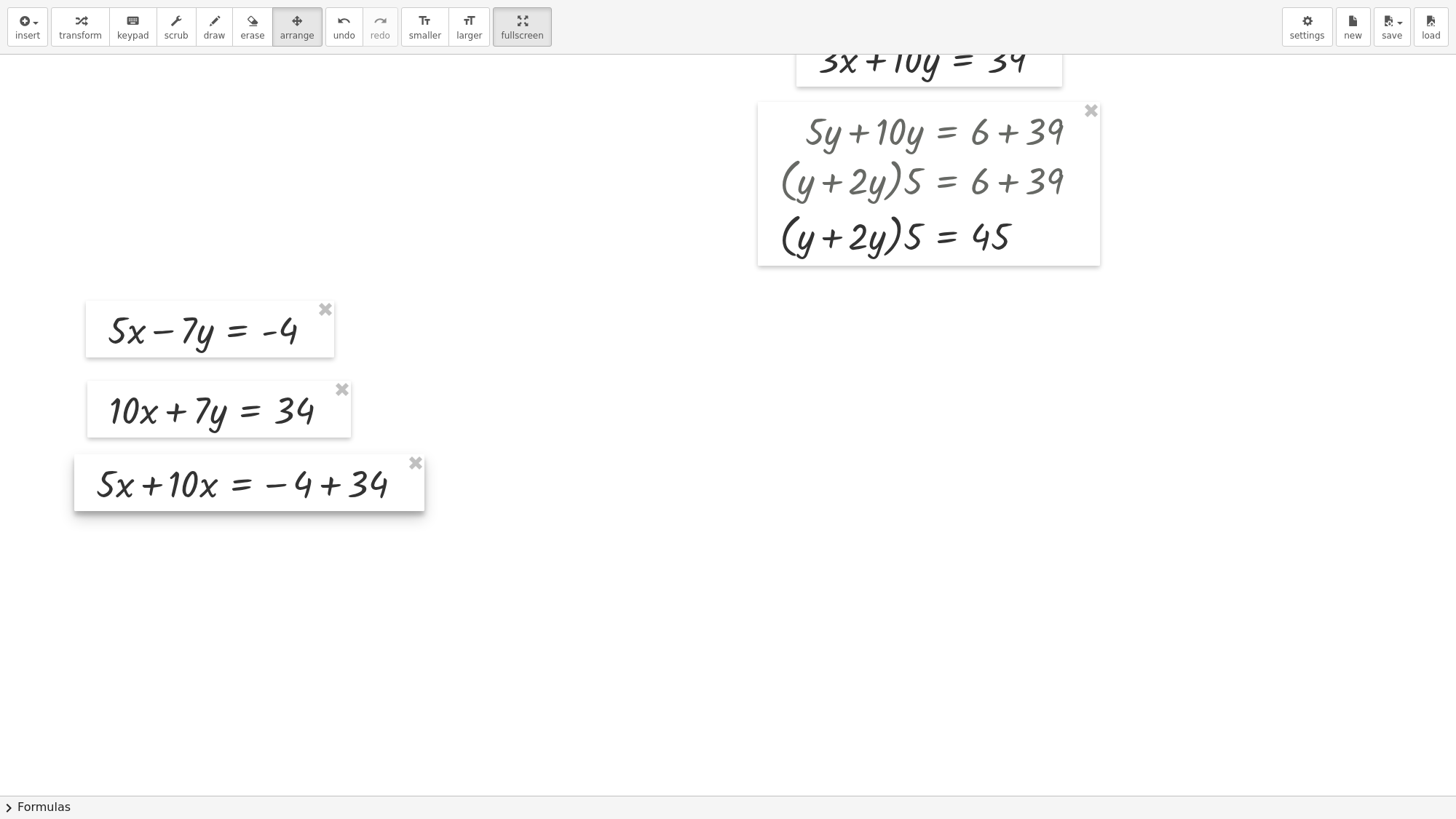
drag, startPoint x: 727, startPoint y: 507, endPoint x: 241, endPoint y: 481, distance: 486.7
click at [240, 481] on div at bounding box center [249, 482] width 351 height 57
click at [77, 38] on span "transform" at bounding box center [80, 35] width 43 height 10
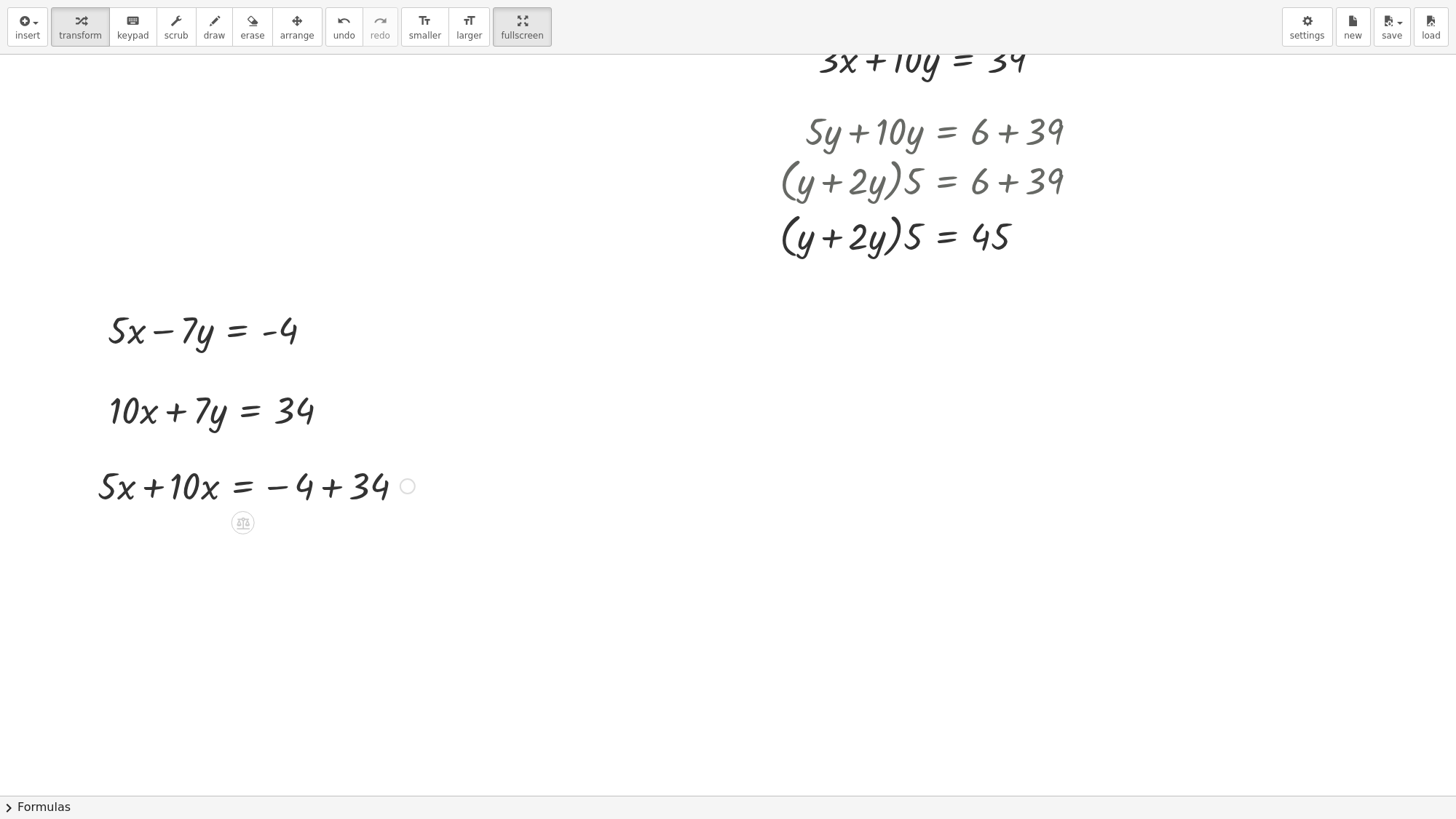
click at [150, 488] on div at bounding box center [256, 485] width 332 height 50
click at [331, 539] on div at bounding box center [256, 535] width 332 height 50
drag, startPoint x: 180, startPoint y: 585, endPoint x: 407, endPoint y: 595, distance: 227.2
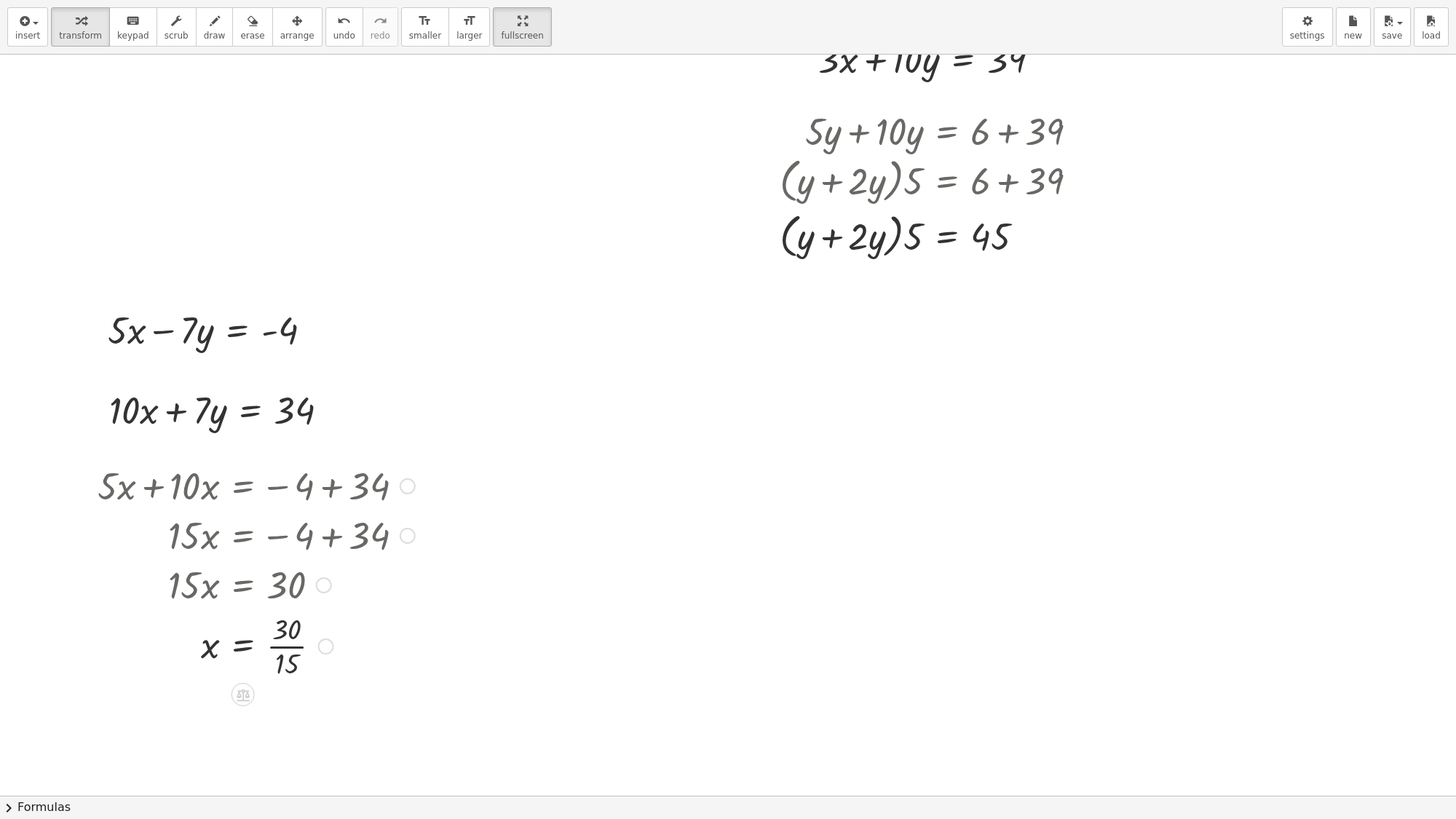
click at [288, 647] on div at bounding box center [256, 644] width 332 height 72
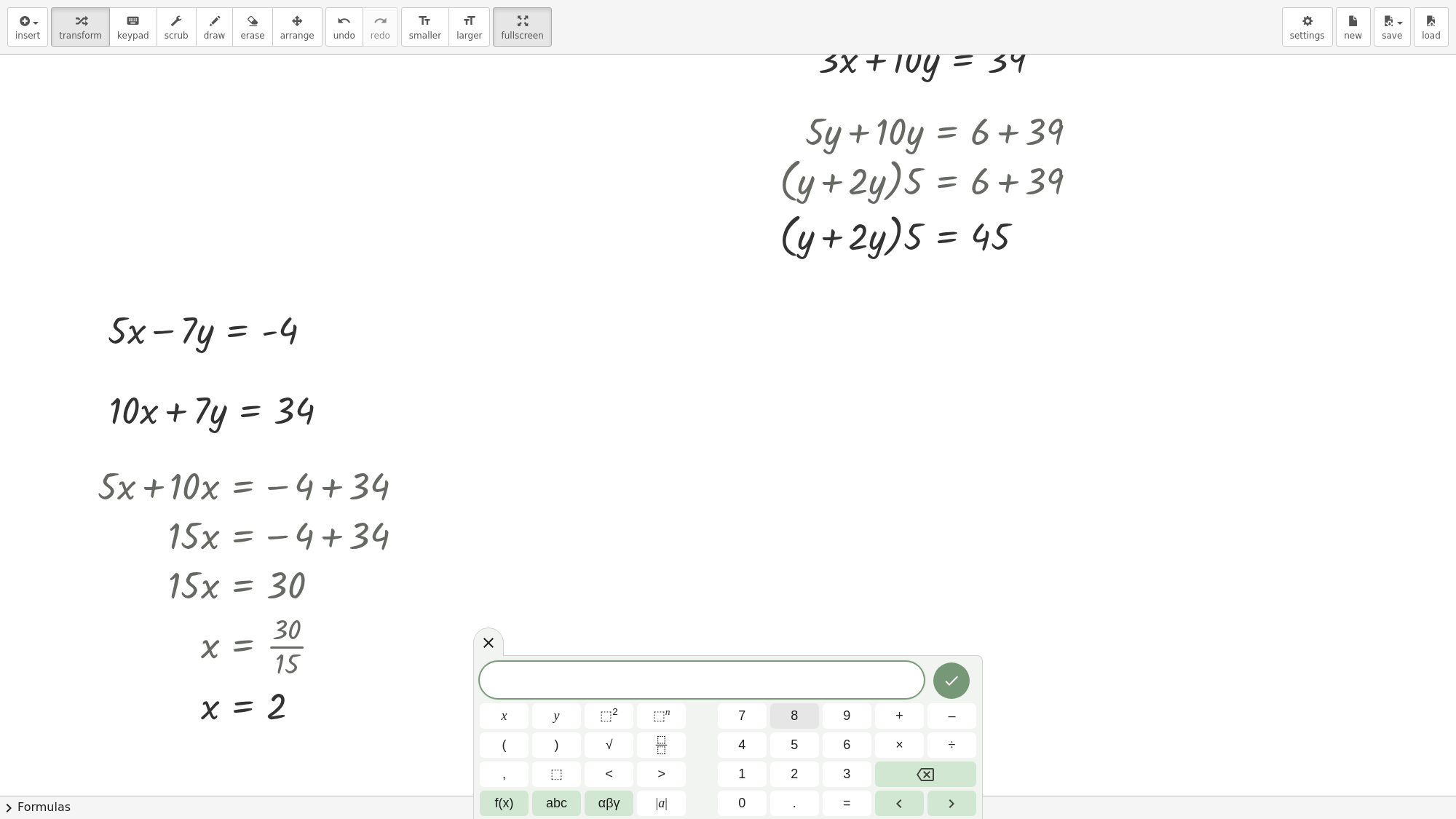
click at [794, 703] on span "8" at bounding box center [794, 716] width 7 height 19
click at [729, 683] on span "8 ​" at bounding box center [702, 682] width 444 height 20
click at [750, 703] on button "1" at bounding box center [742, 775] width 49 height 26
click at [784, 703] on button "8" at bounding box center [795, 716] width 49 height 26
click at [795, 703] on span "." at bounding box center [795, 803] width 4 height 19
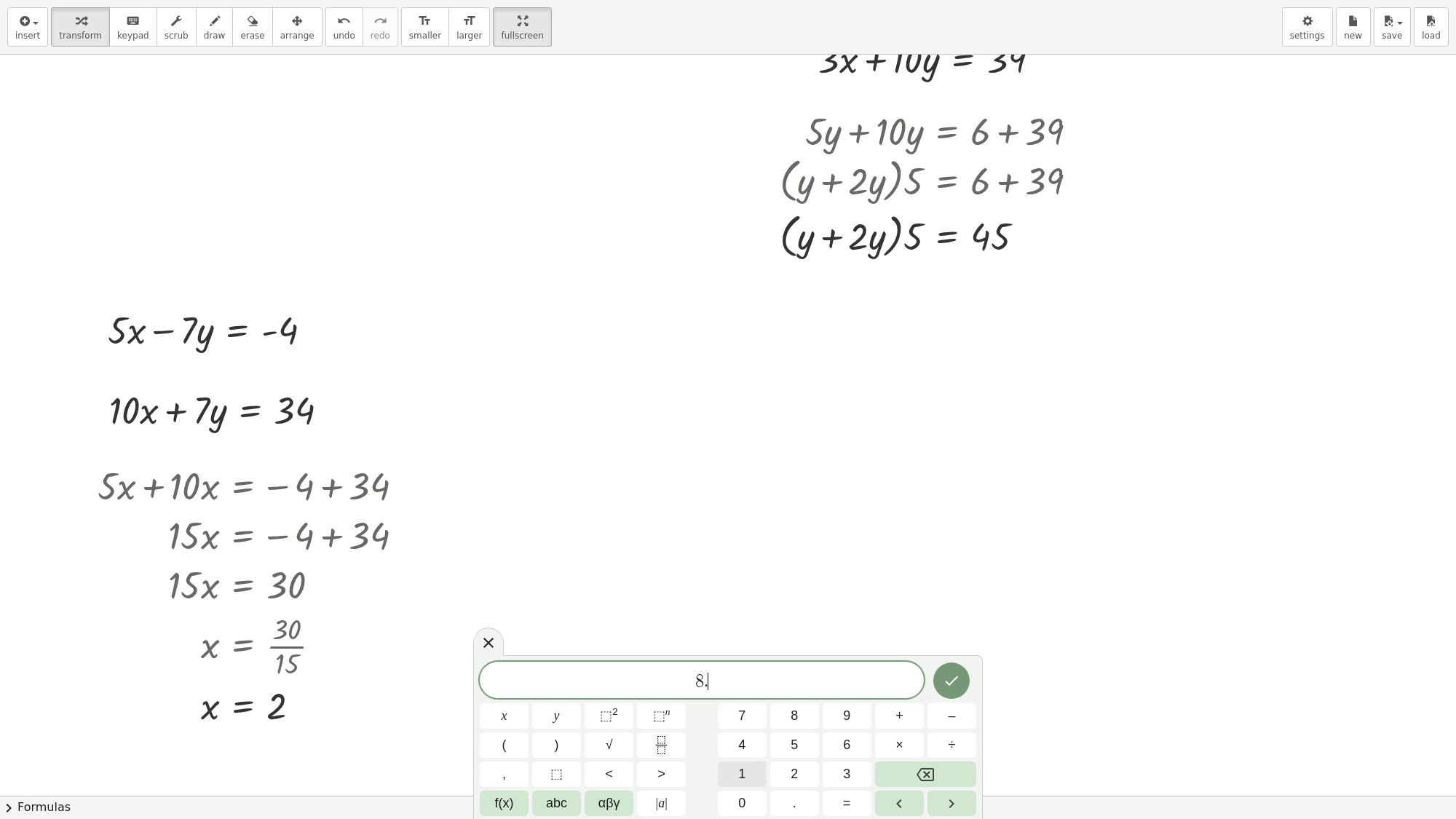
click at [729, 703] on button "1" at bounding box center [742, 775] width 49 height 26
click at [732, 703] on button "0" at bounding box center [742, 803] width 49 height 26
click at [490, 642] on icon at bounding box center [488, 643] width 17 height 17
